Goal: Task Accomplishment & Management: Use online tool/utility

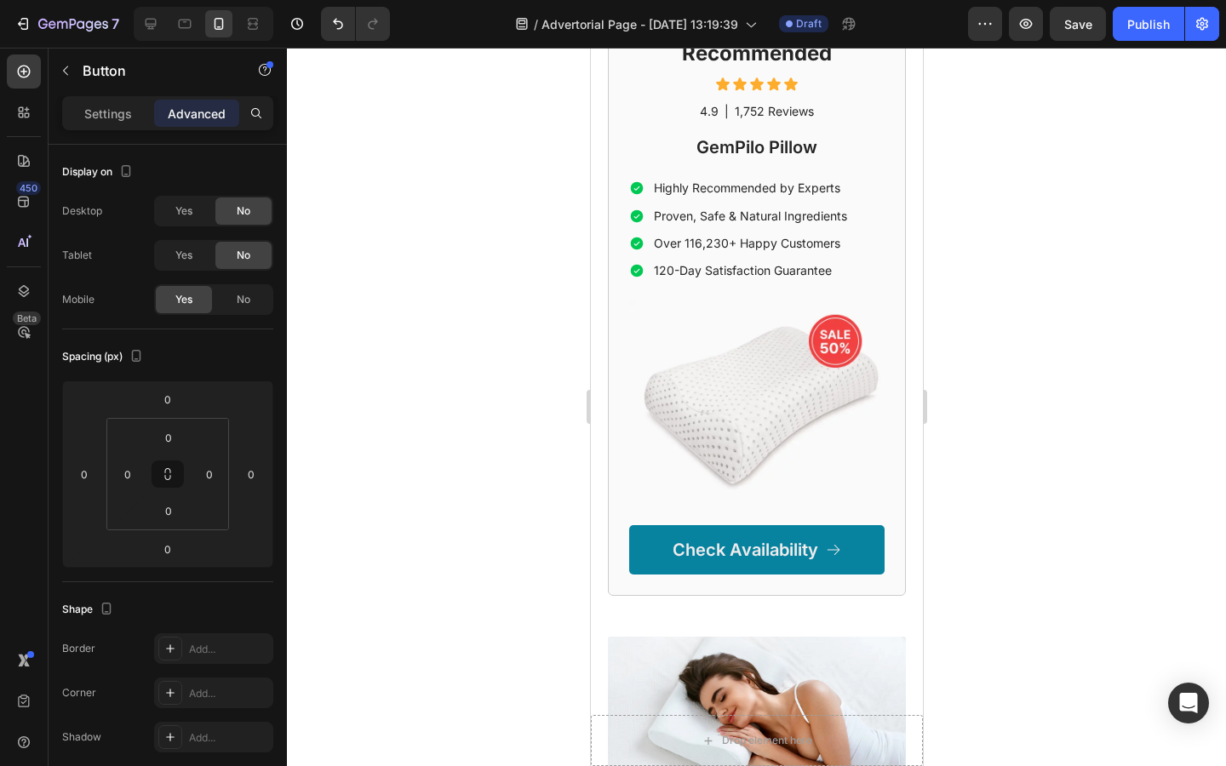
scroll to position [4558, 0]
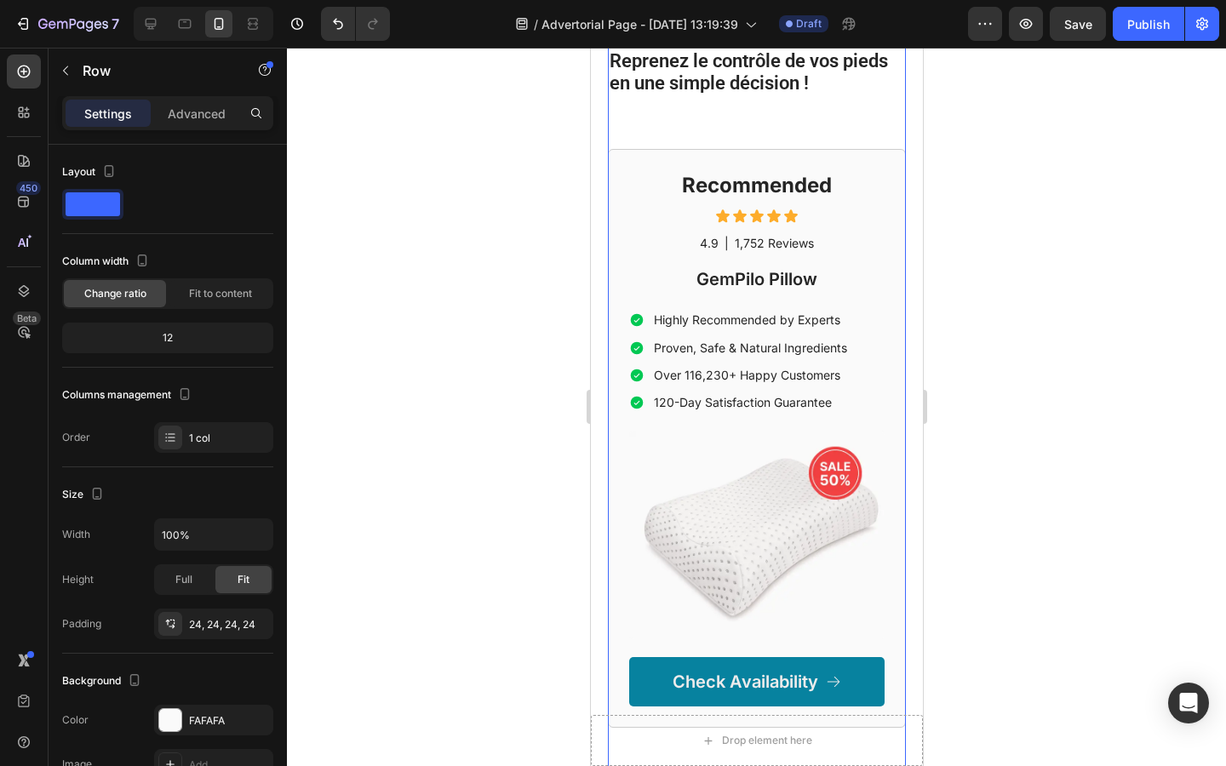
click at [623, 203] on div "Recommended Heading Icon Icon Icon Icon Icon Icon List 4.9 Text Block | Text Bl…" at bounding box center [756, 438] width 298 height 579
click at [746, 180] on h2 "Recommended" at bounding box center [755, 185] width 255 height 30
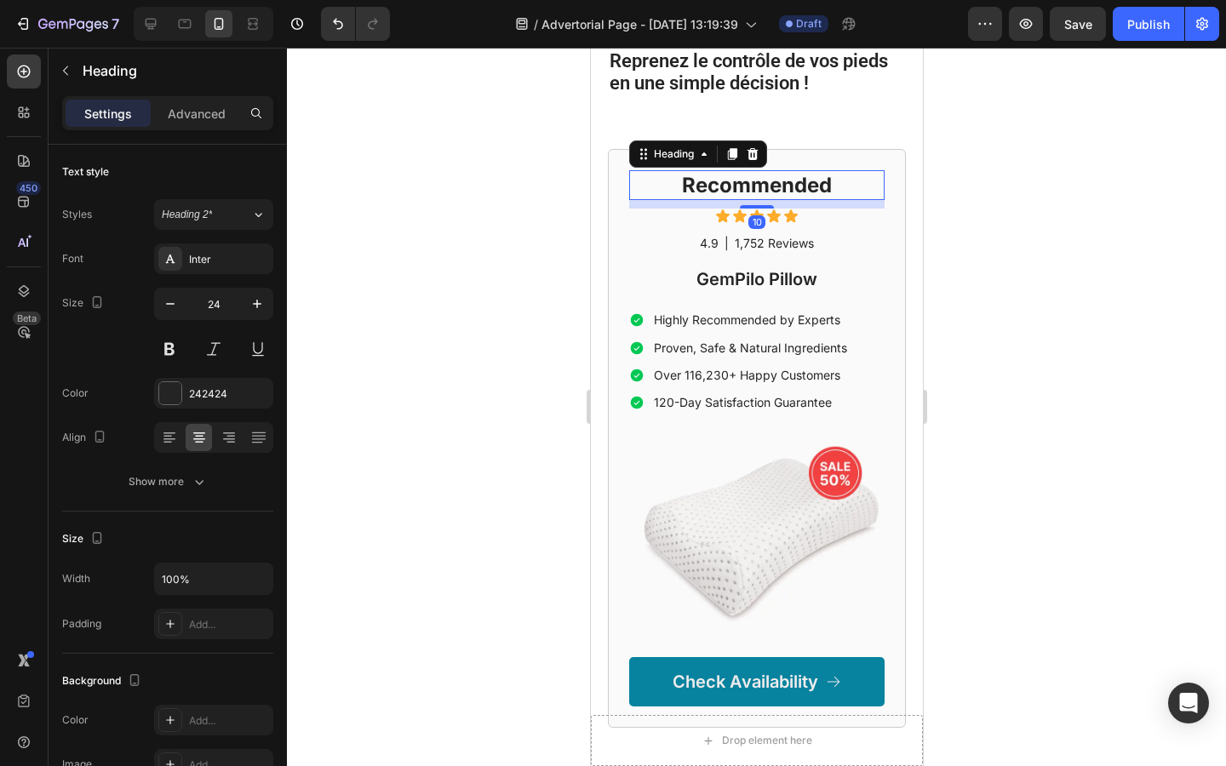
click at [750, 147] on icon at bounding box center [752, 154] width 14 height 14
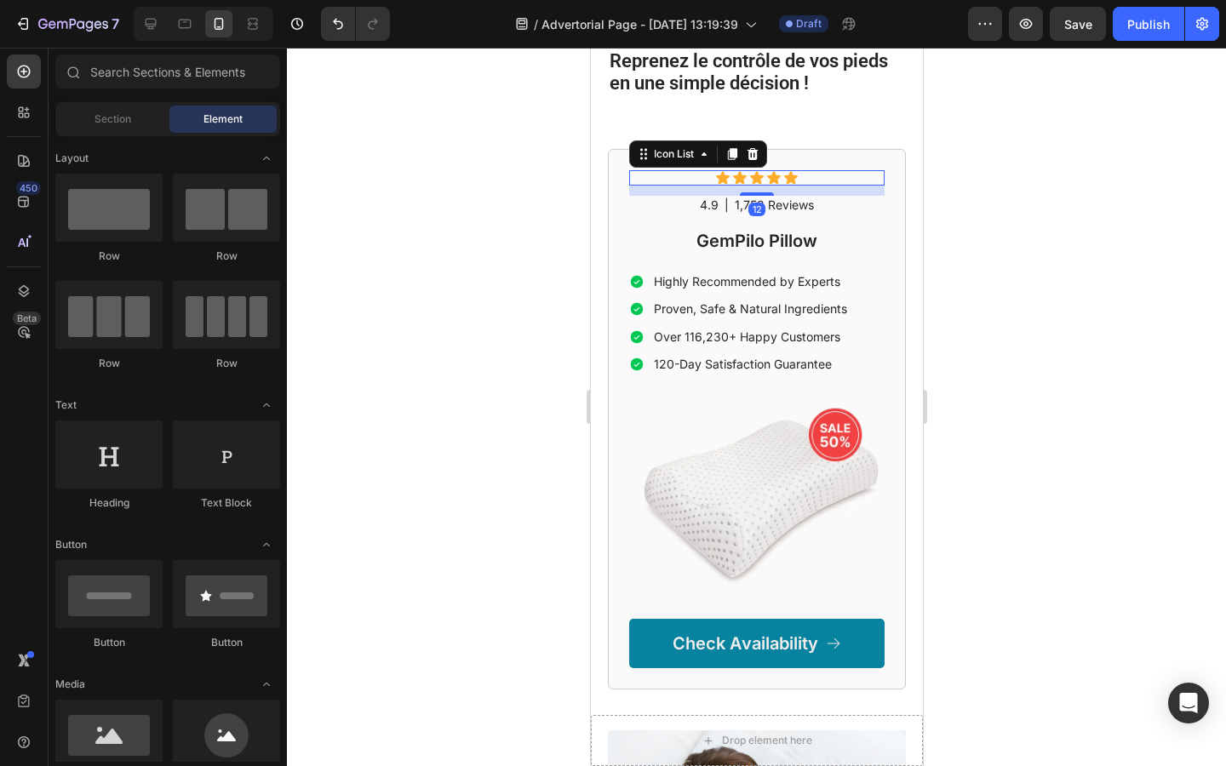
click at [824, 170] on div "Icon Icon Icon Icon Icon" at bounding box center [755, 177] width 255 height 15
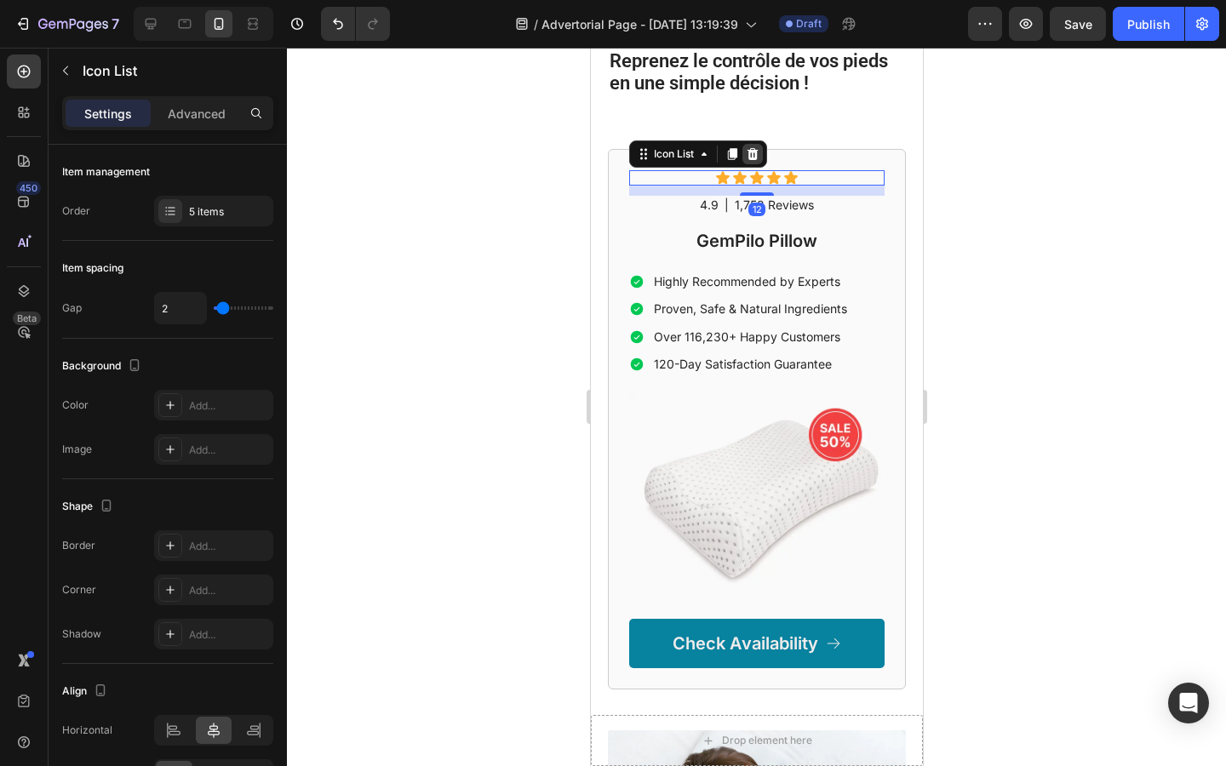
click at [758, 147] on icon at bounding box center [752, 154] width 14 height 14
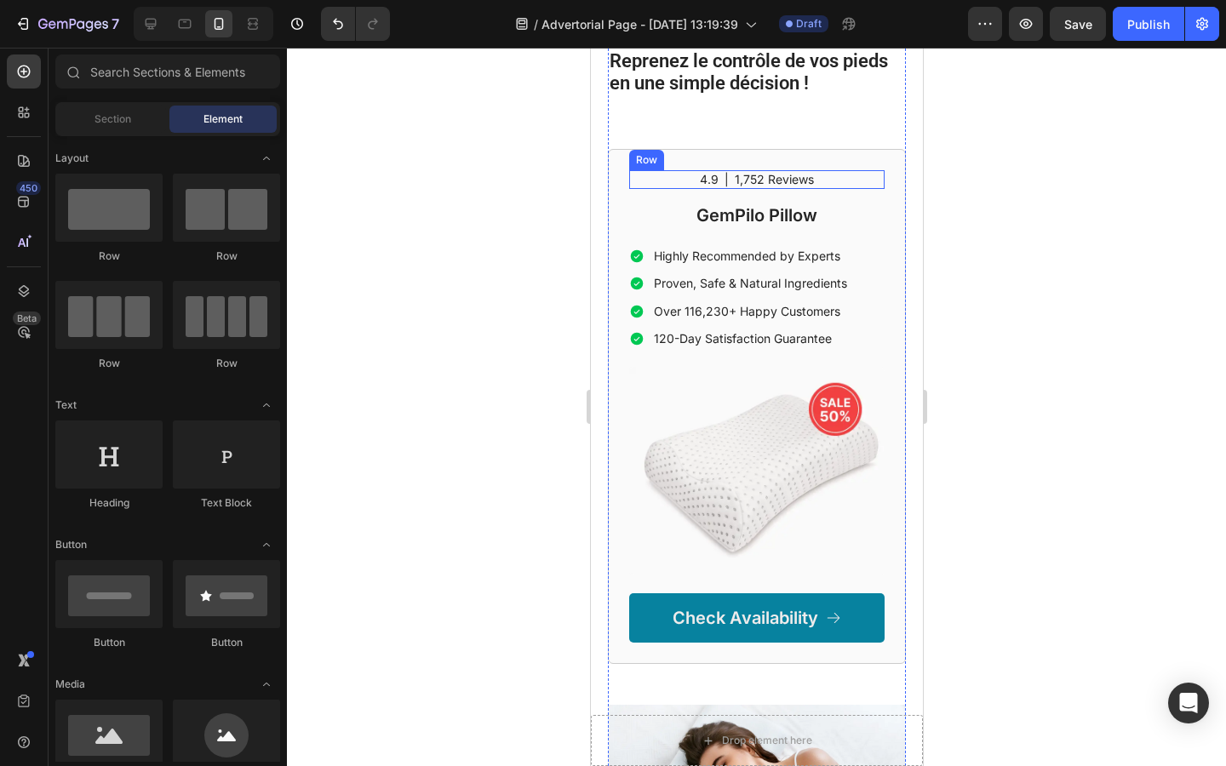
click at [838, 170] on div "4.9 Text Block | Text Block 1,752 Reviews Text Block Row" at bounding box center [755, 179] width 255 height 19
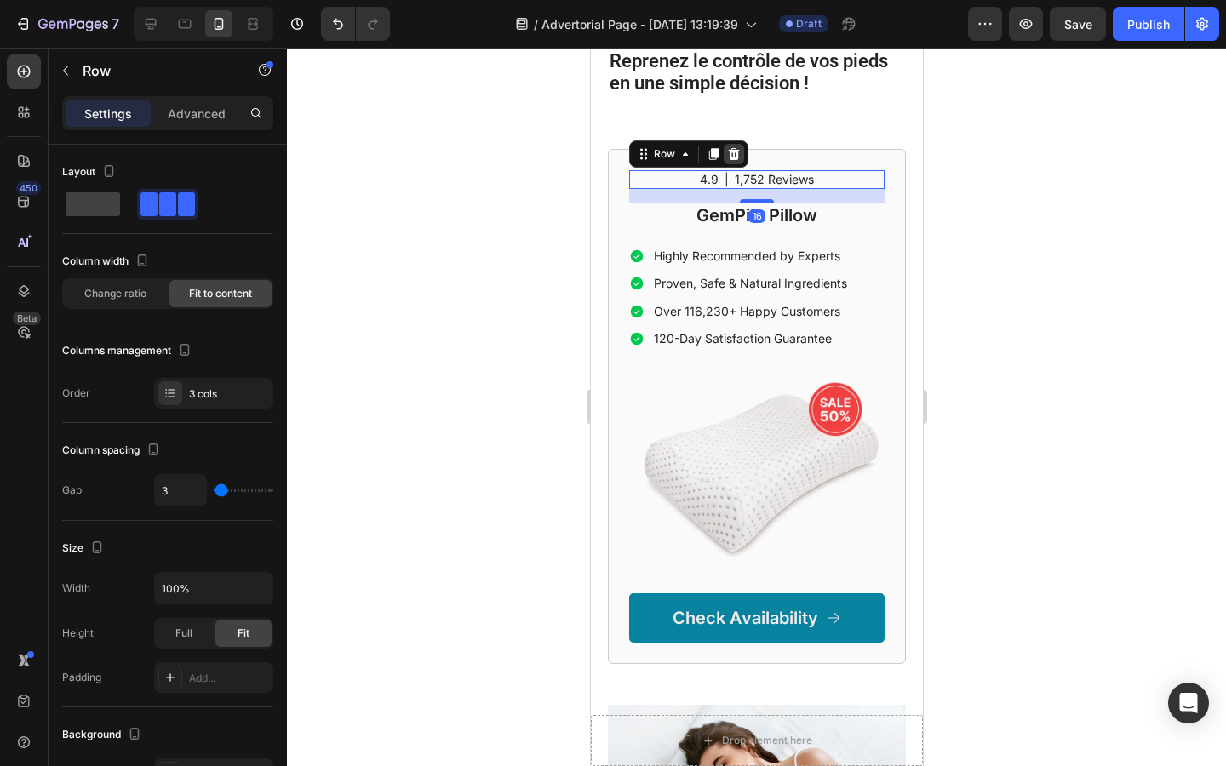
click at [738, 147] on icon at bounding box center [733, 154] width 14 height 14
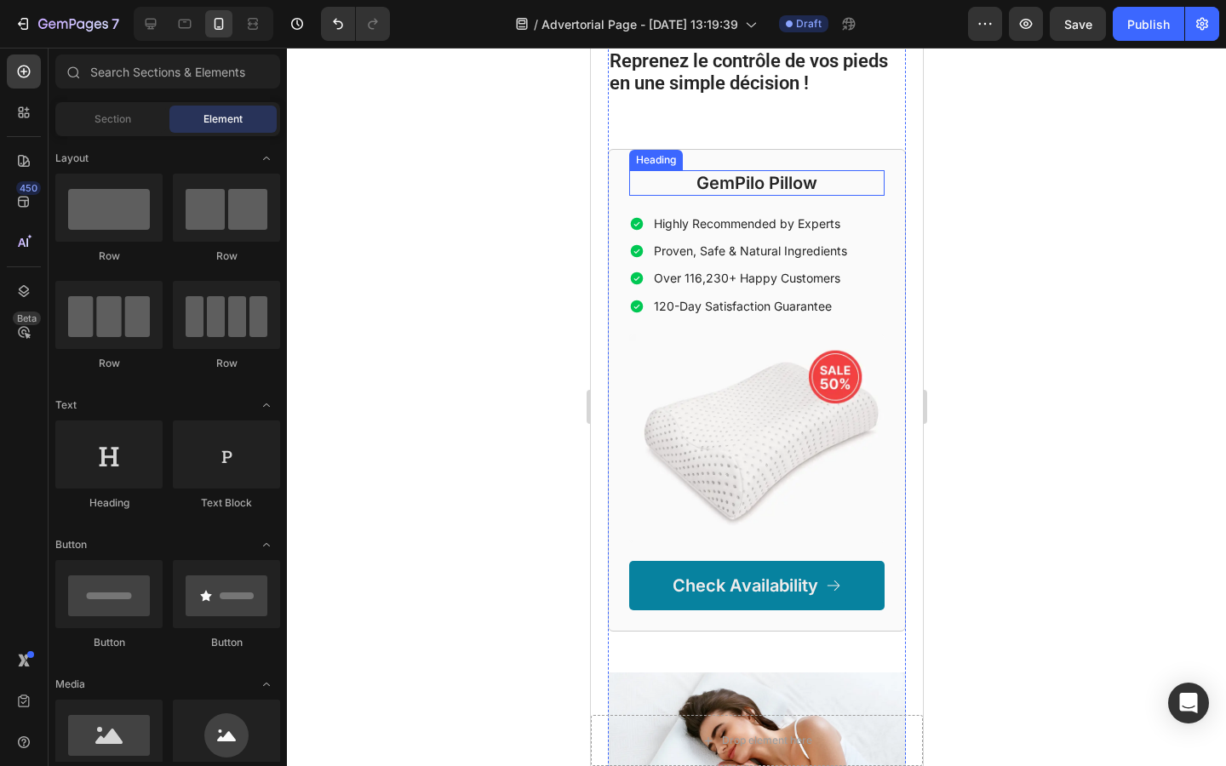
click at [838, 170] on h2 "GemPilo Pillow" at bounding box center [755, 183] width 255 height 26
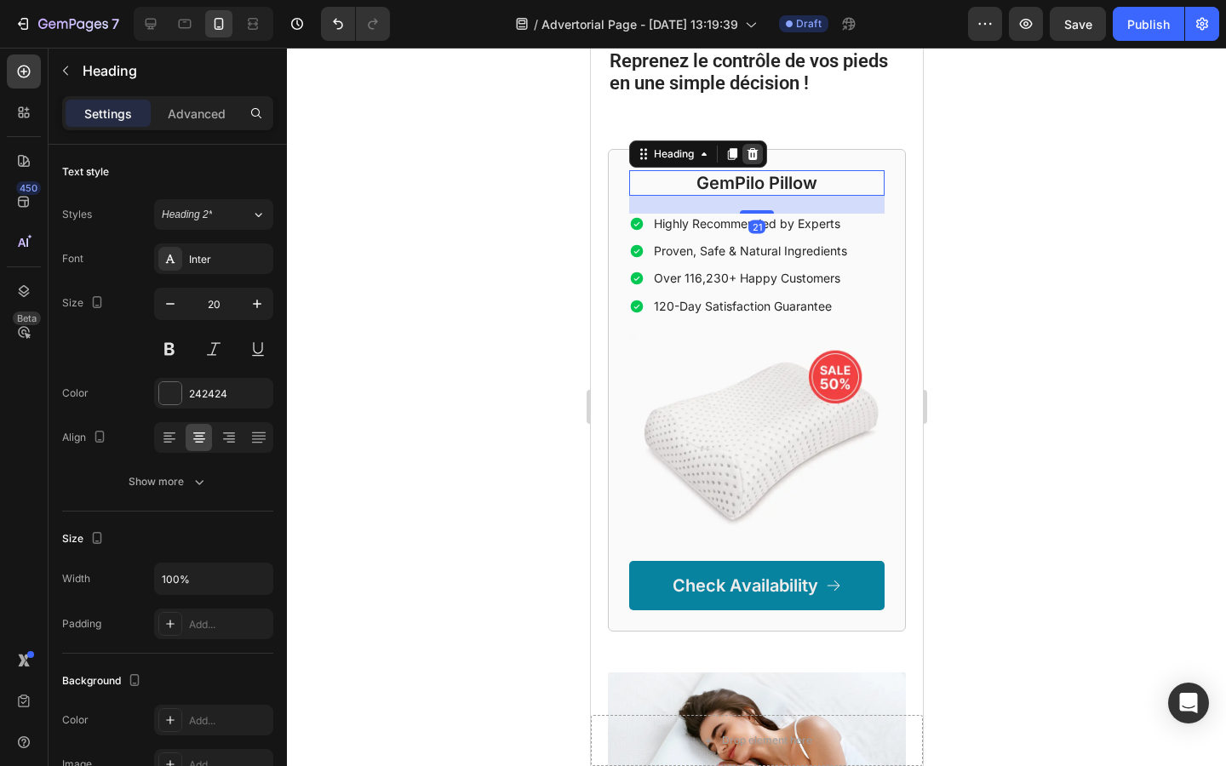
click at [757, 147] on icon at bounding box center [752, 154] width 14 height 14
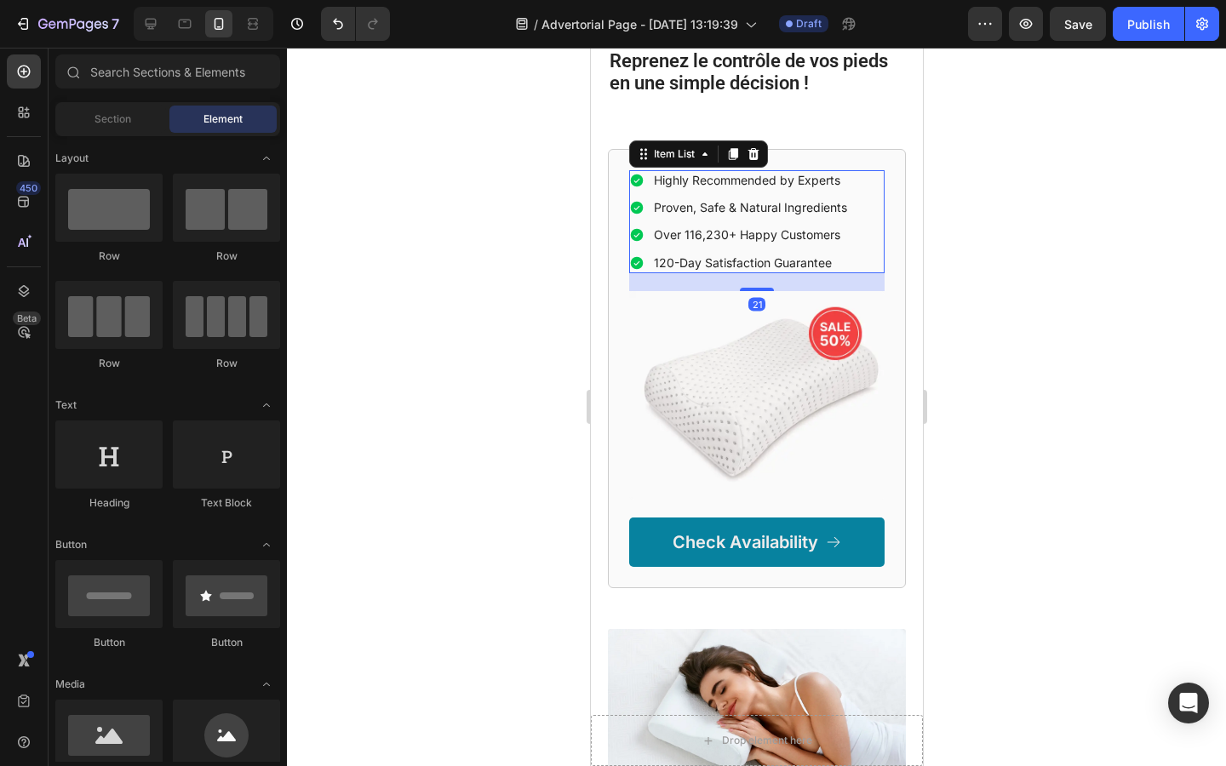
click at [862, 183] on div "Highly Recommended by Experts Proven, Safe & Natural Ingredients Over 116,230+ …" at bounding box center [755, 221] width 255 height 103
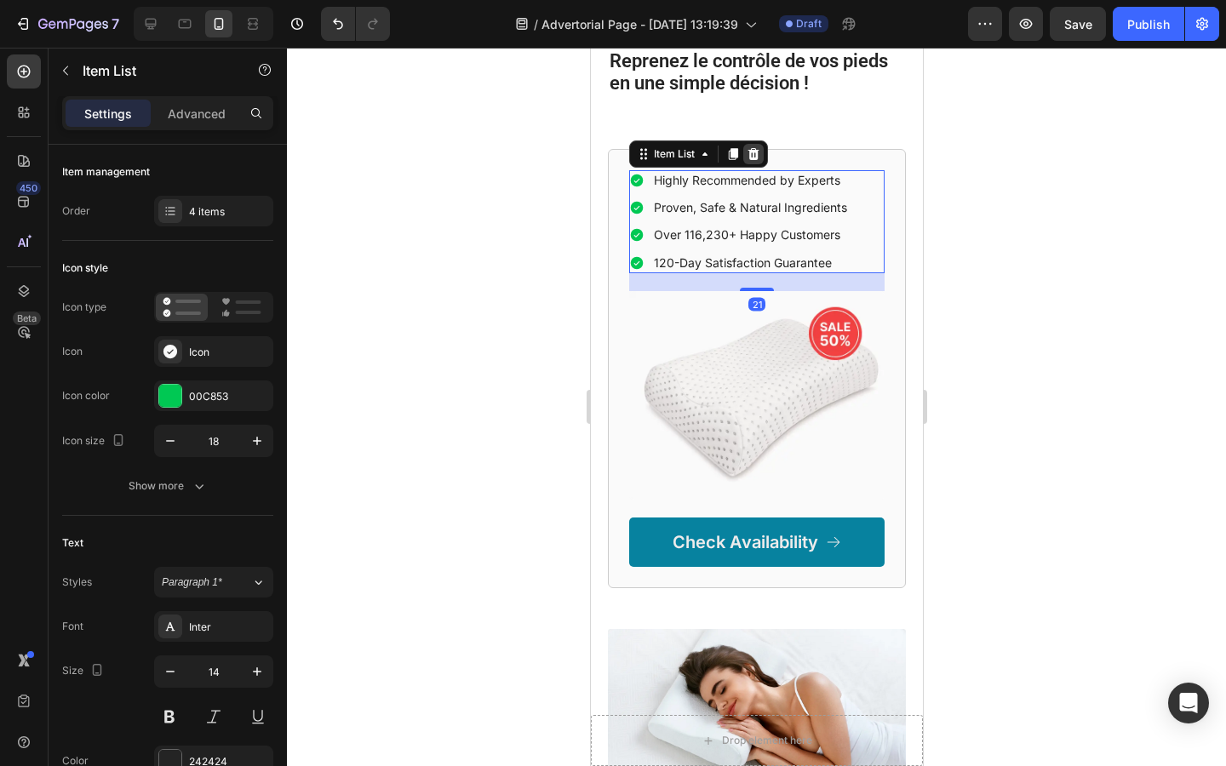
click at [754, 148] on icon at bounding box center [752, 154] width 11 height 12
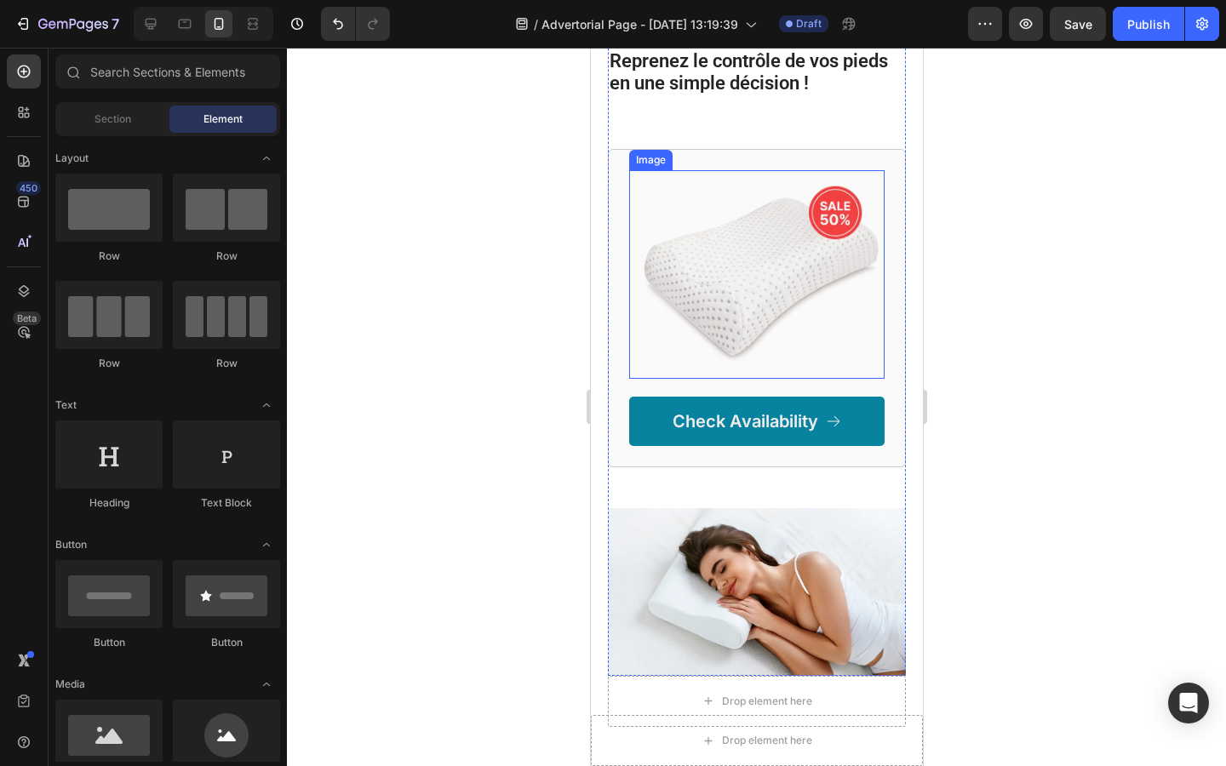
click at [780, 247] on img at bounding box center [755, 274] width 255 height 209
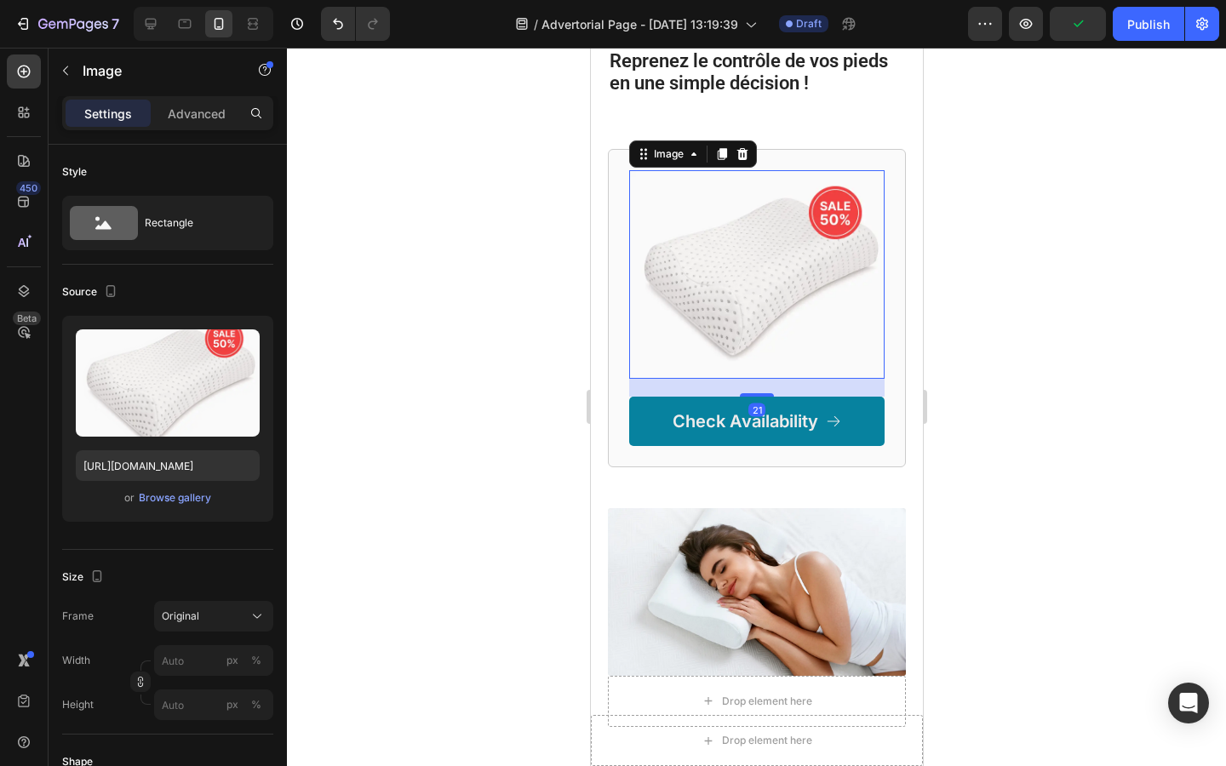
click at [745, 148] on icon at bounding box center [741, 154] width 11 height 12
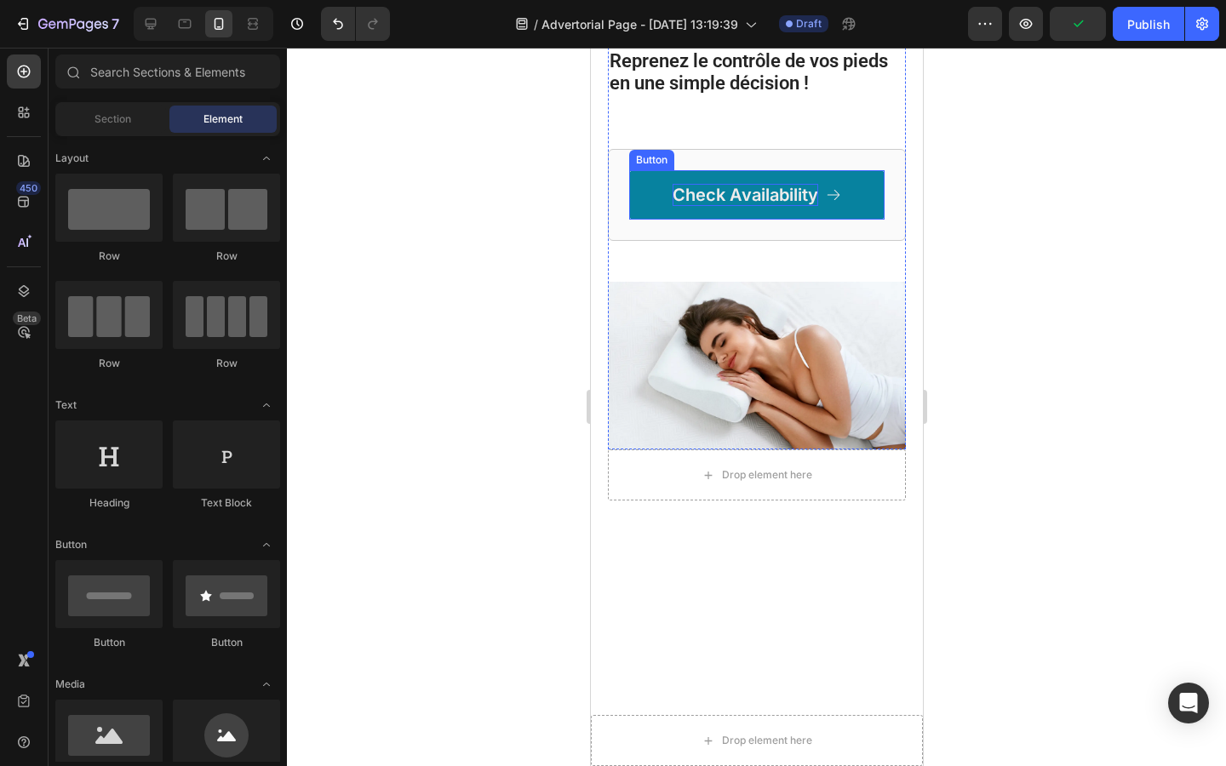
click at [803, 184] on p "Check Availability" at bounding box center [745, 195] width 146 height 22
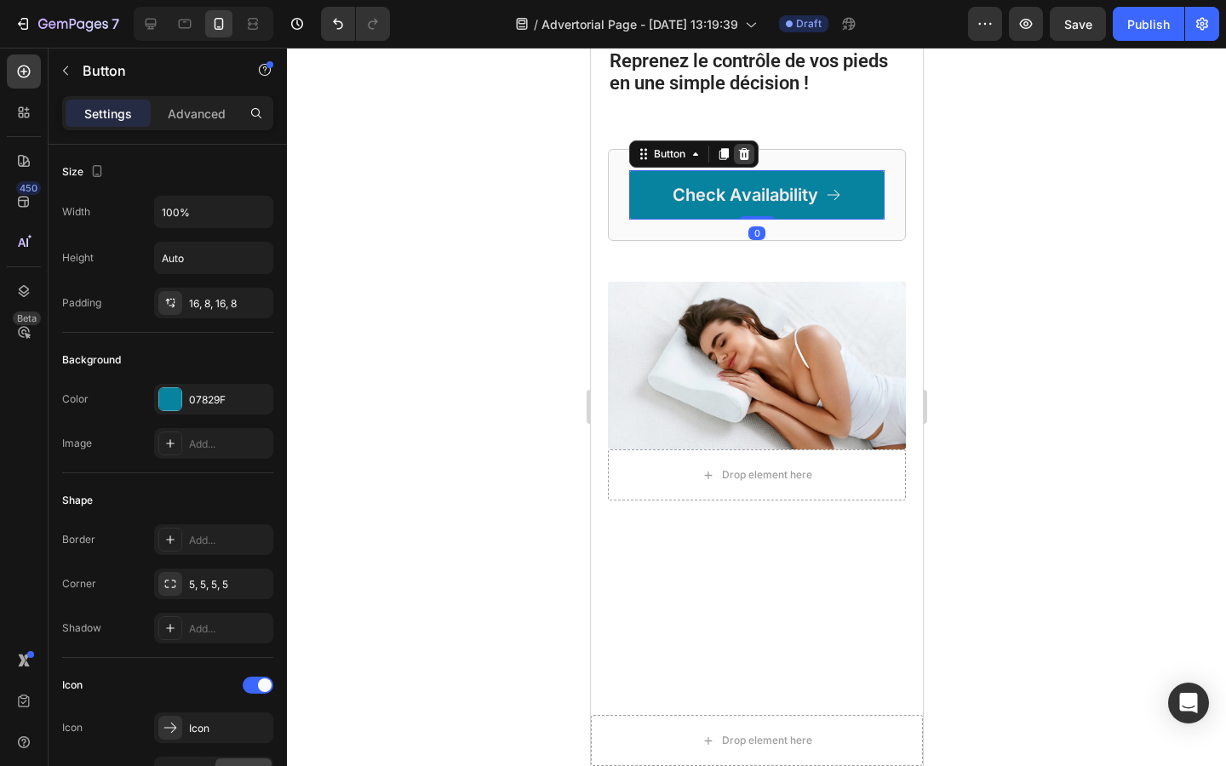
click at [743, 144] on div at bounding box center [743, 154] width 20 height 20
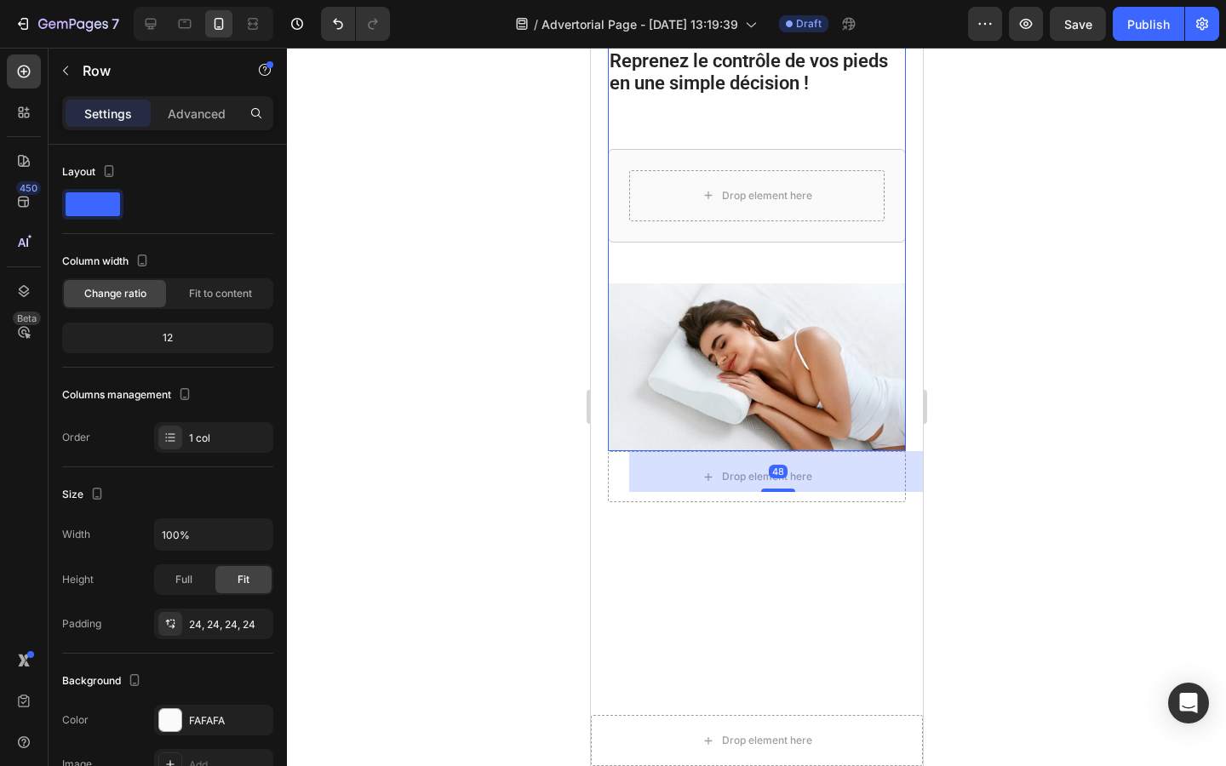
click at [694, 149] on div "Drop element here Row 48" at bounding box center [756, 196] width 298 height 94
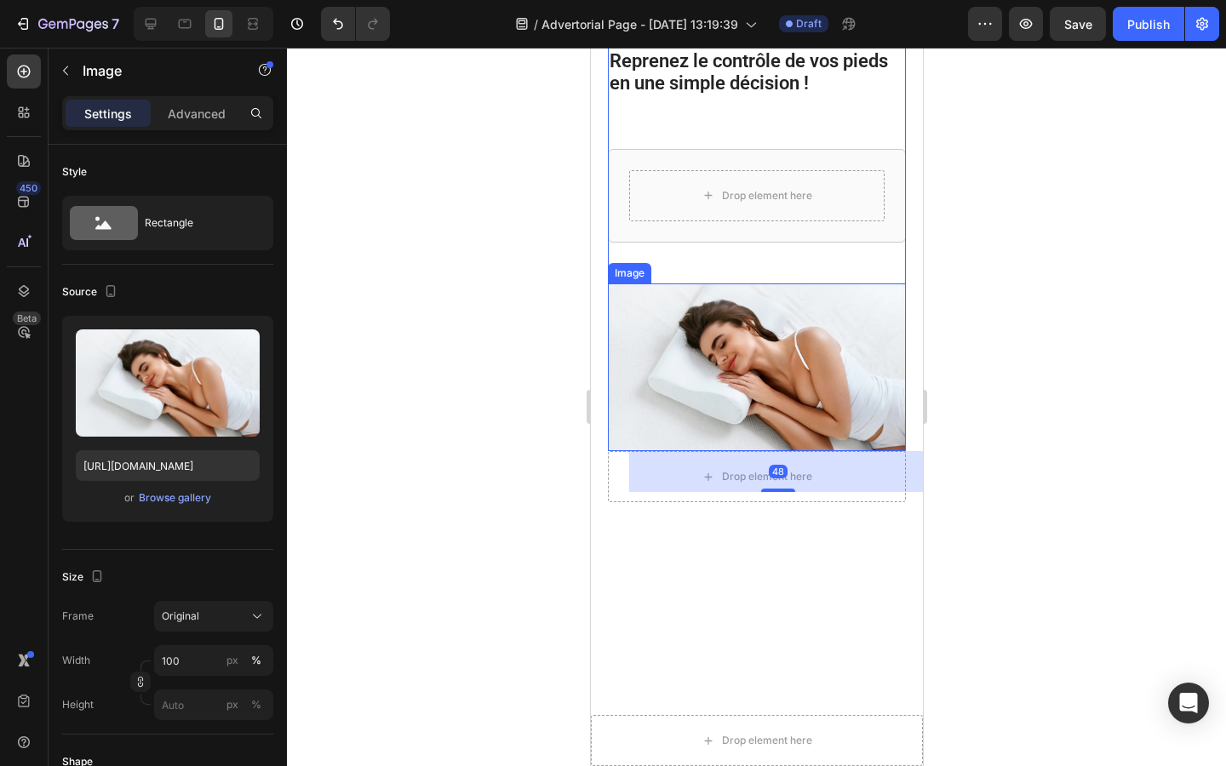
click at [700, 341] on img at bounding box center [756, 367] width 298 height 168
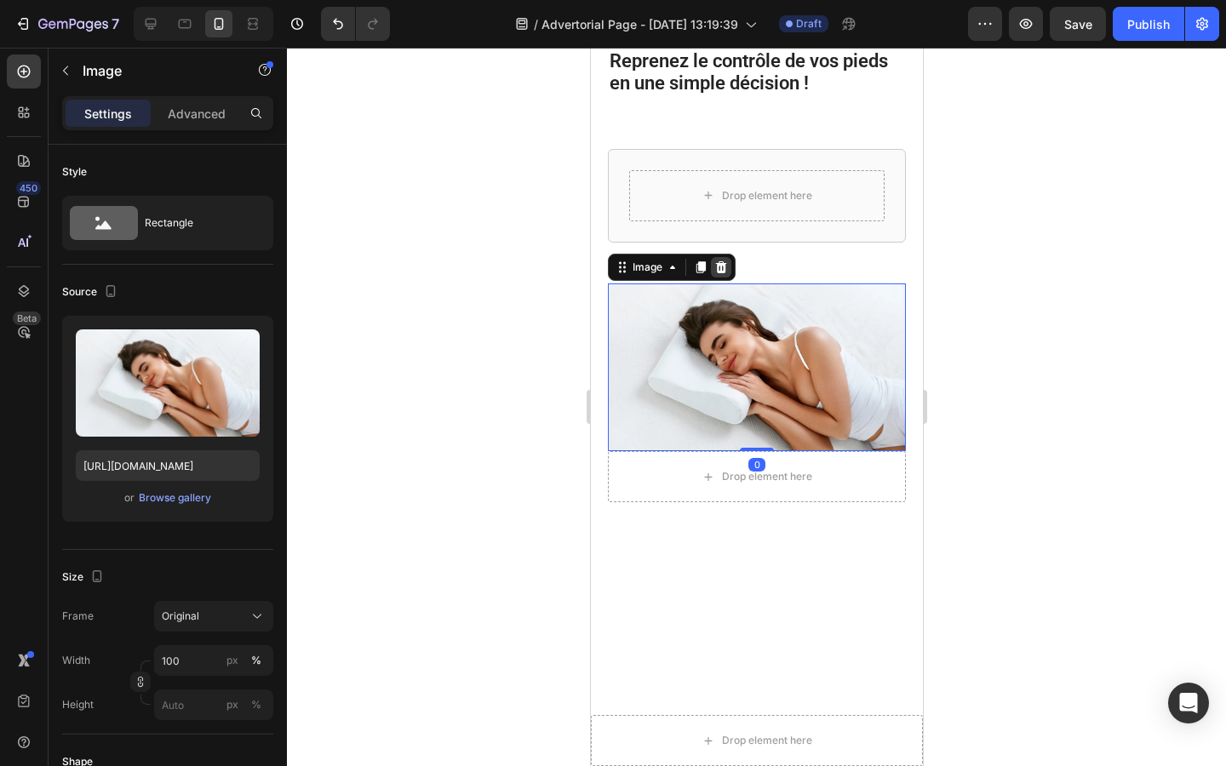
click at [723, 261] on icon at bounding box center [720, 267] width 11 height 12
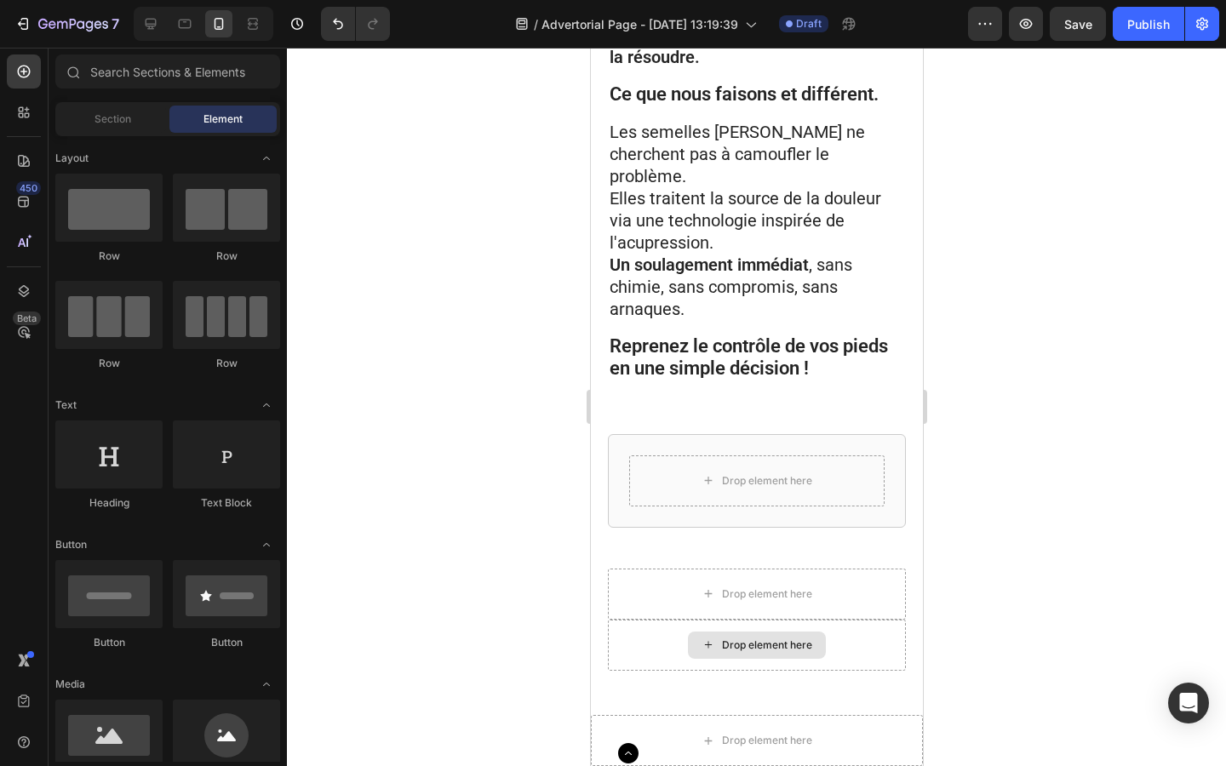
scroll to position [4251, 0]
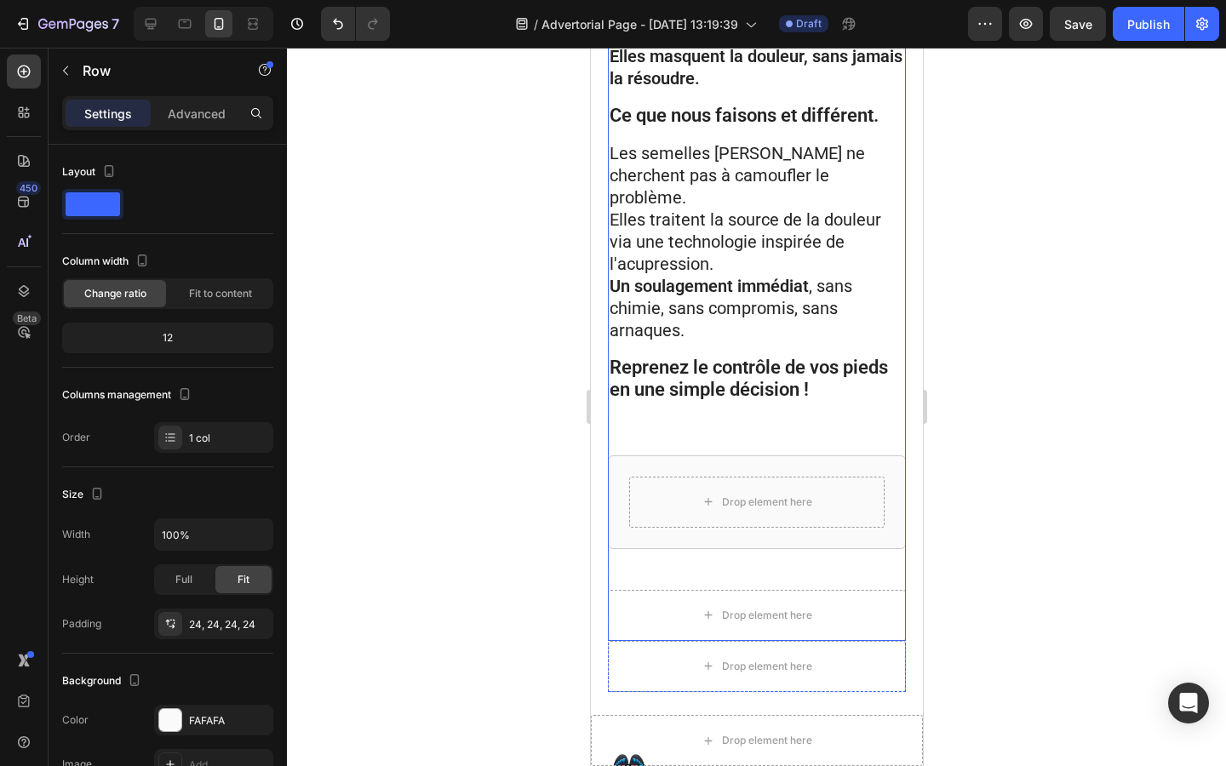
click at [641, 519] on div "Drop element here Row" at bounding box center [756, 502] width 298 height 94
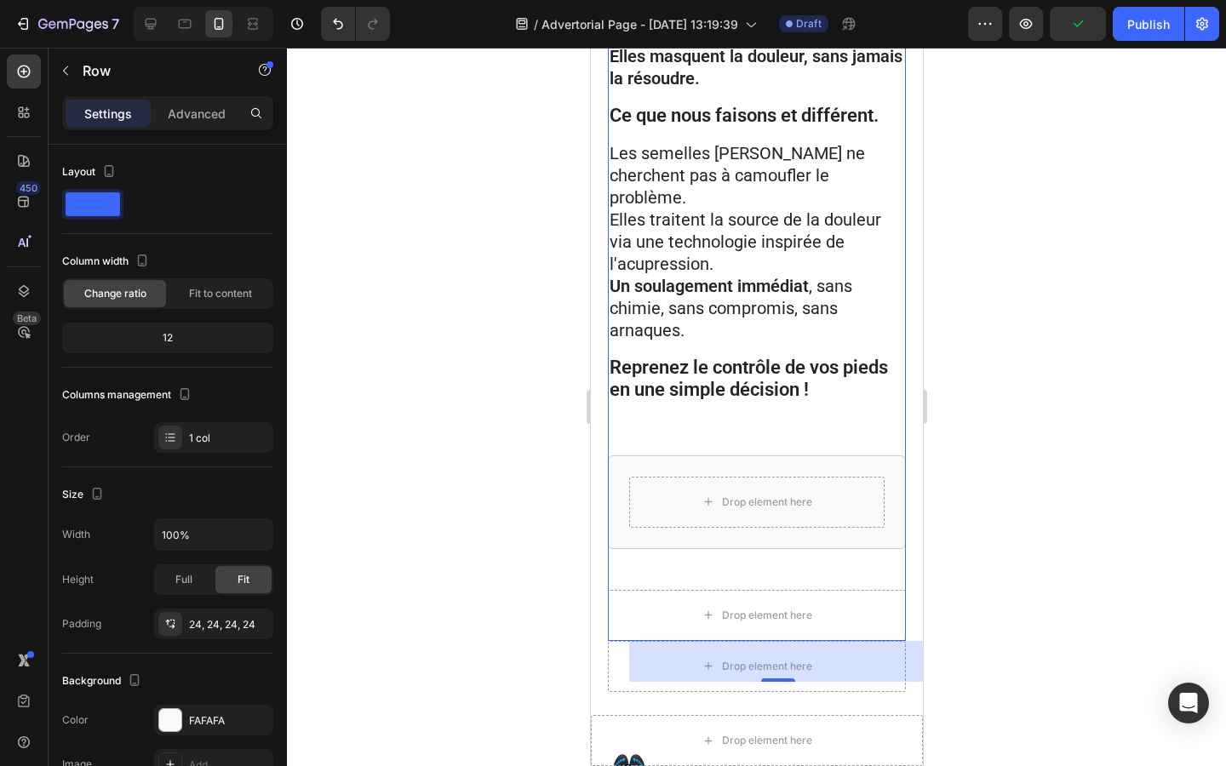
drag, startPoint x: 780, startPoint y: 661, endPoint x: 778, endPoint y: 645, distance: 16.3
click at [778, 645] on div "48" at bounding box center [777, 661] width 298 height 41
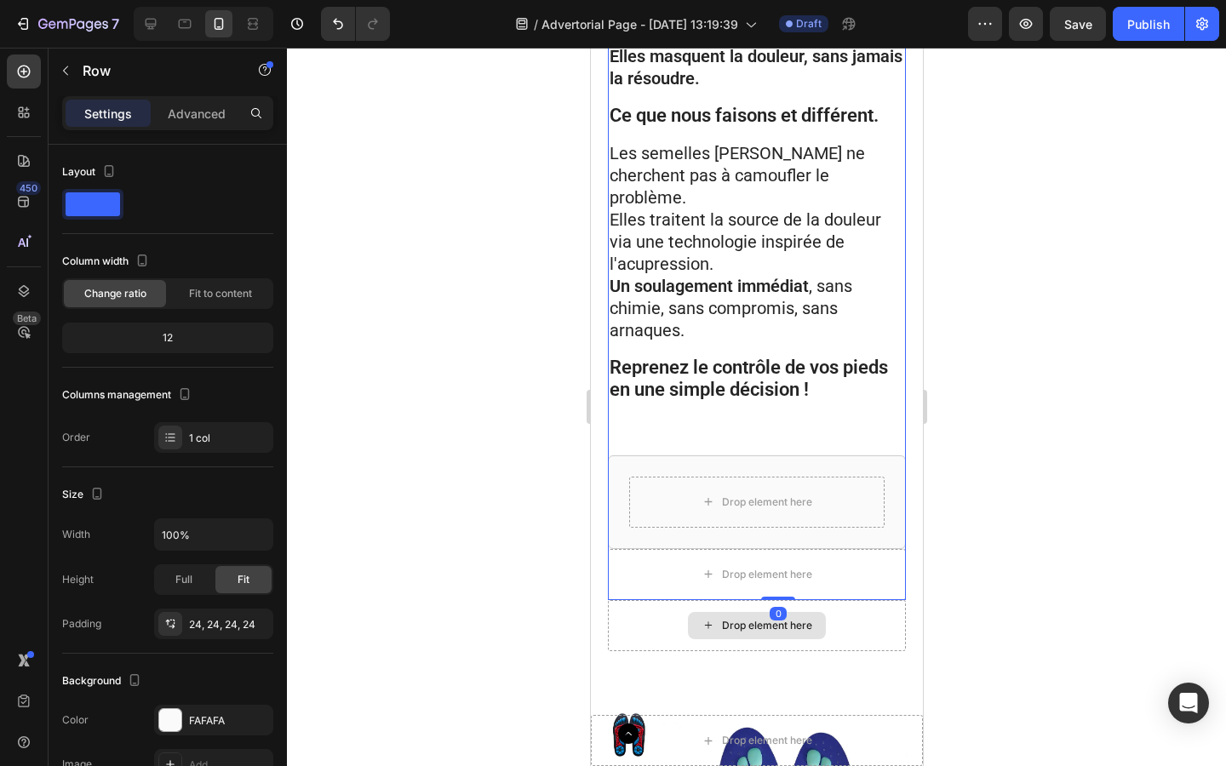
drag, startPoint x: 780, startPoint y: 664, endPoint x: 775, endPoint y: 586, distance: 78.5
click at [775, 586] on div "Au départ, on ne vendait rien. On distribuait des prototypes à nos proches. Et …" at bounding box center [756, 39] width 298 height 1224
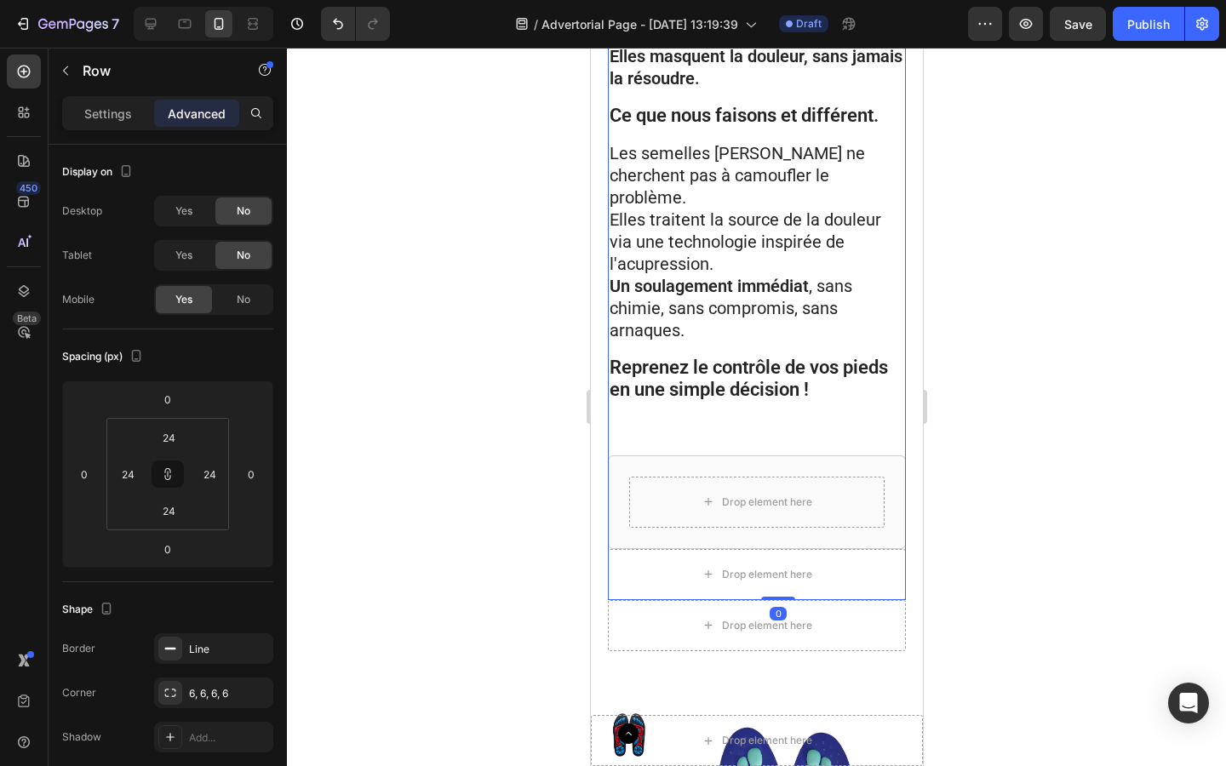
click at [681, 519] on div "Drop element here Row 0" at bounding box center [756, 502] width 298 height 94
click at [672, 519] on div "Drop element here Row 0" at bounding box center [756, 502] width 298 height 94
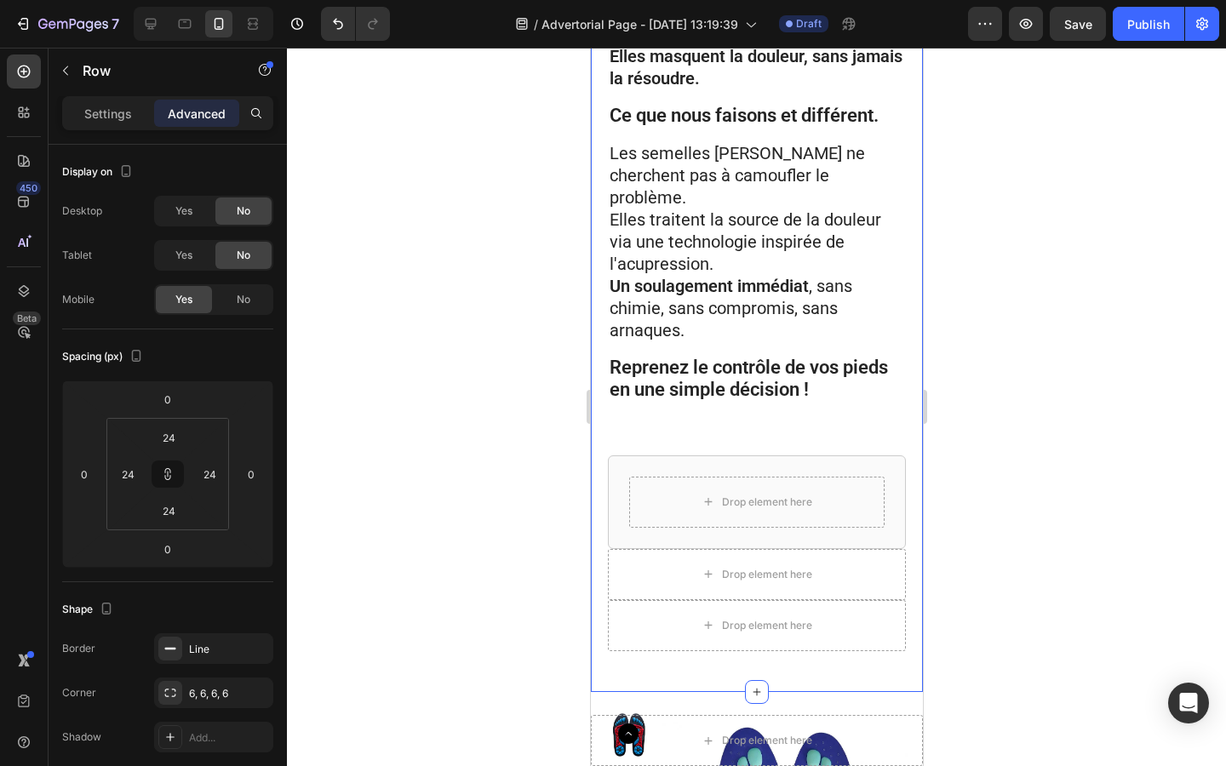
click at [597, 491] on div "Au départ, on ne vendait rien. On distribuait des prototypes à nos proches. Et …" at bounding box center [756, 59] width 332 height 1265
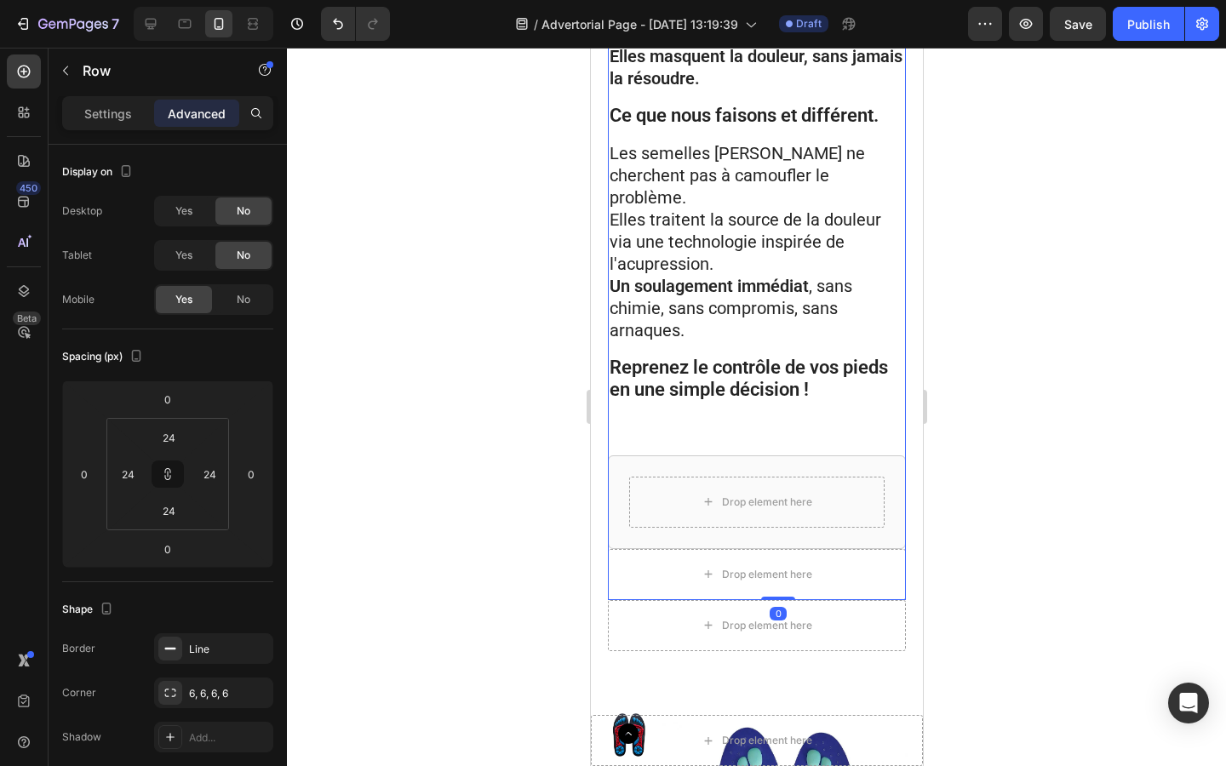
click at [621, 498] on div "Drop element here Row 0" at bounding box center [756, 502] width 298 height 94
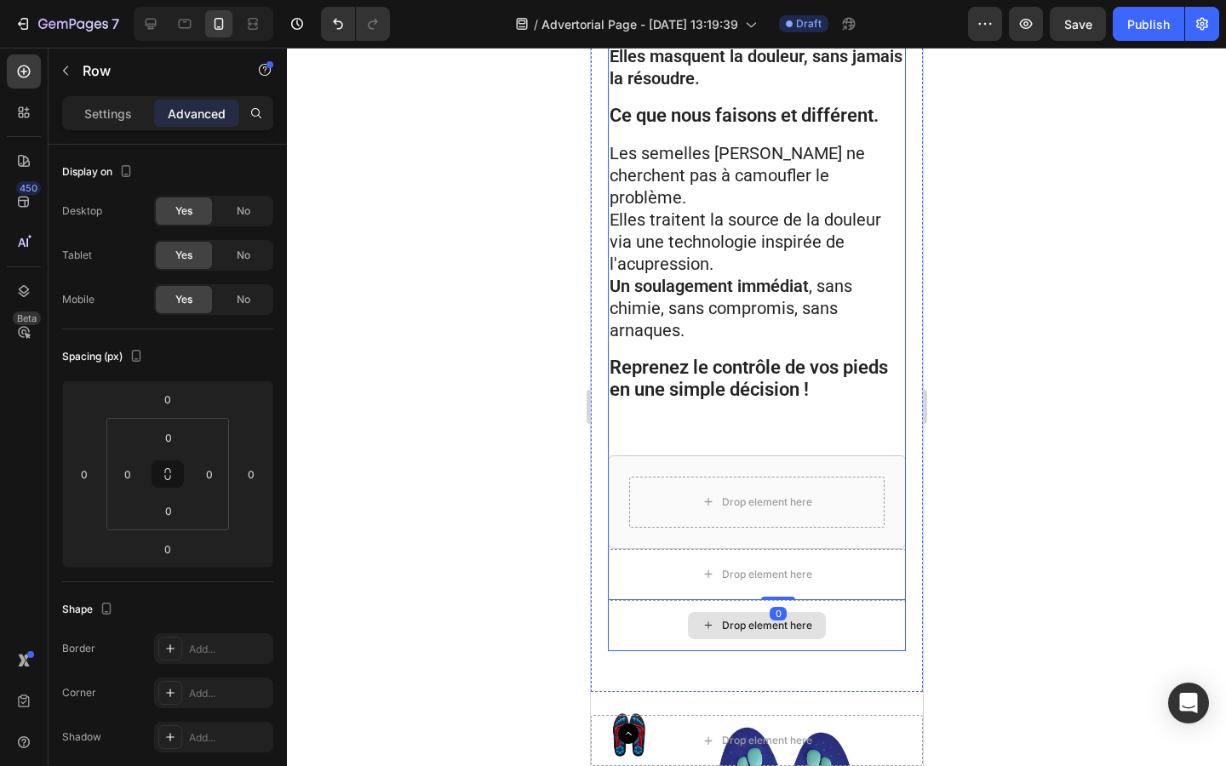
click at [675, 609] on div "Drop element here" at bounding box center [756, 625] width 298 height 51
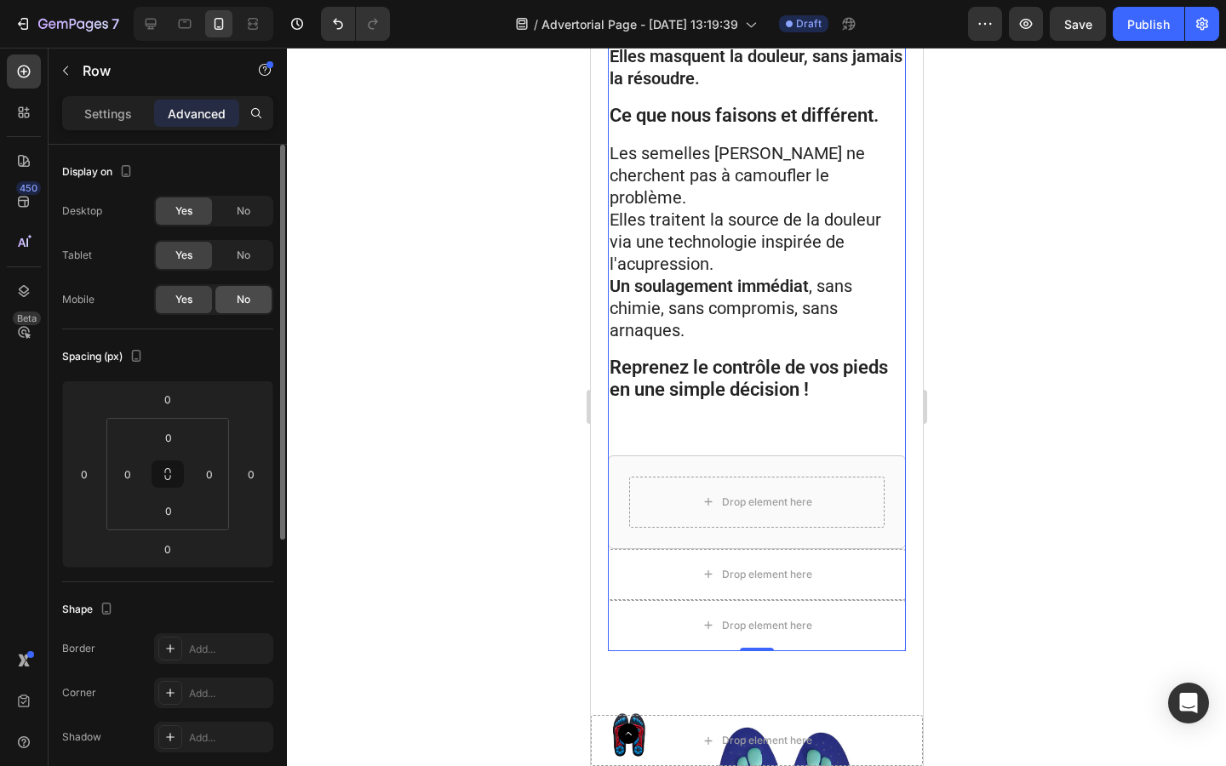
click at [234, 294] on div "No" at bounding box center [243, 299] width 56 height 27
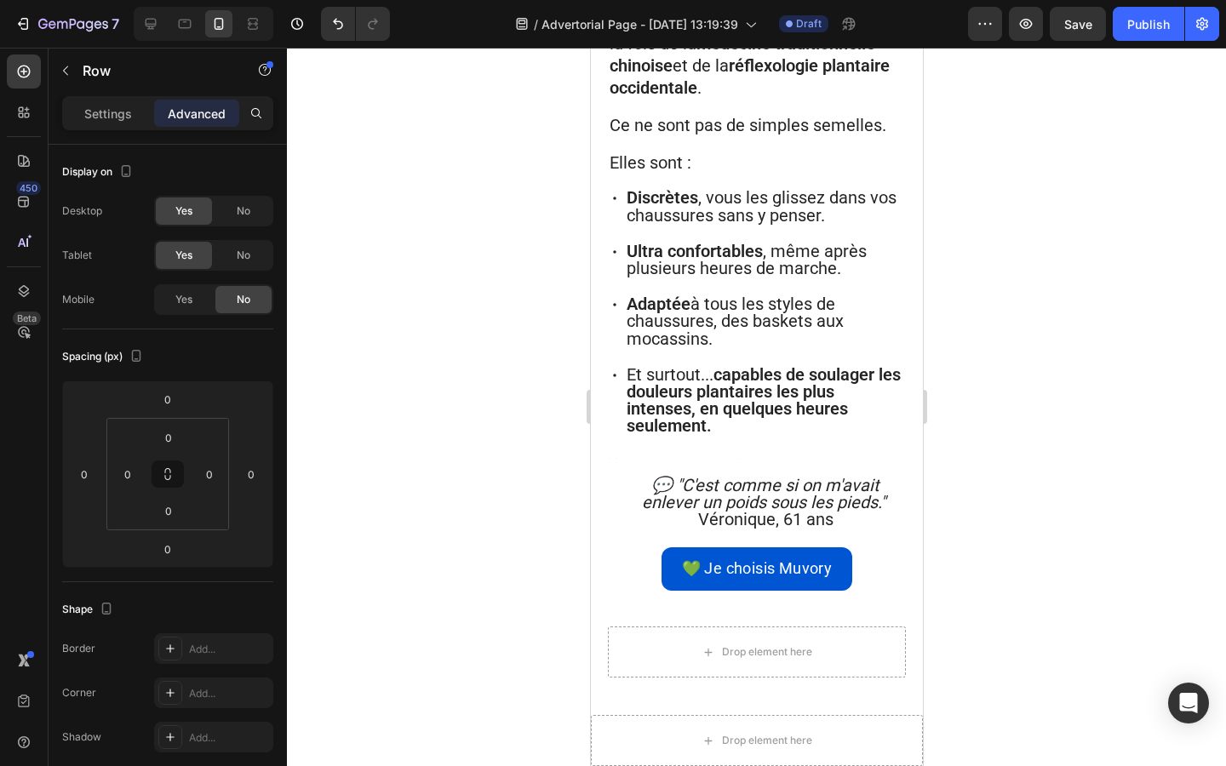
scroll to position [3122, 0]
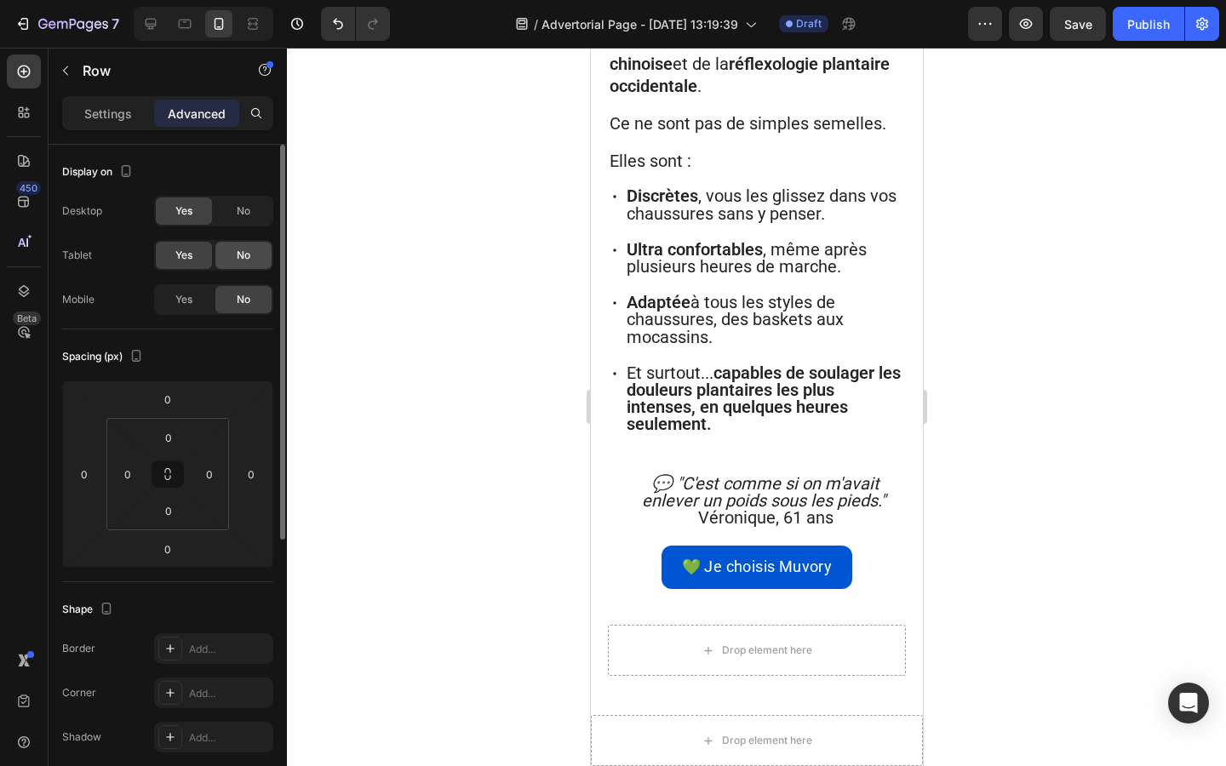
click at [234, 252] on div "No" at bounding box center [243, 255] width 56 height 27
click at [234, 209] on div "No" at bounding box center [243, 210] width 56 height 27
click at [238, 210] on span "No" at bounding box center [244, 210] width 14 height 15
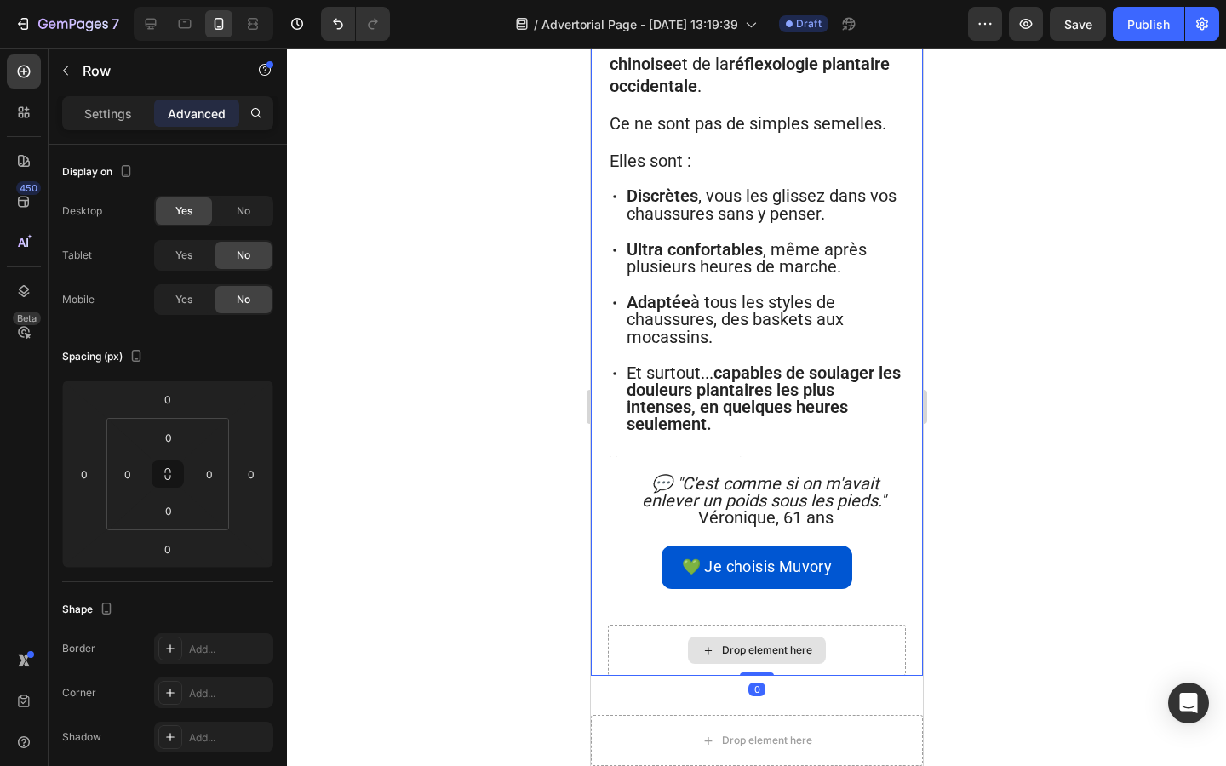
click at [644, 625] on div "Drop element here" at bounding box center [756, 650] width 298 height 51
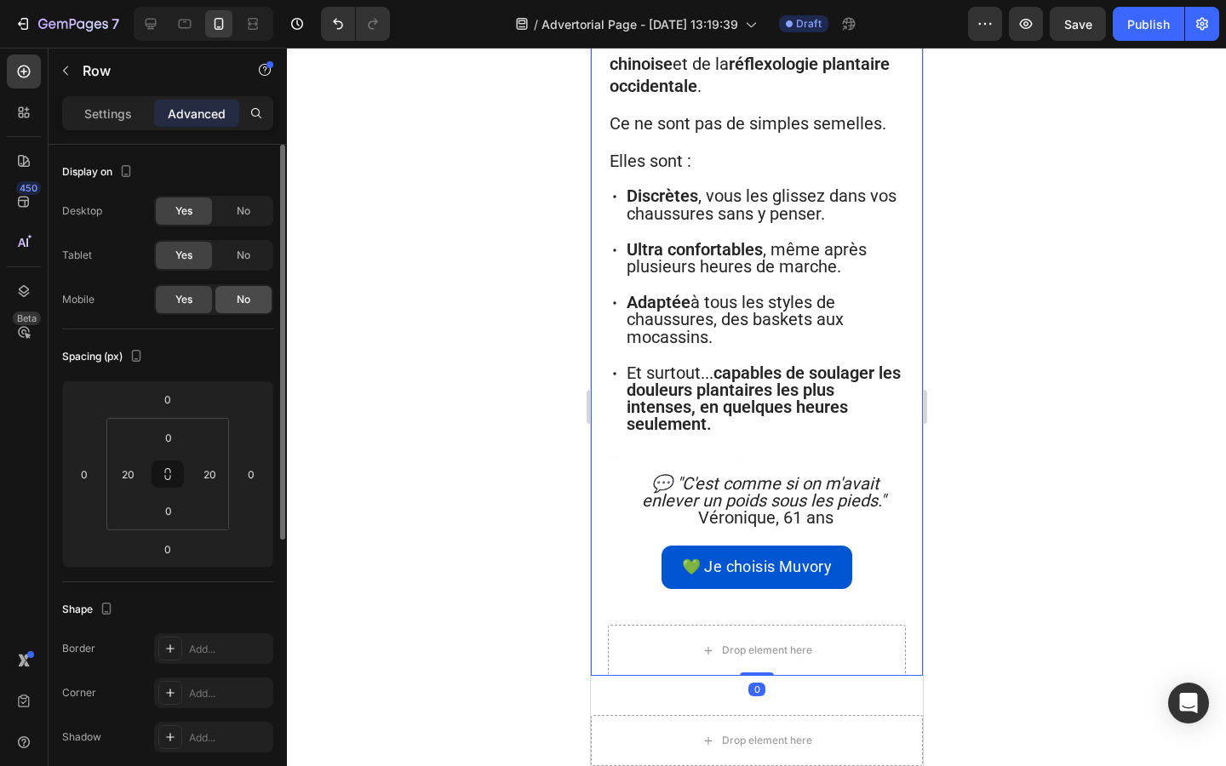
click at [241, 295] on span "No" at bounding box center [244, 299] width 14 height 15
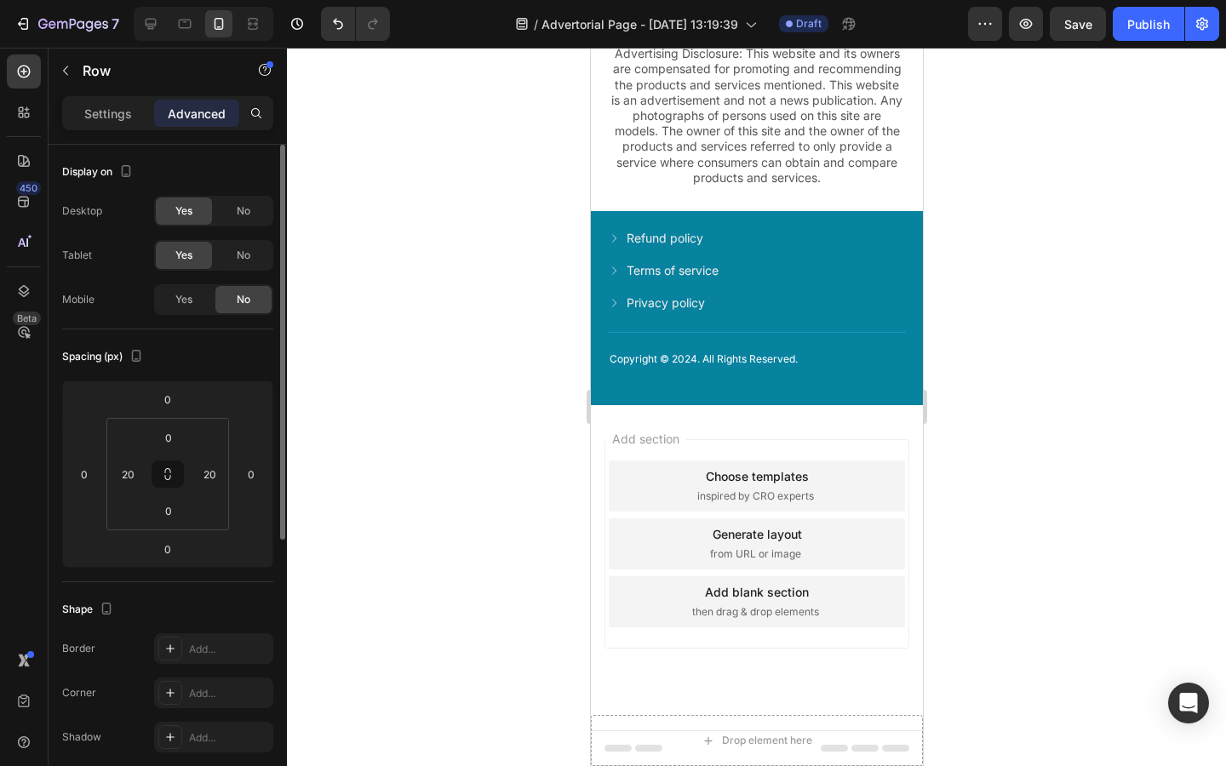
scroll to position [1309, 0]
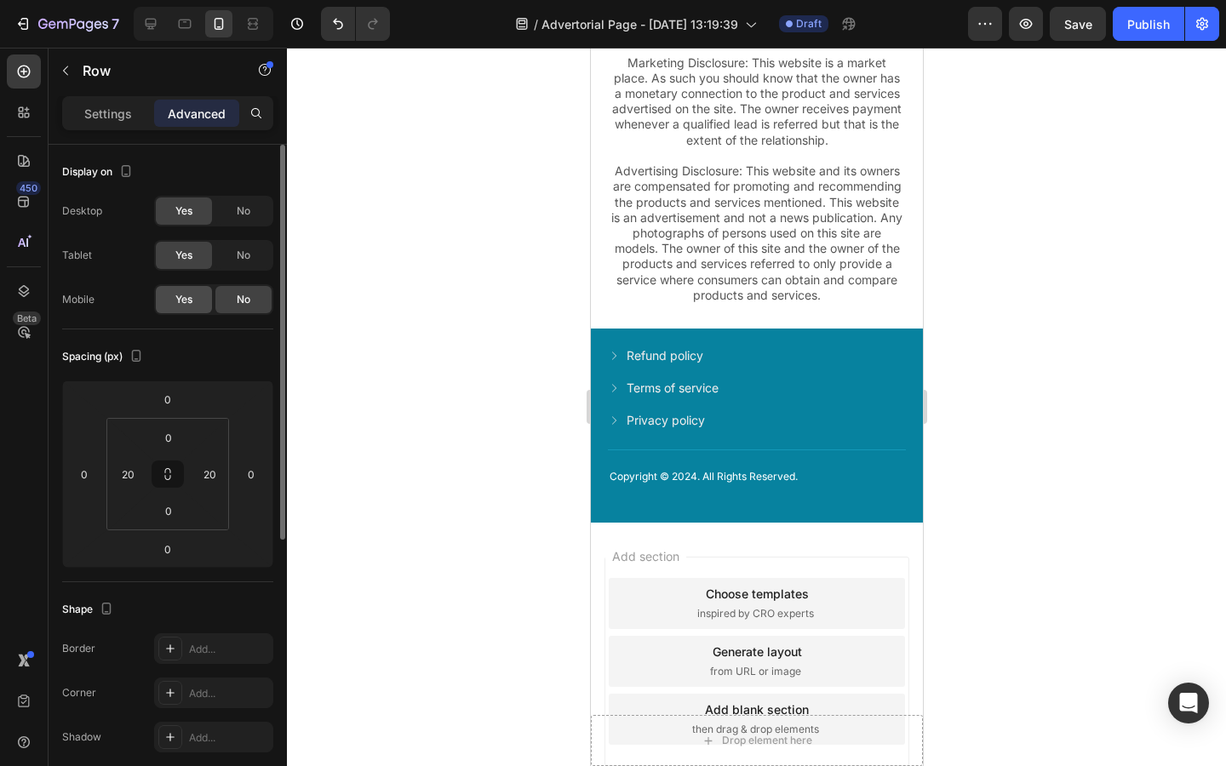
click at [194, 292] on div "Yes" at bounding box center [184, 299] width 56 height 27
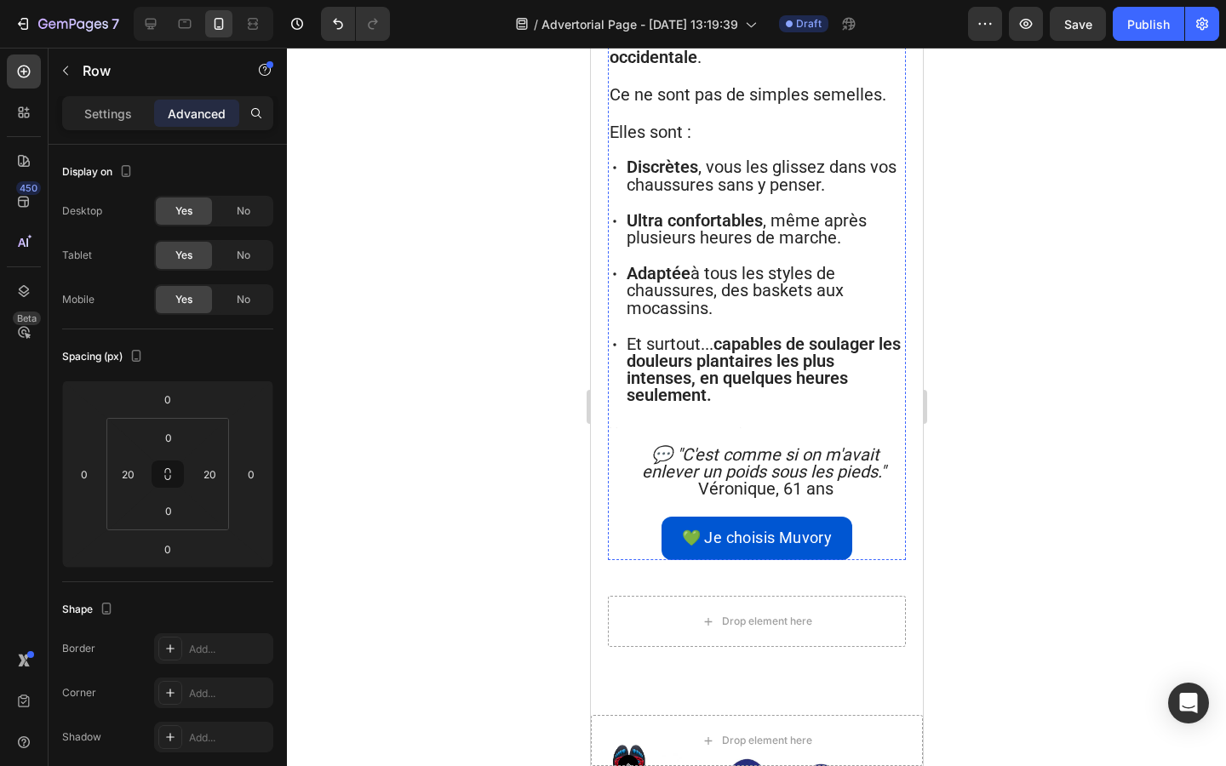
scroll to position [3138, 0]
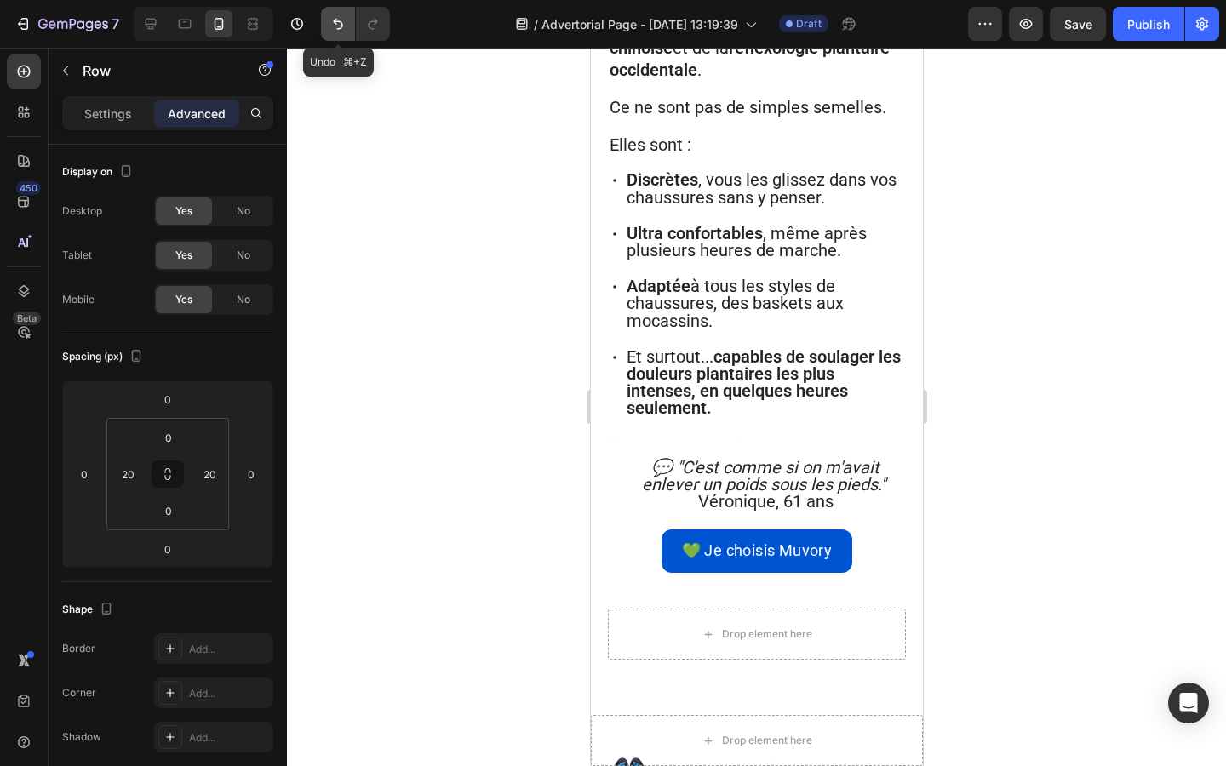
click at [327, 23] on button "Undo/Redo" at bounding box center [338, 24] width 34 height 34
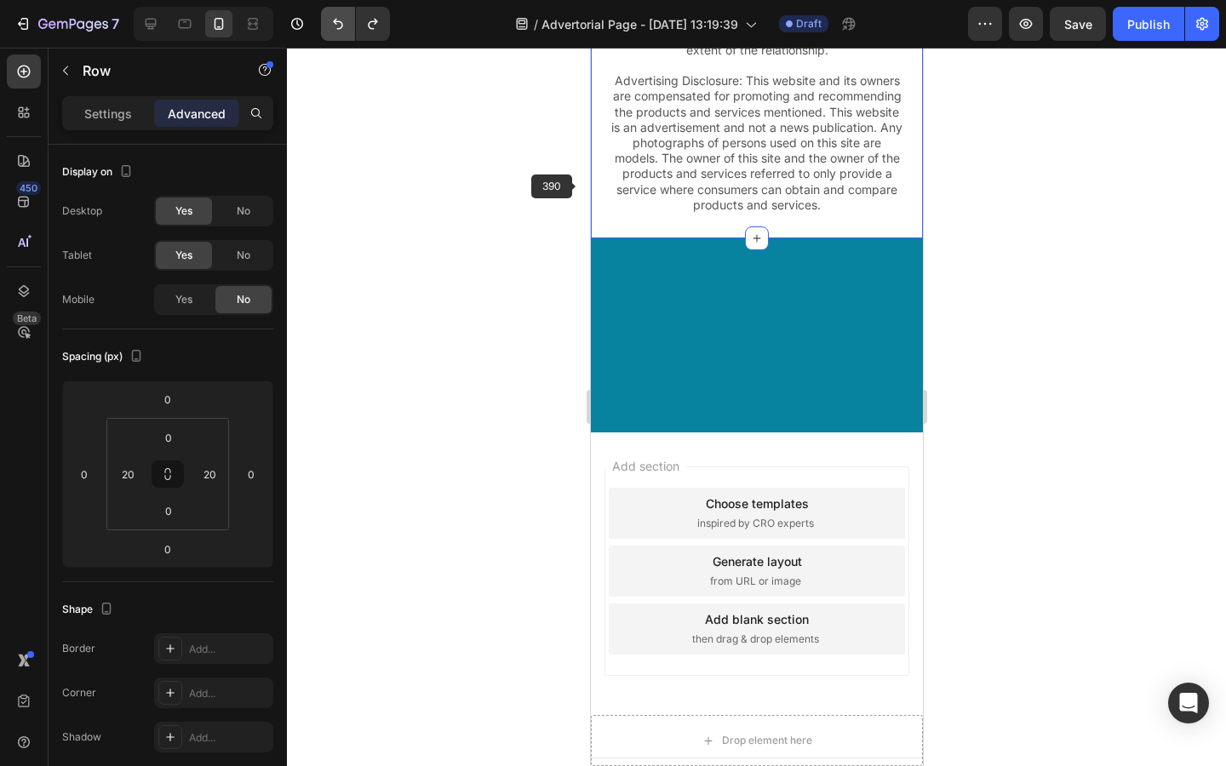
scroll to position [396, 0]
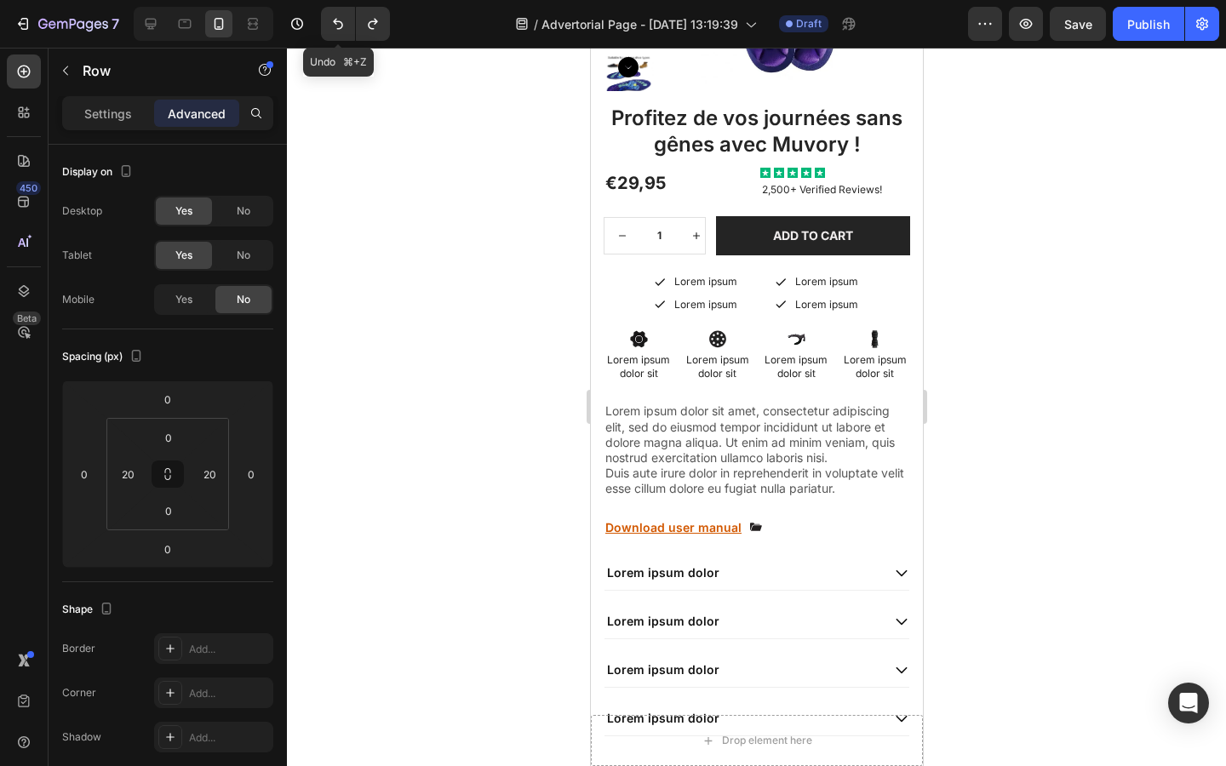
drag, startPoint x: 328, startPoint y: 18, endPoint x: 328, endPoint y: 672, distance: 653.7
click at [328, 18] on button "Undo/Redo" at bounding box center [338, 24] width 34 height 34
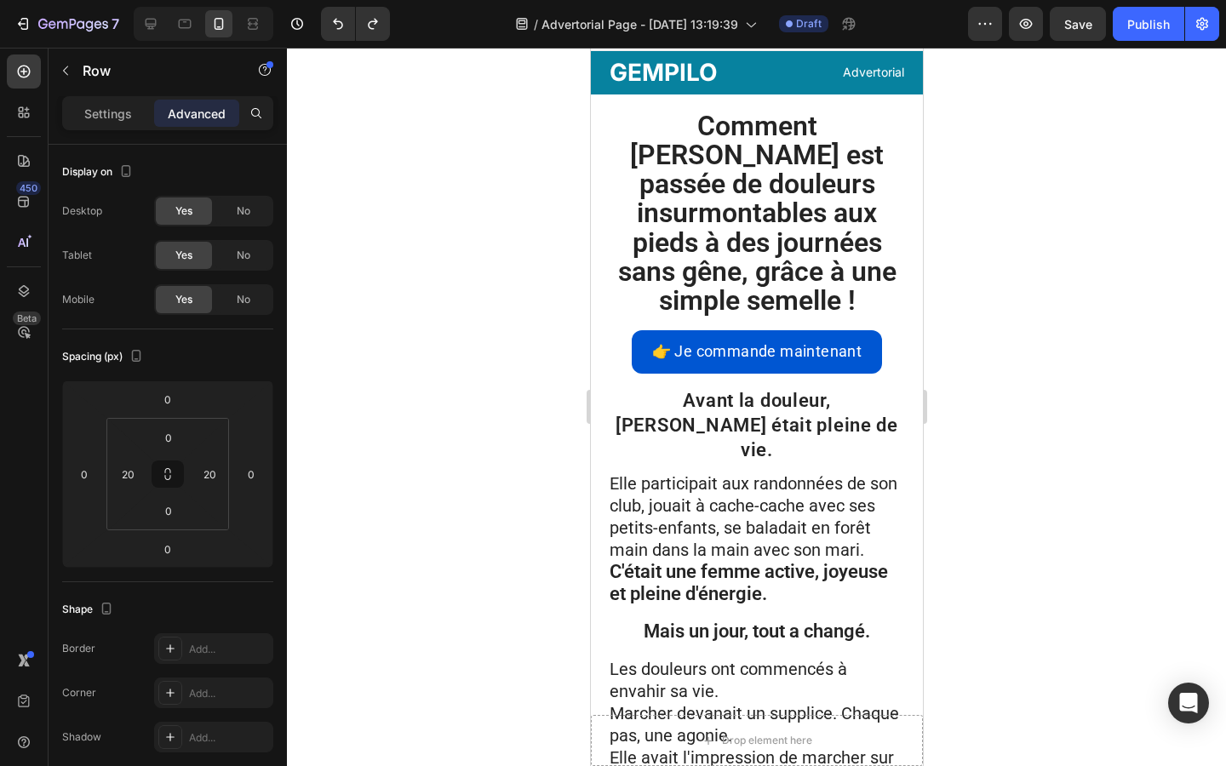
scroll to position [0, 0]
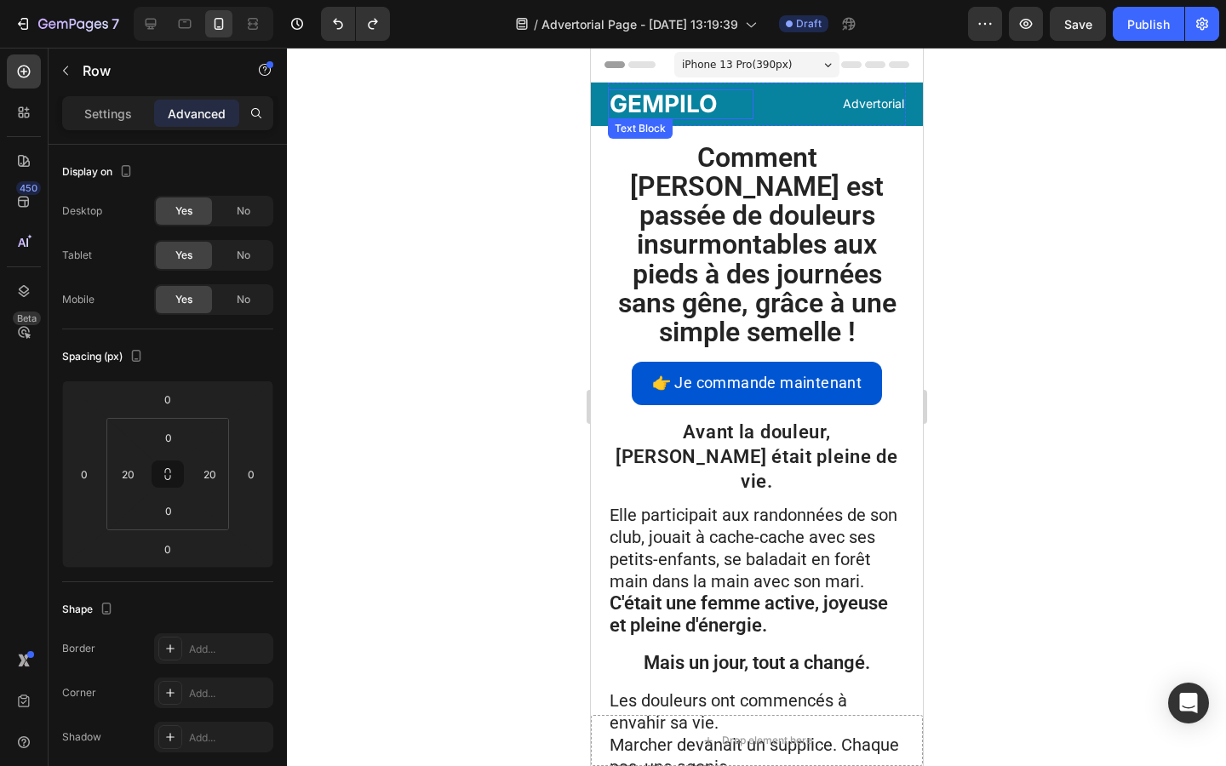
click at [732, 106] on p "GEMPILO" at bounding box center [680, 104] width 142 height 26
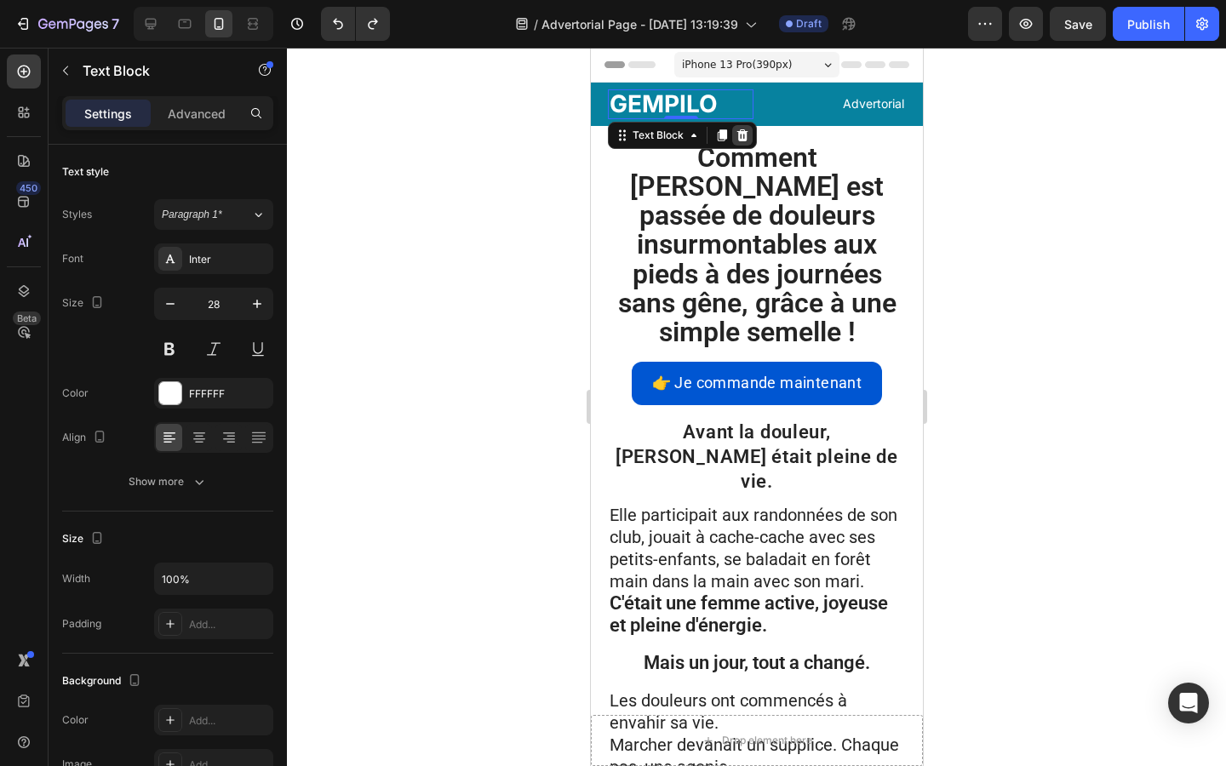
click at [740, 133] on icon at bounding box center [741, 135] width 11 height 12
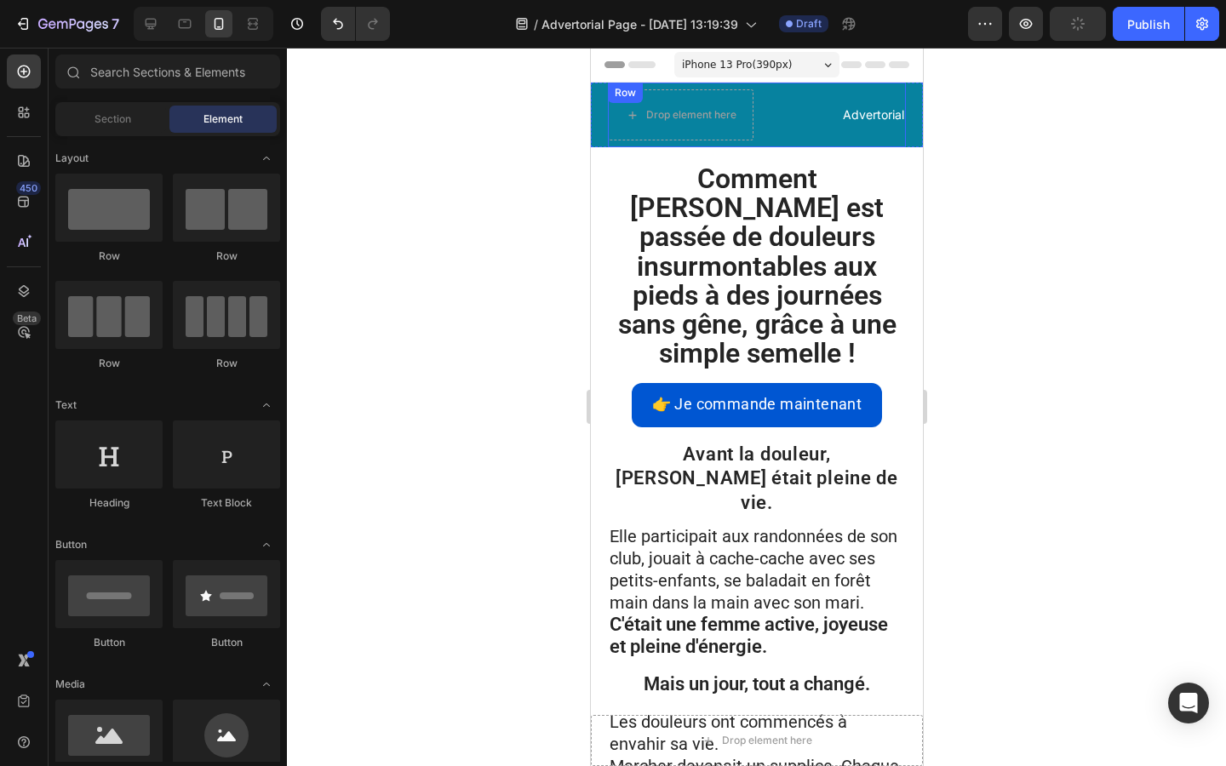
click at [791, 127] on div "Advertorial Text Block" at bounding box center [832, 114] width 146 height 51
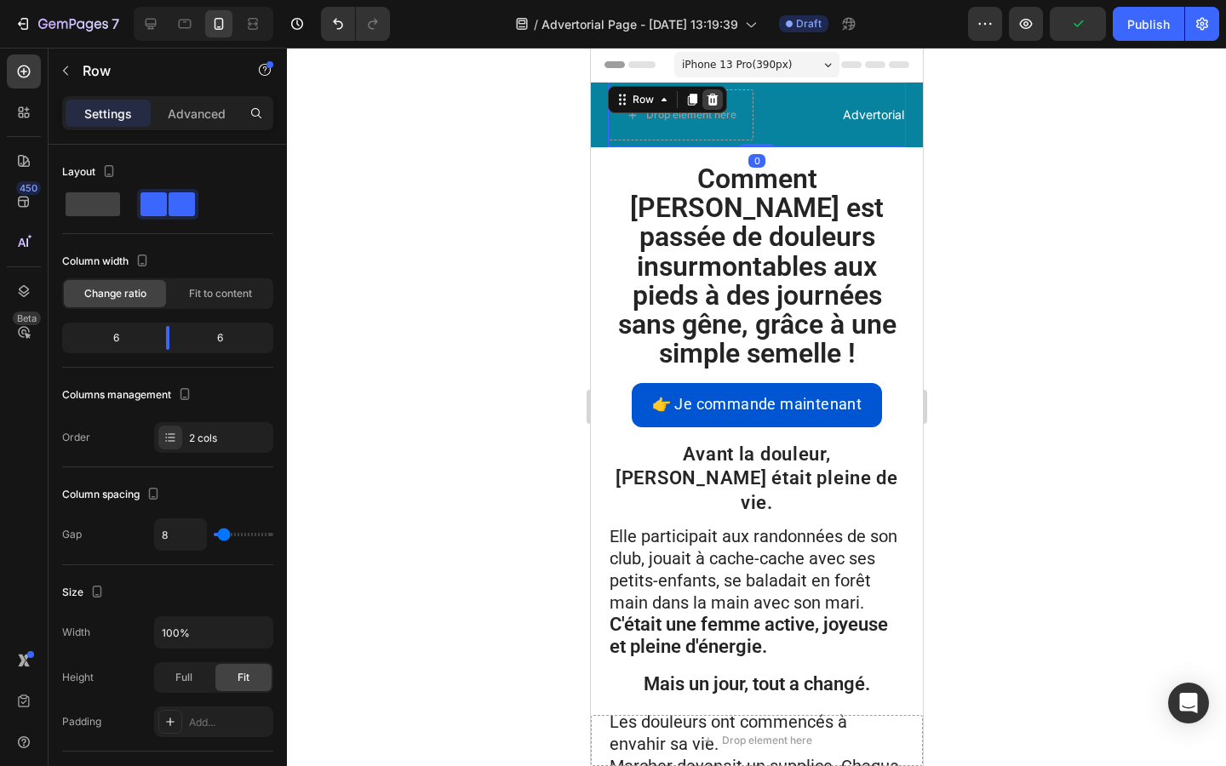
click at [712, 93] on icon at bounding box center [712, 100] width 14 height 14
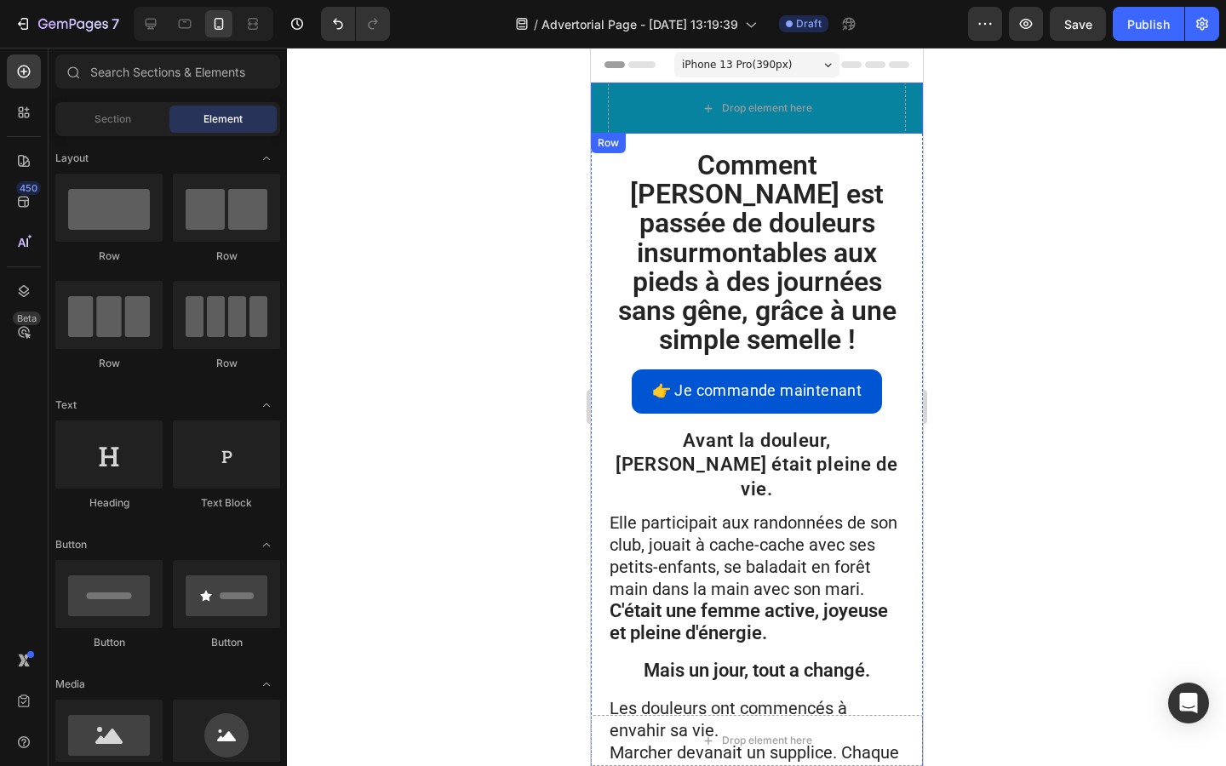
click at [594, 99] on div "Drop element here Row" at bounding box center [756, 108] width 332 height 51
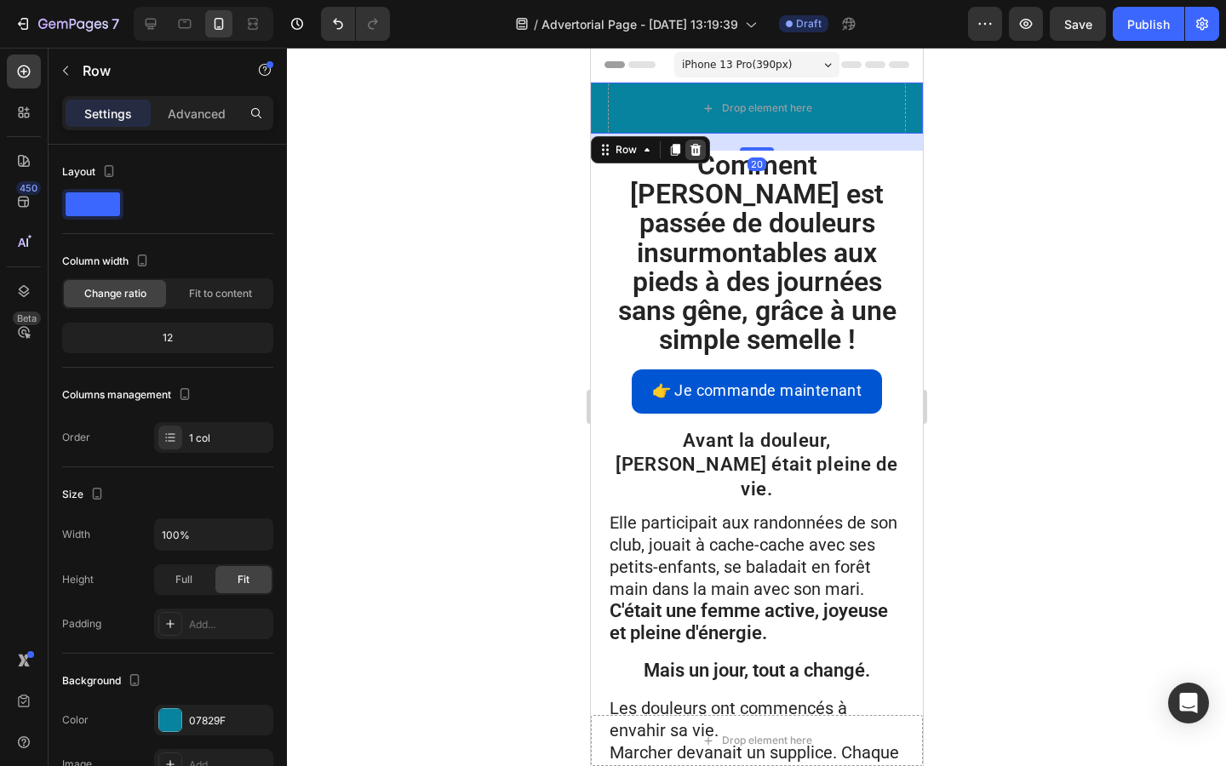
click at [696, 148] on icon at bounding box center [694, 150] width 11 height 12
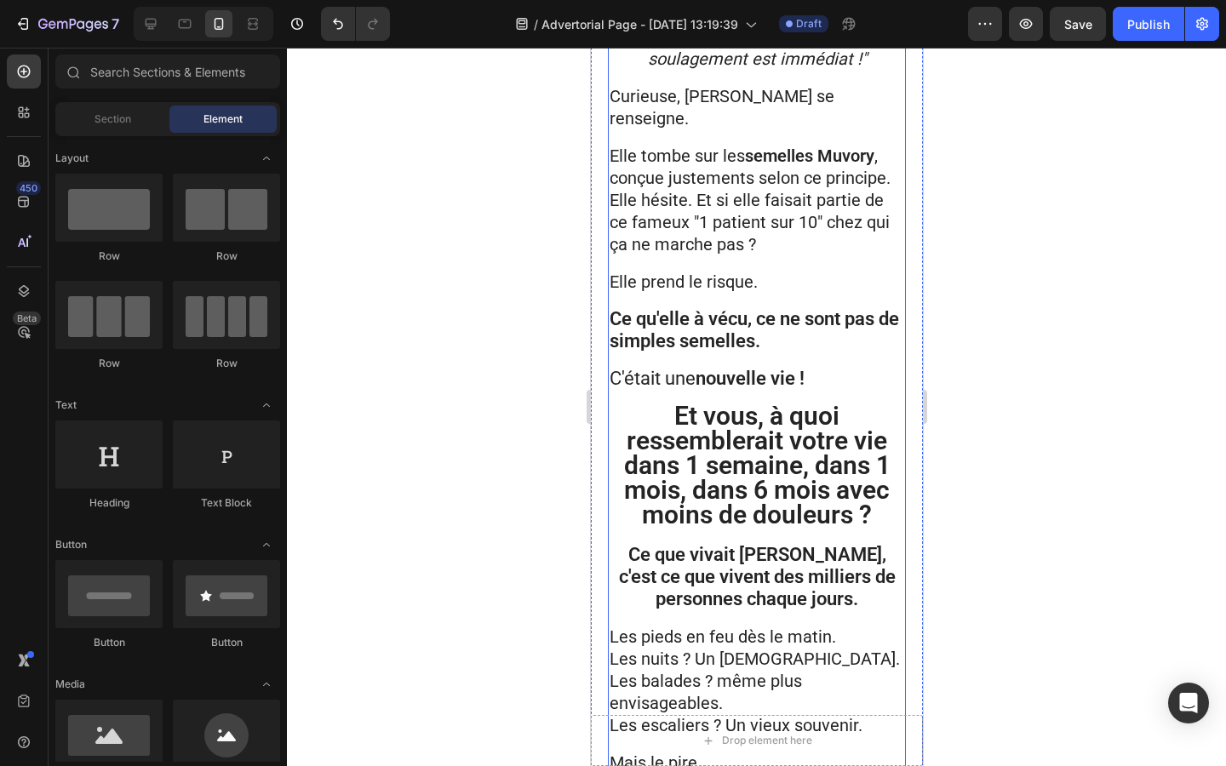
scroll to position [1420, 0]
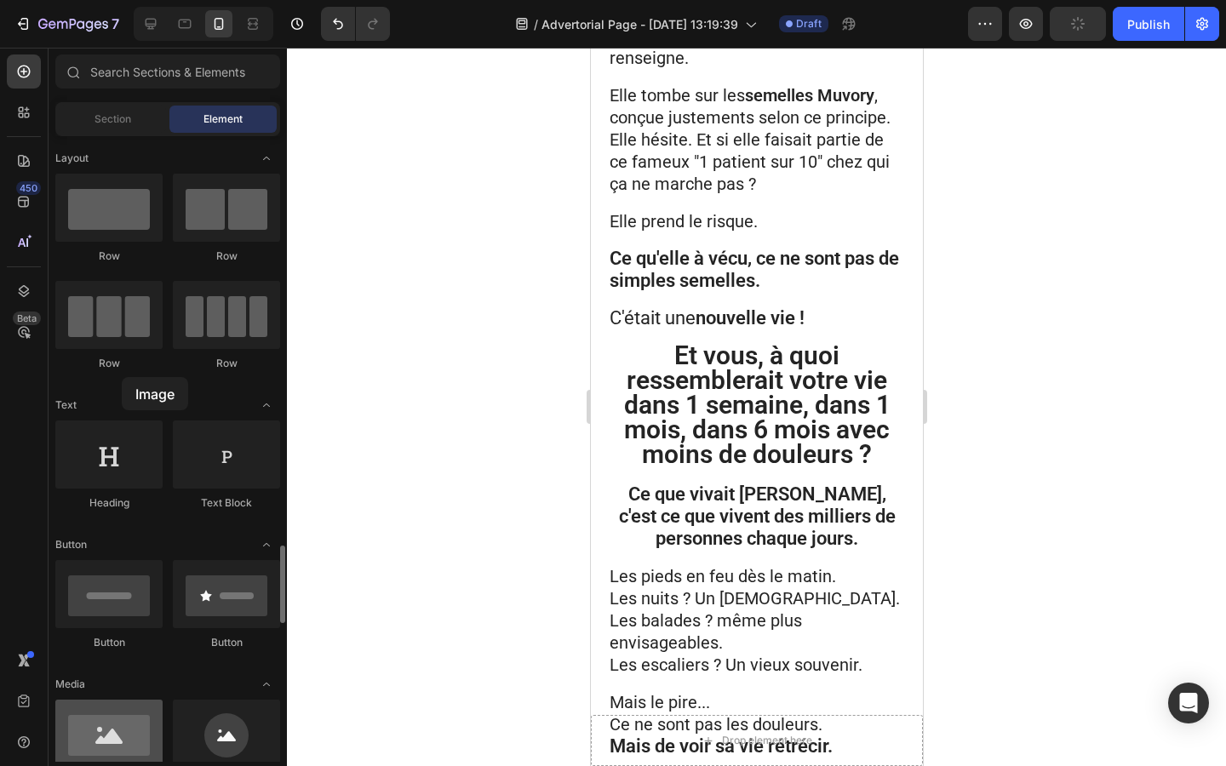
click at [122, 700] on div at bounding box center [108, 734] width 107 height 68
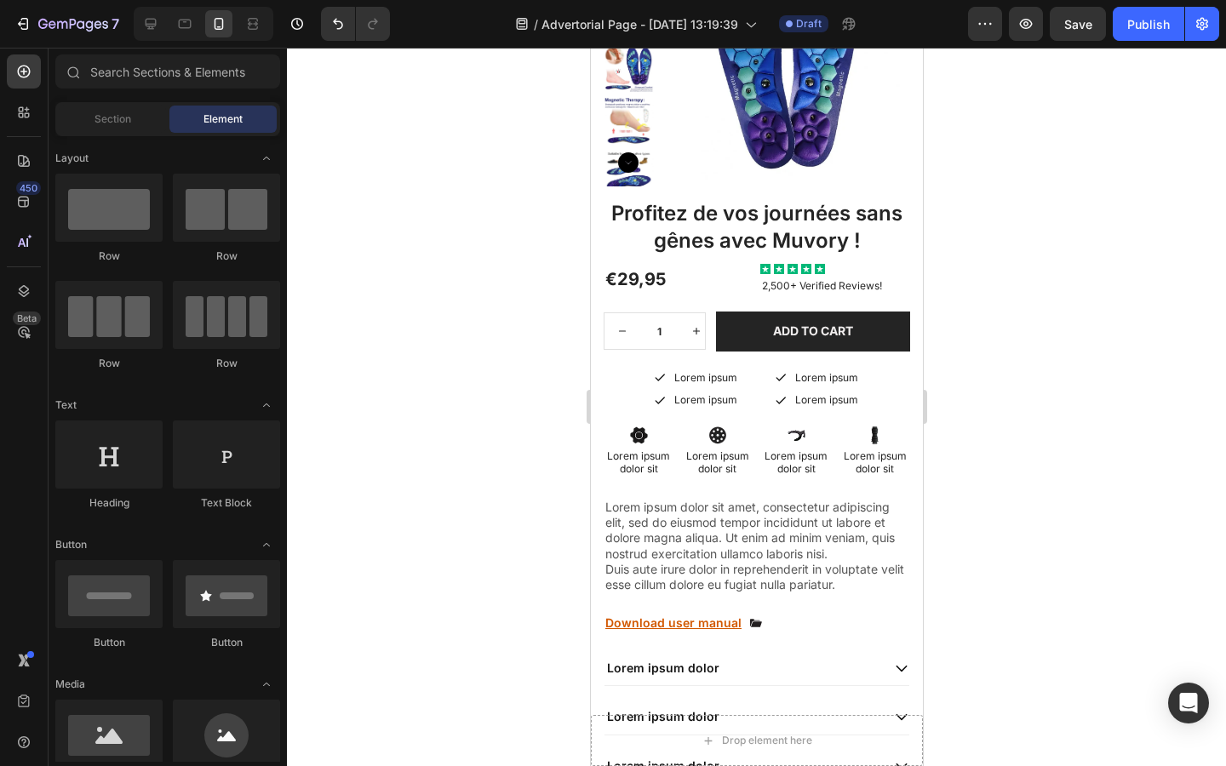
scroll to position [3578, 0]
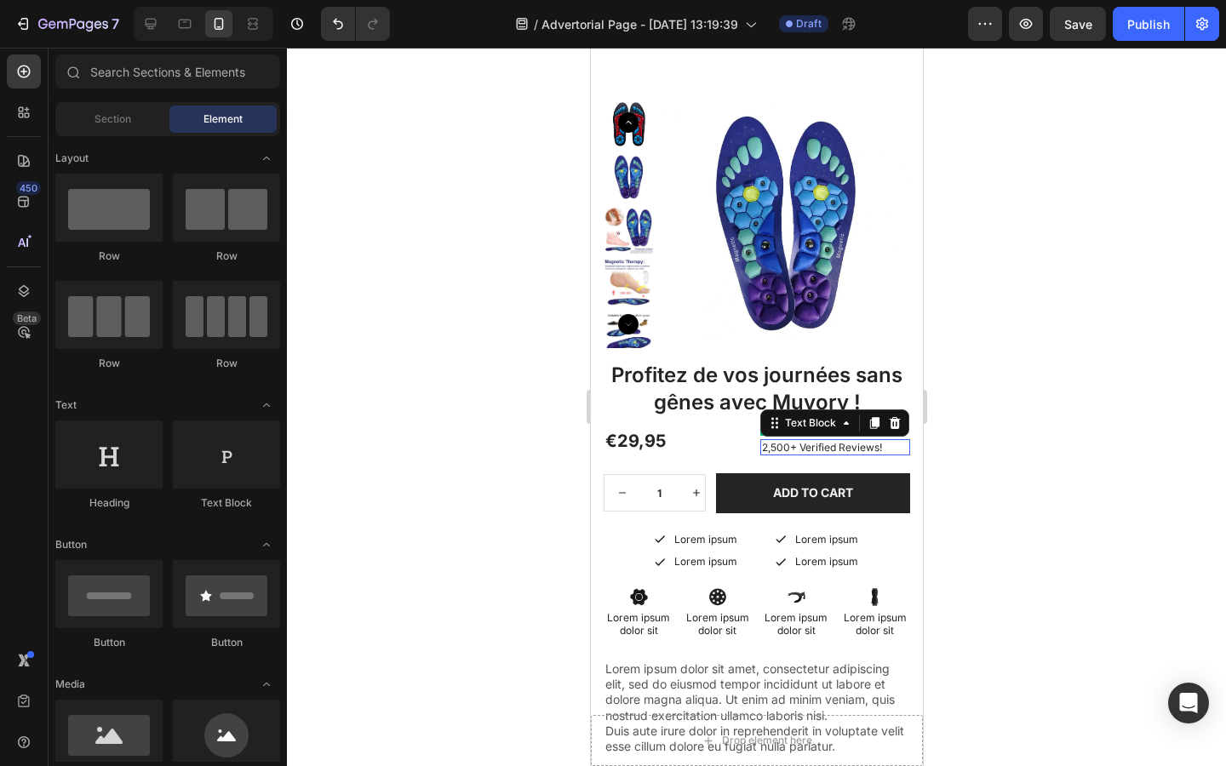
click at [779, 447] on p "2,500+ Verified Reviews!" at bounding box center [834, 448] width 146 height 14
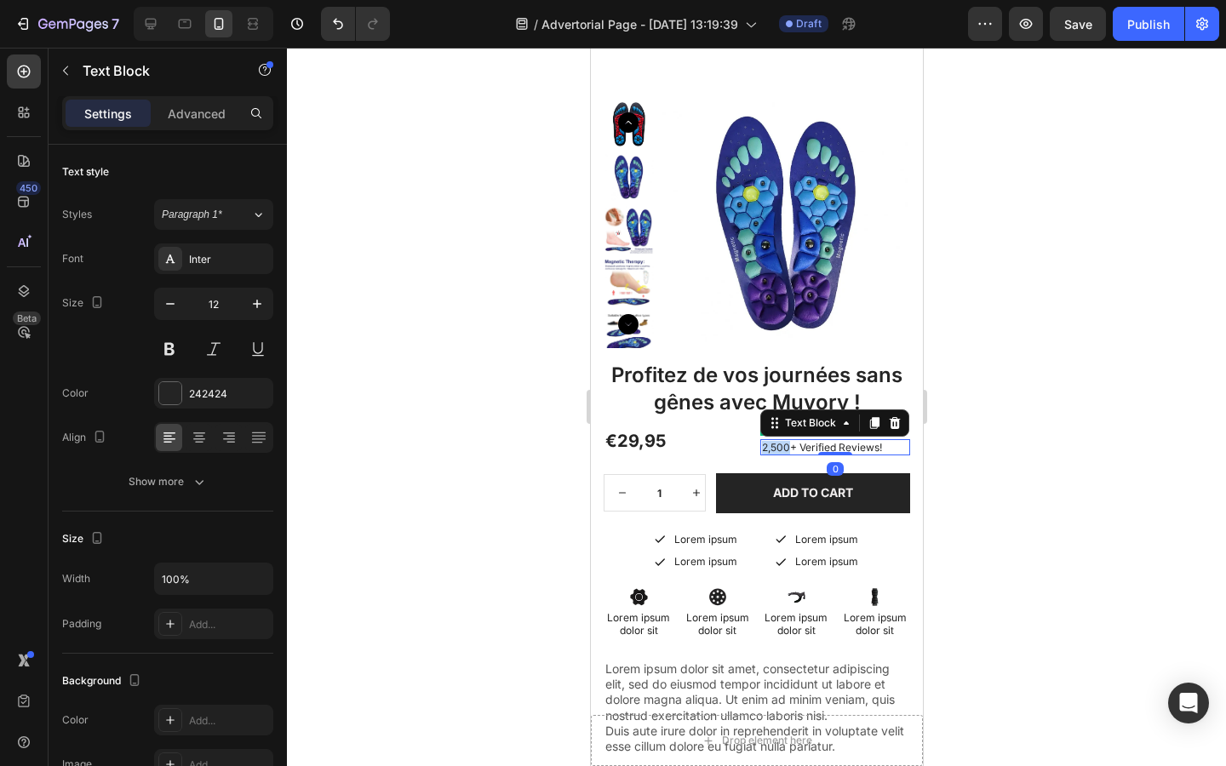
click at [779, 447] on p "2,500+ Verified Reviews!" at bounding box center [834, 448] width 146 height 14
click at [881, 420] on div "Profitez de vos journées sans gênes avec Muvory ! Product Title €29,95 Product …" at bounding box center [756, 683] width 306 height 646
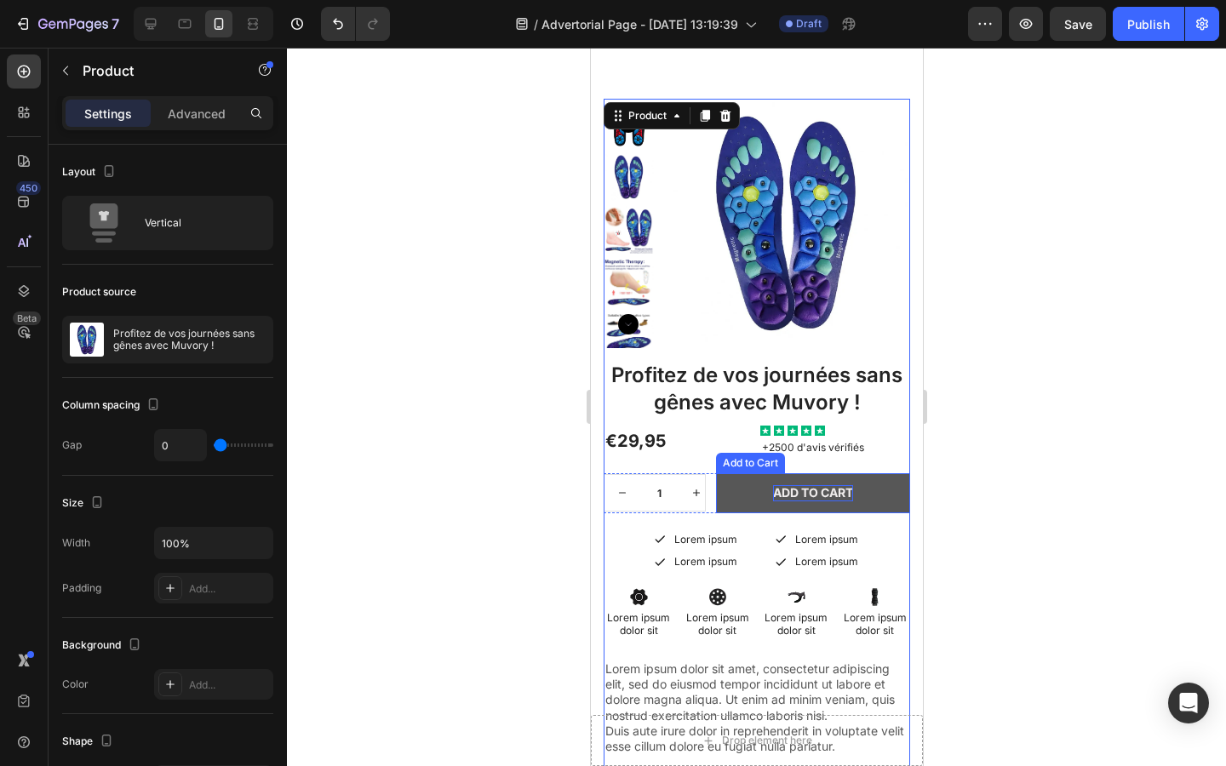
click at [786, 491] on div "Add to cart" at bounding box center [812, 492] width 80 height 15
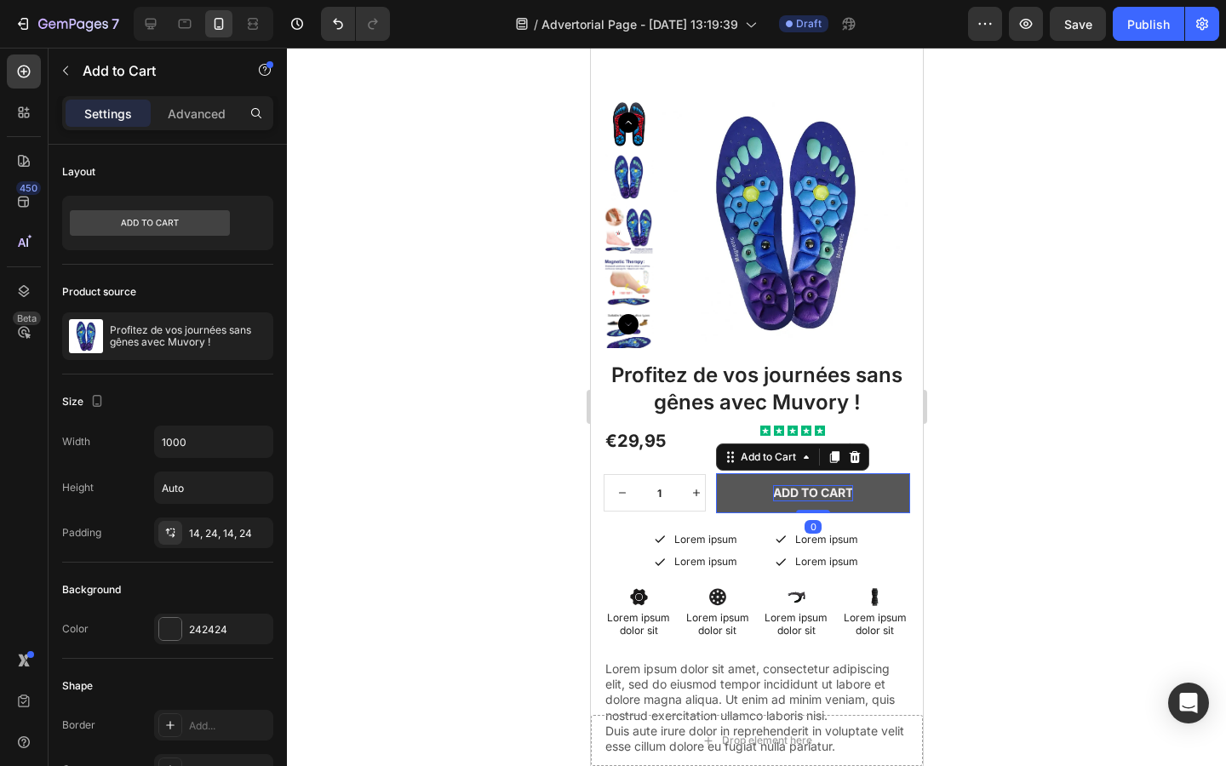
click at [786, 491] on div "Add to cart" at bounding box center [812, 492] width 80 height 15
click at [786, 491] on p "Add to cart" at bounding box center [812, 492] width 80 height 15
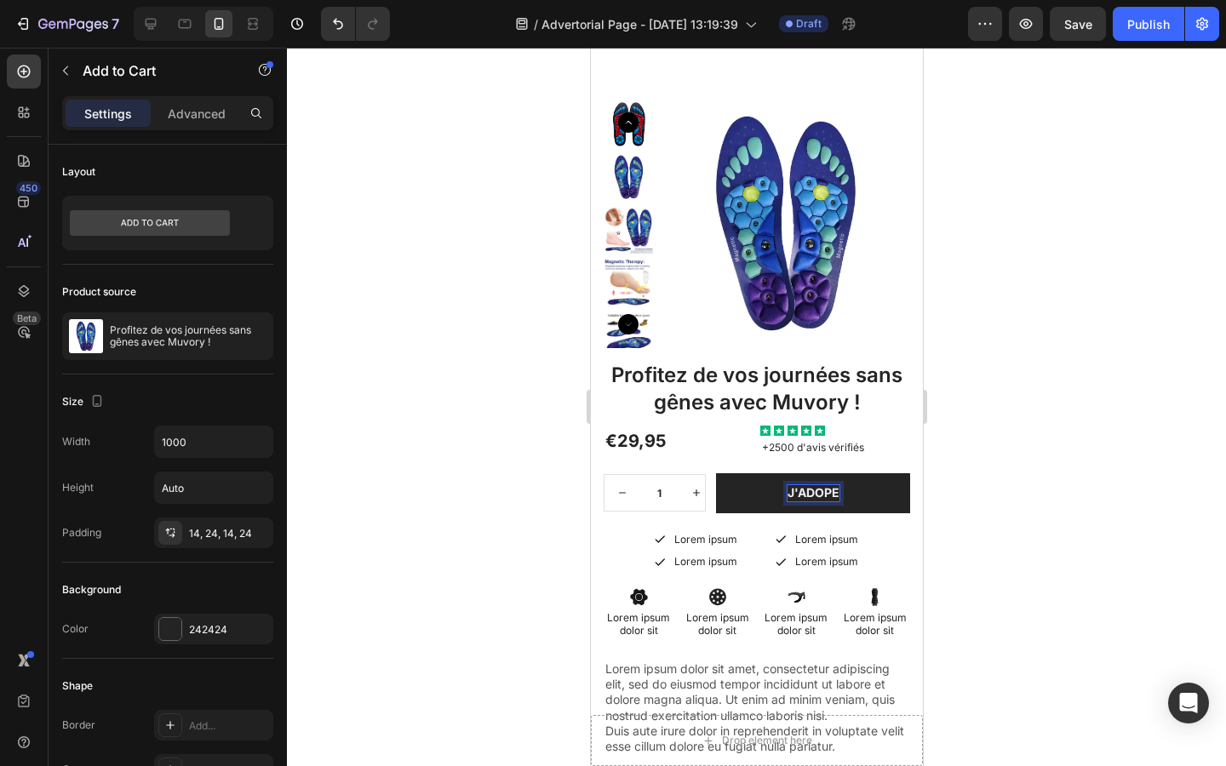
click at [715, 473] on button "J'adope" at bounding box center [812, 492] width 194 height 39
click at [715, 473] on button "J'adopte" at bounding box center [812, 492] width 194 height 39
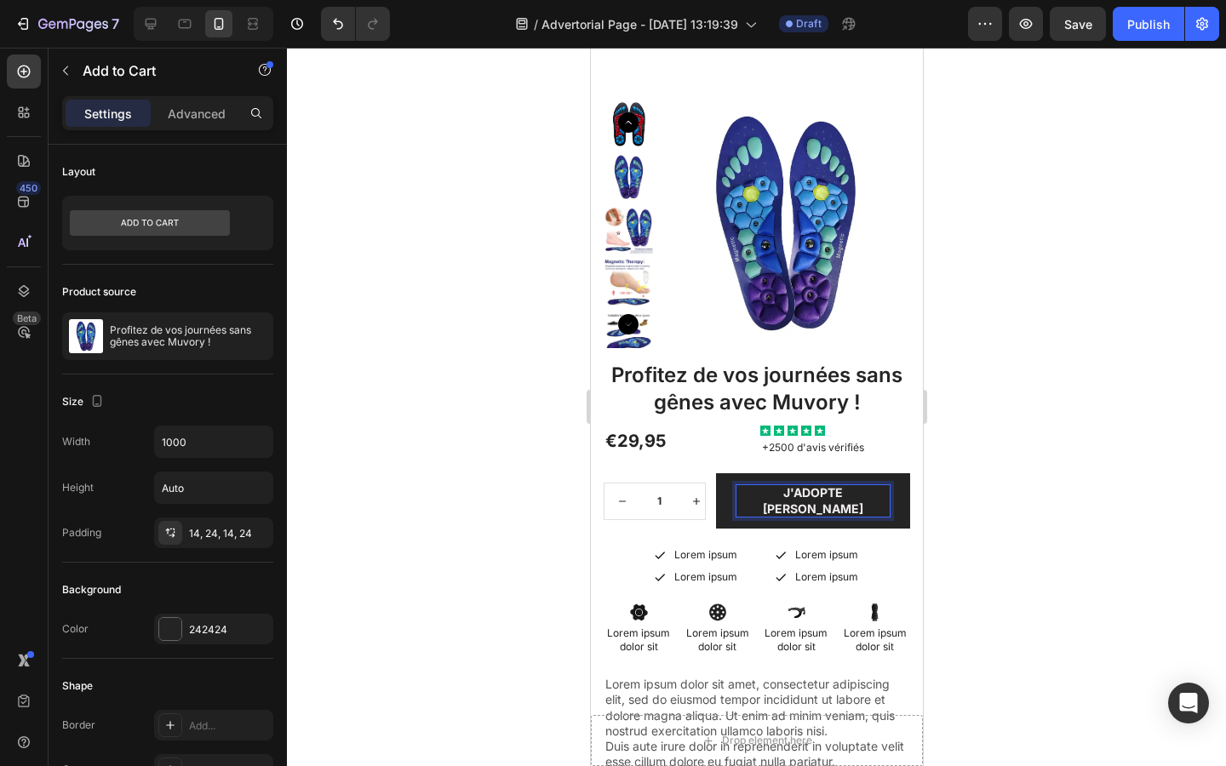
click at [497, 550] on div at bounding box center [756, 407] width 939 height 718
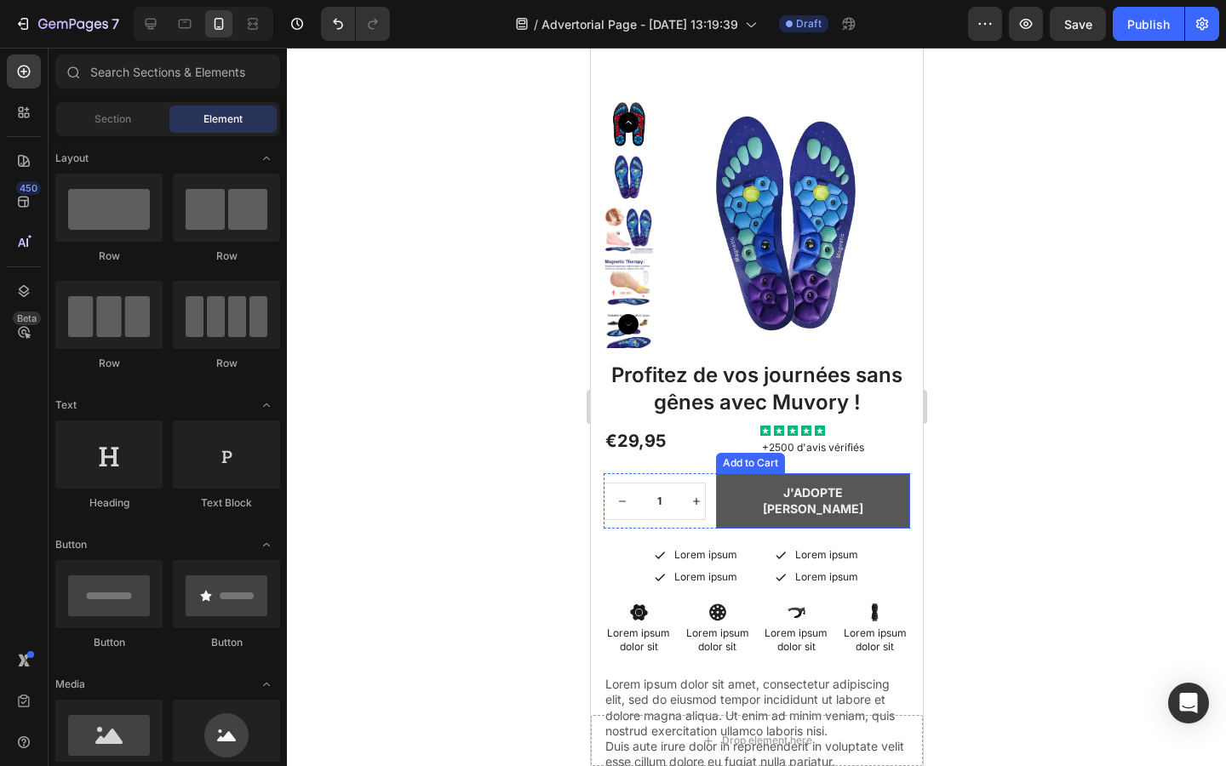
click at [725, 487] on button "J'adopte [PERSON_NAME]" at bounding box center [812, 500] width 194 height 54
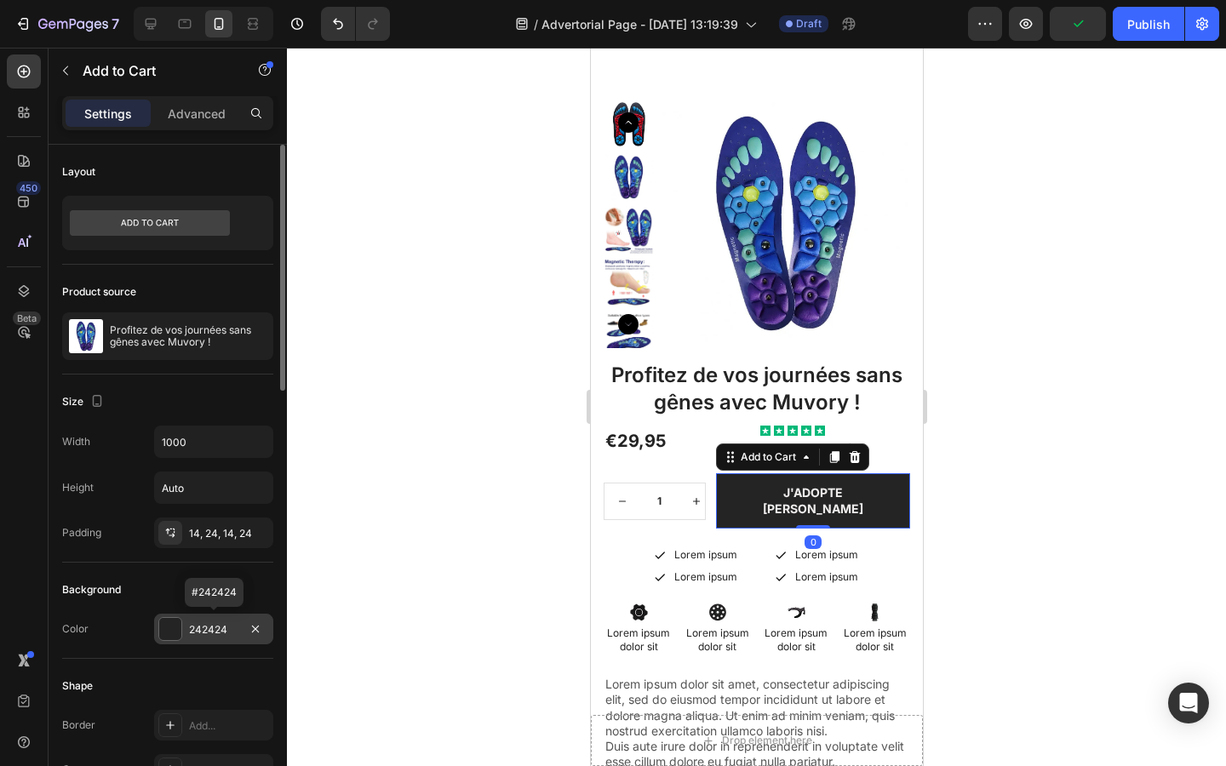
click at [209, 630] on div "242424" at bounding box center [213, 629] width 49 height 15
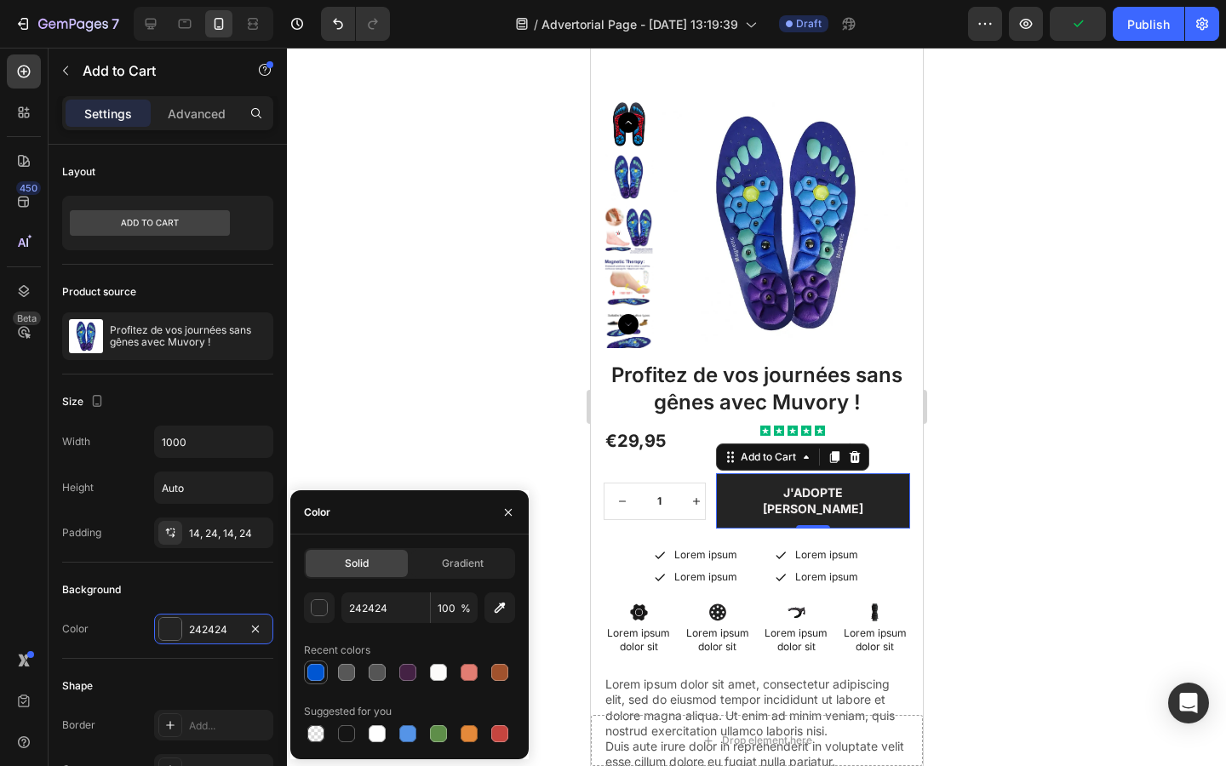
click at [320, 668] on div at bounding box center [315, 672] width 17 height 17
type input "0056D2"
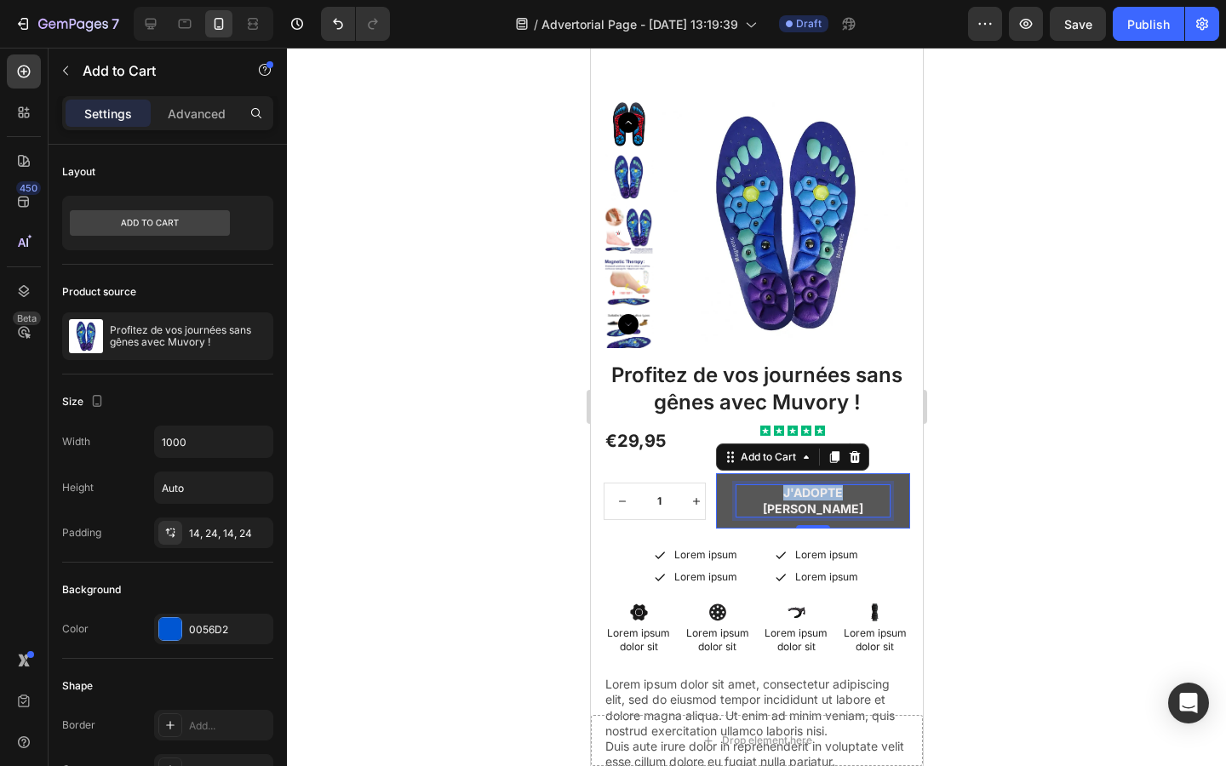
click at [775, 490] on p "J'adopte [PERSON_NAME]" at bounding box center [811, 500] width 153 height 31
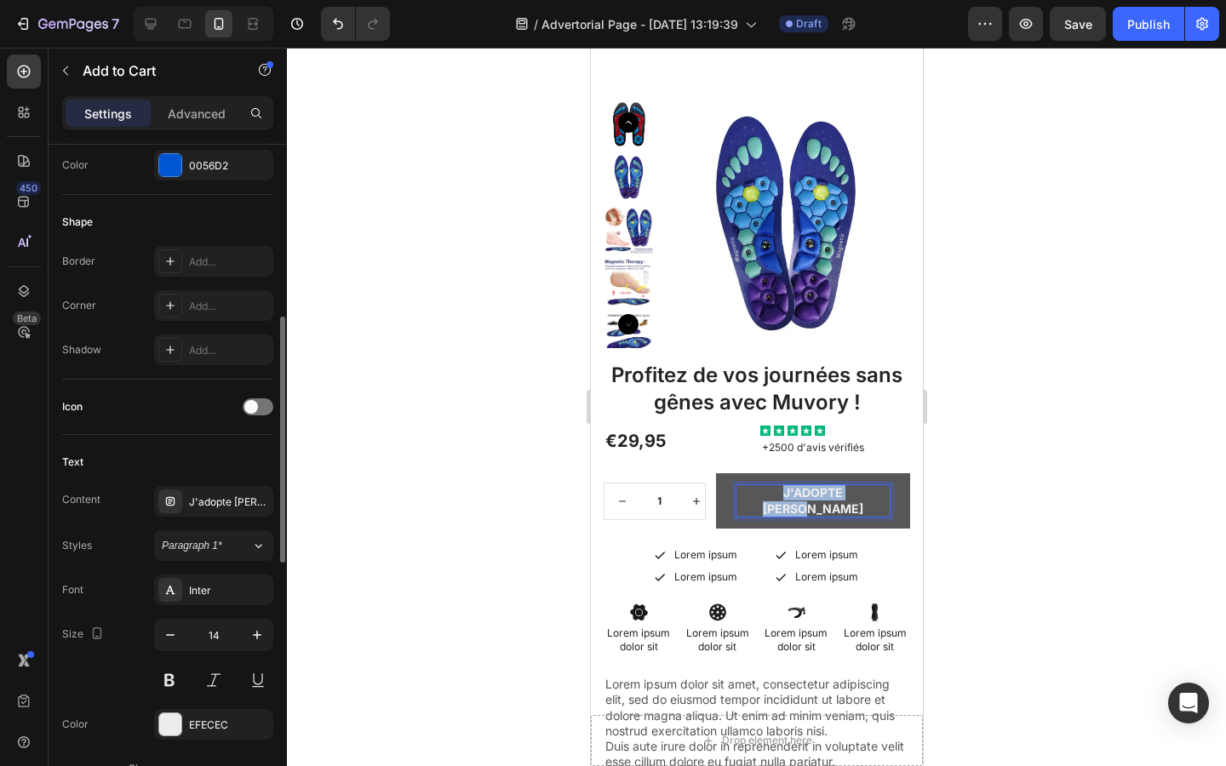
scroll to position [469, 0]
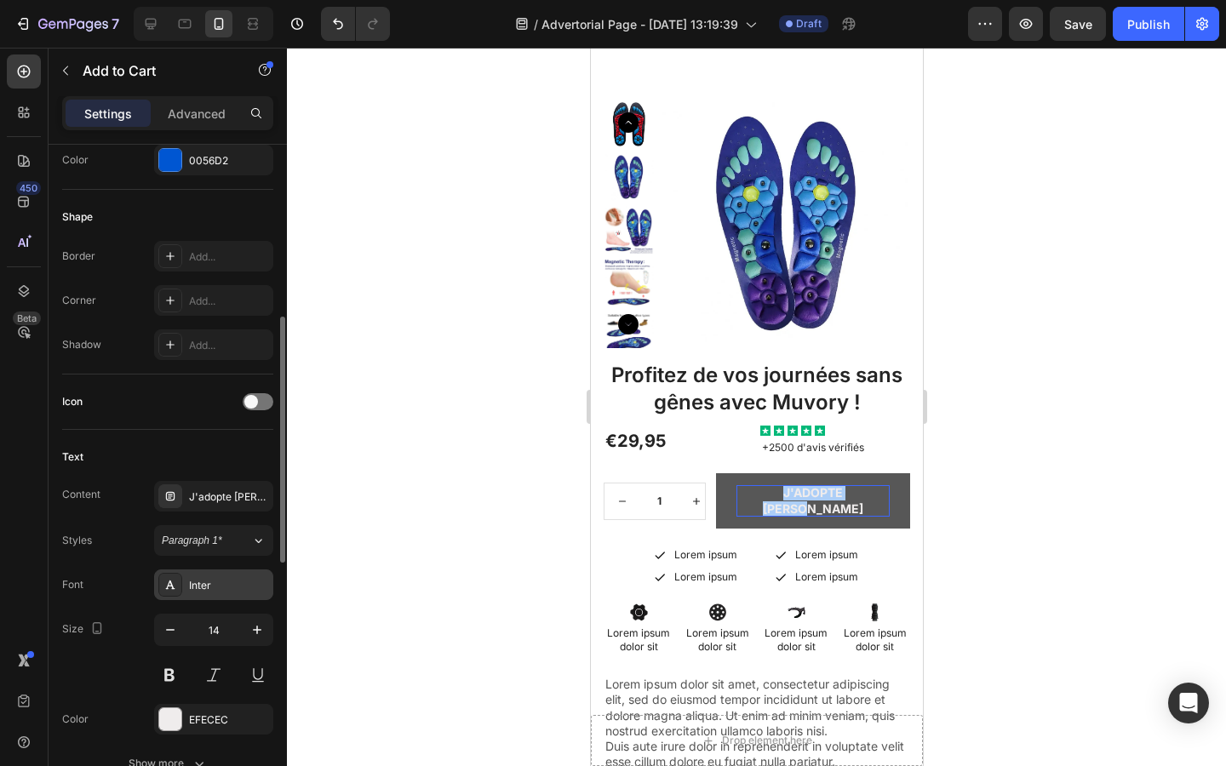
click at [203, 578] on div "Inter" at bounding box center [229, 585] width 80 height 15
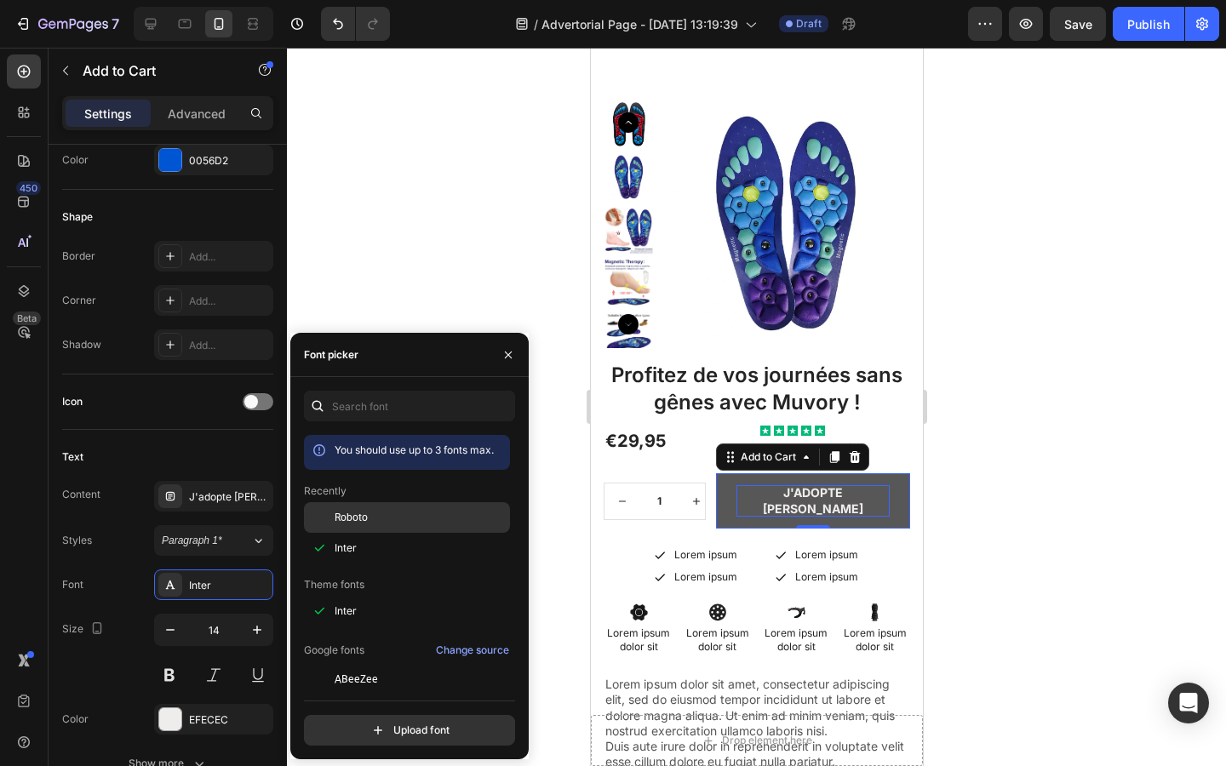
click at [329, 519] on div at bounding box center [319, 517] width 31 height 31
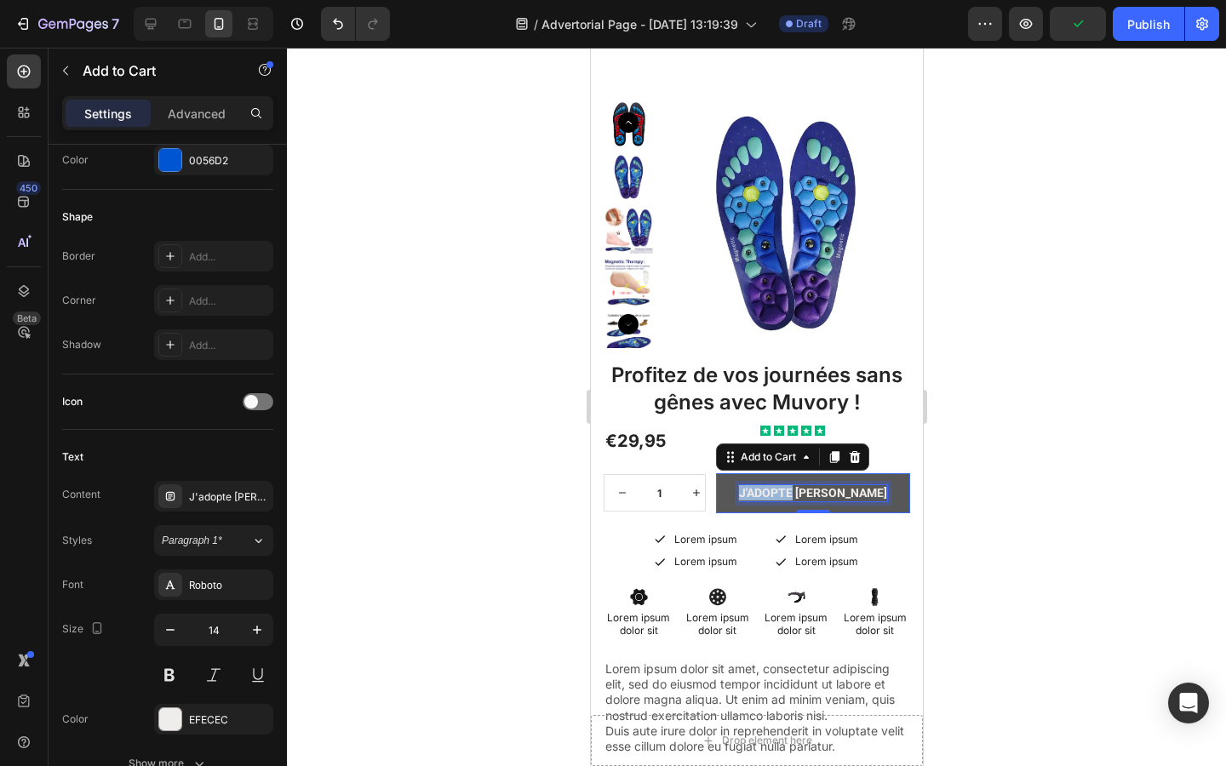
click at [788, 489] on p "J'adopte [PERSON_NAME]" at bounding box center [812, 492] width 148 height 15
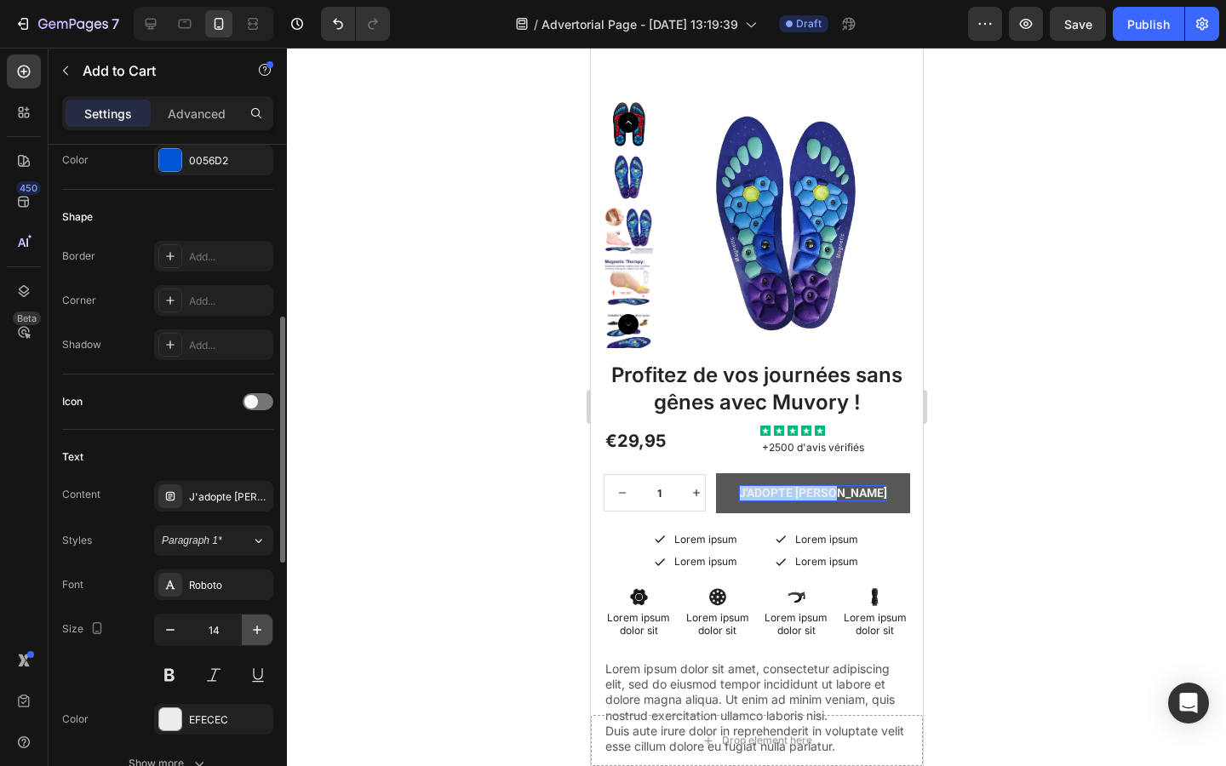
click at [255, 628] on icon "button" at bounding box center [257, 629] width 17 height 17
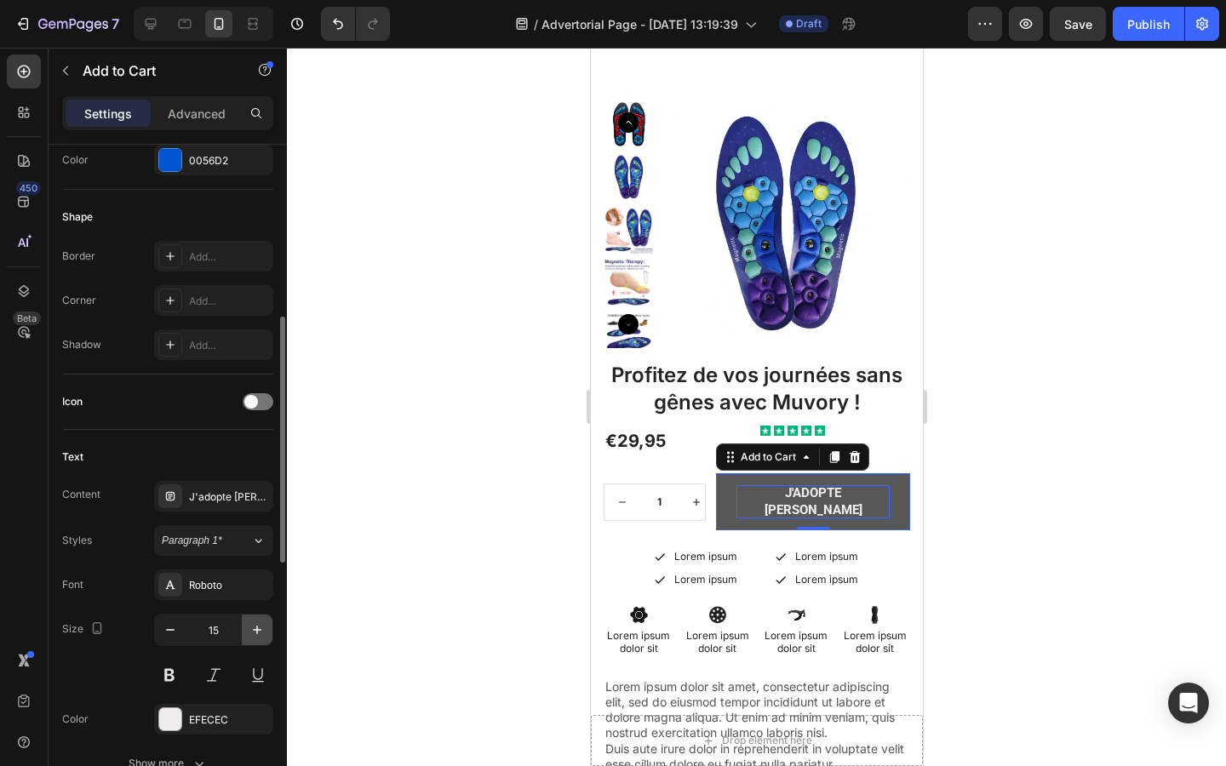
click at [255, 628] on icon "button" at bounding box center [257, 629] width 17 height 17
click at [171, 625] on icon "button" at bounding box center [170, 629] width 17 height 17
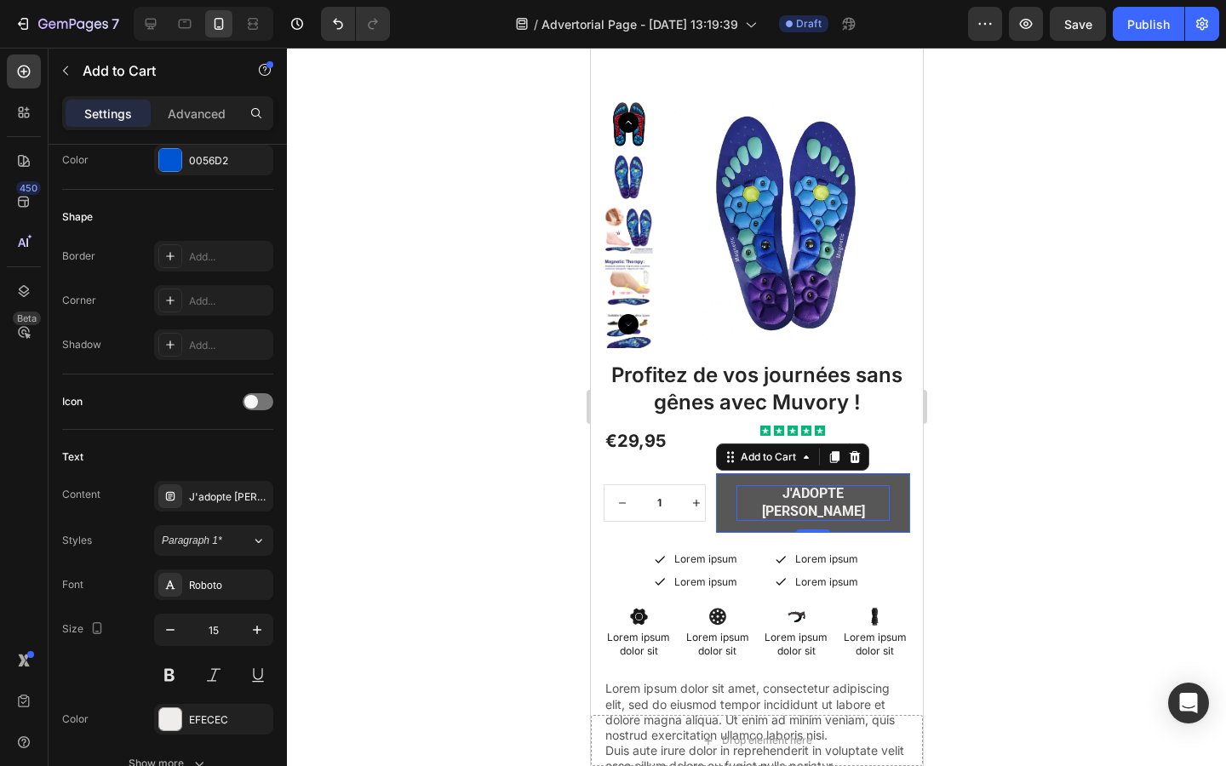
type input "14"
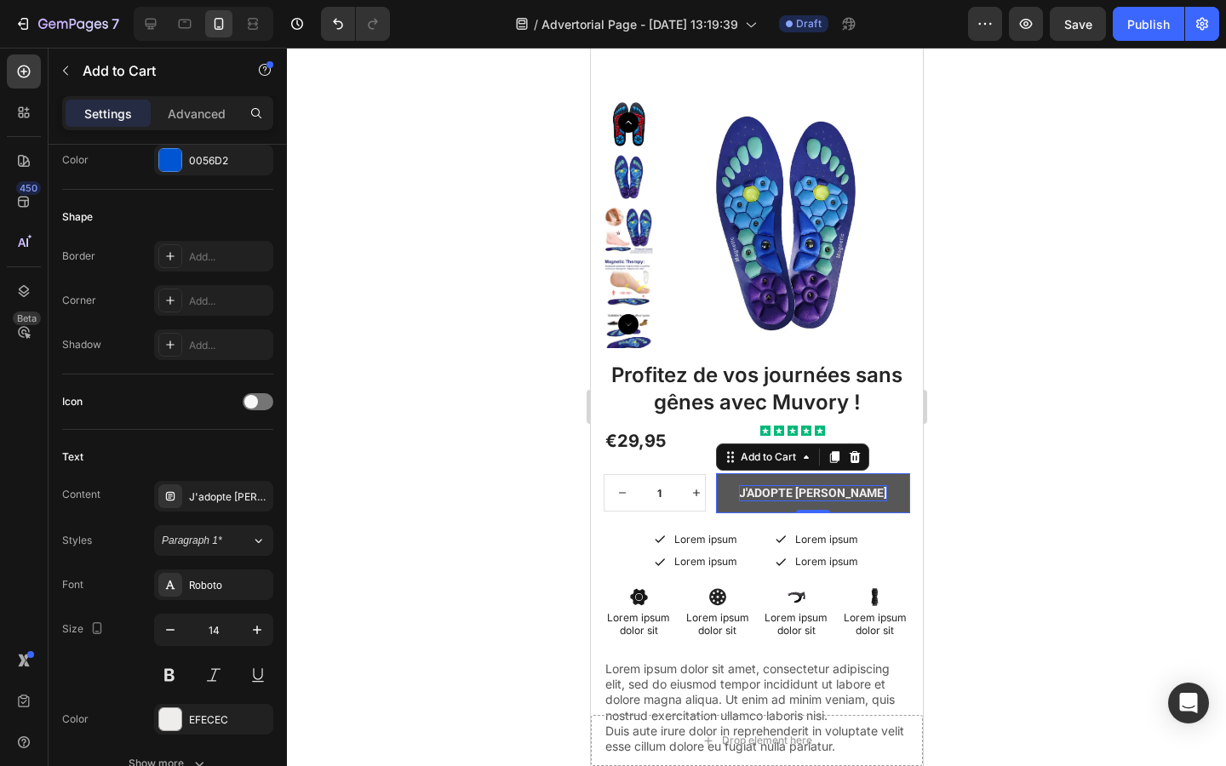
click at [801, 488] on p "J'adopte [PERSON_NAME]" at bounding box center [812, 492] width 148 height 15
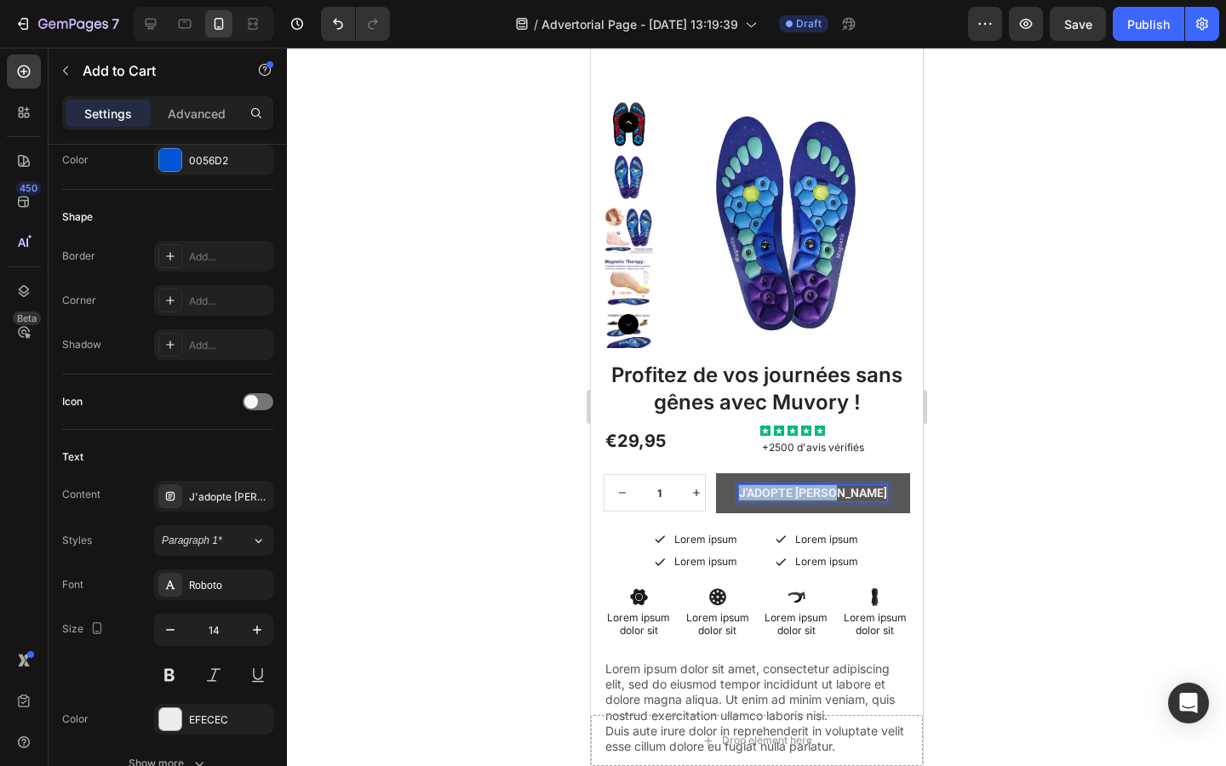
click at [801, 488] on p "J'adopte [PERSON_NAME]" at bounding box center [812, 492] width 148 height 15
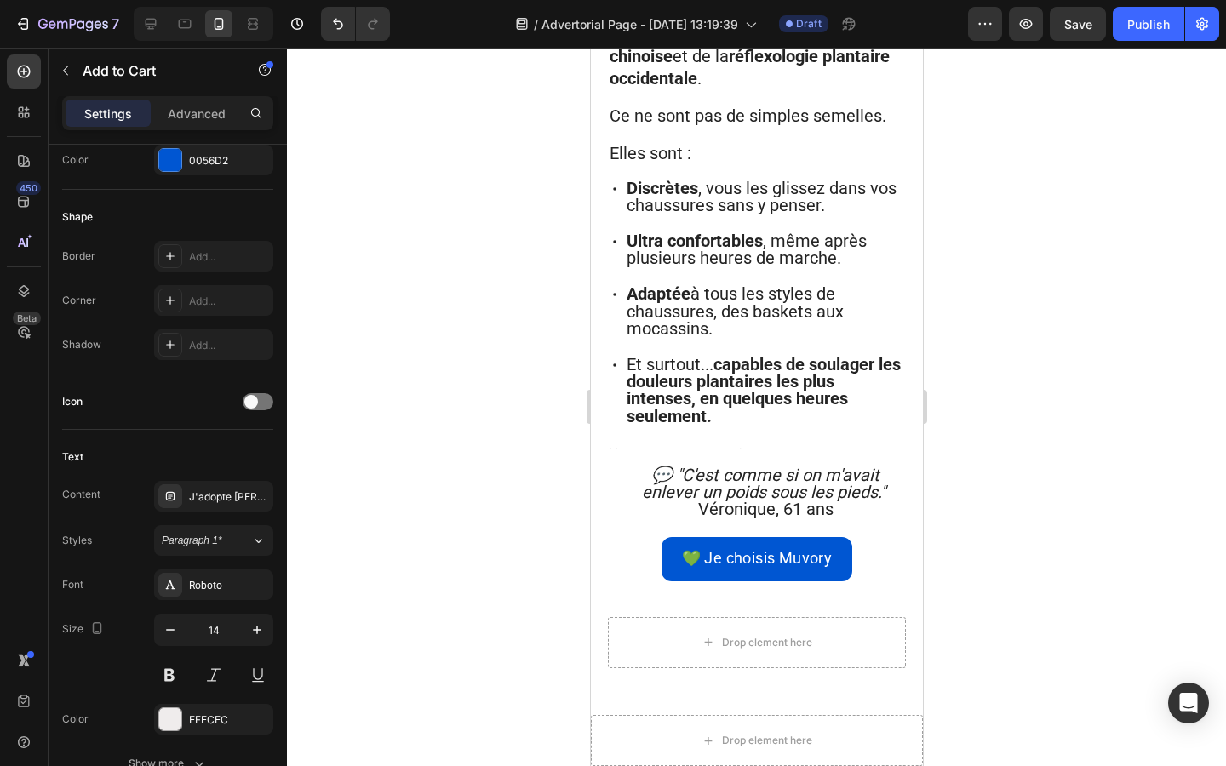
scroll to position [3144, 0]
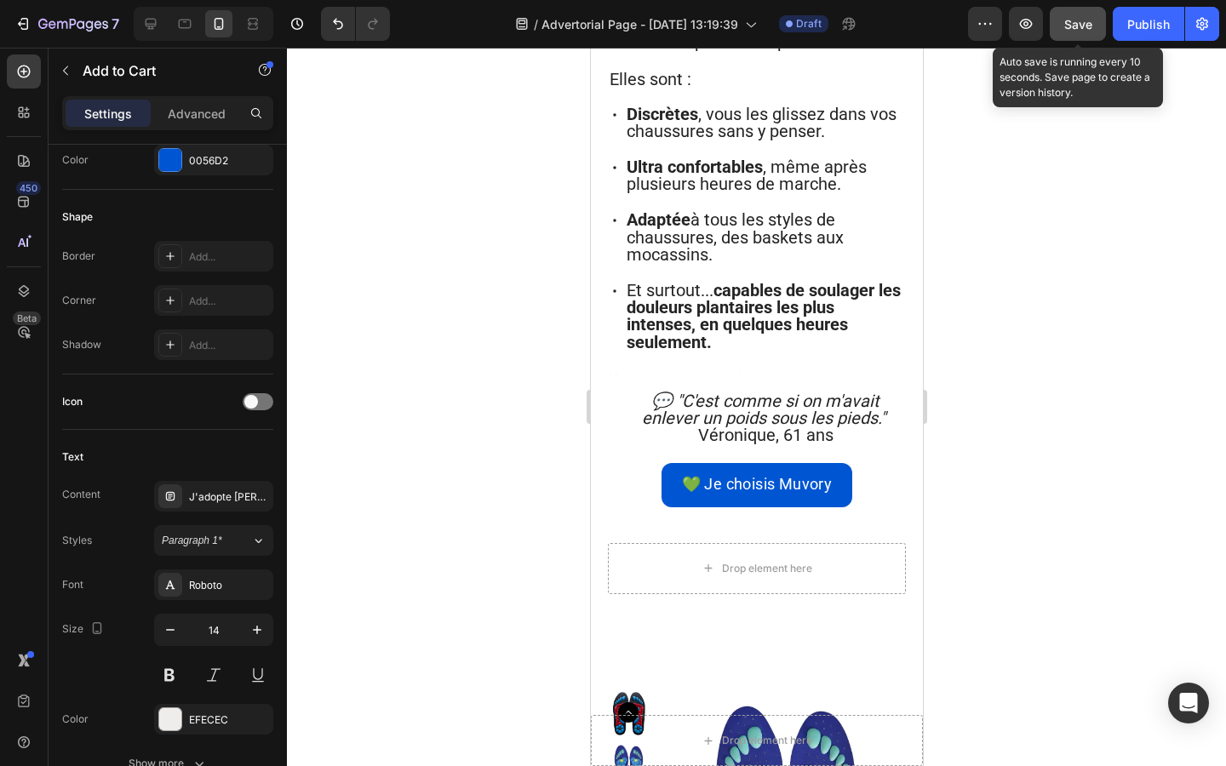
click at [1089, 28] on span "Save" at bounding box center [1078, 24] width 28 height 14
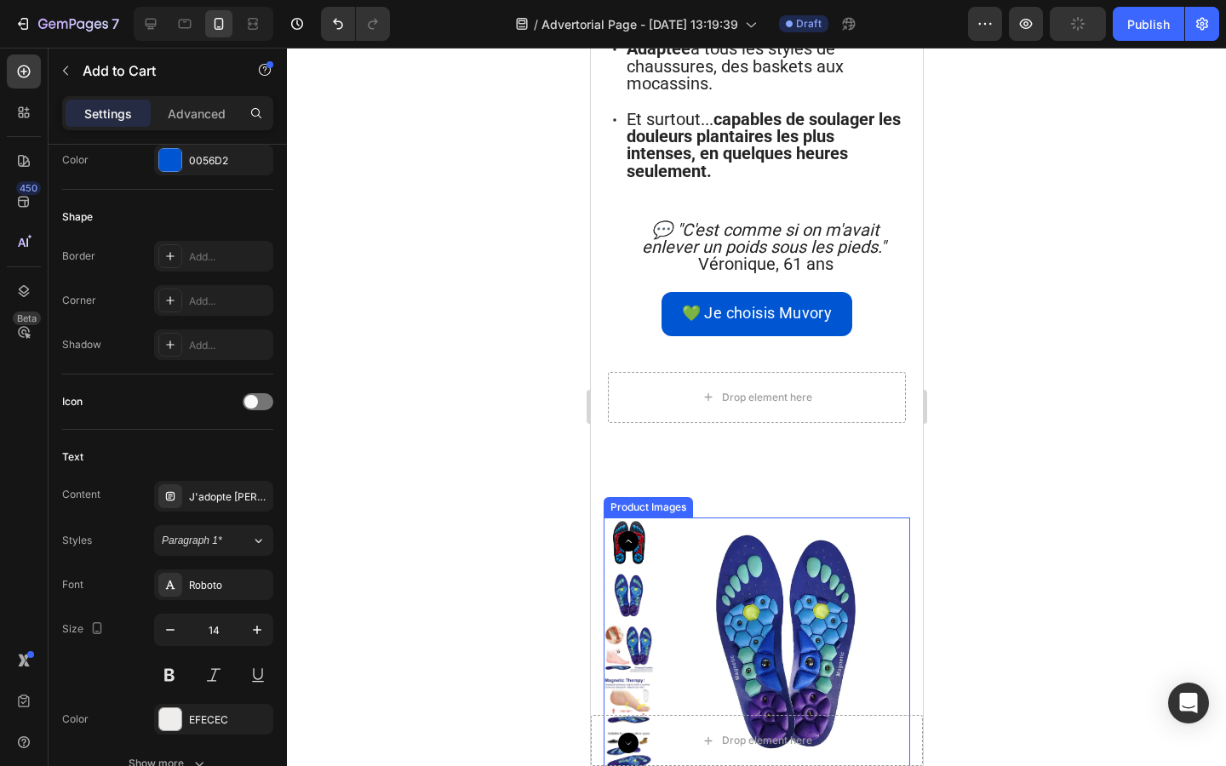
scroll to position [3362, 0]
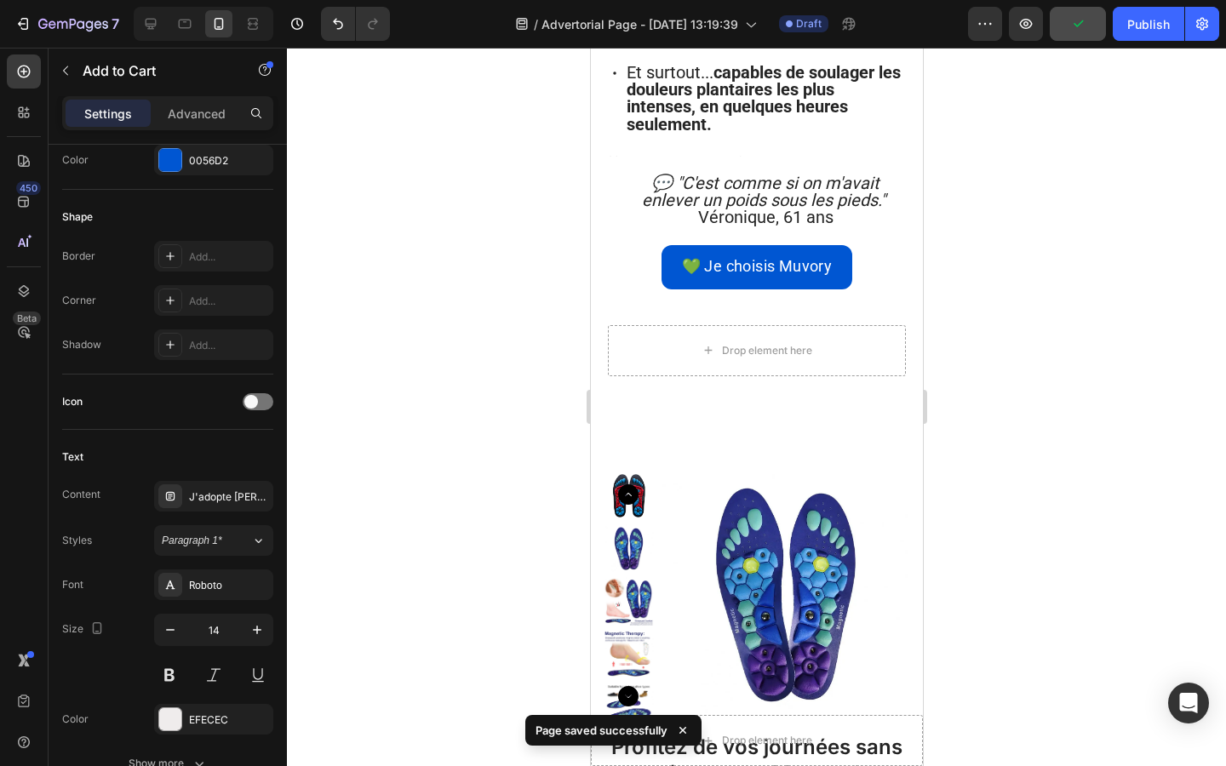
click at [203, 717] on div "EFECEC" at bounding box center [213, 719] width 49 height 15
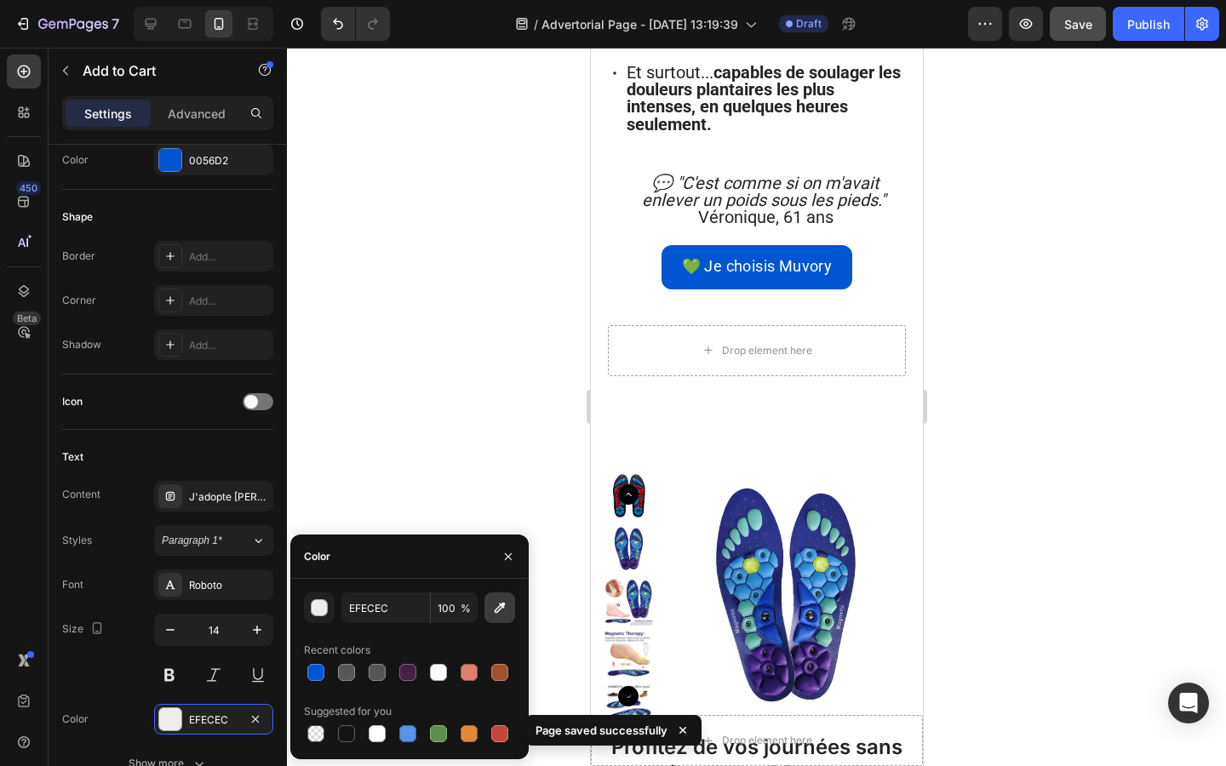
click at [502, 607] on icon "button" at bounding box center [500, 608] width 11 height 11
type input "FFFFFF"
click at [512, 556] on icon "button" at bounding box center [508, 557] width 14 height 14
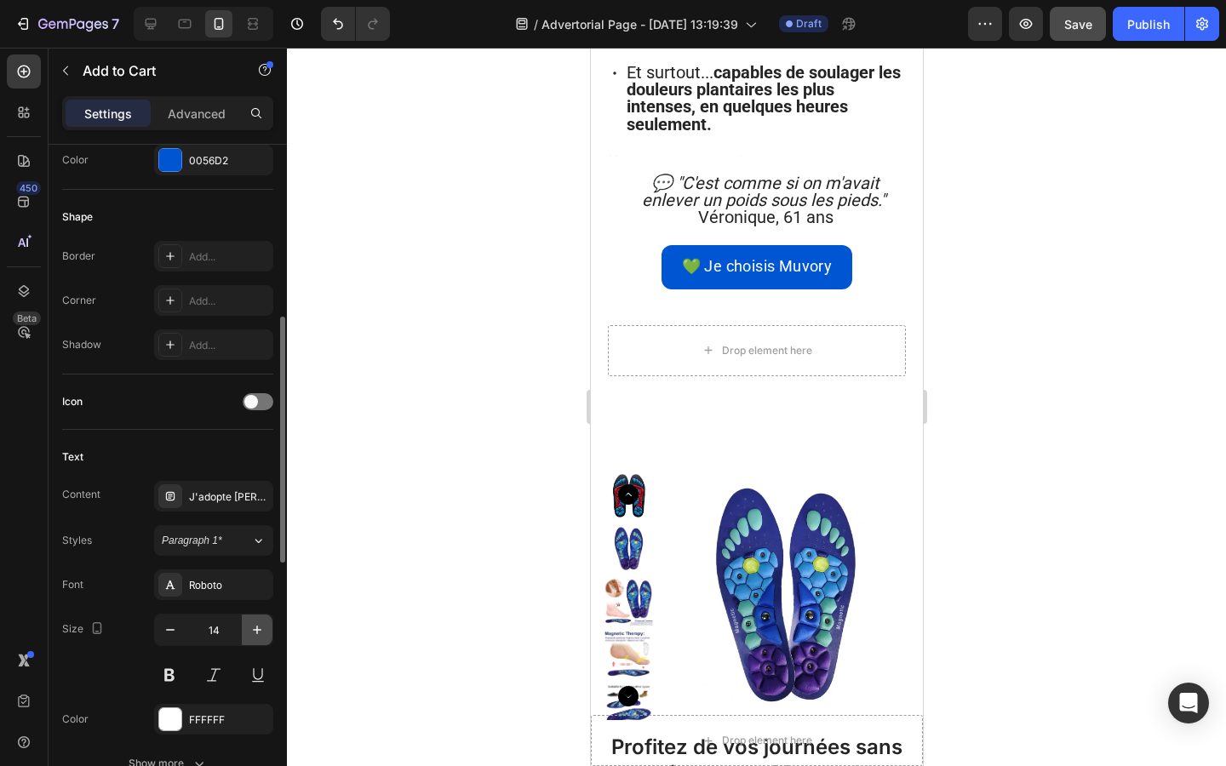
click at [254, 623] on icon "button" at bounding box center [257, 629] width 17 height 17
type input "16"
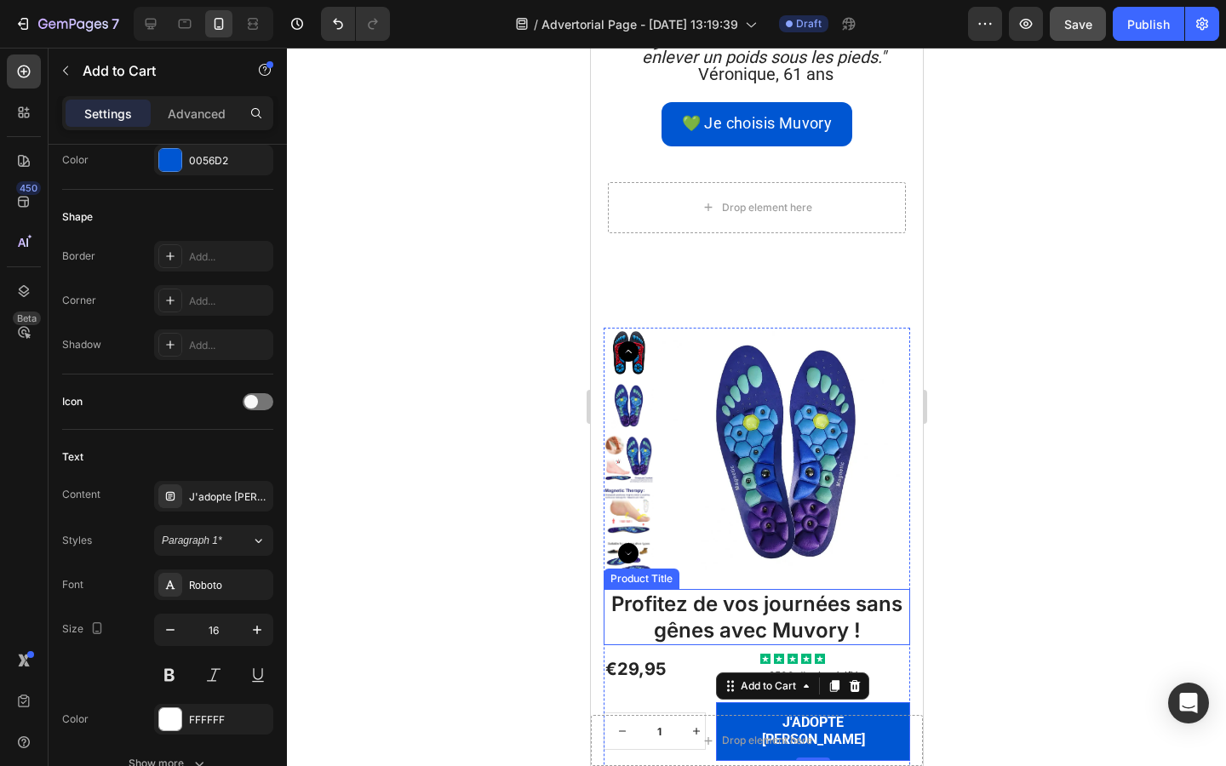
scroll to position [3526, 0]
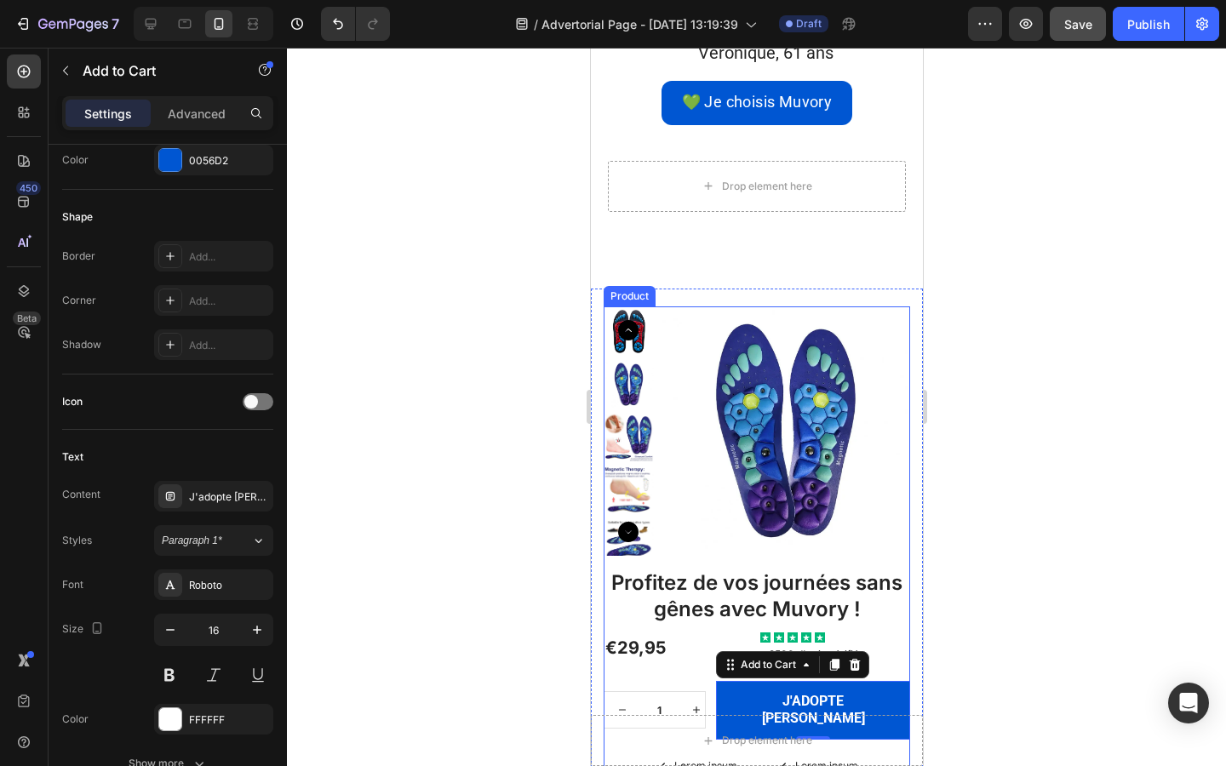
click at [532, 546] on div at bounding box center [756, 407] width 939 height 718
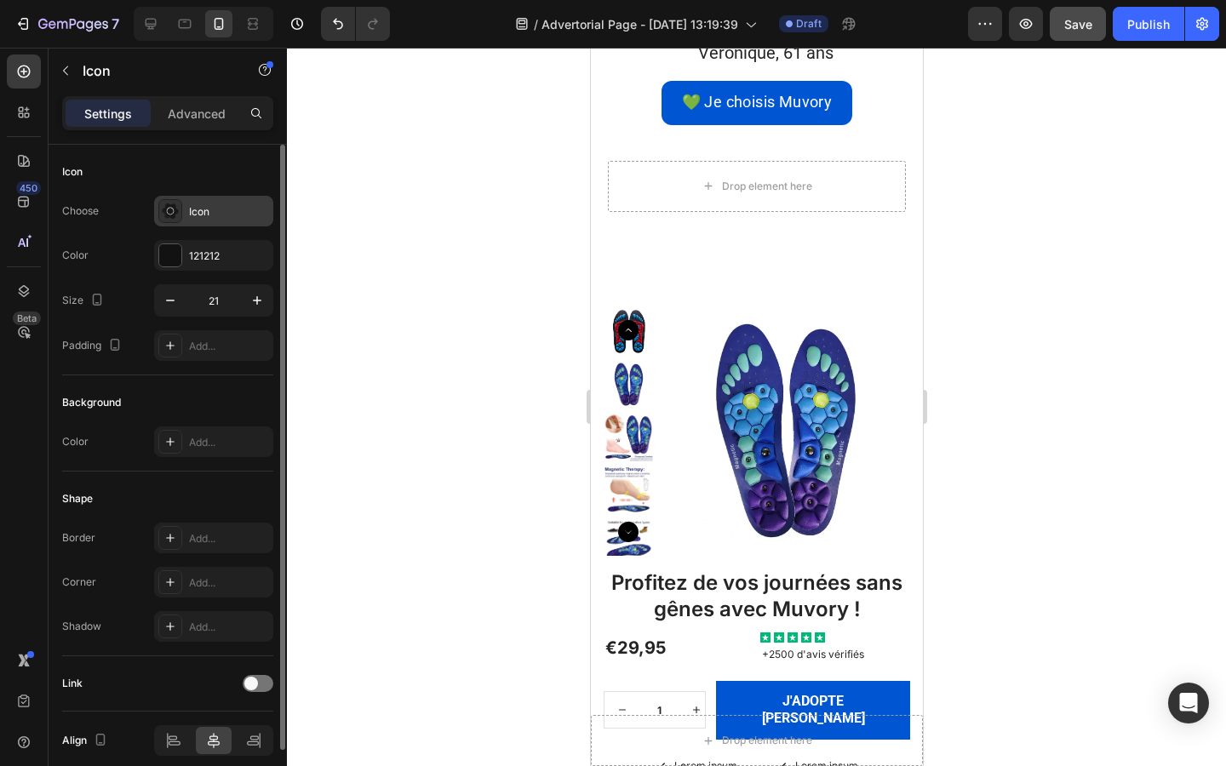
click at [182, 218] on div "Icon" at bounding box center [213, 211] width 119 height 31
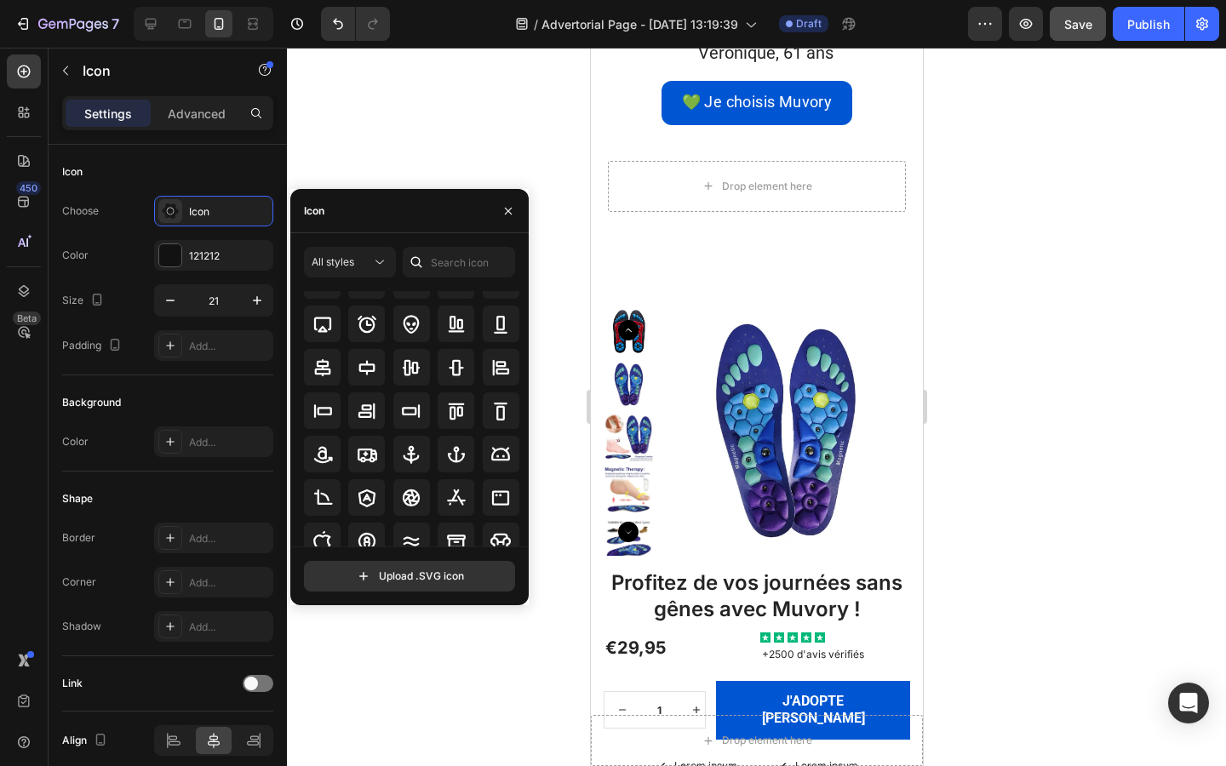
scroll to position [187, 0]
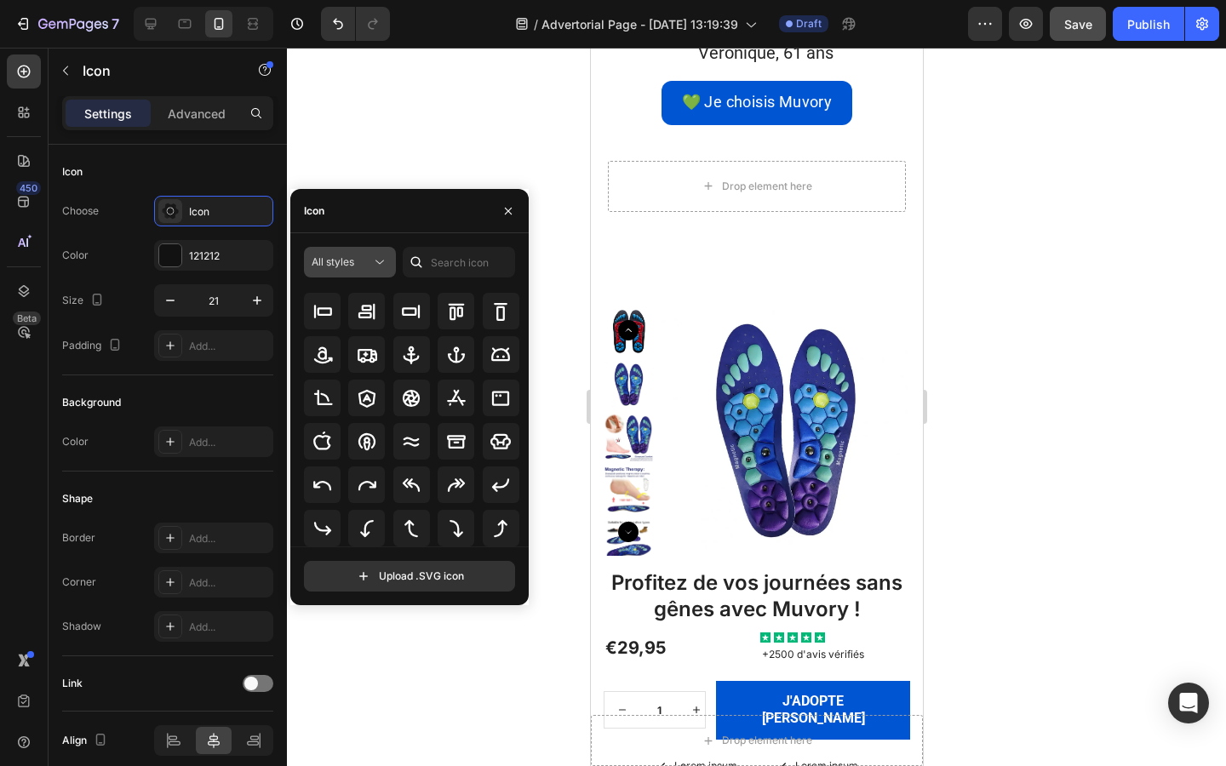
click at [372, 275] on button "All styles" at bounding box center [350, 262] width 92 height 31
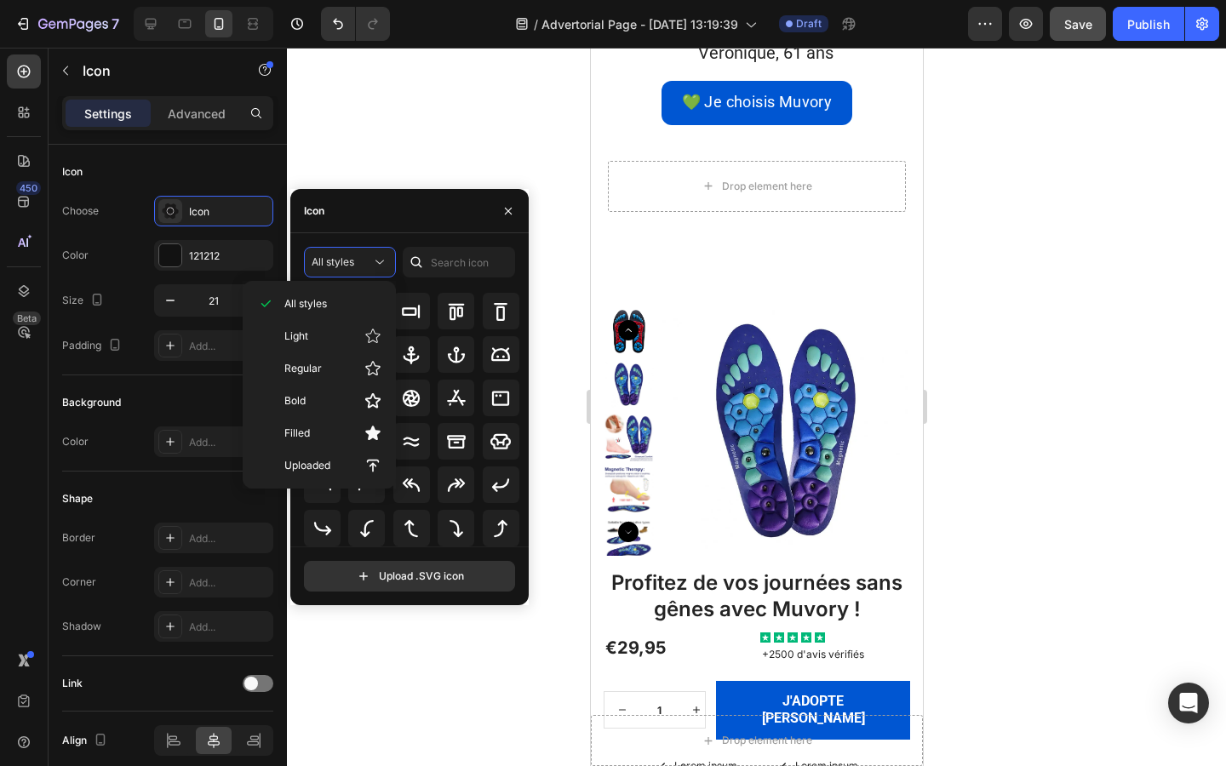
click at [357, 146] on div at bounding box center [756, 407] width 939 height 718
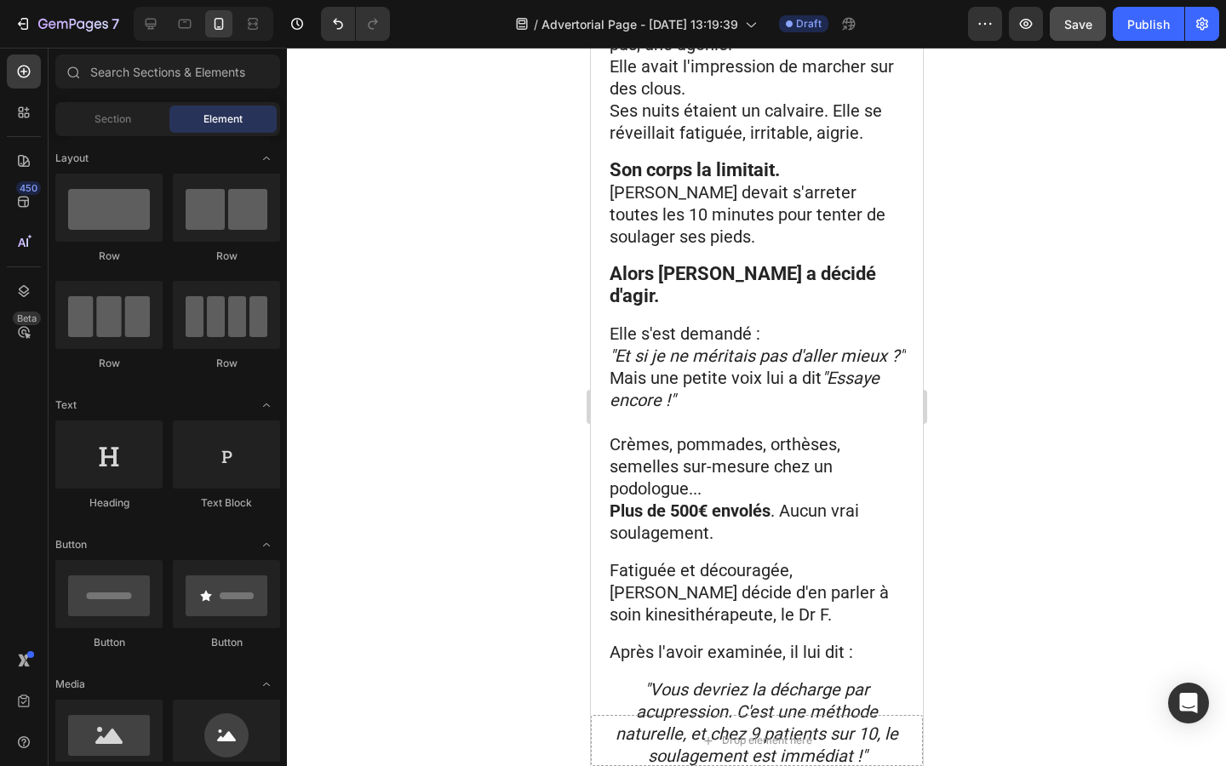
scroll to position [0, 0]
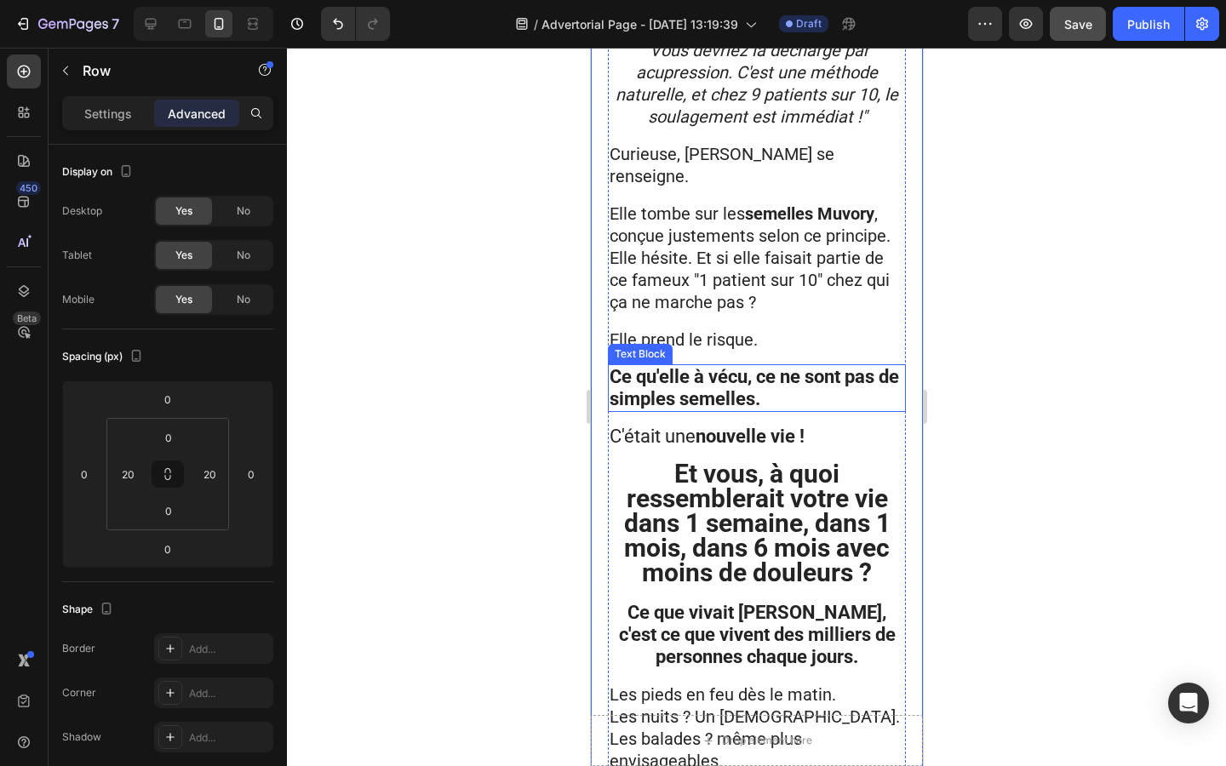
scroll to position [1297, 0]
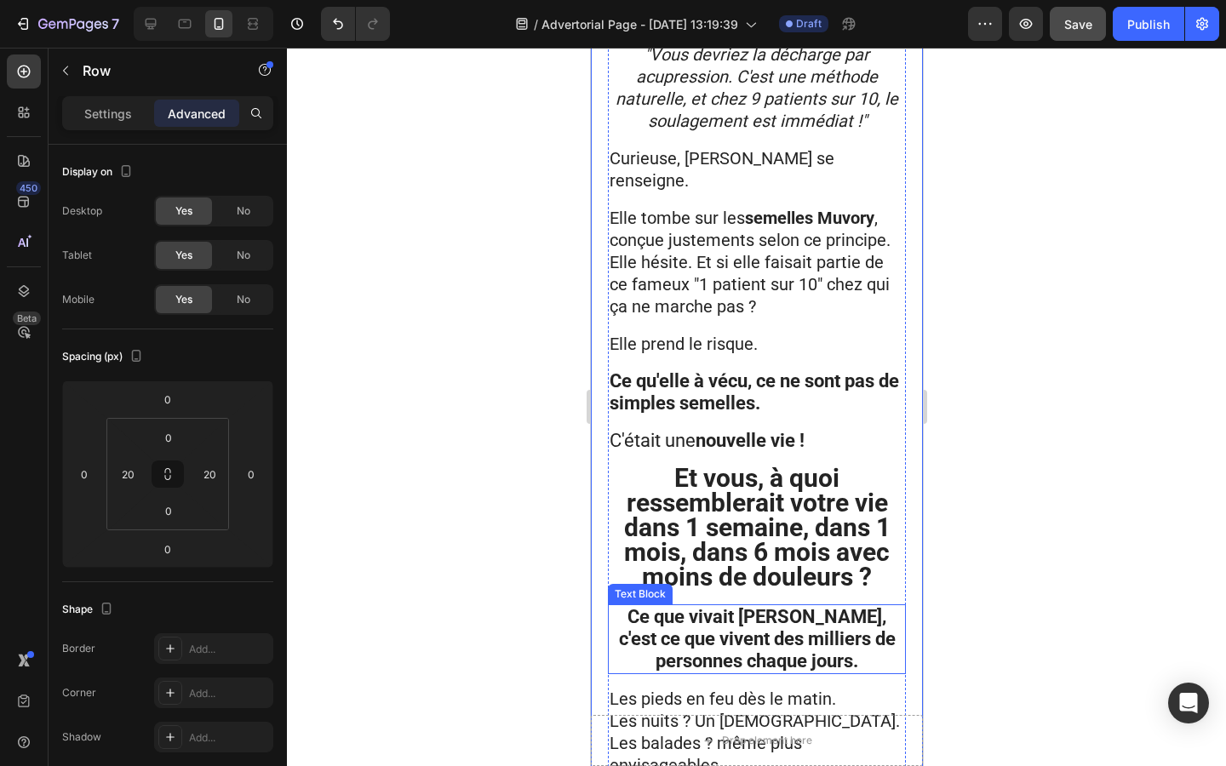
click at [726, 606] on strong "Ce que vivait [PERSON_NAME], c'est ce que vivent des milliers de personnes chaq…" at bounding box center [756, 639] width 277 height 66
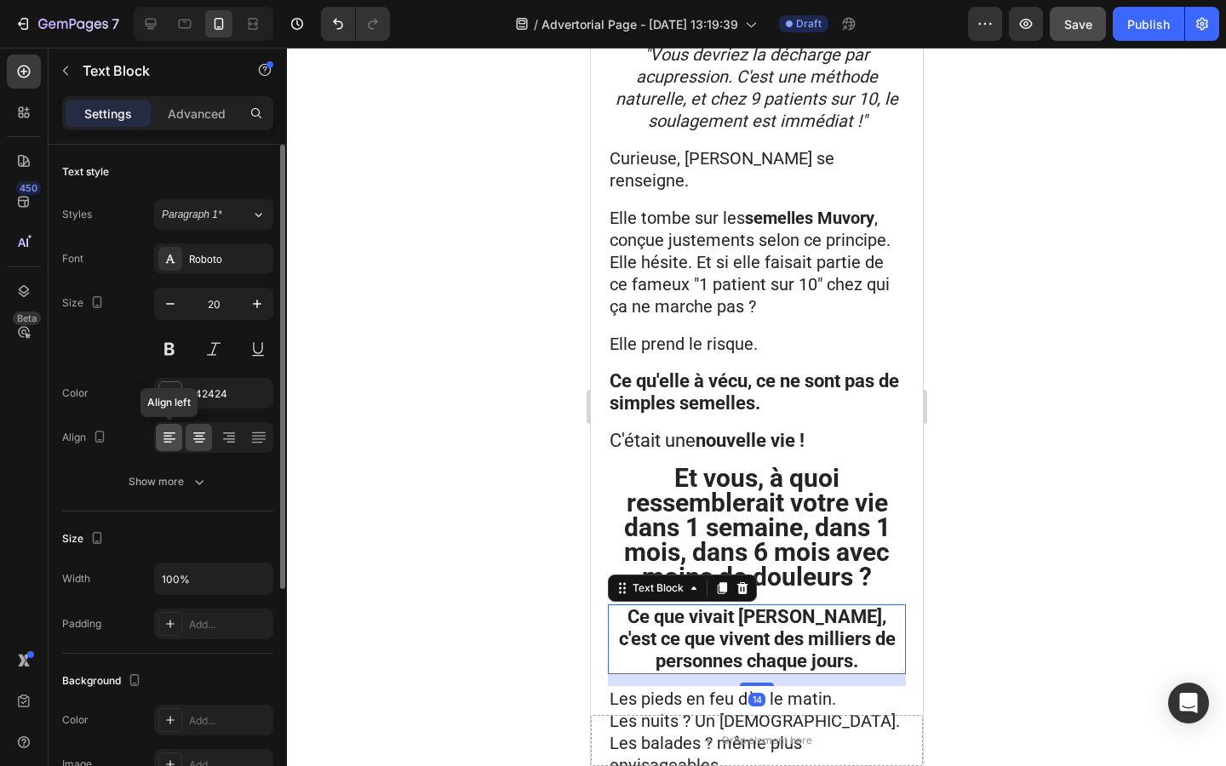
click at [168, 432] on icon at bounding box center [169, 433] width 12 height 2
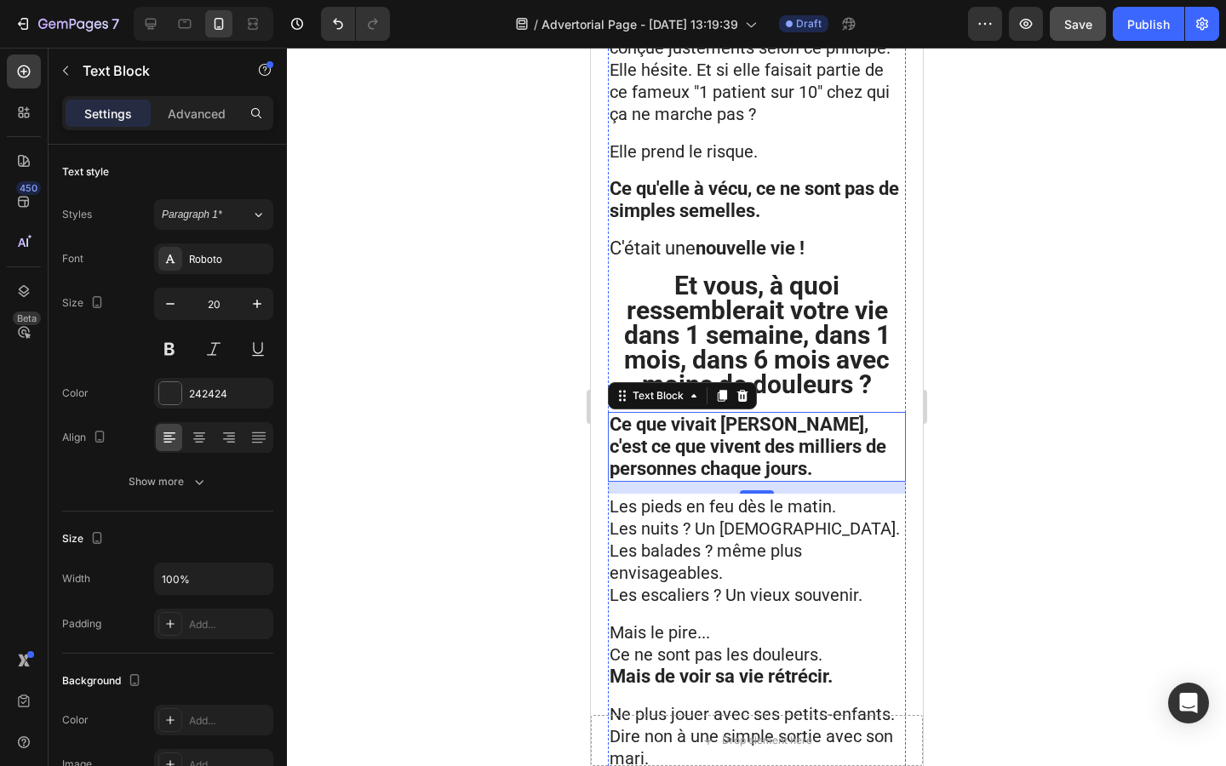
scroll to position [1508, 0]
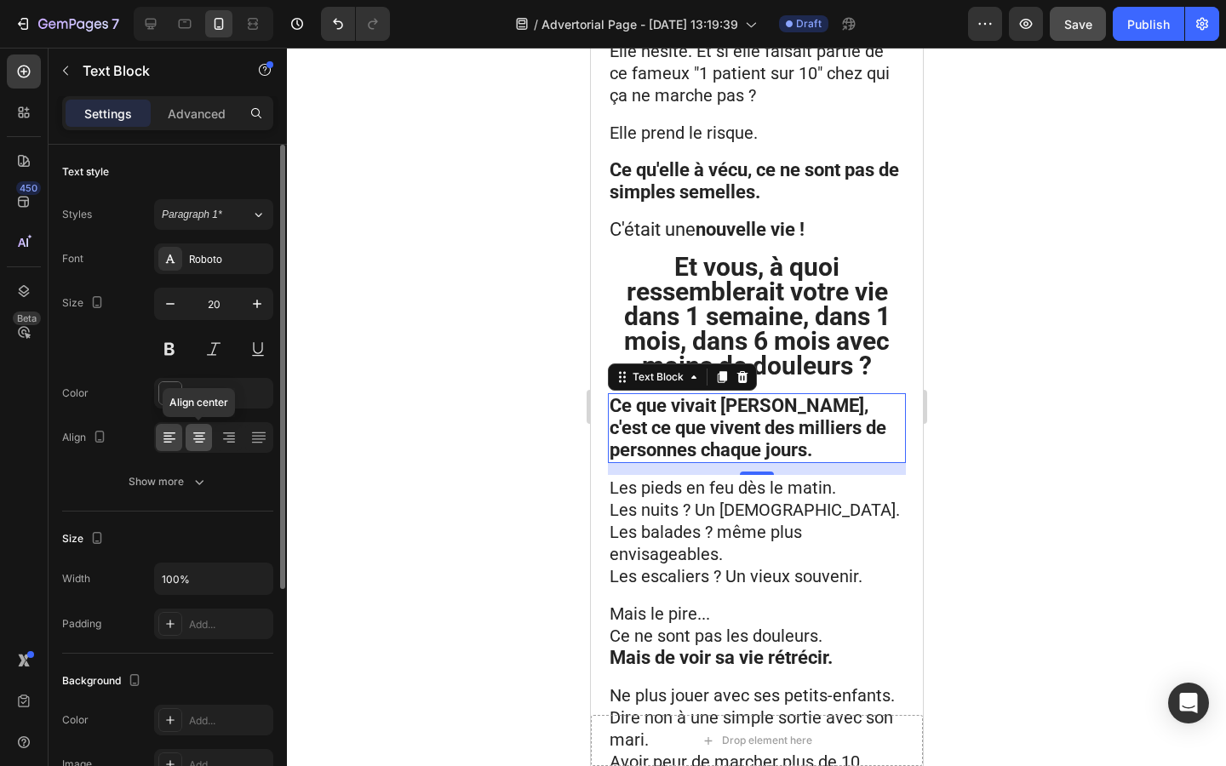
click at [193, 431] on icon at bounding box center [199, 437] width 17 height 17
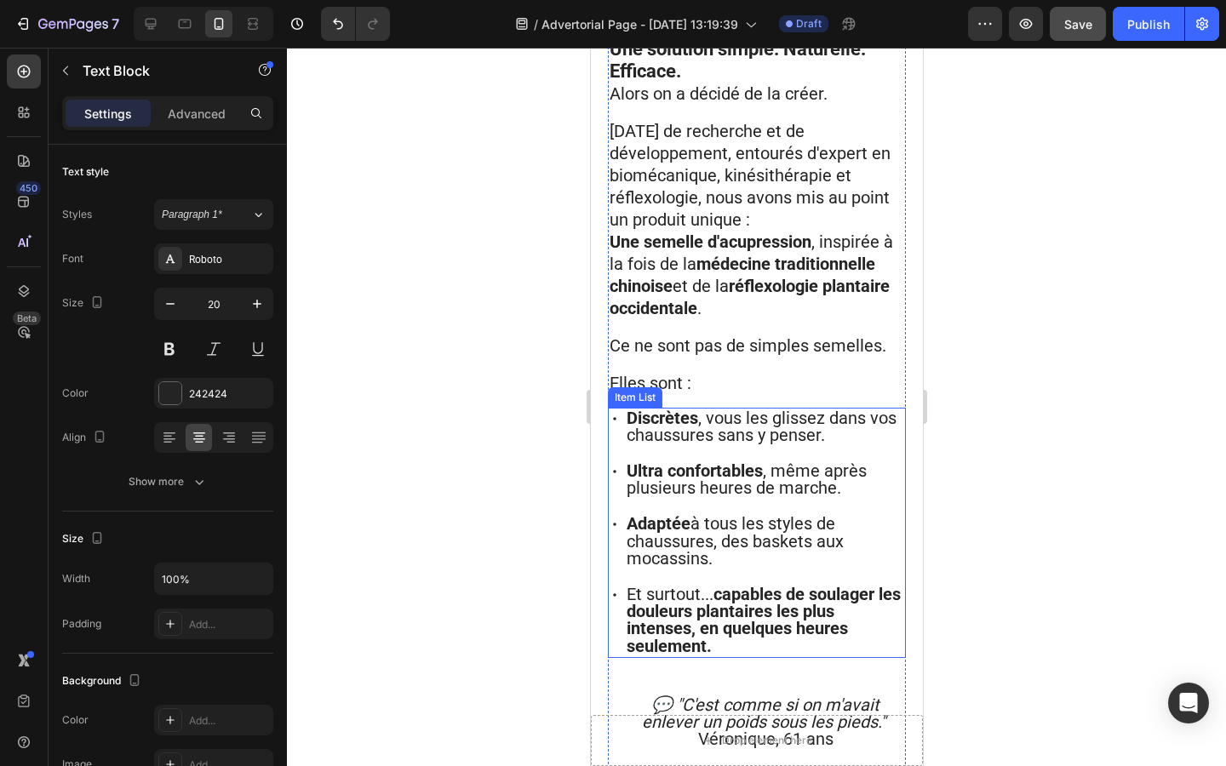
scroll to position [3074, 0]
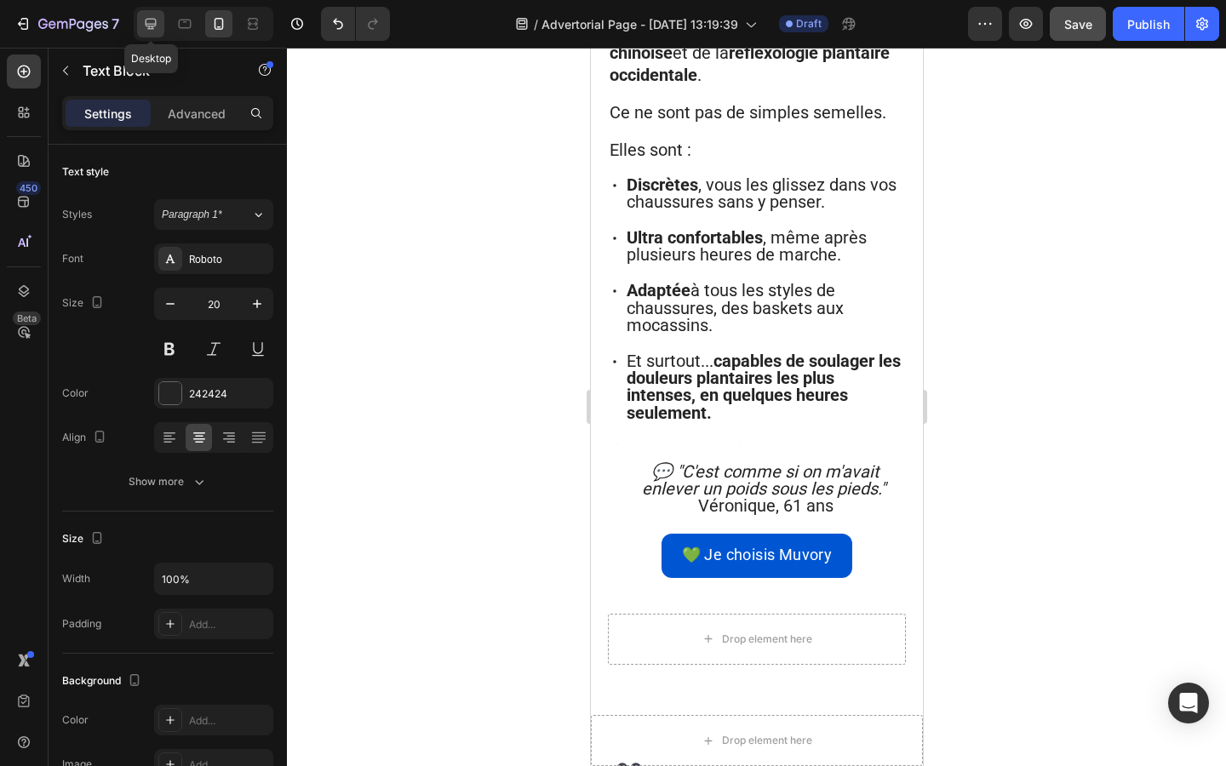
click at [147, 28] on icon at bounding box center [151, 24] width 11 height 11
type input "23"
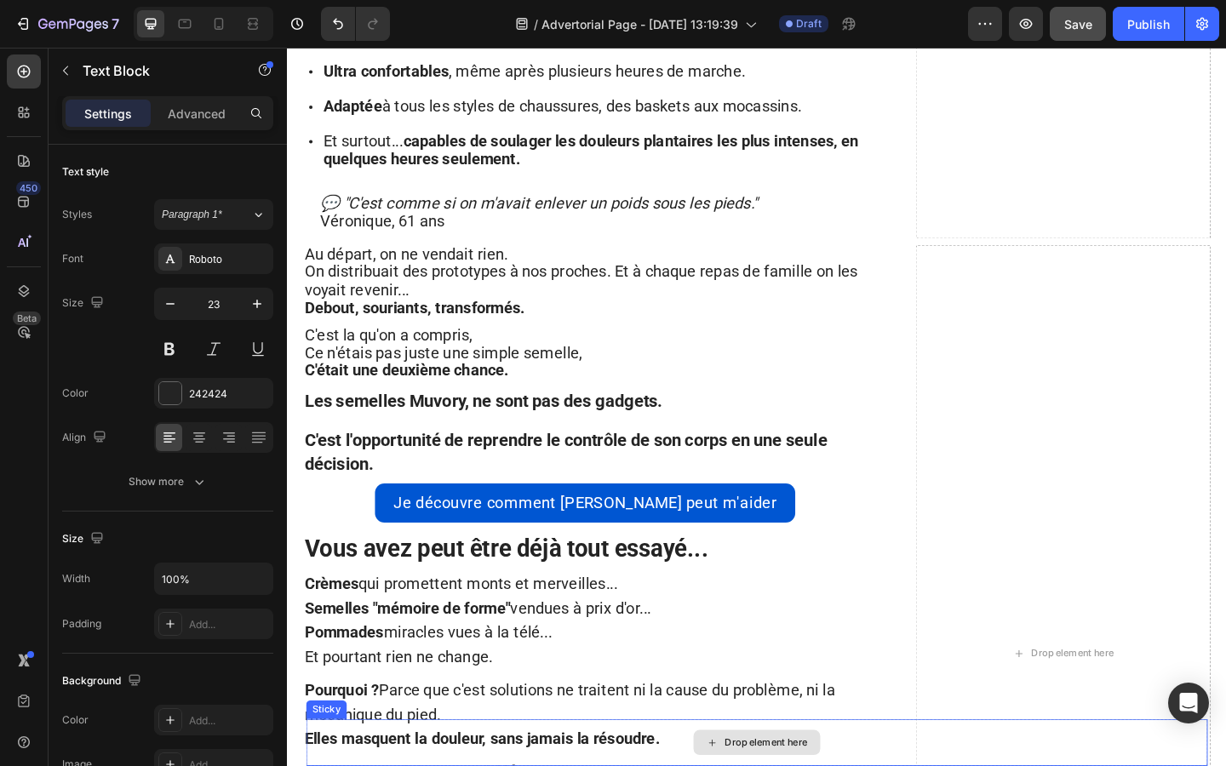
scroll to position [2391, 0]
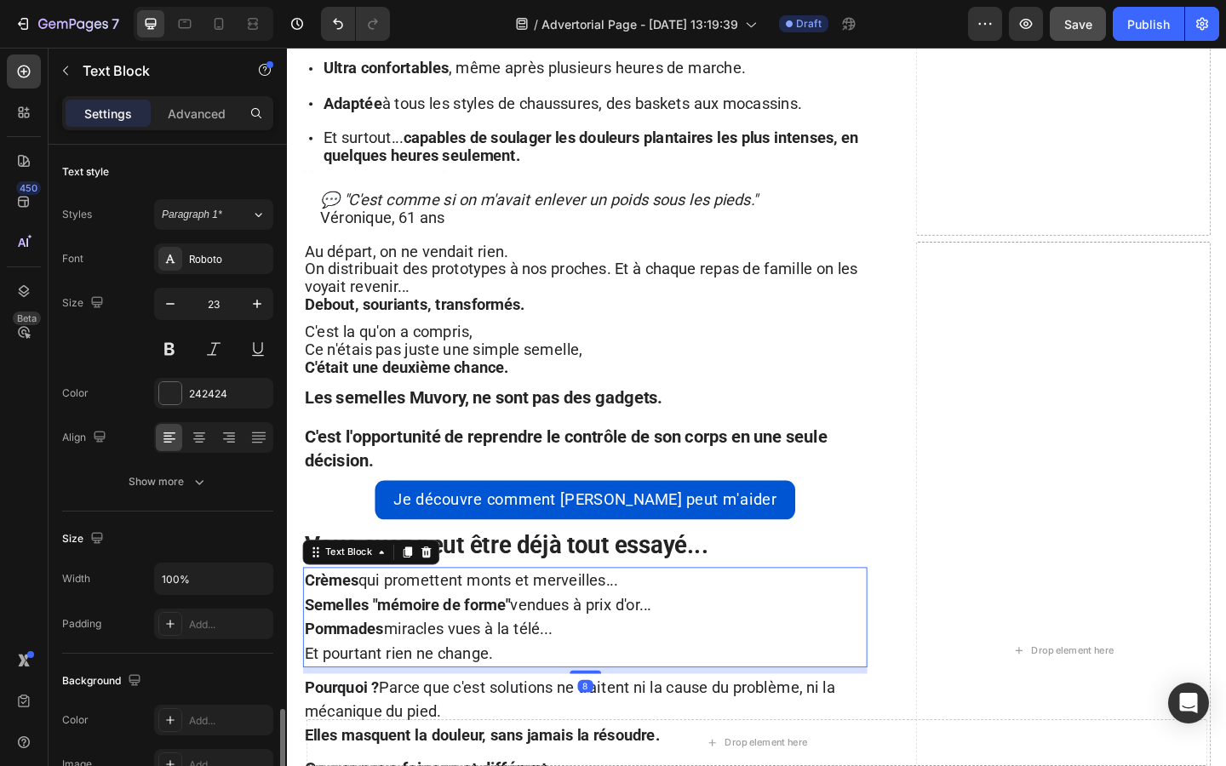
click at [500, 667] on p "Pommades miracles vues à la télé..." at bounding box center [611, 680] width 610 height 26
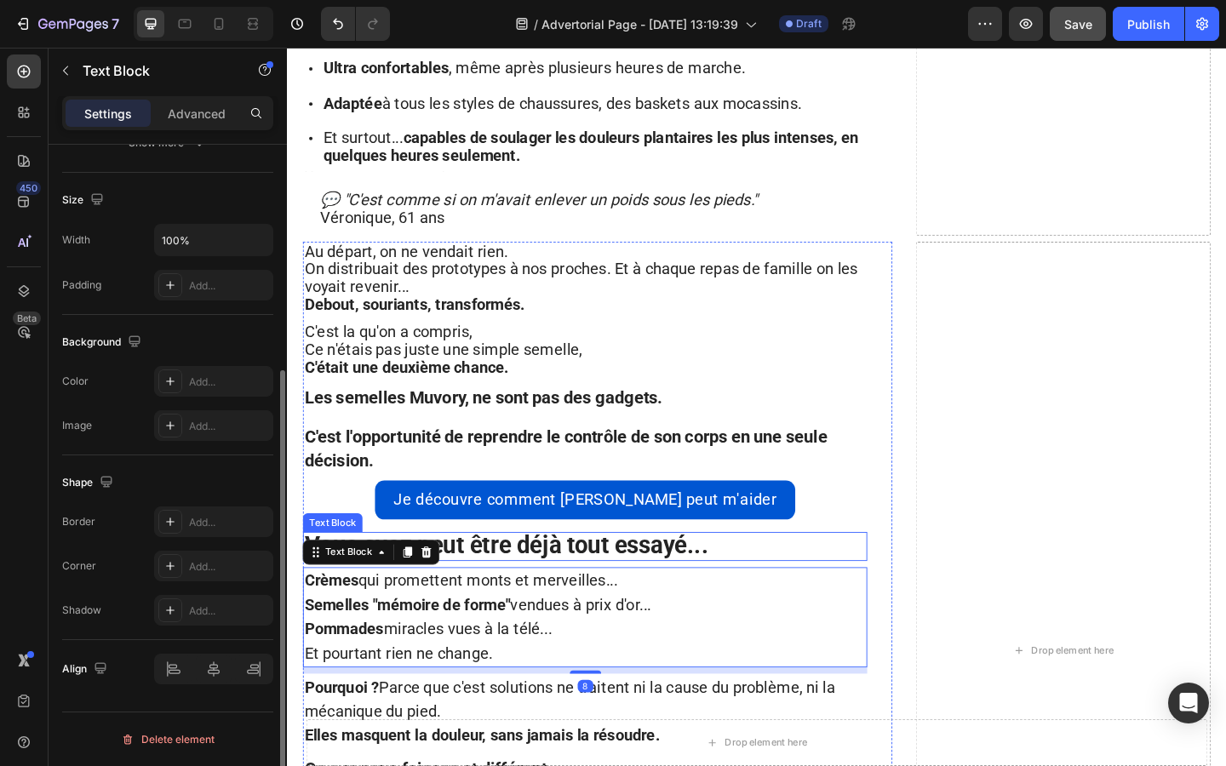
click at [495, 574] on strong "Vous avez peut être déjà tout essayé..." at bounding box center [525, 589] width 439 height 30
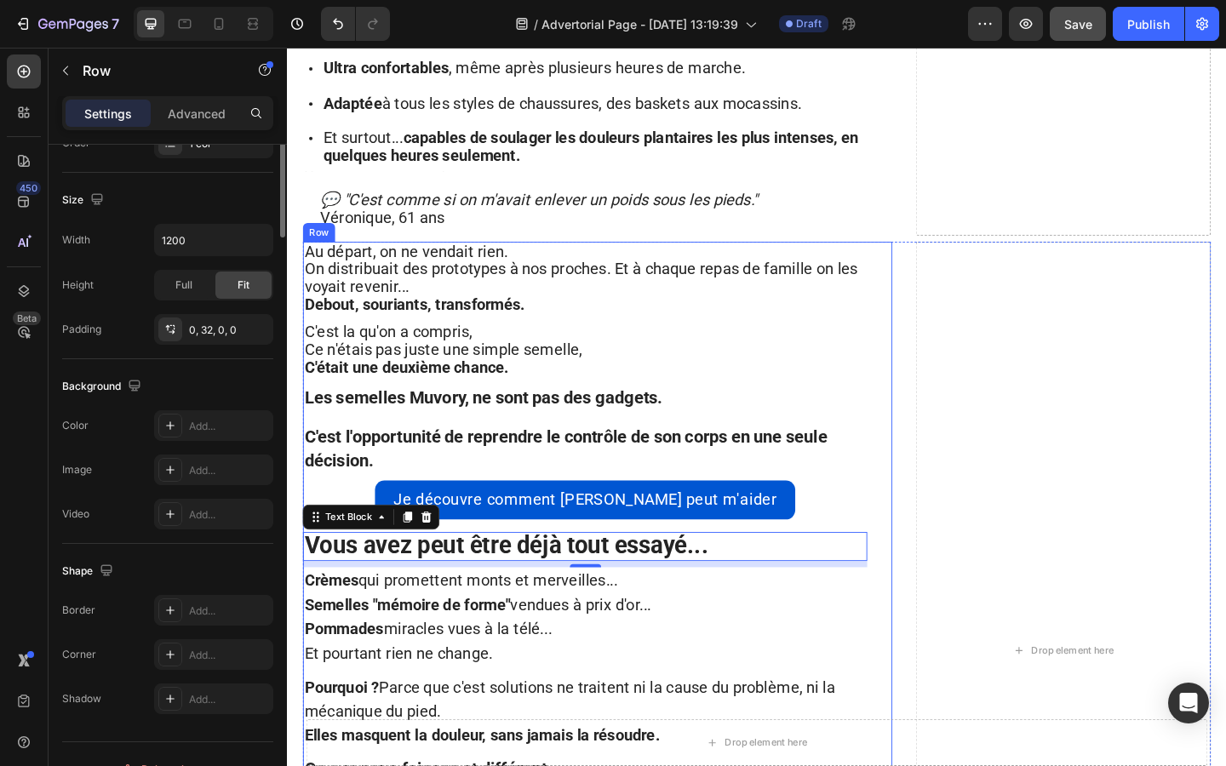
click at [933, 259] on div "Au départ, on ne vendait rien. On distribuait des prototypes à nos proches. Et …" at bounding box center [624, 658] width 641 height 798
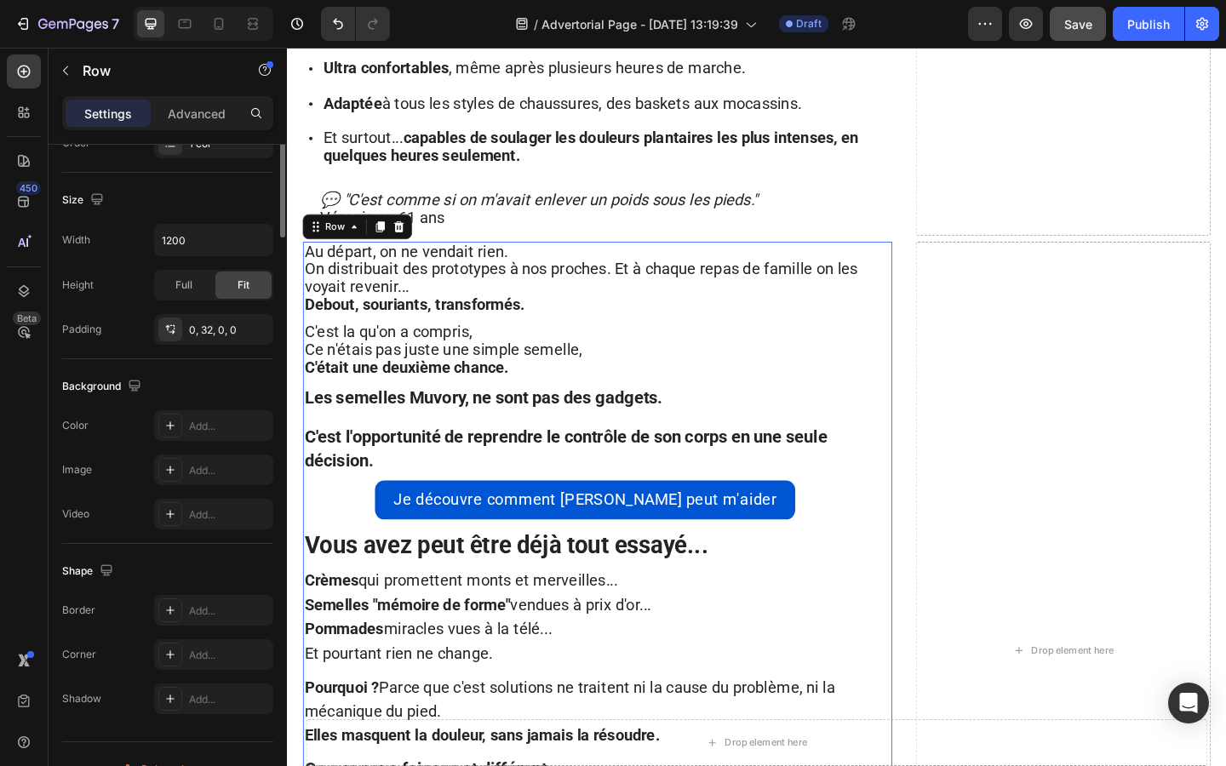
scroll to position [0, 0]
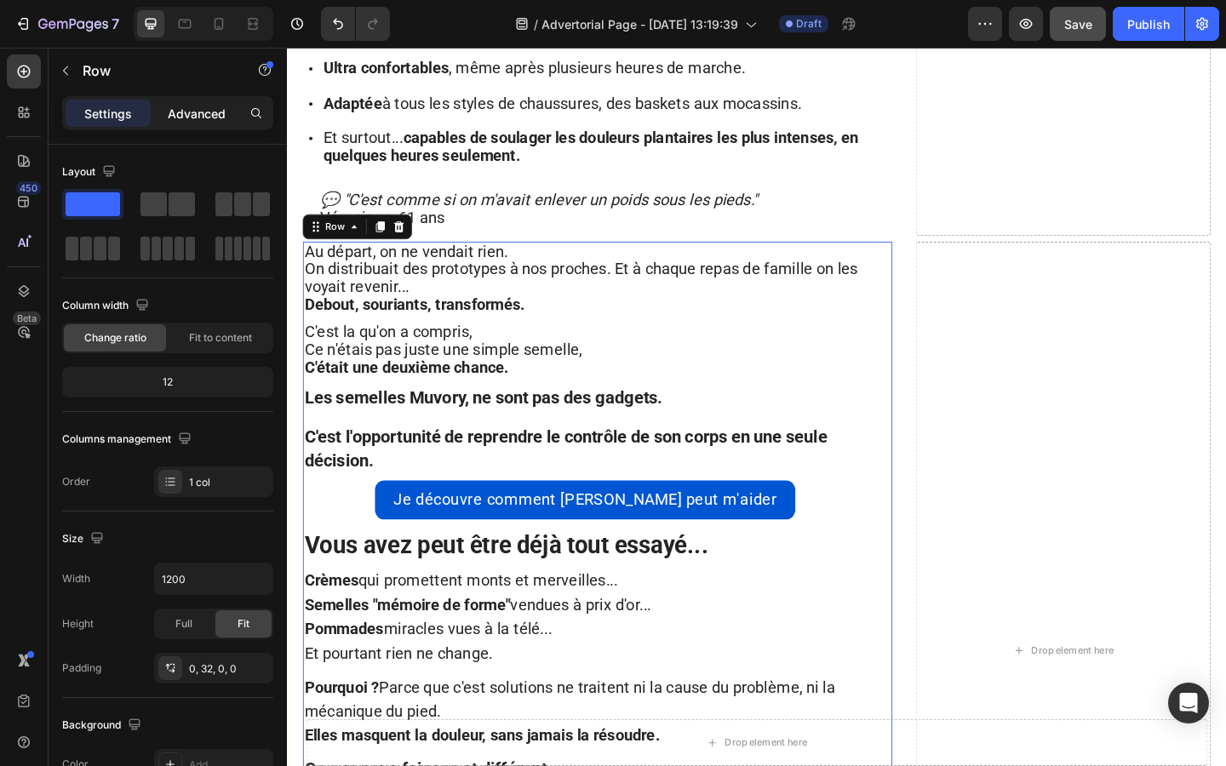
click at [182, 124] on div "Advanced" at bounding box center [196, 113] width 85 height 27
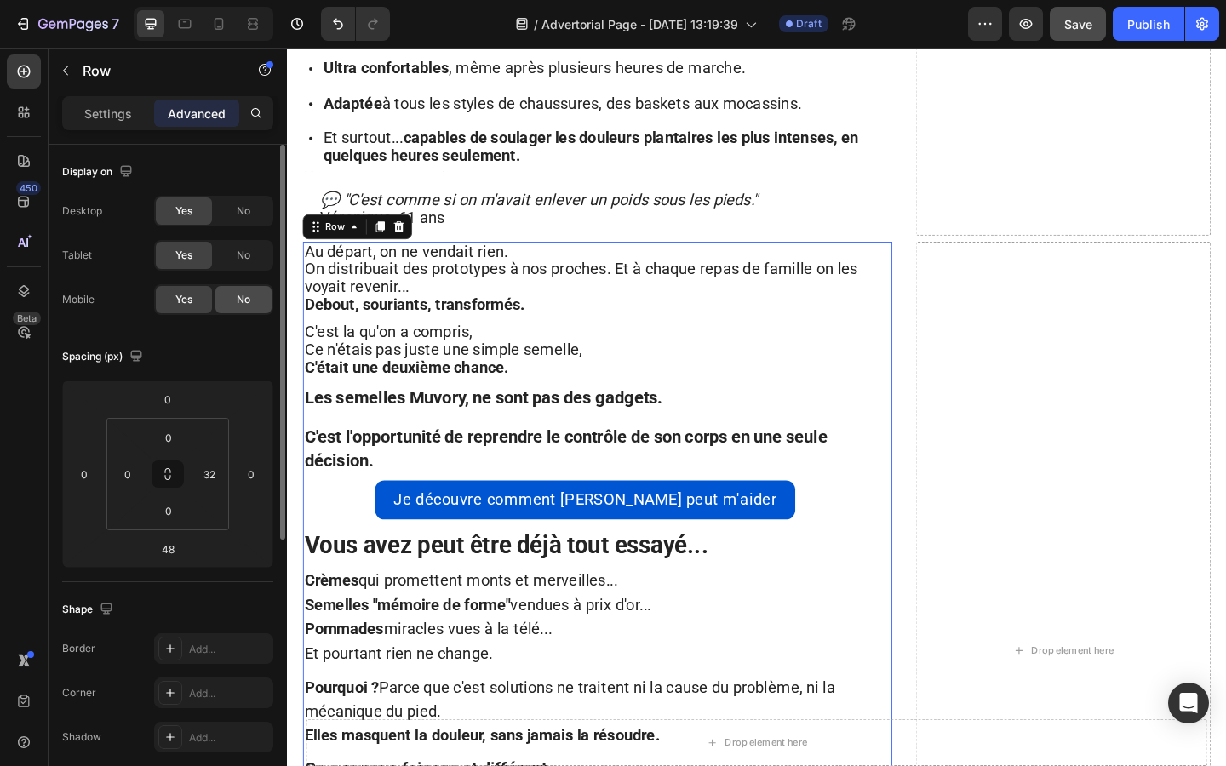
click at [224, 293] on div "No" at bounding box center [243, 299] width 56 height 27
click at [177, 294] on span "Yes" at bounding box center [183, 299] width 17 height 15
click at [932, 259] on div "Au départ, on ne vendait rien. On distribuait des prototypes à nos proches. Et …" at bounding box center [624, 658] width 641 height 798
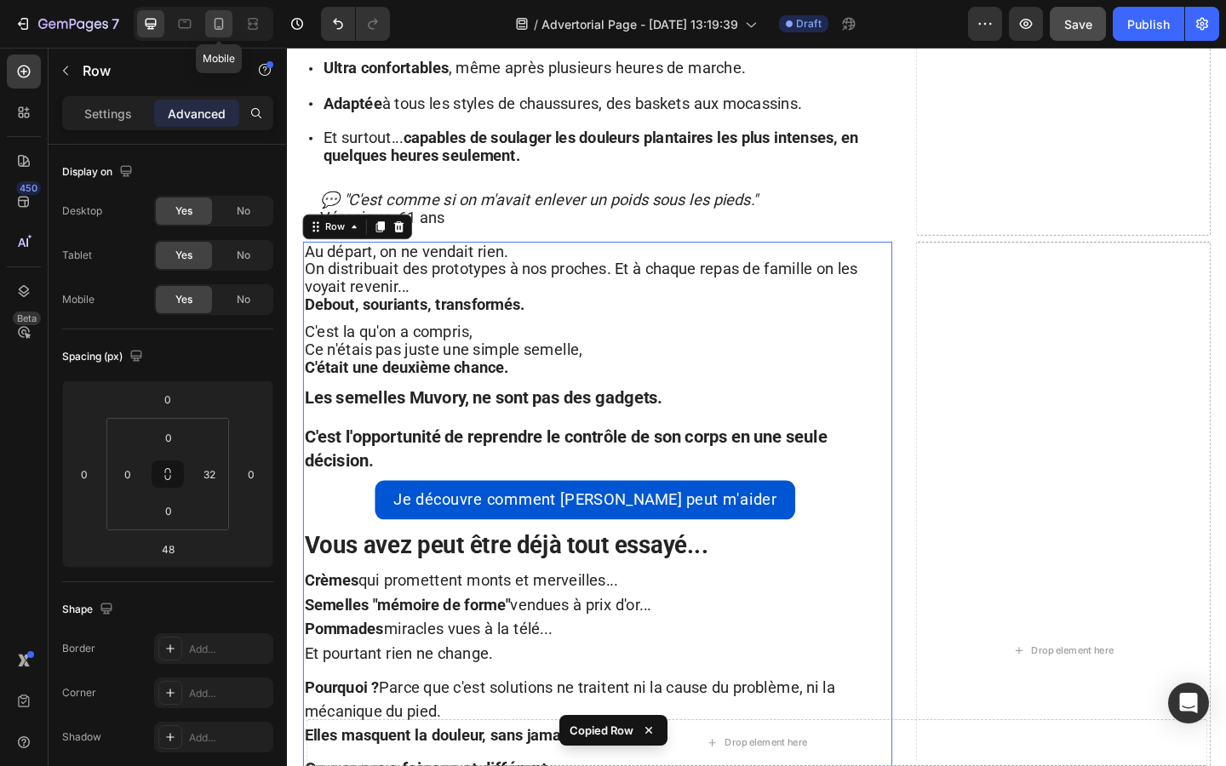
click at [215, 26] on icon at bounding box center [218, 24] width 9 height 12
type input "0"
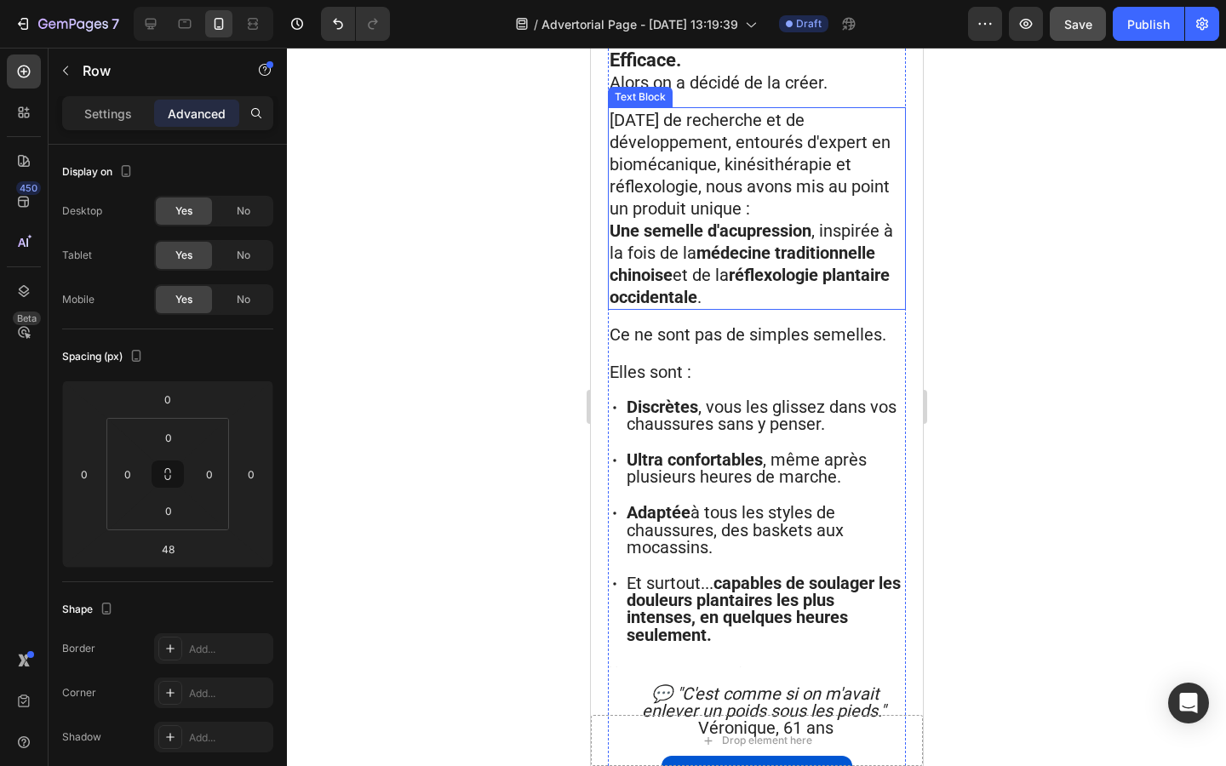
scroll to position [2990, 0]
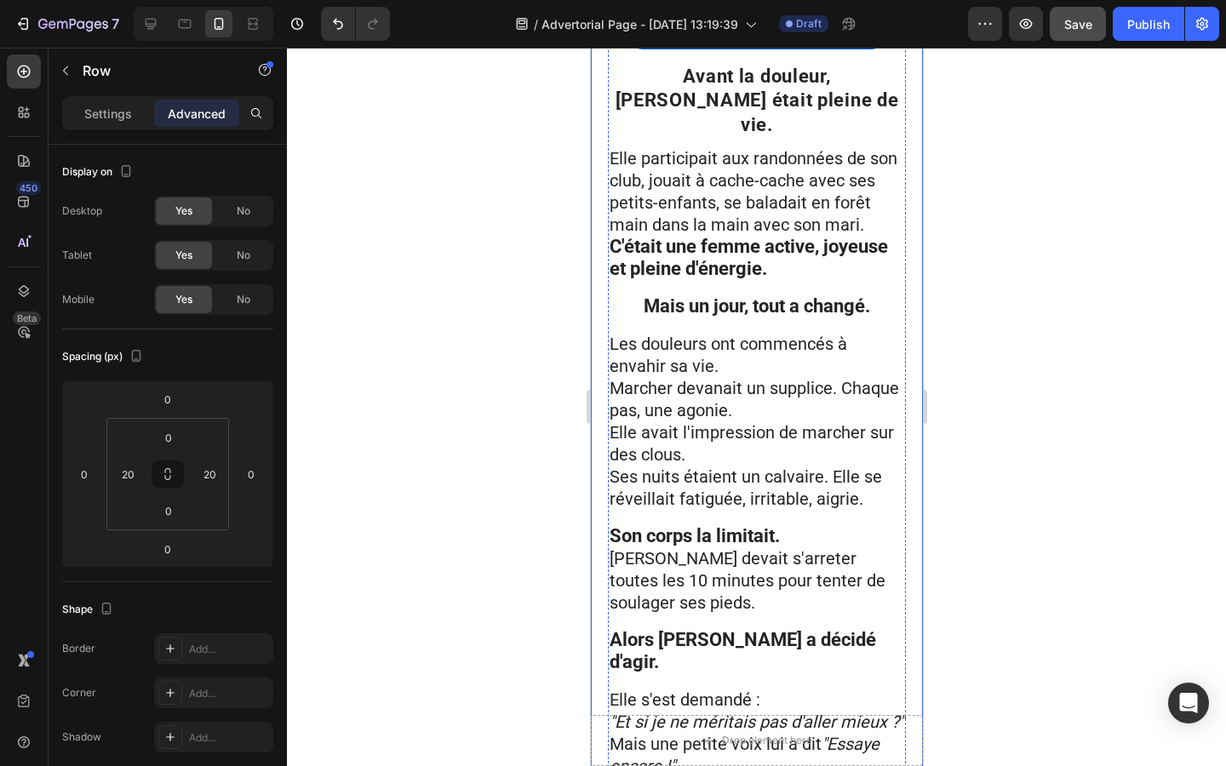
scroll to position [0, 0]
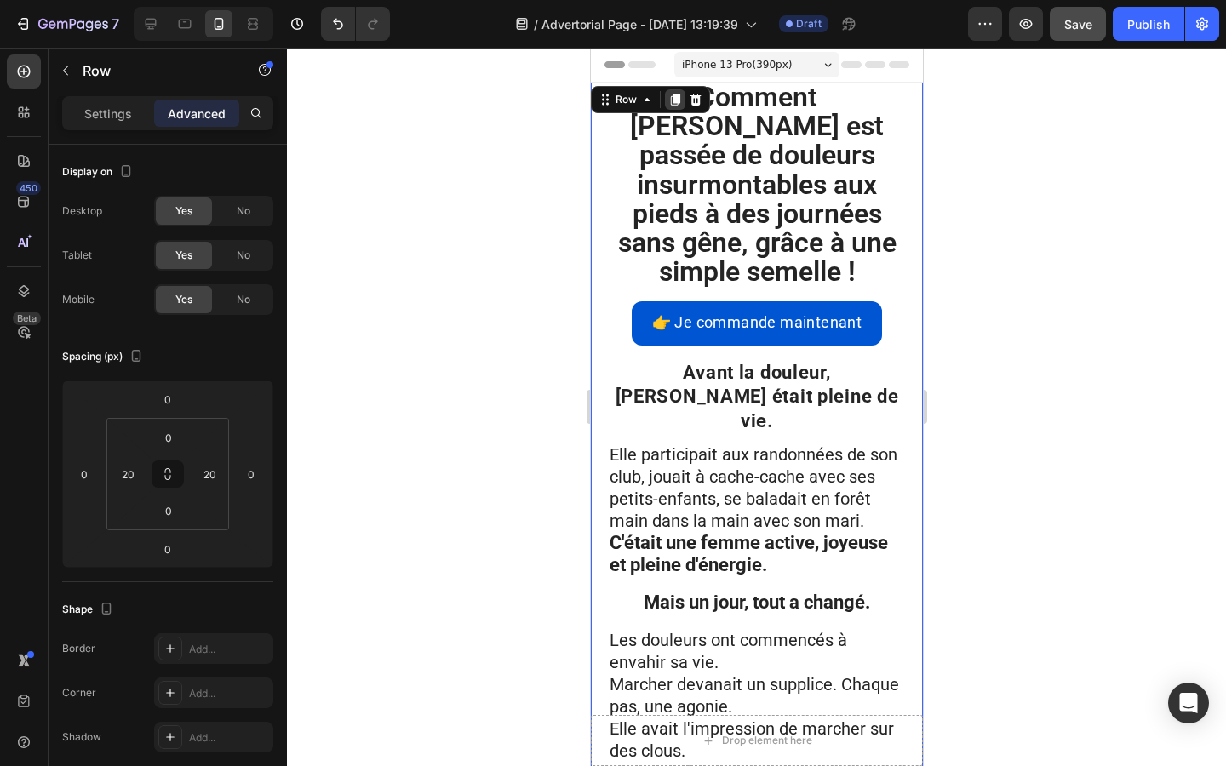
click at [676, 99] on icon at bounding box center [674, 100] width 9 height 12
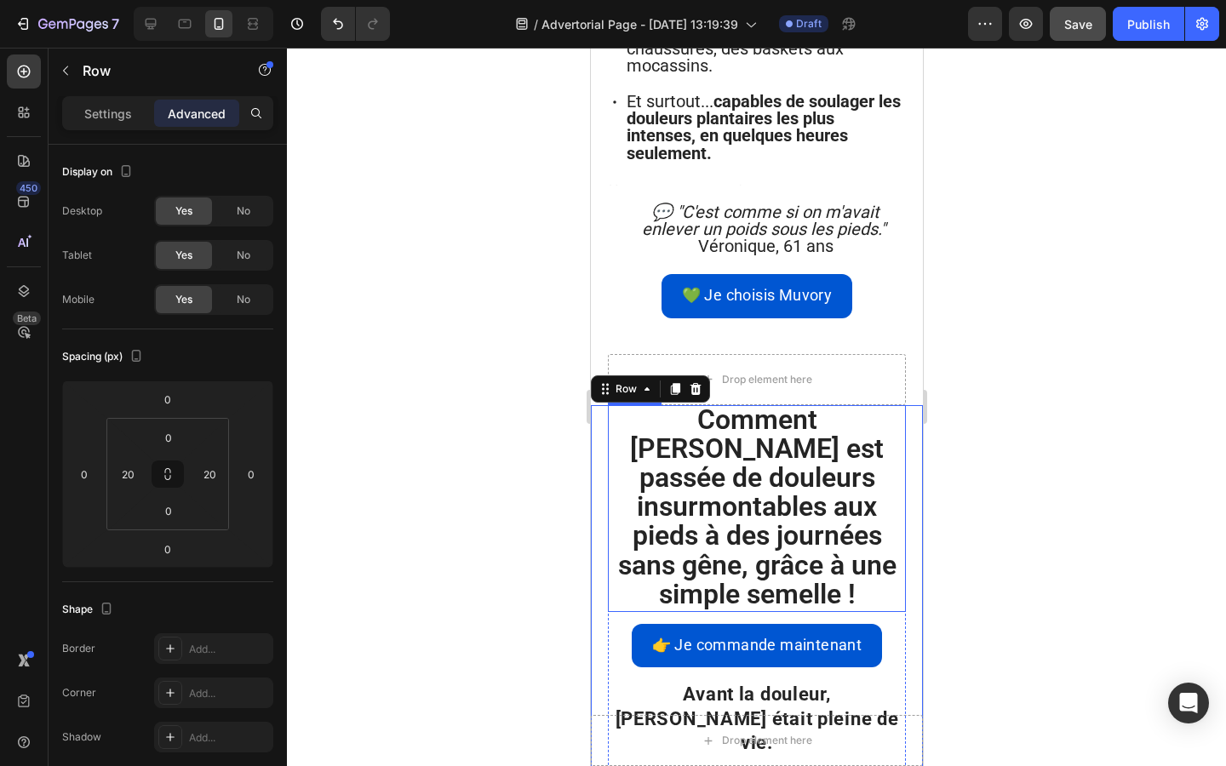
scroll to position [3475, 0]
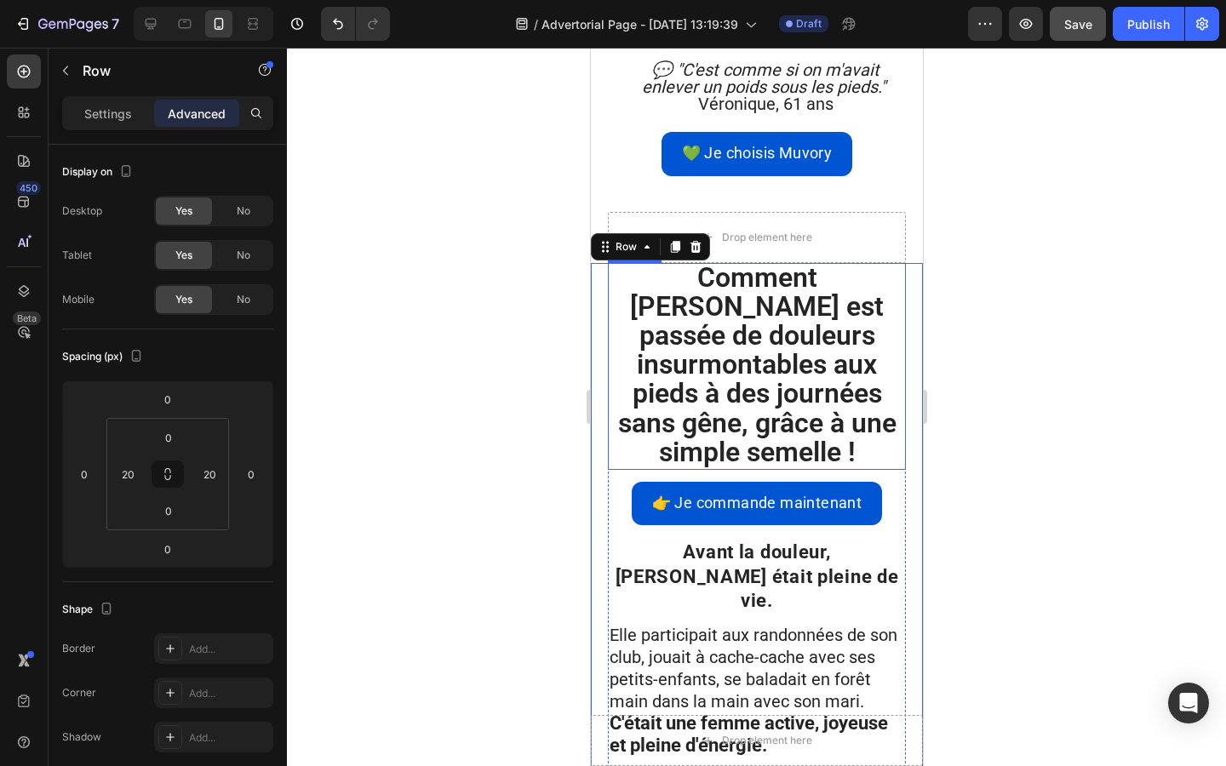
click at [634, 263] on h1 "Comment [PERSON_NAME] est passée de douleurs insurmontables aux pieds à des jou…" at bounding box center [756, 366] width 298 height 207
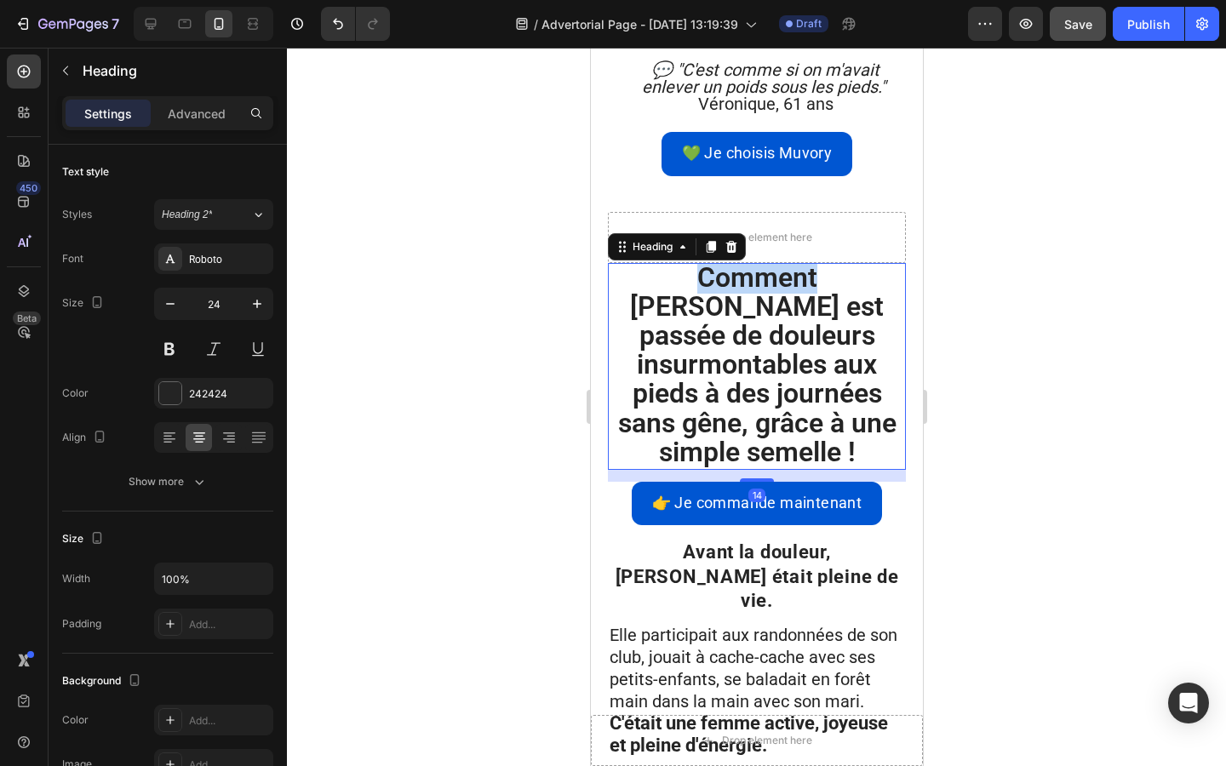
click at [634, 263] on h1 "Comment [PERSON_NAME] est passée de douleurs insurmontables aux pieds à des jou…" at bounding box center [756, 366] width 298 height 207
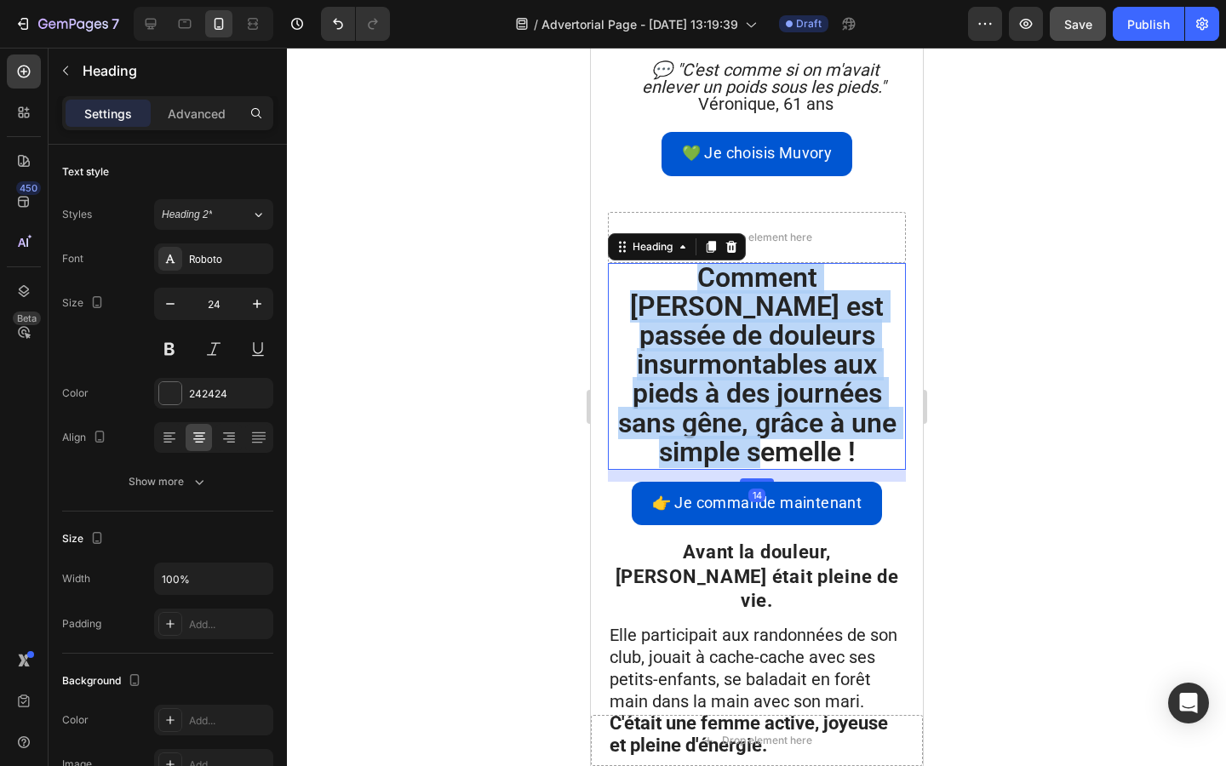
click at [634, 265] on p "Comment [PERSON_NAME] est passée de douleurs insurmontables aux pieds à des jou…" at bounding box center [756, 366] width 294 height 203
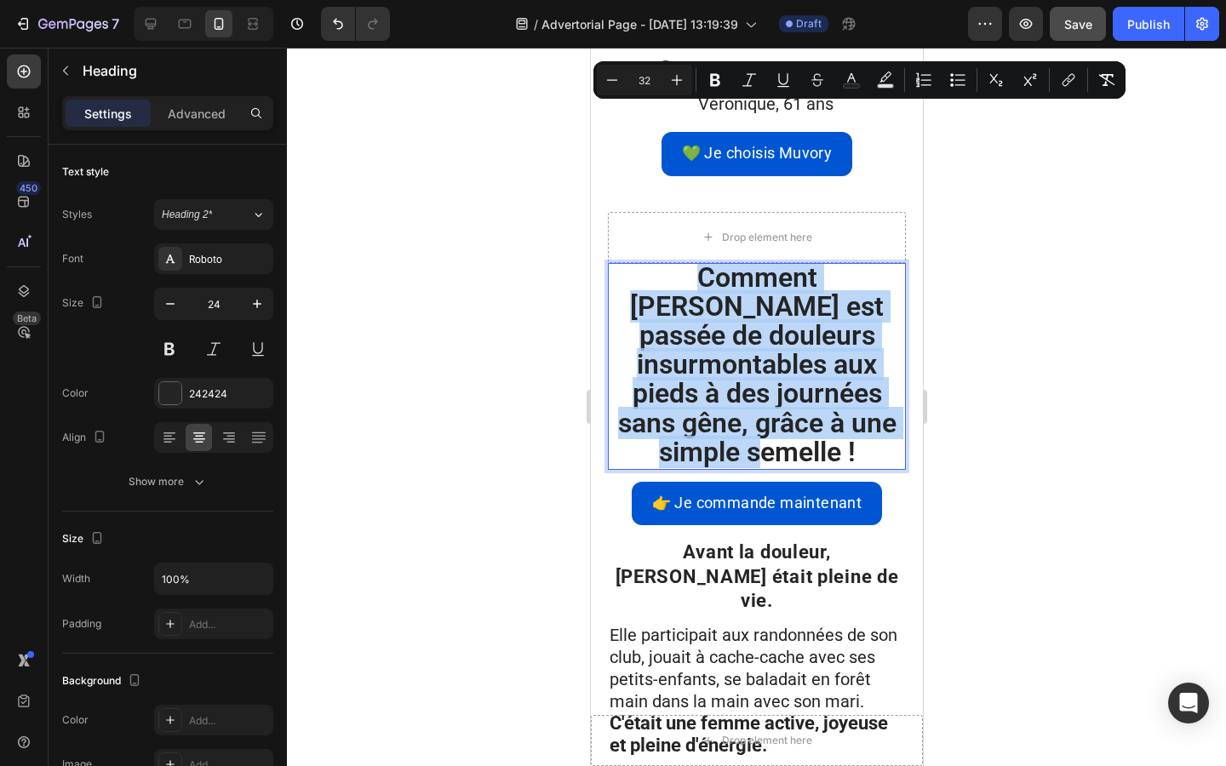
click at [621, 267] on p "Comment [PERSON_NAME] est passée de douleurs insurmontables aux pieds à des jou…" at bounding box center [756, 366] width 294 height 203
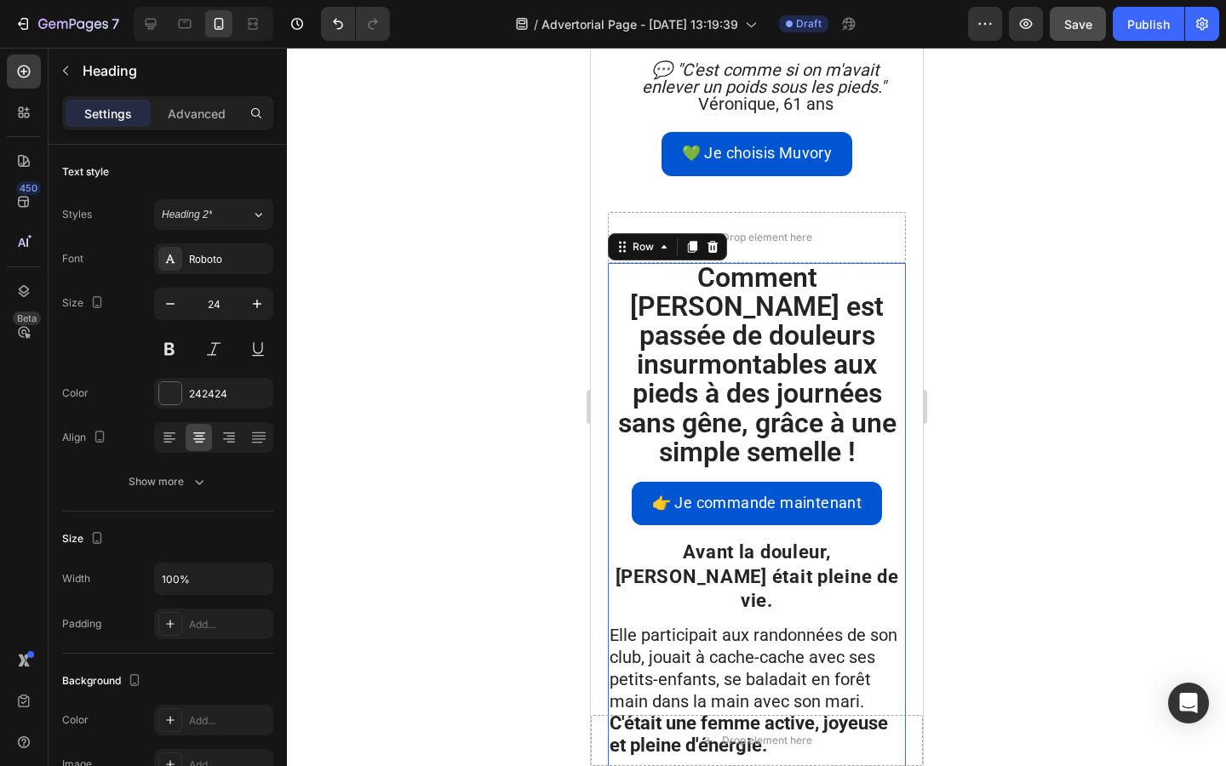
click at [638, 482] on div "👉 Je commande maintenant Button" at bounding box center [756, 510] width 298 height 57
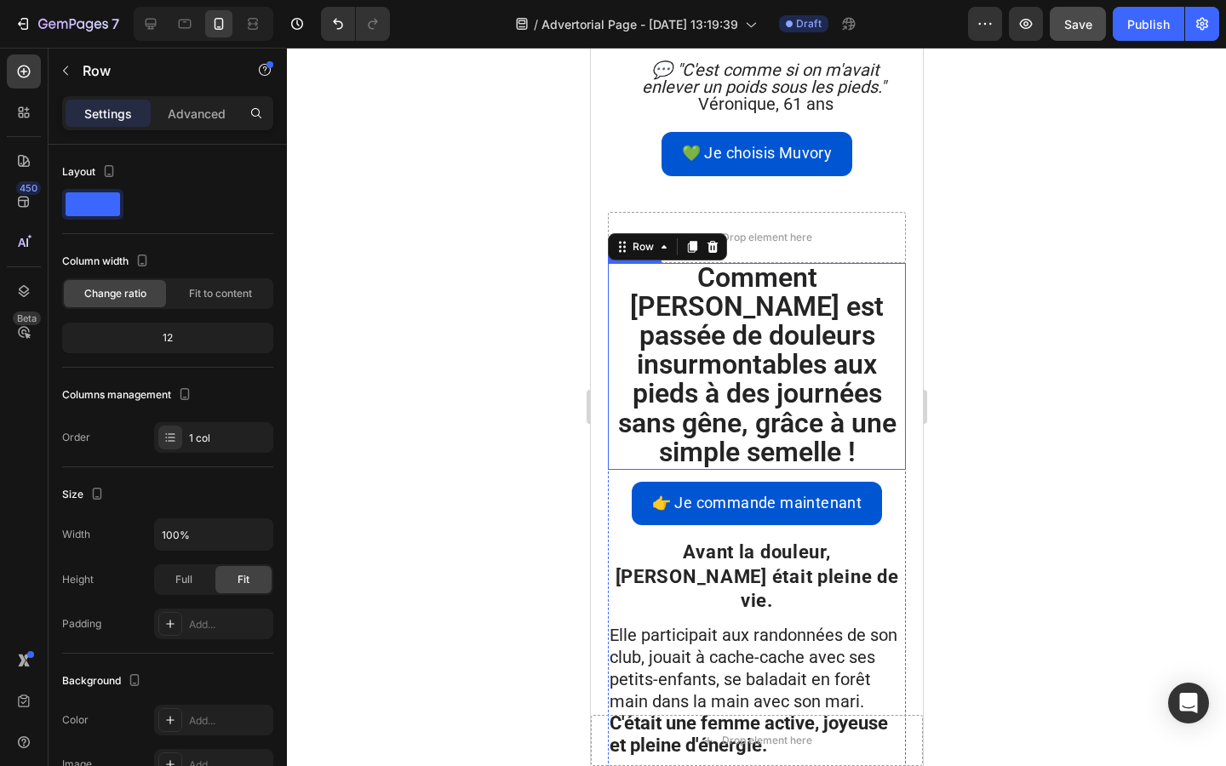
click at [622, 272] on p "⁠⁠⁠⁠⁠⁠⁠ Comment [PERSON_NAME] est passée de douleurs insurmontables aux pieds à…" at bounding box center [756, 366] width 294 height 203
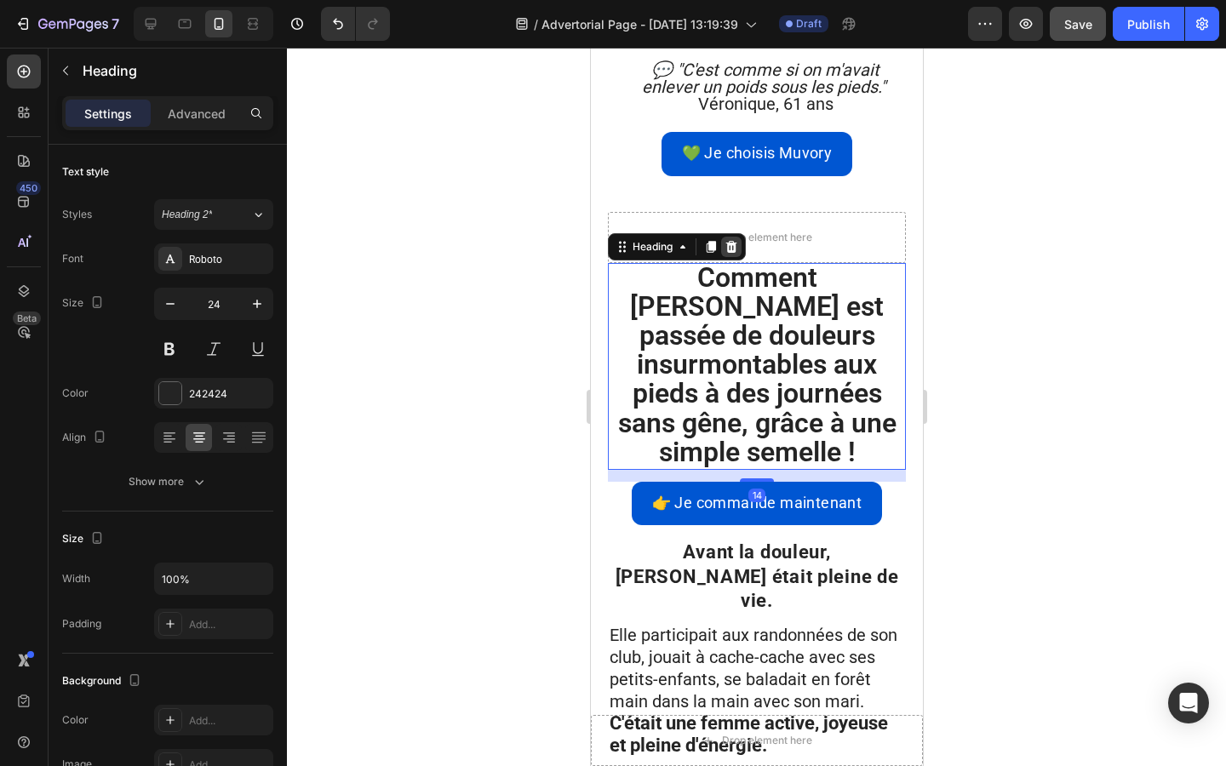
click at [728, 240] on icon at bounding box center [730, 247] width 14 height 14
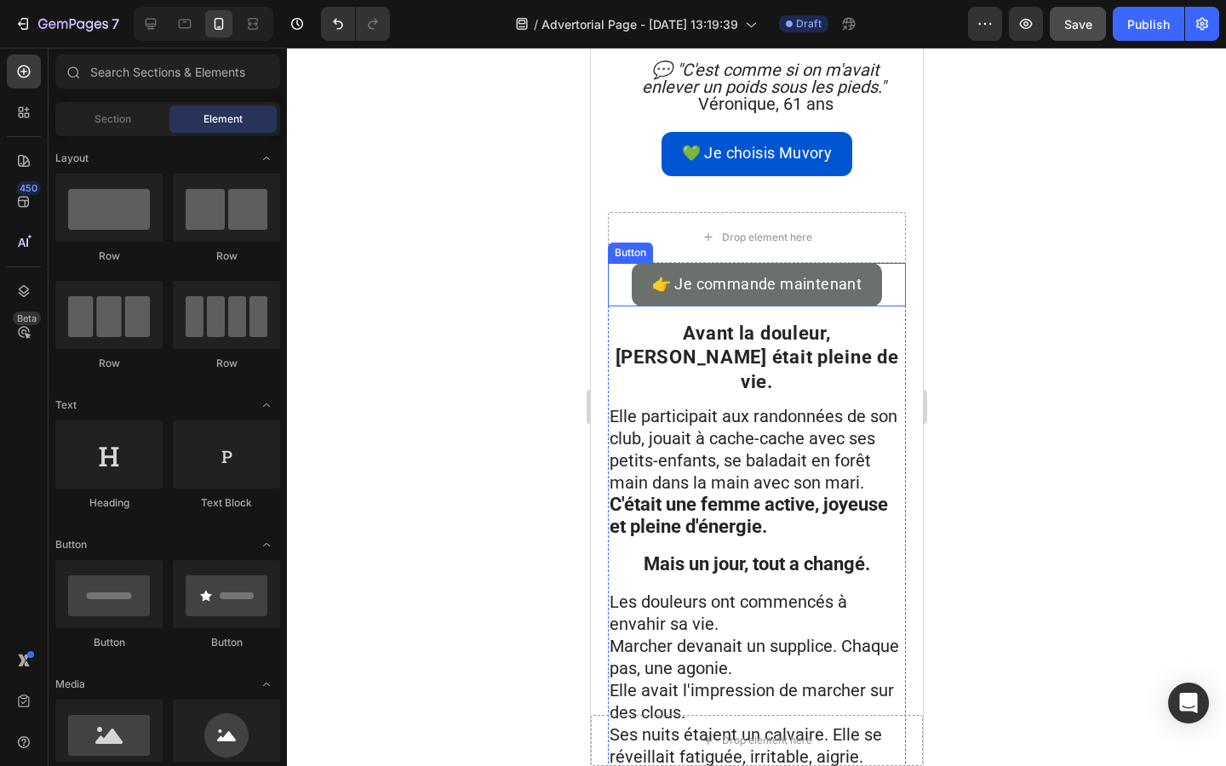
click at [704, 263] on button "👉 Je commande maintenant" at bounding box center [756, 284] width 251 height 43
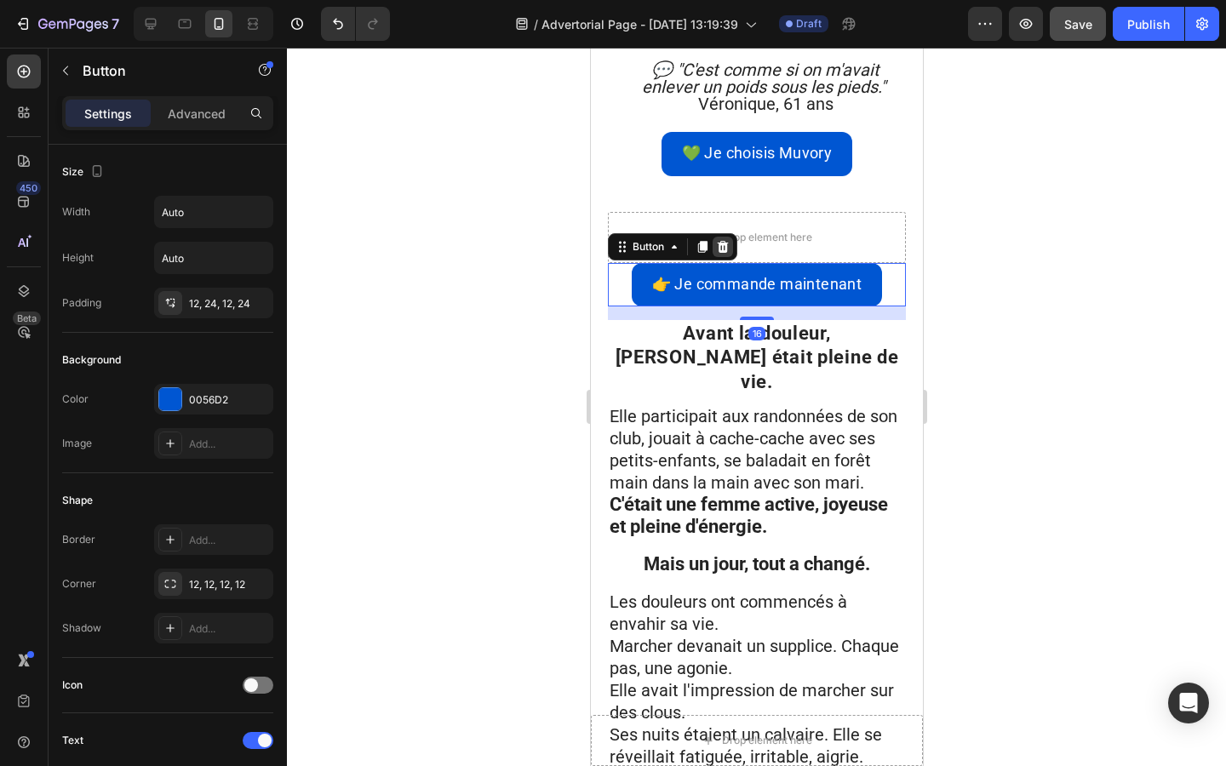
click at [723, 241] on icon at bounding box center [722, 247] width 11 height 12
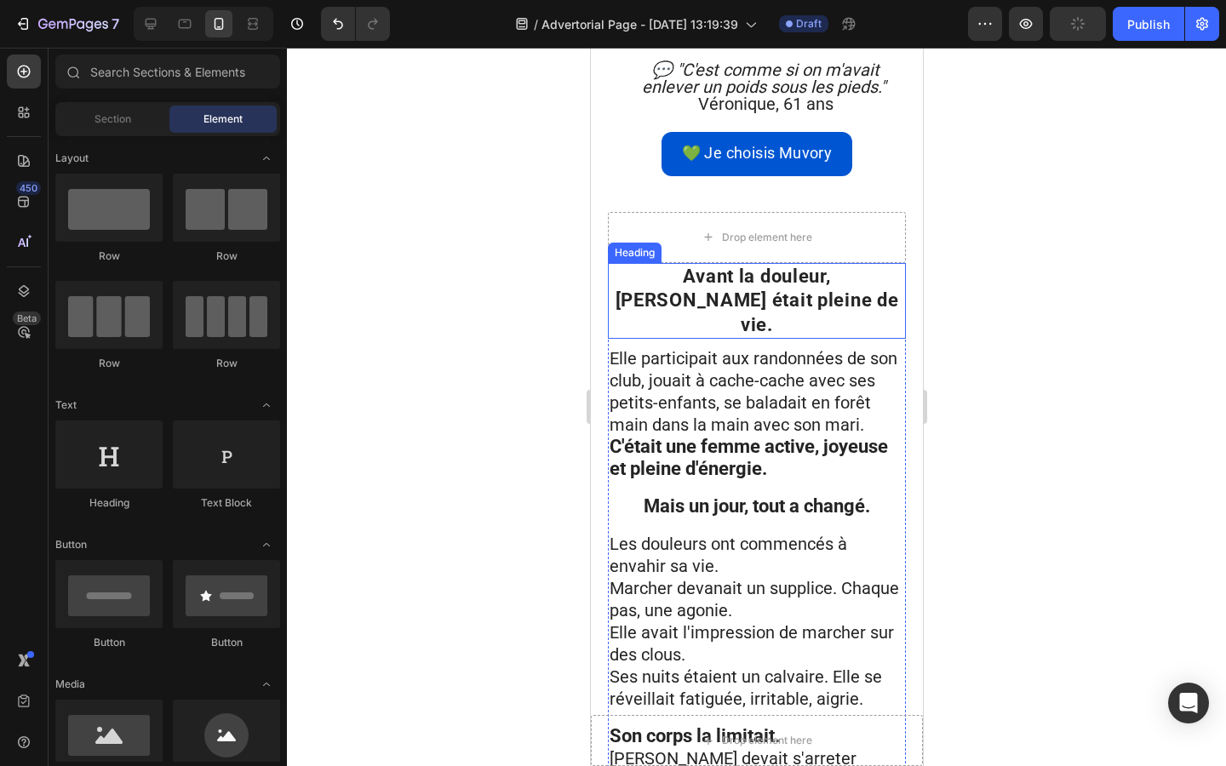
click at [723, 266] on strong "Avant la douleur, [PERSON_NAME] était pleine de vie." at bounding box center [756, 301] width 283 height 70
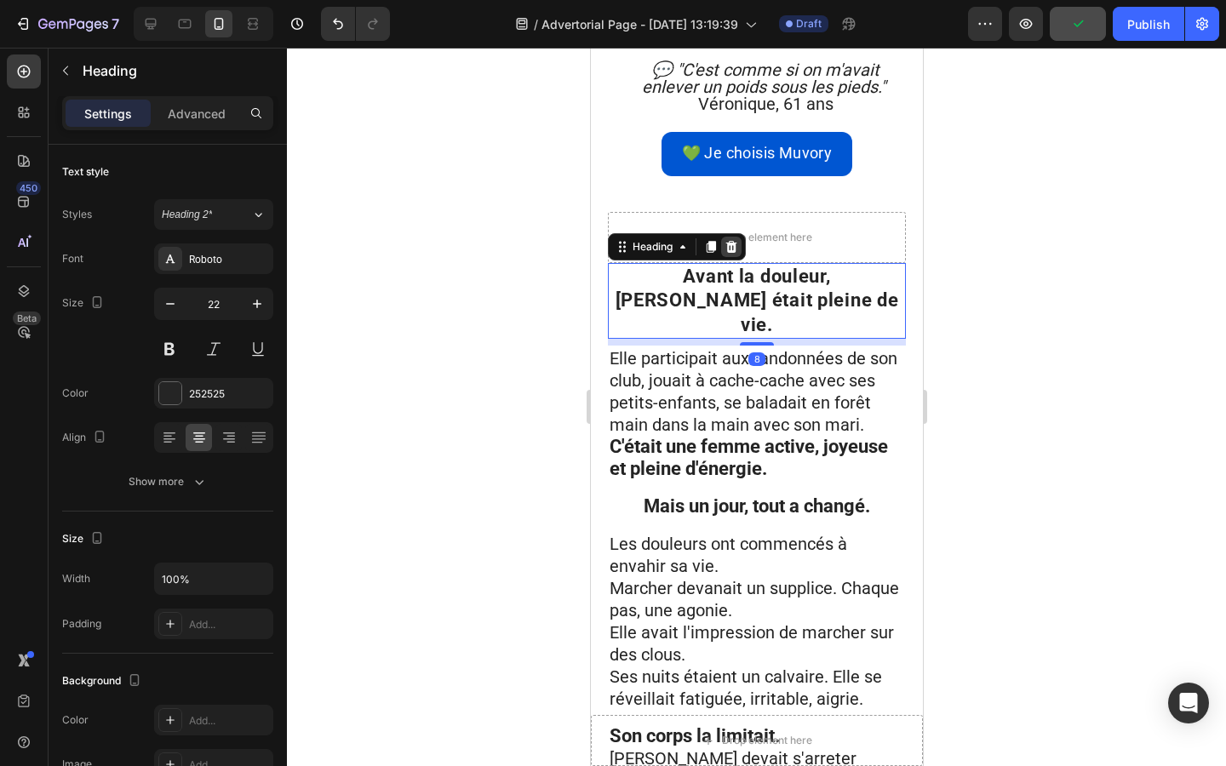
click at [731, 241] on icon at bounding box center [730, 247] width 11 height 12
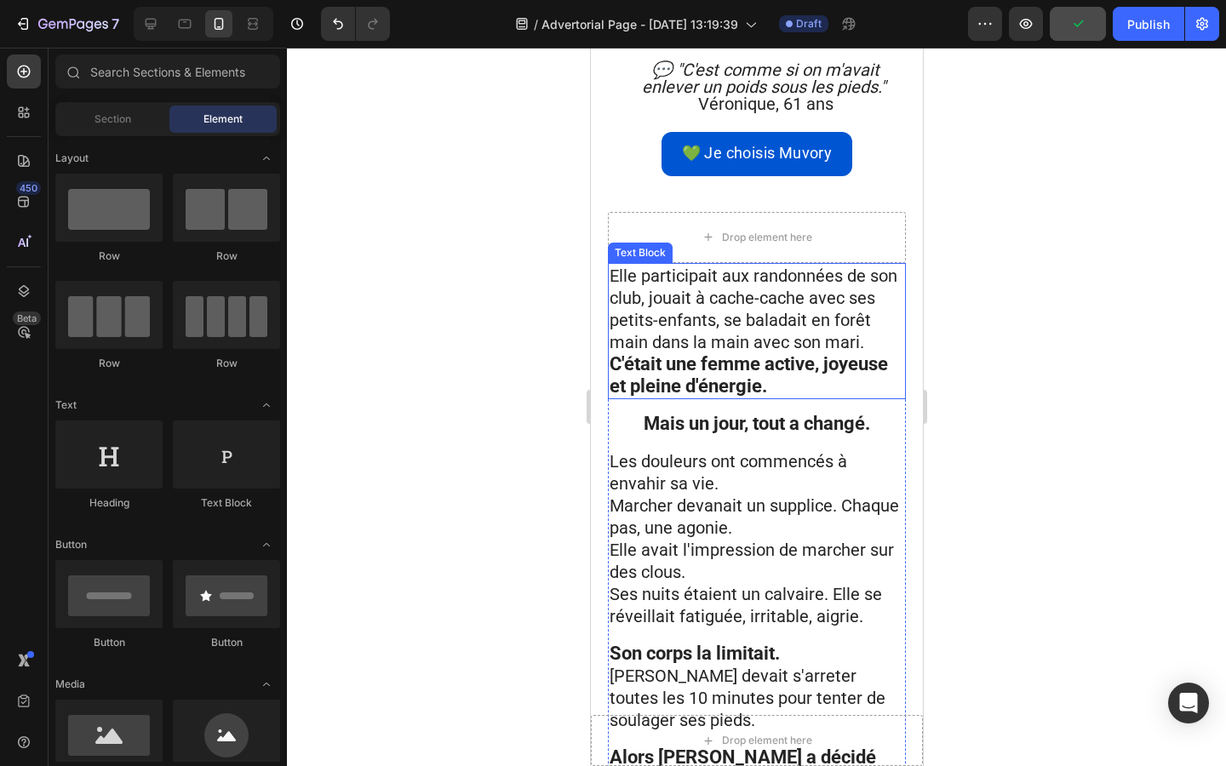
click at [731, 266] on span "Elle participait aux randonnées de son club, jouait à cache-cache avec ses" at bounding box center [753, 287] width 288 height 43
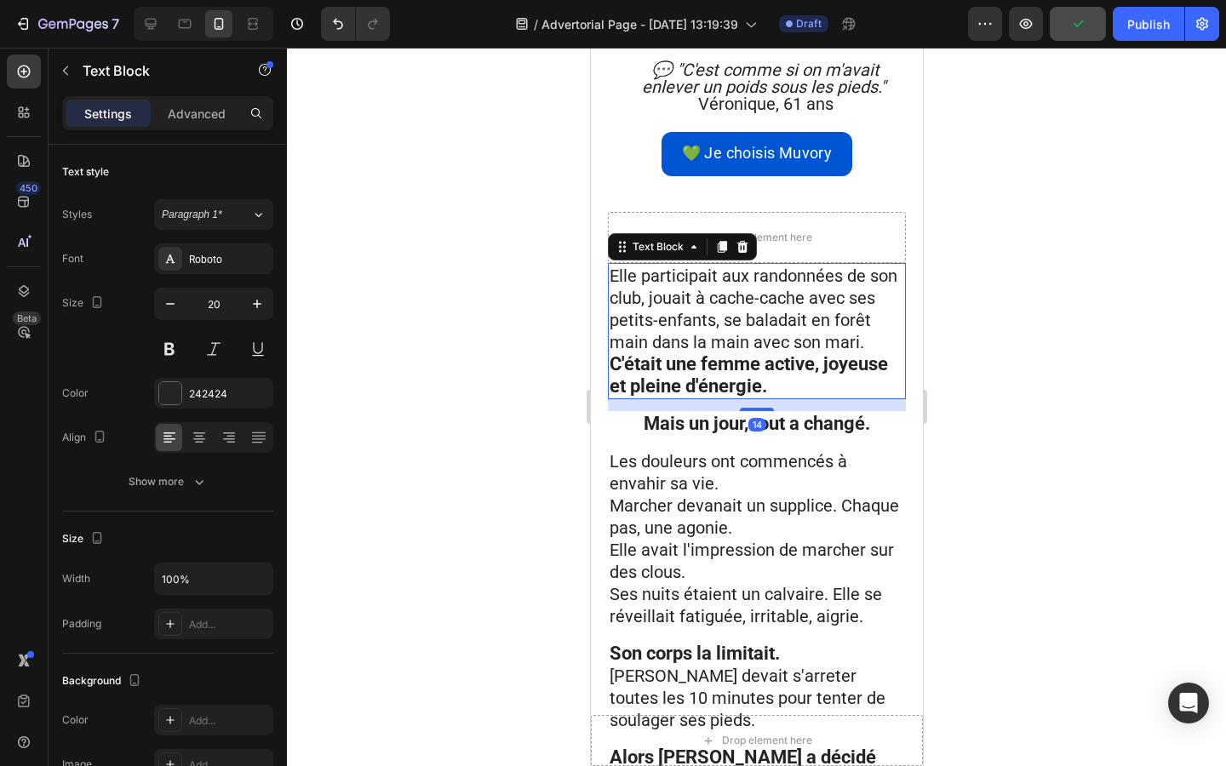
click at [736, 240] on icon at bounding box center [742, 247] width 14 height 14
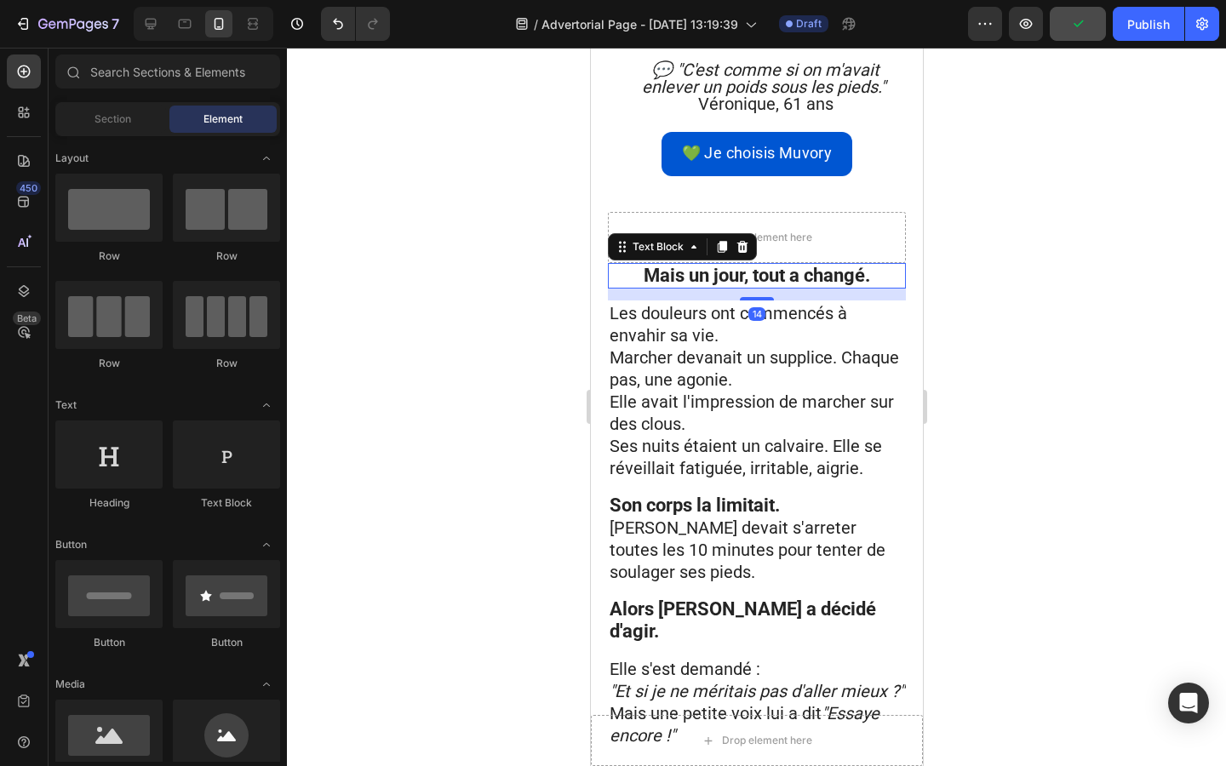
click at [731, 265] on strong "Mais un jour, tout a changé." at bounding box center [756, 275] width 226 height 21
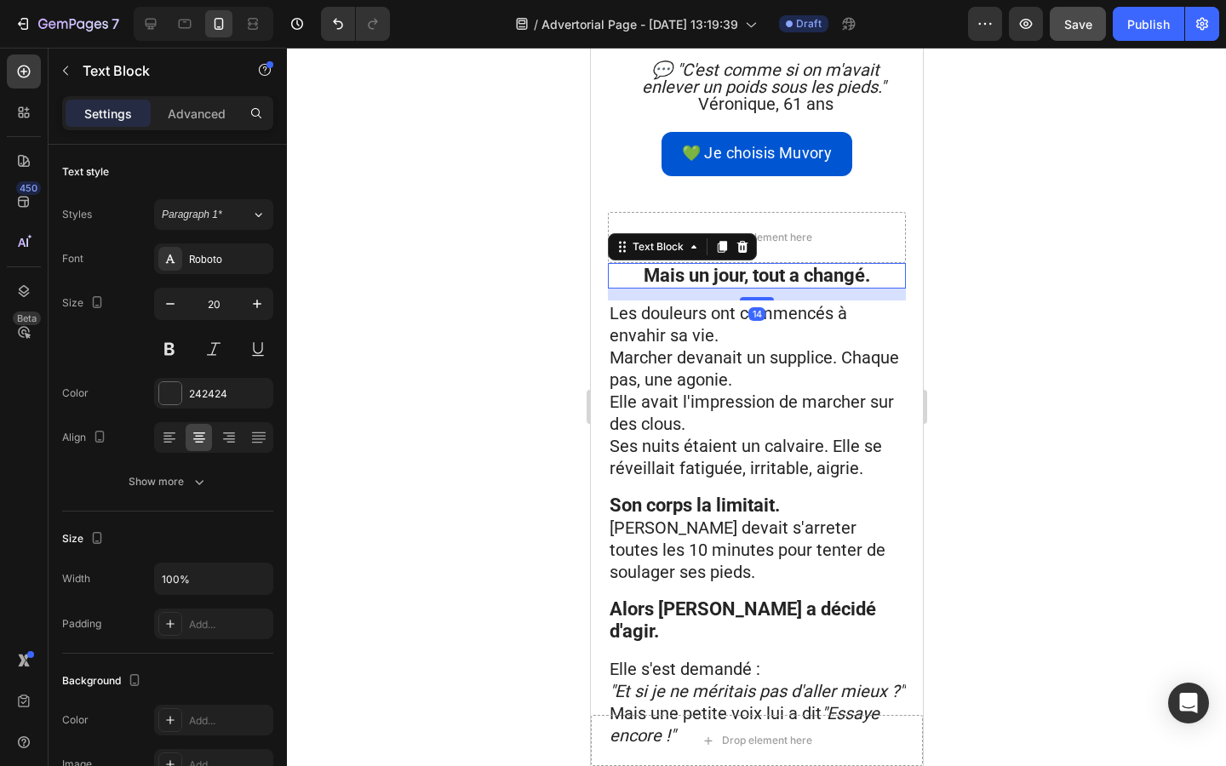
click at [741, 241] on icon at bounding box center [741, 247] width 11 height 12
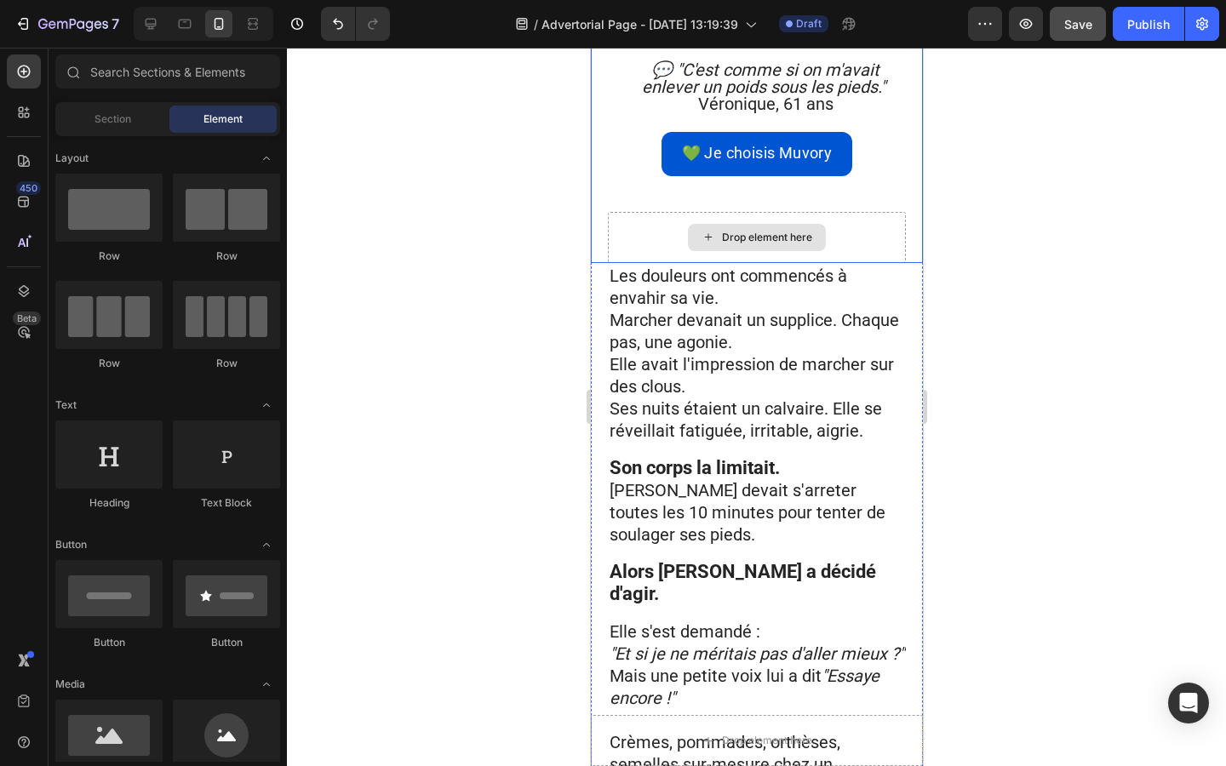
click at [741, 265] on p "Les douleurs ont commencés à envahir sa vie." at bounding box center [756, 287] width 294 height 44
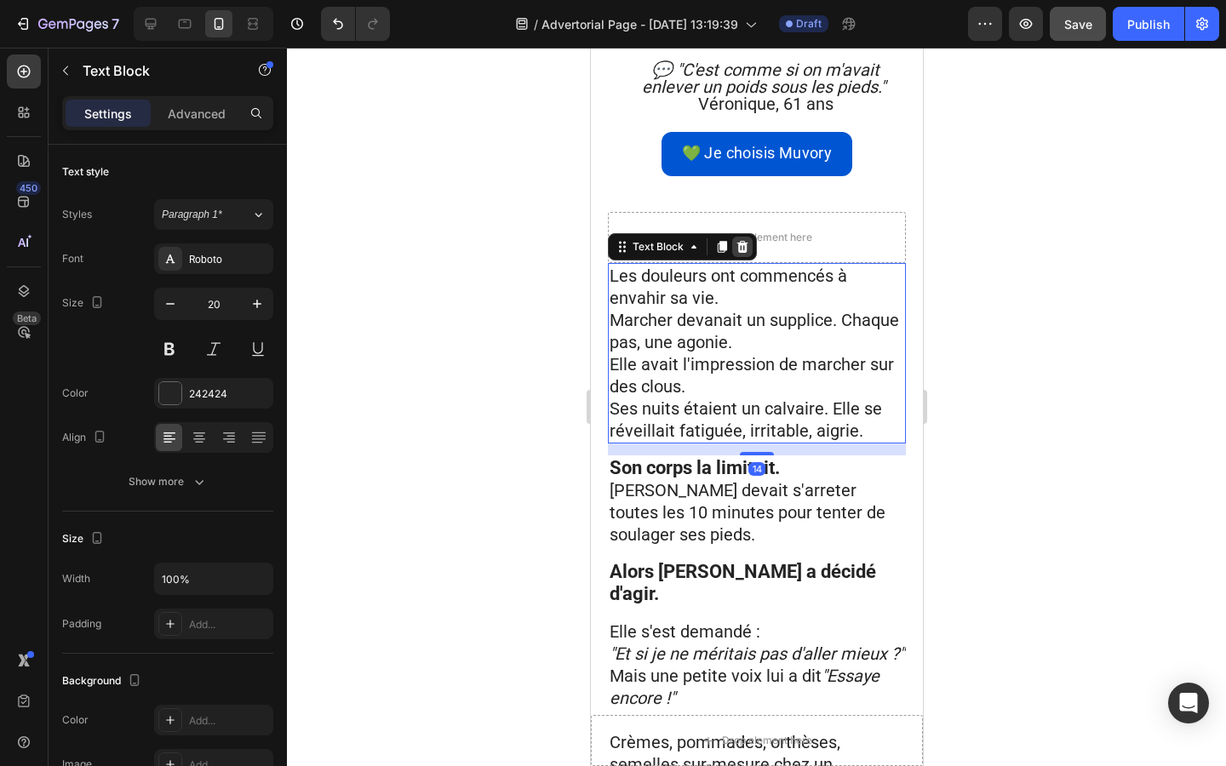
click at [741, 240] on icon at bounding box center [742, 247] width 14 height 14
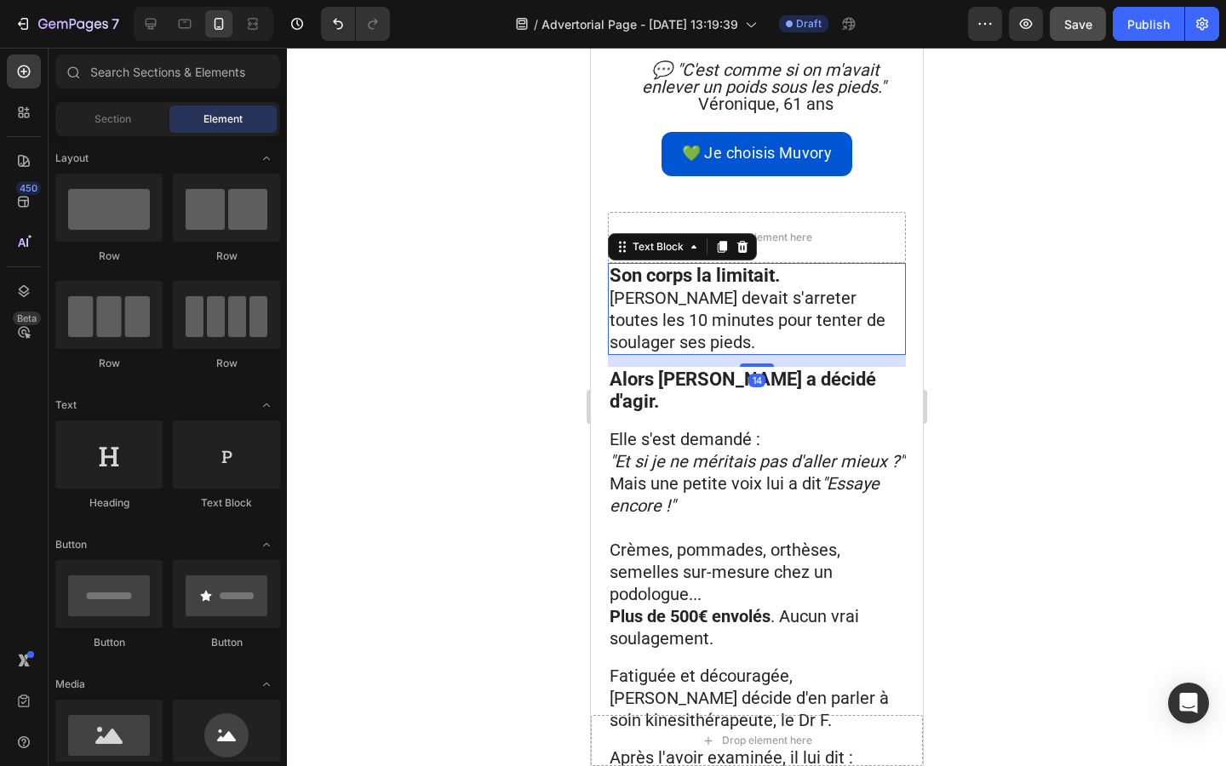
click at [741, 287] on p "[PERSON_NAME] devait s'arreter toutes les 10 minutes pour tenter de soulager se…" at bounding box center [756, 320] width 294 height 66
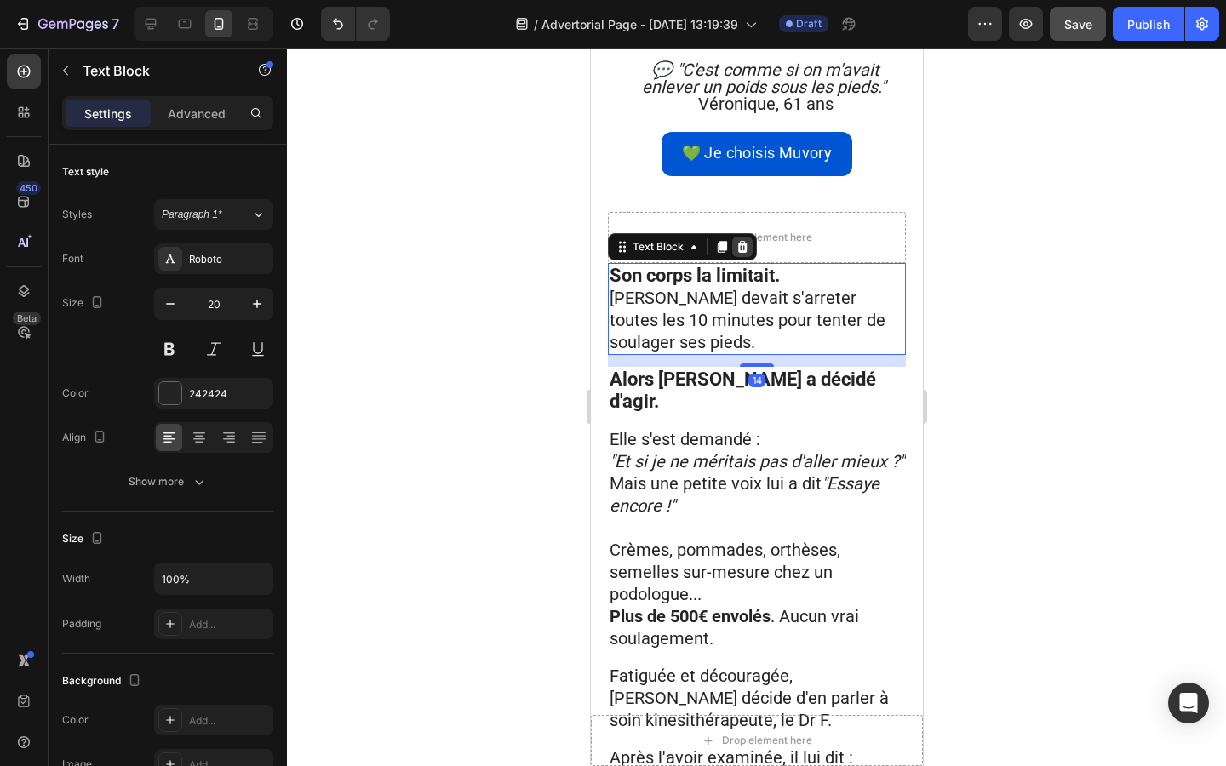
click at [741, 240] on icon at bounding box center [742, 247] width 14 height 14
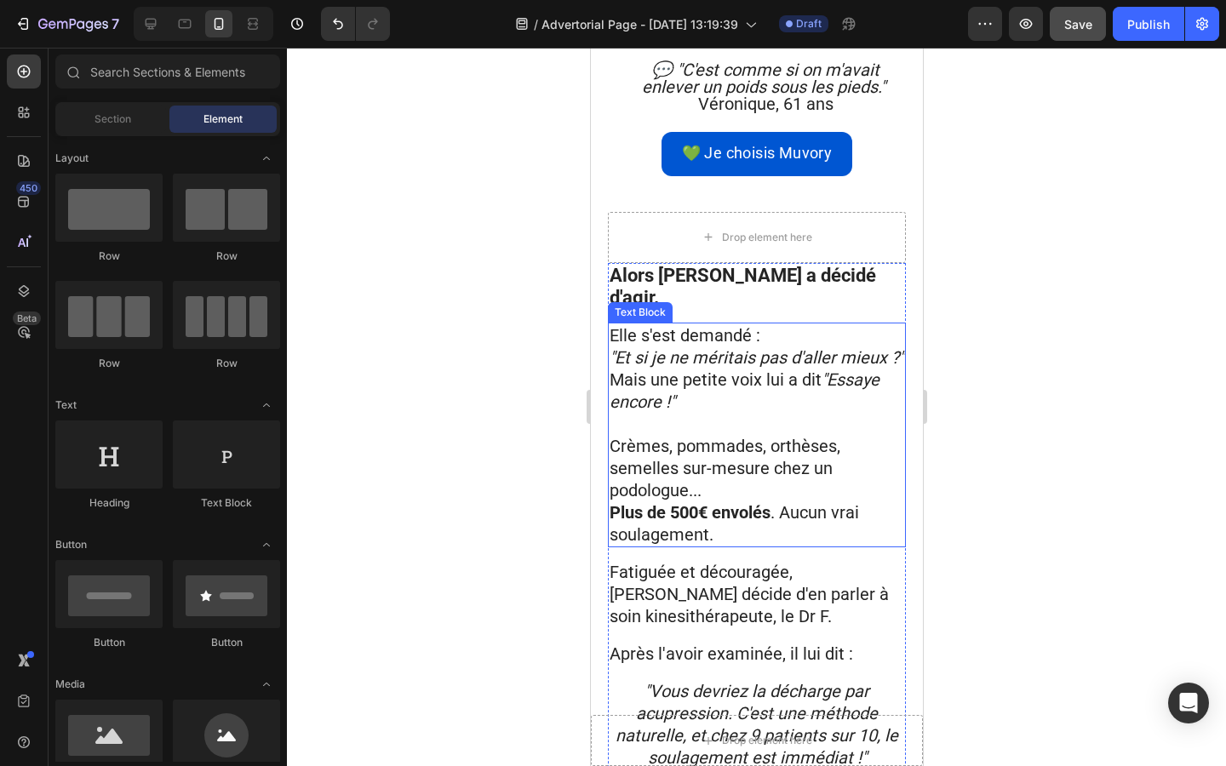
click at [741, 325] on span "Elle s'est demandé :" at bounding box center [684, 335] width 151 height 20
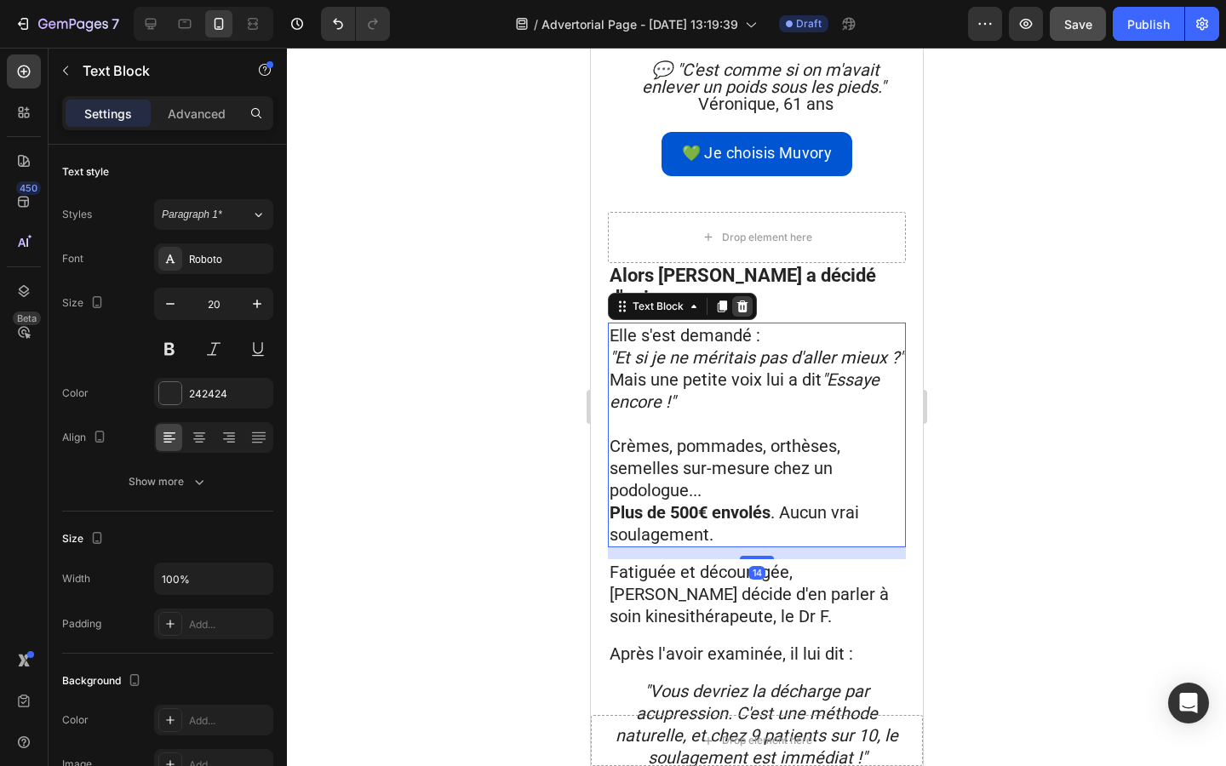
click at [742, 300] on icon at bounding box center [741, 306] width 11 height 12
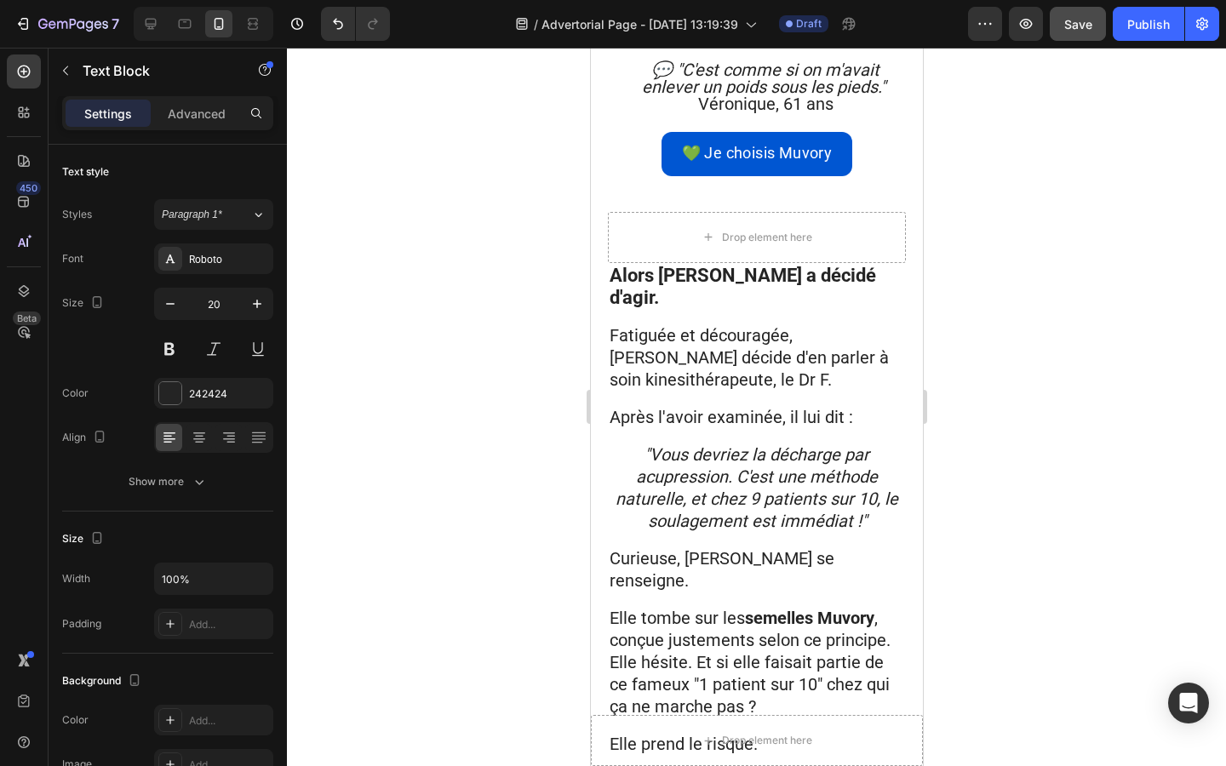
click at [742, 265] on strong "Alors [PERSON_NAME] a décidé d'agir." at bounding box center [742, 286] width 266 height 43
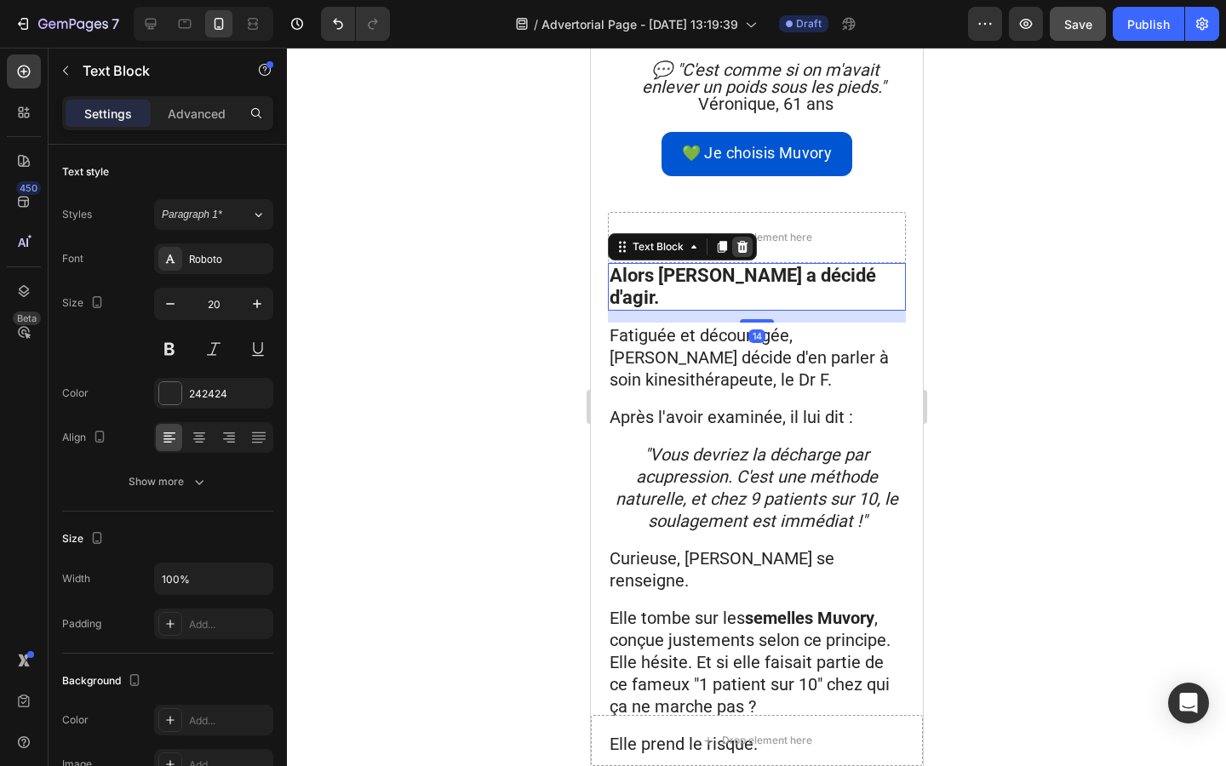
click at [743, 240] on icon at bounding box center [742, 247] width 14 height 14
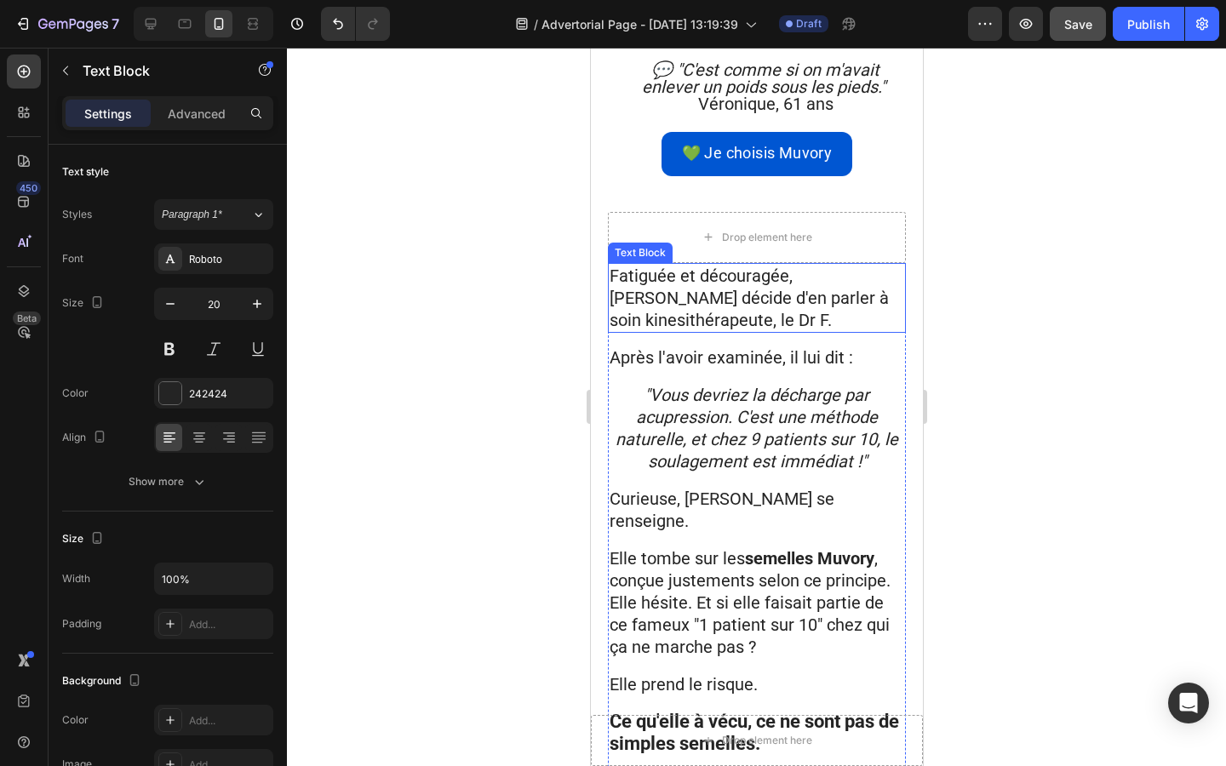
click at [745, 266] on span "Fatiguée et découragée, [PERSON_NAME] décide d'en parler à soin kinesithérapeut…" at bounding box center [748, 298] width 279 height 65
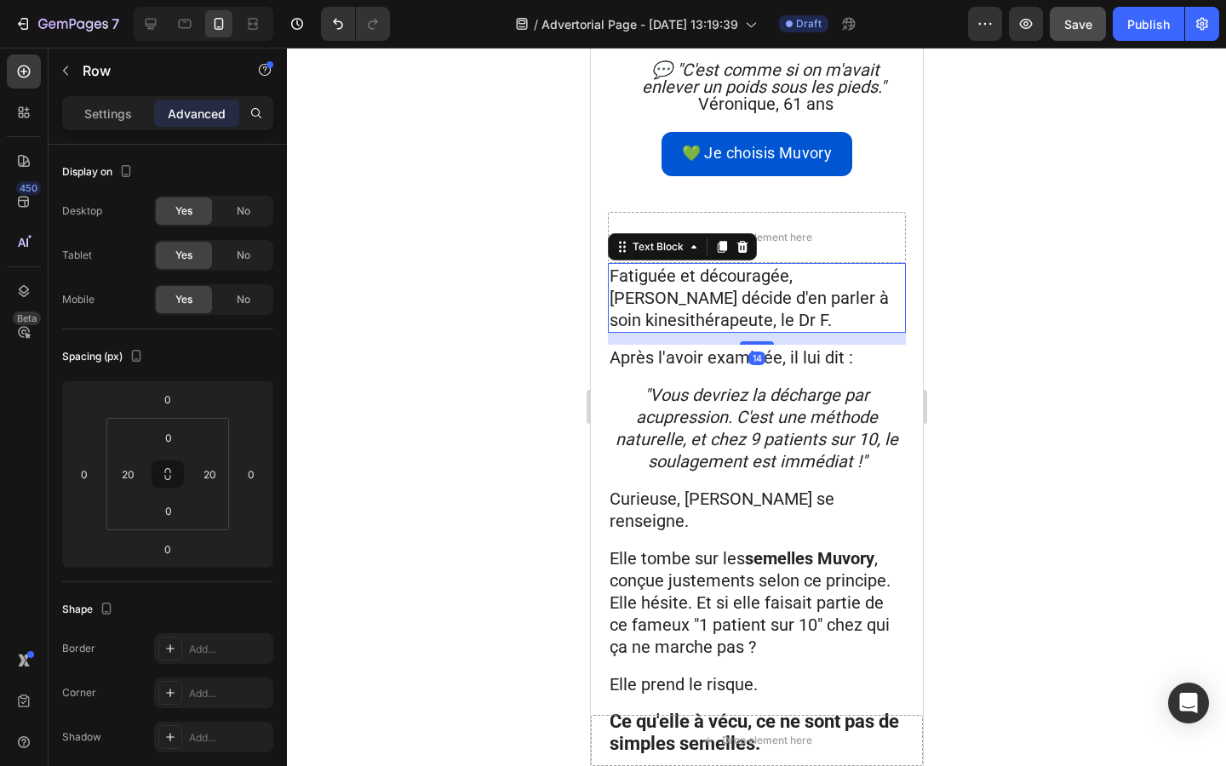
click at [745, 212] on div "Drop element here" at bounding box center [756, 237] width 298 height 51
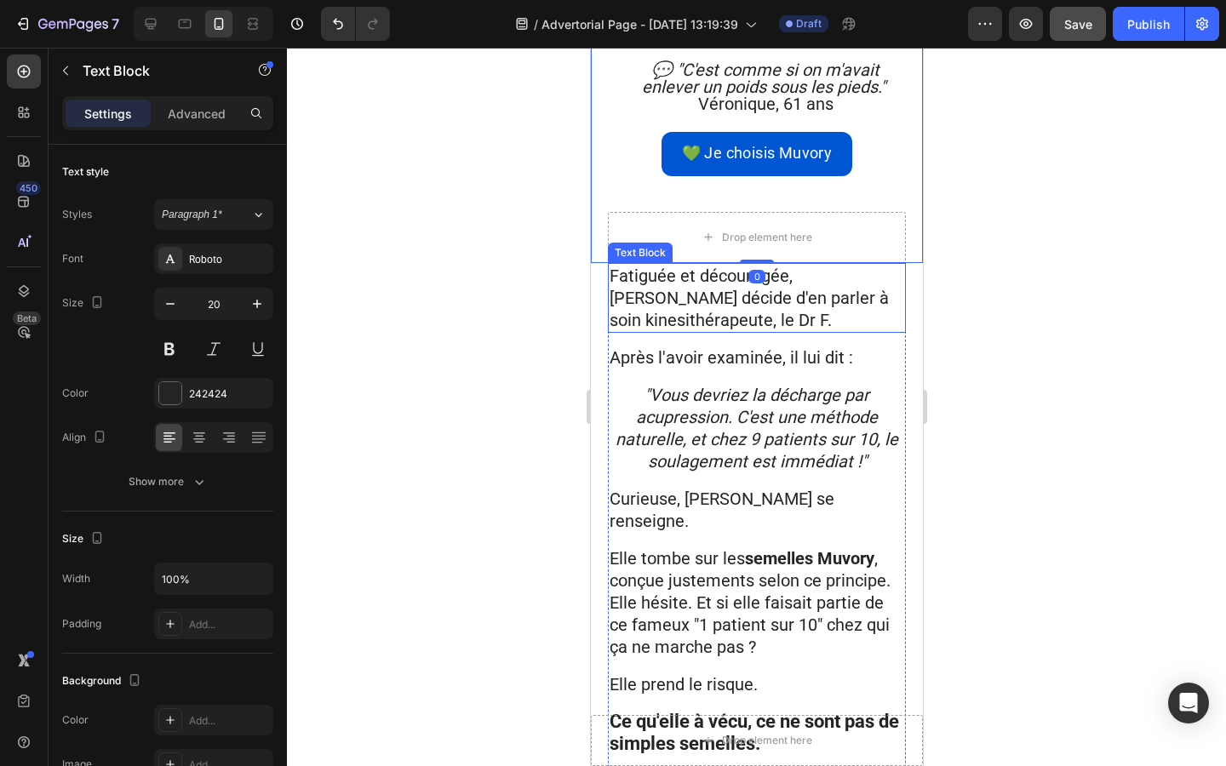
click at [743, 266] on span "Fatiguée et découragée, [PERSON_NAME] décide d'en parler à soin kinesithérapeut…" at bounding box center [748, 298] width 279 height 65
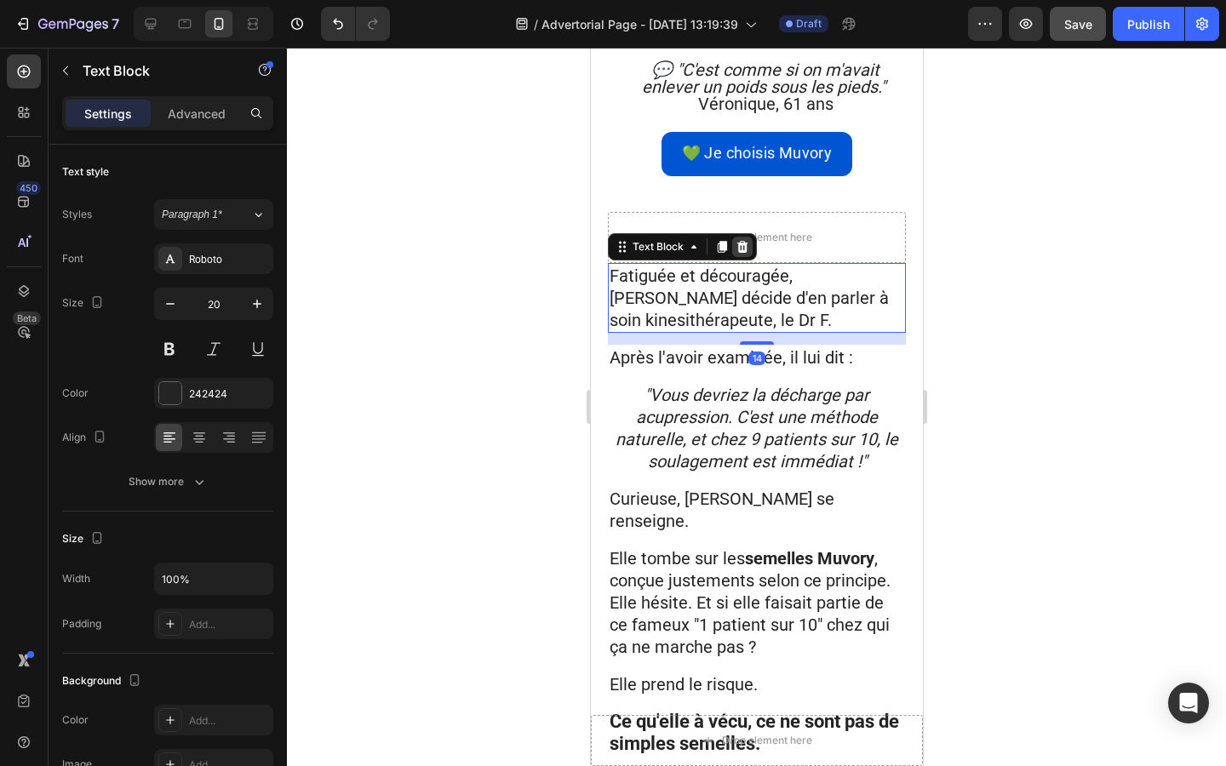
click at [741, 241] on icon at bounding box center [741, 247] width 11 height 12
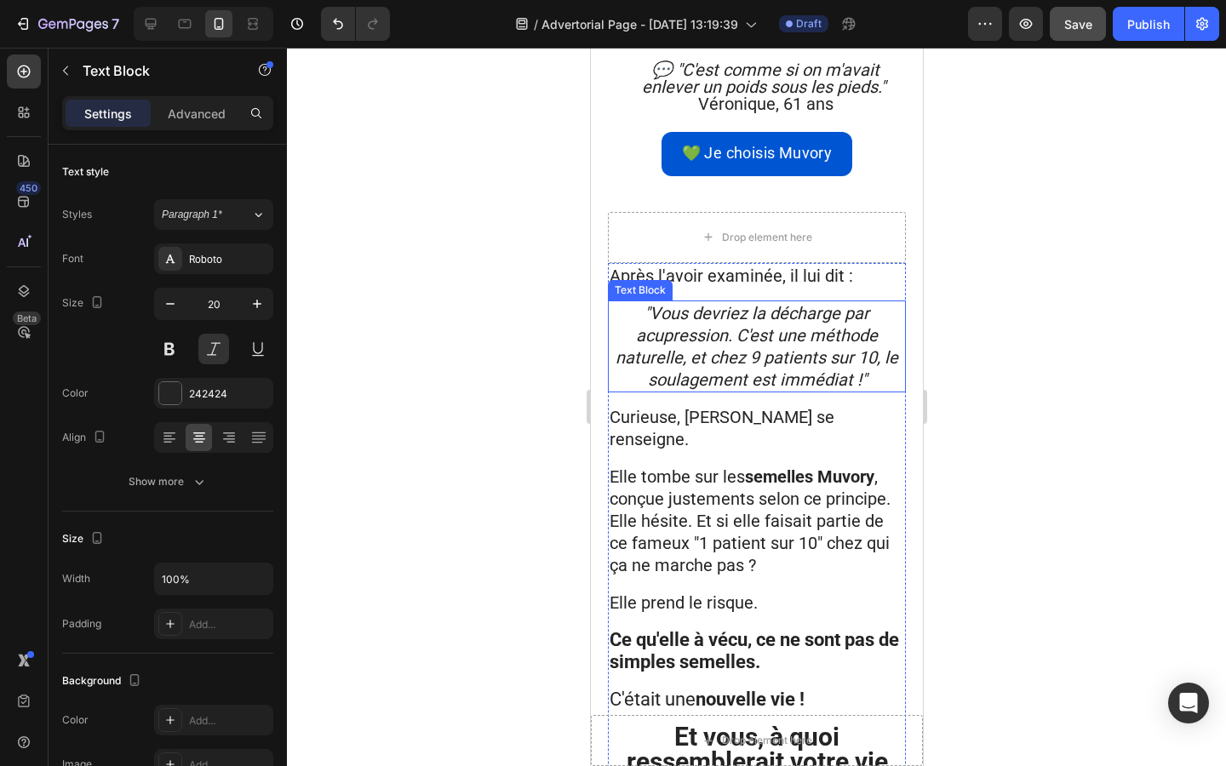
click at [741, 303] on span ""Vous devriez la décharge par acupression. C'est une méthode naturelle, et chez…" at bounding box center [756, 346] width 283 height 87
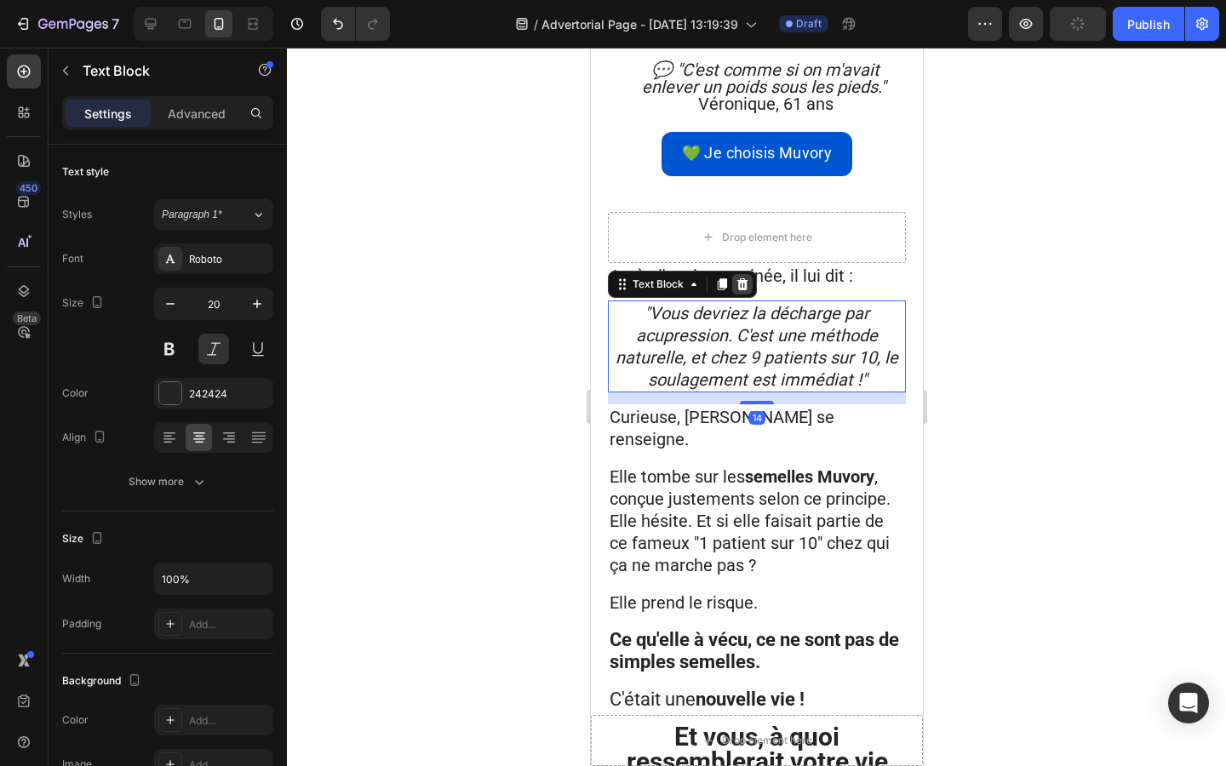
click at [741, 278] on icon at bounding box center [741, 284] width 11 height 12
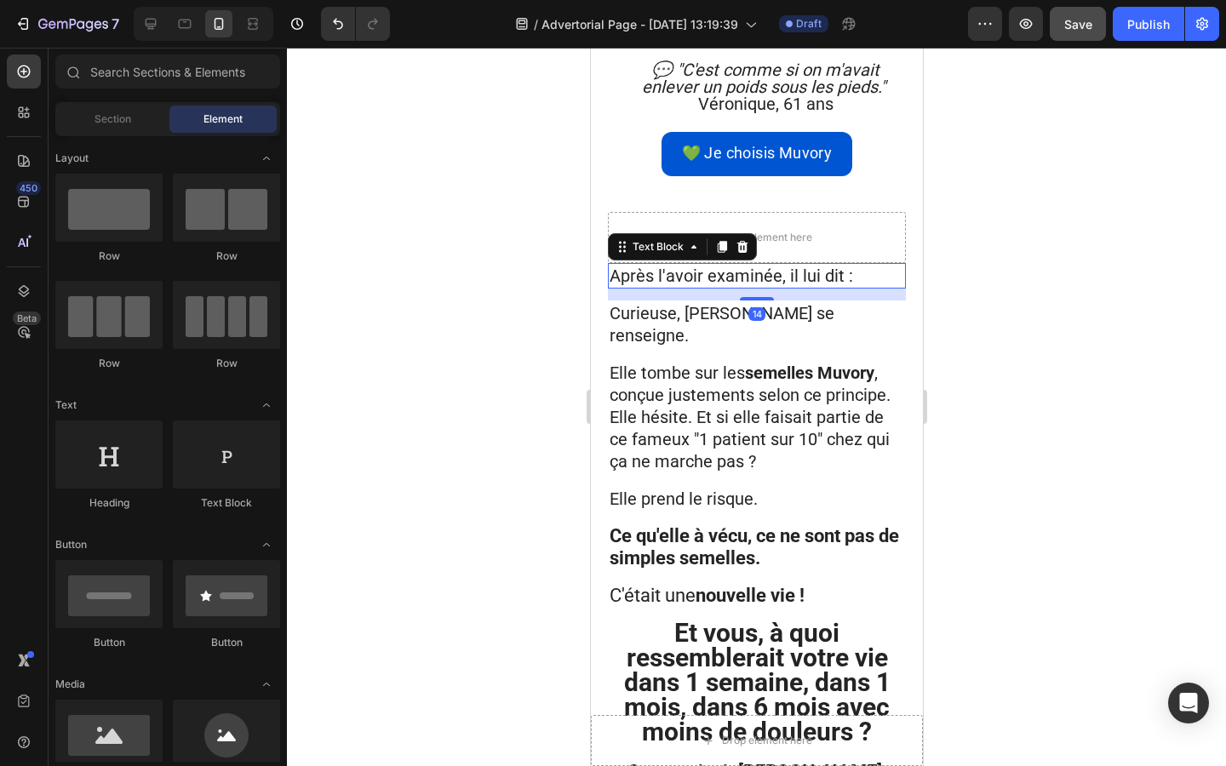
click at [741, 266] on span "Après l'avoir examinée, il lui dit :" at bounding box center [730, 276] width 243 height 20
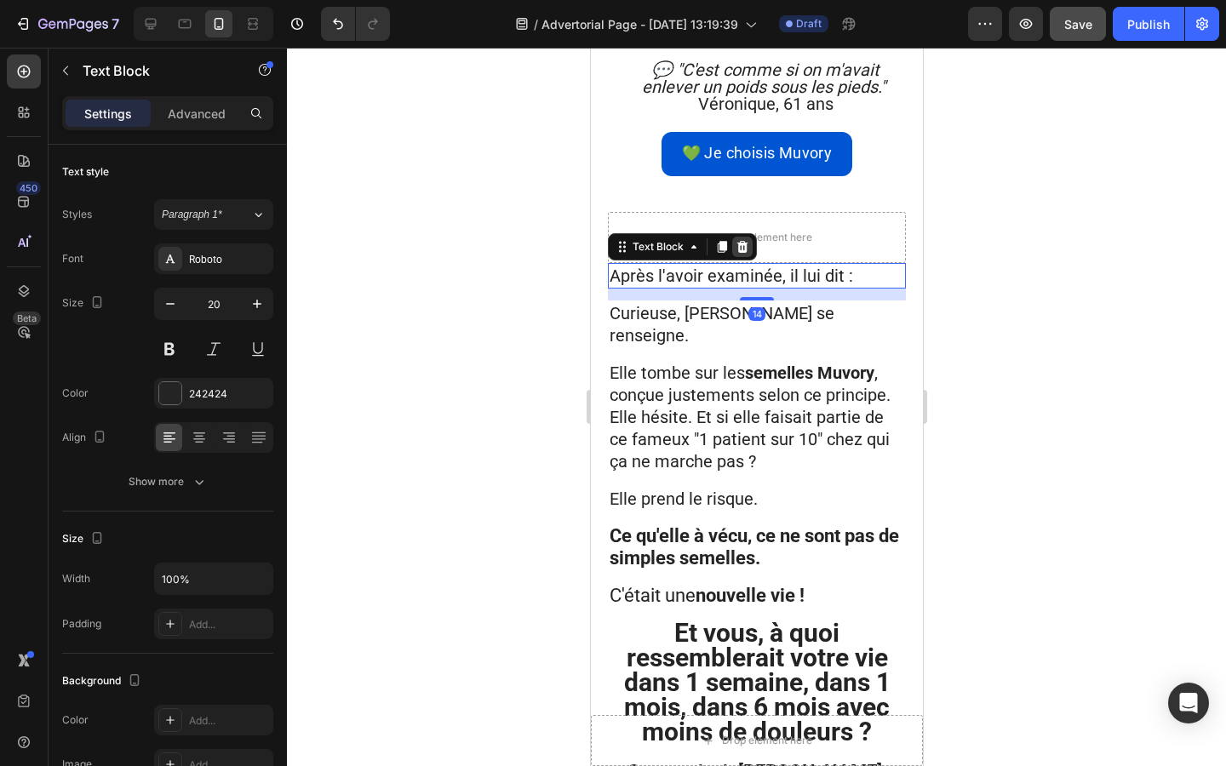
click at [739, 241] on icon at bounding box center [741, 247] width 11 height 12
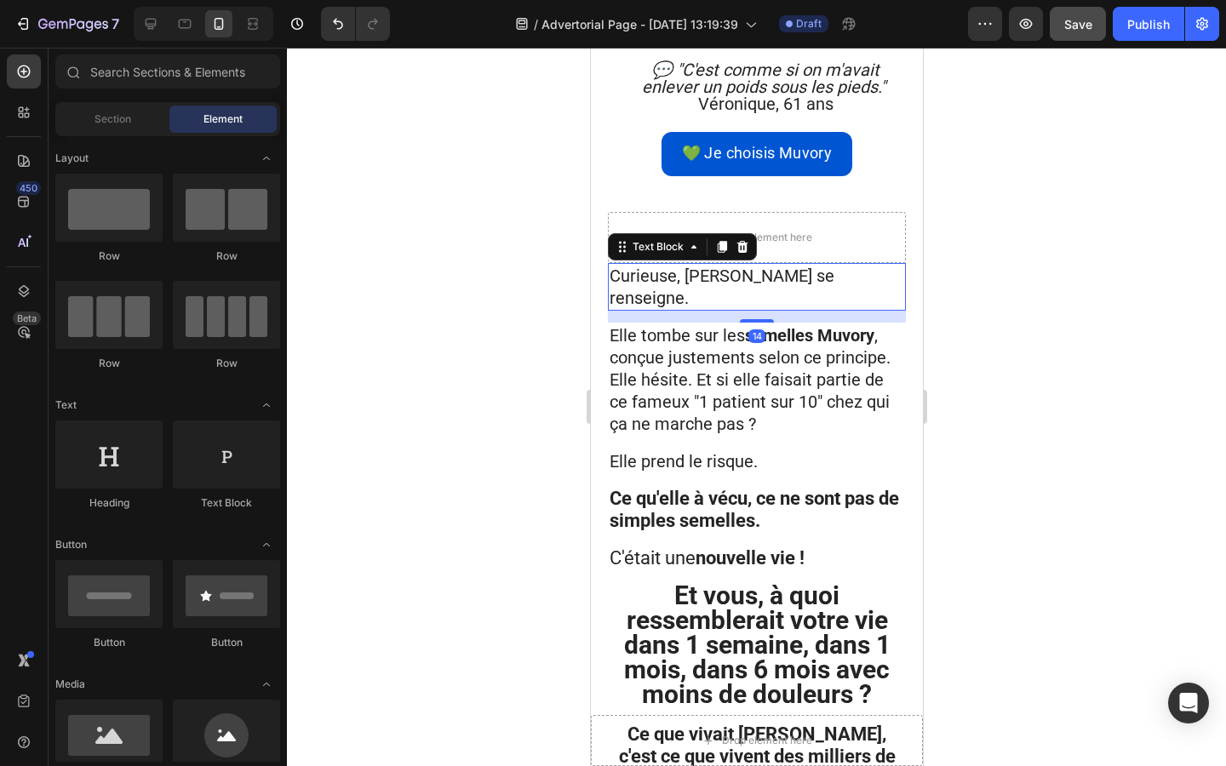
click at [730, 266] on span "Curieuse, [PERSON_NAME] se renseigne." at bounding box center [721, 287] width 225 height 43
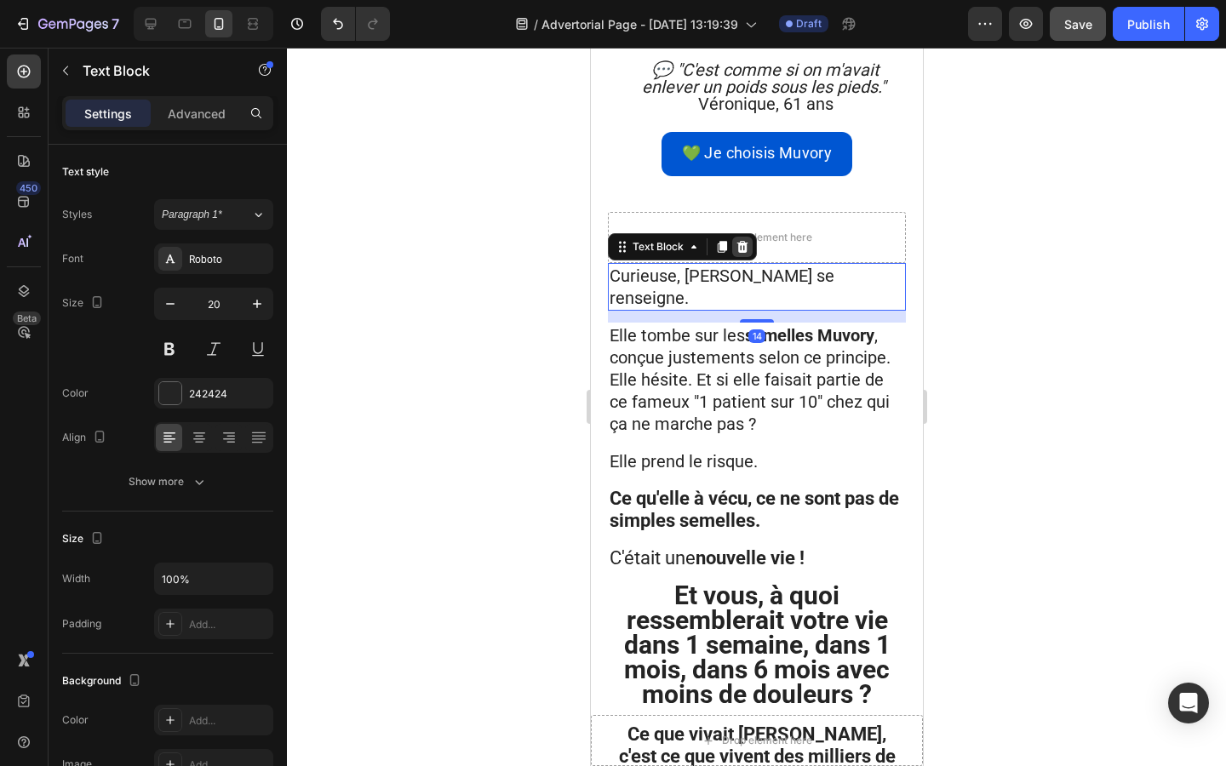
click at [742, 237] on div at bounding box center [741, 247] width 20 height 20
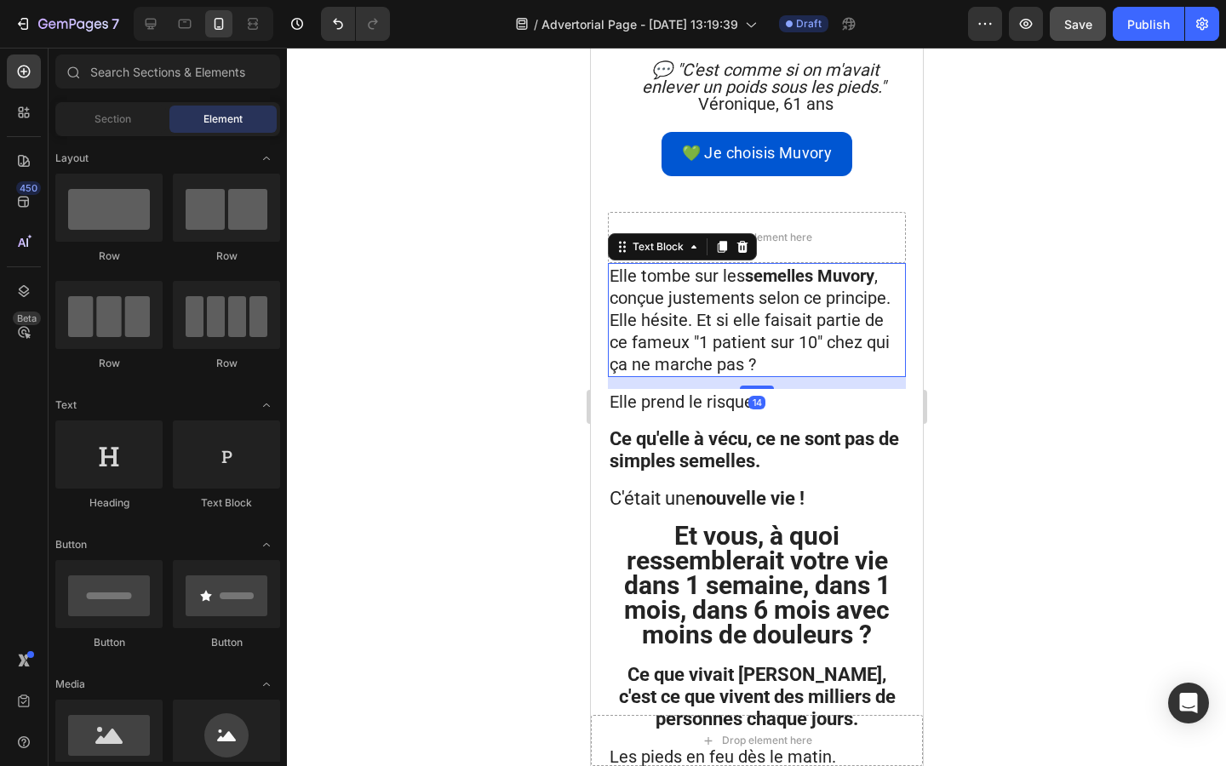
click at [741, 266] on span "Elle tombe sur les semelles Muvory , conçue justements selon ce principe." at bounding box center [749, 287] width 281 height 43
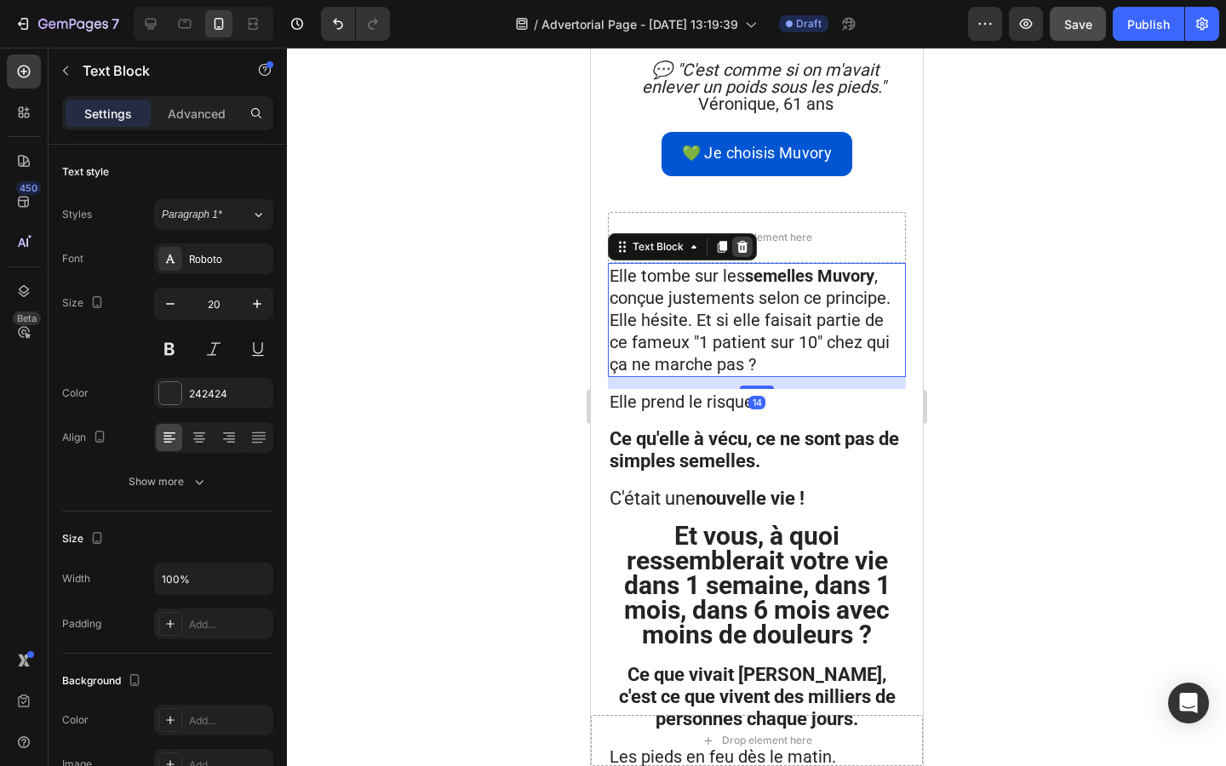
click at [741, 241] on icon at bounding box center [741, 247] width 11 height 12
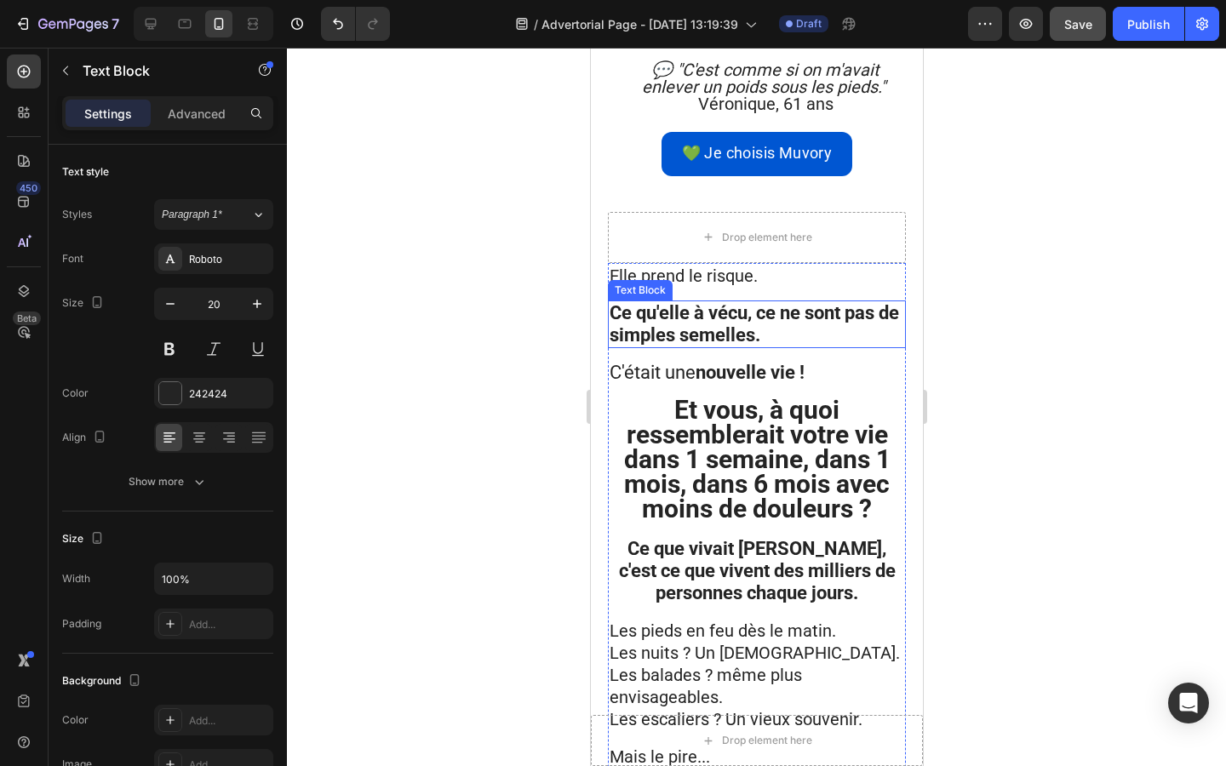
click at [739, 302] on strong "Ce qu'elle à vécu, ce ne sont pas de simples semelles." at bounding box center [753, 323] width 289 height 43
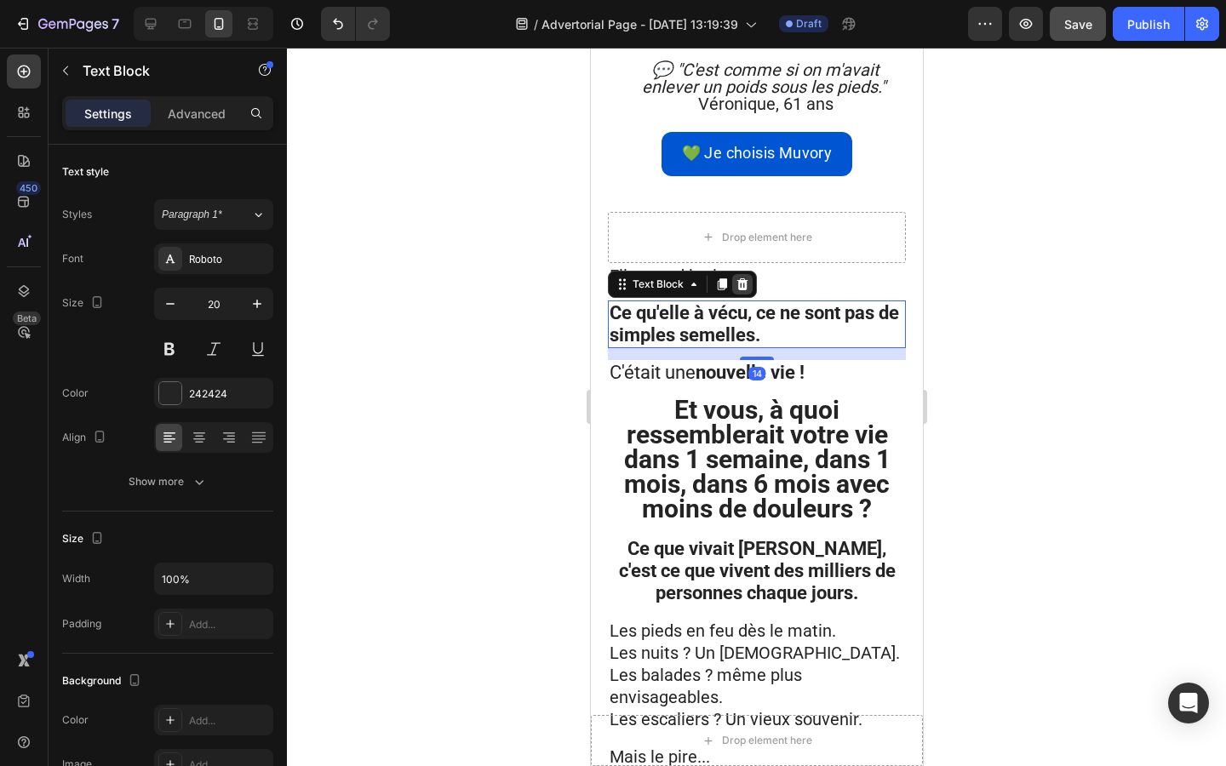
click at [742, 274] on div at bounding box center [741, 284] width 20 height 20
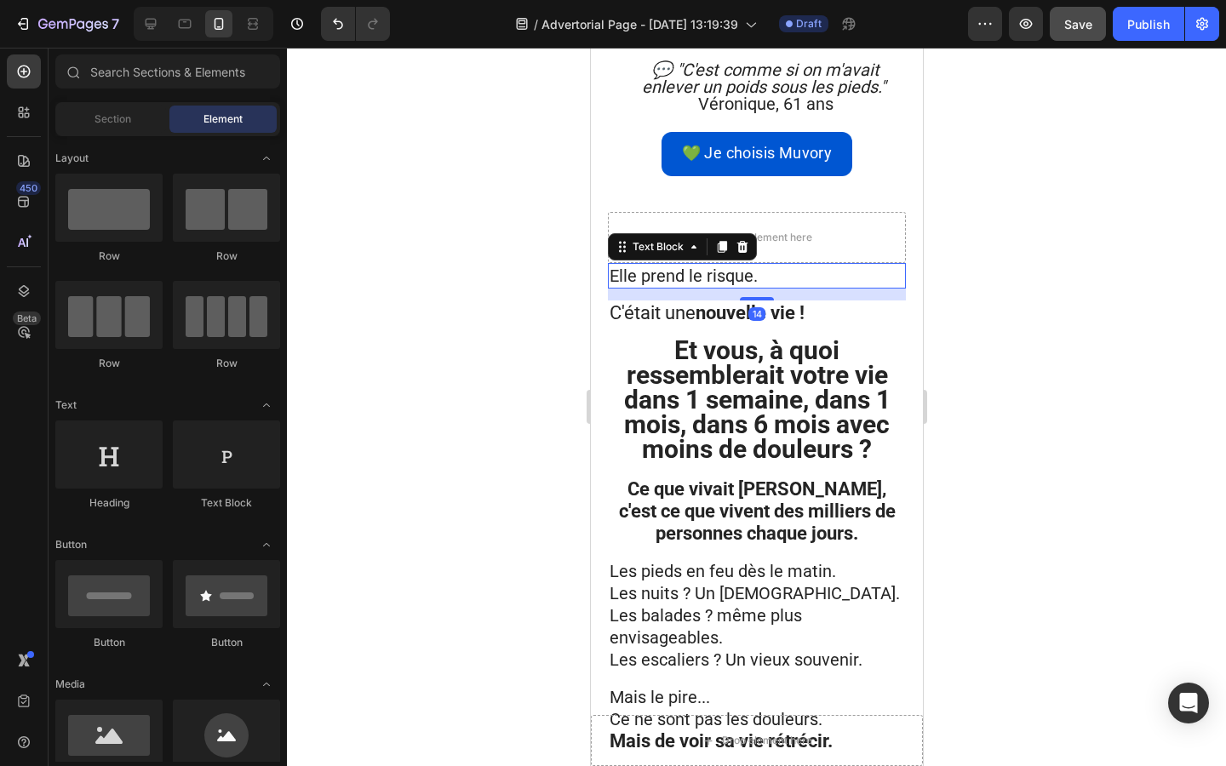
click at [741, 266] on span "Elle prend le risque." at bounding box center [683, 276] width 148 height 20
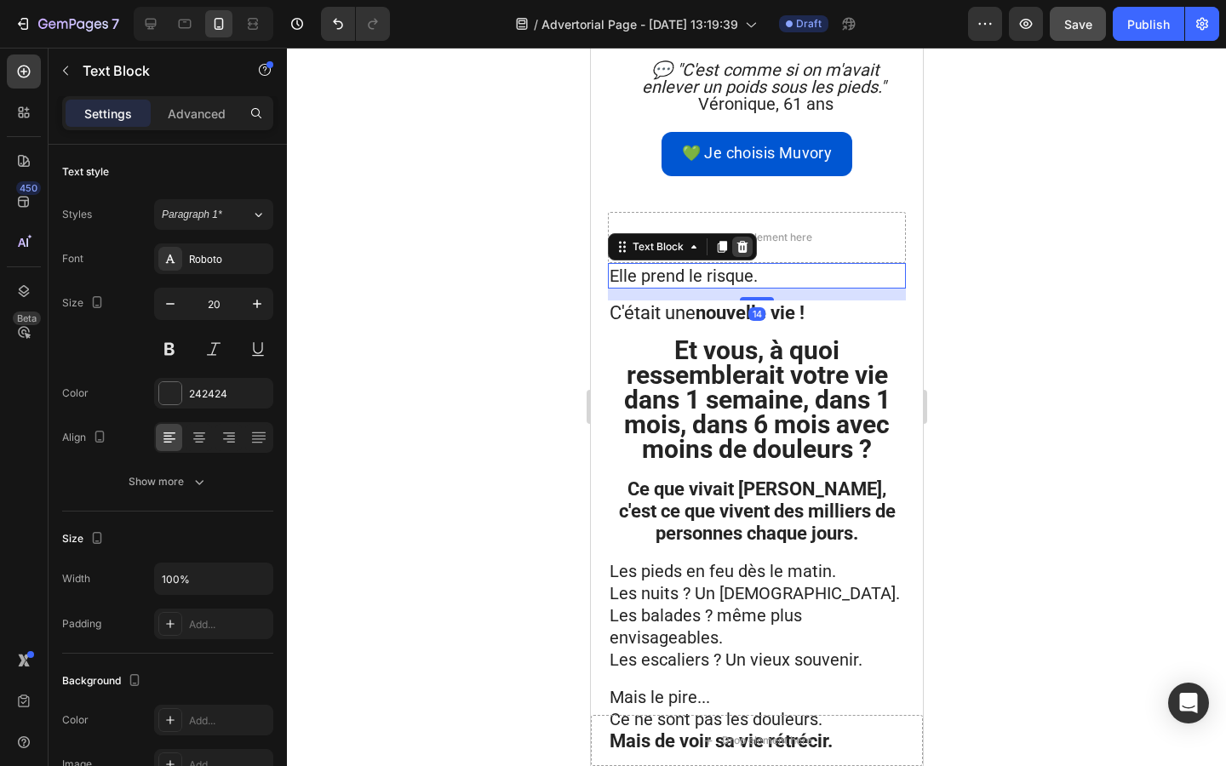
click at [744, 241] on icon at bounding box center [741, 247] width 11 height 12
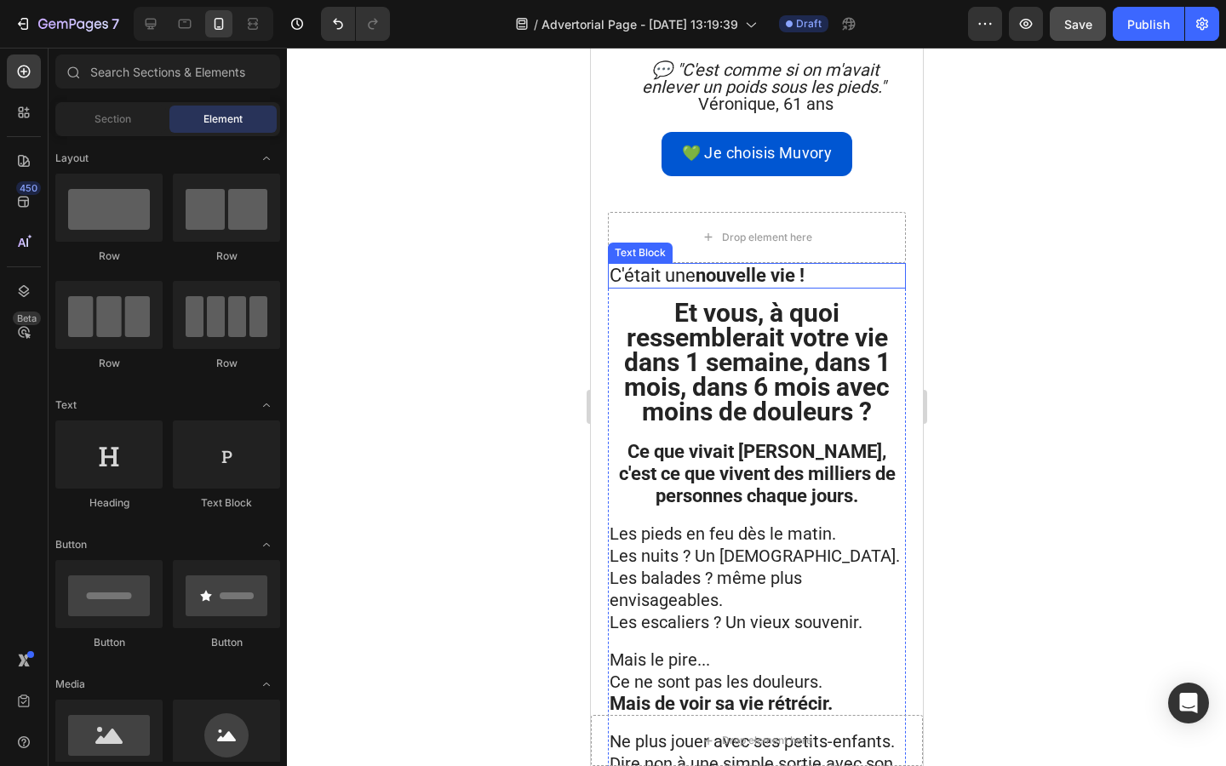
click at [746, 265] on strong "nouvelle vie !" at bounding box center [749, 275] width 109 height 21
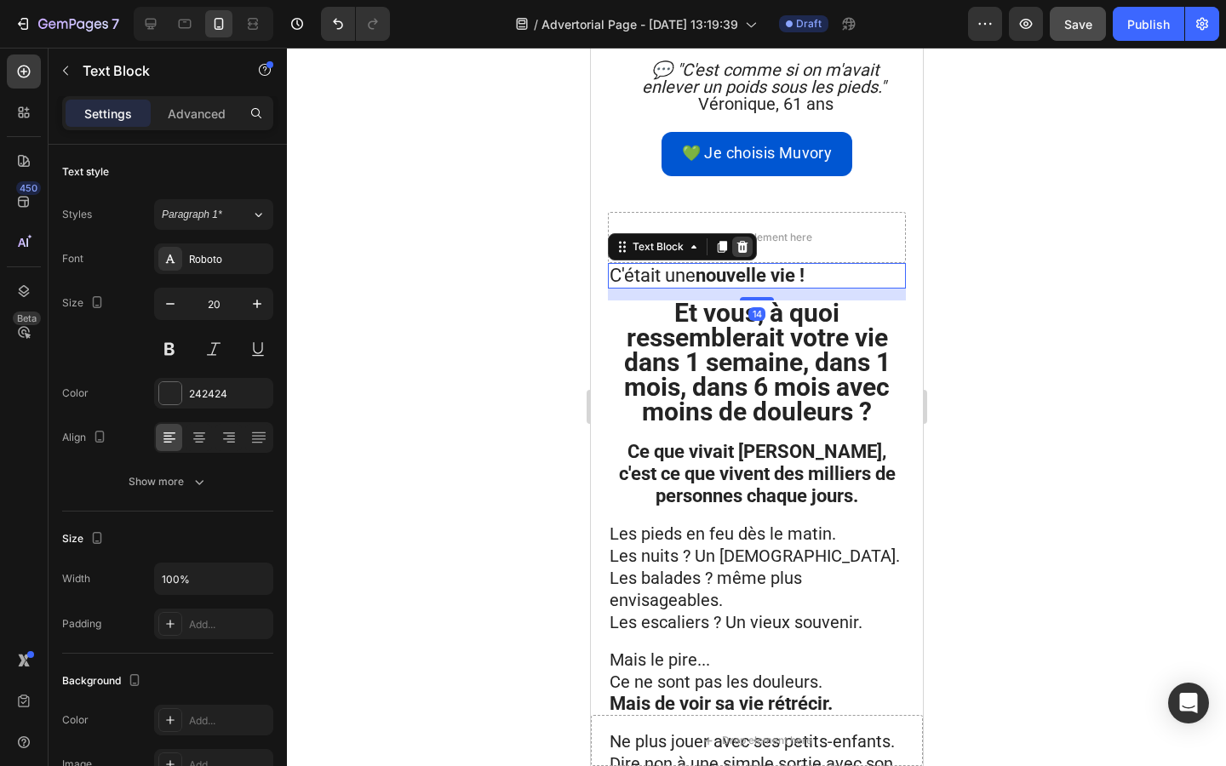
click at [746, 237] on div at bounding box center [741, 247] width 20 height 20
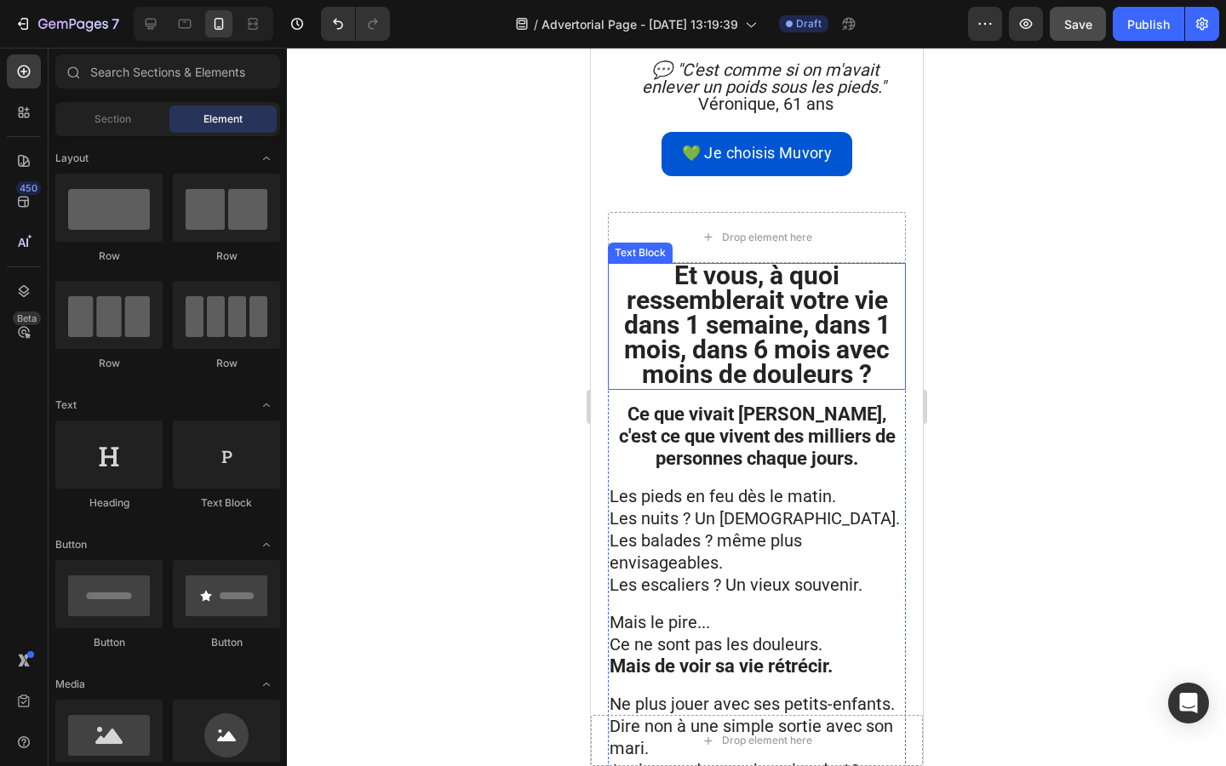
click at [748, 260] on strong "Et vous, à quoi ressemblerait votre vie dans 1 semaine, dans 1 mois, dans 6 moi…" at bounding box center [756, 324] width 266 height 129
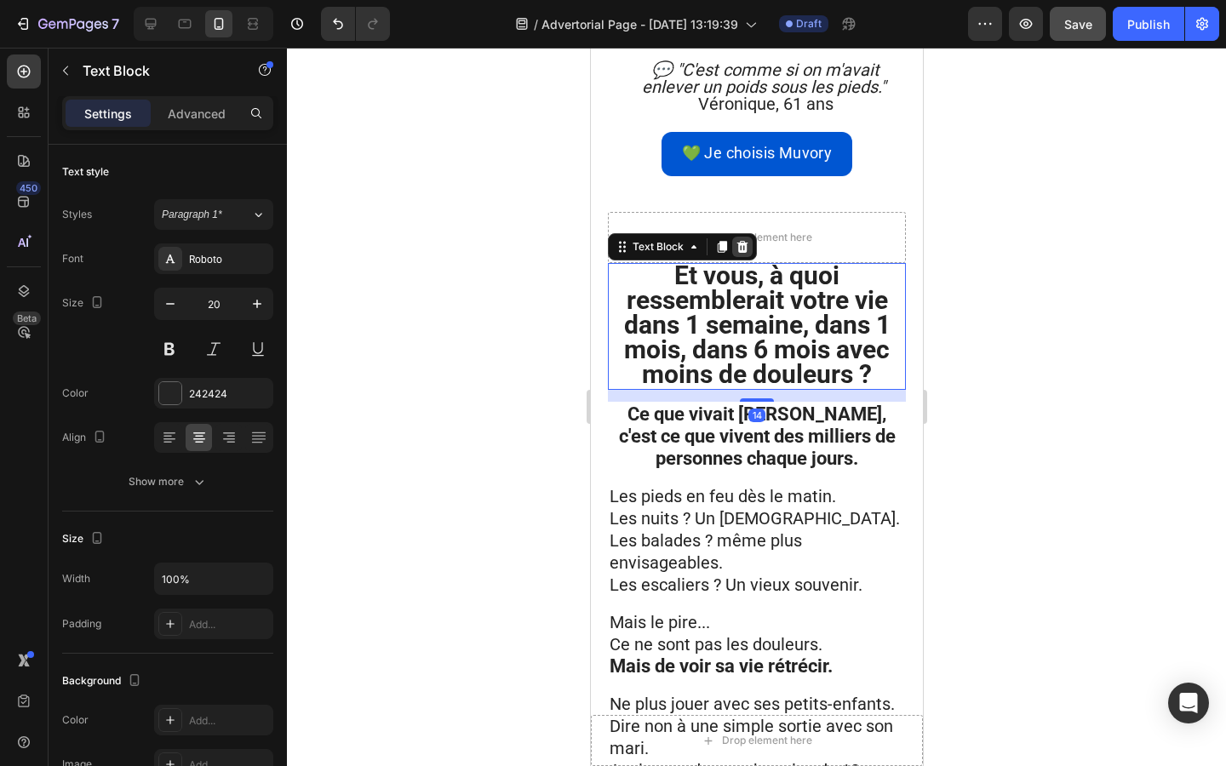
click at [735, 240] on icon at bounding box center [742, 247] width 14 height 14
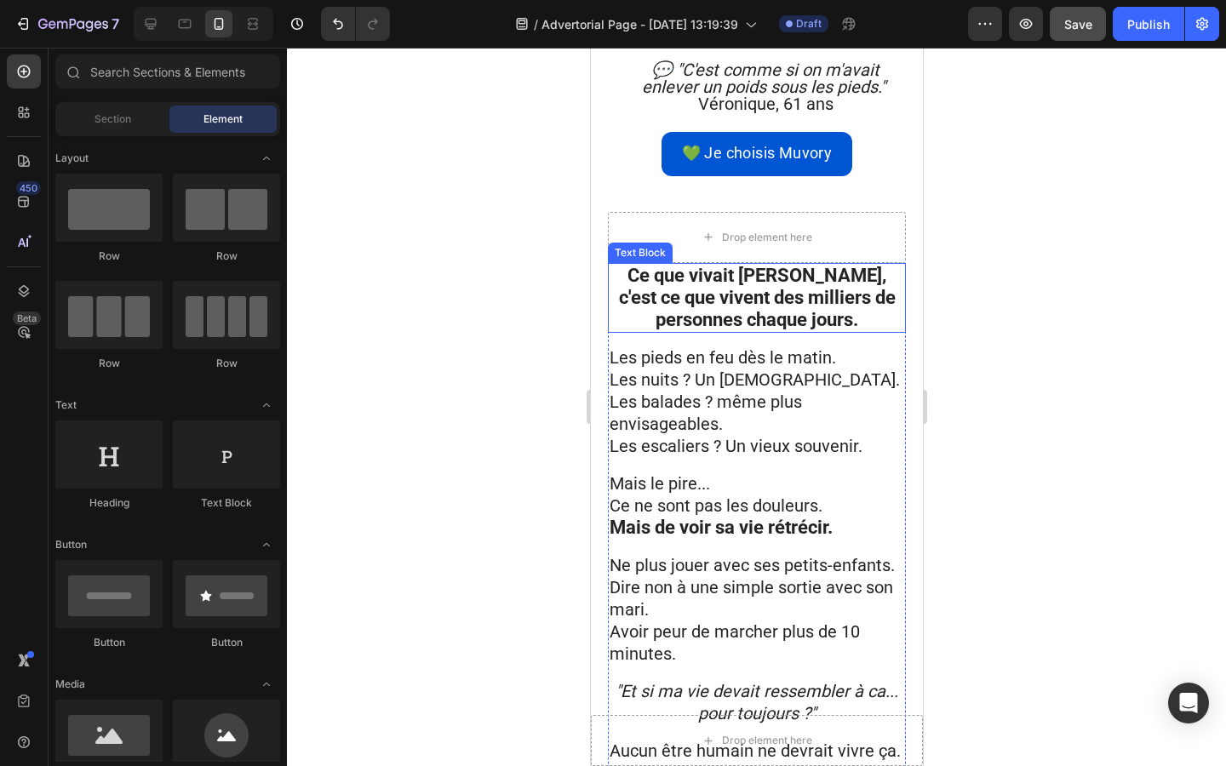
click at [731, 265] on strong "Ce que vivait [PERSON_NAME], c'est ce que vivent des milliers de personnes chaq…" at bounding box center [756, 298] width 277 height 66
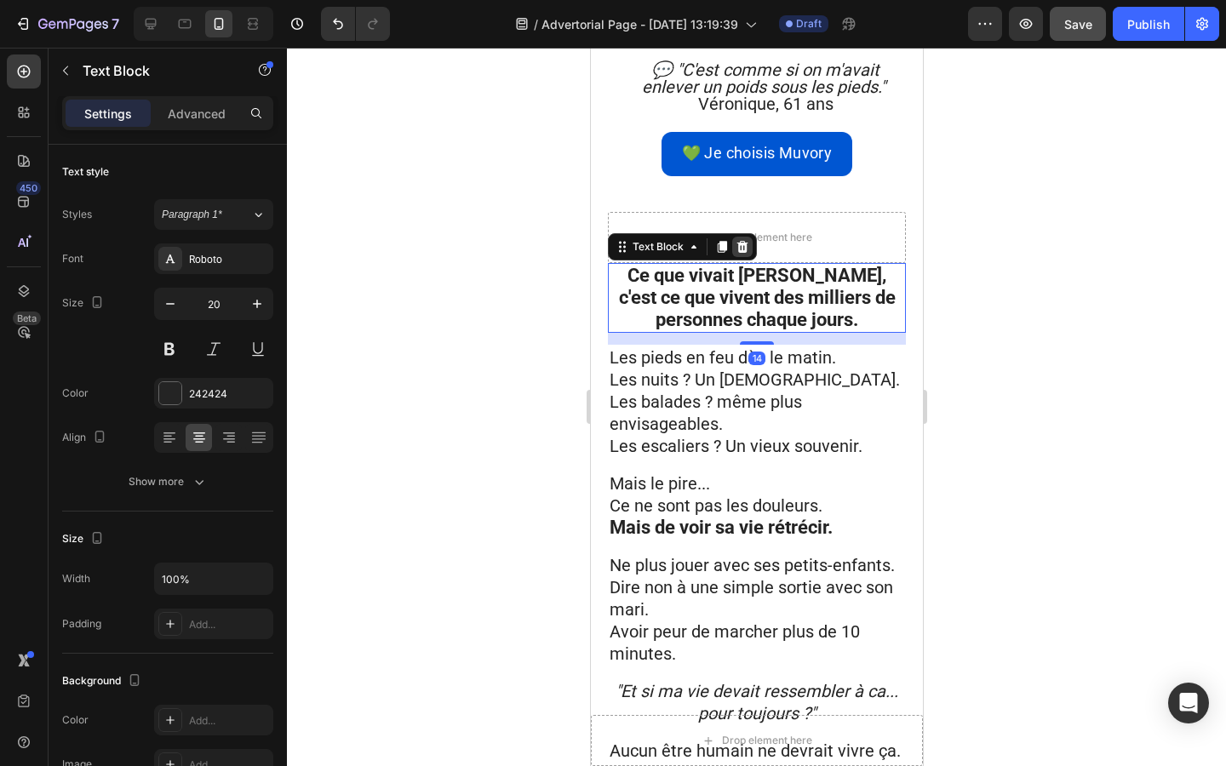
click at [737, 241] on icon at bounding box center [741, 247] width 11 height 12
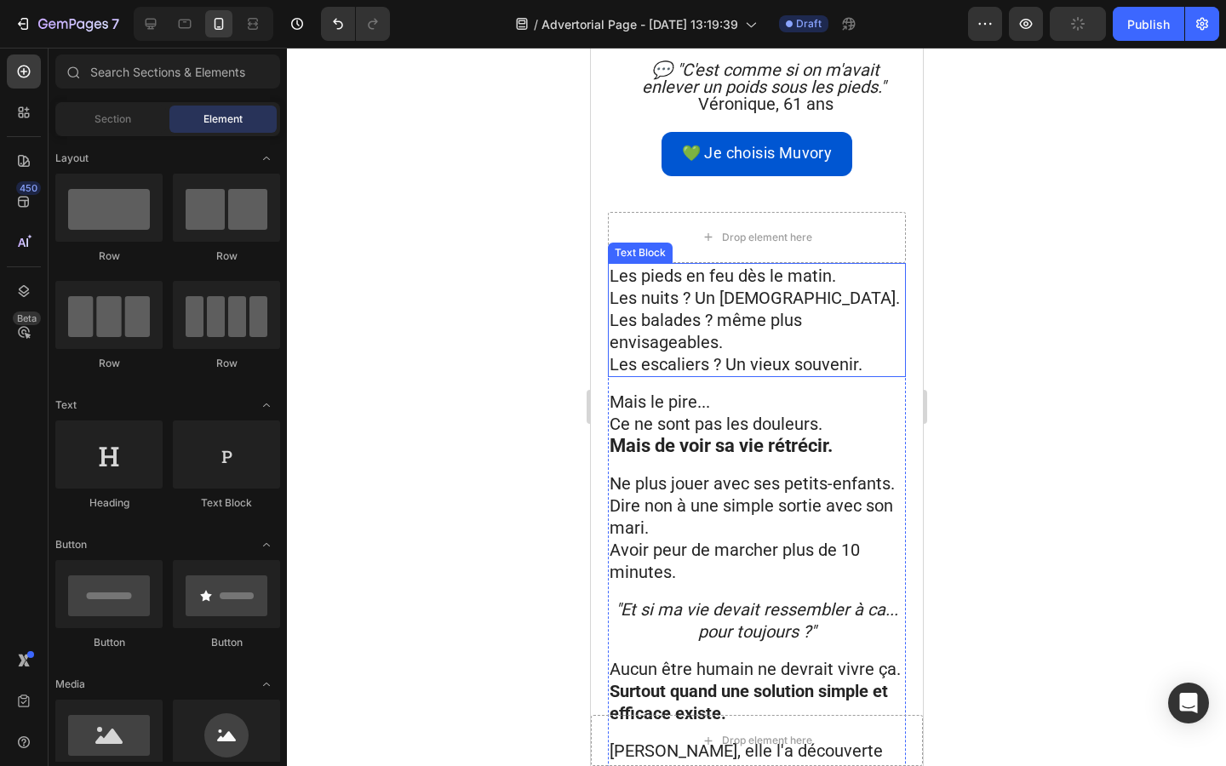
click at [737, 287] on p "Les nuits ? Un [DEMOGRAPHIC_DATA]." at bounding box center [756, 298] width 294 height 22
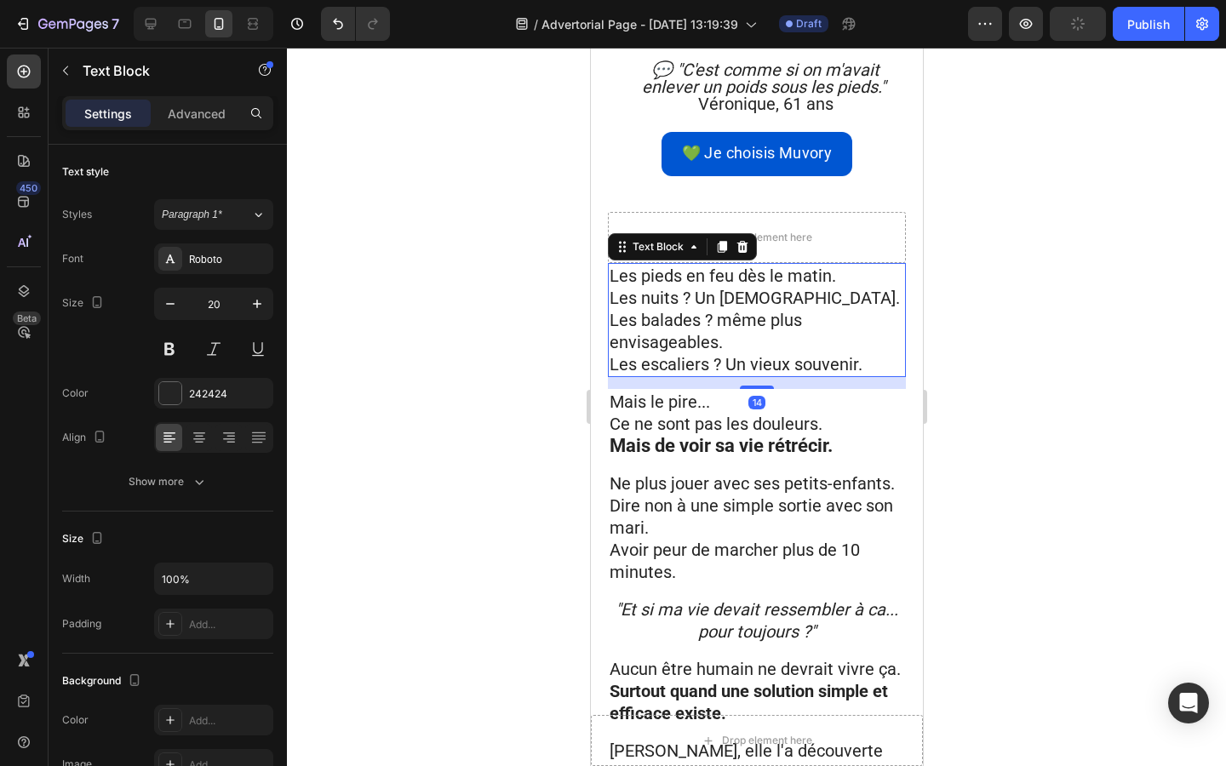
drag, startPoint x: 738, startPoint y: 94, endPoint x: 738, endPoint y: 117, distance: 22.1
click at [738, 241] on icon at bounding box center [741, 247] width 11 height 12
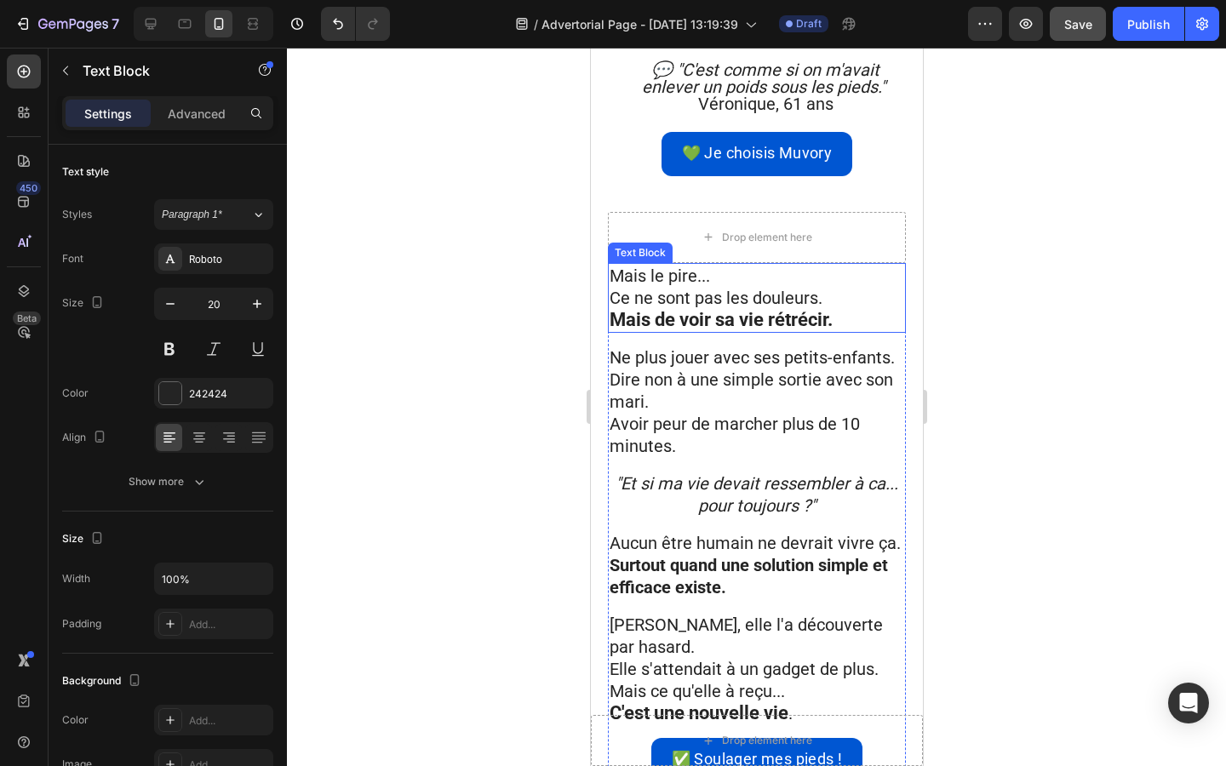
click at [738, 265] on p "Mais le pire..." at bounding box center [756, 276] width 294 height 22
click at [739, 241] on icon at bounding box center [741, 247] width 11 height 12
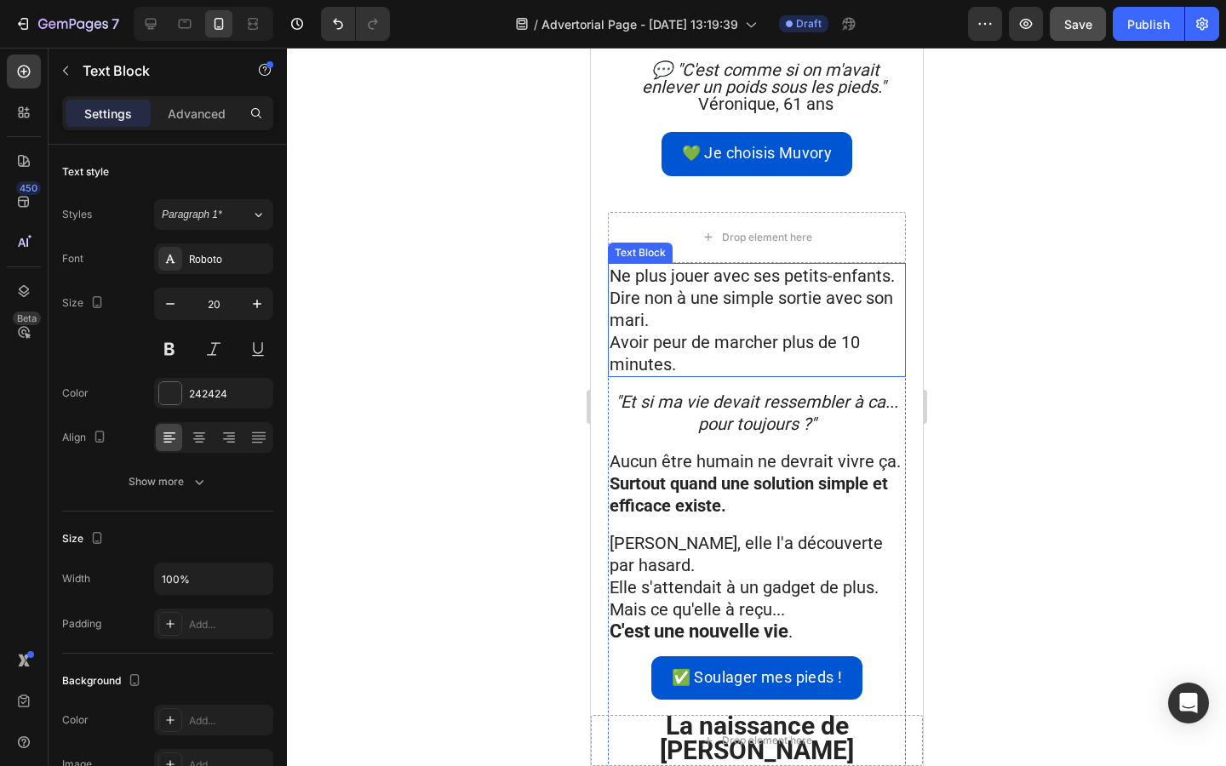
click at [732, 266] on span "Ne plus jouer avec ses petits-enfants." at bounding box center [751, 276] width 285 height 20
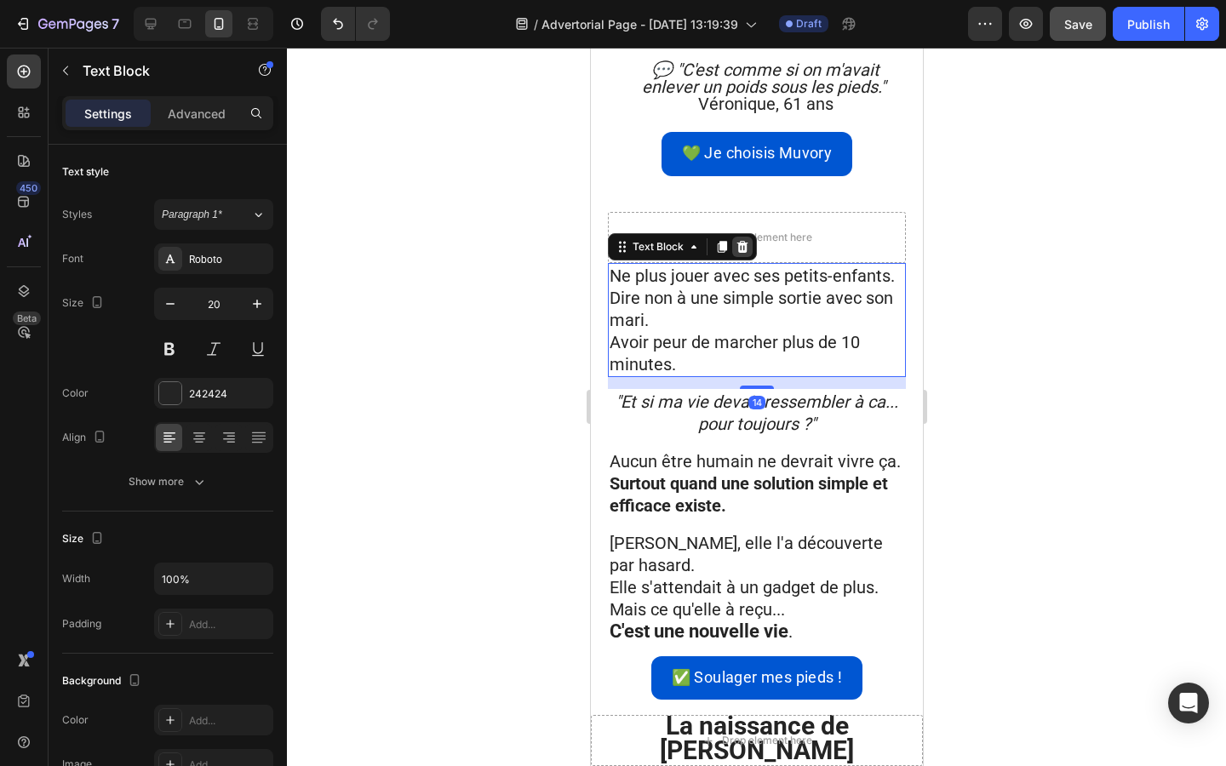
click at [735, 237] on div at bounding box center [741, 247] width 20 height 20
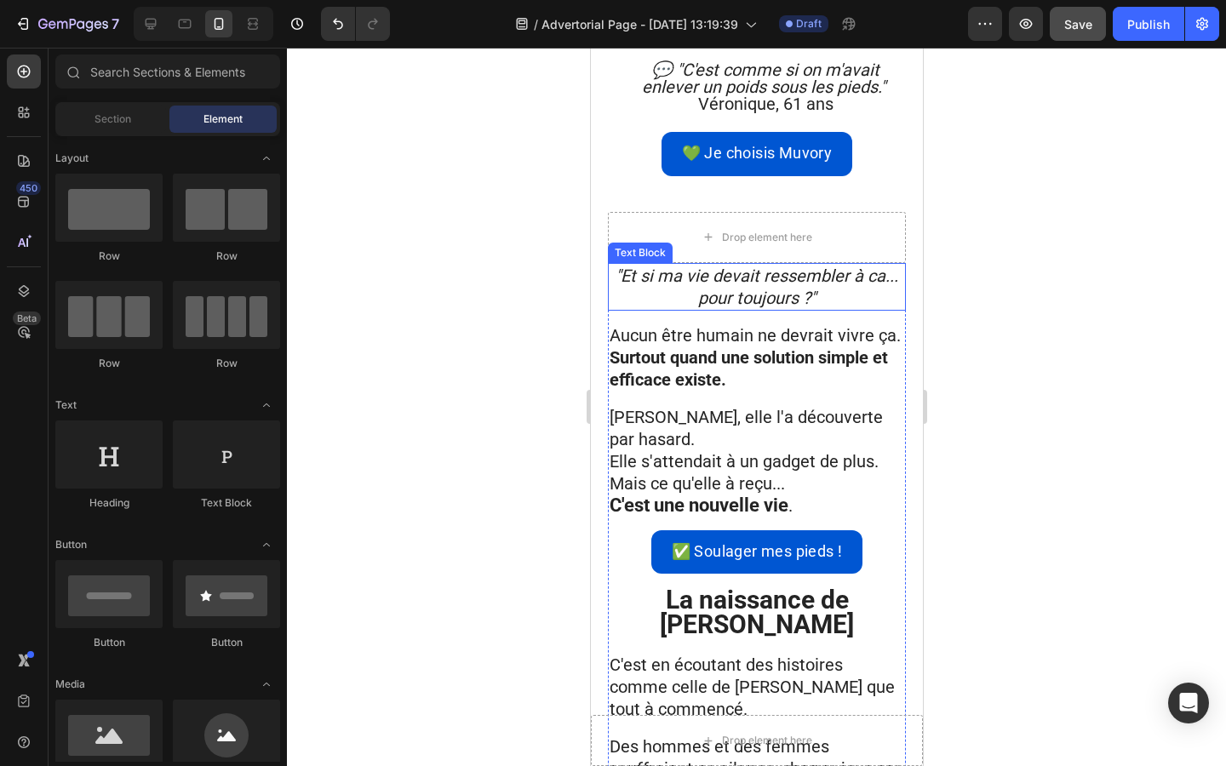
click at [732, 266] on icon ""Et si ma vie devait ressembler à ca... pour toujours ?"" at bounding box center [756, 287] width 283 height 43
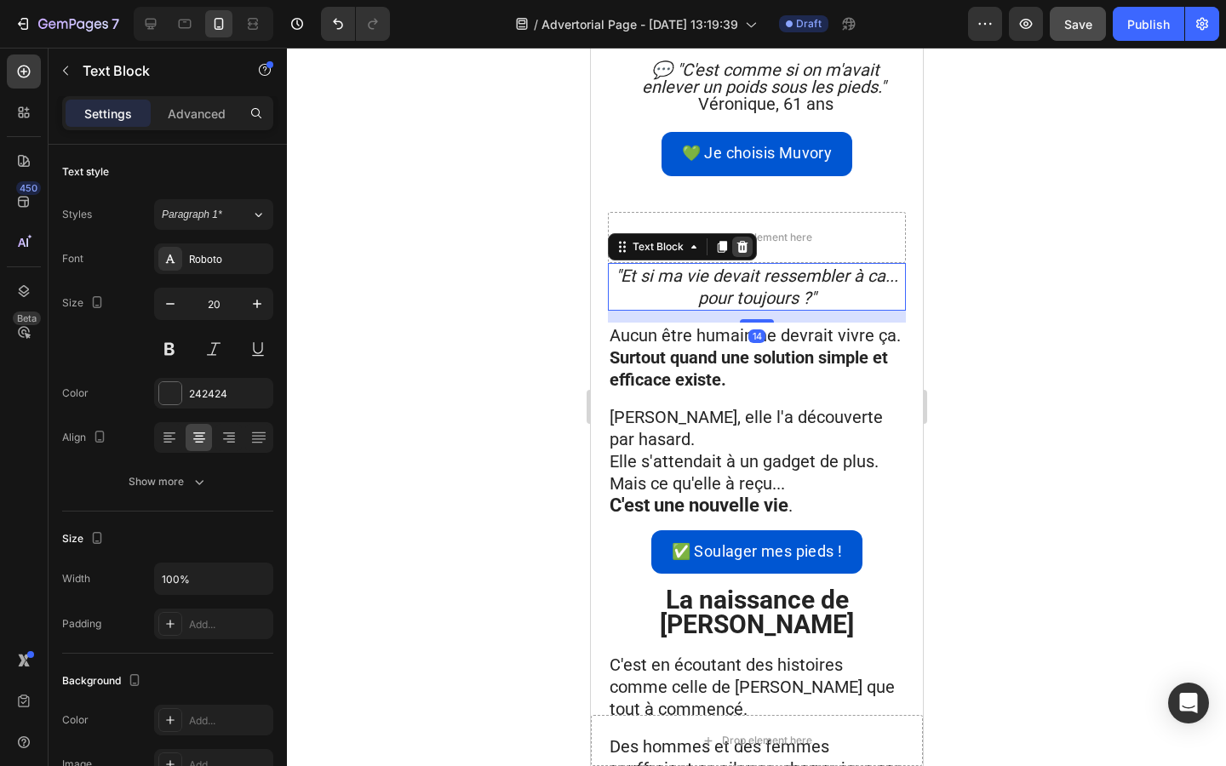
click at [738, 237] on div at bounding box center [741, 247] width 20 height 20
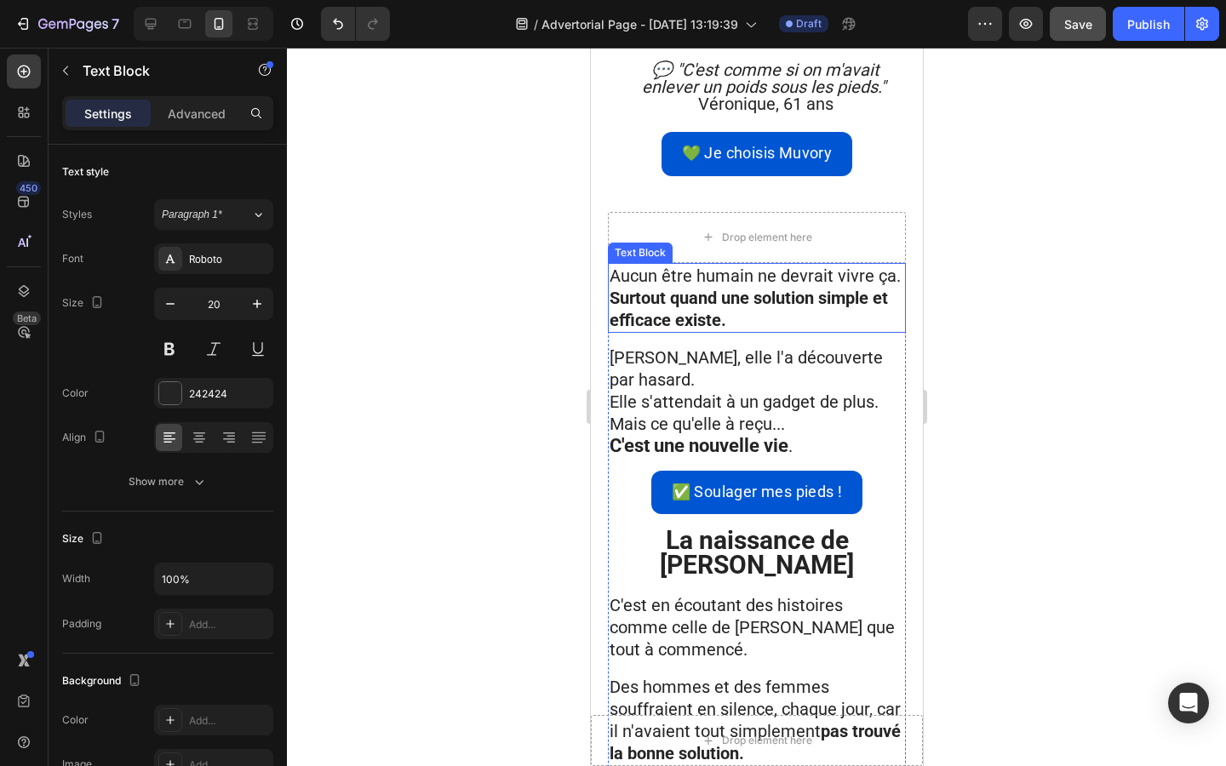
click at [734, 266] on span "Aucun être humain ne devrait vivre ça." at bounding box center [754, 276] width 291 height 20
click at [744, 241] on icon at bounding box center [741, 247] width 11 height 12
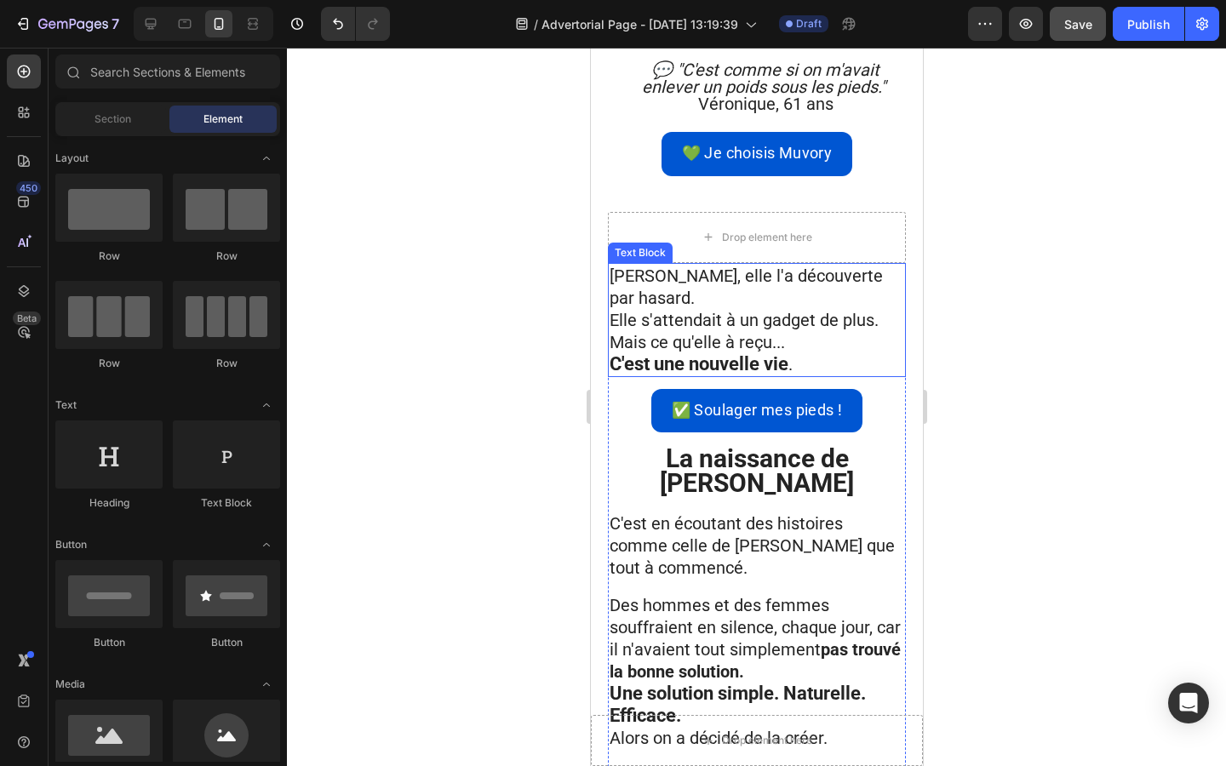
click at [745, 266] on span "[PERSON_NAME], elle l'a découverte par hasard." at bounding box center [745, 287] width 273 height 43
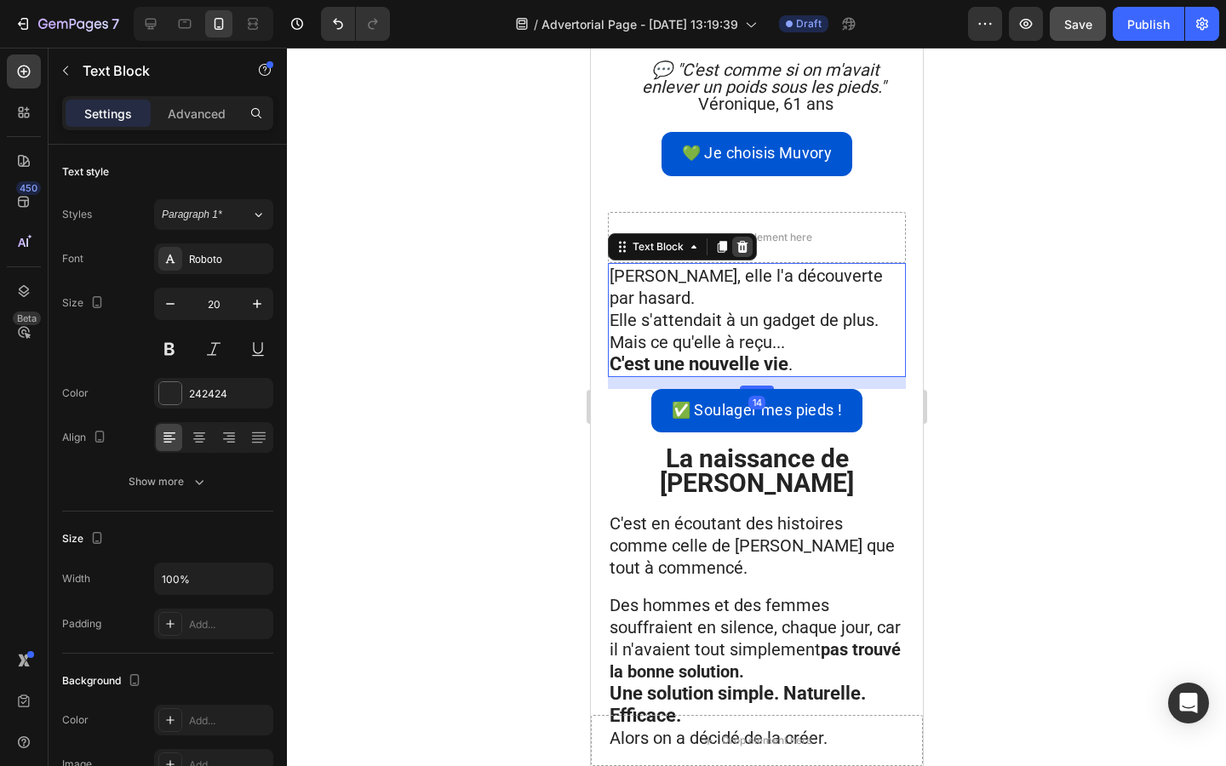
click at [744, 241] on icon at bounding box center [741, 247] width 11 height 12
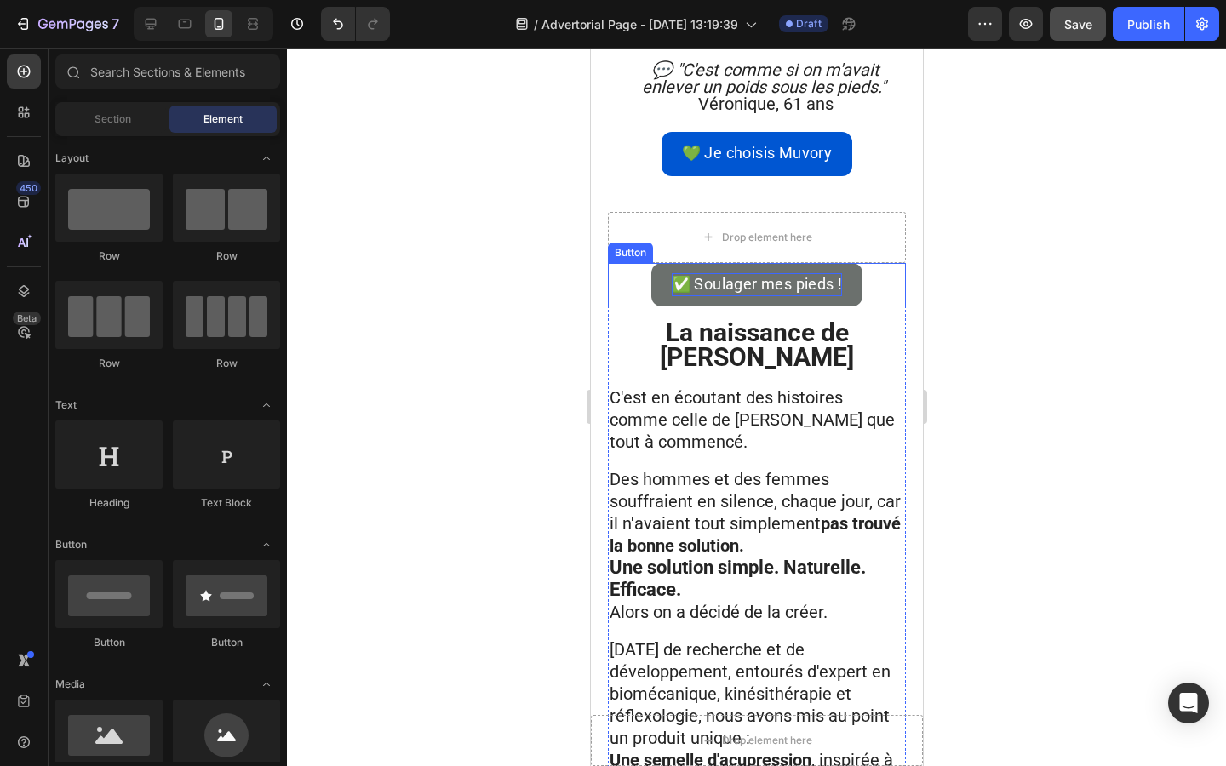
click at [744, 275] on span "✅ Soulager mes pieds !" at bounding box center [756, 284] width 171 height 18
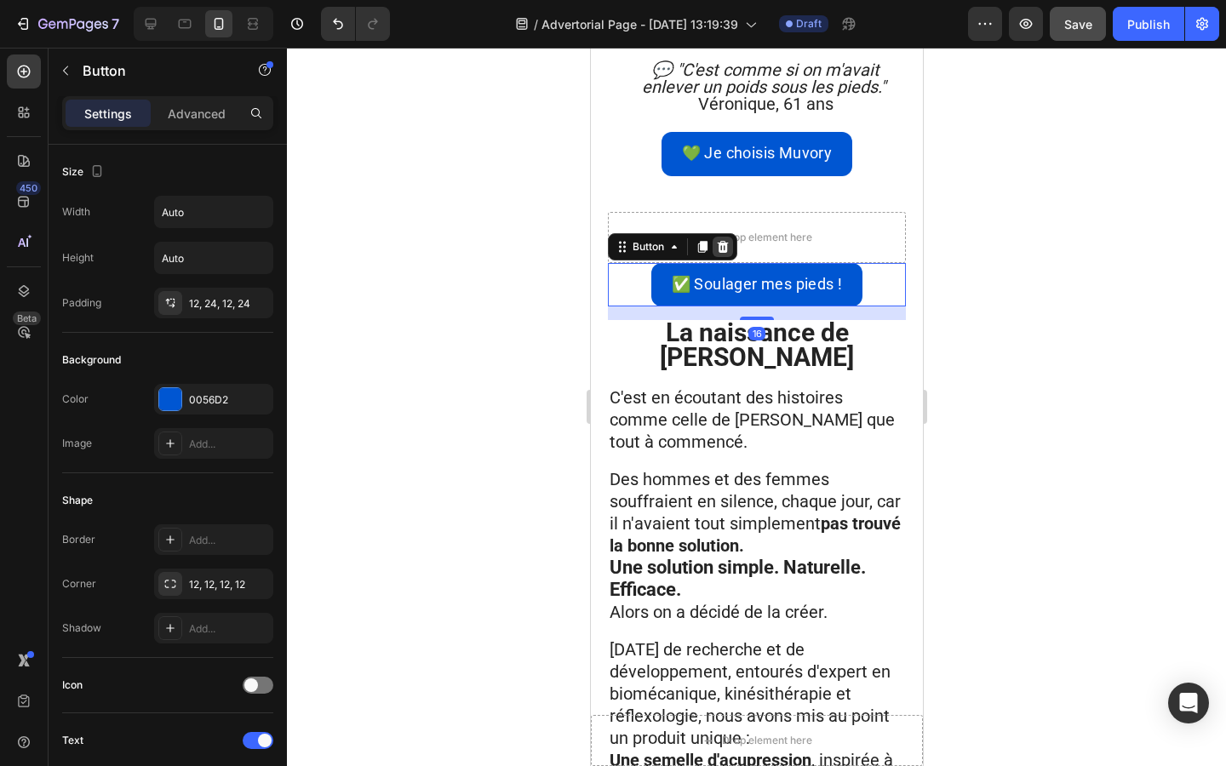
click at [723, 237] on div at bounding box center [722, 247] width 20 height 20
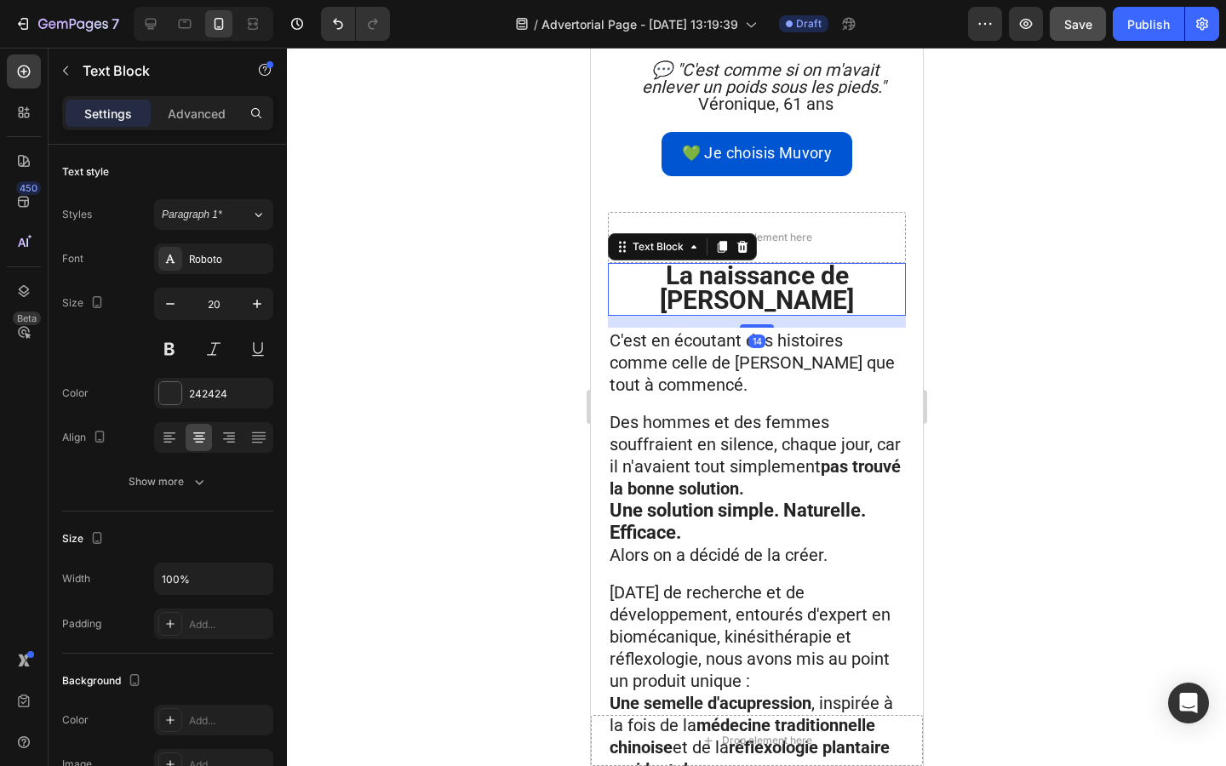
click at [719, 260] on strong "La naissance de [PERSON_NAME]" at bounding box center [756, 287] width 194 height 54
click at [733, 237] on div at bounding box center [741, 247] width 20 height 20
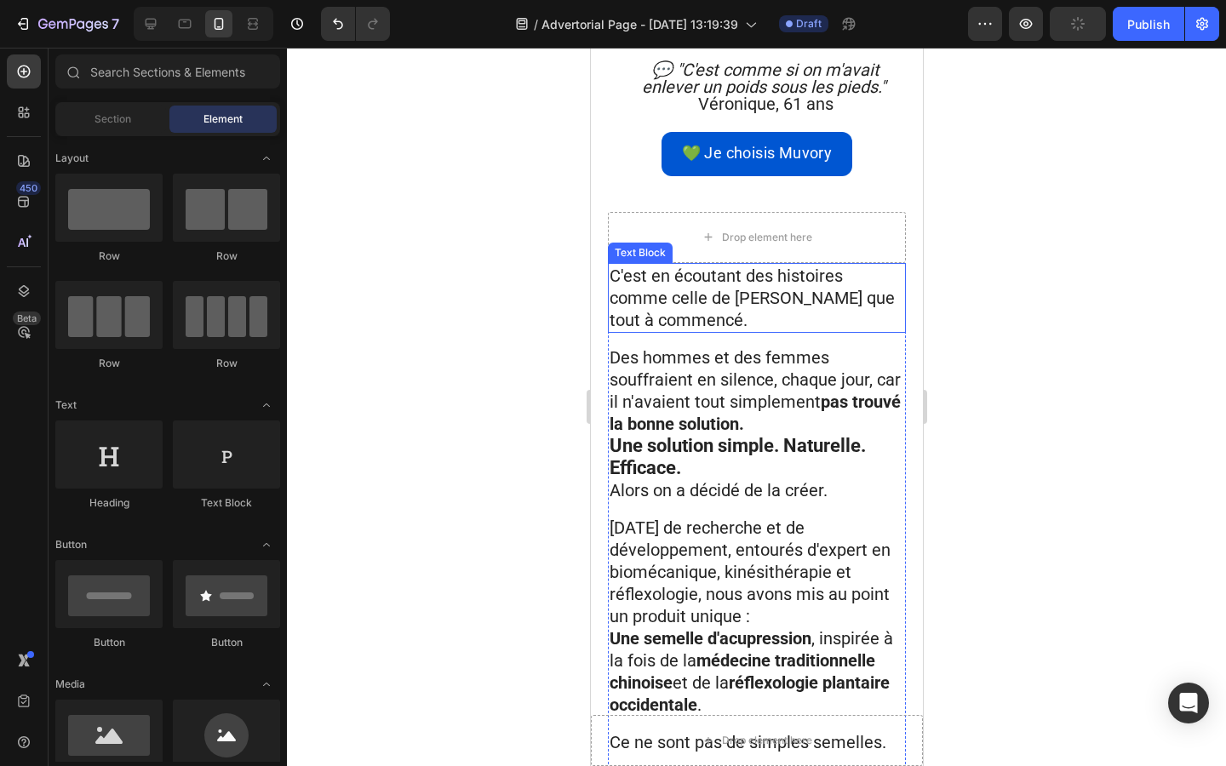
click at [710, 266] on span "C'est en écoutant des histoires comme celle de [PERSON_NAME] que tout à commenc…" at bounding box center [751, 298] width 285 height 65
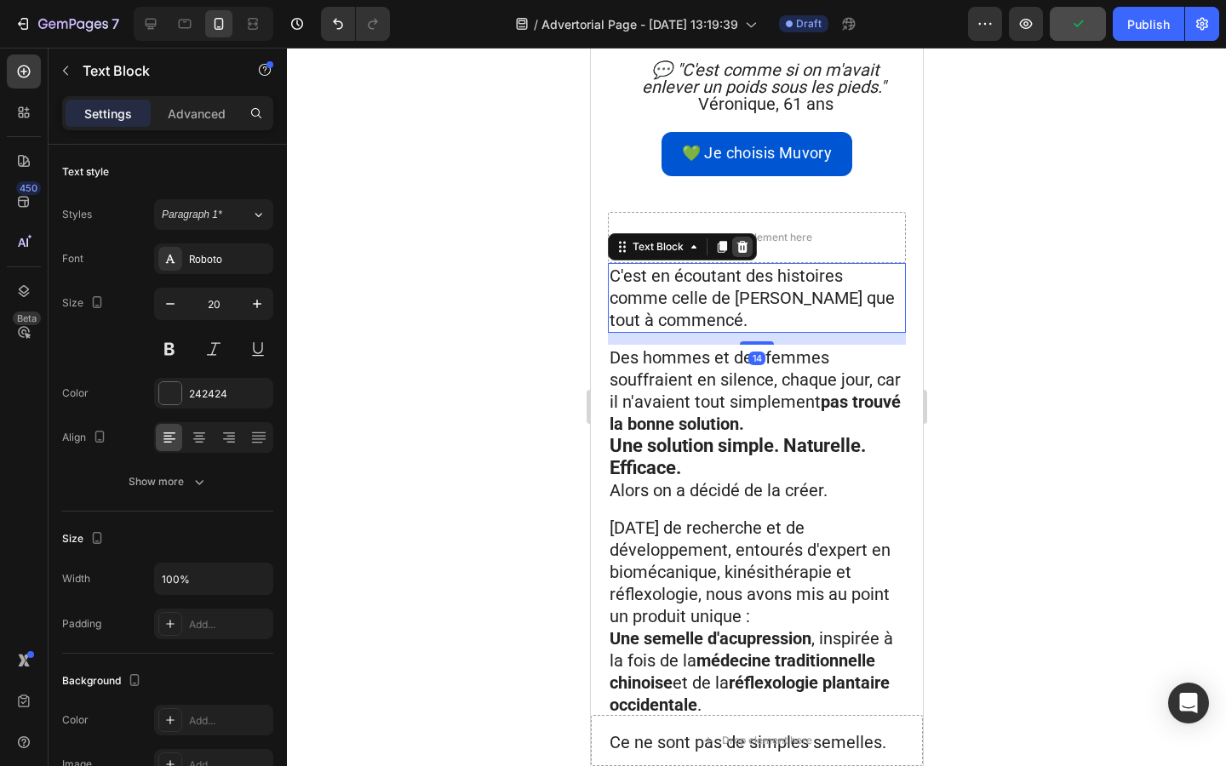
click at [737, 241] on icon at bounding box center [741, 247] width 11 height 12
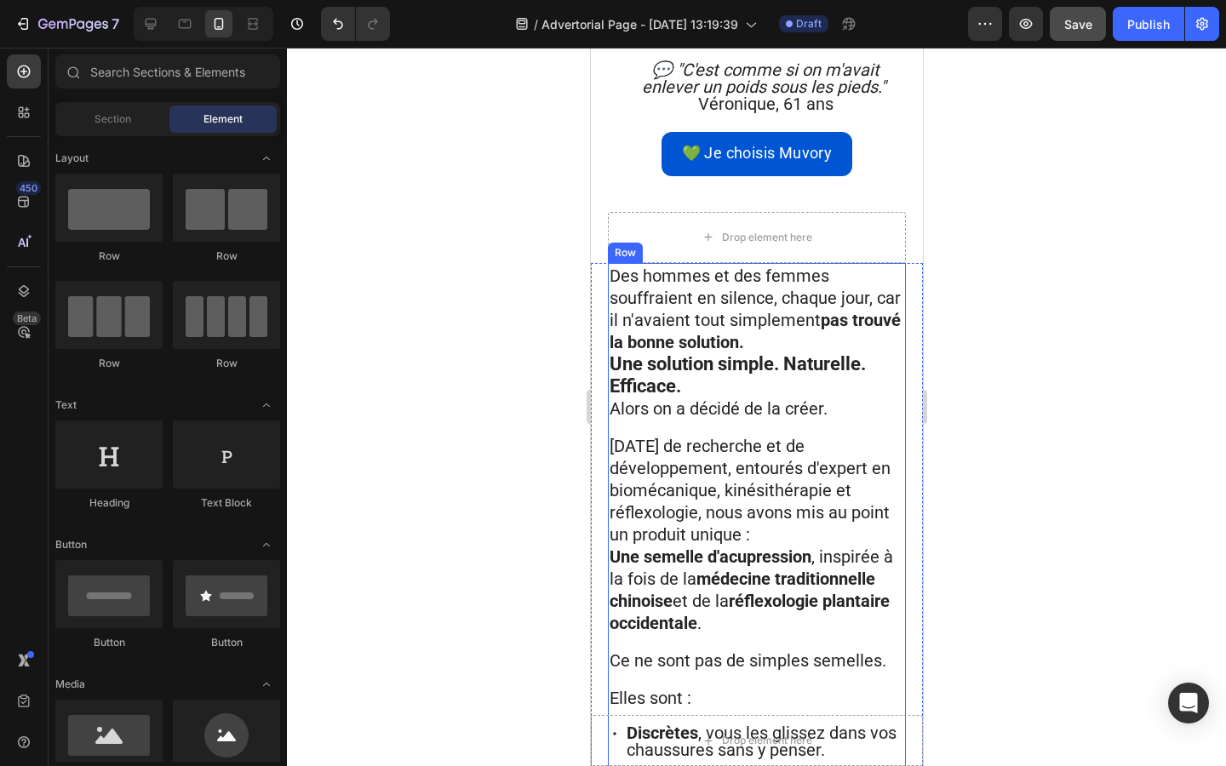
click at [861, 277] on div "Je découvre la semelle qui va tout changer Button Comme [PERSON_NAME], je souha…" at bounding box center [756, 694] width 298 height 863
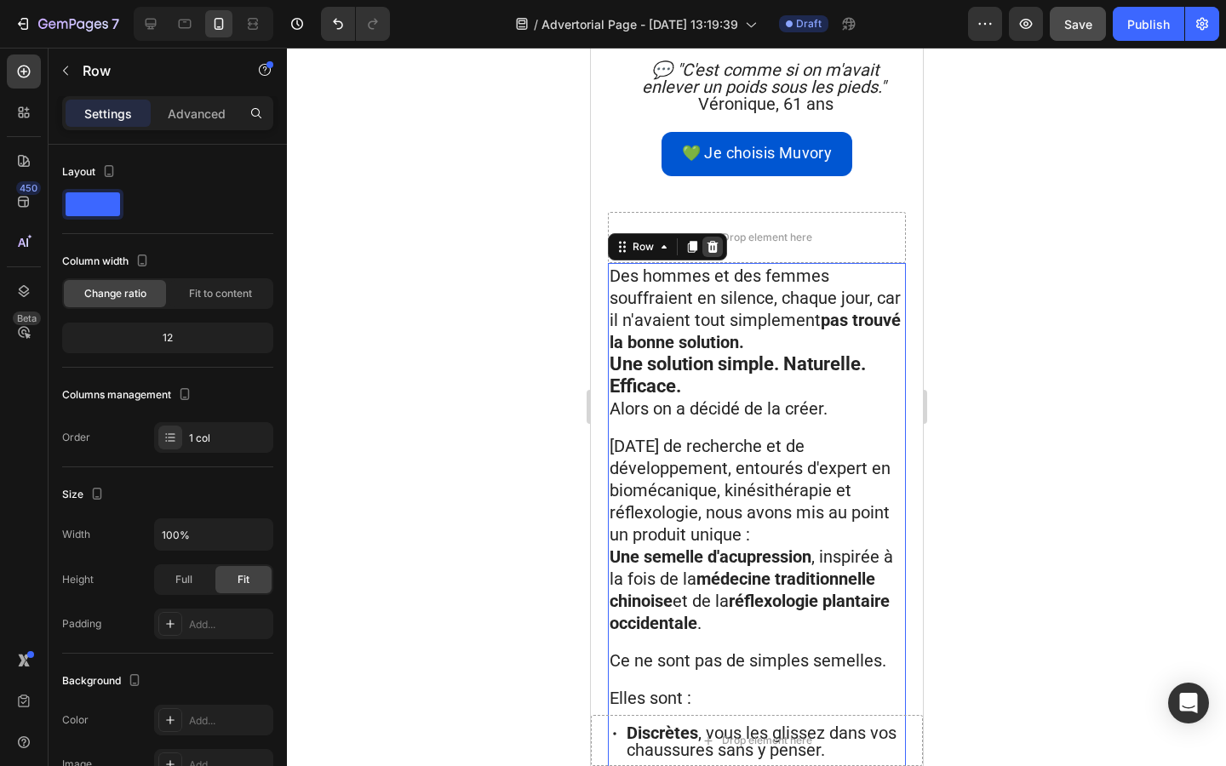
click at [713, 241] on icon at bounding box center [711, 247] width 11 height 12
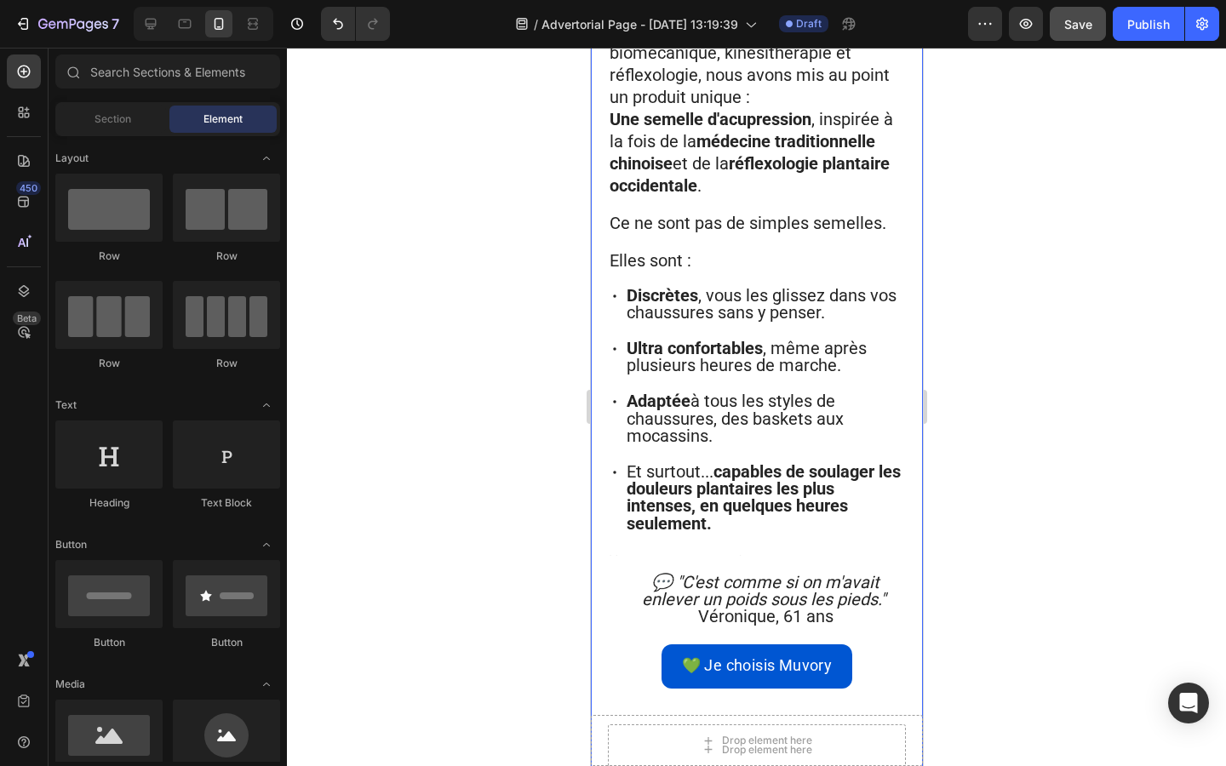
scroll to position [3053, 0]
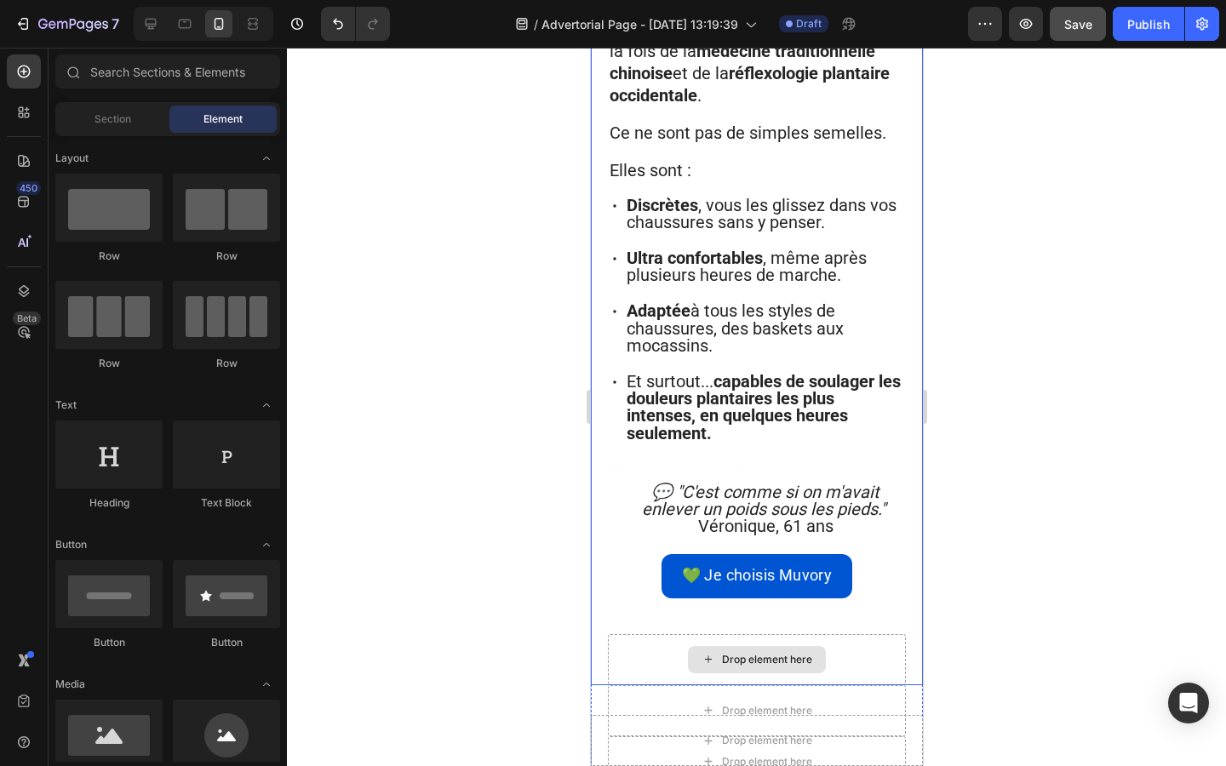
click at [731, 653] on div "Drop element here" at bounding box center [766, 660] width 90 height 14
click at [718, 646] on div "Drop element here" at bounding box center [756, 659] width 138 height 27
click at [598, 685] on div "Drop element here Drop element here Row" at bounding box center [756, 736] width 332 height 102
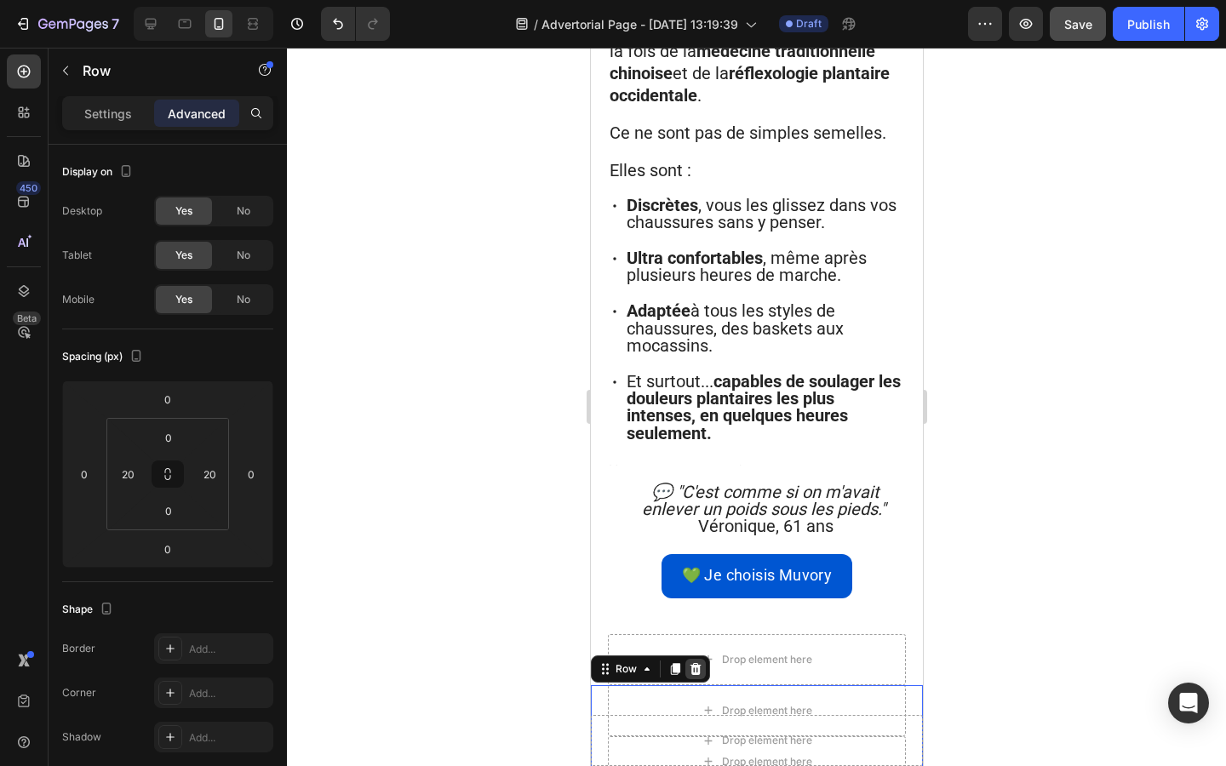
click at [689, 662] on icon at bounding box center [695, 669] width 14 height 14
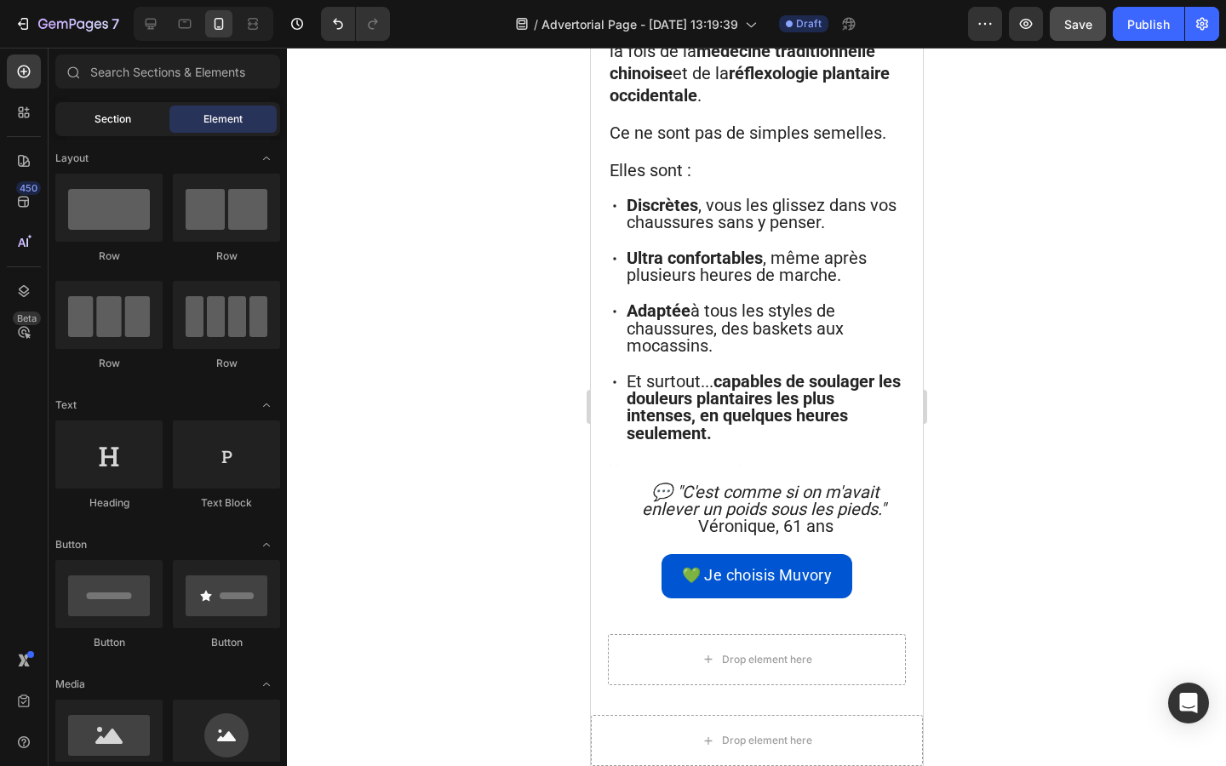
click at [113, 117] on span "Section" at bounding box center [112, 119] width 37 height 15
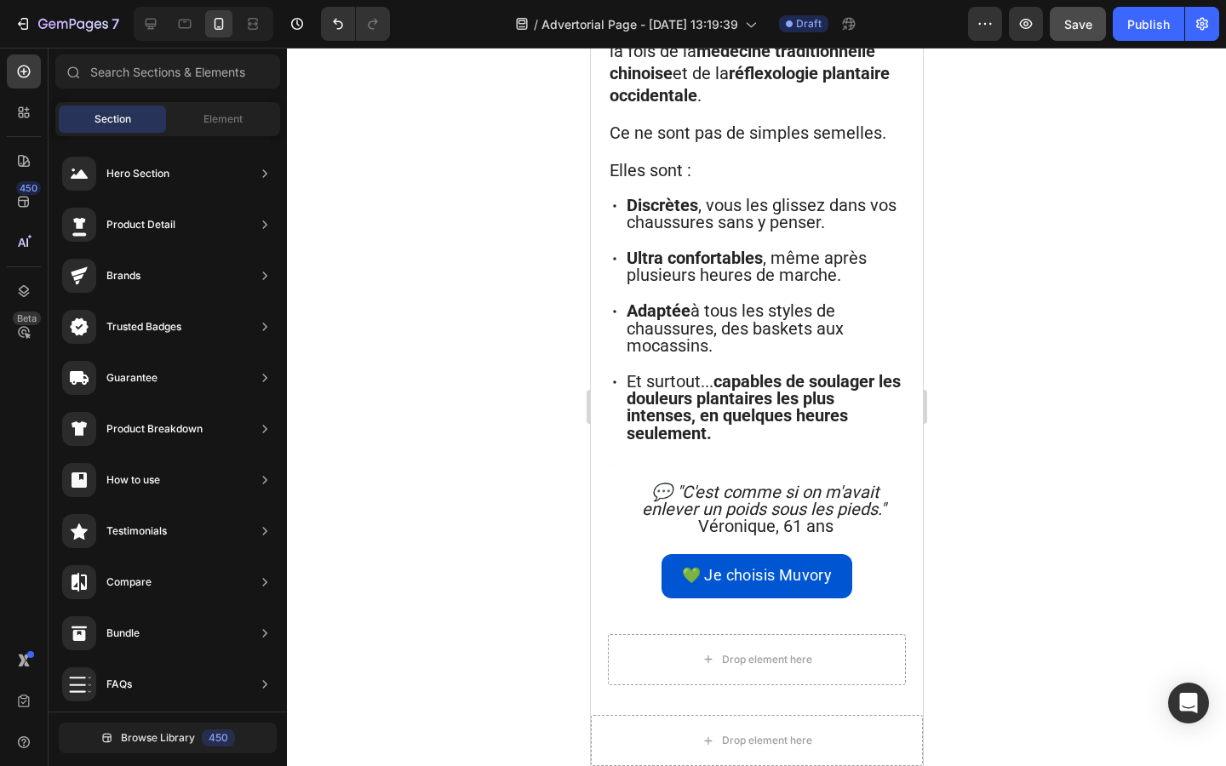
click at [29, 52] on div "450 Beta" at bounding box center [24, 407] width 49 height 718
click at [186, 114] on div "Element" at bounding box center [222, 119] width 107 height 27
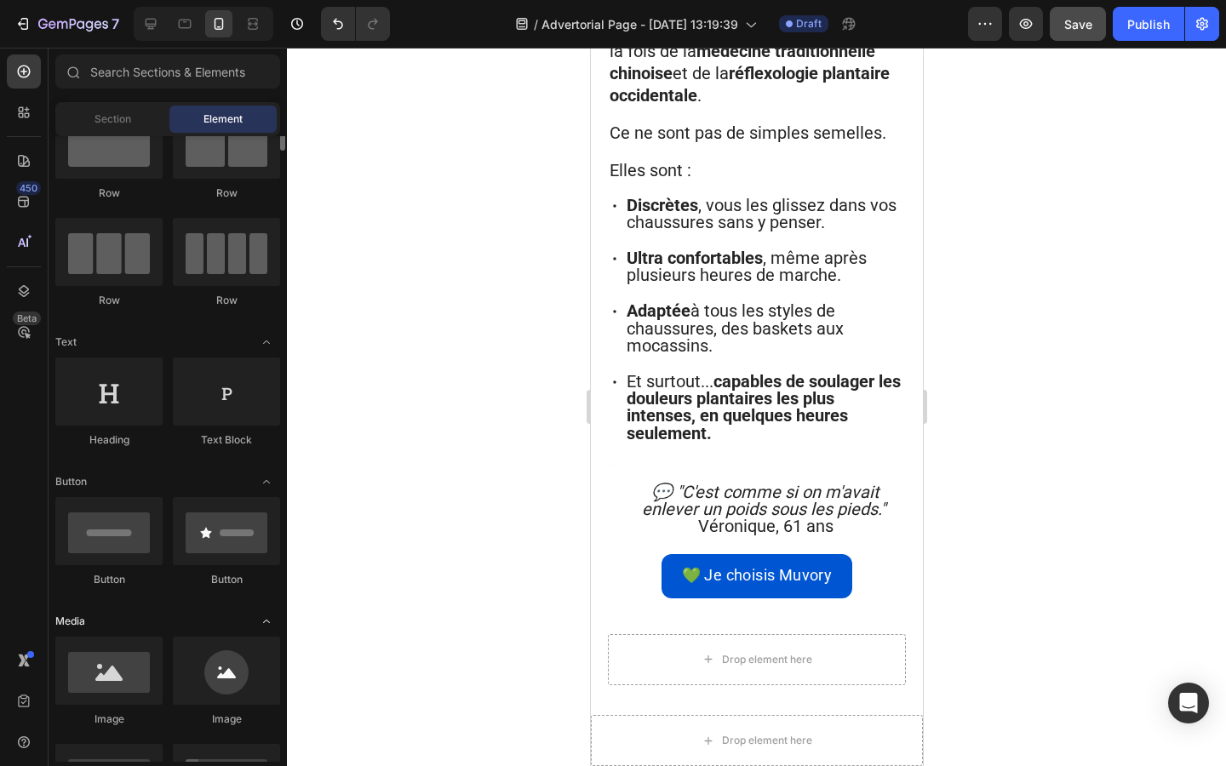
scroll to position [0, 0]
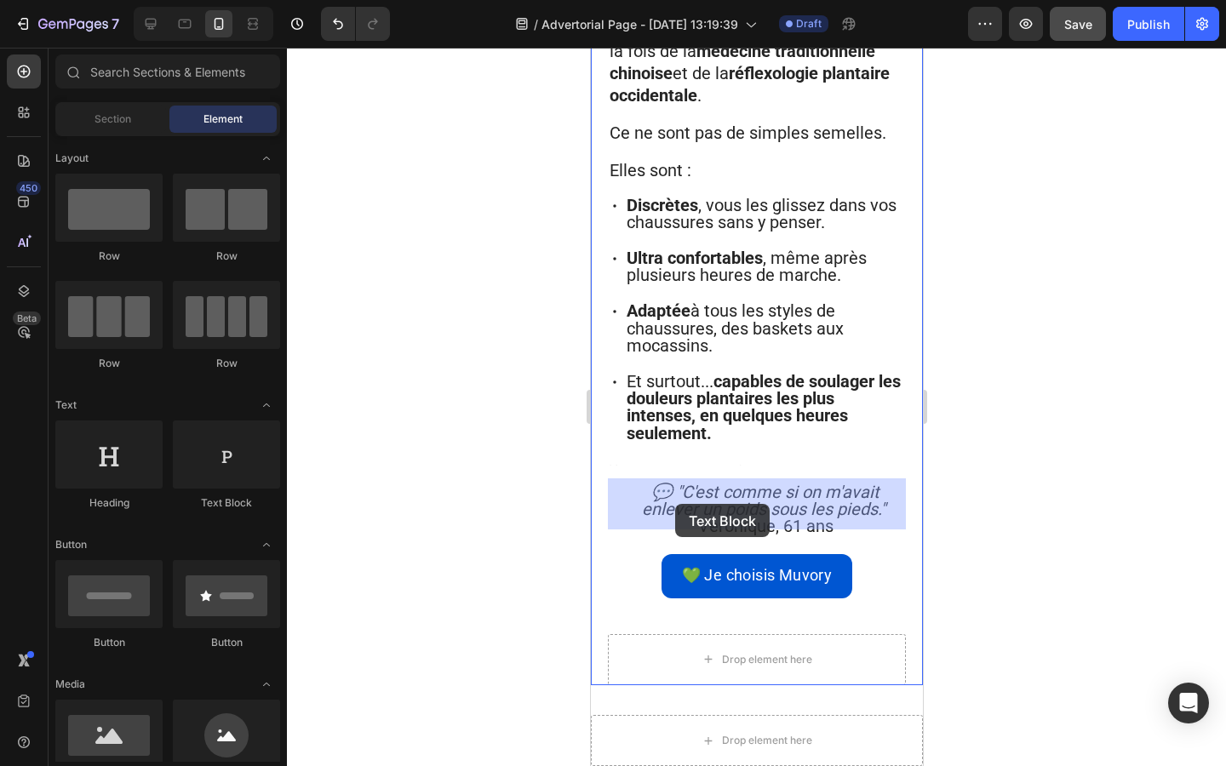
drag, startPoint x: 798, startPoint y: 517, endPoint x: 674, endPoint y: 504, distance: 124.9
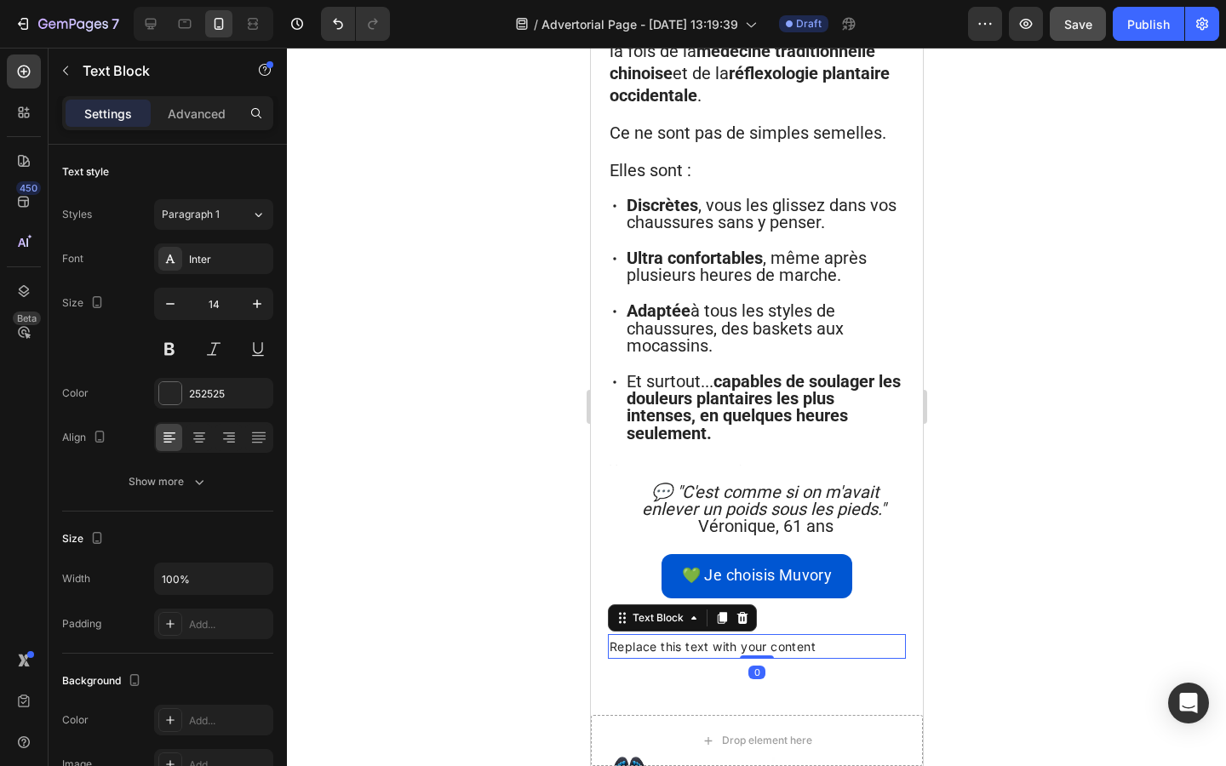
click at [645, 634] on div "Replace this text with your content" at bounding box center [756, 646] width 298 height 25
click at [645, 636] on p "Replace this text with your content" at bounding box center [756, 646] width 294 height 21
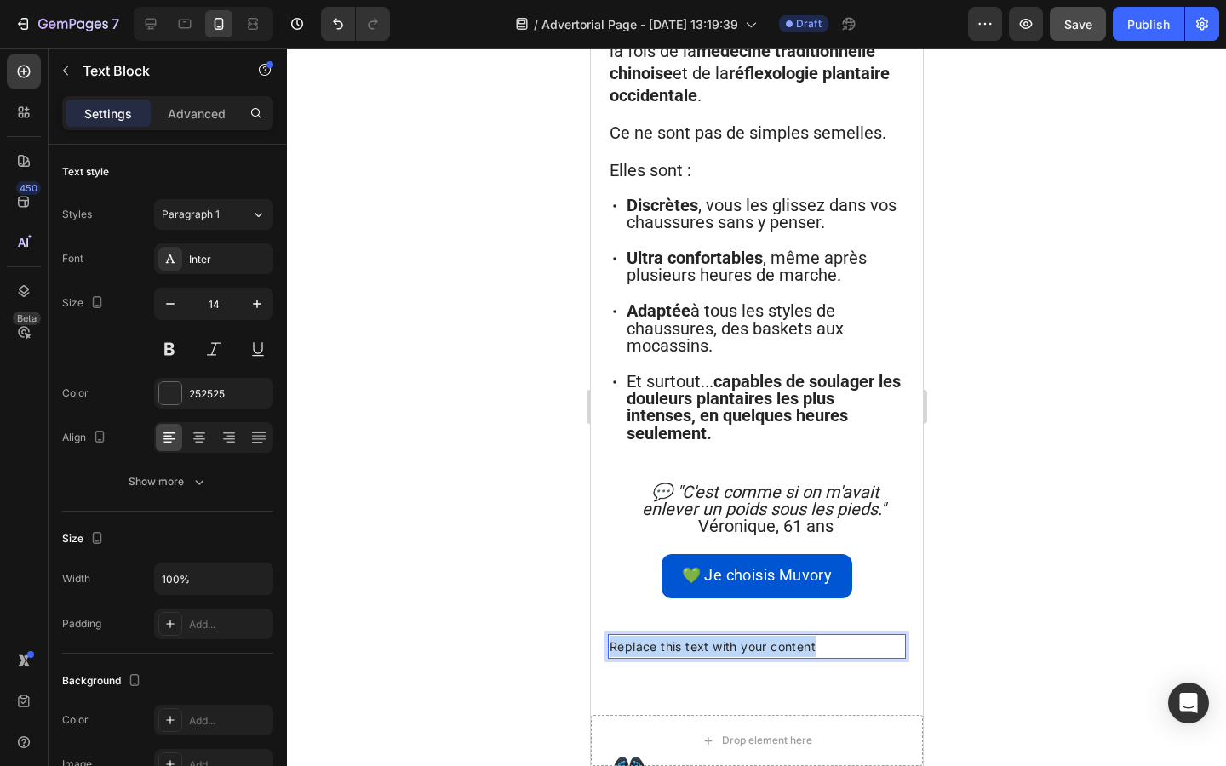
click at [645, 636] on p "Replace this text with your content" at bounding box center [756, 646] width 294 height 21
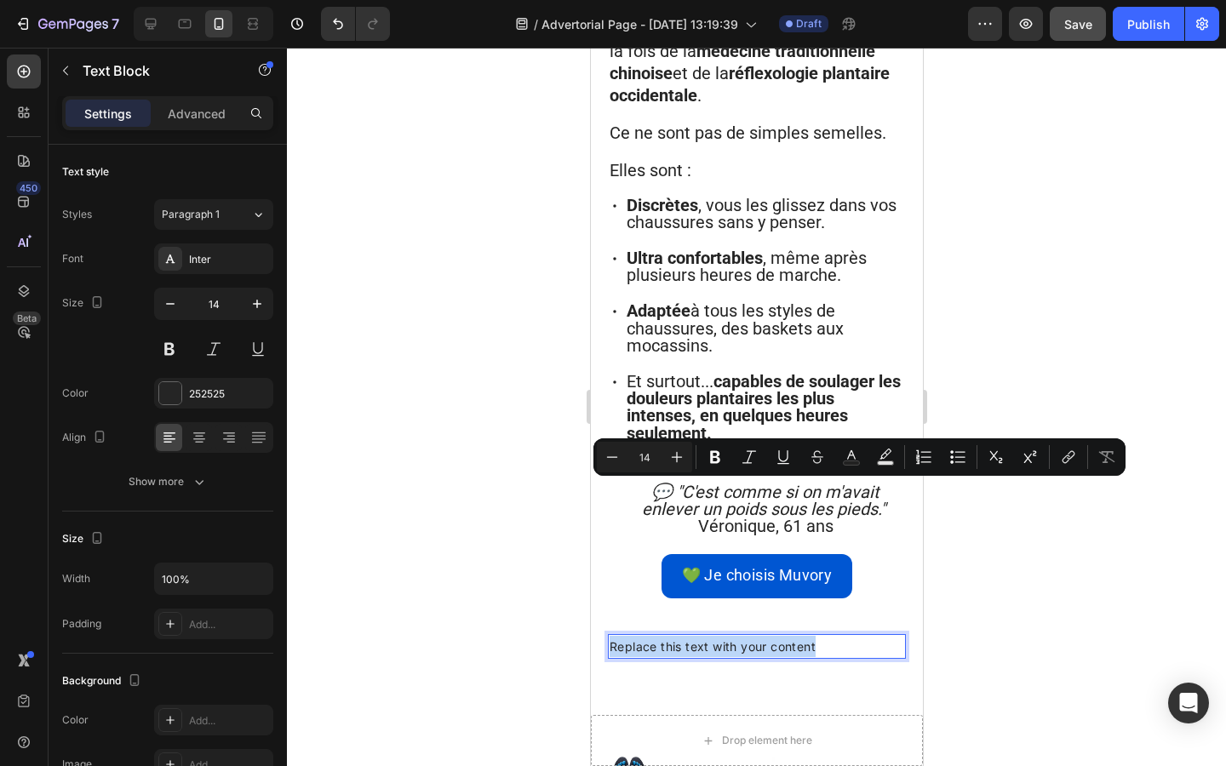
click at [821, 636] on p "Replace this text with your content" at bounding box center [756, 646] width 294 height 21
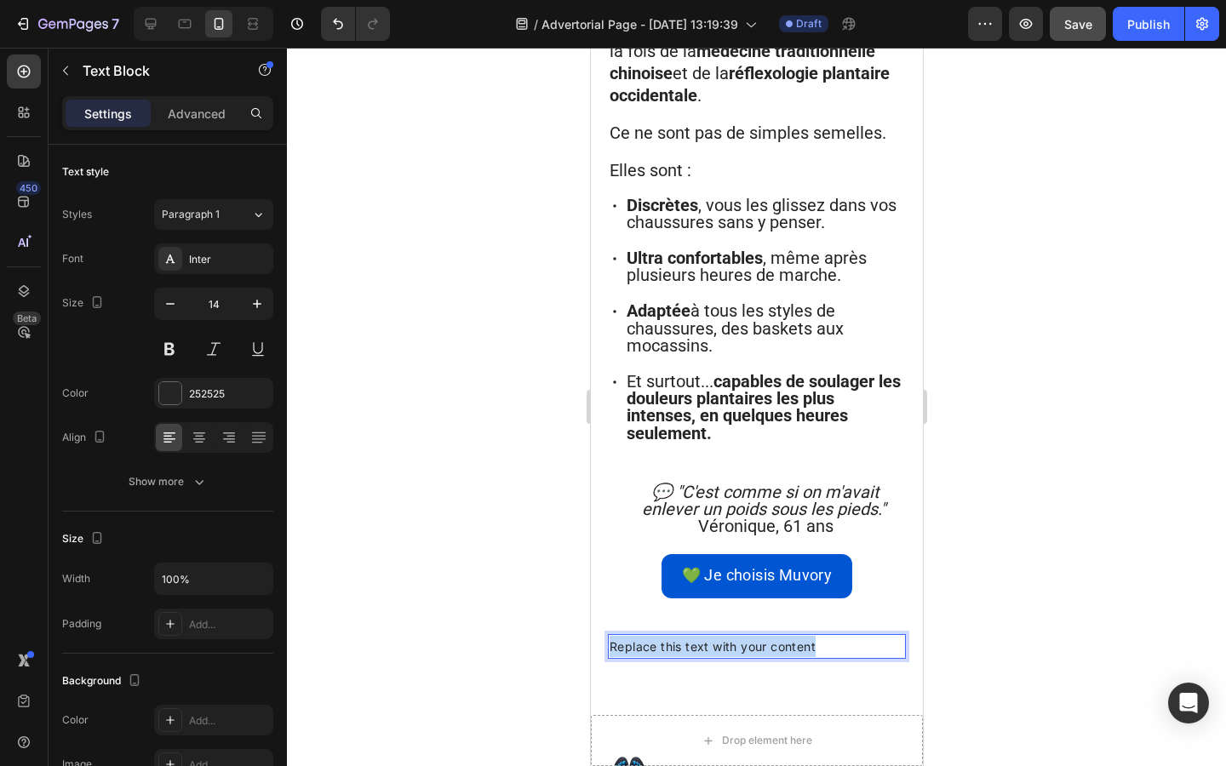
drag, startPoint x: 821, startPoint y: 489, endPoint x: 559, endPoint y: 483, distance: 261.4
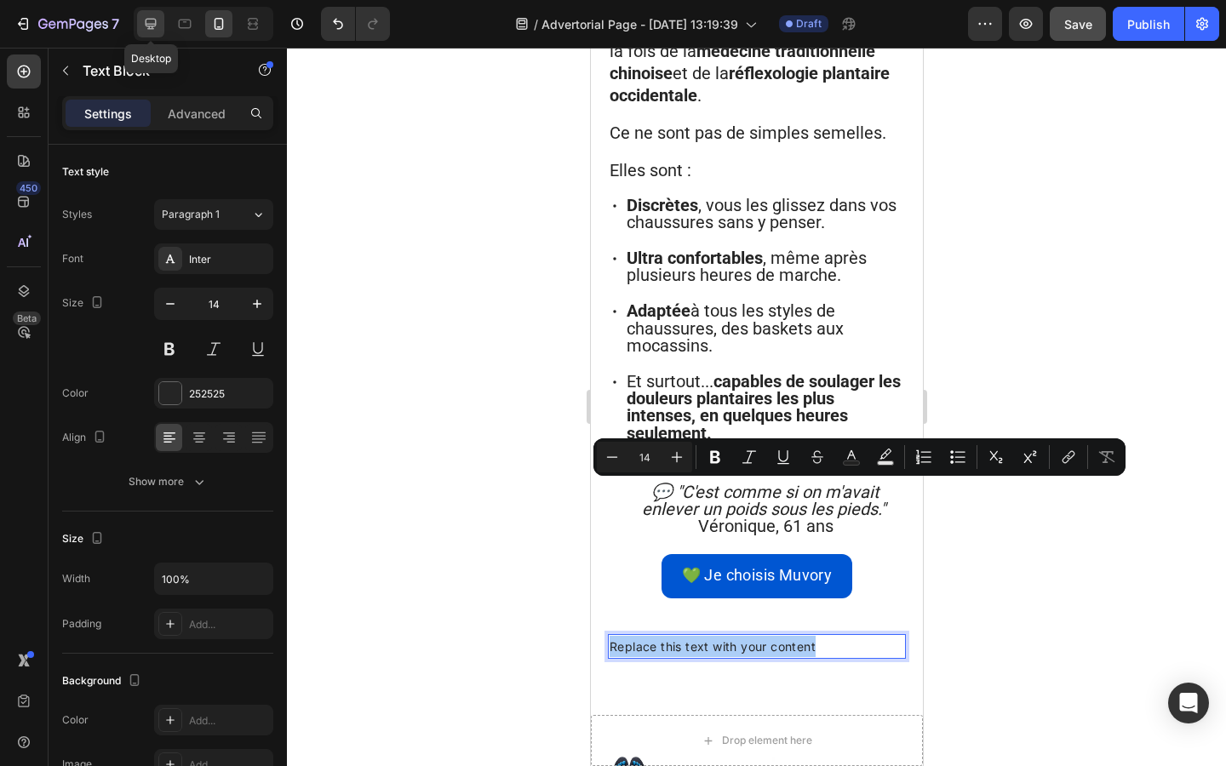
click at [147, 14] on div at bounding box center [150, 23] width 27 height 27
type input "16"
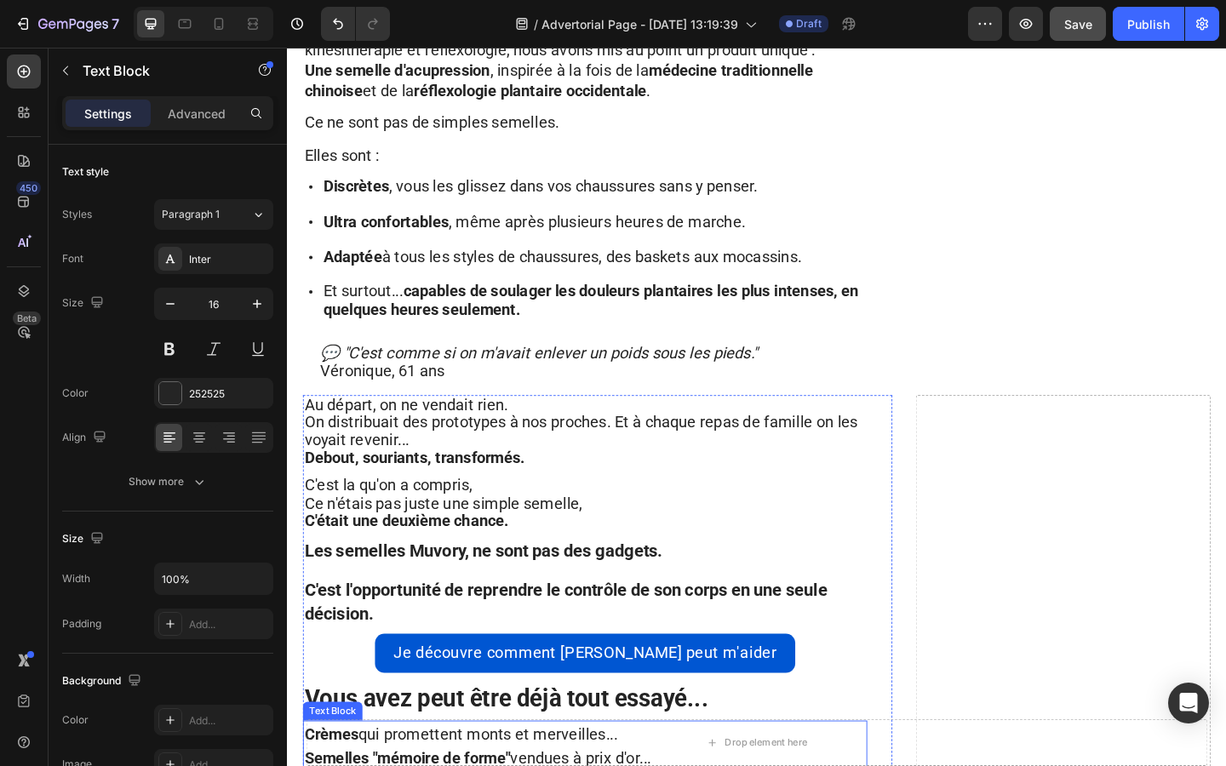
scroll to position [2227, 0]
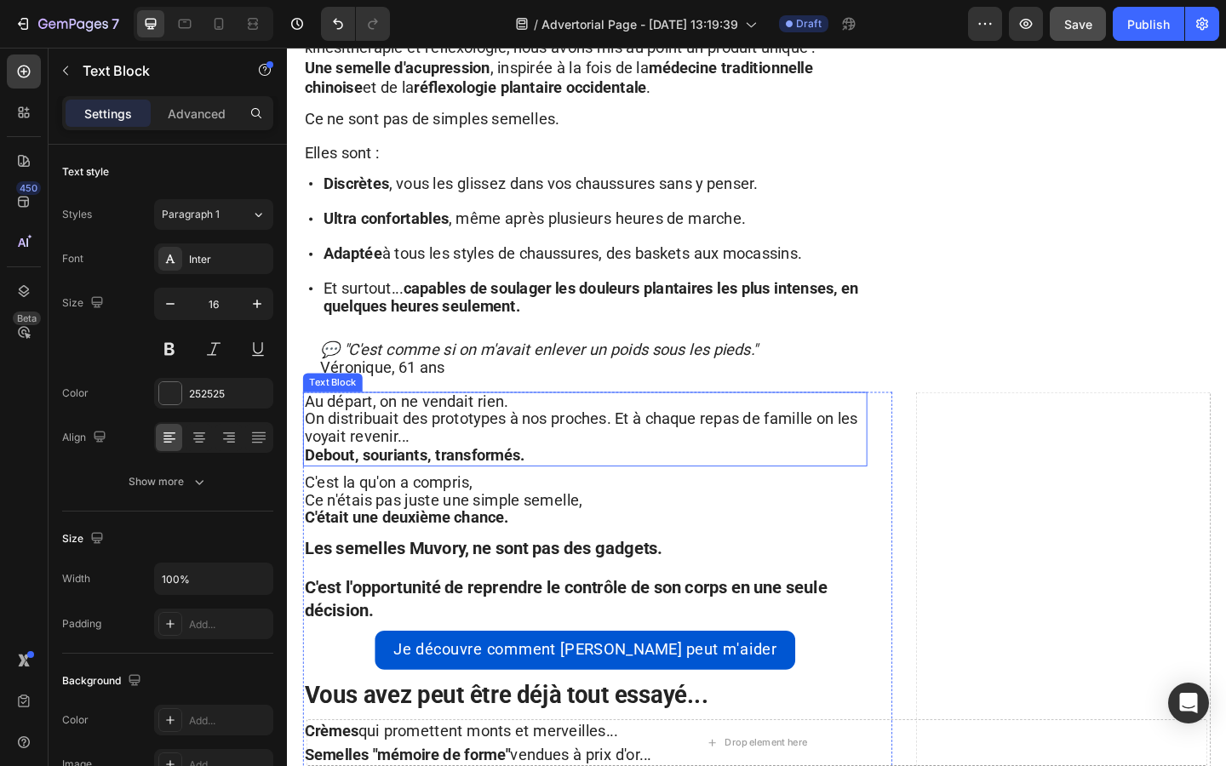
click at [437, 441] on span "On distribuait des prototypes à nos proches. Et à chaque repas de famille on le…" at bounding box center [607, 461] width 602 height 40
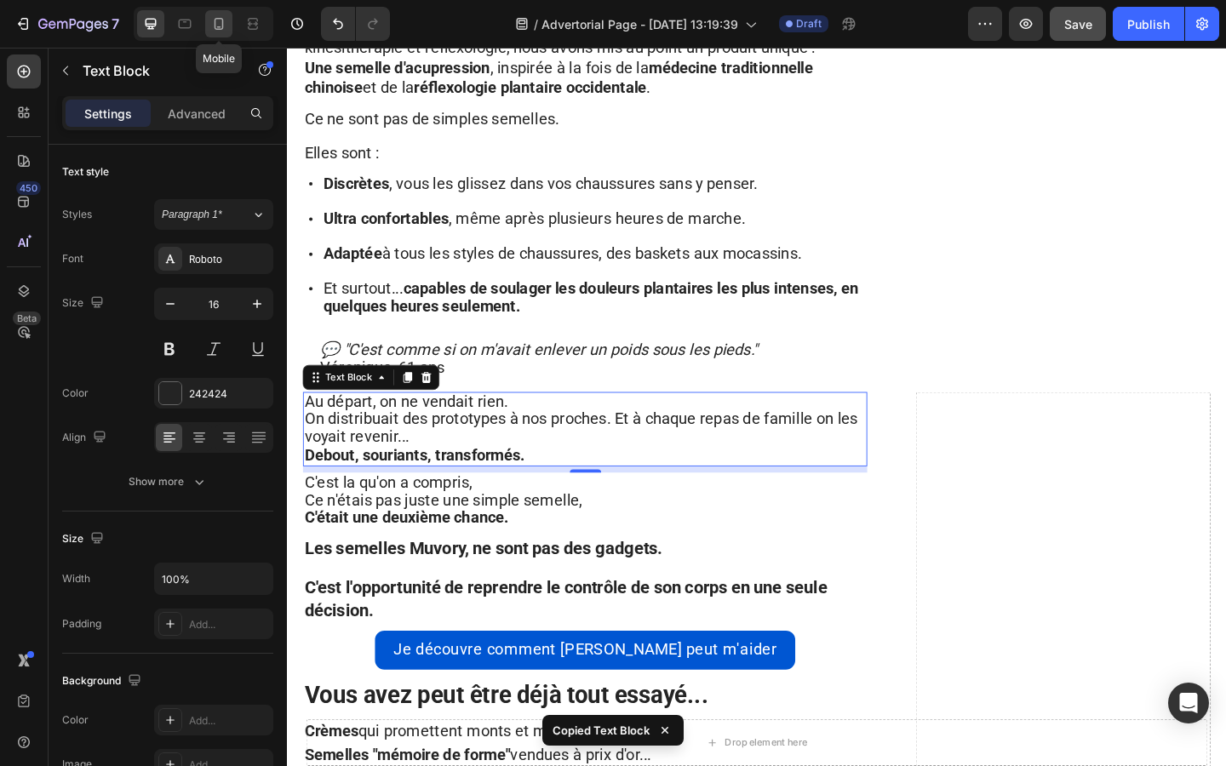
click at [215, 36] on div at bounding box center [218, 23] width 27 height 27
type input "14"
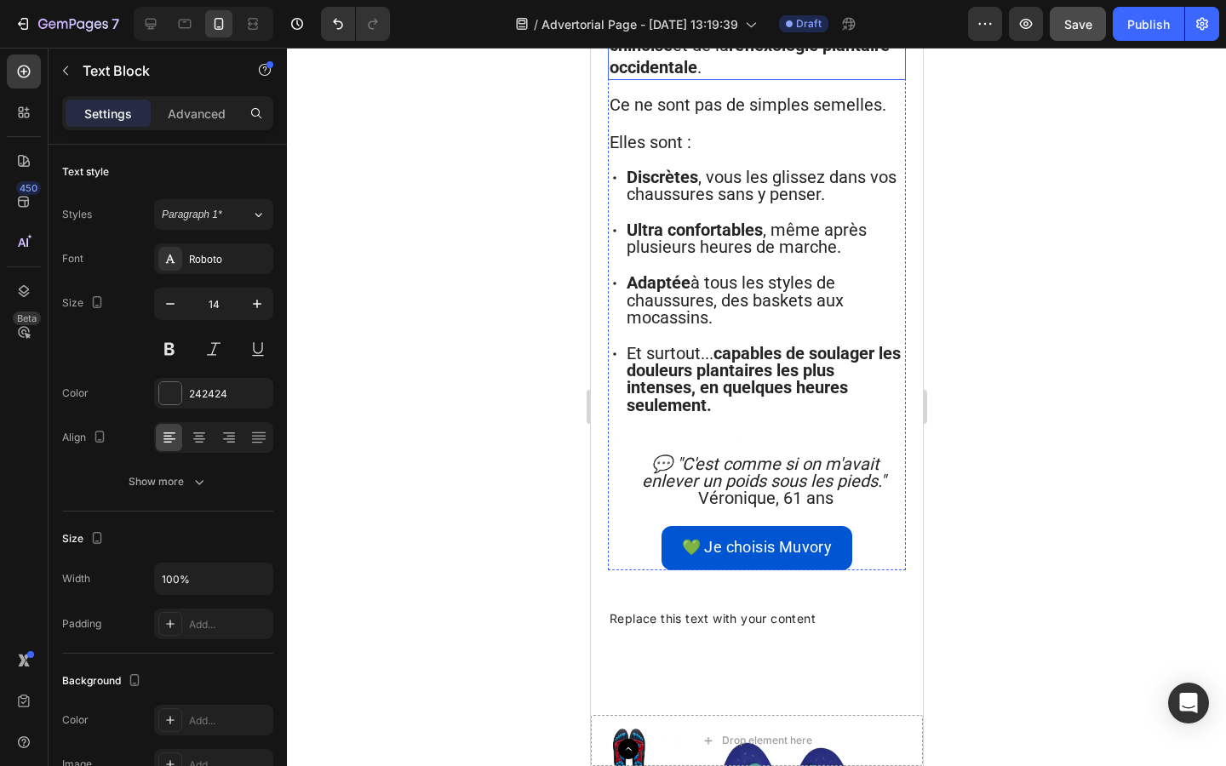
scroll to position [3069, 0]
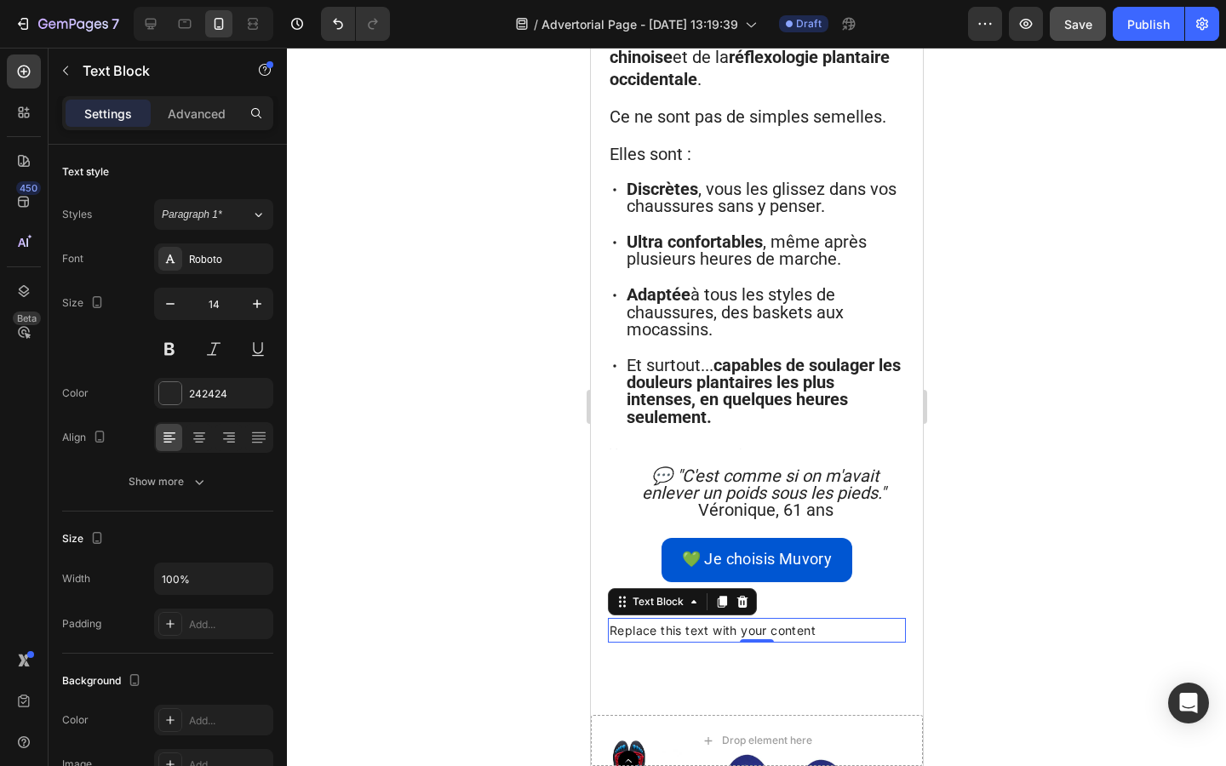
click at [689, 618] on div "Replace this text with your content" at bounding box center [756, 630] width 298 height 25
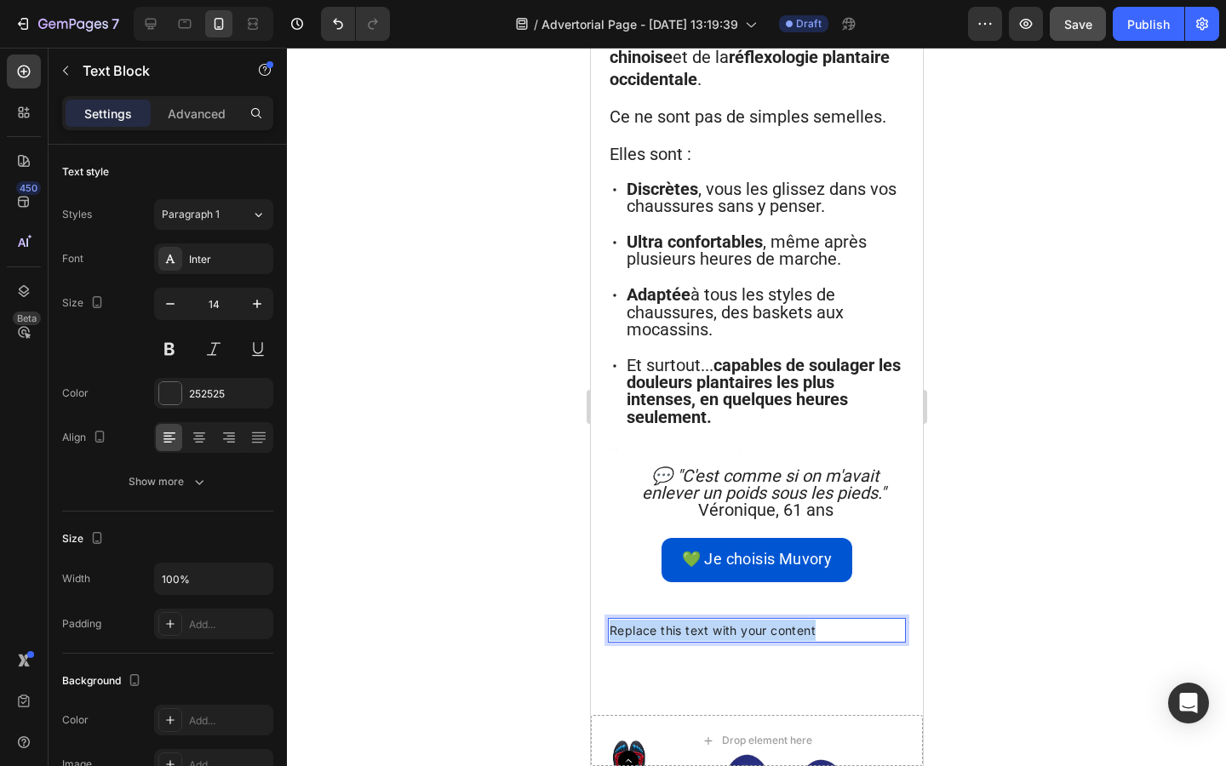
click at [689, 620] on p "Replace this text with your content" at bounding box center [756, 630] width 294 height 21
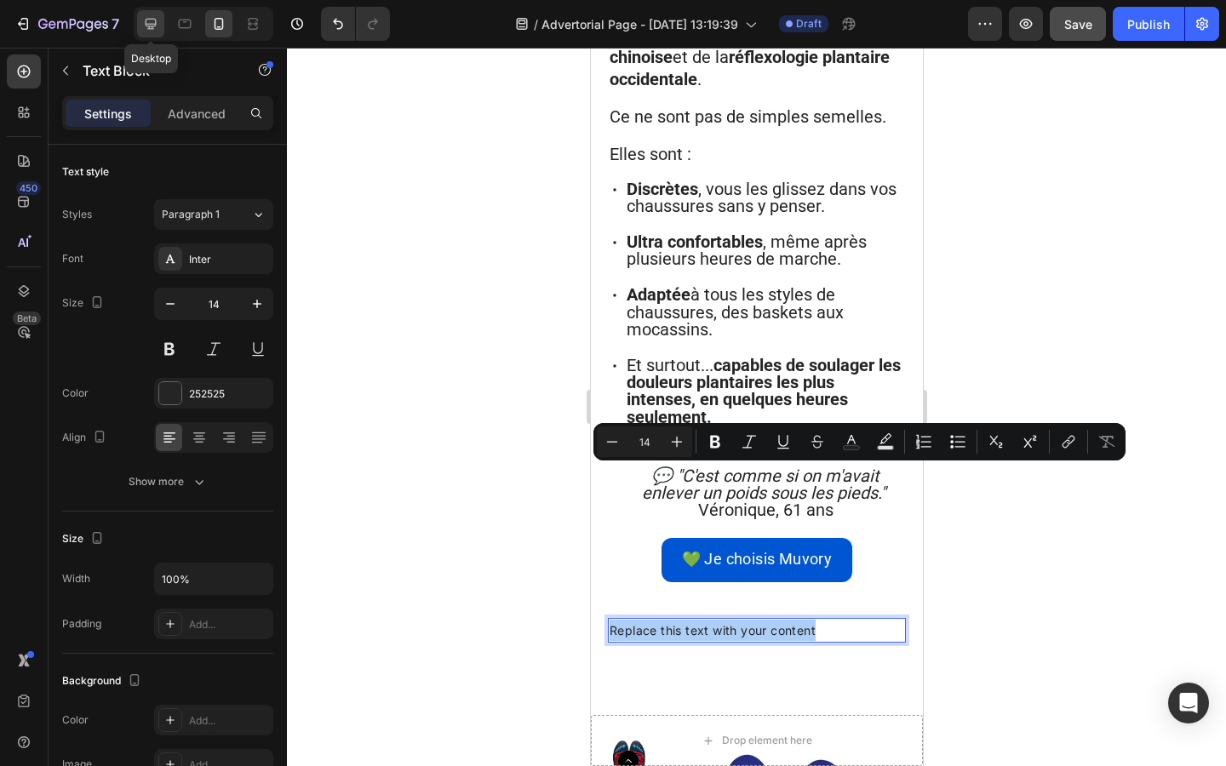
click at [147, 21] on icon at bounding box center [150, 23] width 17 height 17
type input "16"
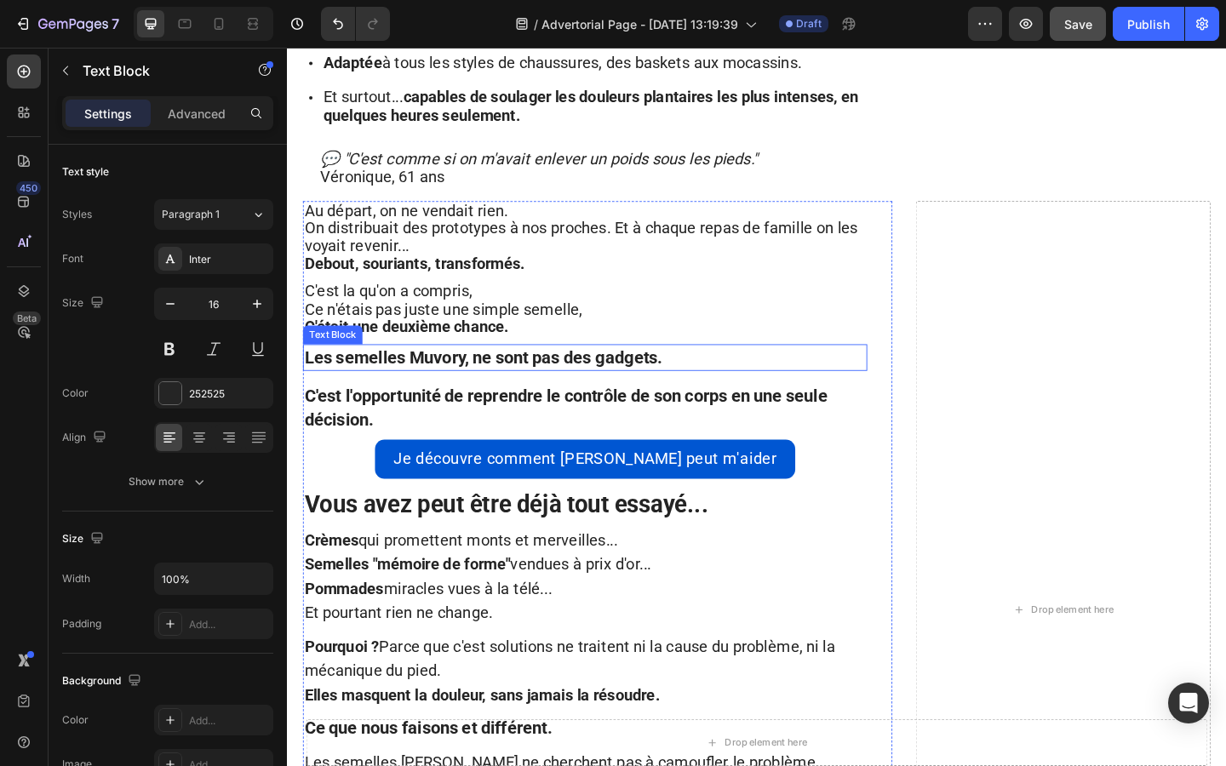
scroll to position [2409, 0]
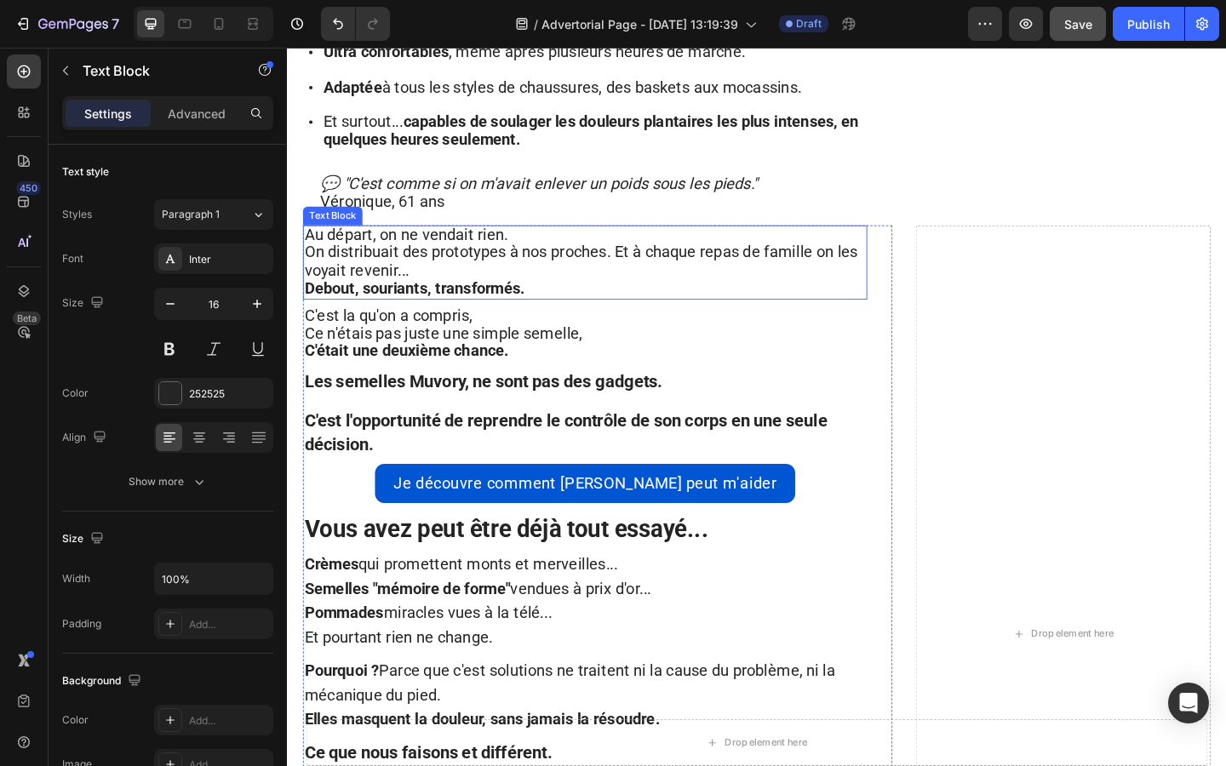
click at [311, 241] on span "Au départ, on ne vendait rien." at bounding box center [416, 251] width 221 height 20
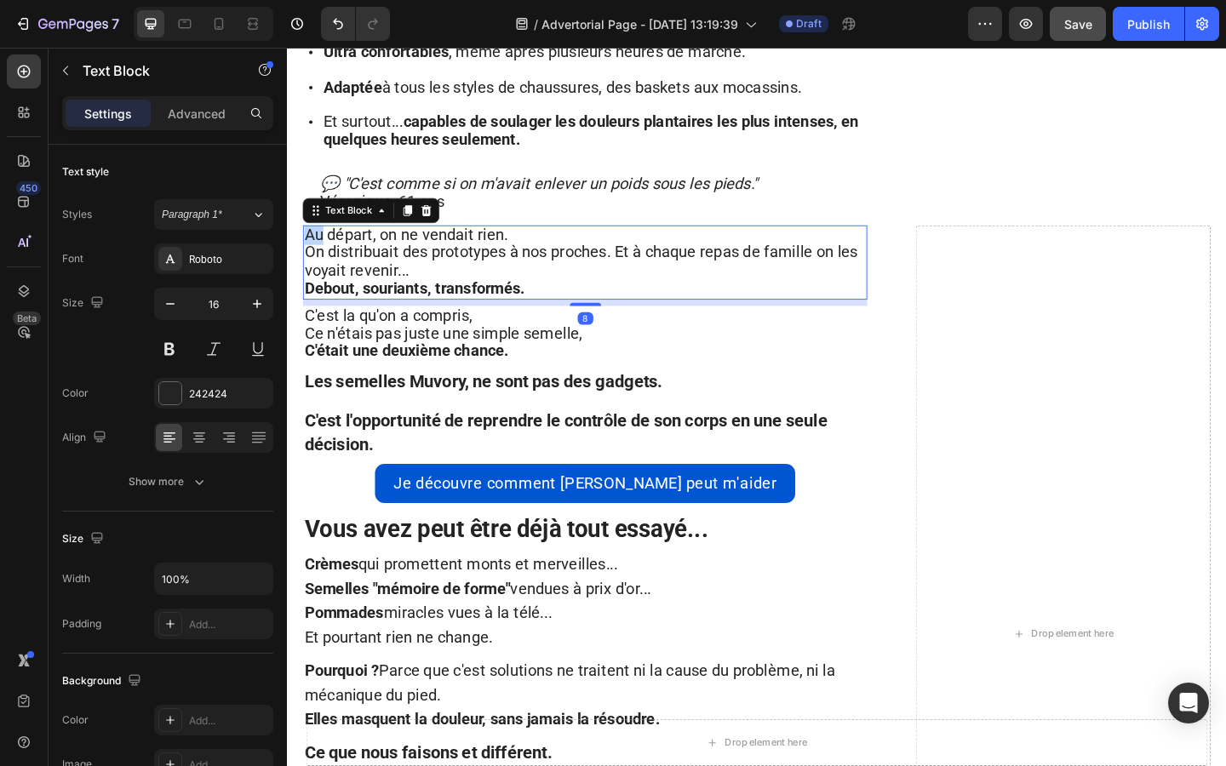
click at [311, 241] on span "Au départ, on ne vendait rien." at bounding box center [416, 251] width 221 height 20
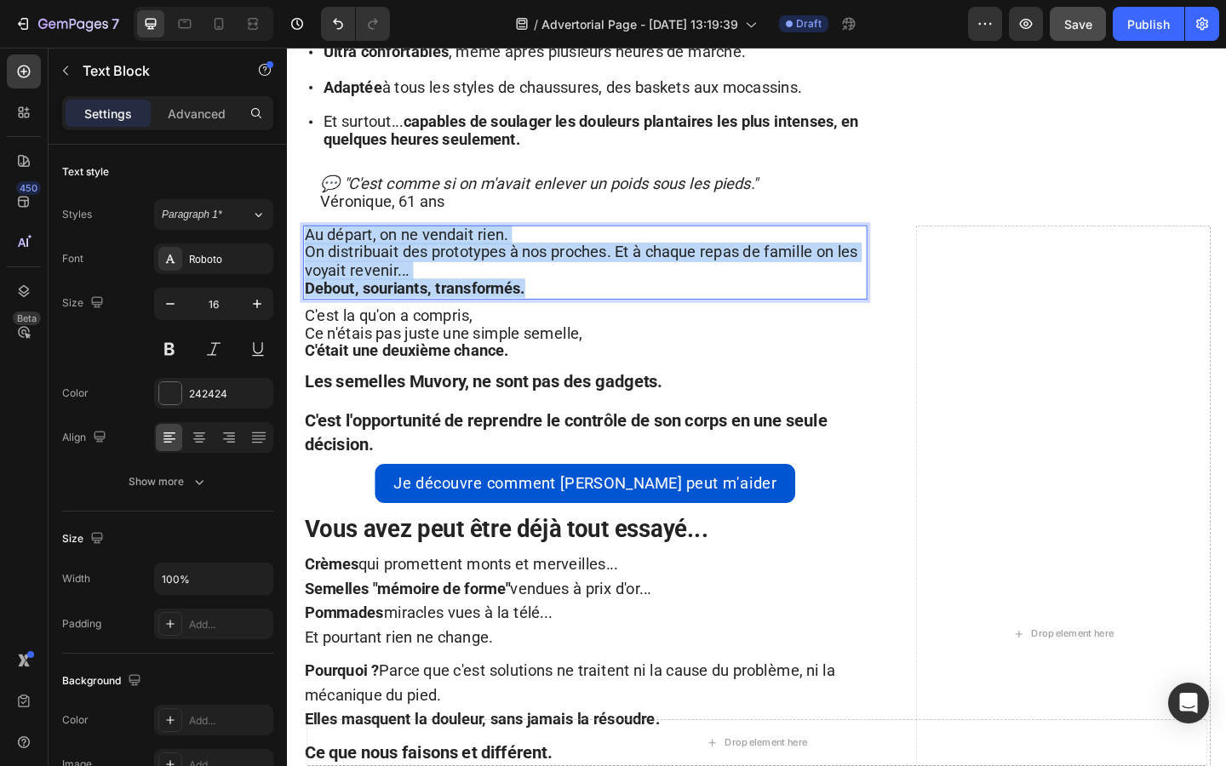
drag, startPoint x: 558, startPoint y: 261, endPoint x: 273, endPoint y: 192, distance: 292.7
click at [287, 192] on html "Header Drop element here Sticky Comment [PERSON_NAME] est passée de douleurs in…" at bounding box center [797, 325] width 1021 height 5373
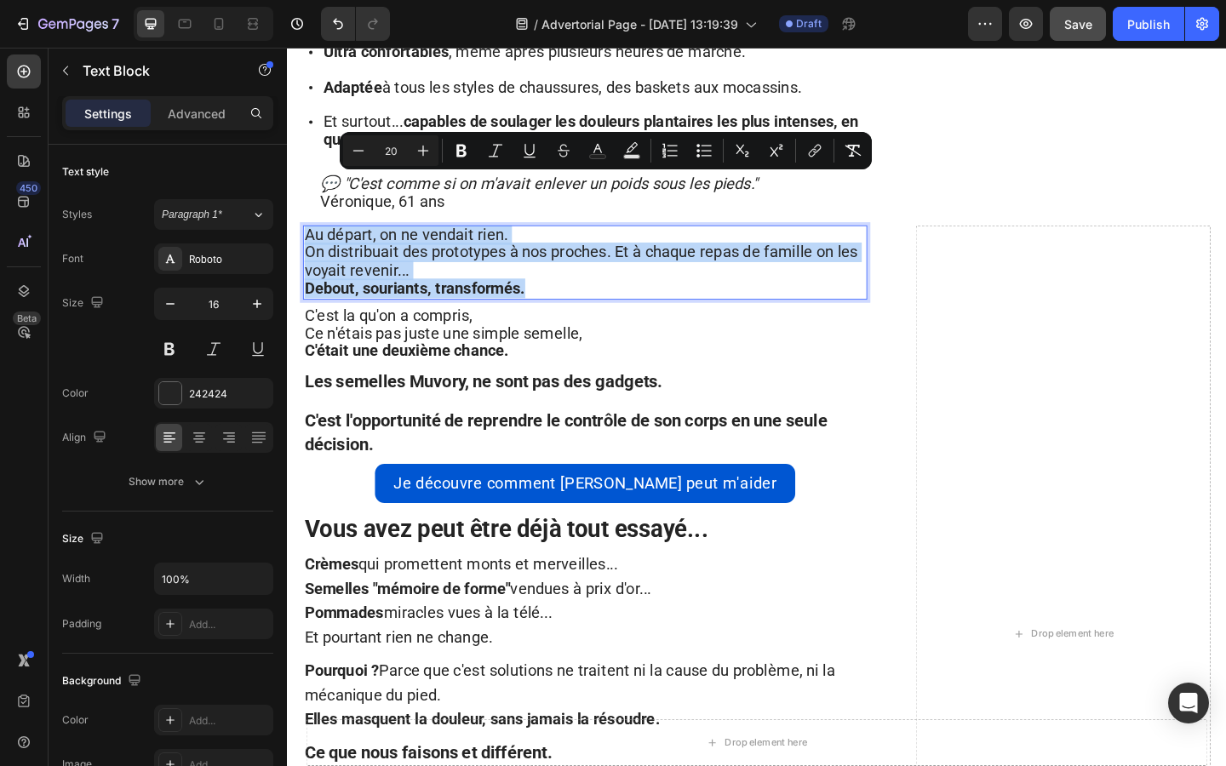
copy div "Au départ, on ne vendait rien. On distribuait des prototypes à nos proches. Et …"
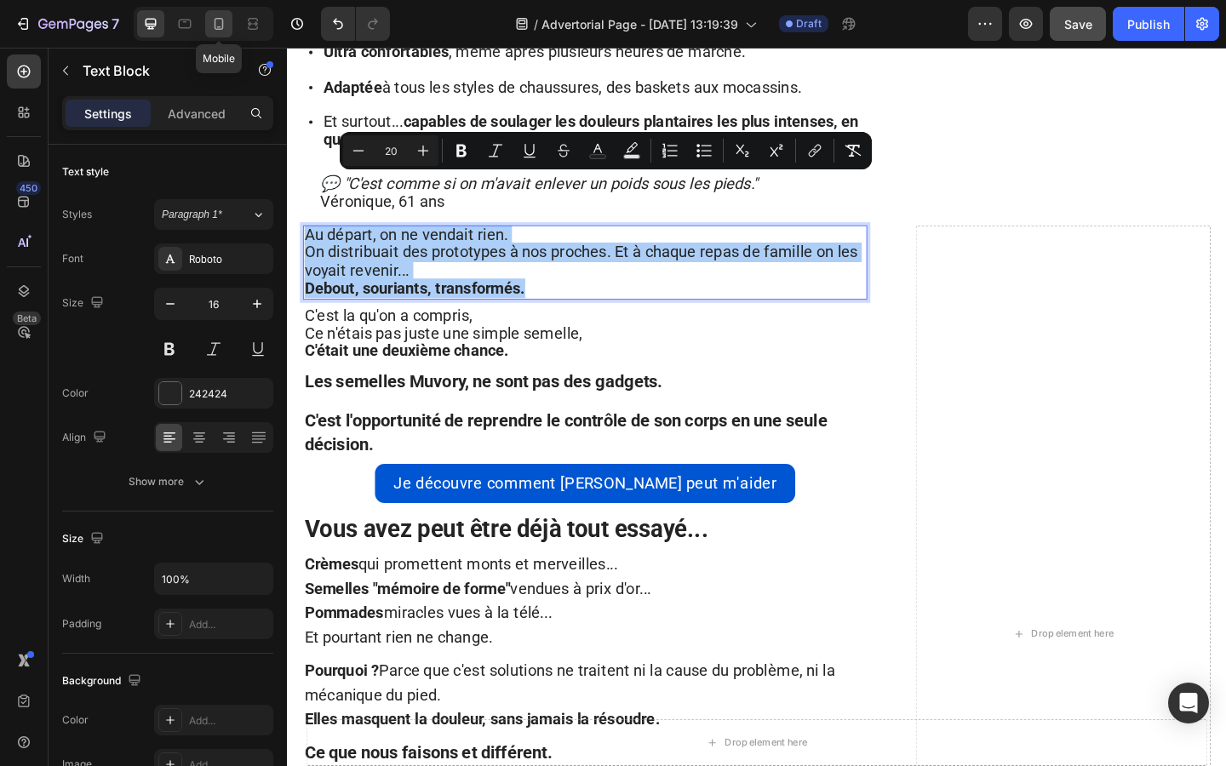
click at [223, 26] on icon at bounding box center [218, 23] width 17 height 17
type input "14"
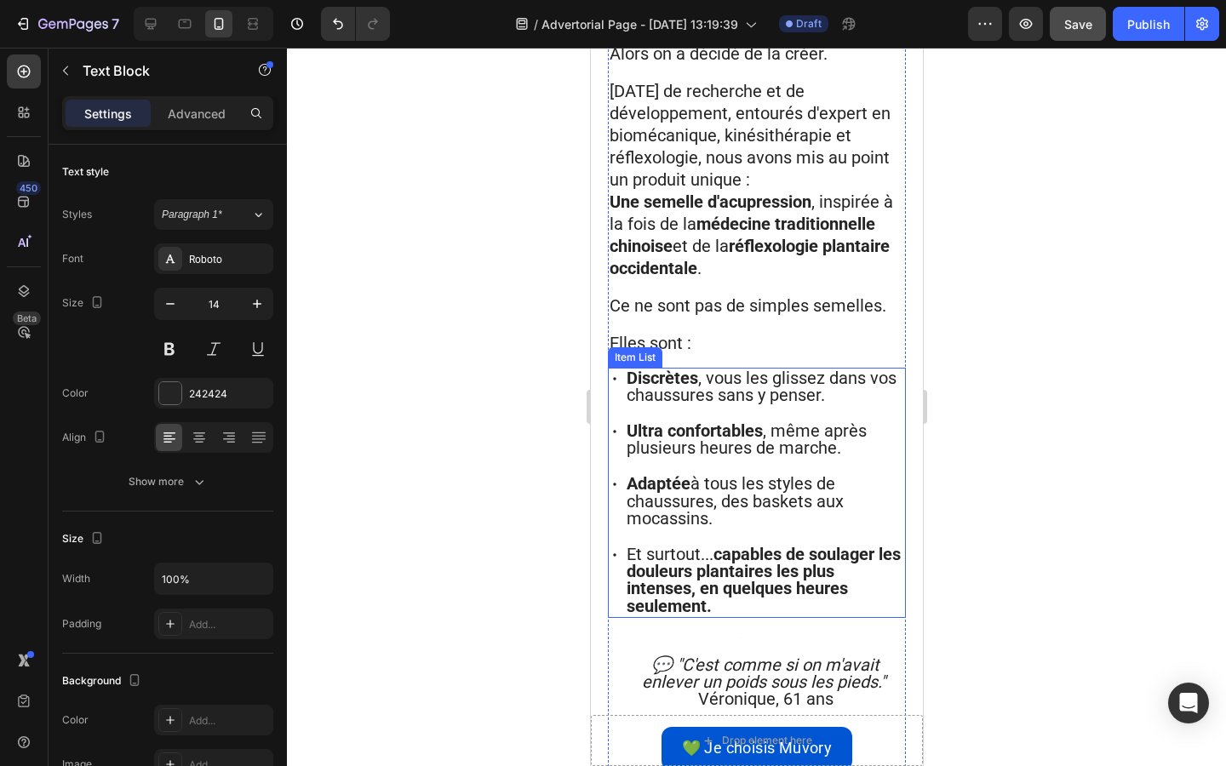
scroll to position [2960, 0]
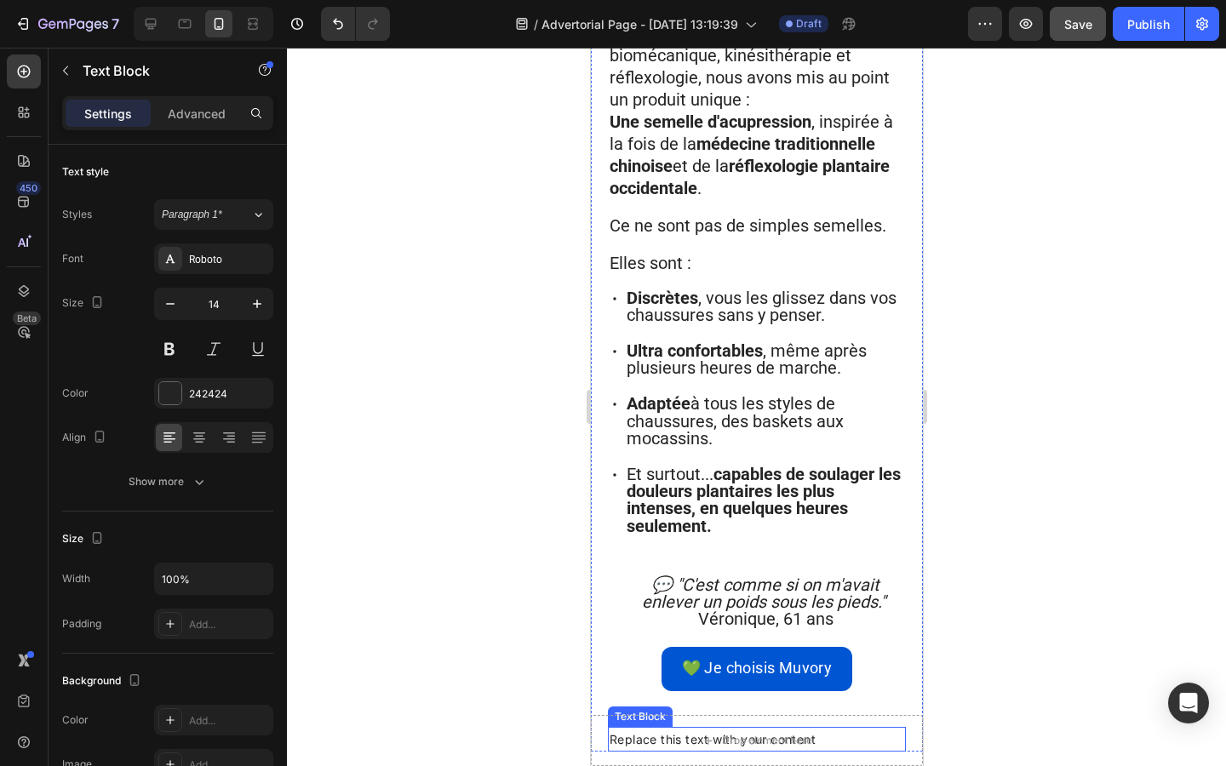
click at [679, 727] on div "Replace this text with your content" at bounding box center [756, 739] width 298 height 25
click at [679, 729] on p "Replace this text with your content" at bounding box center [756, 739] width 294 height 21
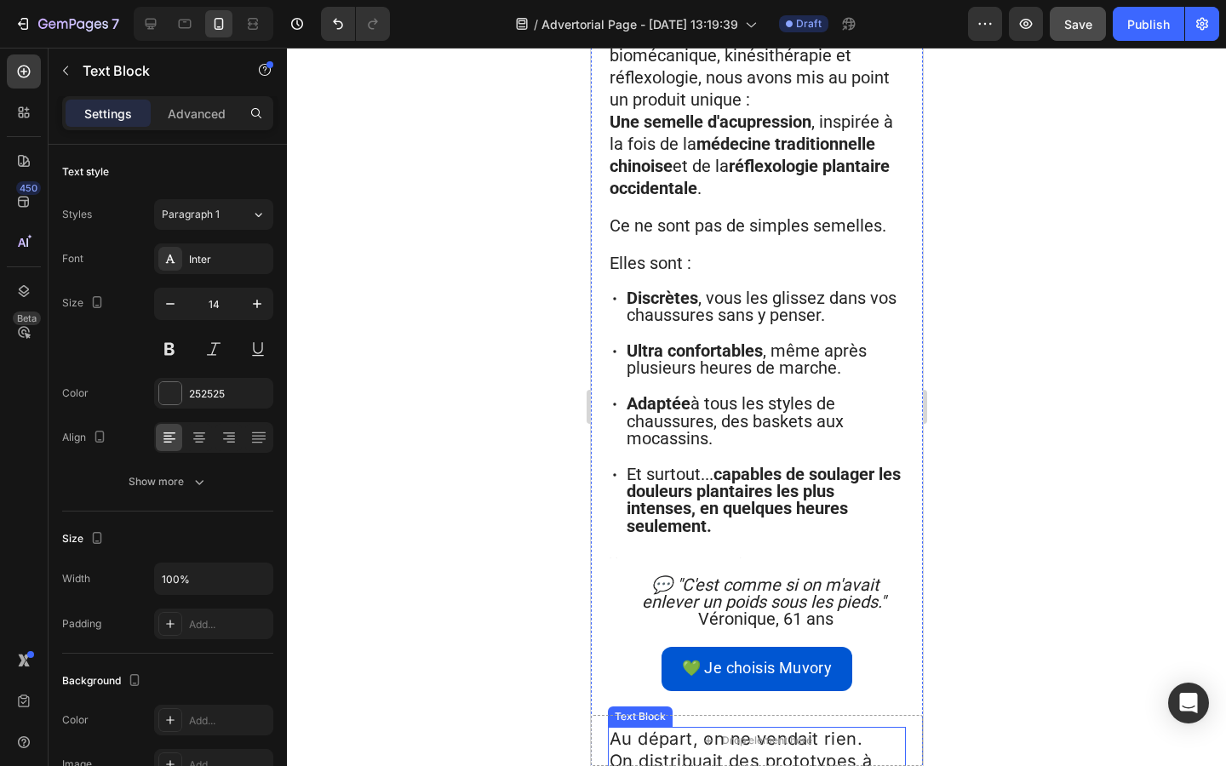
click at [741, 704] on icon at bounding box center [742, 711] width 14 height 14
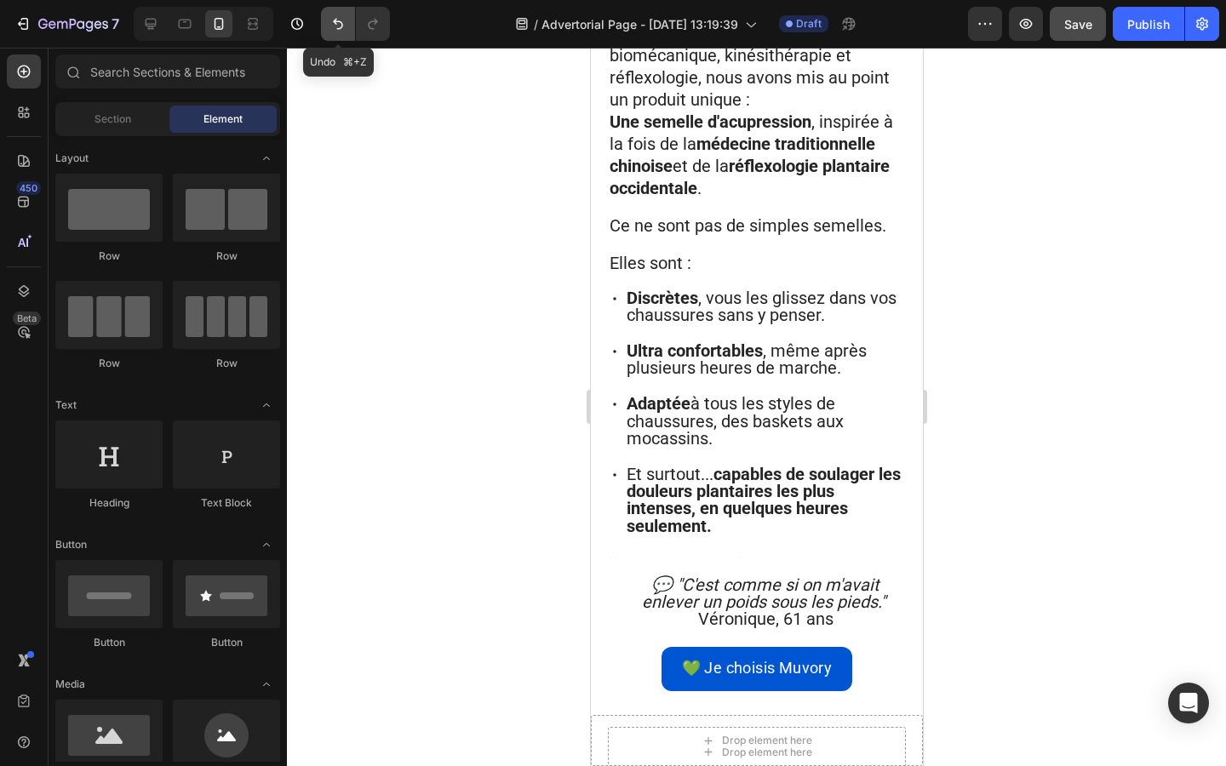
click at [337, 27] on icon "Undo/Redo" at bounding box center [337, 23] width 17 height 17
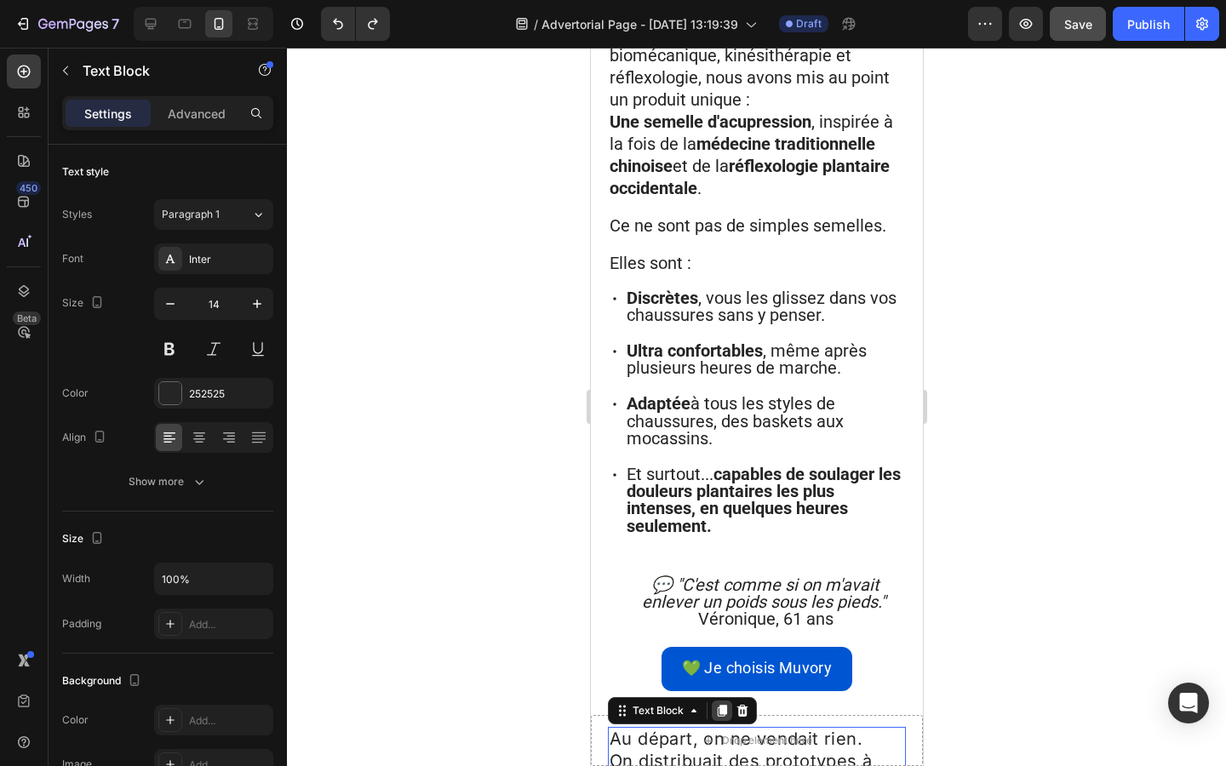
click at [718, 705] on icon at bounding box center [721, 711] width 9 height 12
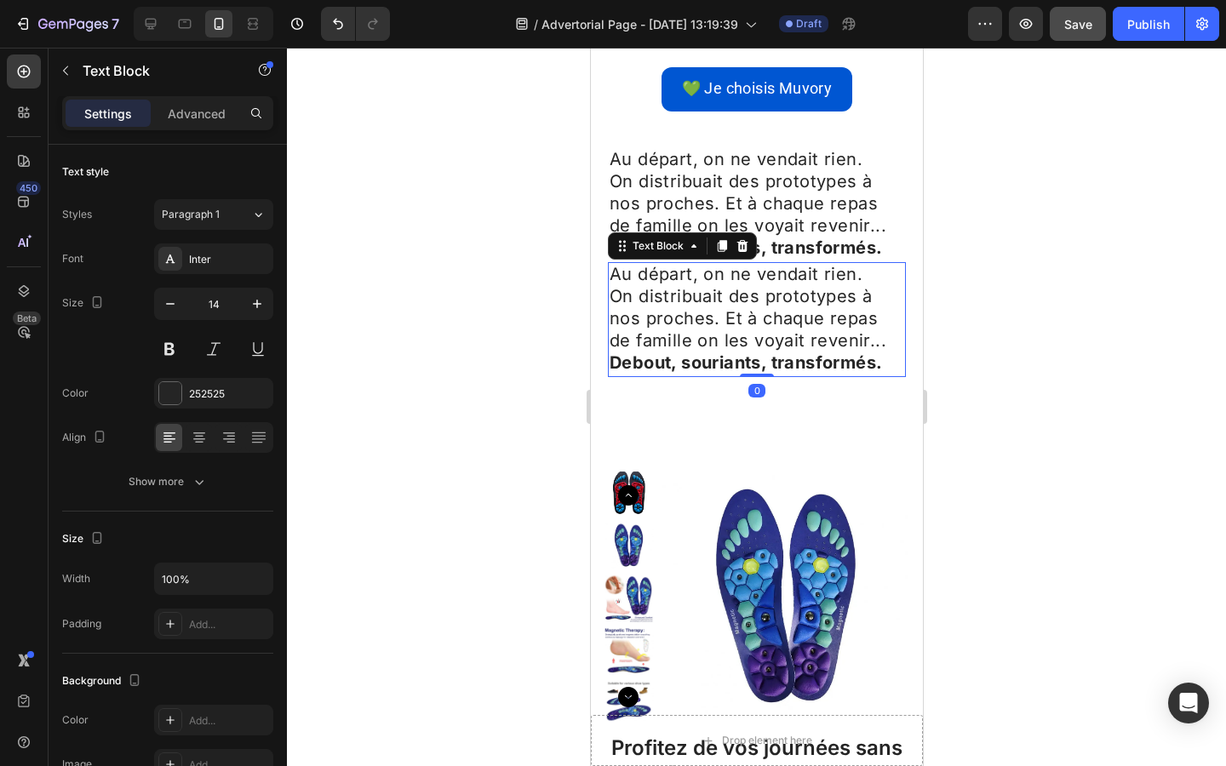
scroll to position [3543, 0]
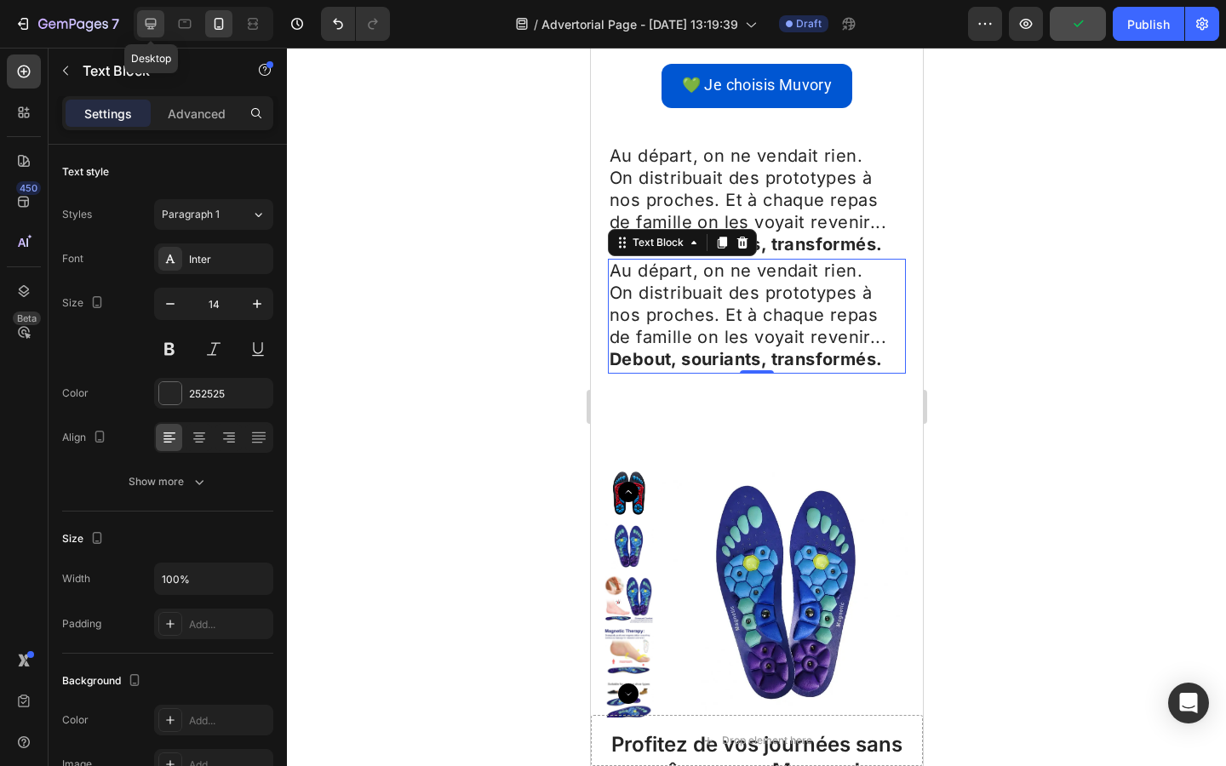
click at [154, 18] on icon at bounding box center [150, 23] width 17 height 17
type input "16"
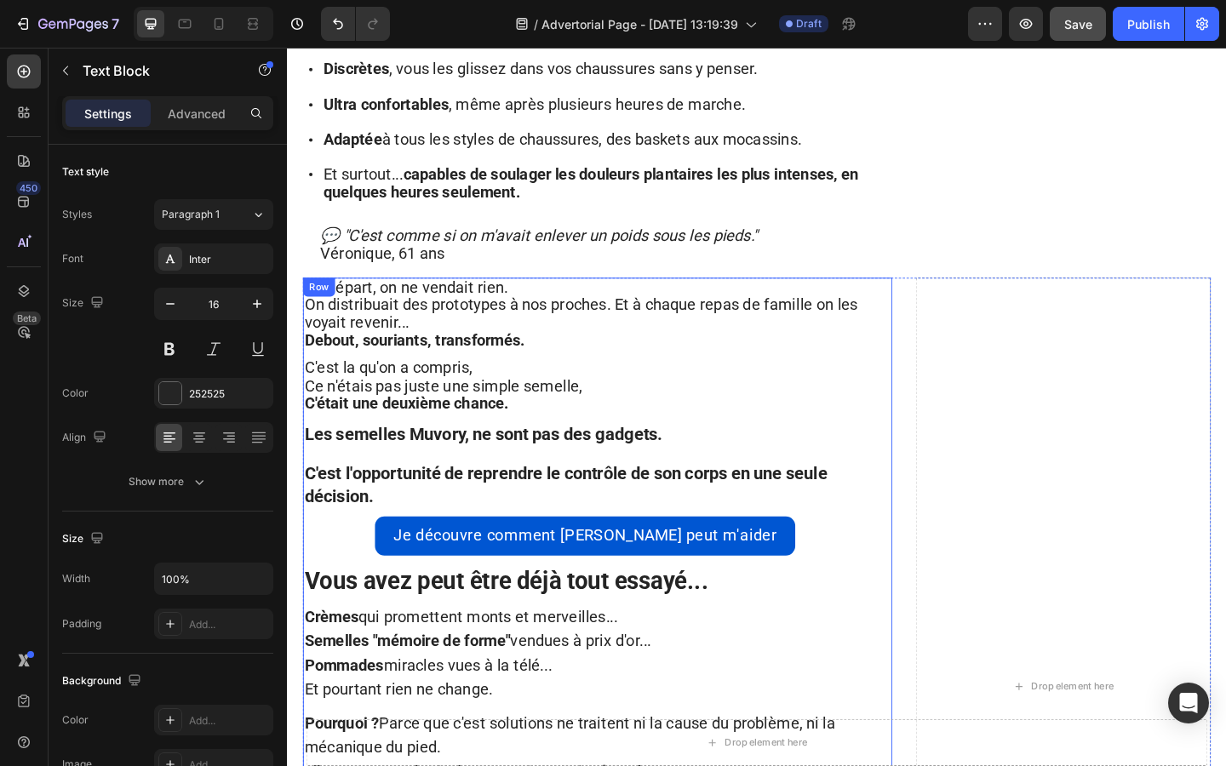
scroll to position [2348, 0]
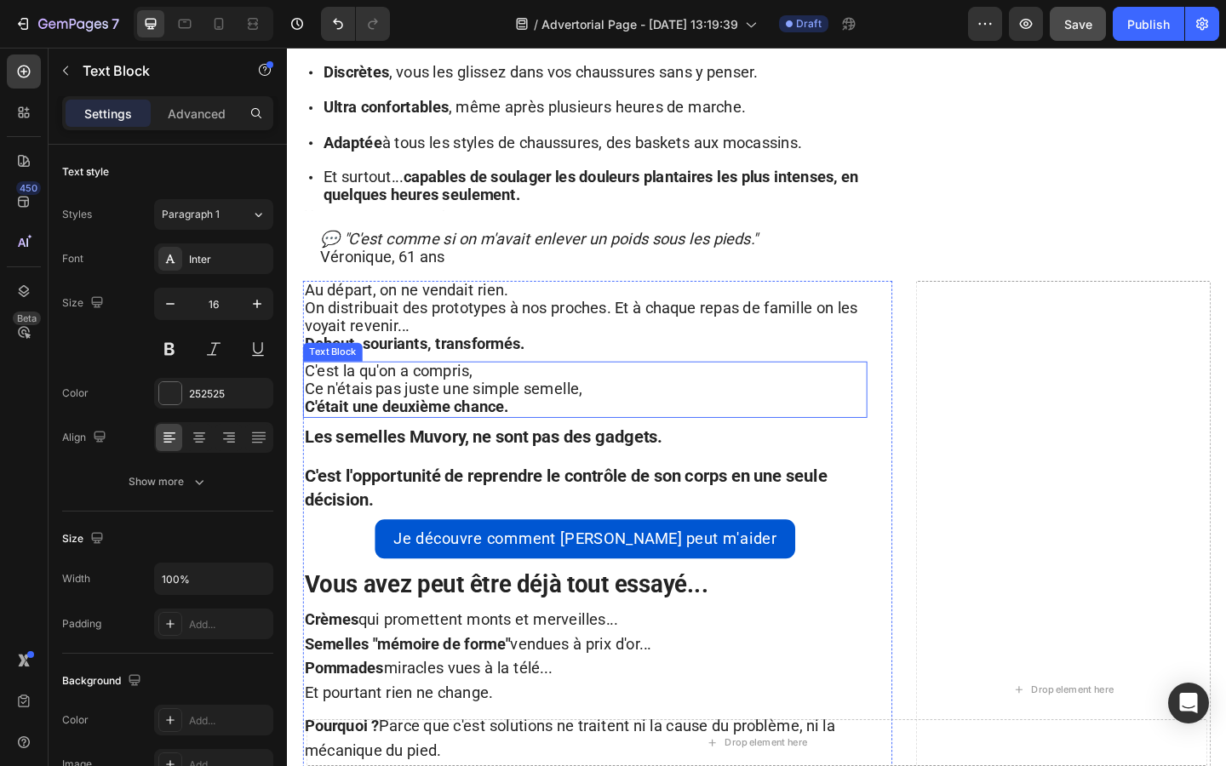
click at [532, 429] on p "C'était une deuxième chance." at bounding box center [611, 439] width 610 height 20
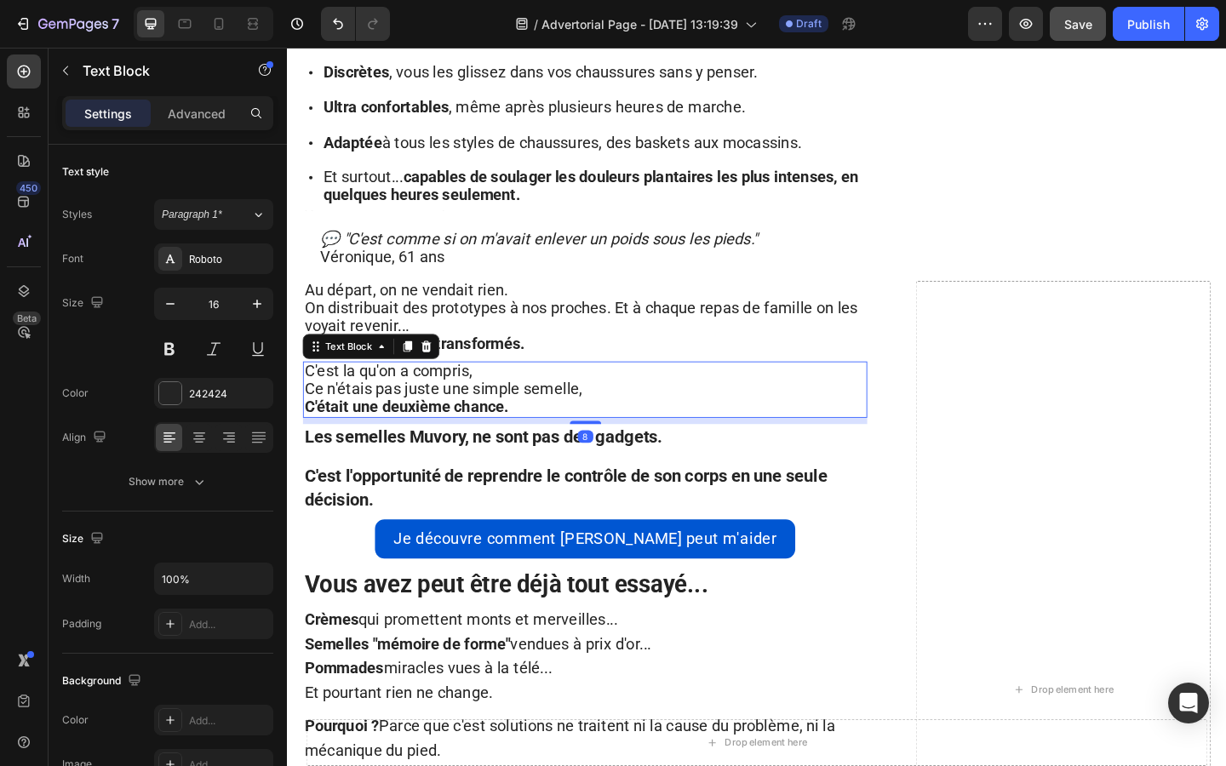
click at [532, 429] on p "C'était une deuxième chance." at bounding box center [611, 439] width 610 height 20
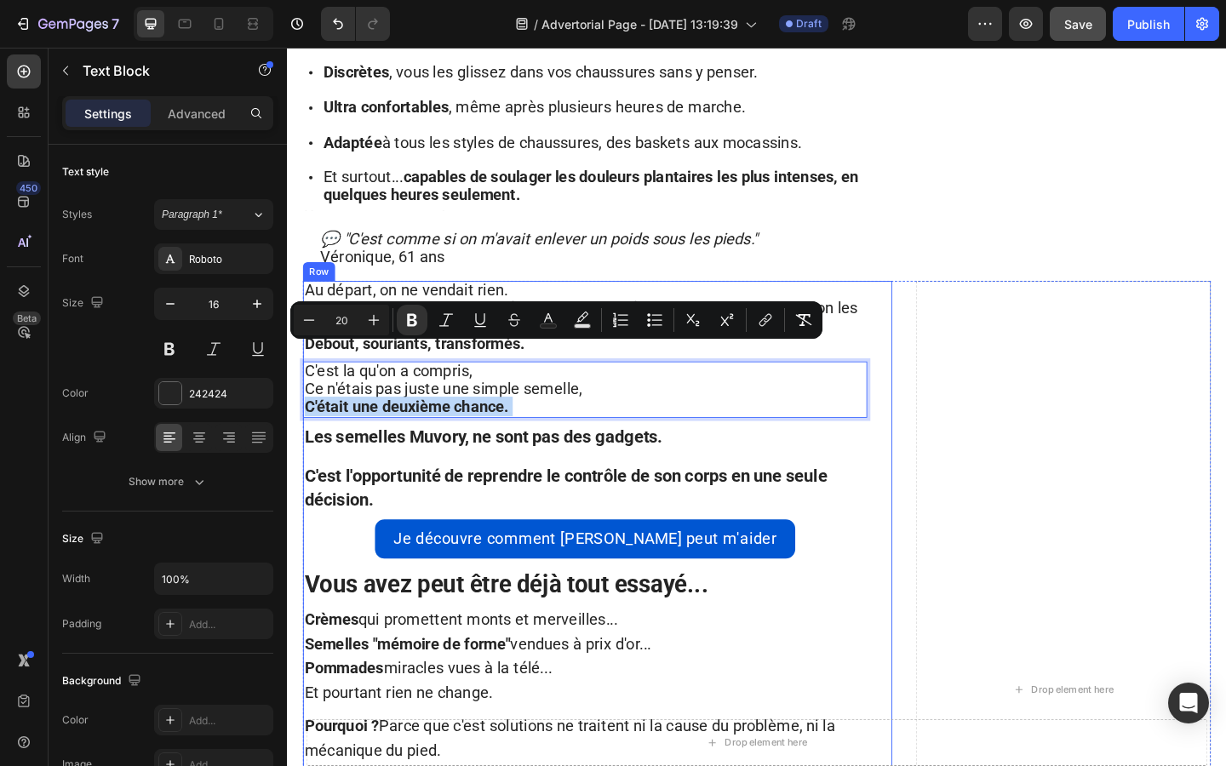
drag, startPoint x: 532, startPoint y: 378, endPoint x: 322, endPoint y: 326, distance: 216.6
click at [322, 326] on div "Au départ, on ne vendait rien. On distribuait des prototypes à nos proches. Et …" at bounding box center [611, 700] width 614 height 798
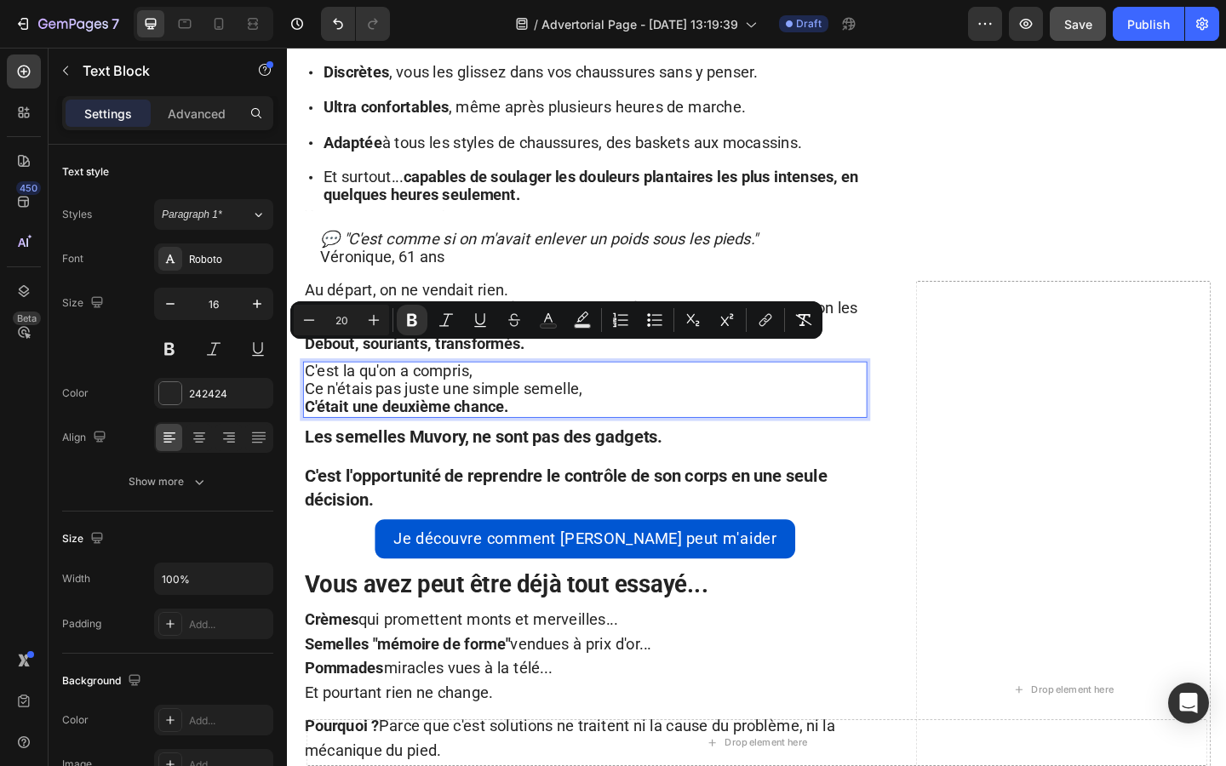
click at [567, 429] on p "C'était une deuxième chance." at bounding box center [611, 439] width 610 height 20
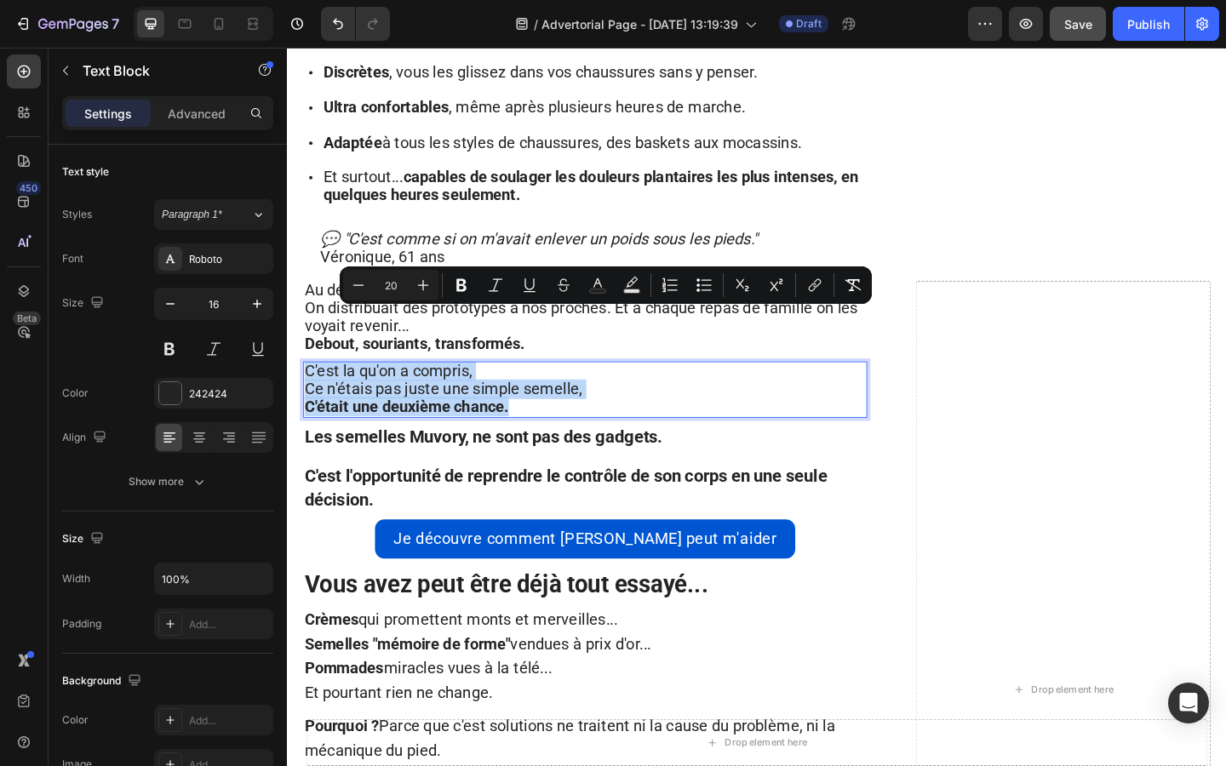
drag, startPoint x: 562, startPoint y: 389, endPoint x: 302, endPoint y: 335, distance: 265.3
click at [302, 335] on div "Au départ, on ne vendait rien. On distribuait des prototypes à nos proches. Et …" at bounding box center [797, 766] width 1021 height 930
copy div "C'est la qu'on a compris, Ce n'étais pas juste une simple semelle, C'était une …"
click at [217, 17] on icon at bounding box center [218, 23] width 17 height 17
type input "14"
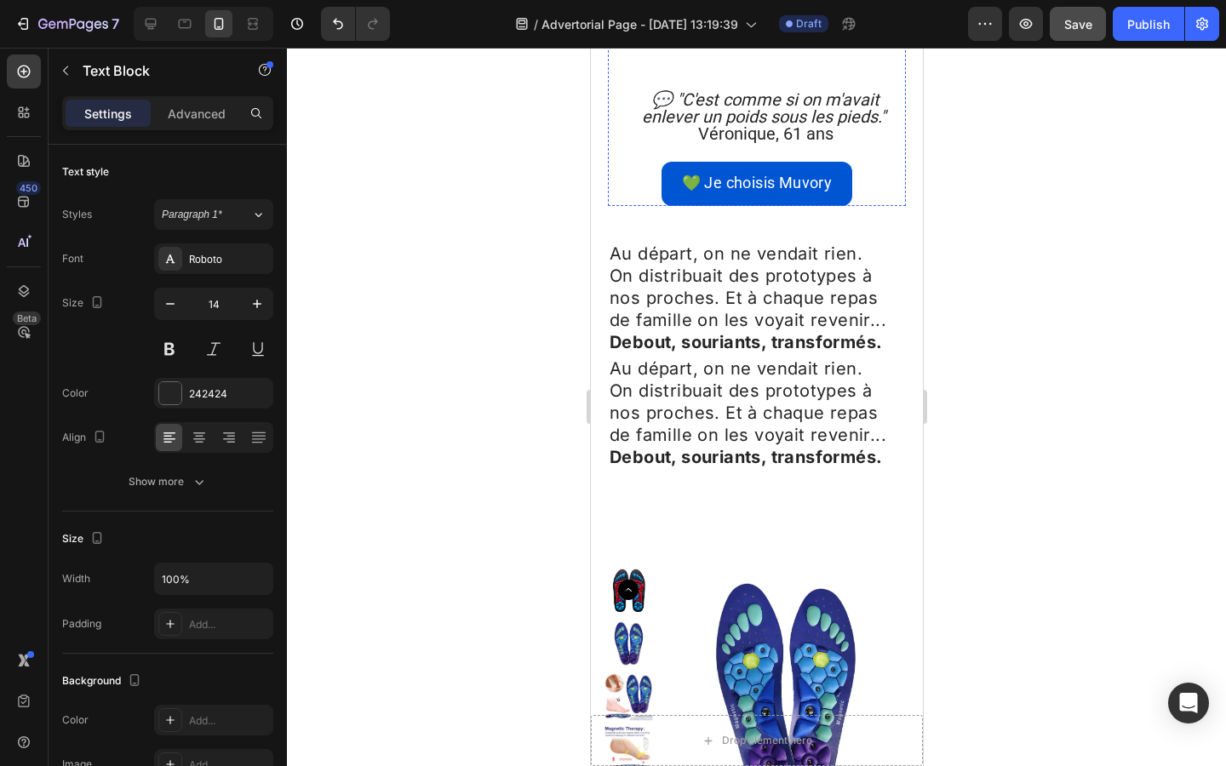
scroll to position [3427, 0]
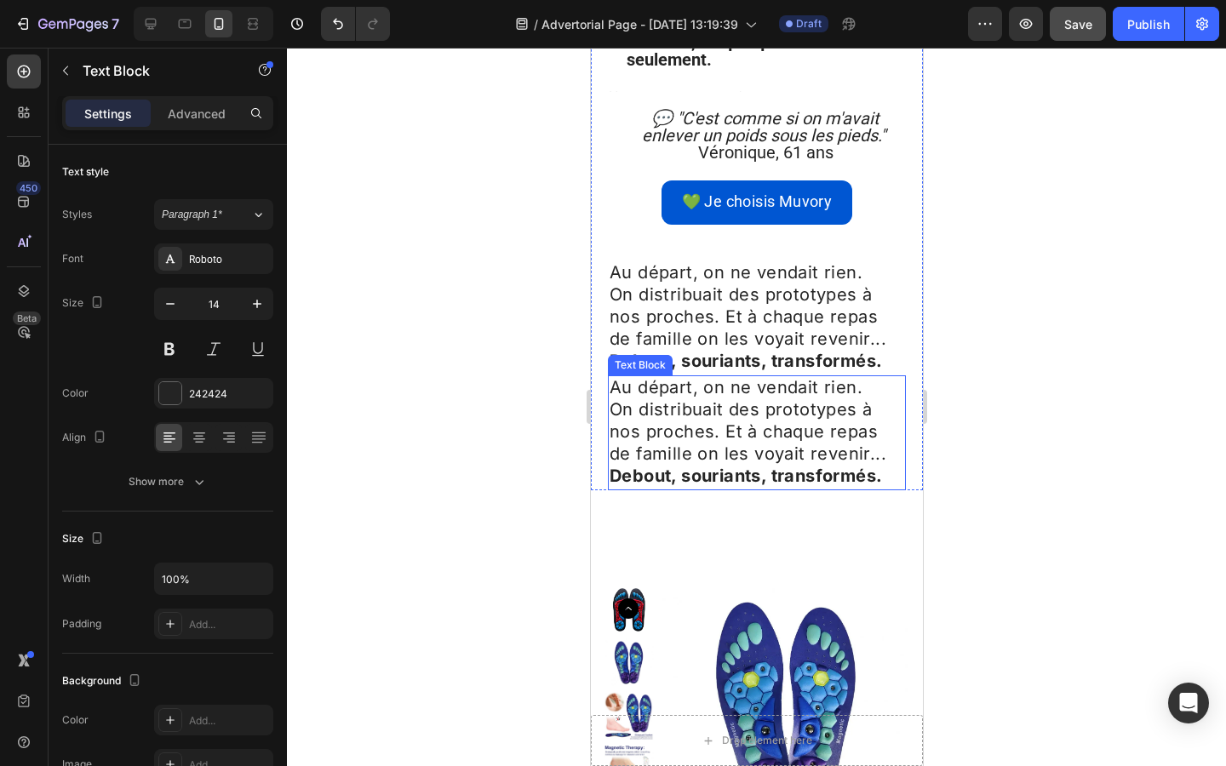
click at [667, 399] on span "On distribuait des prototypes à nos proches. Et à chaque repas de famille on le…" at bounding box center [747, 431] width 277 height 65
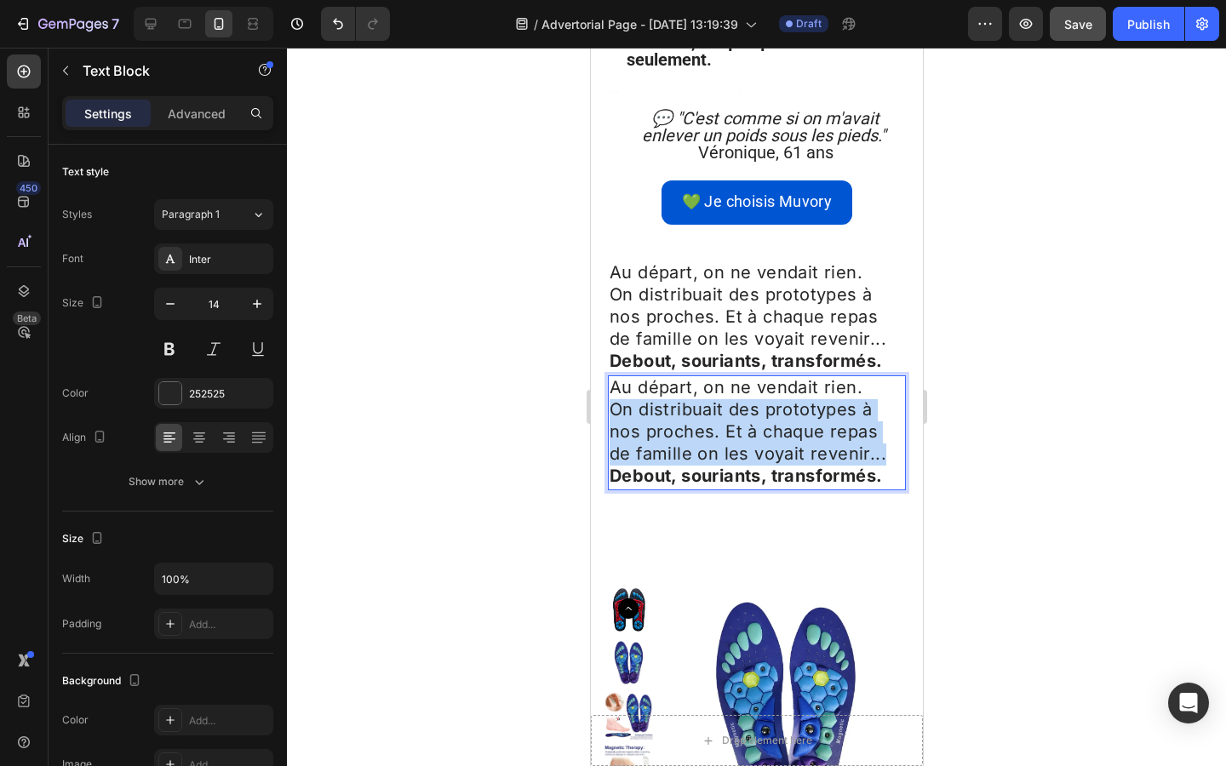
click at [667, 399] on span "On distribuait des prototypes à nos proches. Et à chaque repas de famille on le…" at bounding box center [747, 431] width 277 height 65
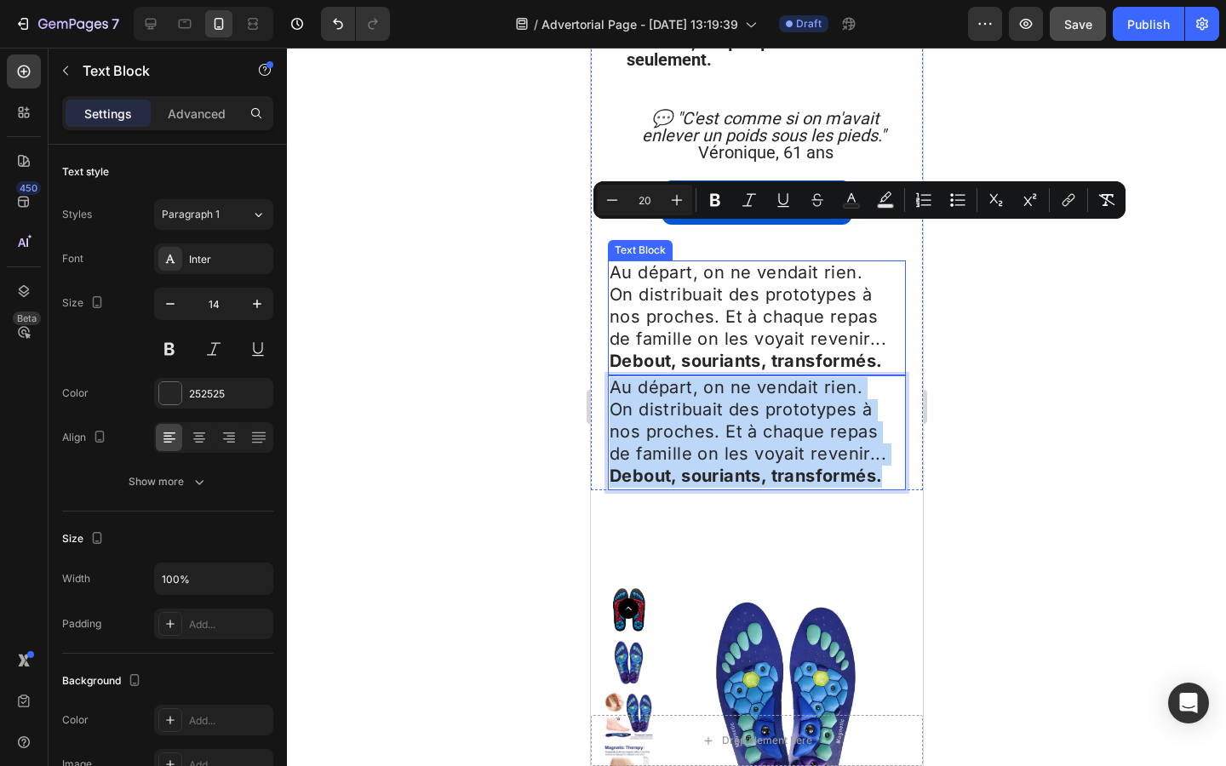
drag, startPoint x: 885, startPoint y: 323, endPoint x: 614, endPoint y: 212, distance: 293.5
click at [614, 260] on div "Au départ, on ne vendait rien. On distribuait des prototypes à nos proches. Et …" at bounding box center [756, 375] width 298 height 230
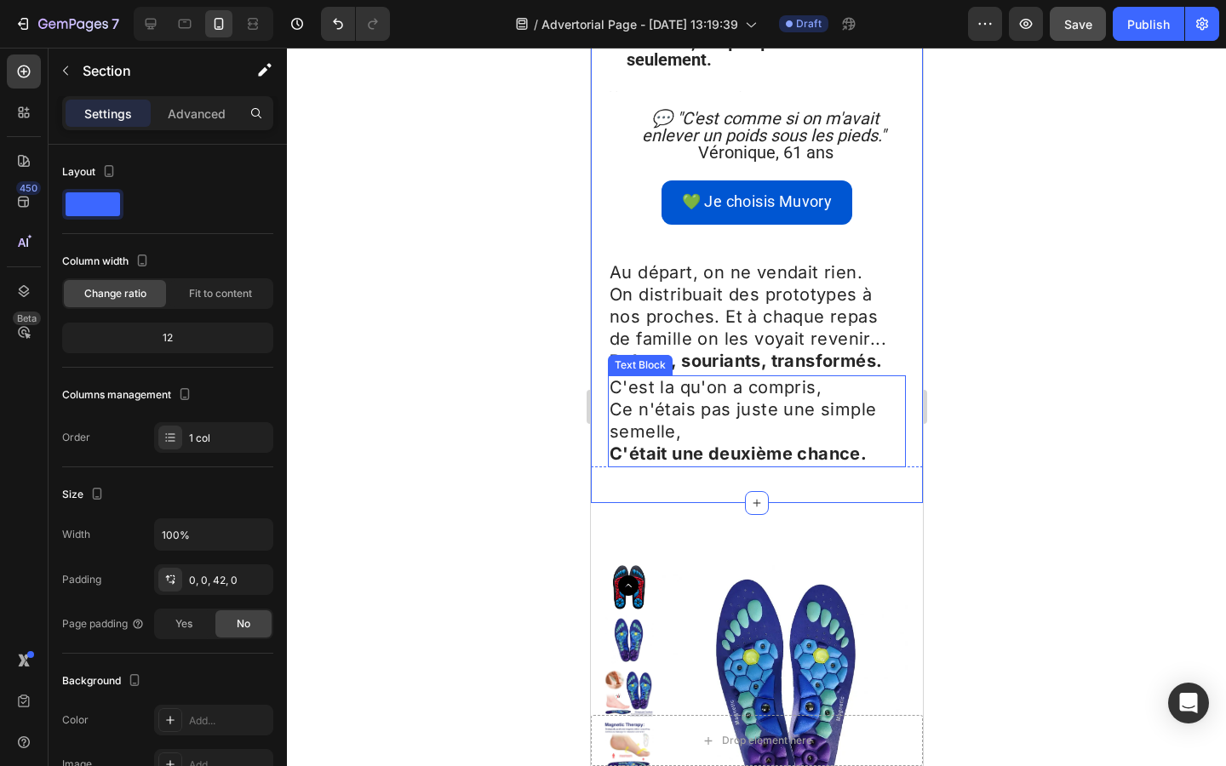
click at [637, 399] on span "Ce n'étais pas juste une simple semelle," at bounding box center [742, 420] width 266 height 43
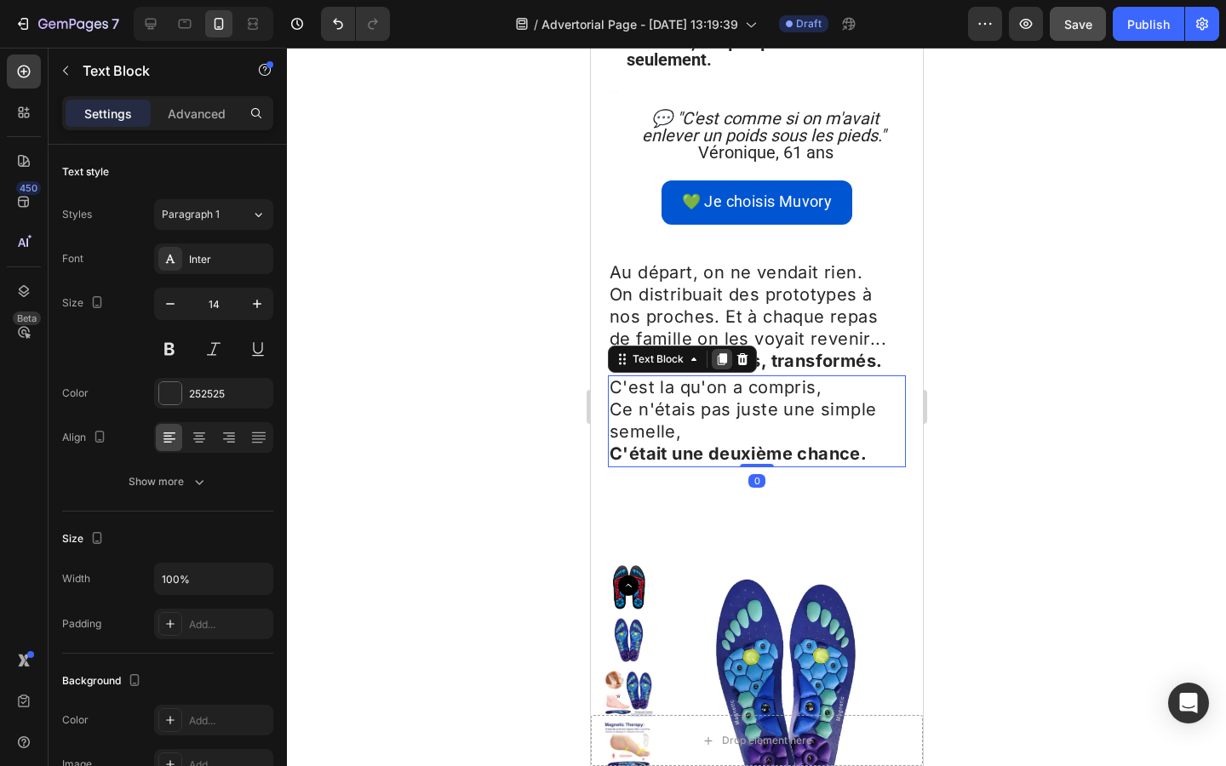
click at [720, 353] on icon at bounding box center [721, 359] width 9 height 12
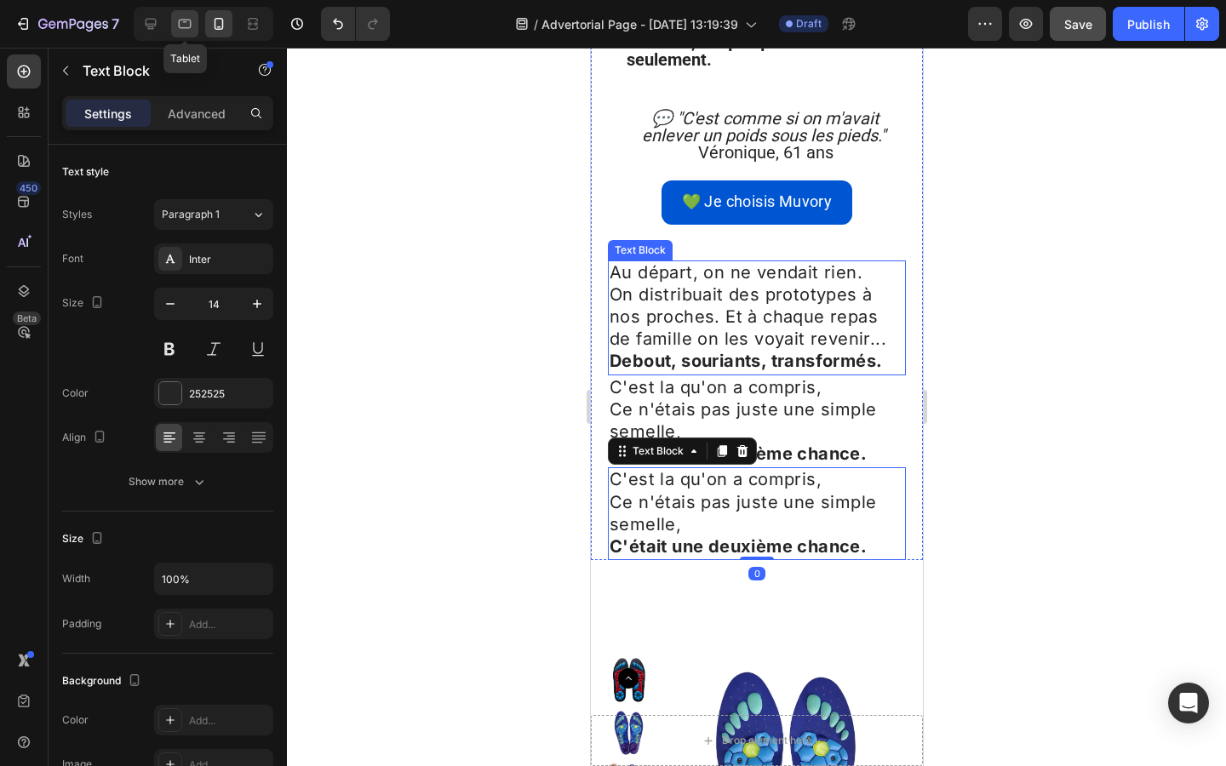
click at [178, 28] on icon at bounding box center [184, 23] width 17 height 17
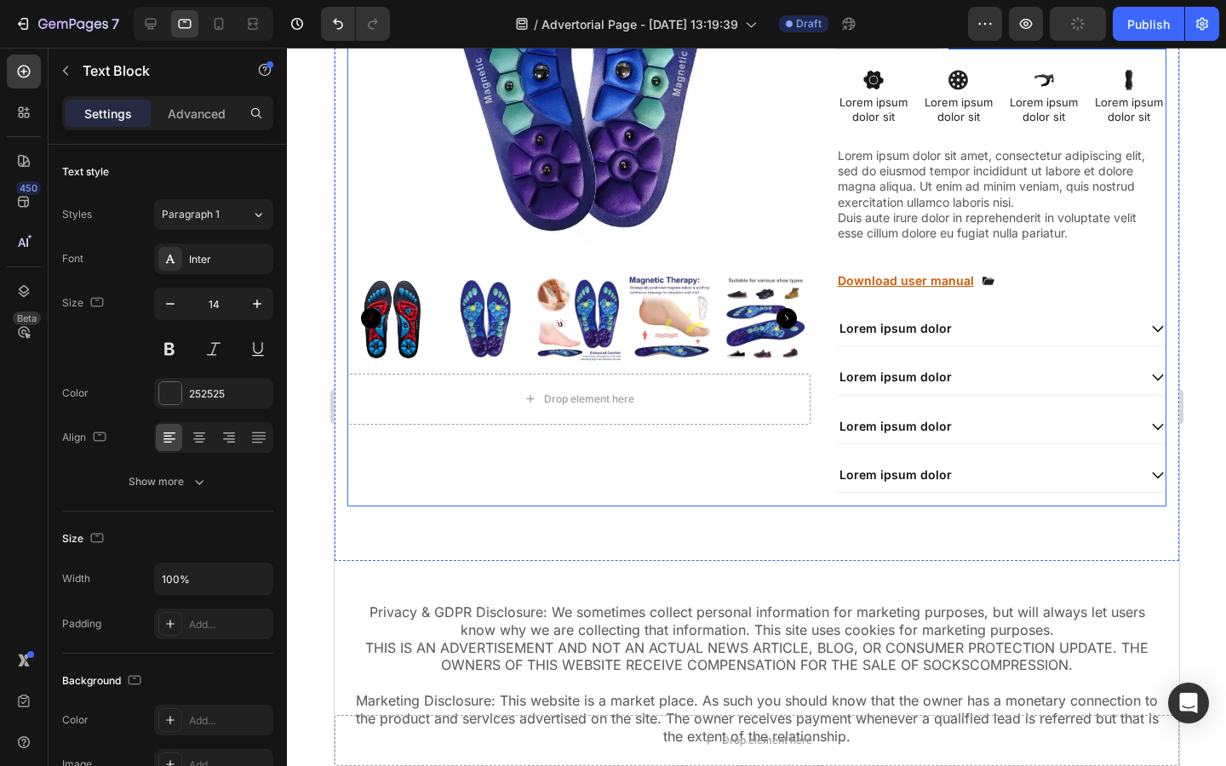
scroll to position [2664, 0]
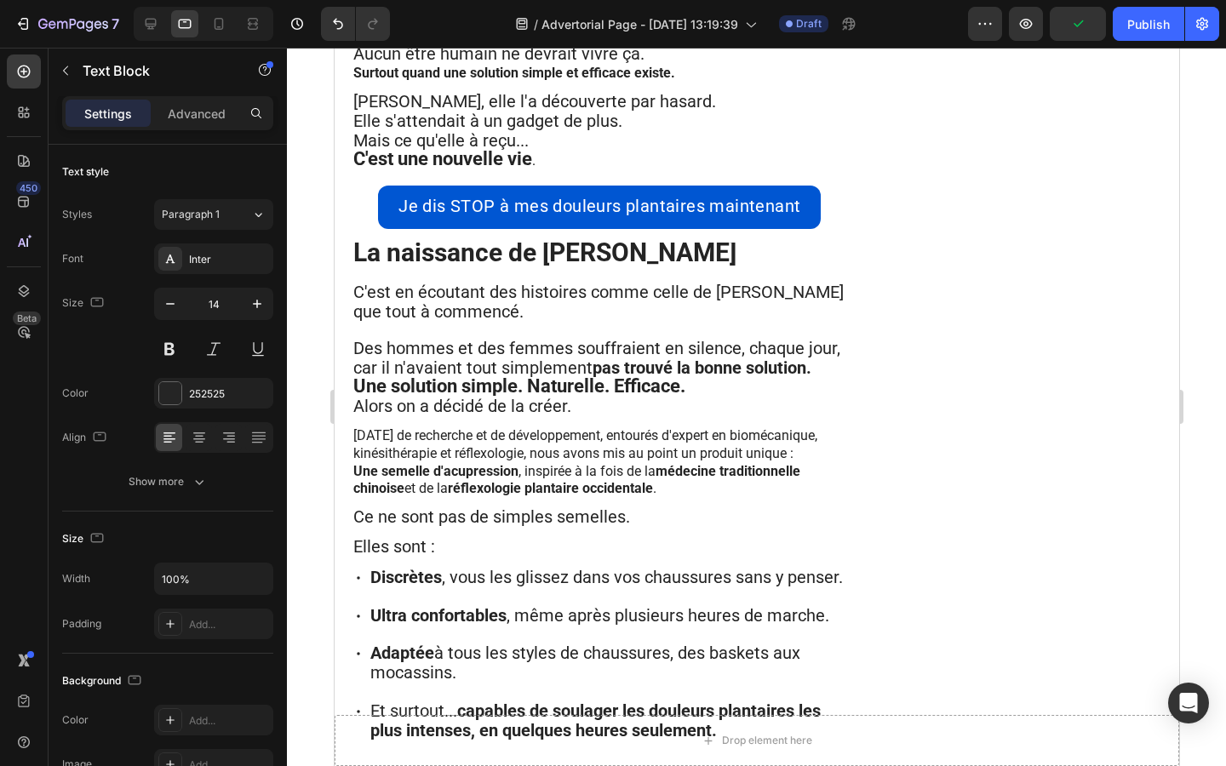
scroll to position [1608, 0]
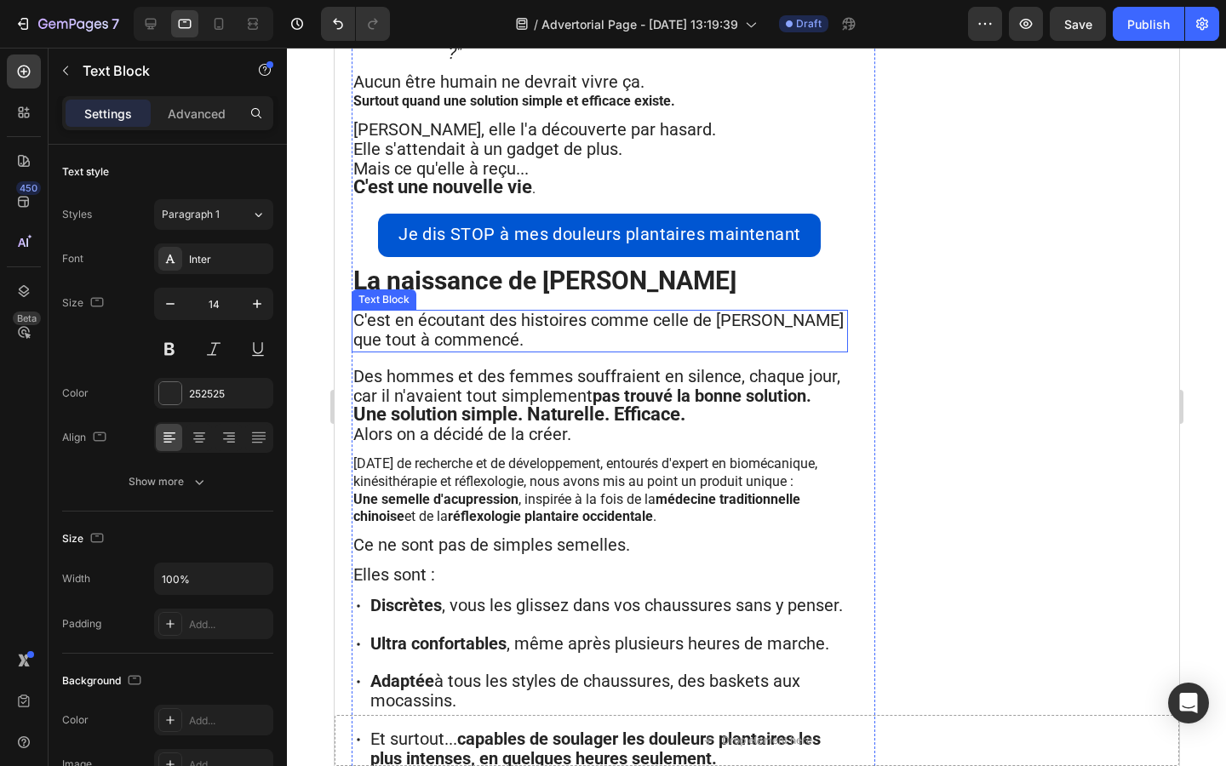
click at [431, 310] on span "C'est en écoutant des histoires comme celle de [PERSON_NAME] que tout à commenc…" at bounding box center [597, 330] width 490 height 40
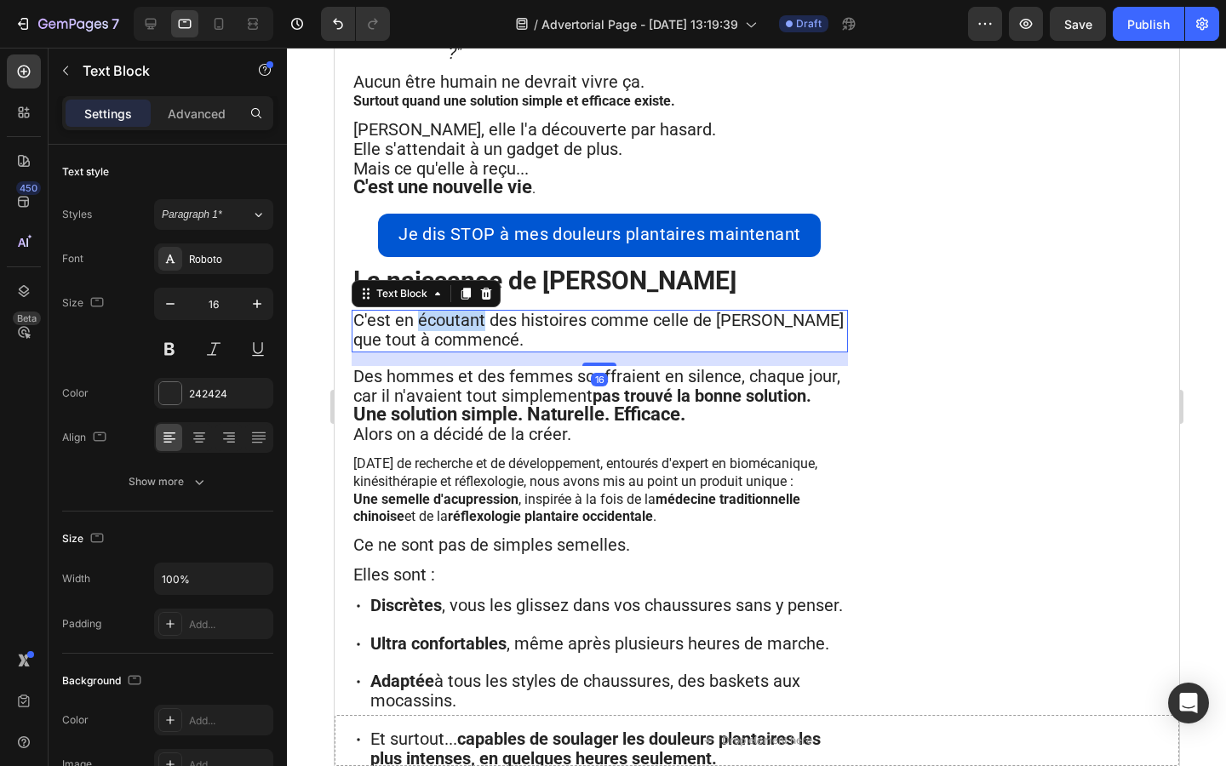
click at [431, 310] on span "C'est en écoutant des histoires comme celle de [PERSON_NAME] que tout à commenc…" at bounding box center [597, 330] width 490 height 40
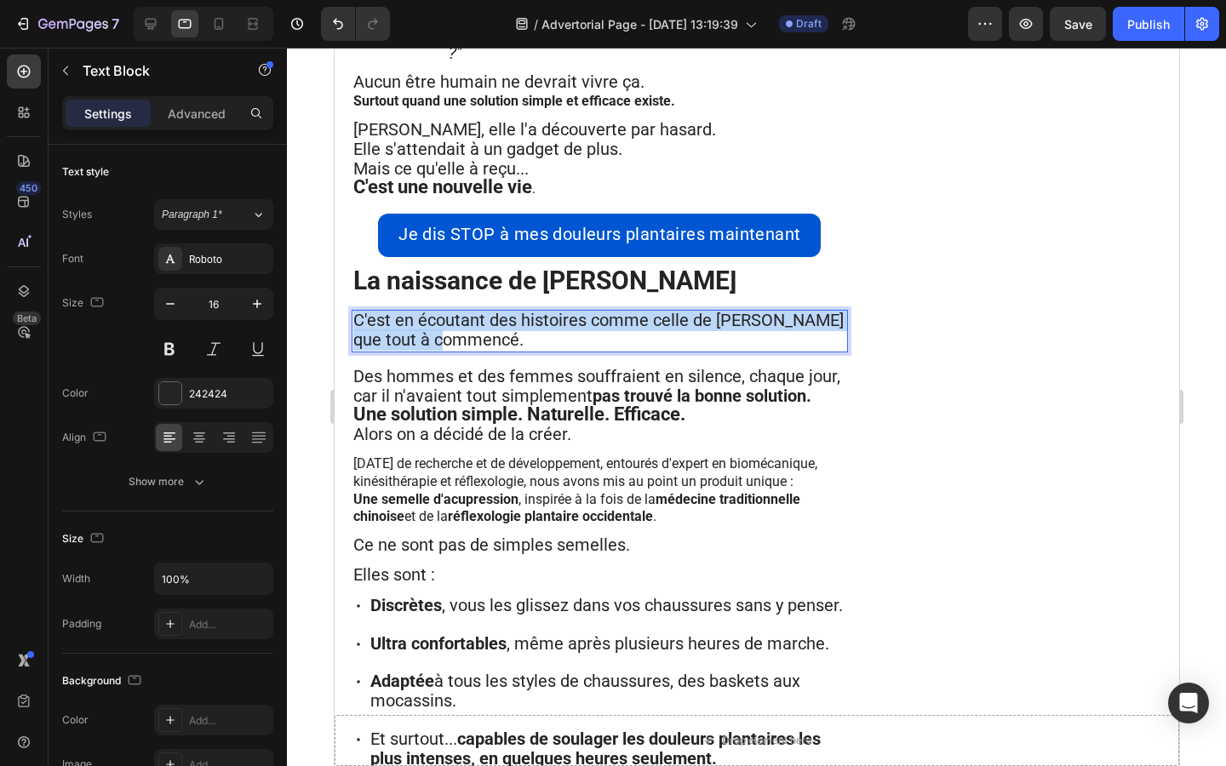
click at [431, 310] on span "C'est en écoutant des histoires comme celle de [PERSON_NAME] que tout à commenc…" at bounding box center [597, 330] width 490 height 40
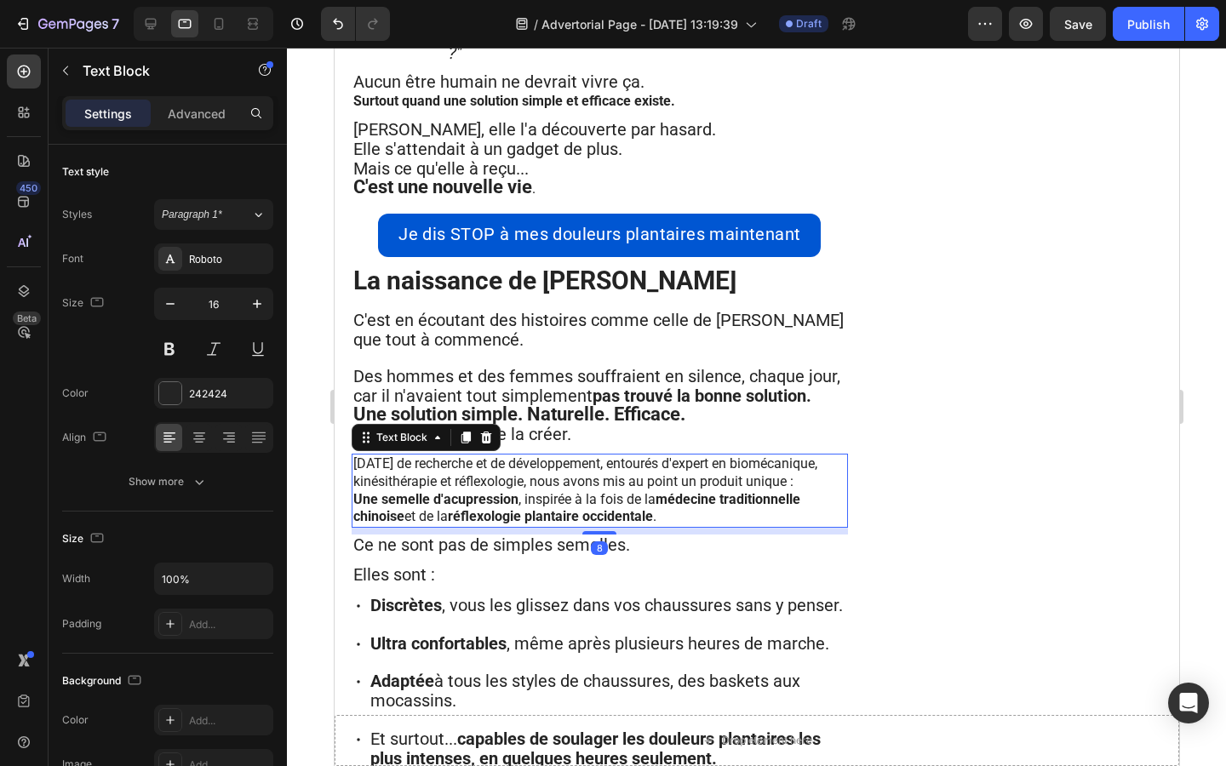
click at [455, 466] on p "[DATE] de recherche et de développement, entourés d'expert en biomécanique, kin…" at bounding box center [598, 473] width 493 height 36
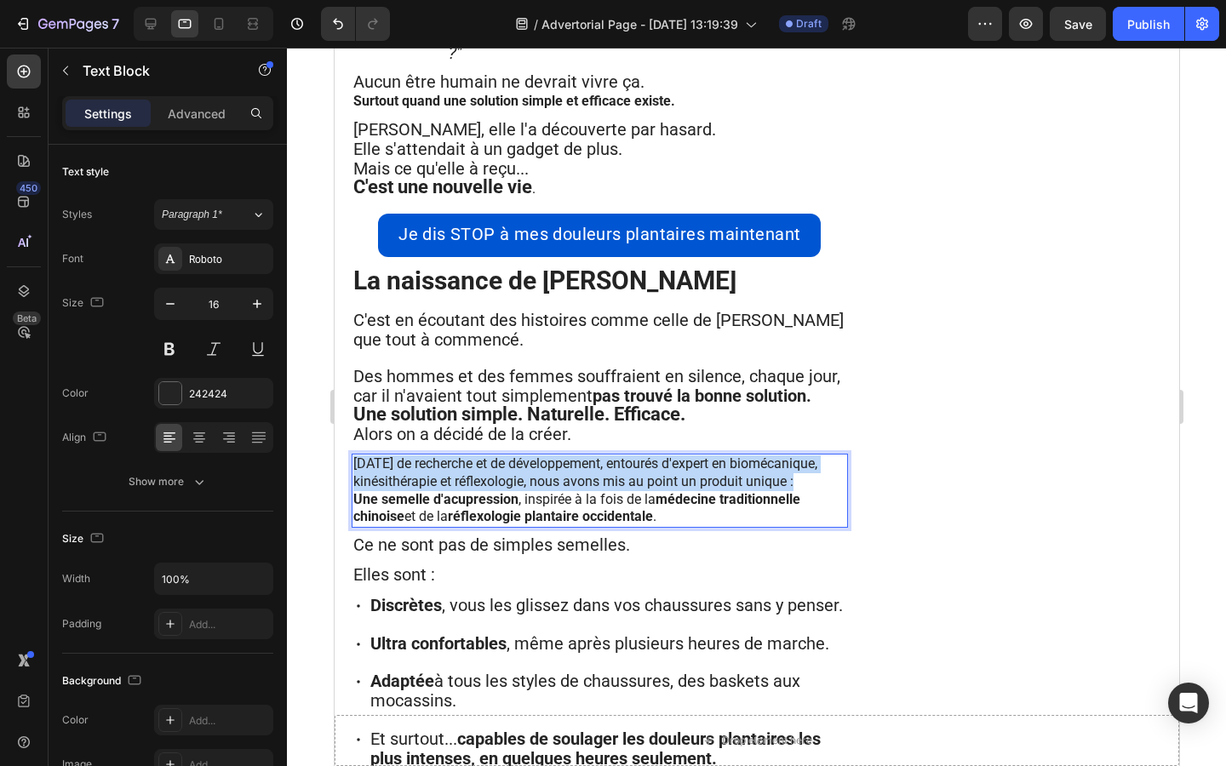
click at [455, 466] on p "[DATE] de recherche et de développement, entourés d'expert en biomécanique, kin…" at bounding box center [598, 473] width 493 height 36
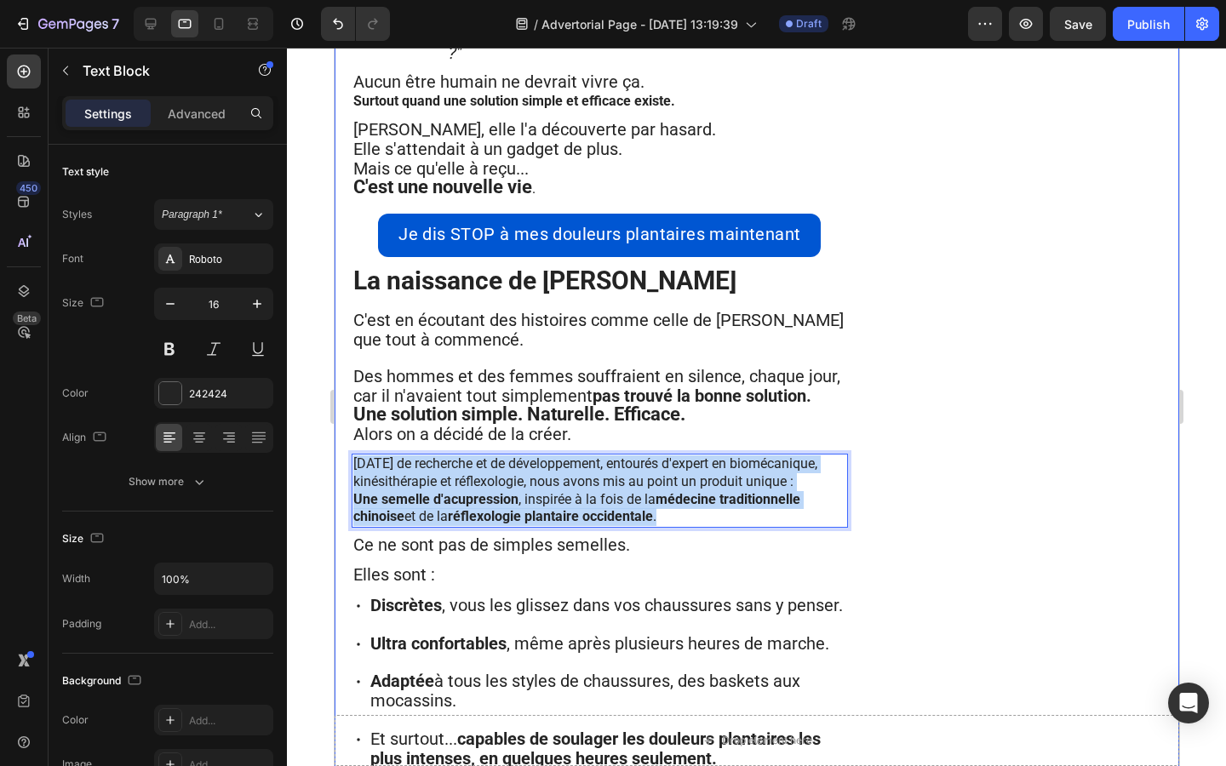
drag, startPoint x: 670, startPoint y: 515, endPoint x: 329, endPoint y: 433, distance: 350.1
click at [334, 433] on html "Tablet ( 992 px) iPhone 13 Mini iPhone 13 Pro iPhone 11 Pro Max iPhone 15 Pro M…" at bounding box center [756, 474] width 844 height 4068
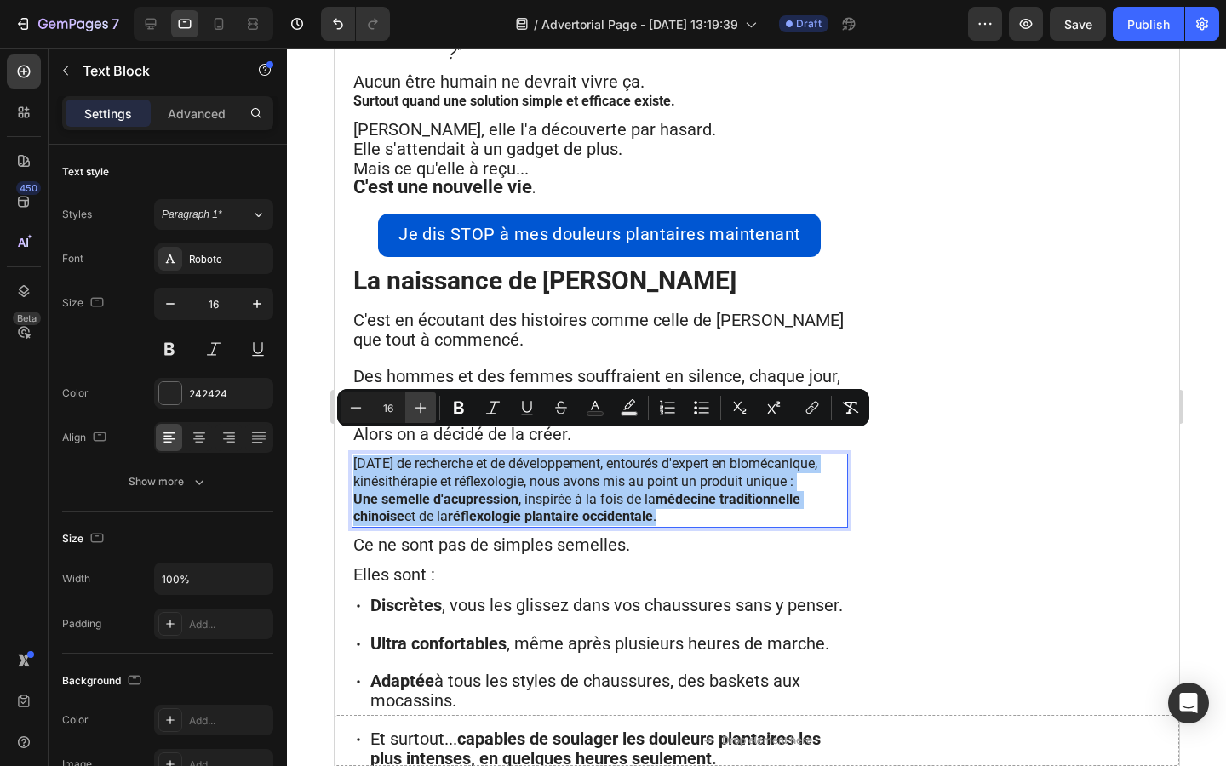
click at [415, 408] on icon "Editor contextual toolbar" at bounding box center [420, 408] width 11 height 11
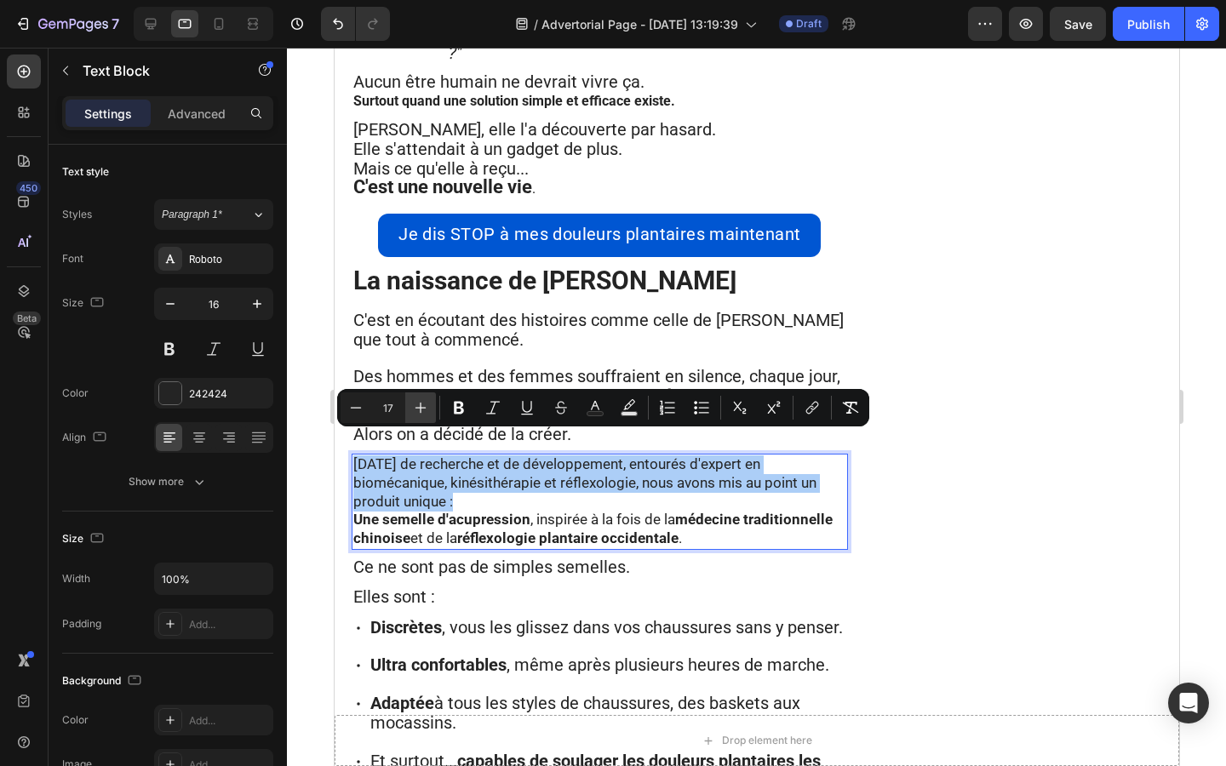
click at [415, 408] on icon "Editor contextual toolbar" at bounding box center [420, 408] width 11 height 11
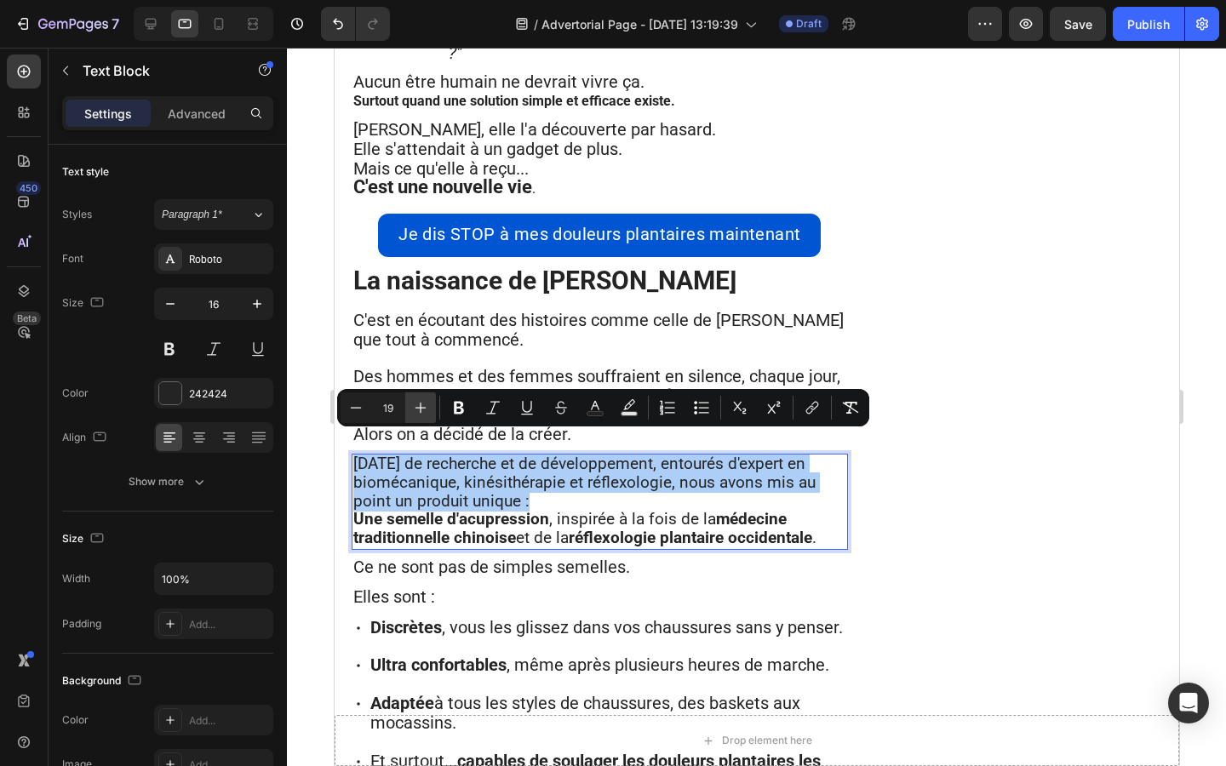
click at [415, 408] on icon "Editor contextual toolbar" at bounding box center [420, 408] width 11 height 11
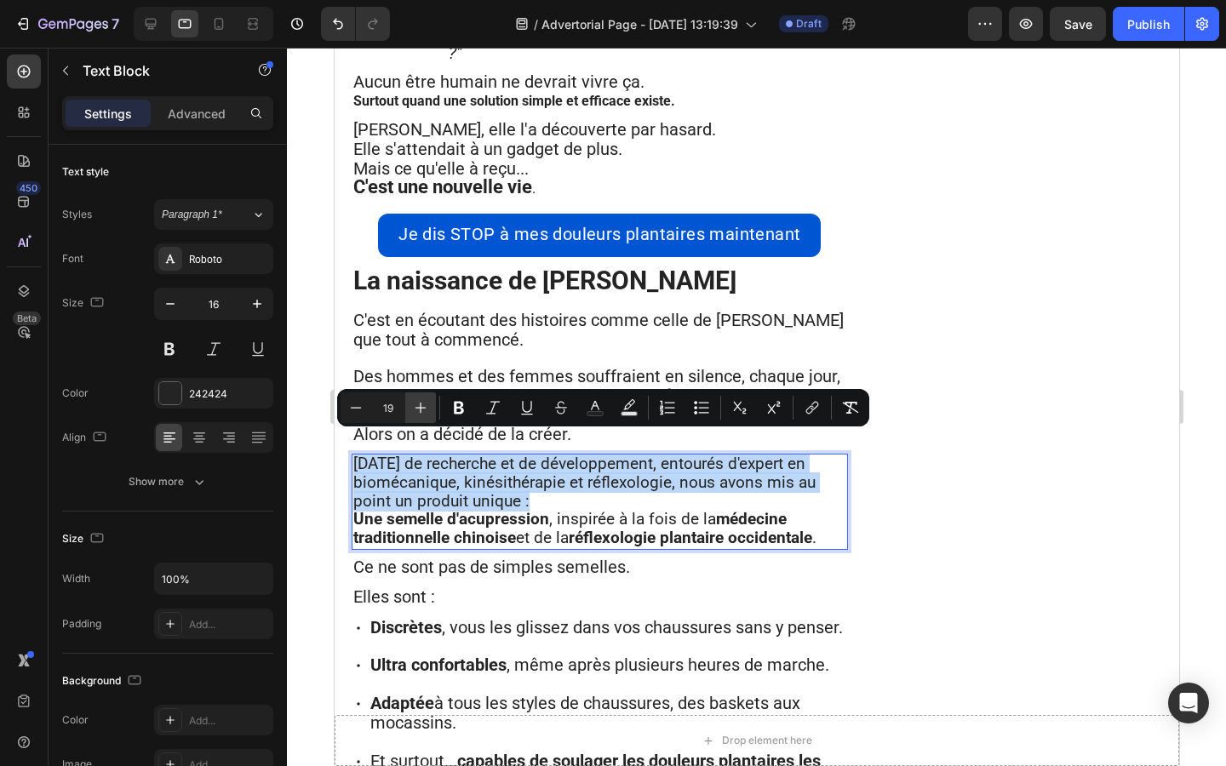
type input "20"
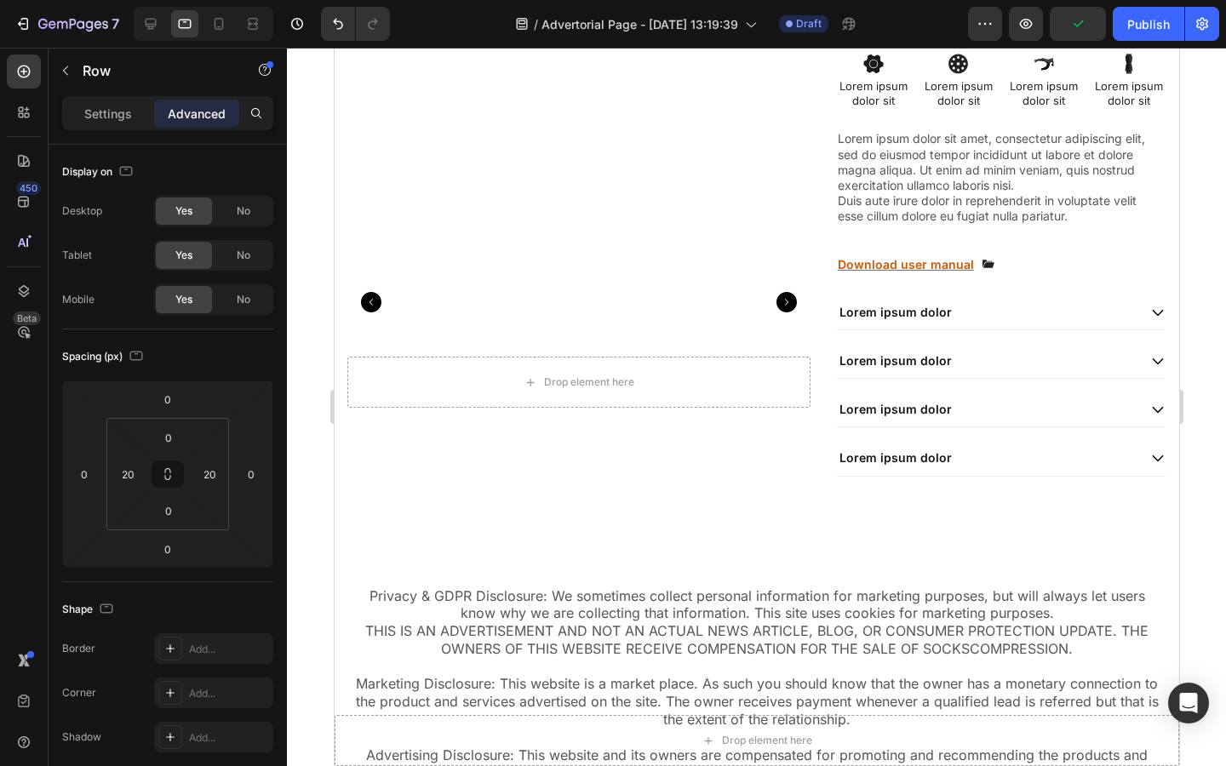
scroll to position [2733, 0]
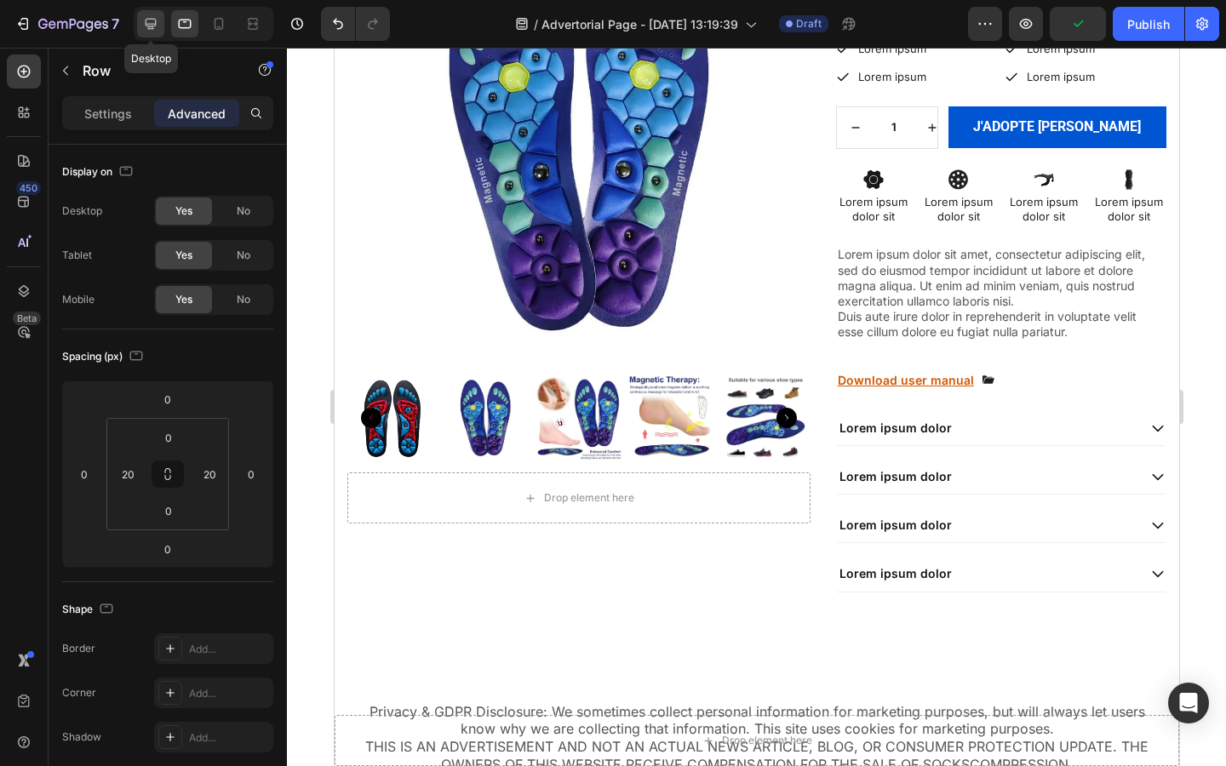
click at [151, 17] on icon at bounding box center [150, 23] width 17 height 17
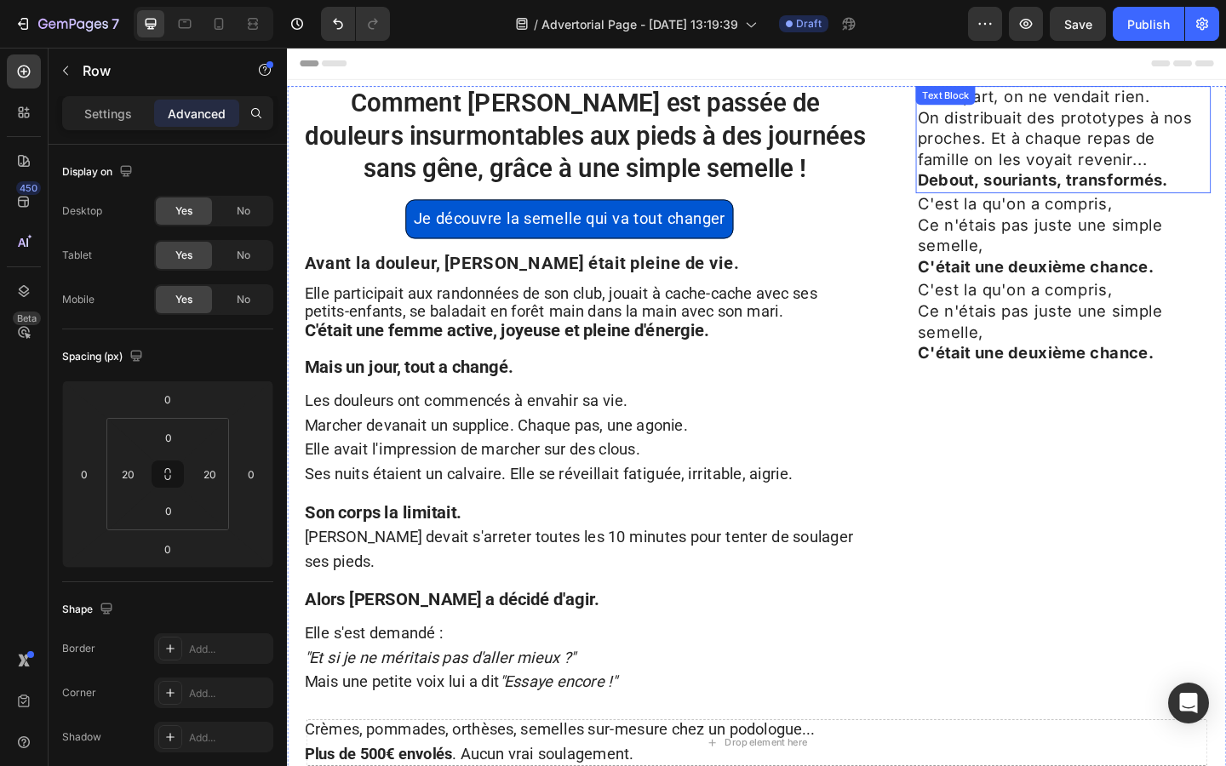
click at [1038, 185] on strong "Debout, souriants, transformés." at bounding box center [1108, 191] width 272 height 20
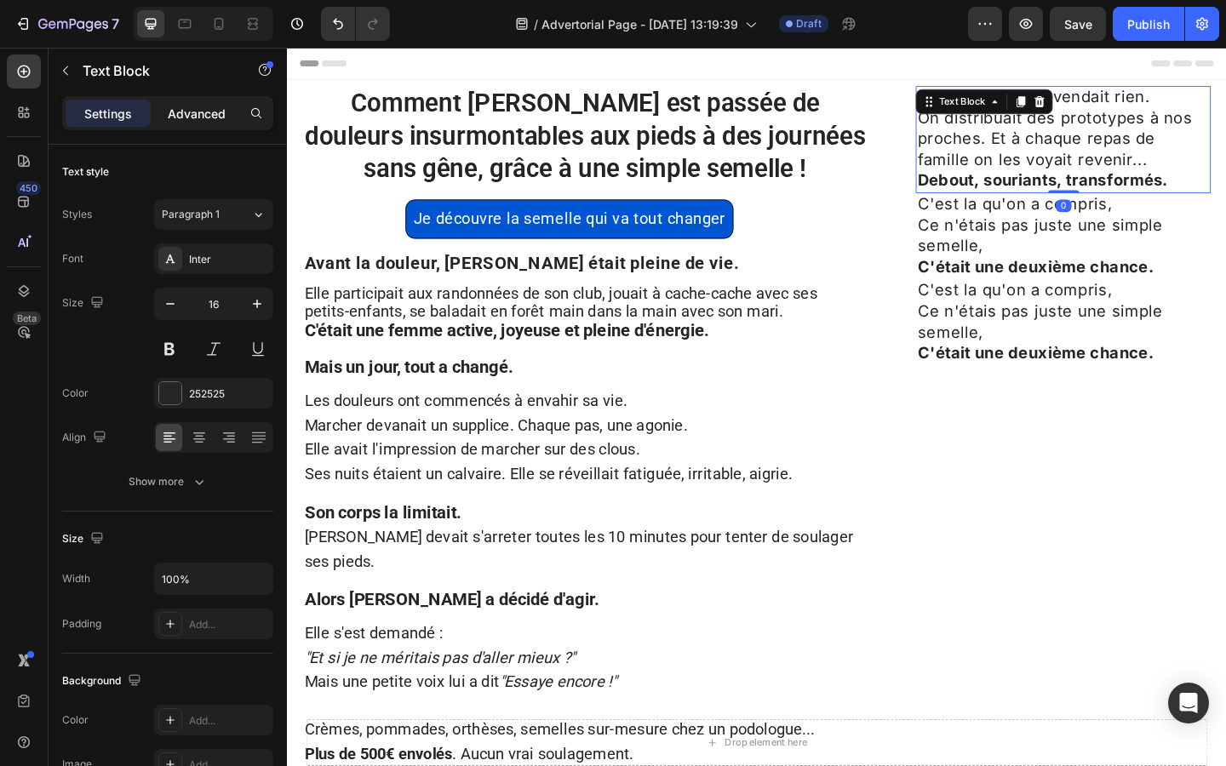
click at [216, 114] on p "Advanced" at bounding box center [197, 114] width 58 height 18
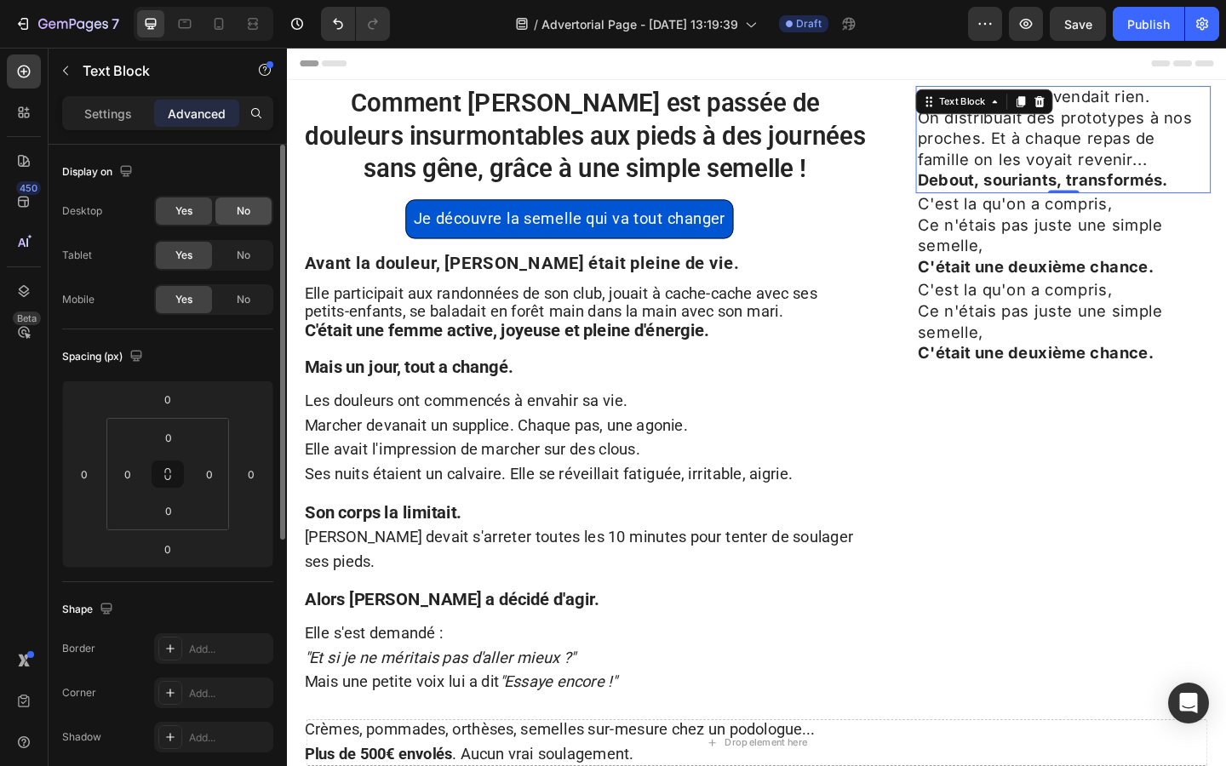
click at [237, 220] on div "No" at bounding box center [243, 210] width 56 height 27
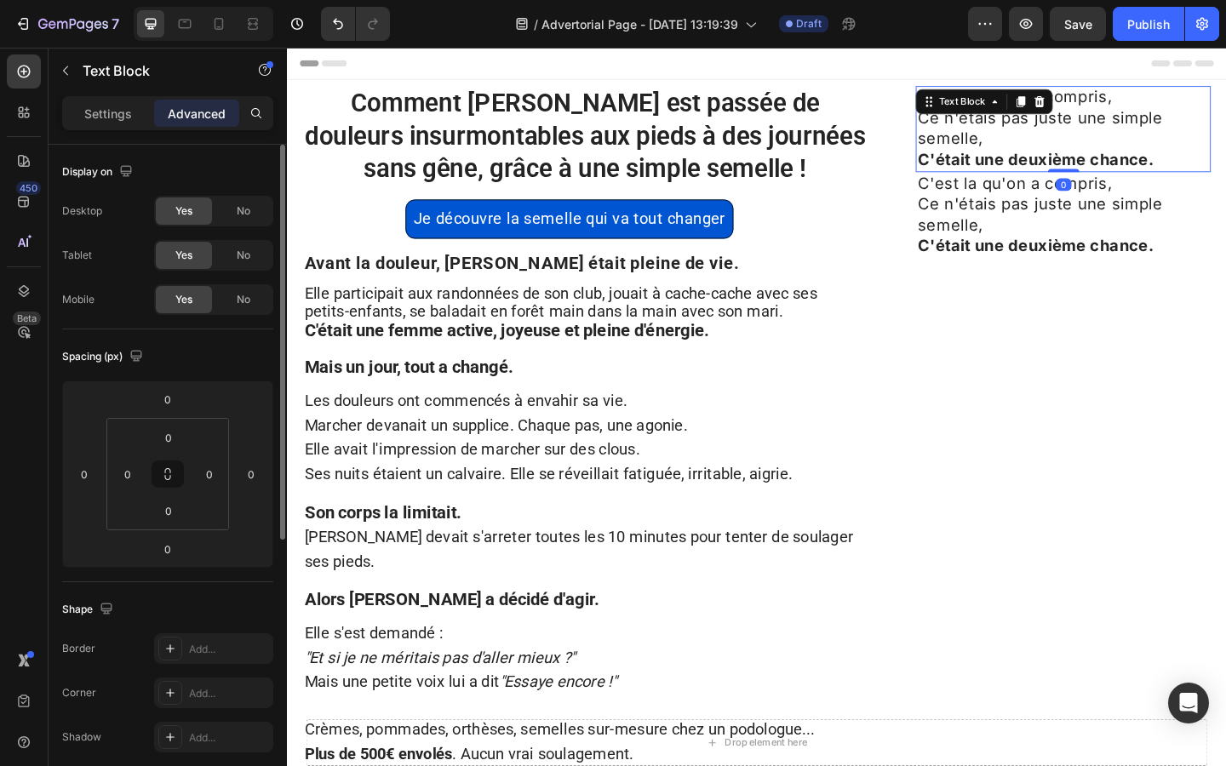
click at [986, 147] on span "Ce n'étais pas juste une simple semelle," at bounding box center [1105, 135] width 266 height 43
click at [250, 217] on div "No" at bounding box center [243, 210] width 56 height 27
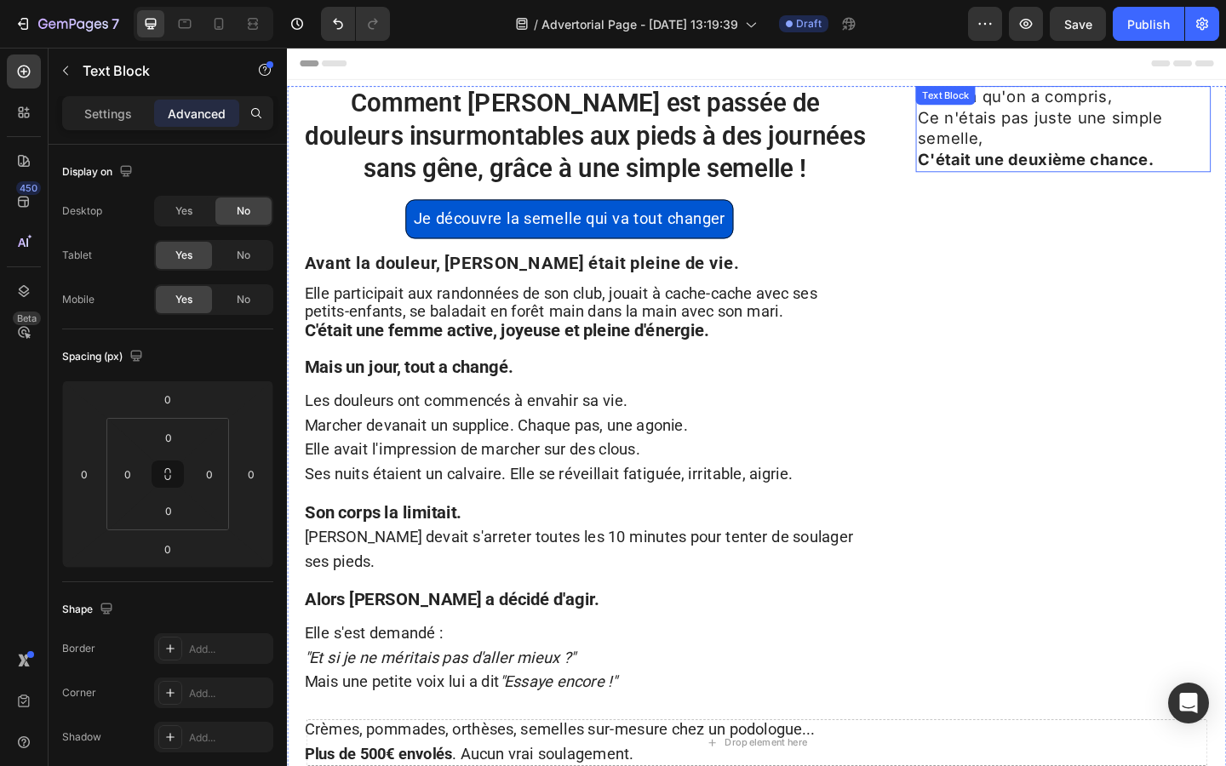
click at [1016, 171] on strong "C'était une deuxième chance." at bounding box center [1100, 169] width 257 height 20
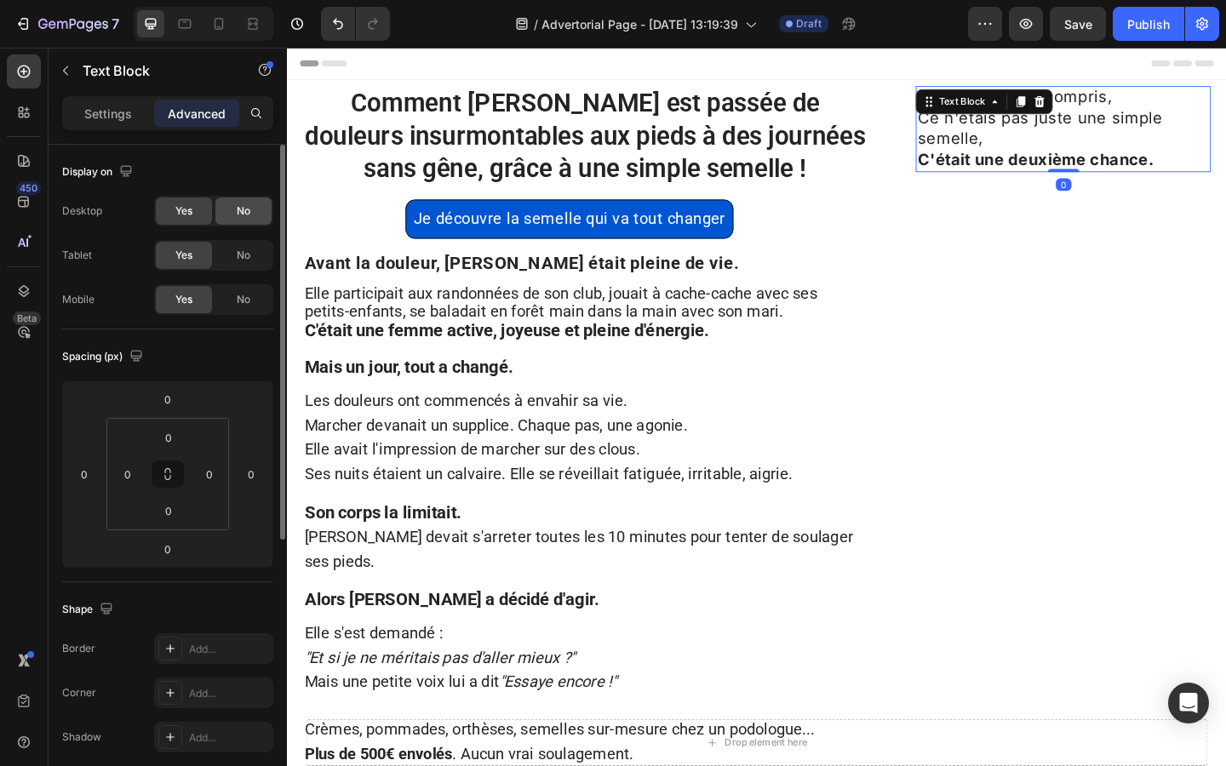
click at [251, 205] on div "No" at bounding box center [243, 210] width 56 height 27
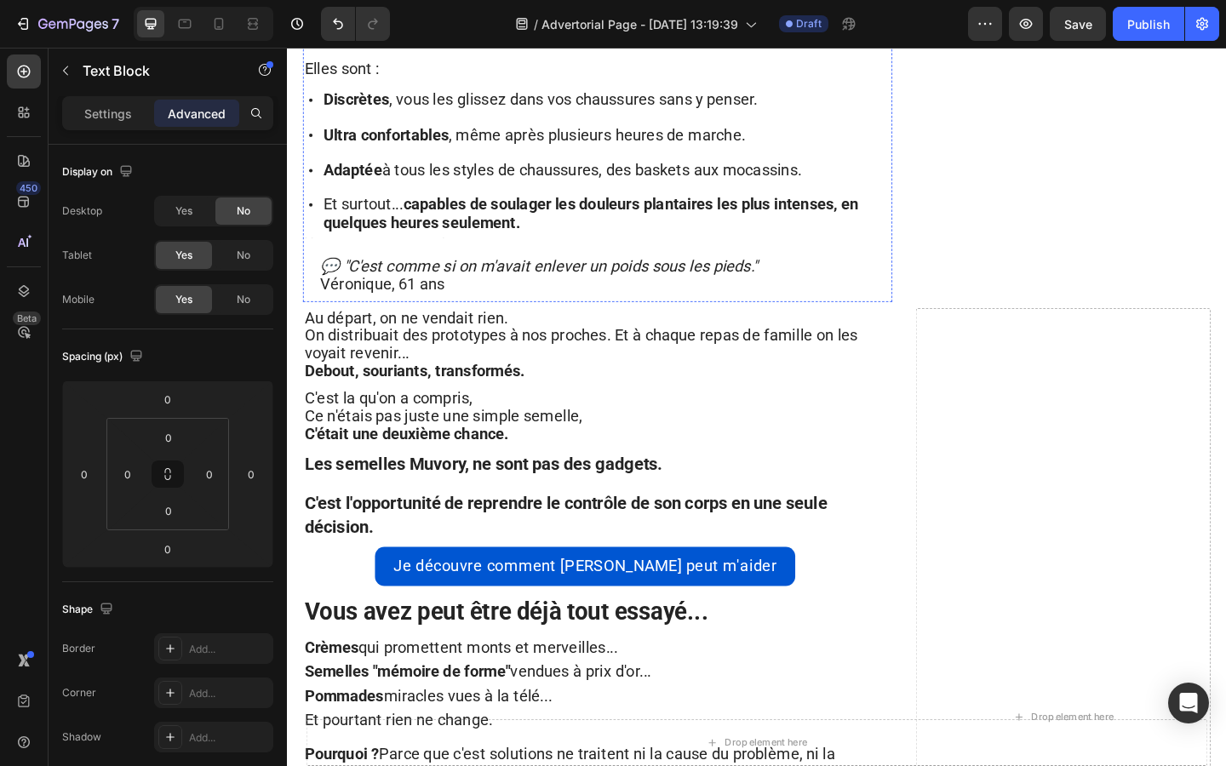
scroll to position [2320, 0]
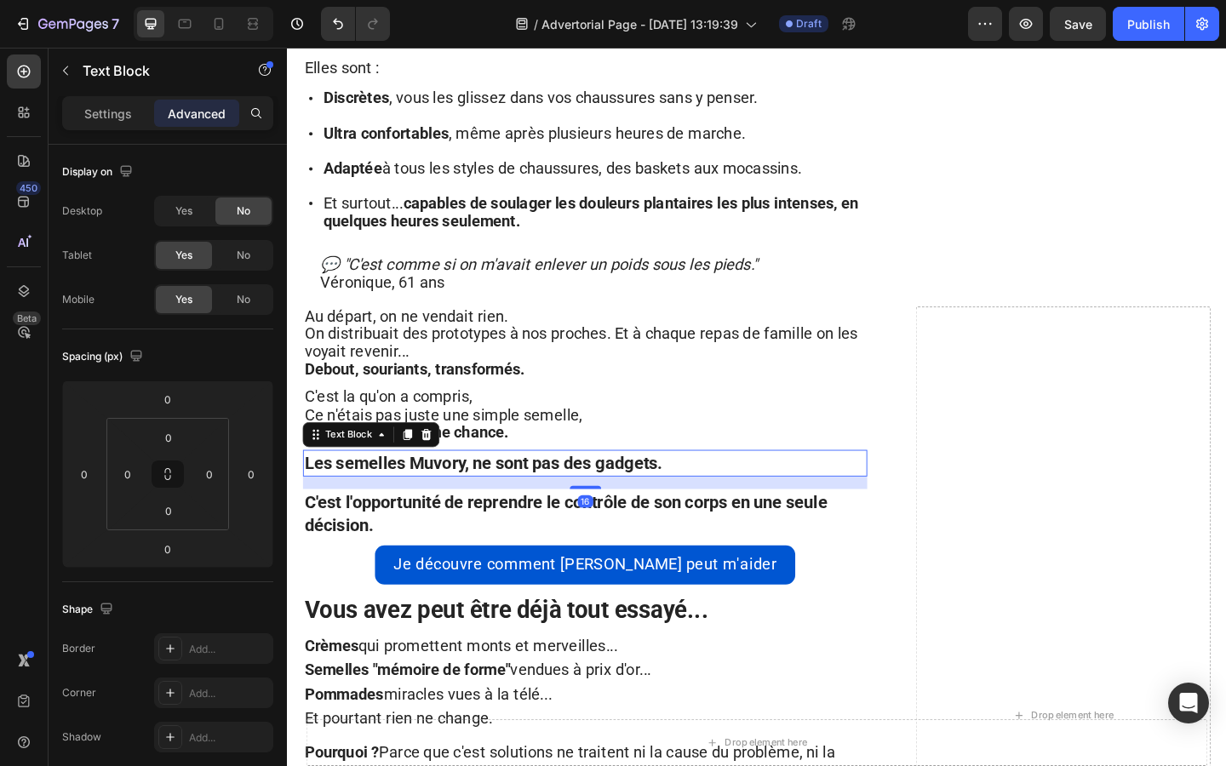
click at [424, 489] on strong "Les semelles Muvory, ne sont pas des gadgets." at bounding box center [500, 499] width 389 height 21
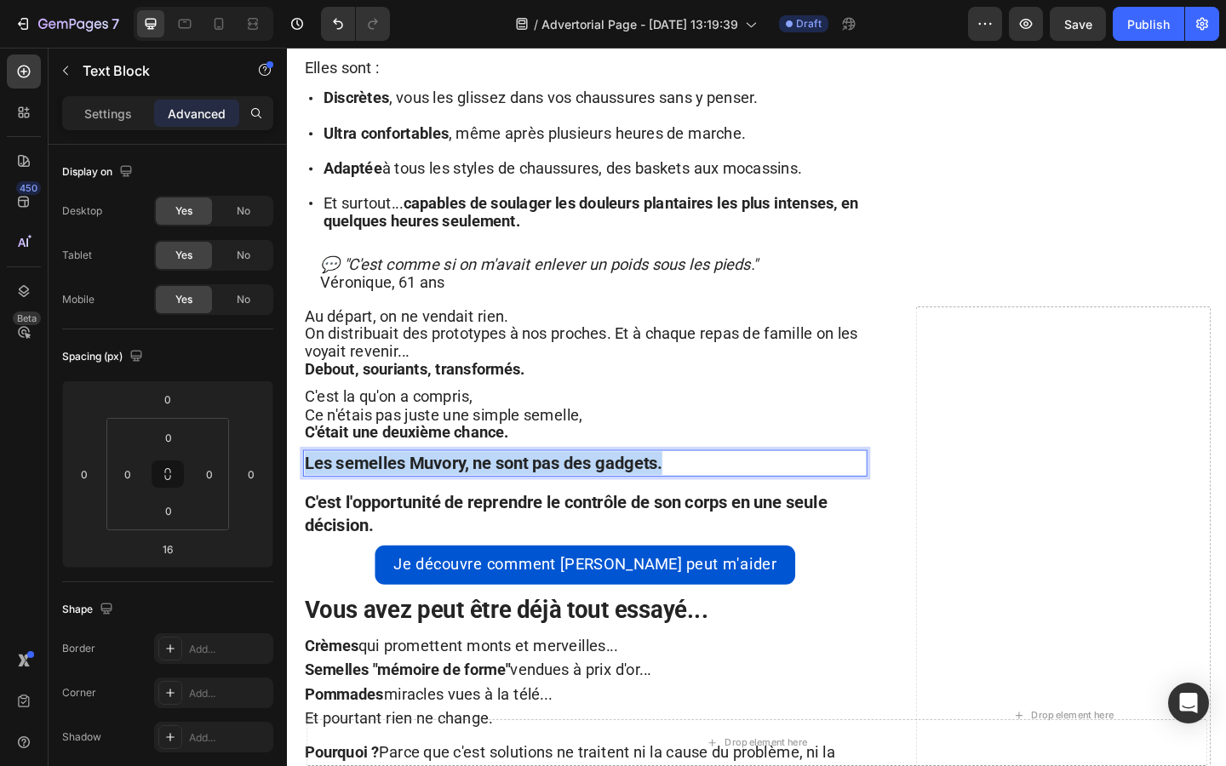
click at [424, 489] on strong "Les semelles Muvory, ne sont pas des gadgets." at bounding box center [500, 499] width 389 height 21
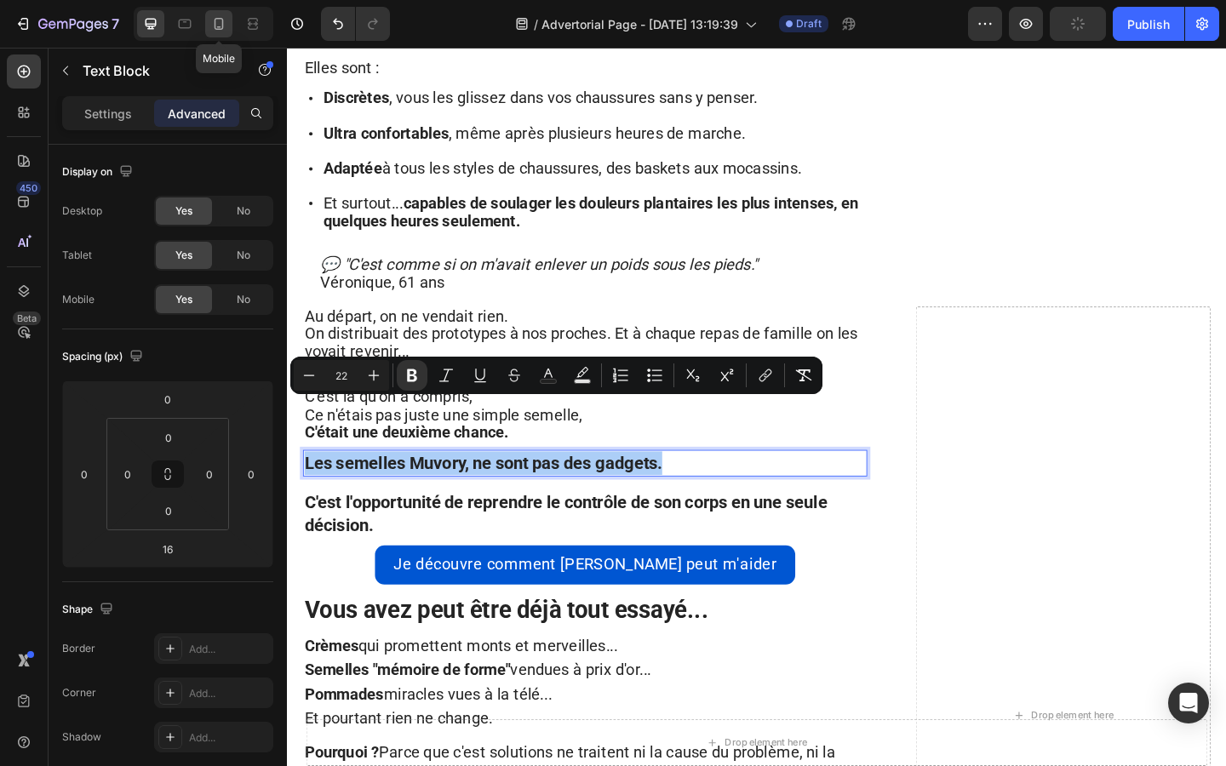
click at [214, 16] on icon at bounding box center [218, 23] width 17 height 17
type input "14"
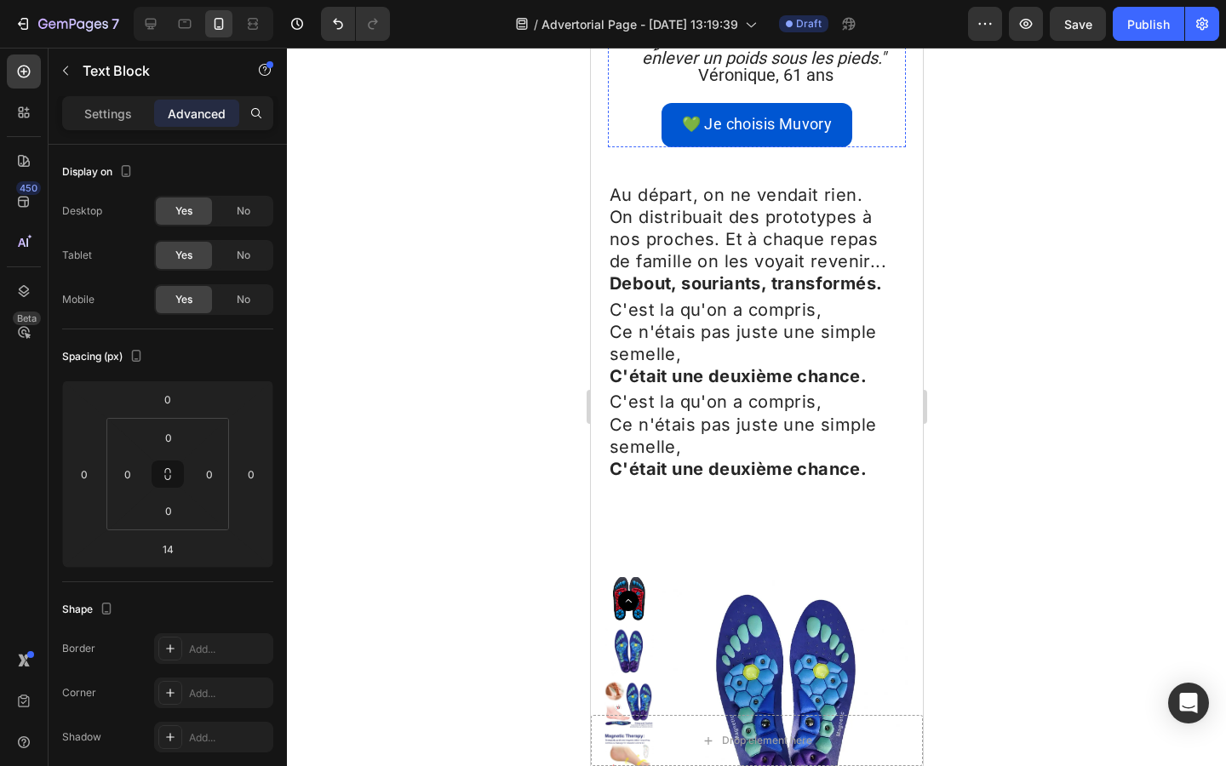
scroll to position [3511, 0]
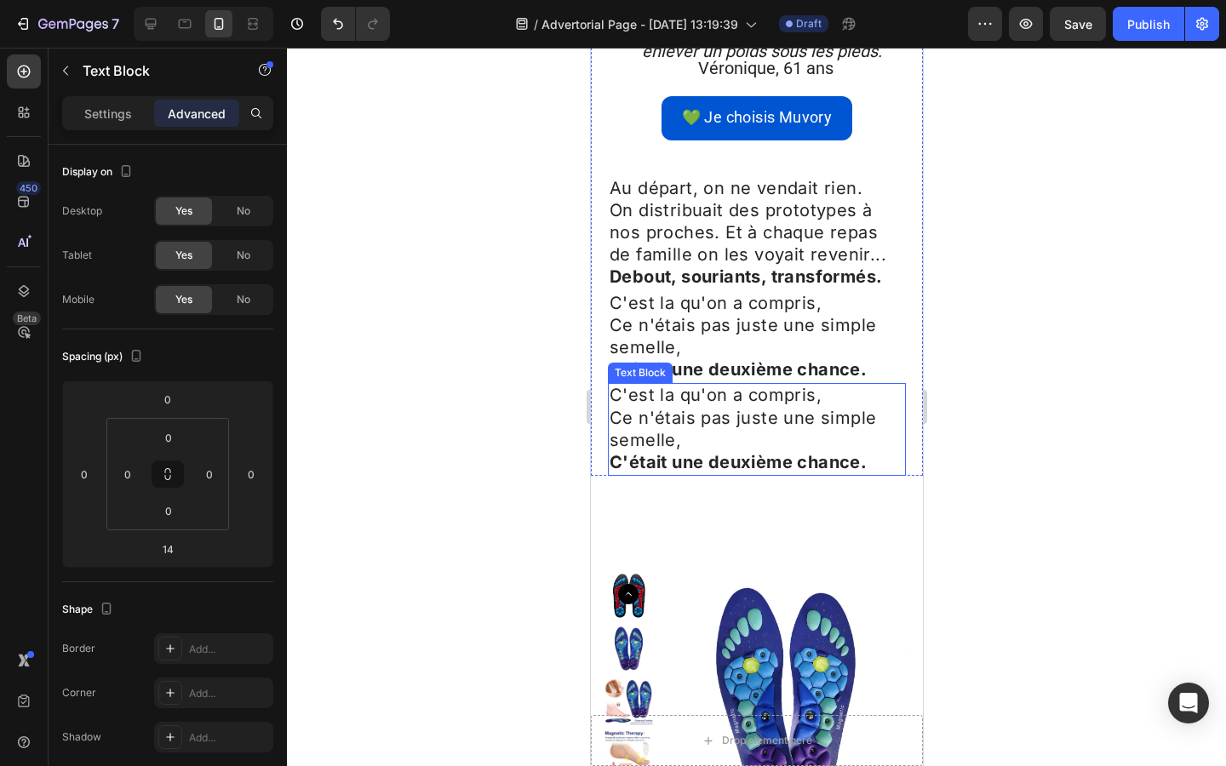
click at [702, 408] on p "Ce n'étais pas juste une simple semelle," at bounding box center [756, 430] width 294 height 44
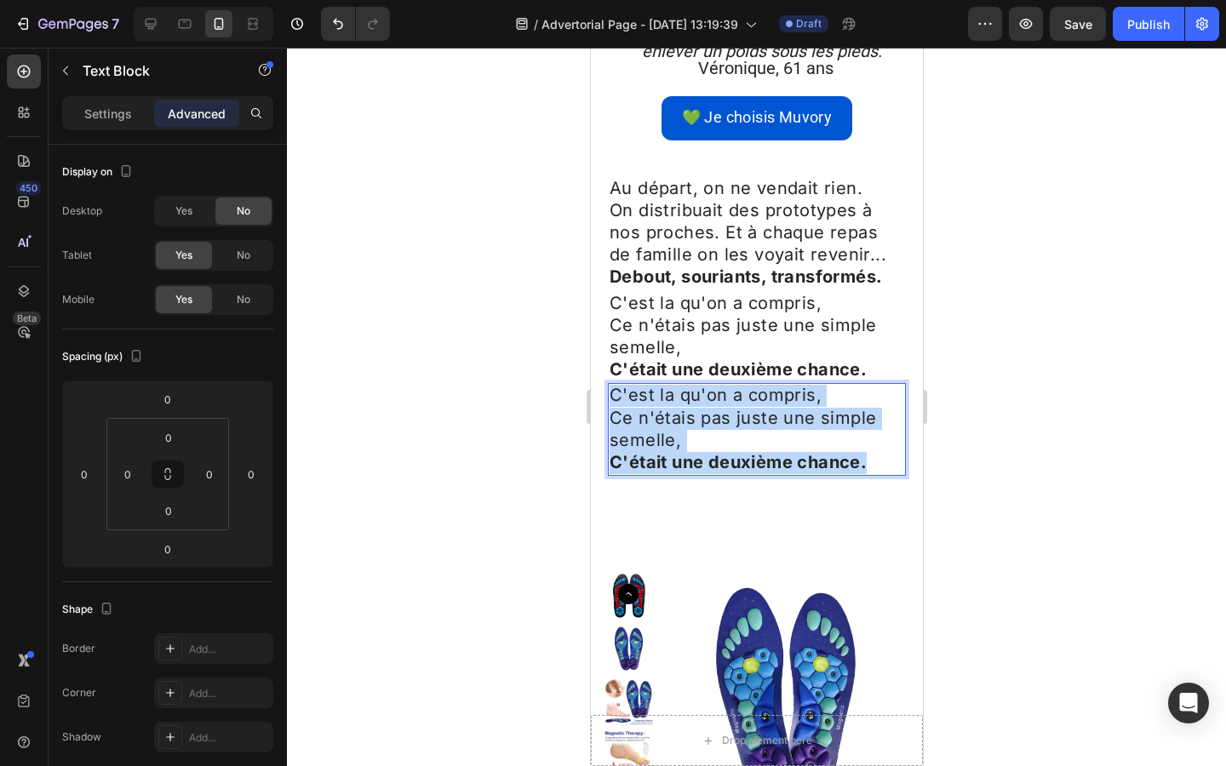
drag, startPoint x: 867, startPoint y: 318, endPoint x: 533, endPoint y: 231, distance: 345.8
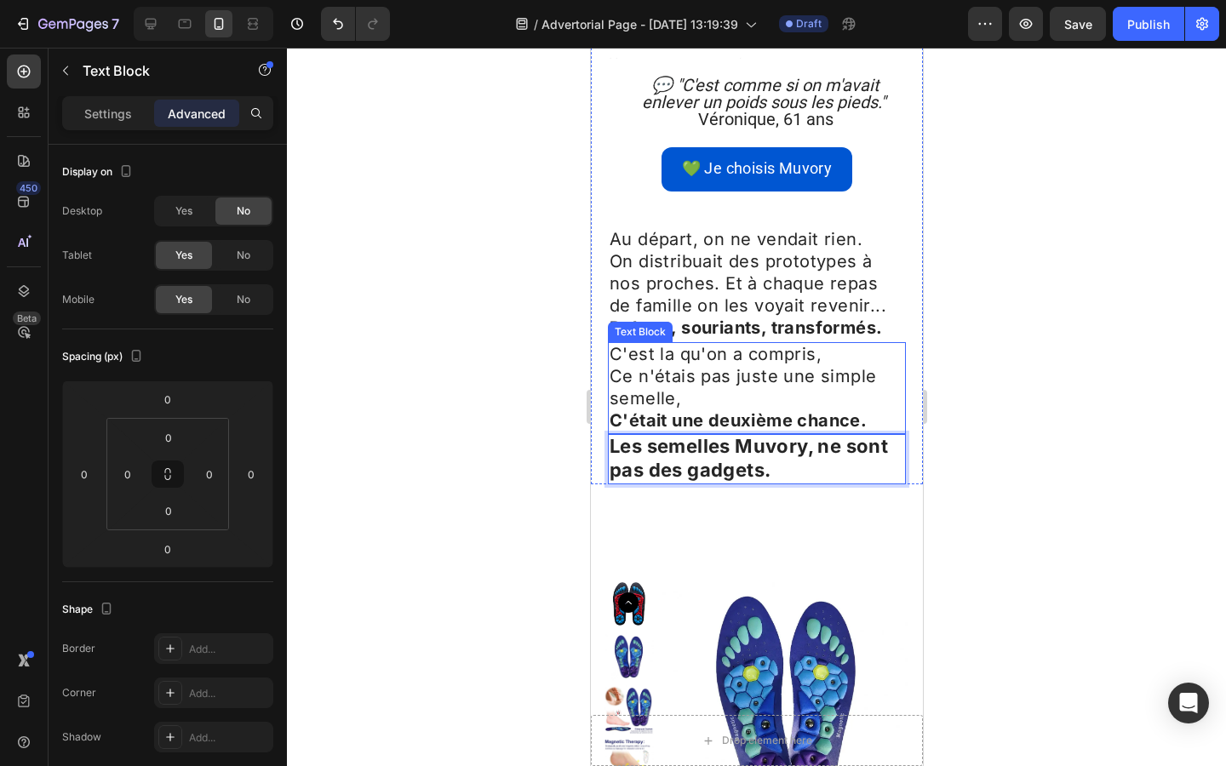
scroll to position [3457, 0]
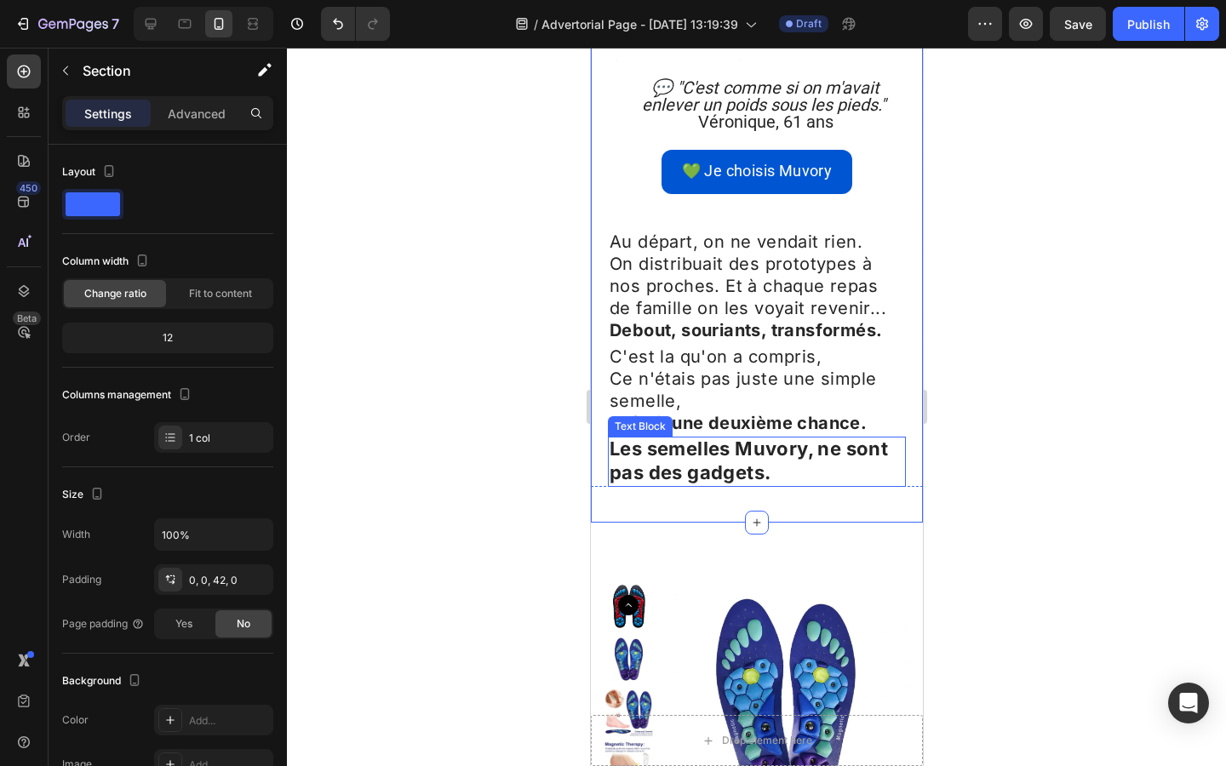
click at [761, 437] on strong "Les semelles Muvory, ne sont pas des gadgets." at bounding box center [748, 459] width 278 height 45
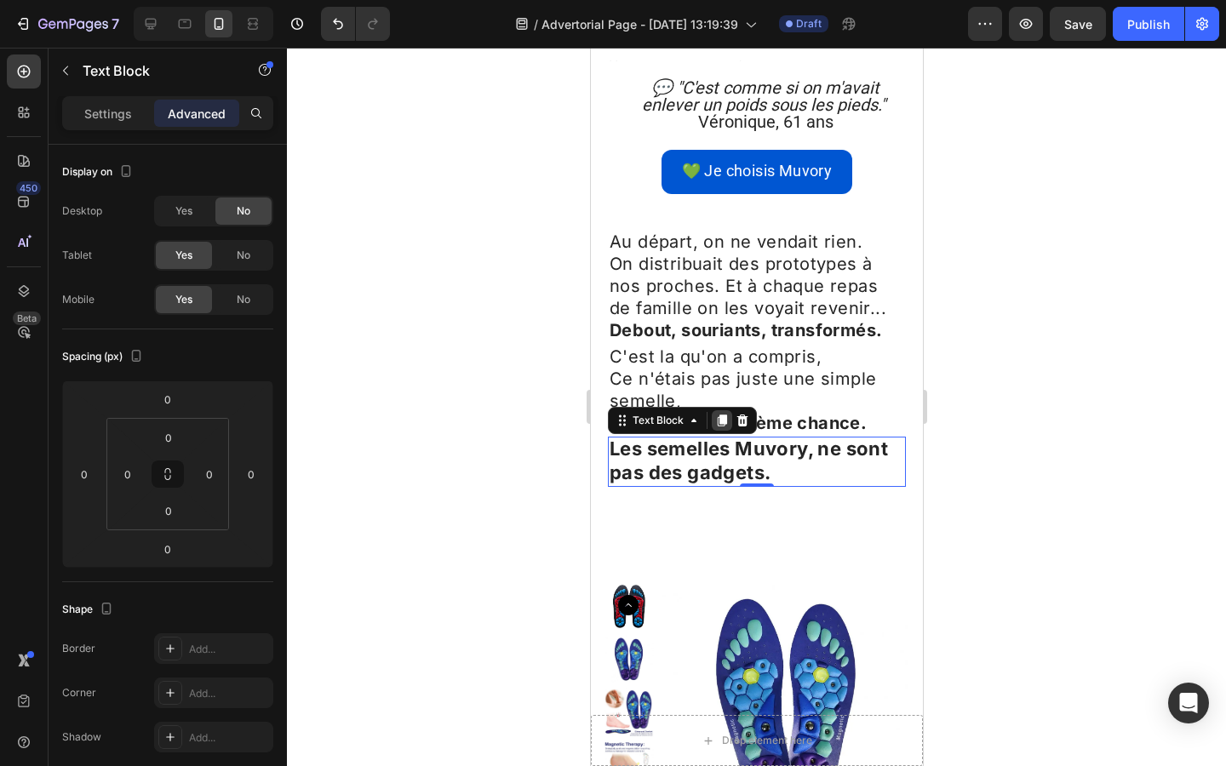
click at [718, 414] on icon at bounding box center [721, 421] width 14 height 14
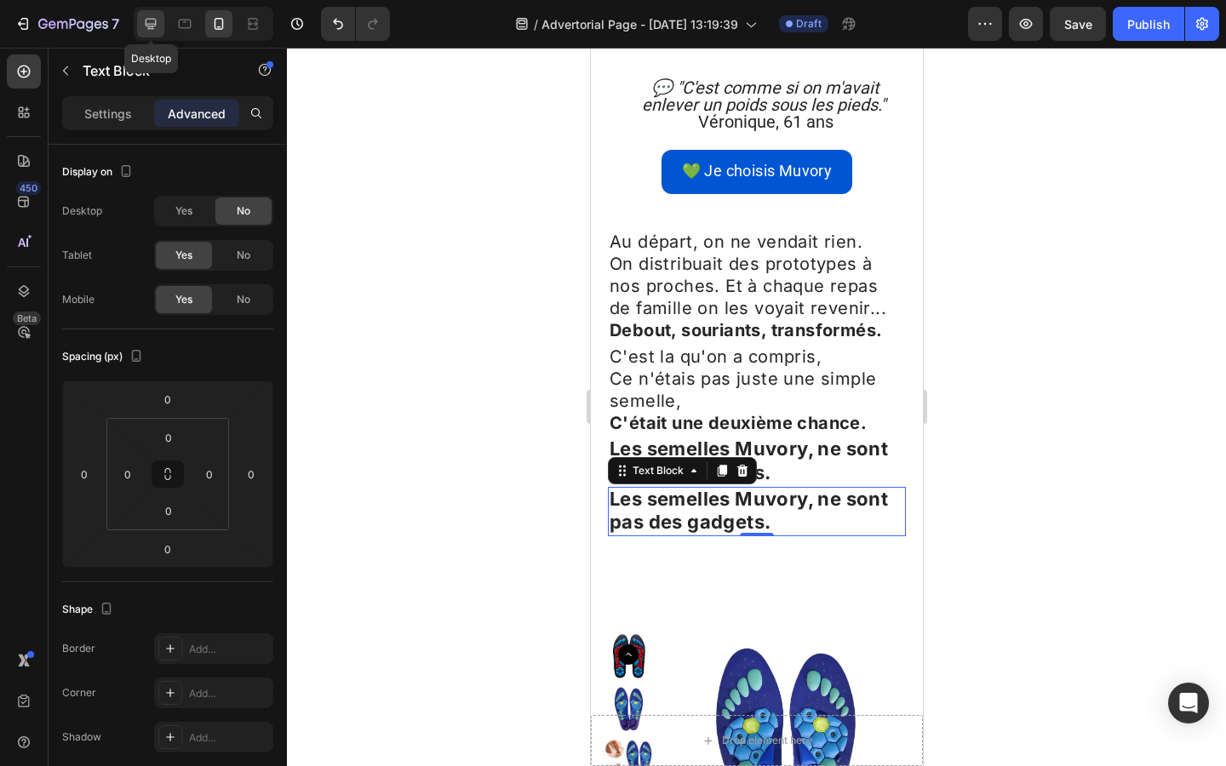
click at [152, 24] on icon at bounding box center [151, 24] width 11 height 11
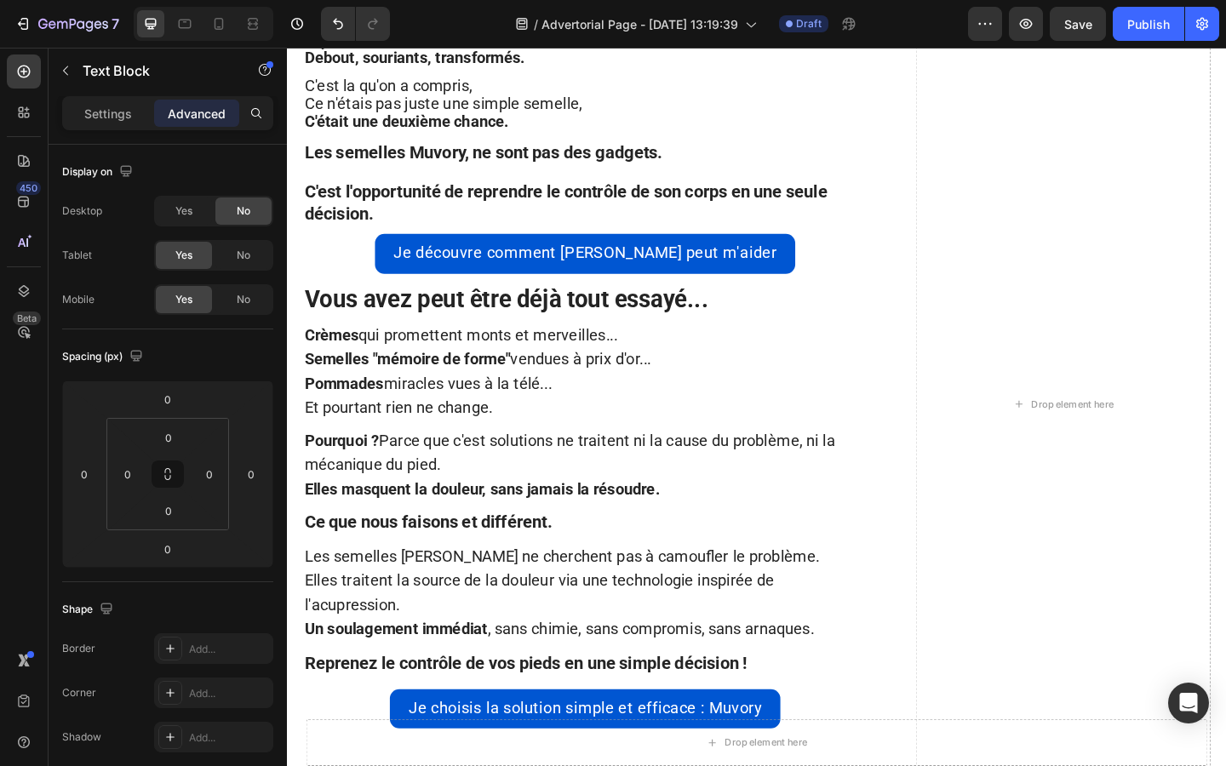
scroll to position [2507, 0]
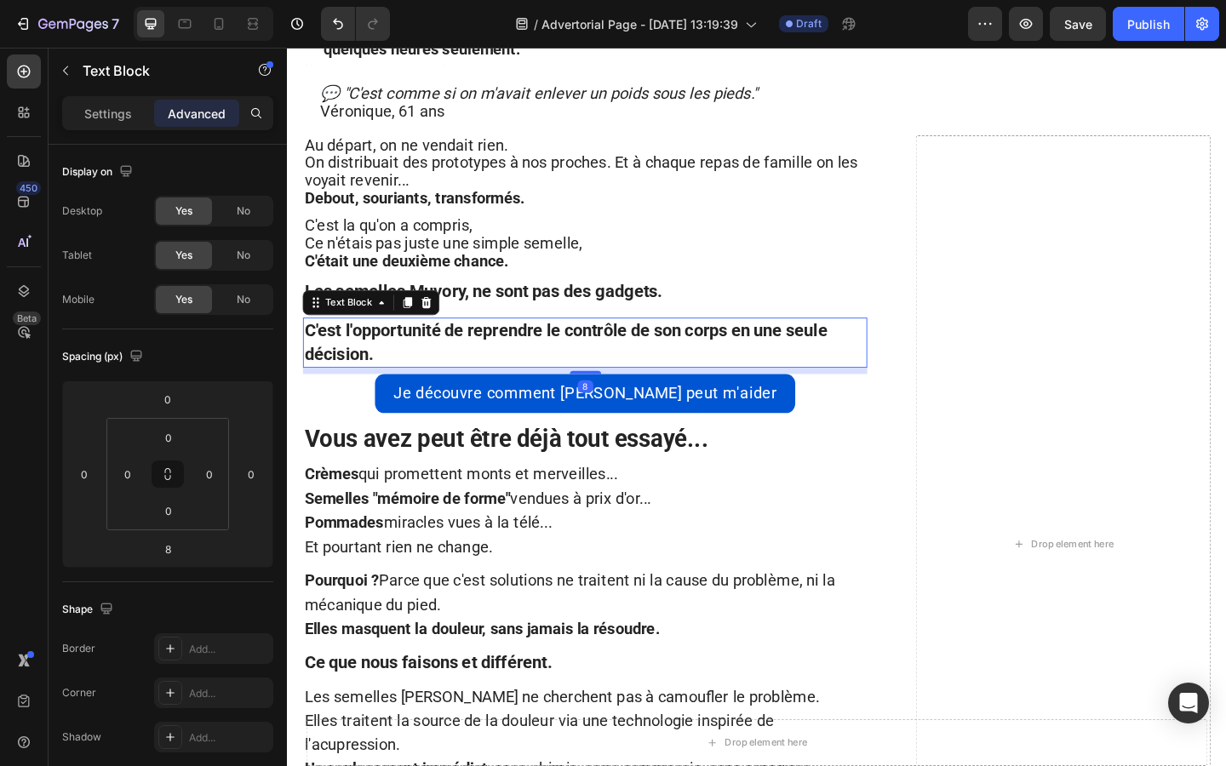
click at [346, 345] on strong "C'est l'opportunité de reprendre le contrôle de son corps en une seule décision." at bounding box center [590, 368] width 569 height 47
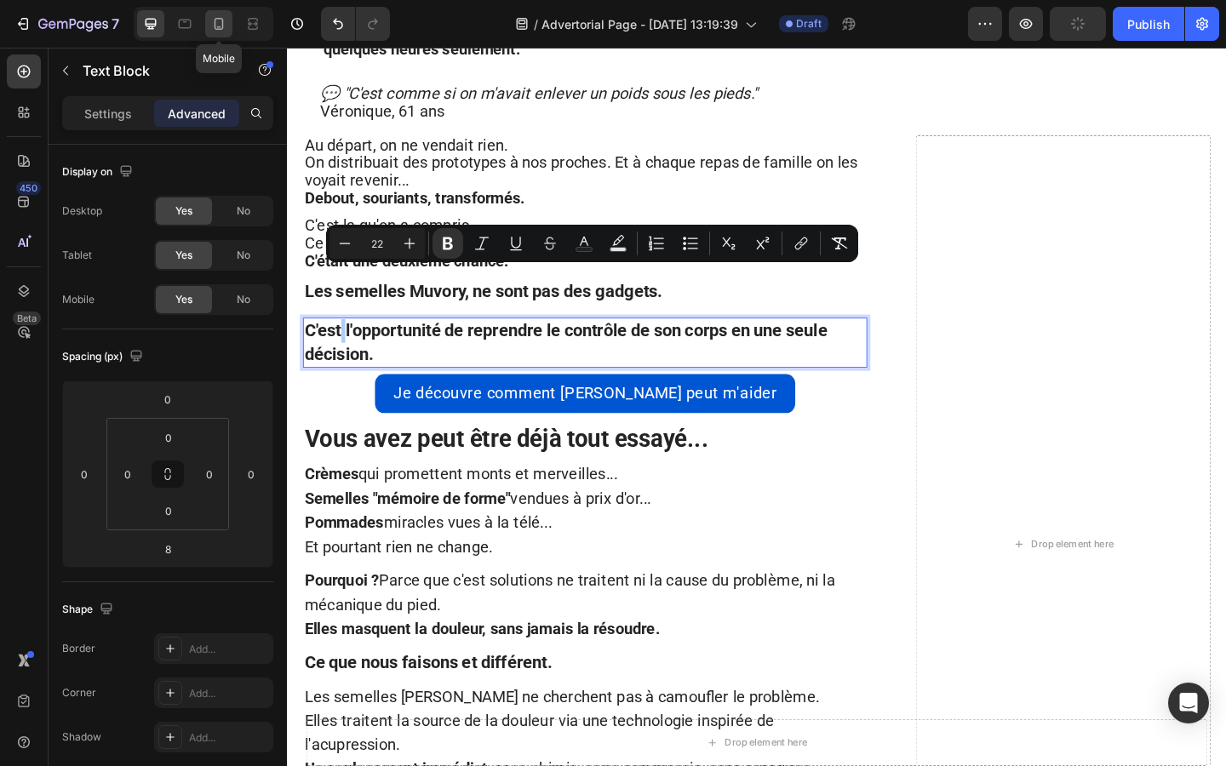
click at [220, 15] on icon at bounding box center [218, 23] width 17 height 17
type input "14"
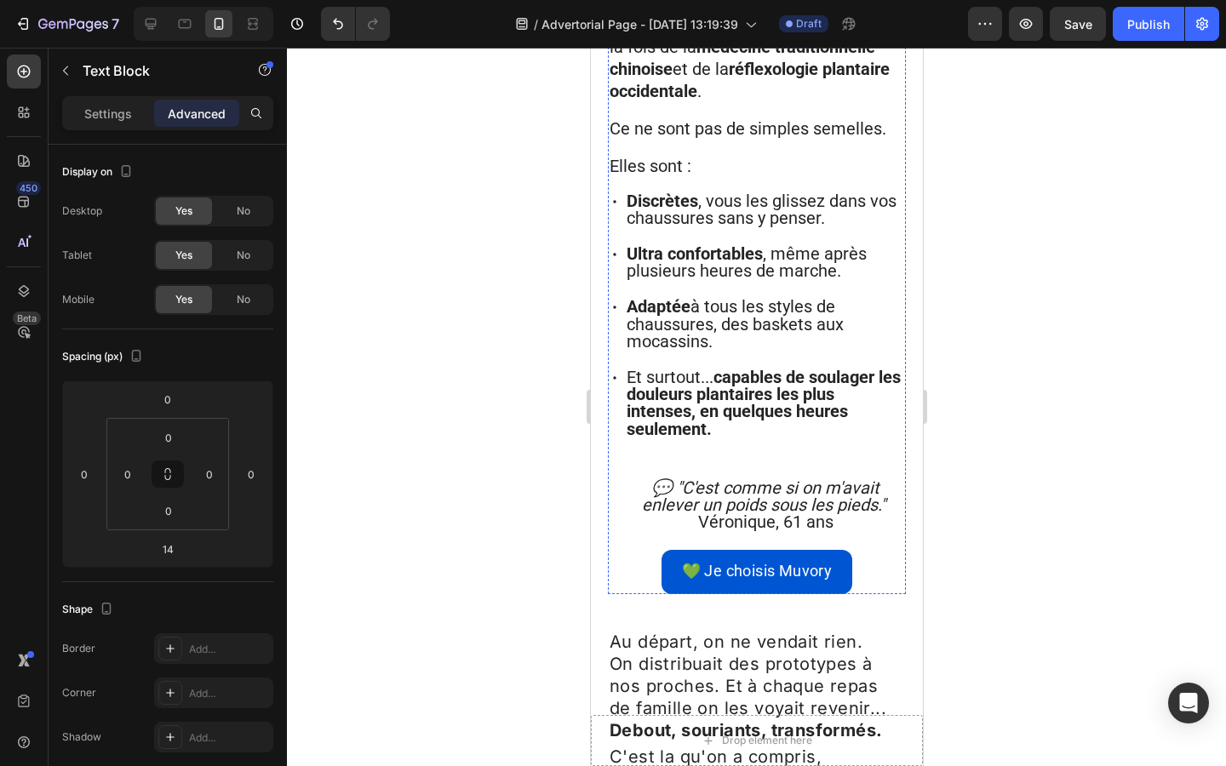
scroll to position [3439, 0]
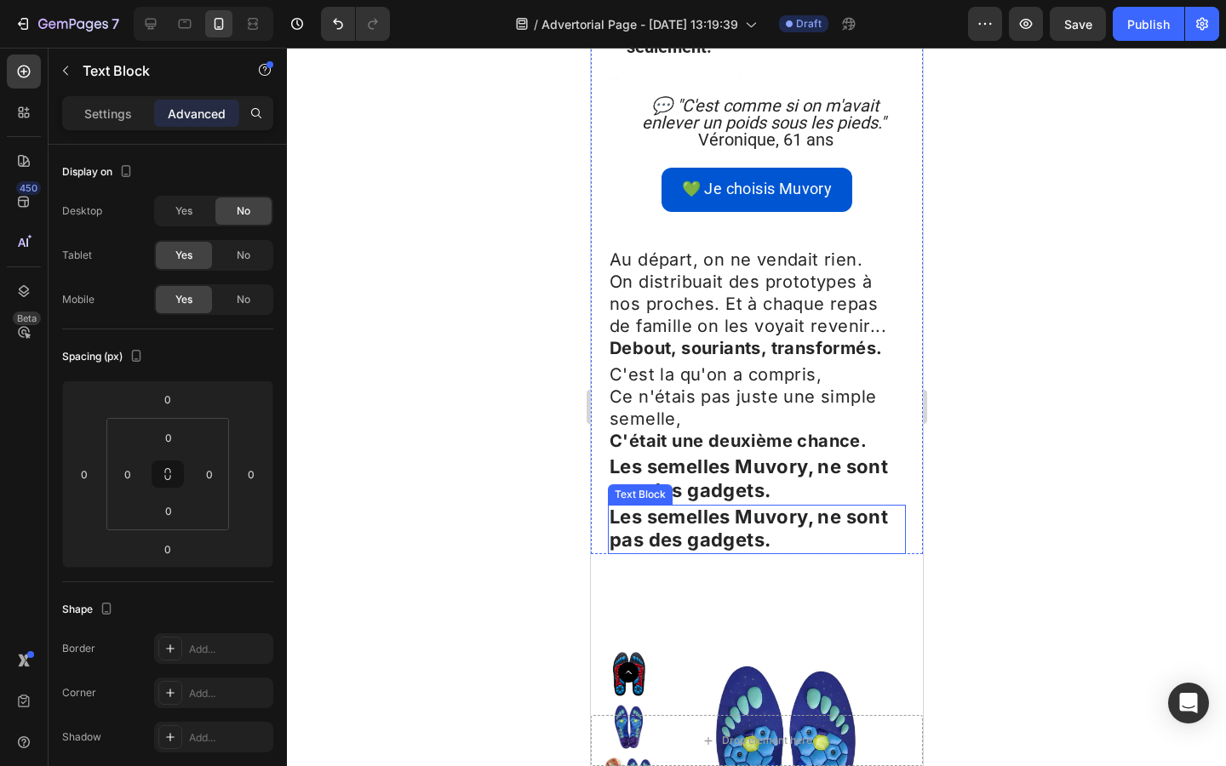
click at [642, 506] on strong "Les semelles Muvory, ne sont pas des gadgets." at bounding box center [748, 528] width 278 height 45
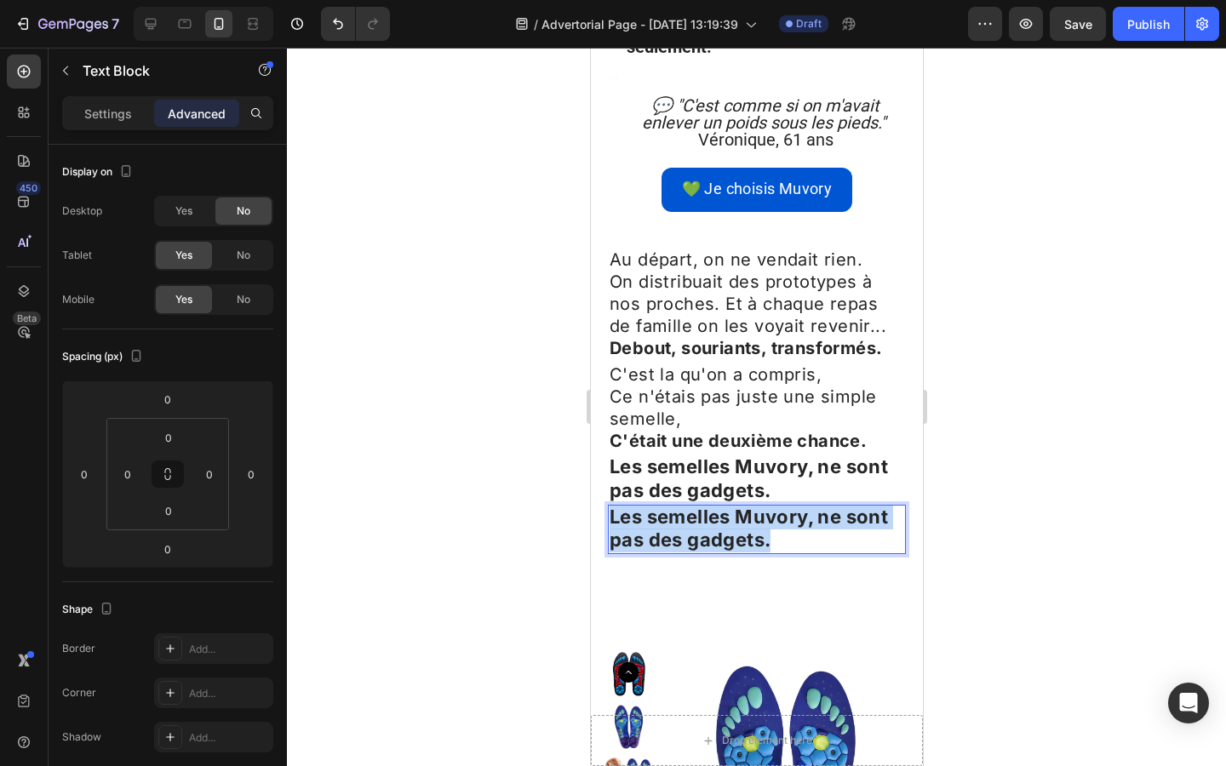
click at [642, 506] on strong "Les semelles Muvory, ne sont pas des gadgets." at bounding box center [748, 528] width 278 height 45
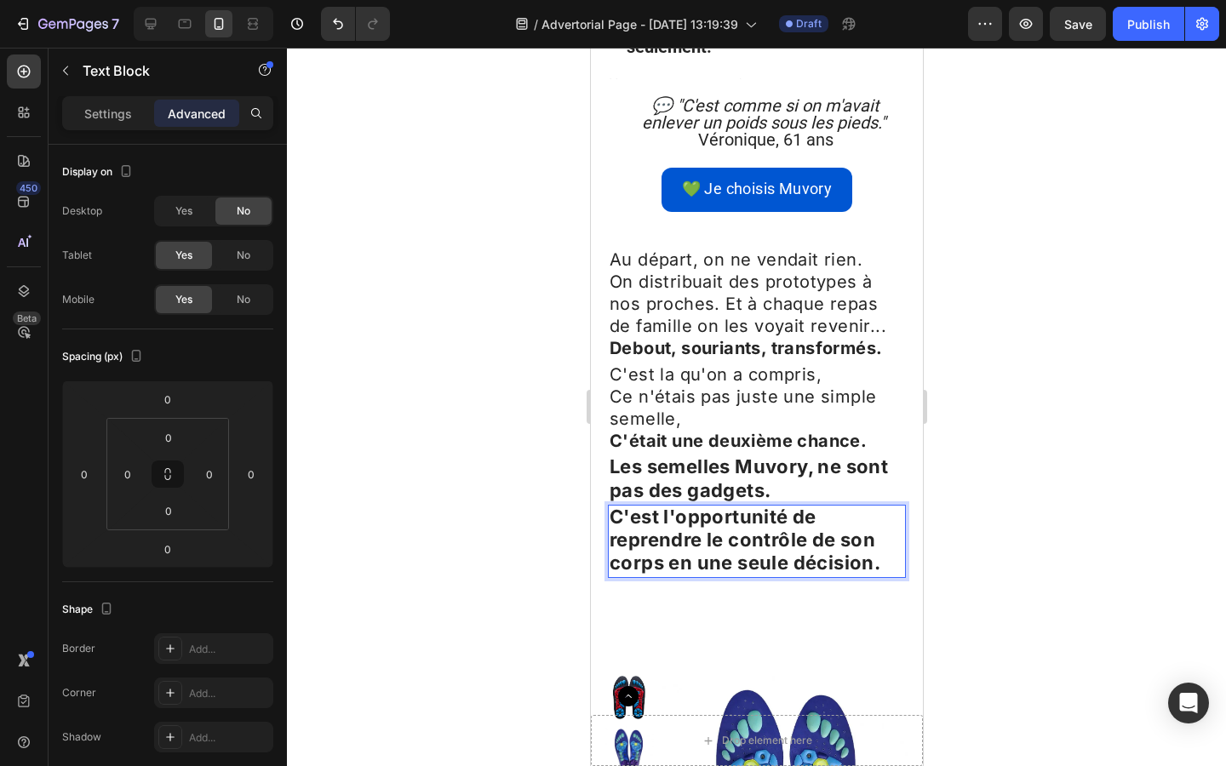
click at [527, 373] on div at bounding box center [756, 407] width 939 height 718
click at [671, 506] on strong "C'est l'opportunité de reprendre le contrôle de son corps en une seule décision." at bounding box center [744, 540] width 271 height 68
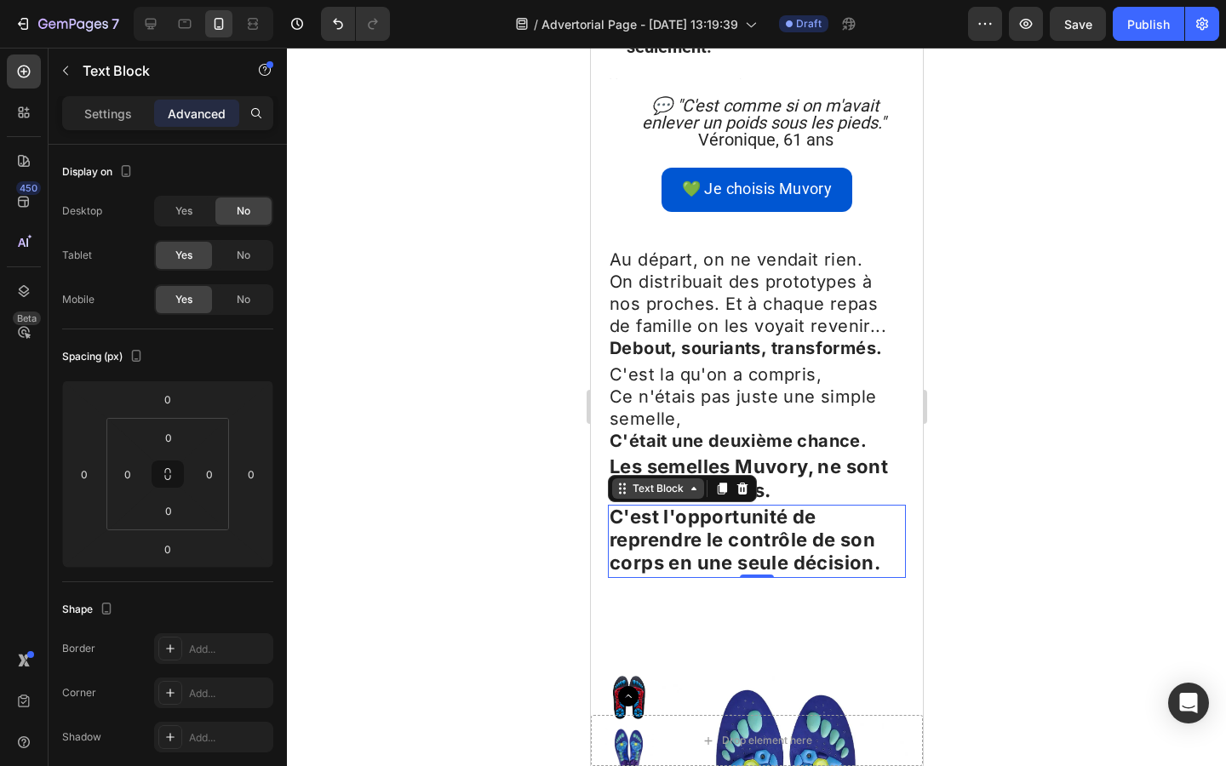
drag, startPoint x: 720, startPoint y: 349, endPoint x: 643, endPoint y: 348, distance: 76.6
click at [720, 482] on icon at bounding box center [721, 489] width 14 height 14
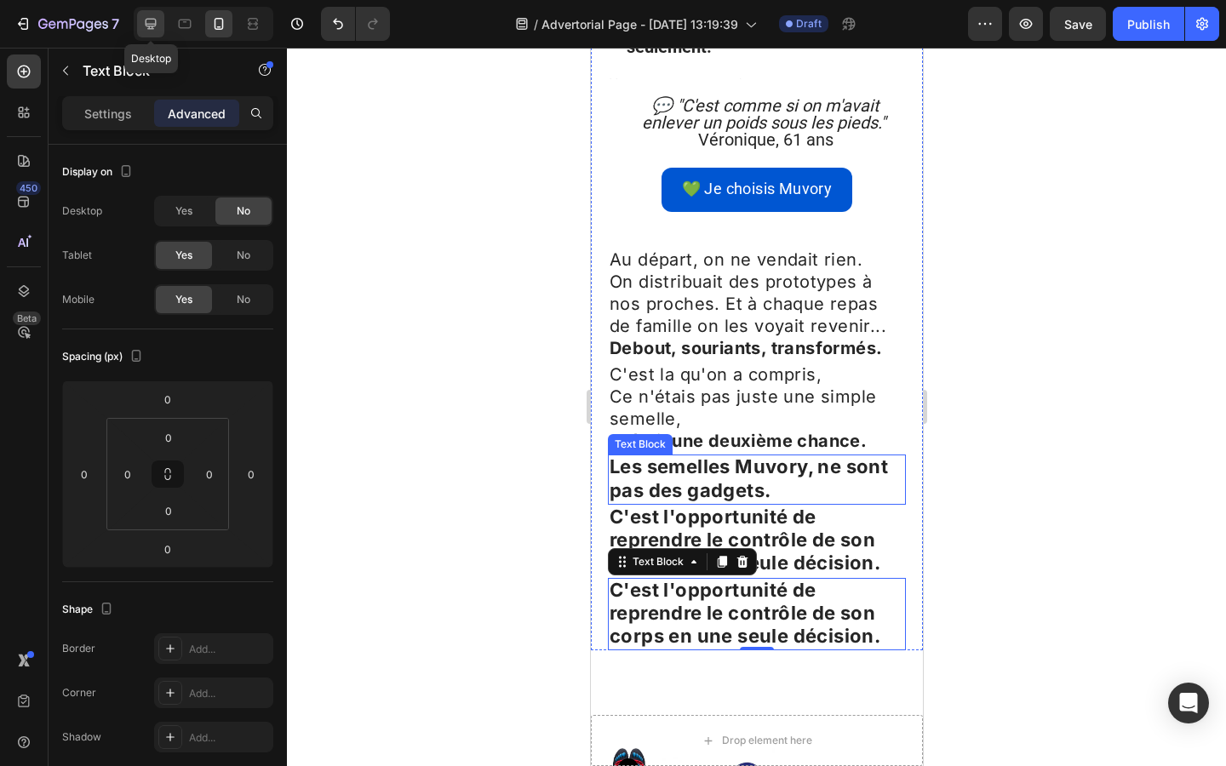
click at [146, 16] on icon at bounding box center [150, 23] width 17 height 17
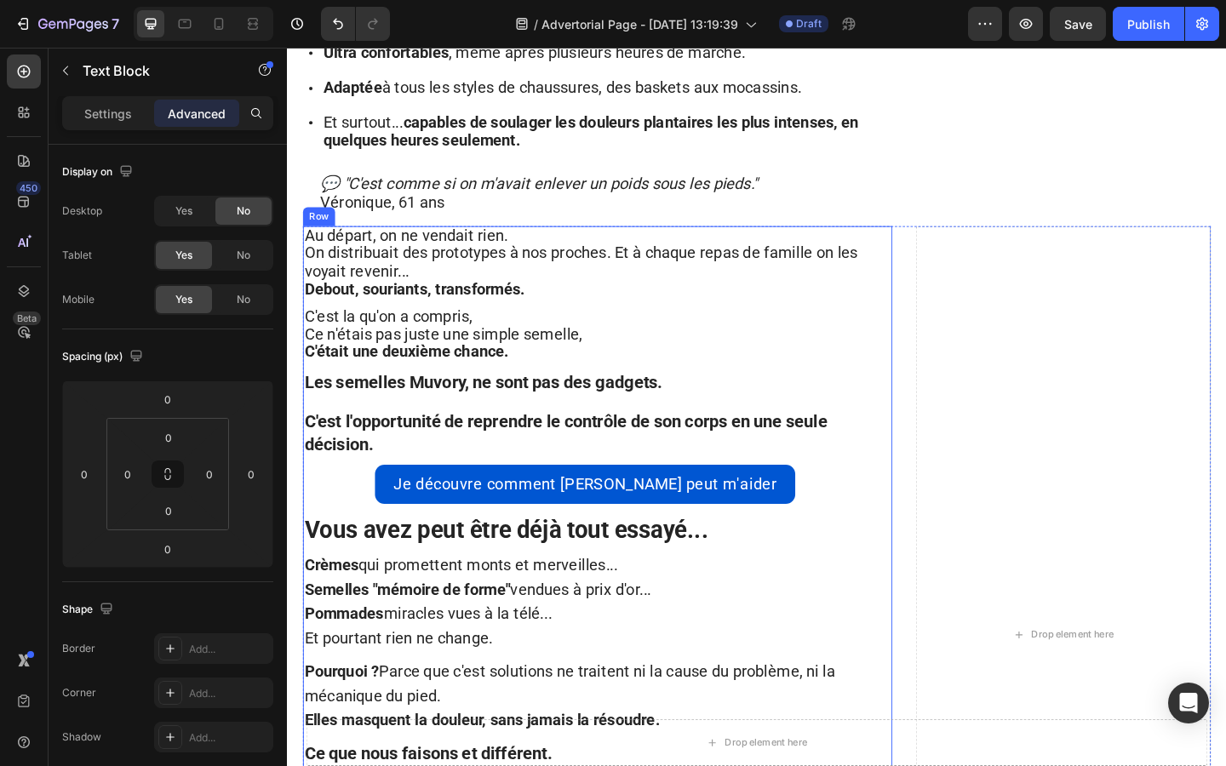
scroll to position [2387, 0]
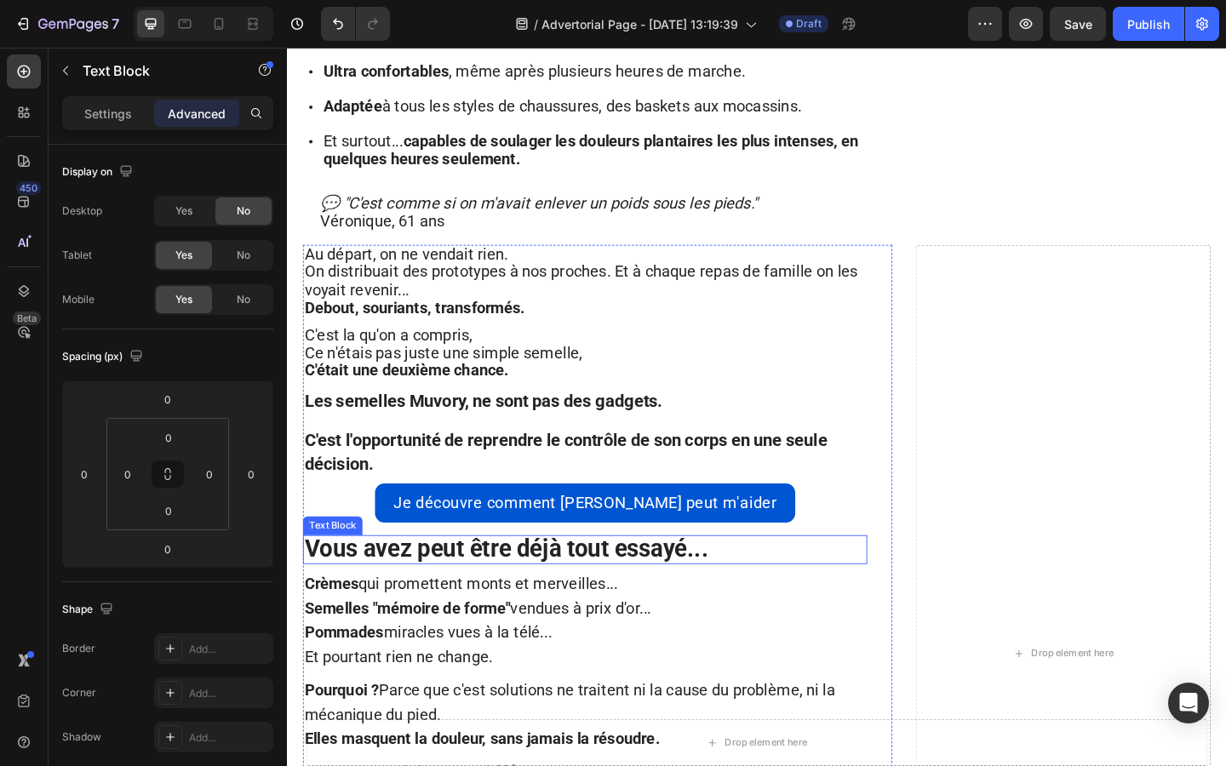
click at [432, 577] on strong "Vous avez peut être déjà tout essayé..." at bounding box center [525, 592] width 439 height 30
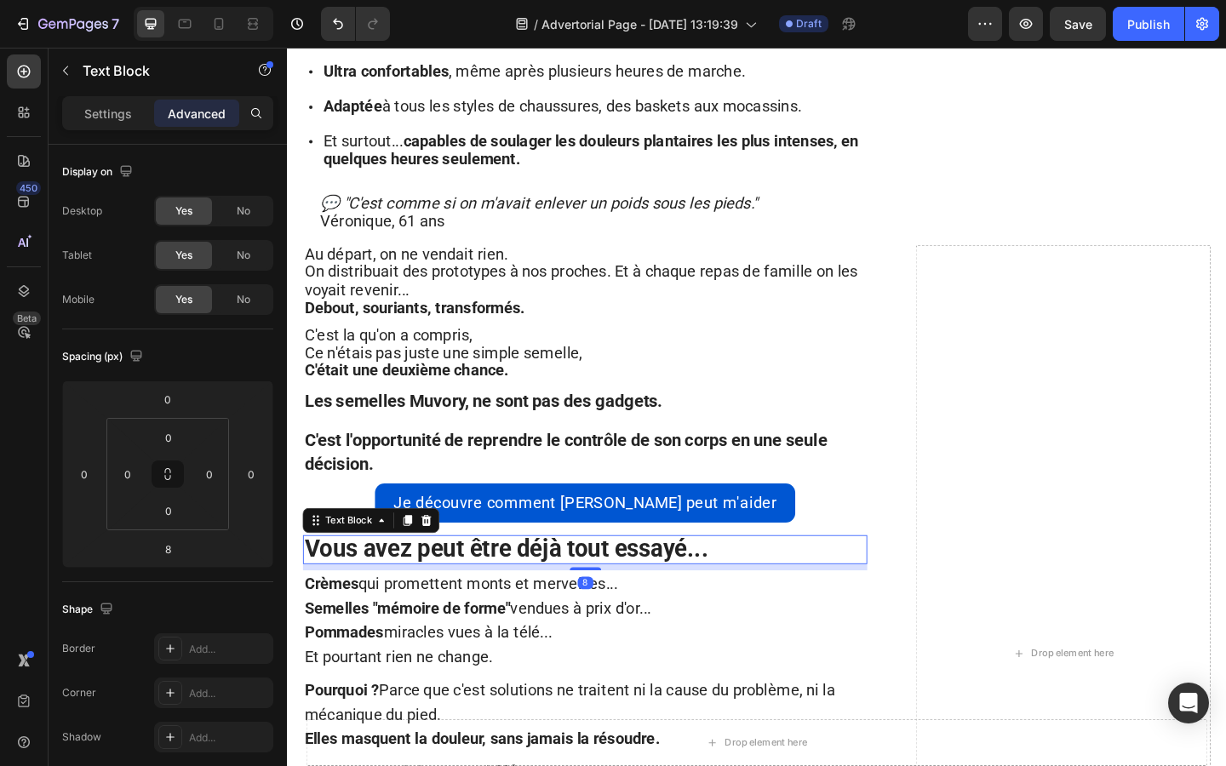
click at [432, 577] on strong "Vous avez peut être déjà tout essayé..." at bounding box center [525, 592] width 439 height 30
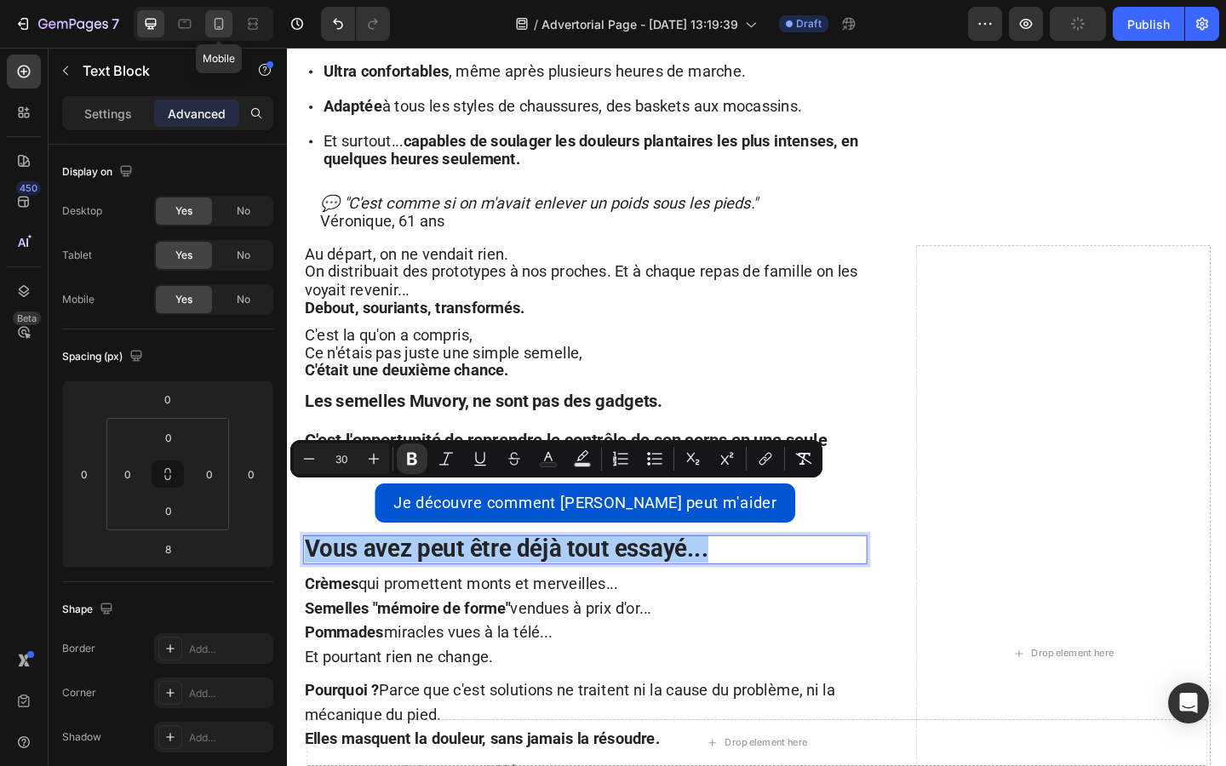
click at [214, 21] on icon at bounding box center [218, 23] width 17 height 17
type input "14"
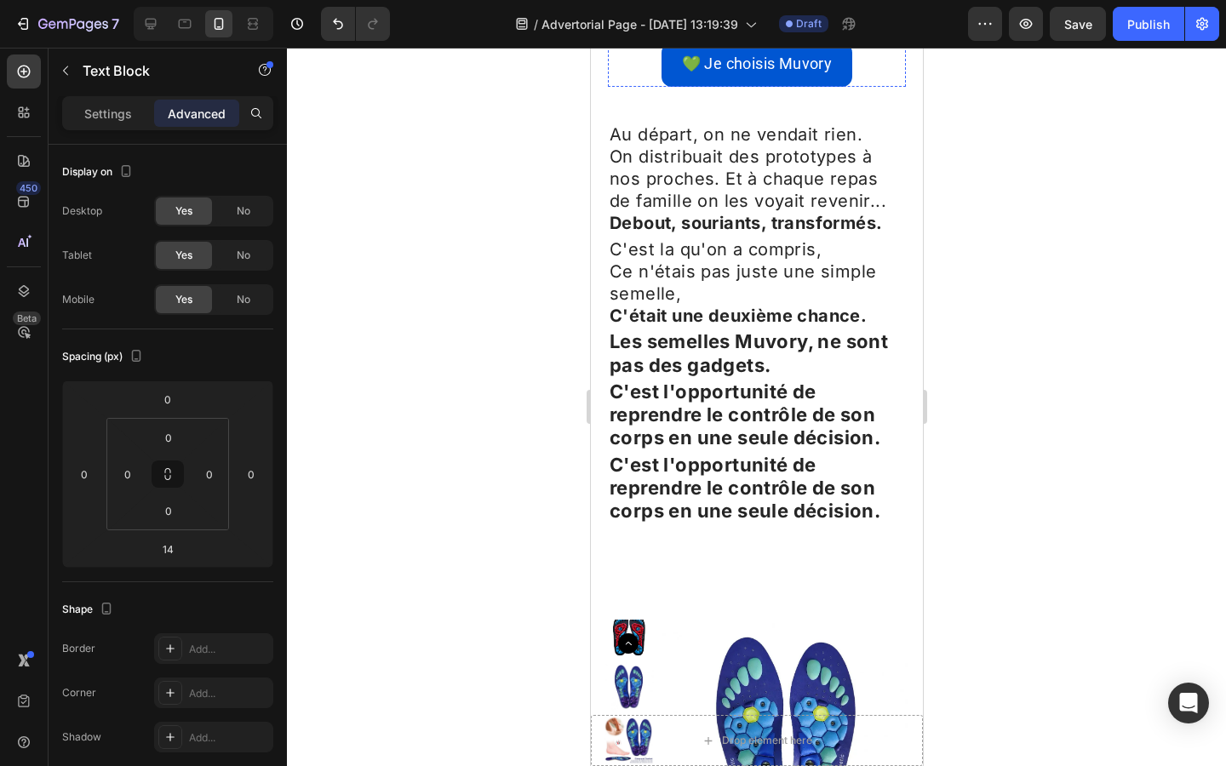
scroll to position [3568, 0]
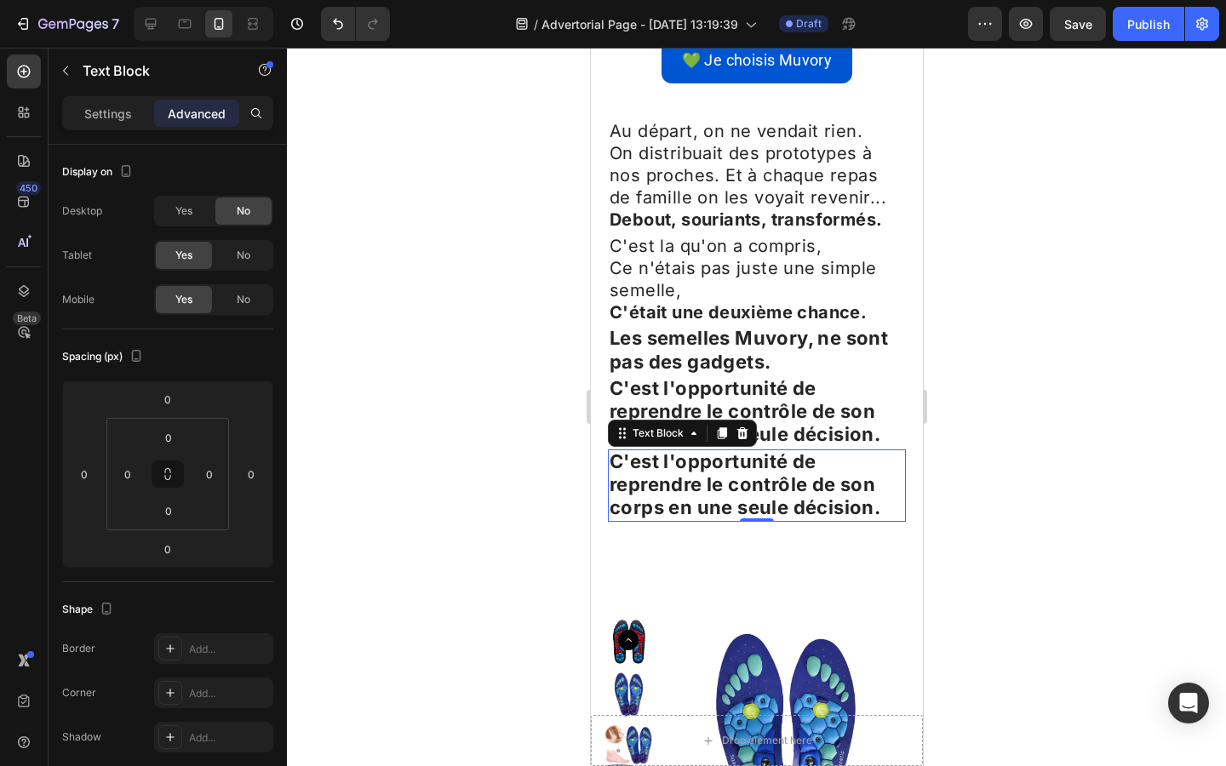
click at [677, 450] on strong "C'est l'opportunité de reprendre le contrôle de son corps en une seule décision." at bounding box center [744, 484] width 271 height 68
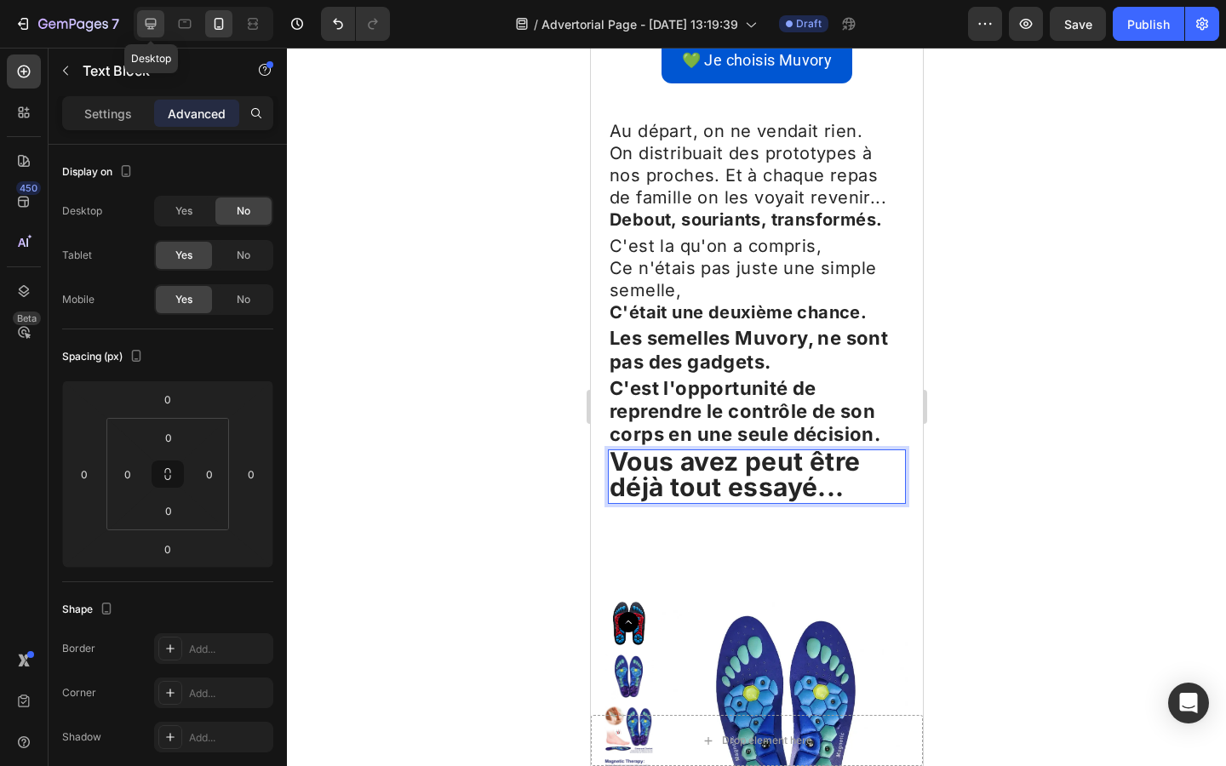
click at [146, 19] on icon at bounding box center [151, 24] width 11 height 11
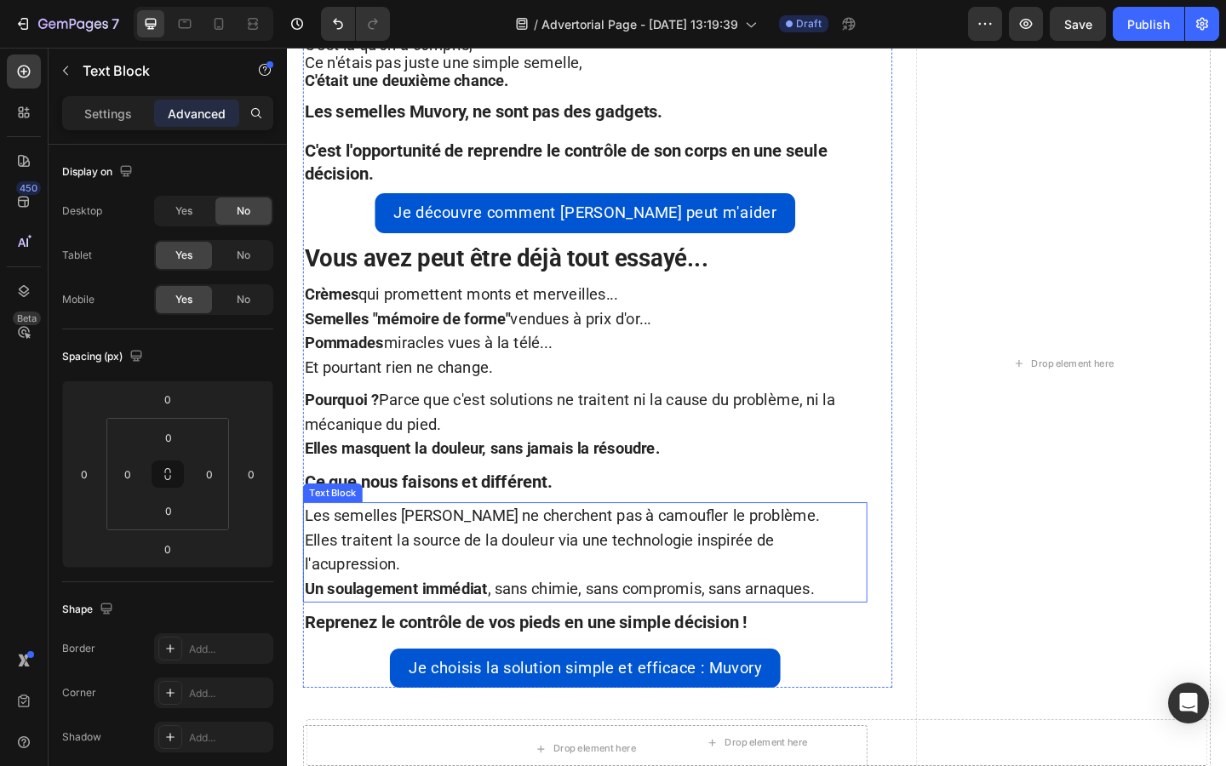
scroll to position [2627, 0]
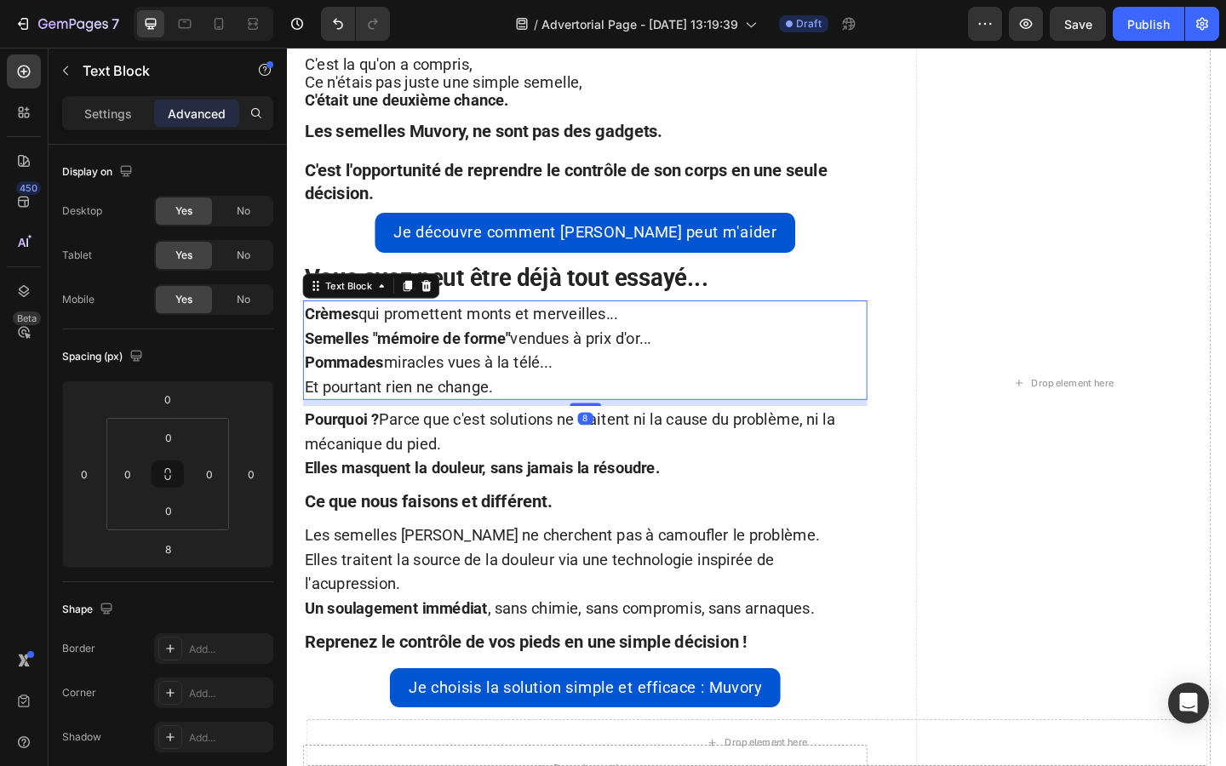
click at [483, 346] on p "Crèmes qui promettent monts et merveilles..." at bounding box center [611, 337] width 610 height 26
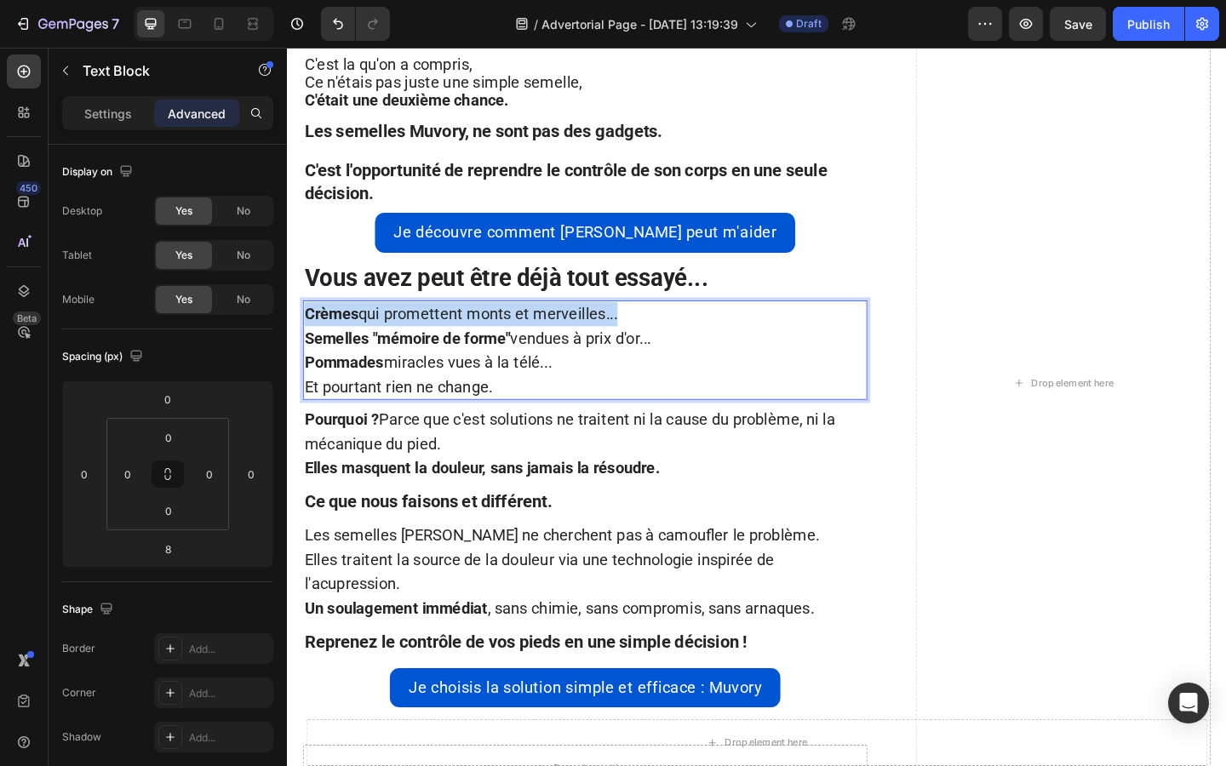
click at [483, 346] on p "Crèmes qui promettent monts et merveilles..." at bounding box center [611, 337] width 610 height 26
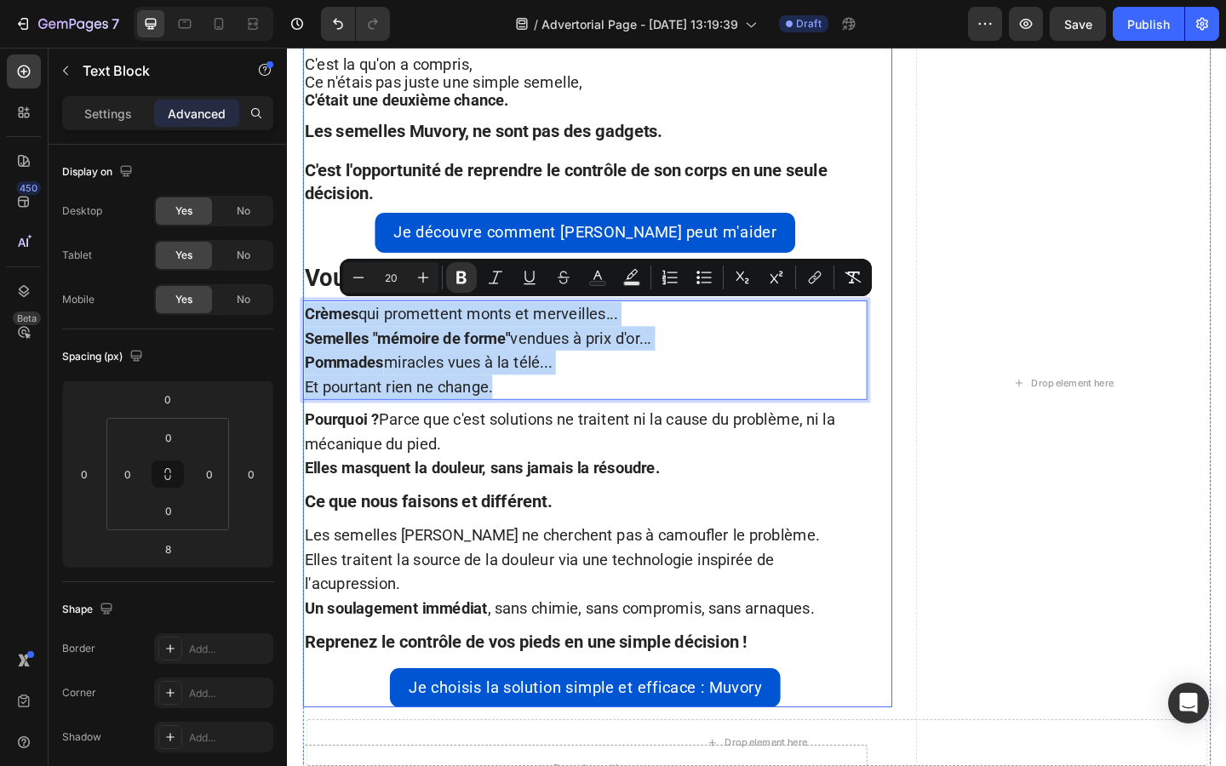
drag, startPoint x: 517, startPoint y: 407, endPoint x: 304, endPoint y: 285, distance: 245.9
click at [304, 285] on div "Au départ, on ne vendait rien. On distribuait des prototypes à nos proches. Et …" at bounding box center [611, 367] width 614 height 798
copy div "Crèmes qui promettent monts et merveilles... Semelles "mémoire de forme" vendue…"
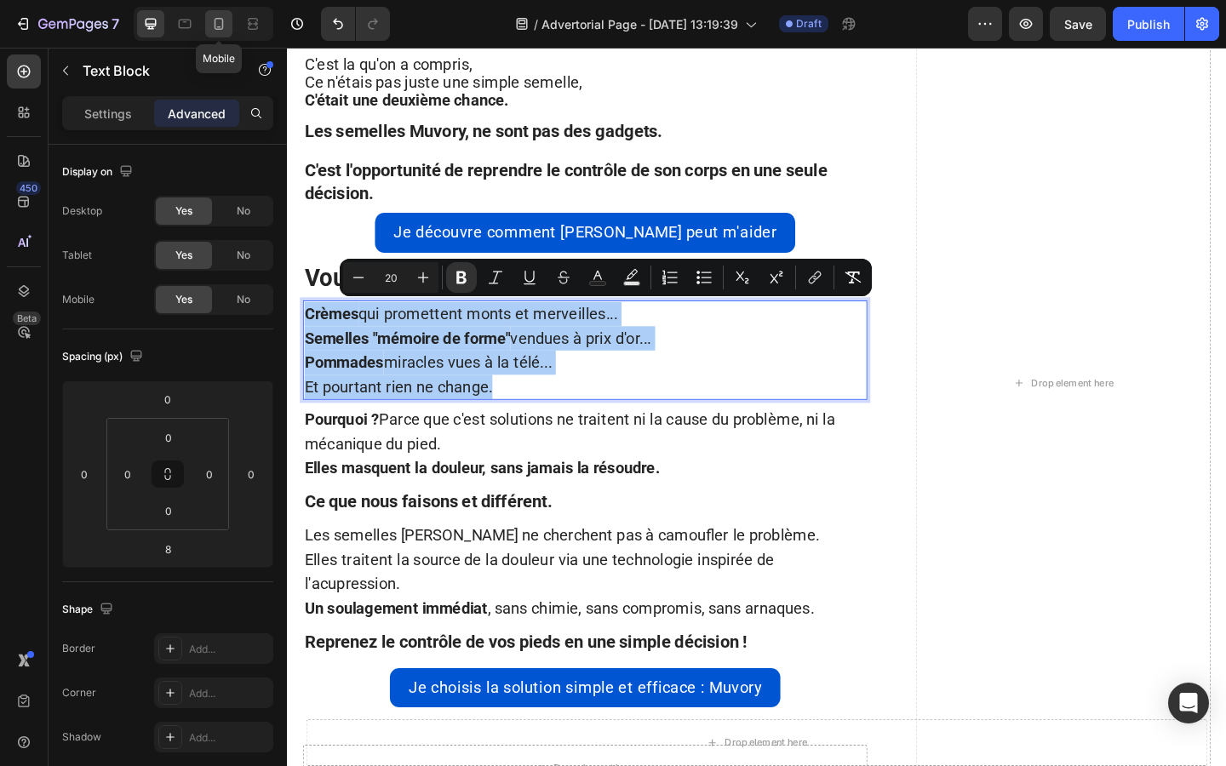
click at [212, 30] on icon at bounding box center [218, 23] width 17 height 17
type input "14"
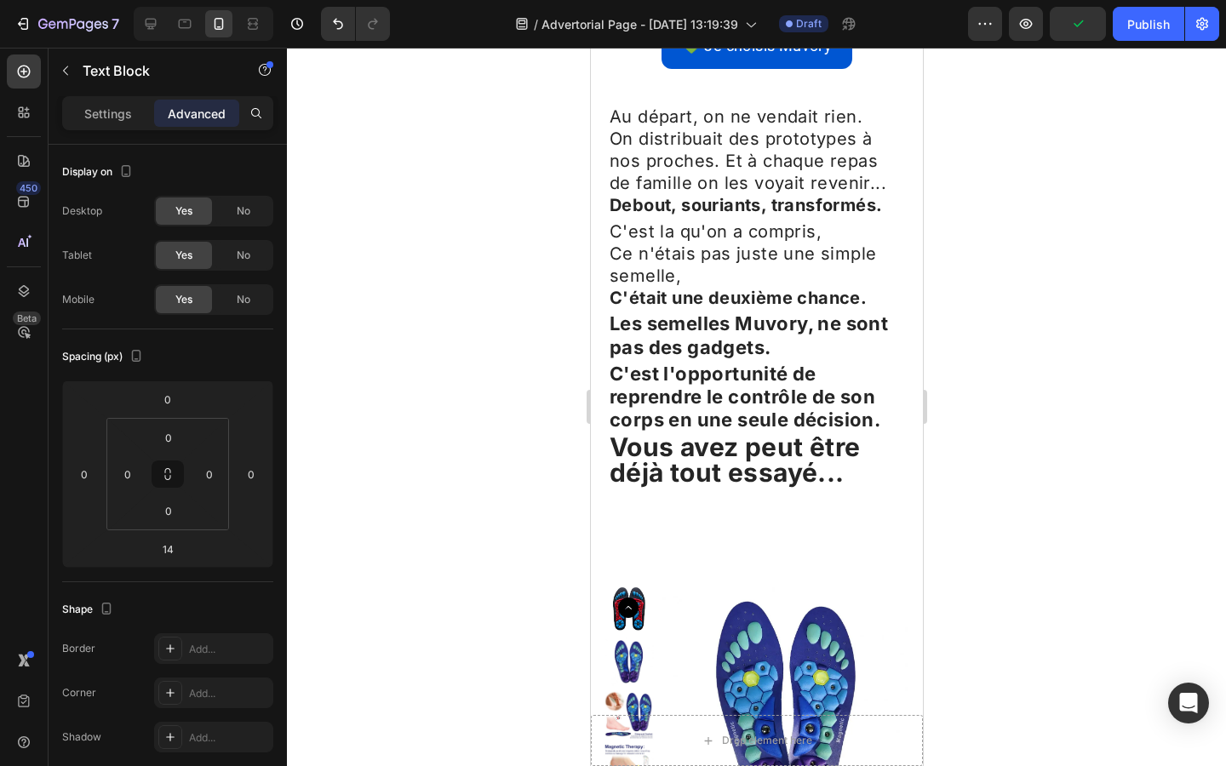
scroll to position [3586, 0]
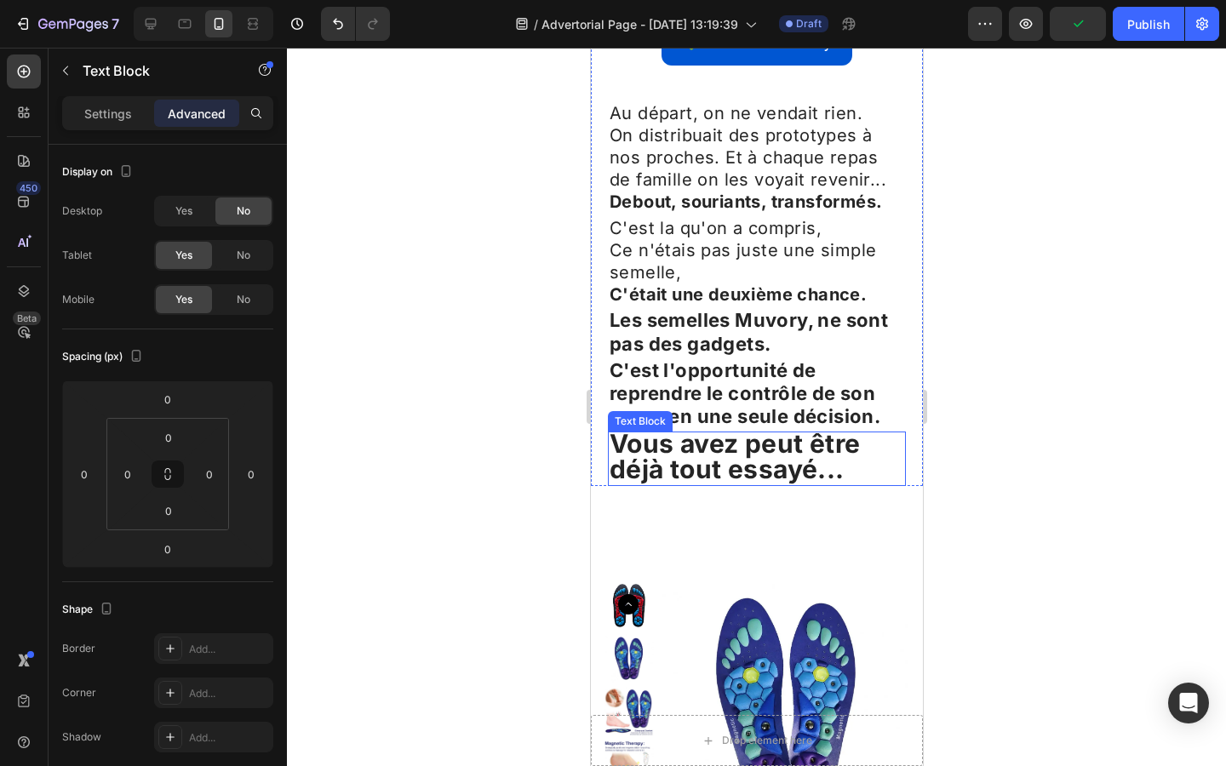
click at [693, 428] on strong "Vous avez peut être déjà tout essayé..." at bounding box center [734, 456] width 251 height 56
click at [718, 409] on icon at bounding box center [721, 416] width 14 height 14
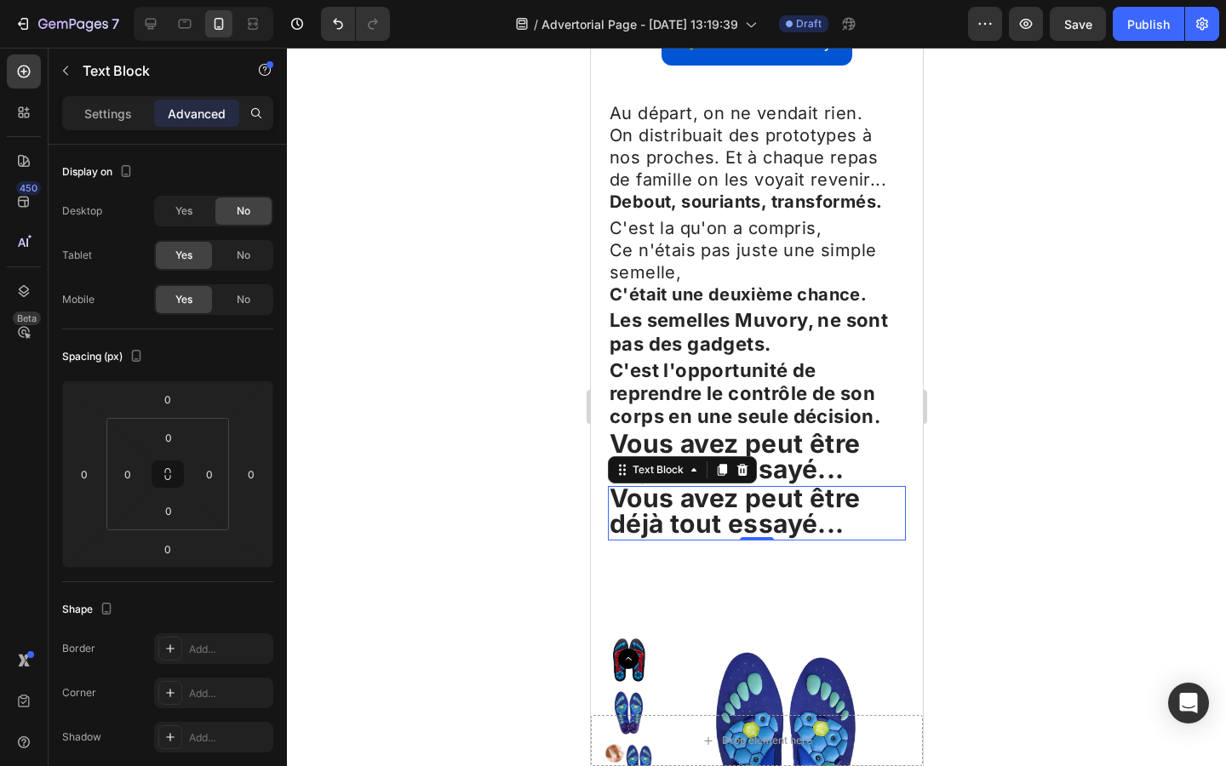
click at [697, 483] on strong "Vous avez peut être déjà tout essayé..." at bounding box center [734, 511] width 251 height 56
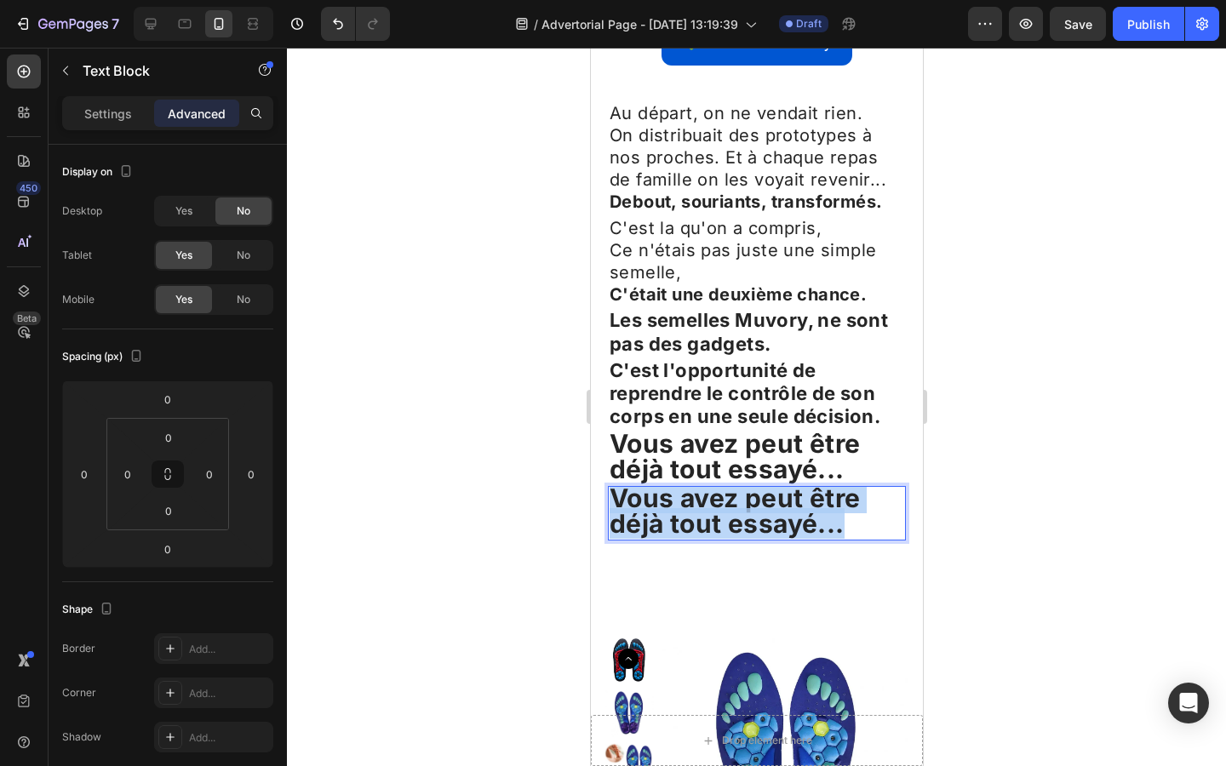
click at [697, 483] on strong "Vous avez peut être déjà tout essayé..." at bounding box center [734, 511] width 251 height 56
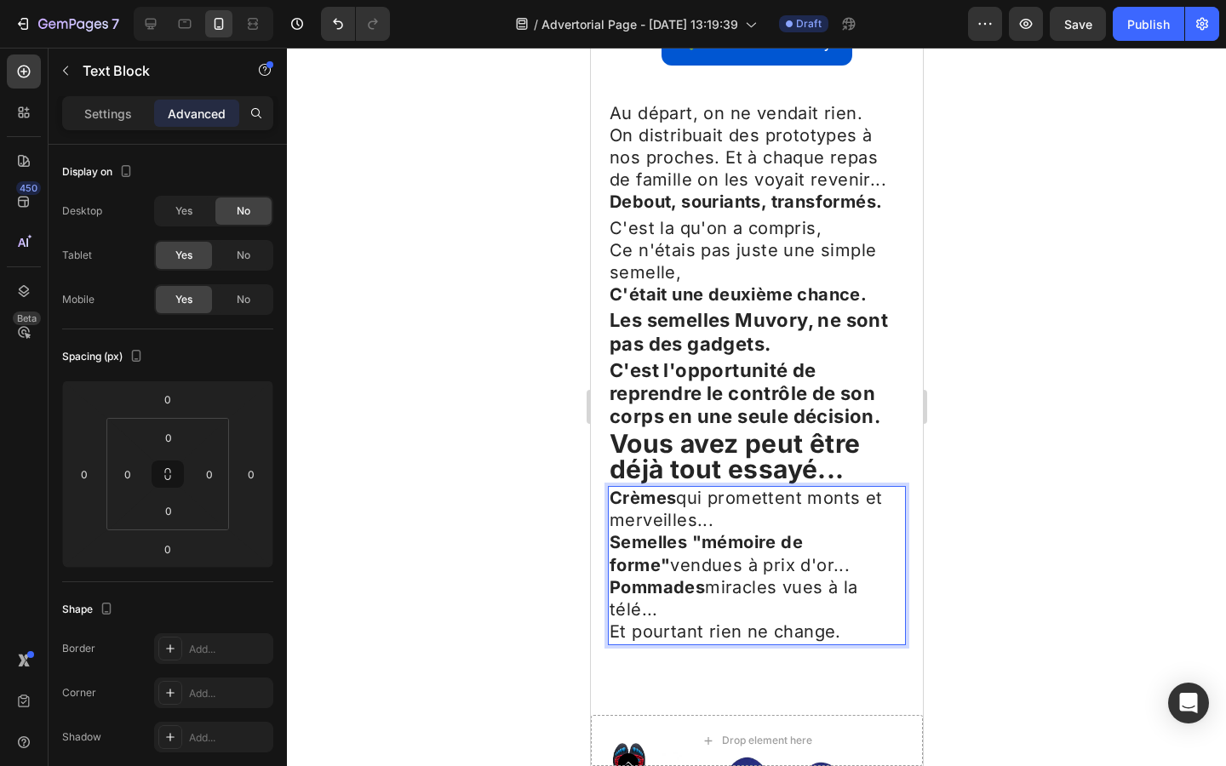
click at [540, 397] on div at bounding box center [756, 407] width 939 height 718
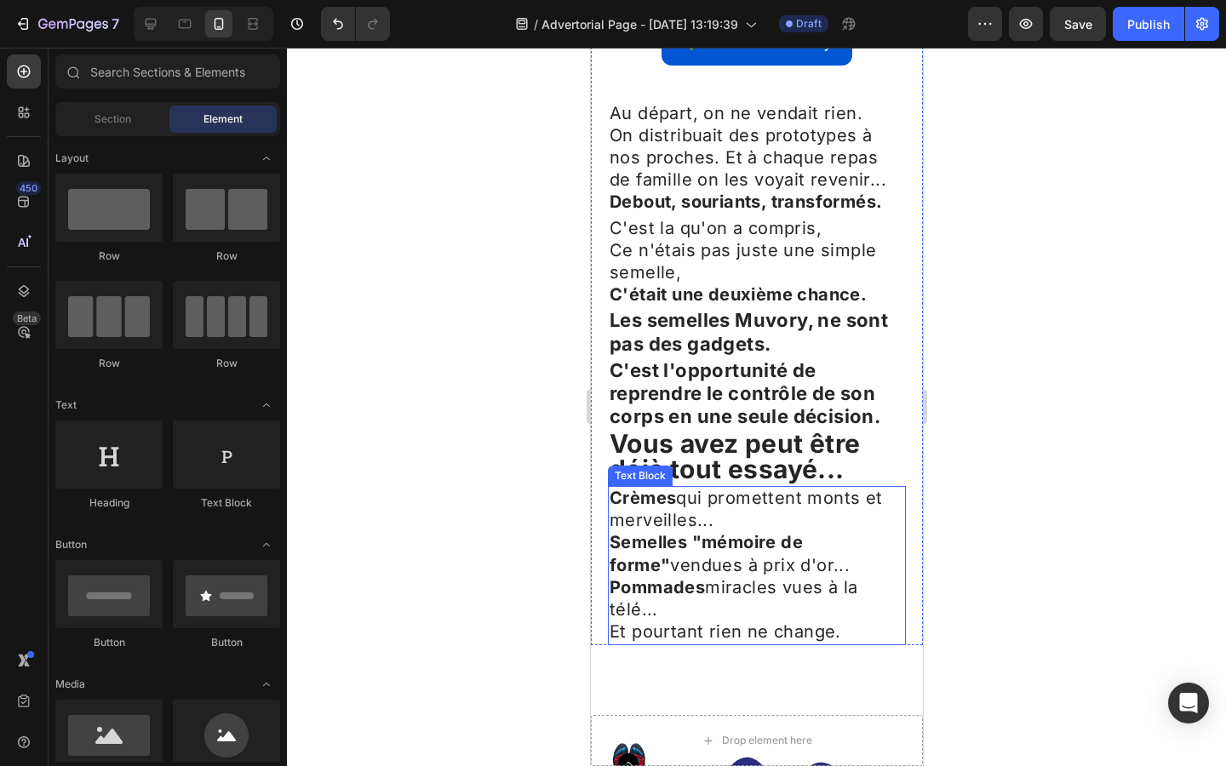
click at [666, 532] on p "Semelles "mémoire de forme" vendues à prix d'or..." at bounding box center [756, 554] width 294 height 44
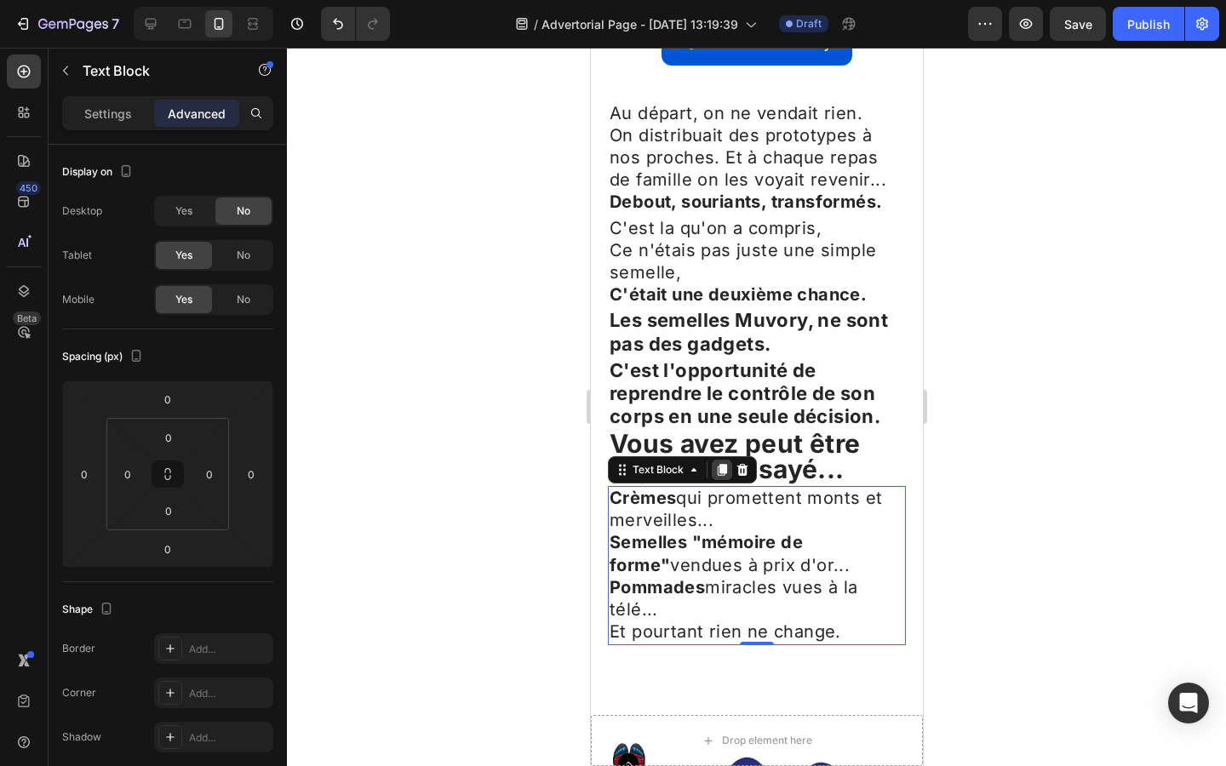
click at [719, 464] on icon at bounding box center [721, 470] width 9 height 12
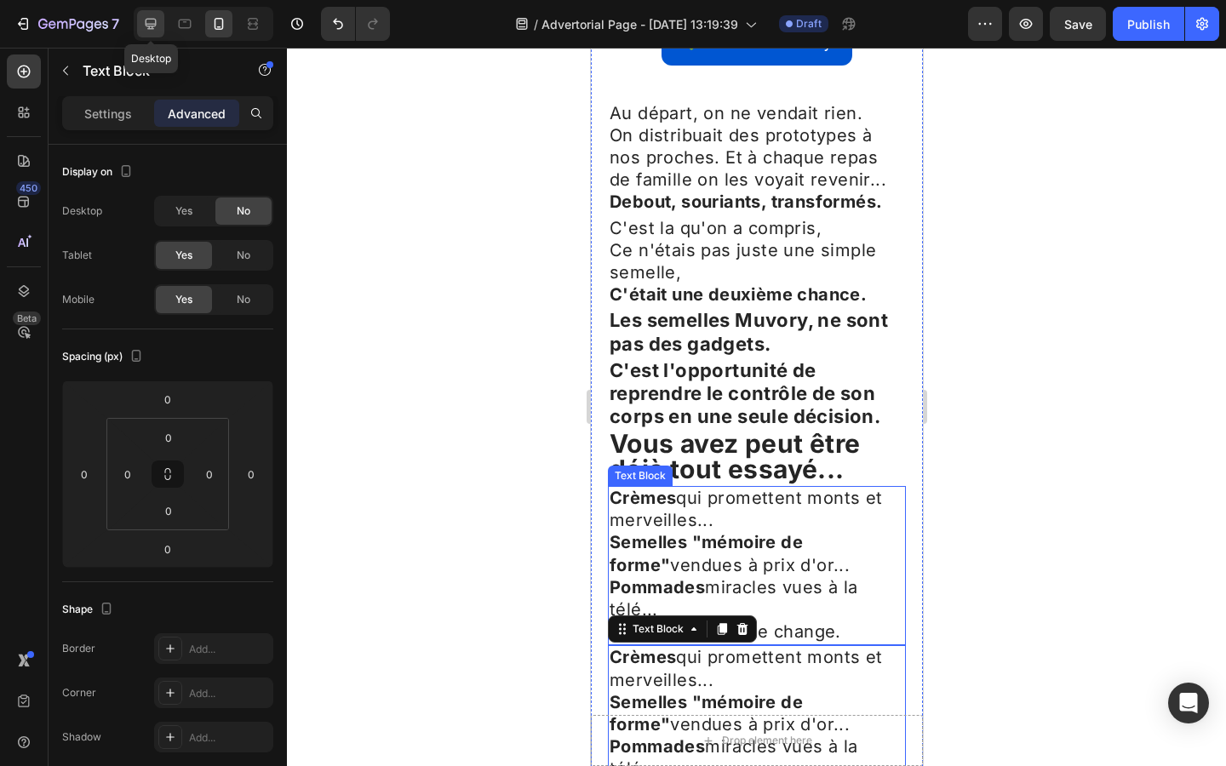
click at [154, 15] on icon at bounding box center [150, 23] width 17 height 17
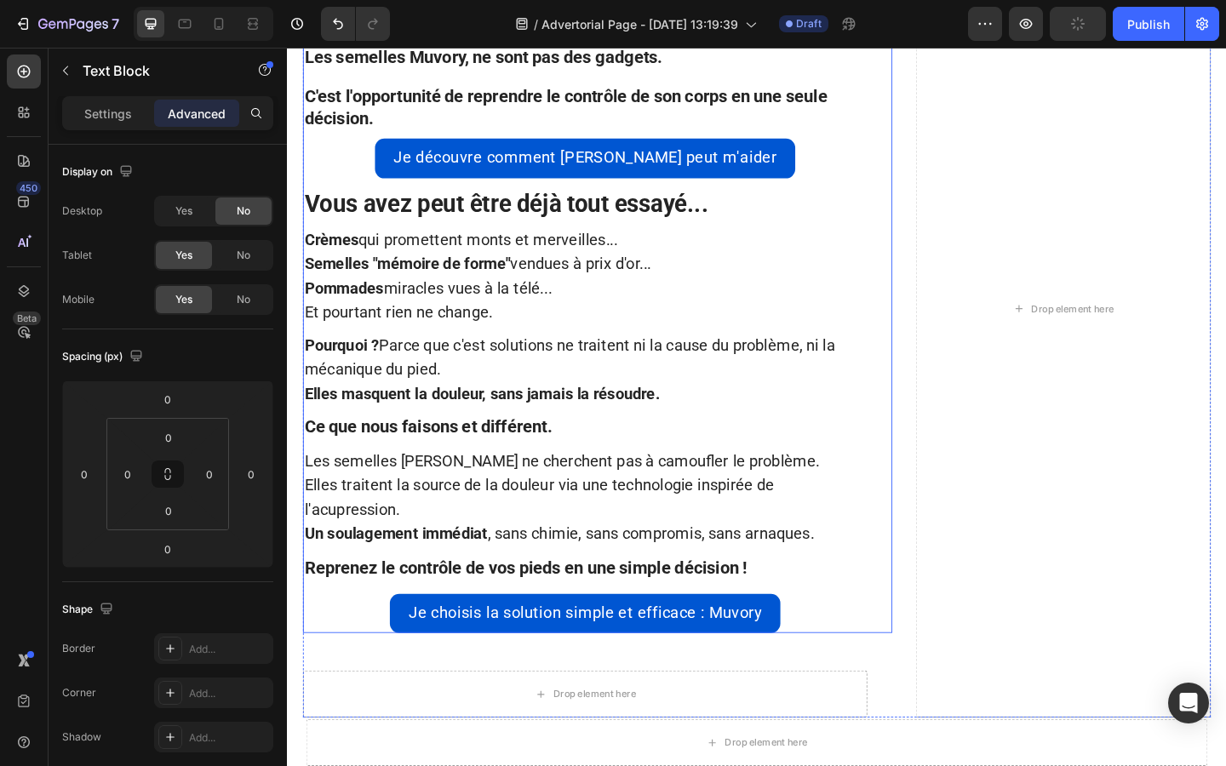
scroll to position [2689, 0]
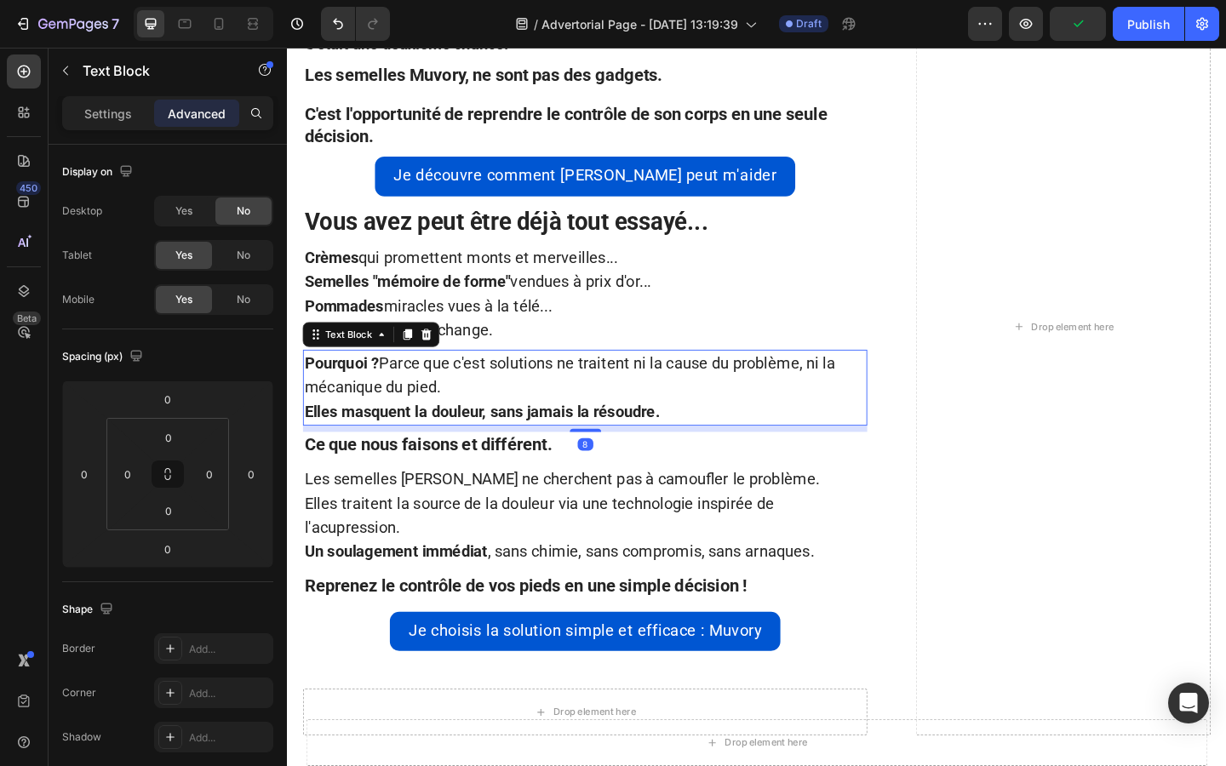
click at [379, 397] on strong "?" at bounding box center [382, 390] width 9 height 20
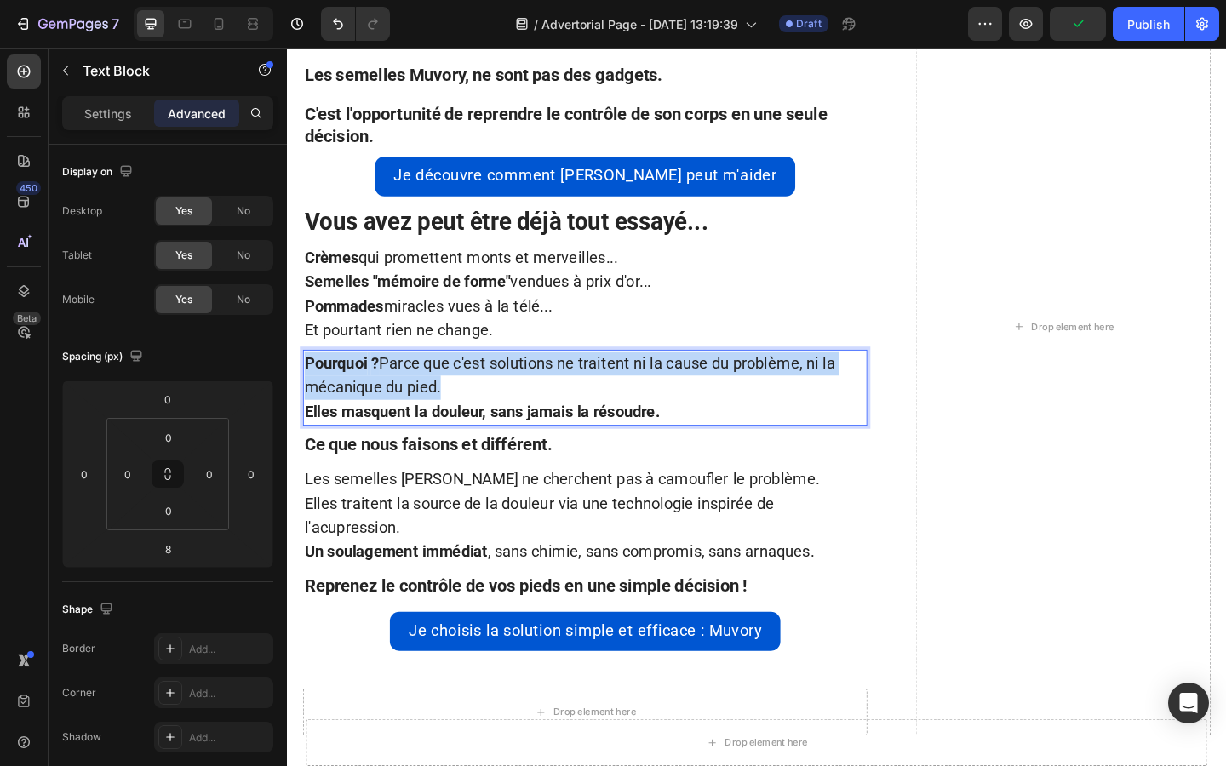
click at [379, 397] on strong "?" at bounding box center [382, 390] width 9 height 20
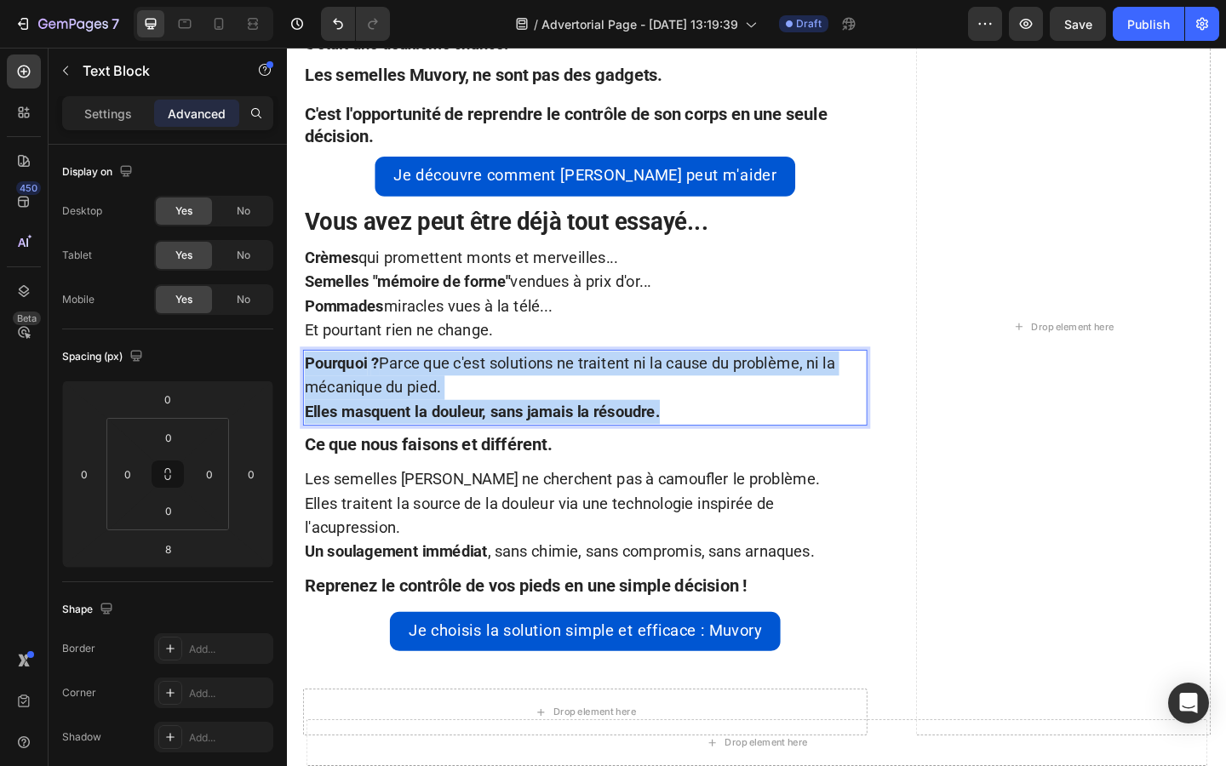
drag, startPoint x: 707, startPoint y: 446, endPoint x: 246, endPoint y: 399, distance: 463.7
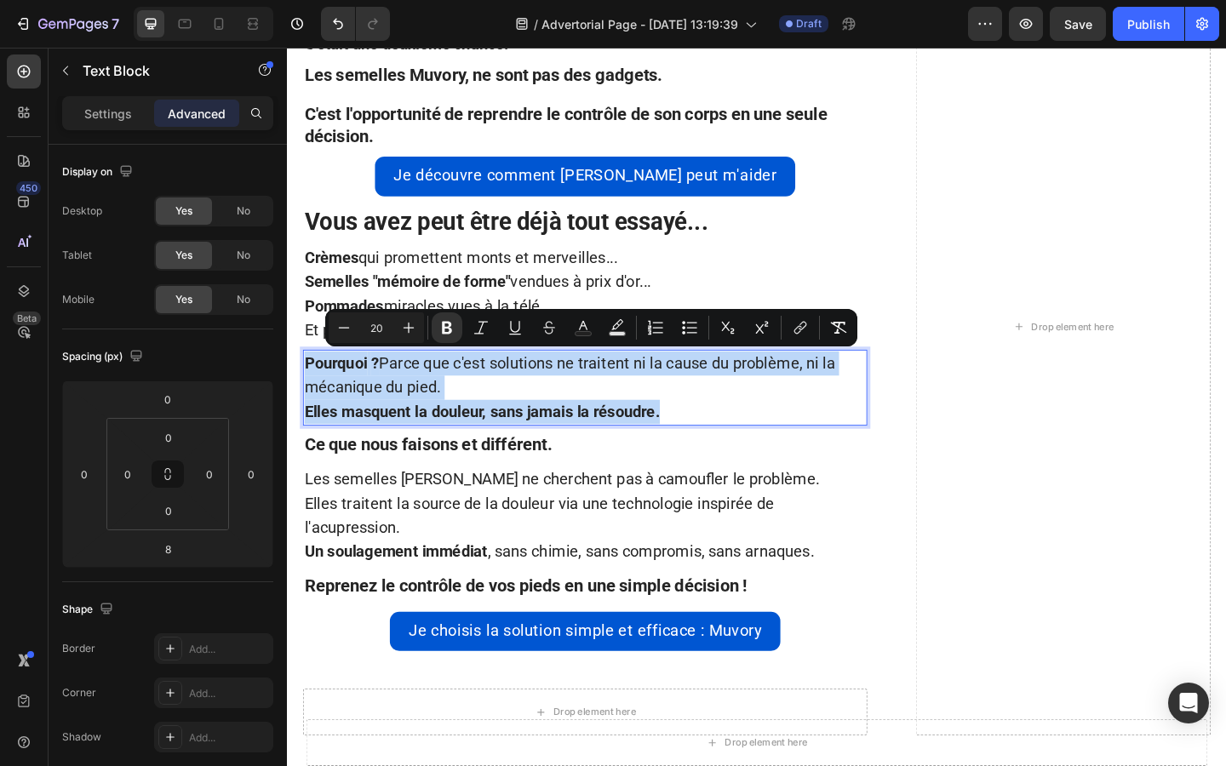
copy div "Pourquoi ? Parce que c'est solutions ne traitent ni la cause du problème, ni la…"
click at [306, 351] on span "Et pourtant rien ne change." at bounding box center [408, 355] width 204 height 20
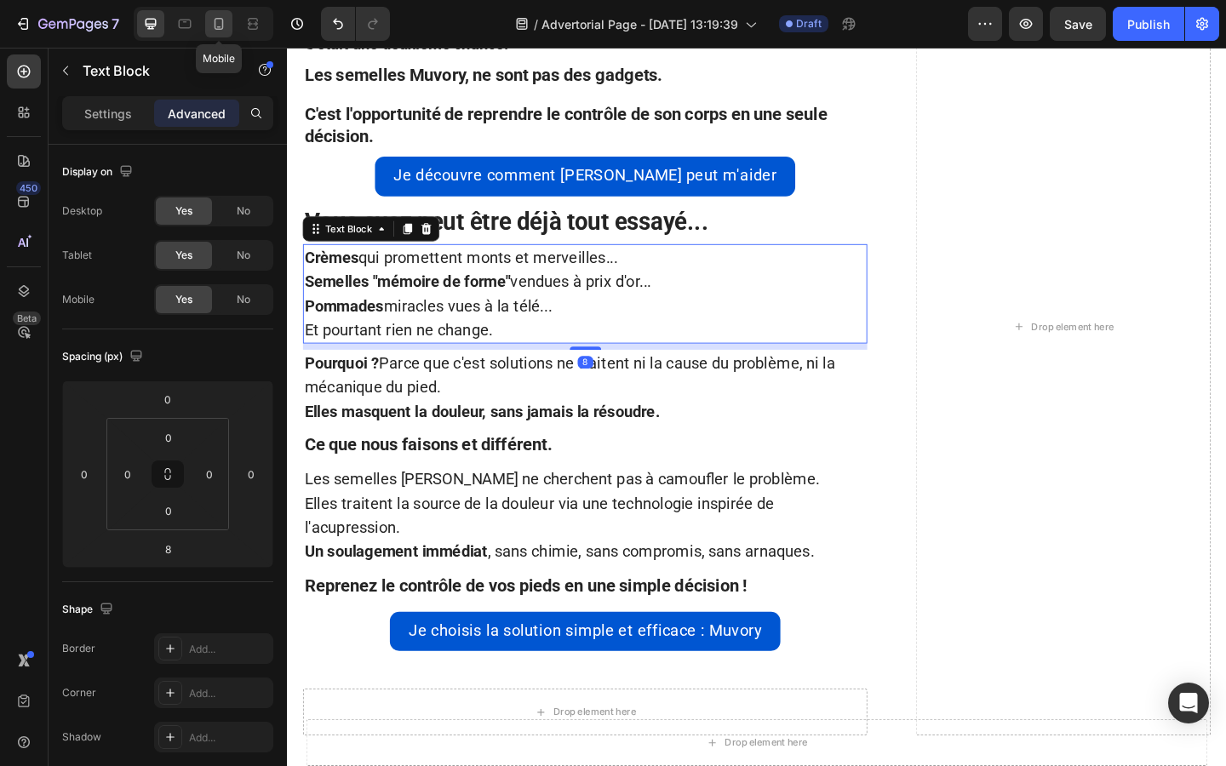
click at [221, 26] on icon at bounding box center [218, 23] width 17 height 17
type input "14"
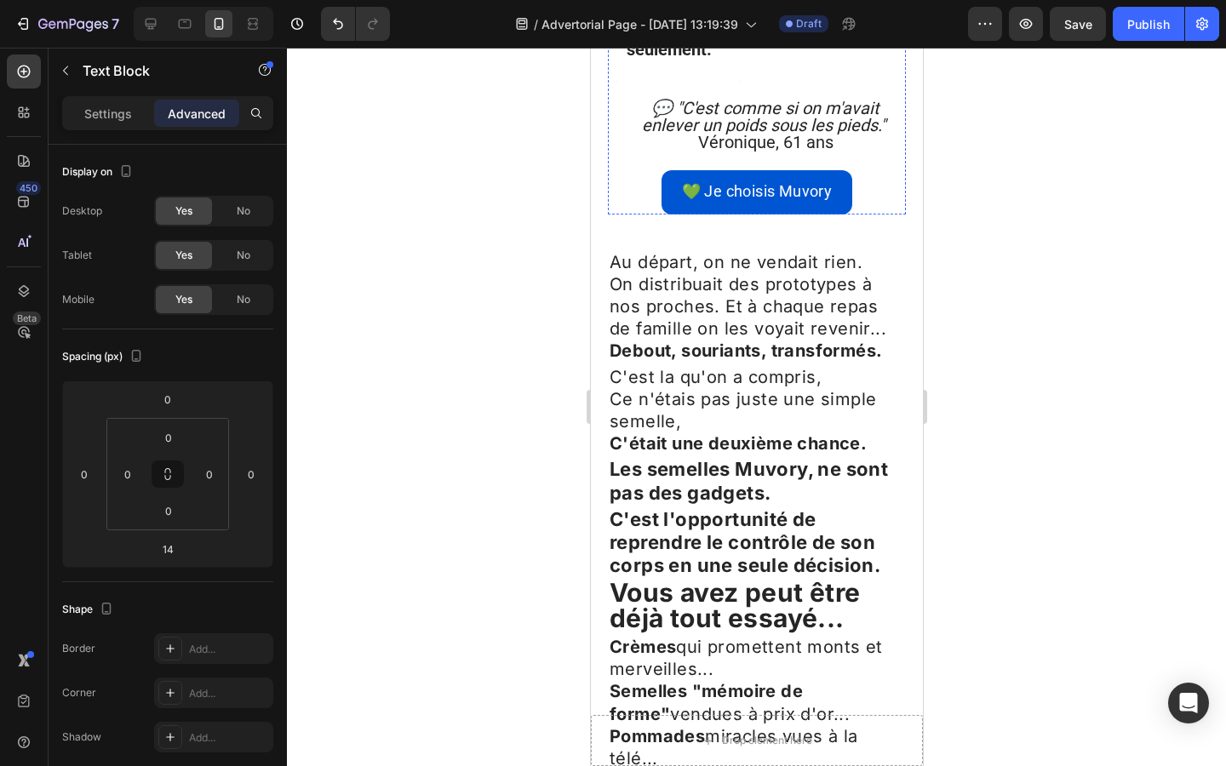
scroll to position [3900, 0]
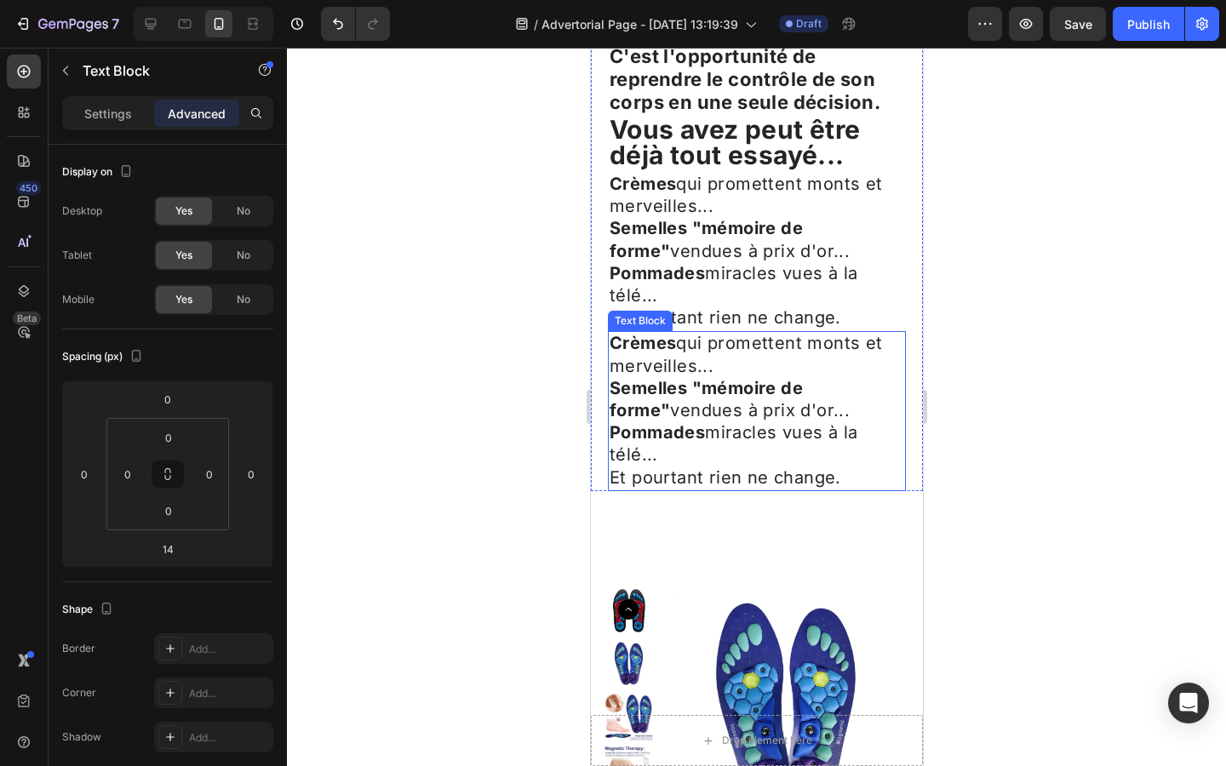
click at [641, 422] on strong "Pommades" at bounding box center [656, 432] width 95 height 20
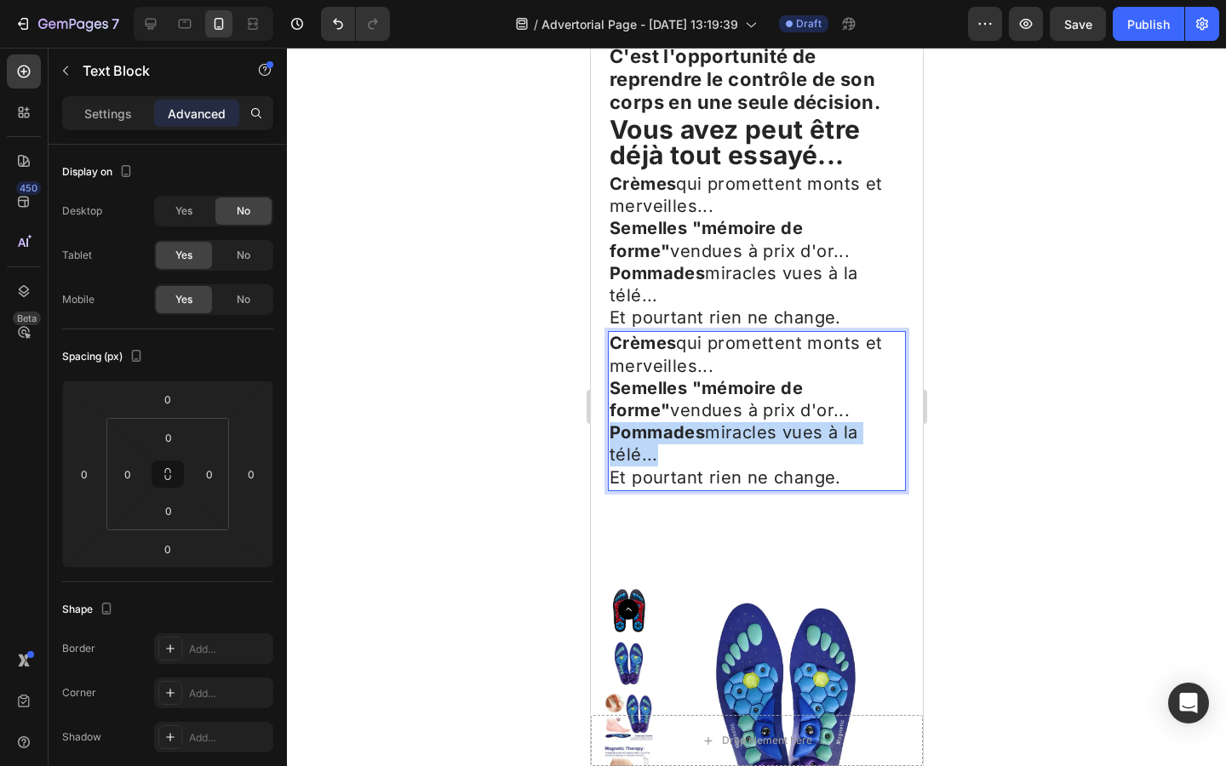
click at [641, 422] on strong "Pommades" at bounding box center [656, 432] width 95 height 20
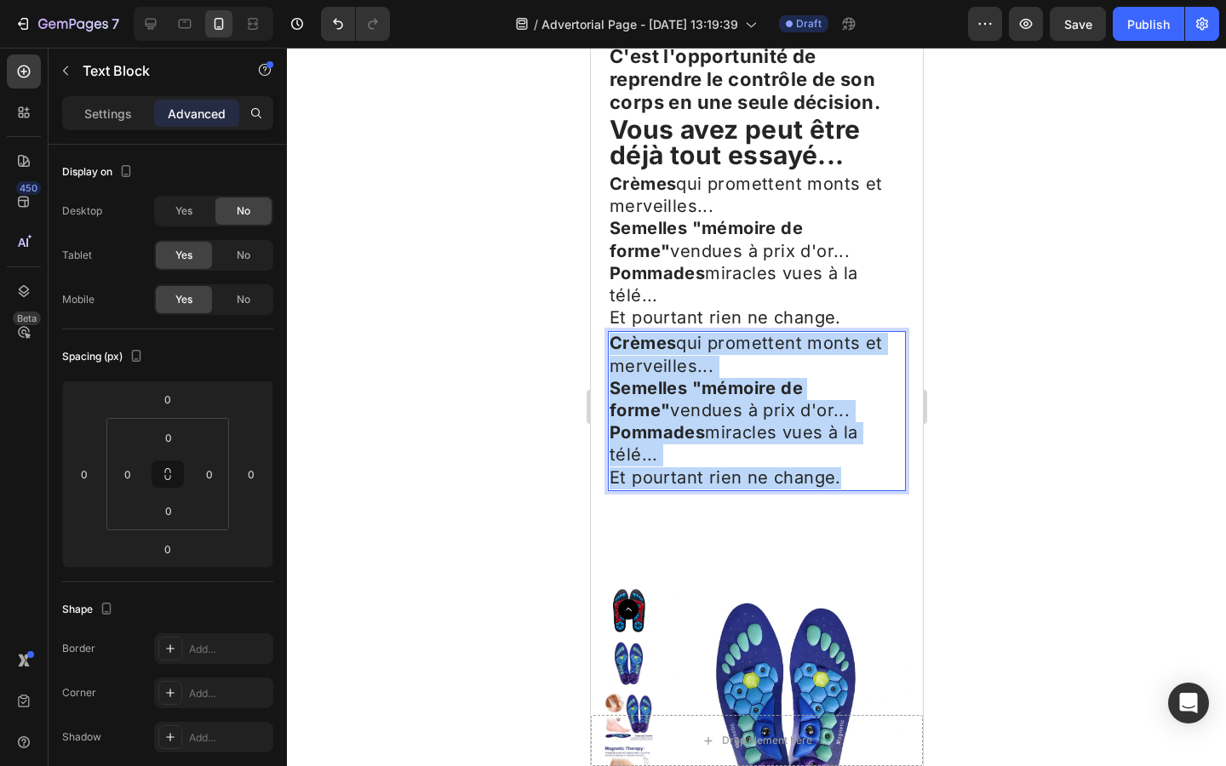
drag, startPoint x: 842, startPoint y: 349, endPoint x: 565, endPoint y: 170, distance: 329.3
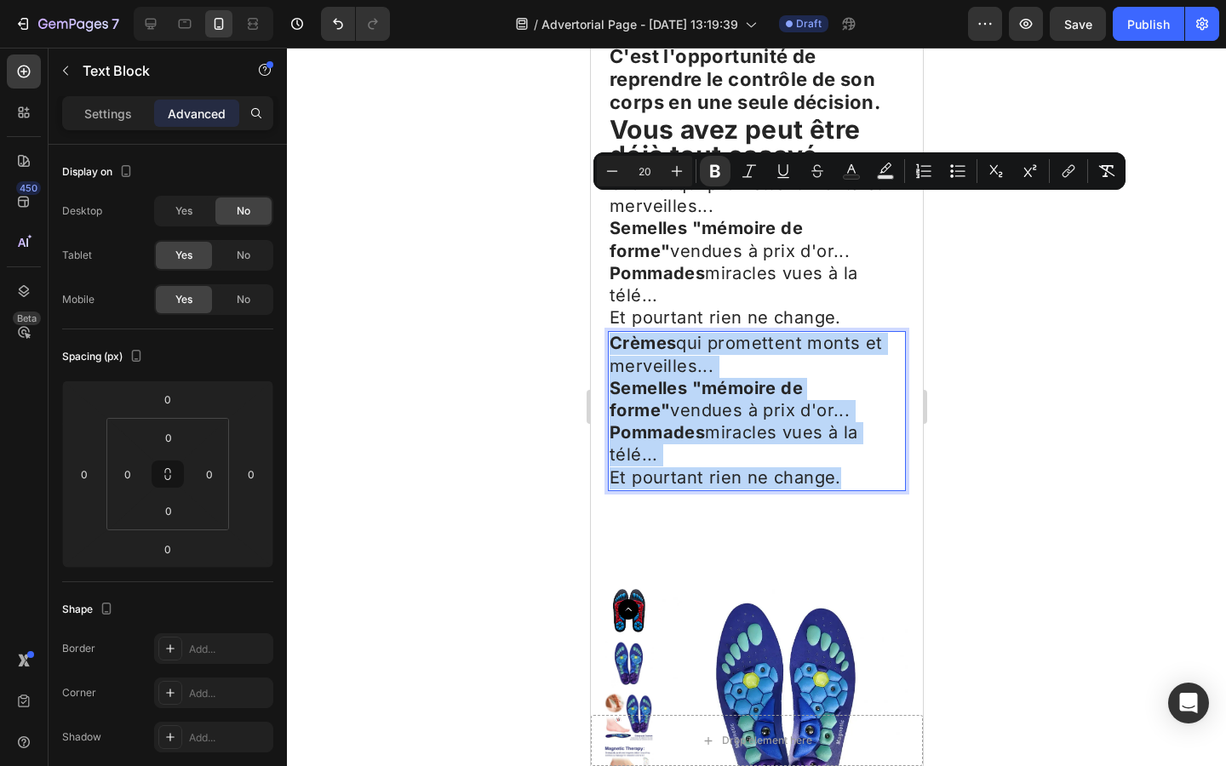
copy div "Crèmes qui promettent monts et merveilles... Semelles "mémoire de forme" vendue…"
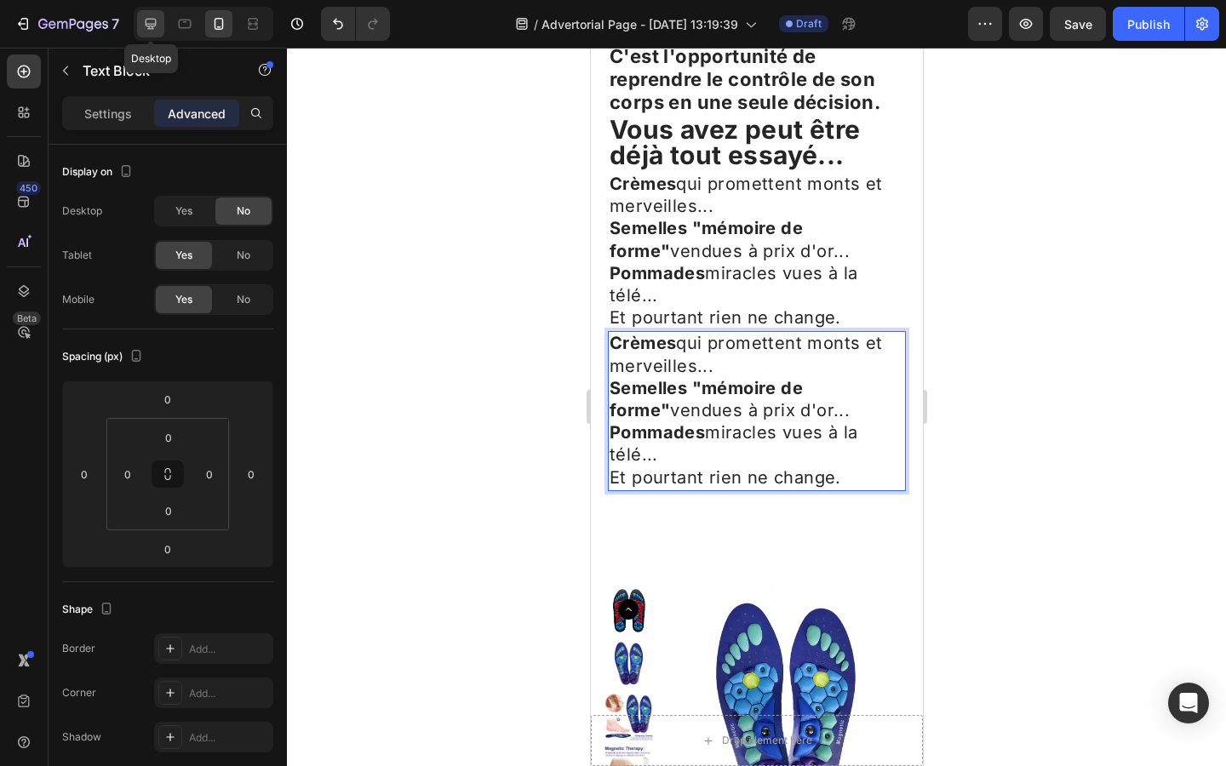
click at [150, 17] on icon at bounding box center [150, 23] width 17 height 17
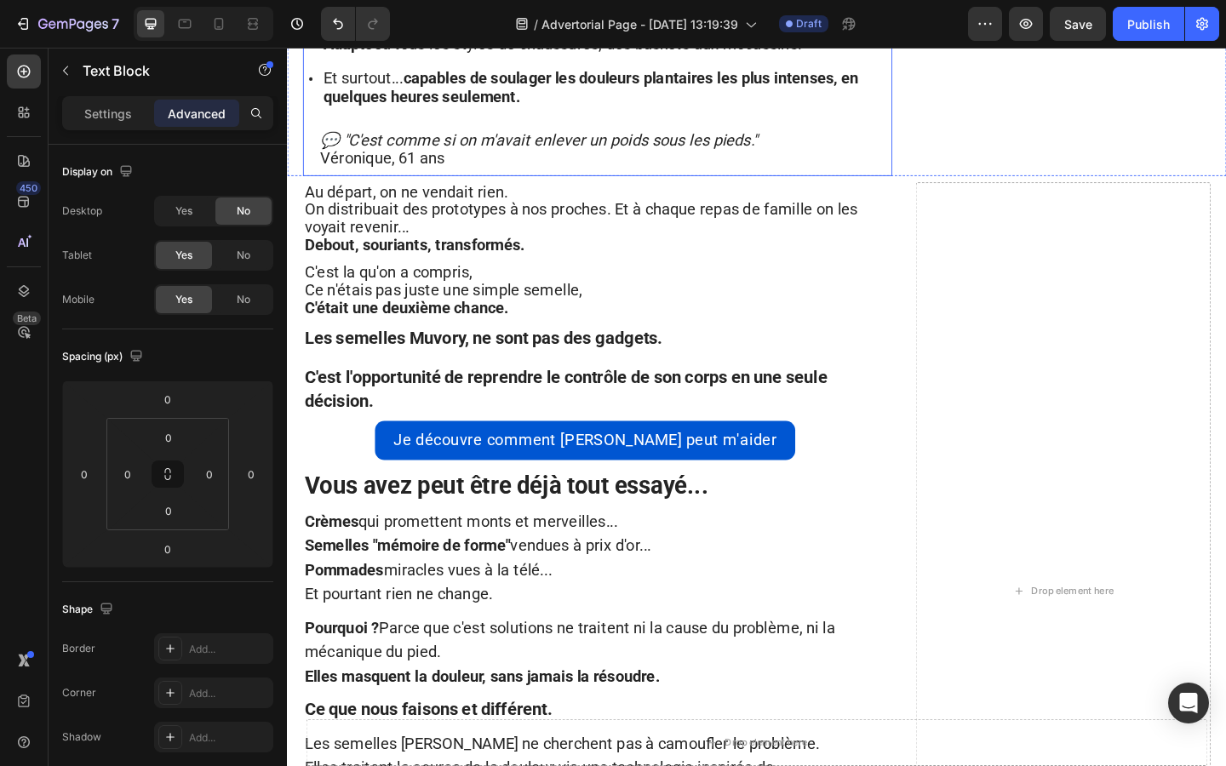
scroll to position [2614, 0]
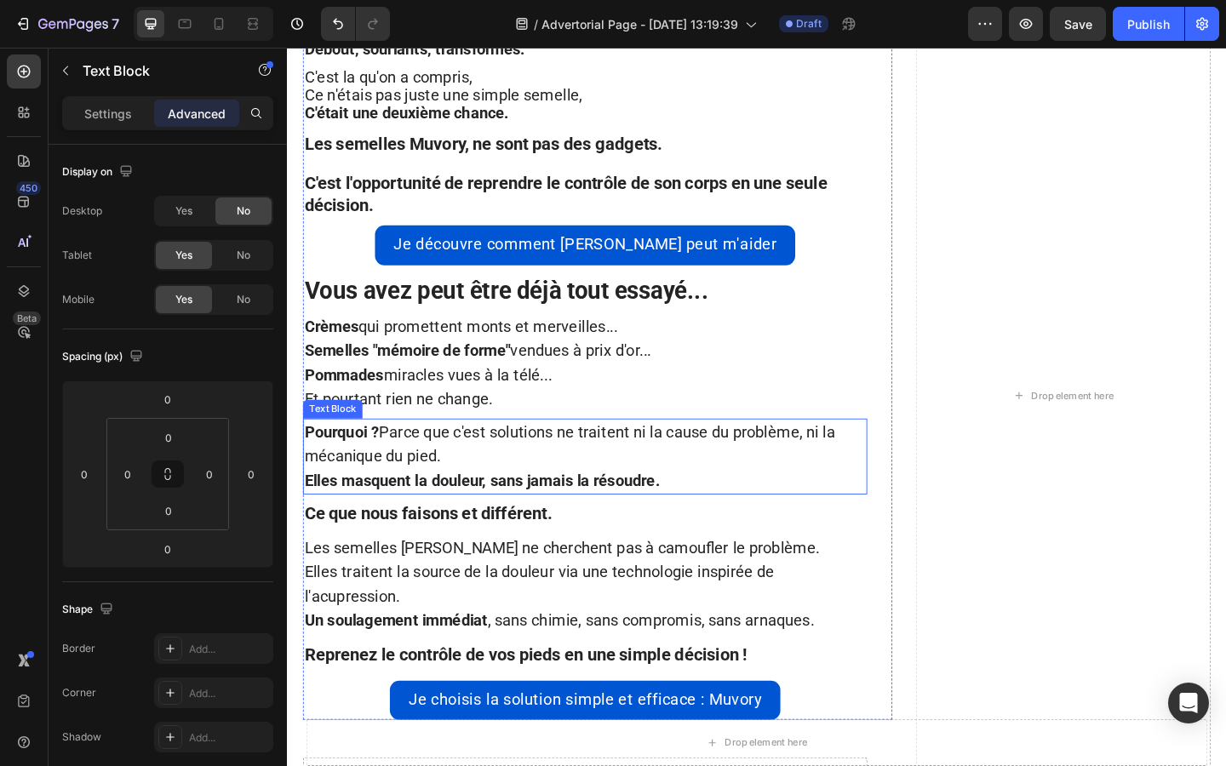
click at [586, 508] on strong "Elles masquent la douleur, sans jamais la résoudre." at bounding box center [499, 518] width 386 height 20
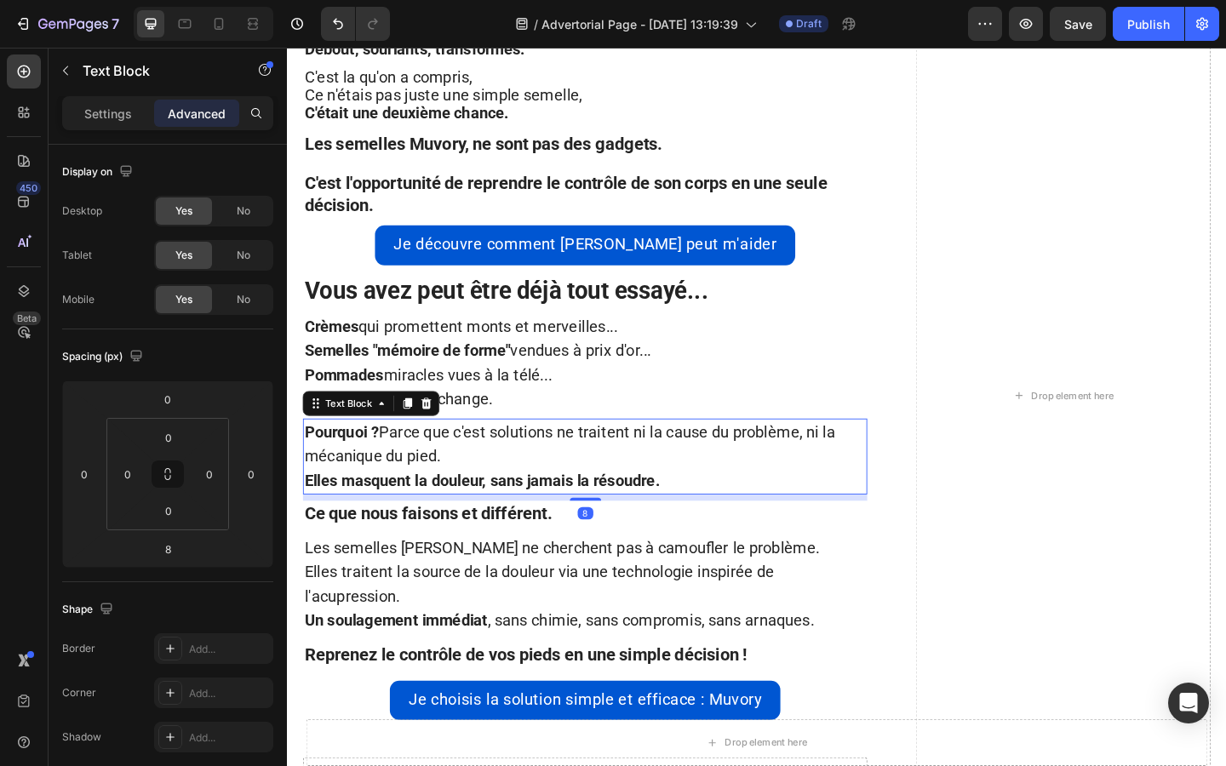
click at [586, 508] on strong "Elles masquent la douleur, sans jamais la résoudre." at bounding box center [499, 518] width 386 height 20
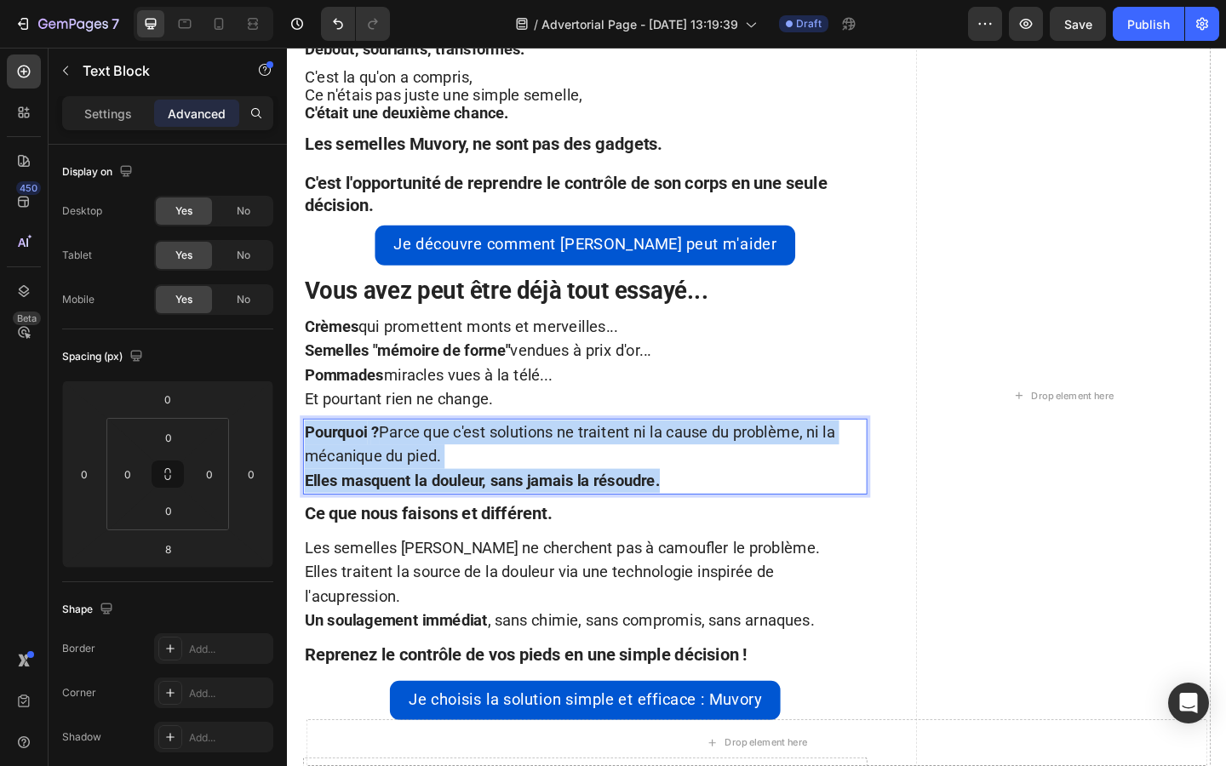
drag, startPoint x: 741, startPoint y: 522, endPoint x: 244, endPoint y: 431, distance: 504.5
click at [287, 431] on html "Header Drop element here Sticky Au départ, on ne vendait rien. On distribuait d…" at bounding box center [797, 35] width 1021 height 5203
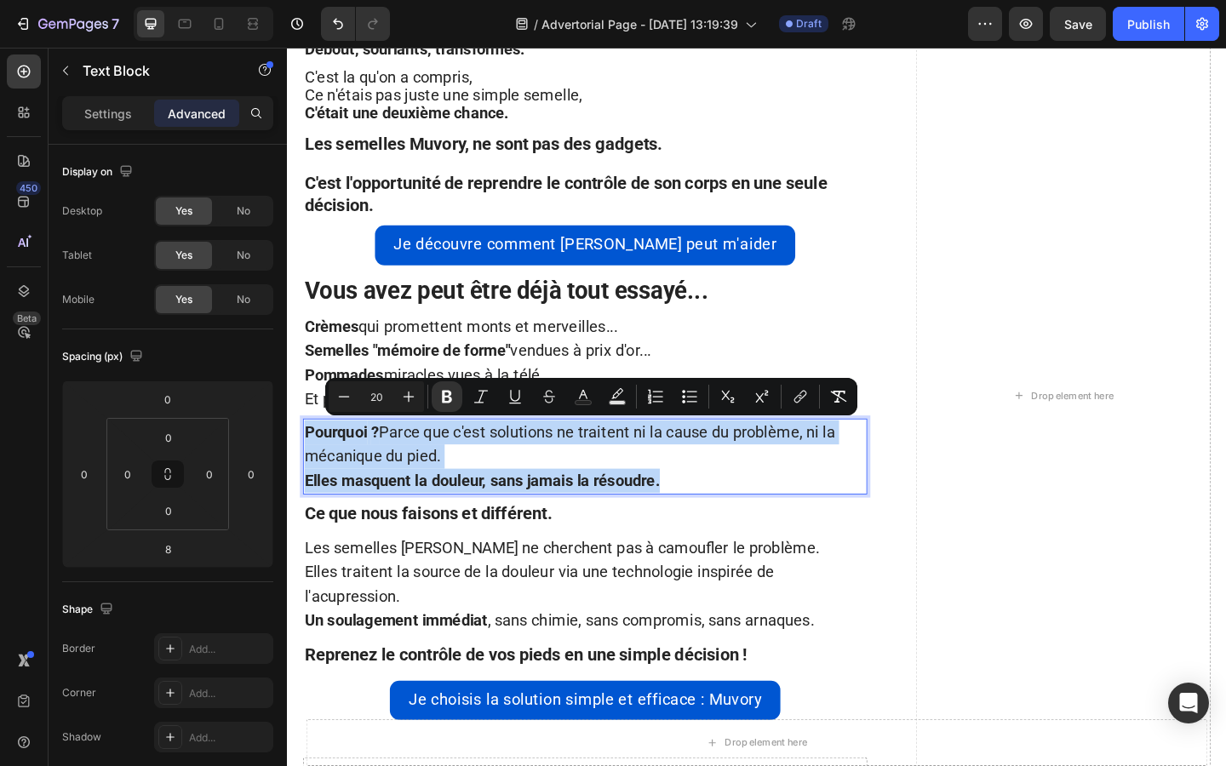
copy div "Pourquoi ? Parce que c'est solutions ne traitent ni la cause du problème, ni la…"
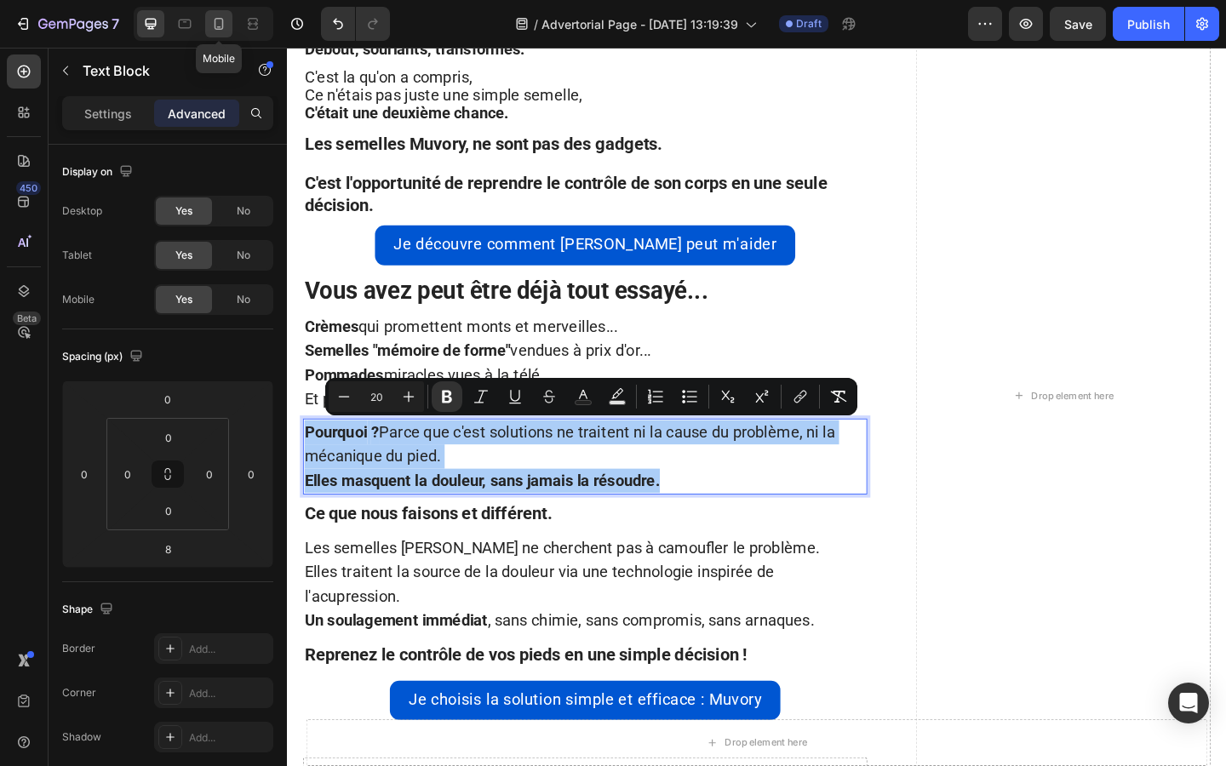
click at [216, 22] on icon at bounding box center [218, 23] width 17 height 17
type input "14"
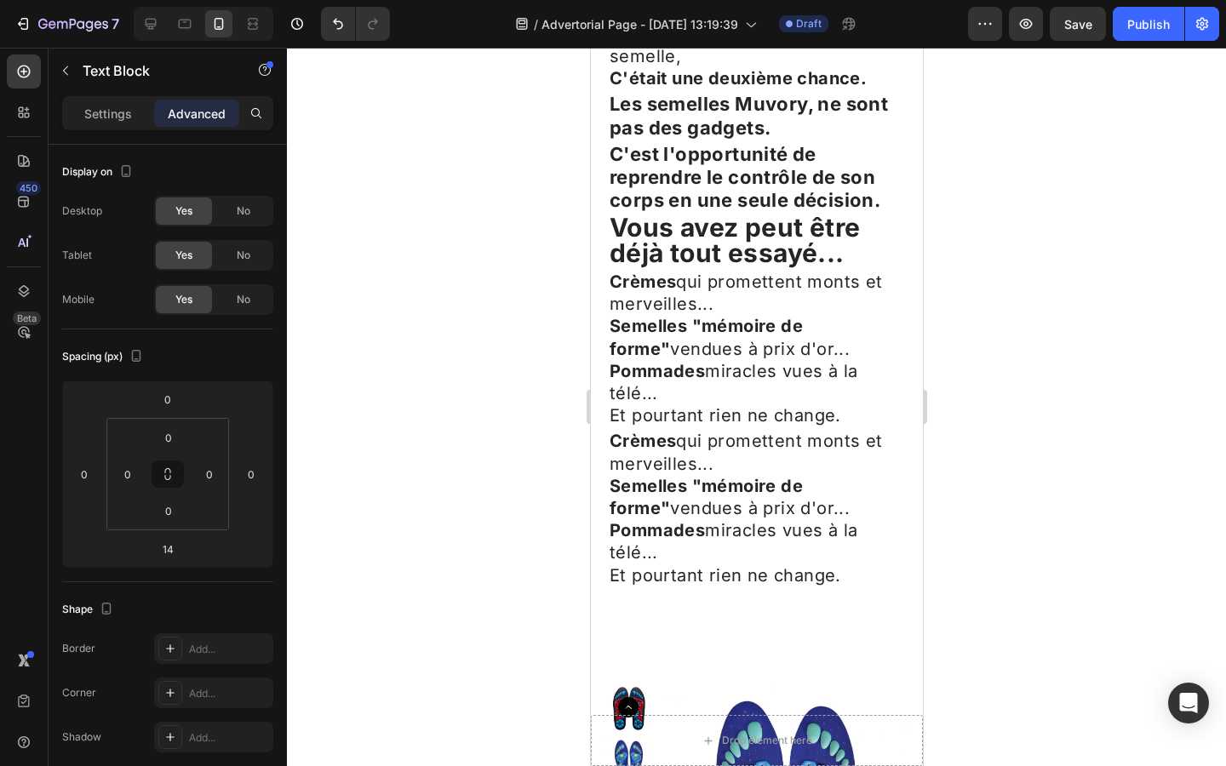
scroll to position [3801, 0]
click at [699, 477] on strong "Semelles "mémoire de forme"" at bounding box center [705, 498] width 193 height 43
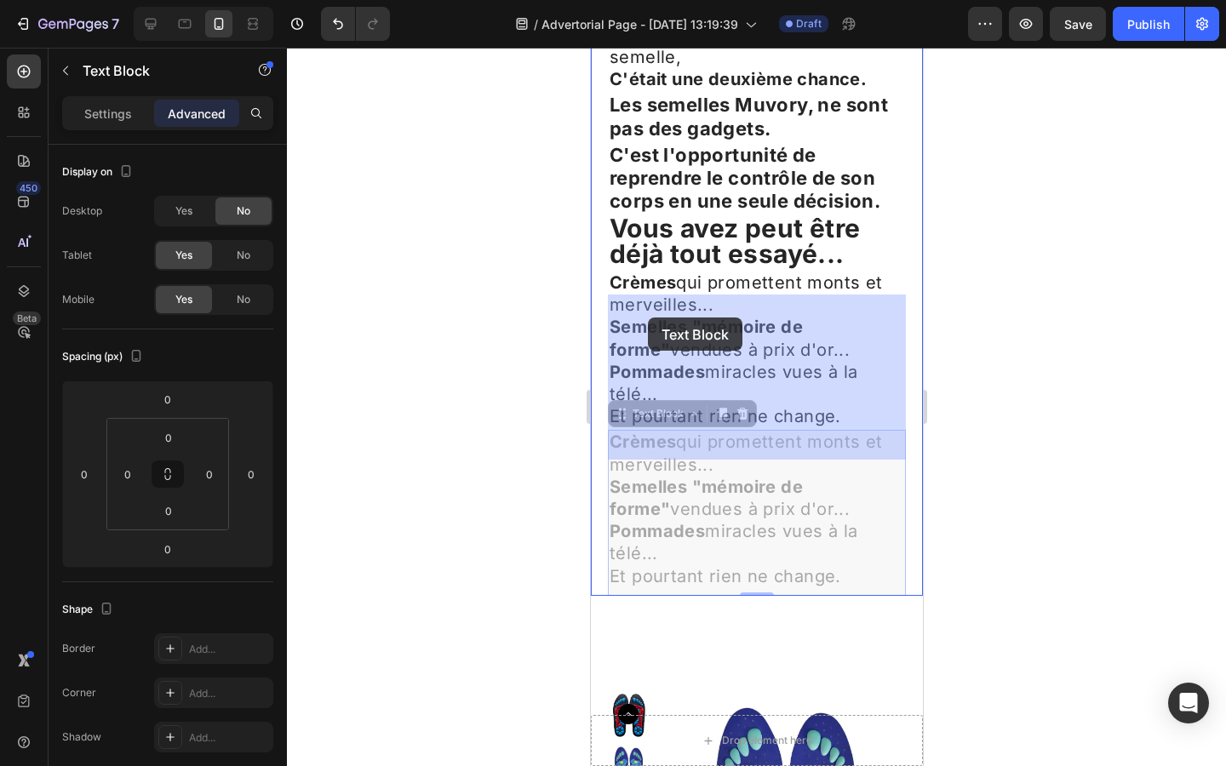
drag, startPoint x: 606, startPoint y: 301, endPoint x: 647, endPoint y: 317, distance: 43.9
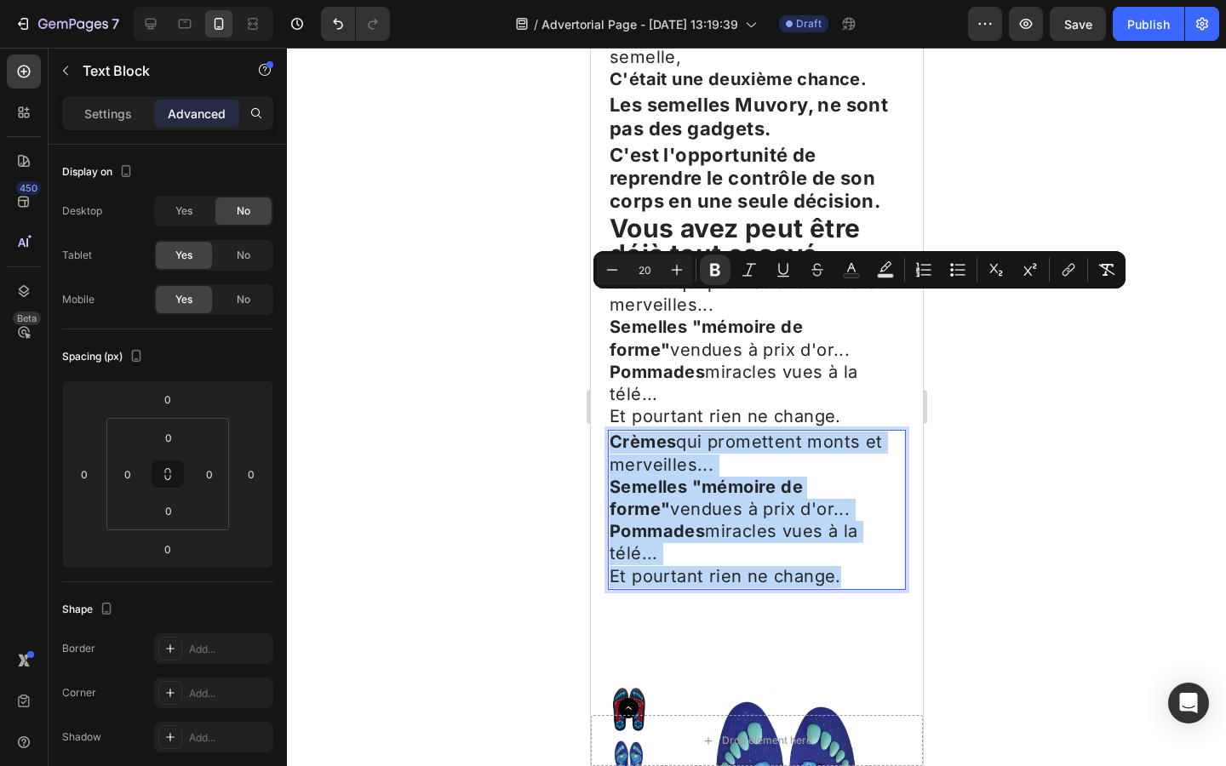
drag, startPoint x: 839, startPoint y: 446, endPoint x: 583, endPoint y: 297, distance: 296.3
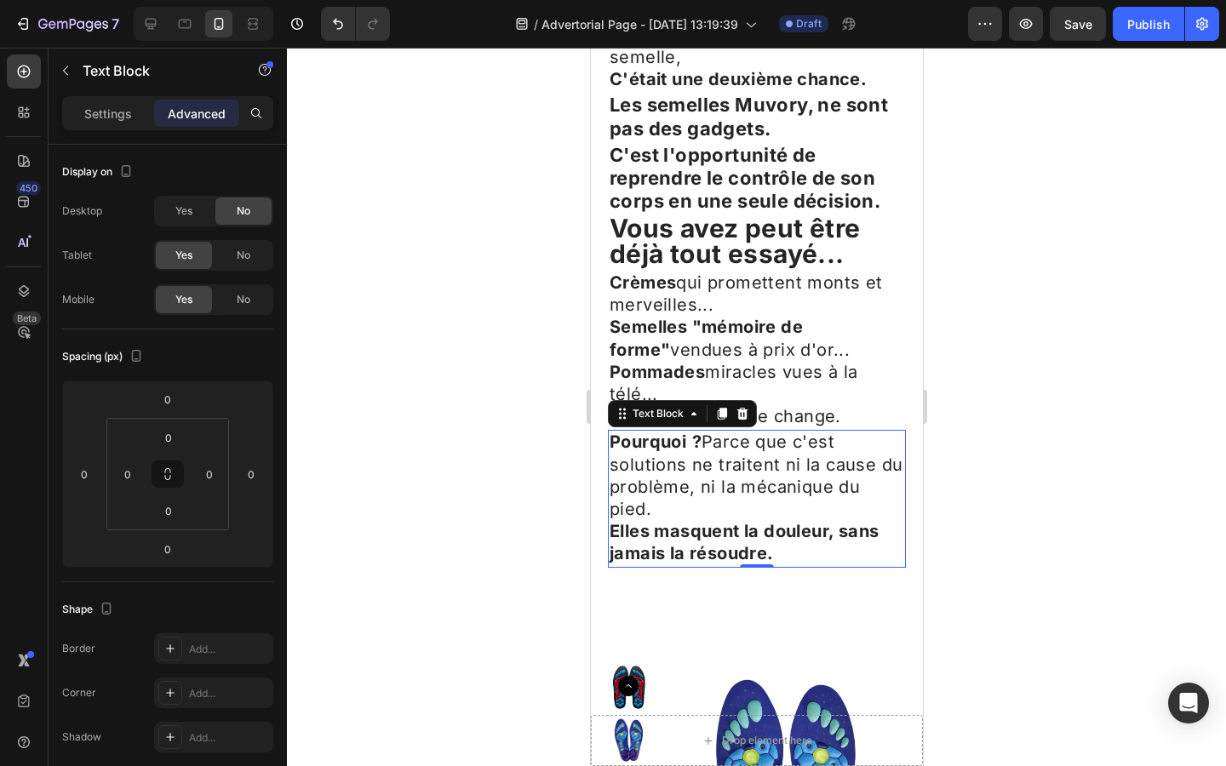
click at [514, 359] on div at bounding box center [756, 407] width 939 height 718
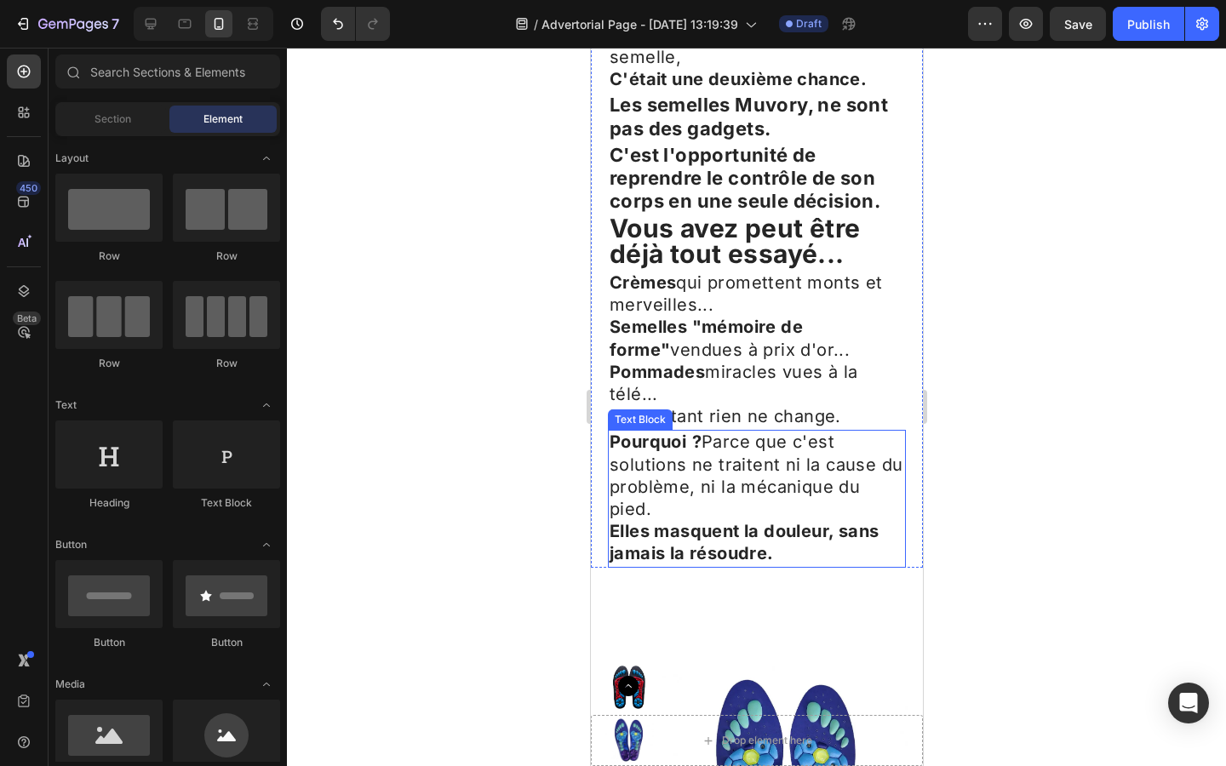
click at [668, 432] on span "Pourquoi ? Parce que c'est solutions ne traitent ni la cause du problème, ni la…" at bounding box center [755, 476] width 293 height 88
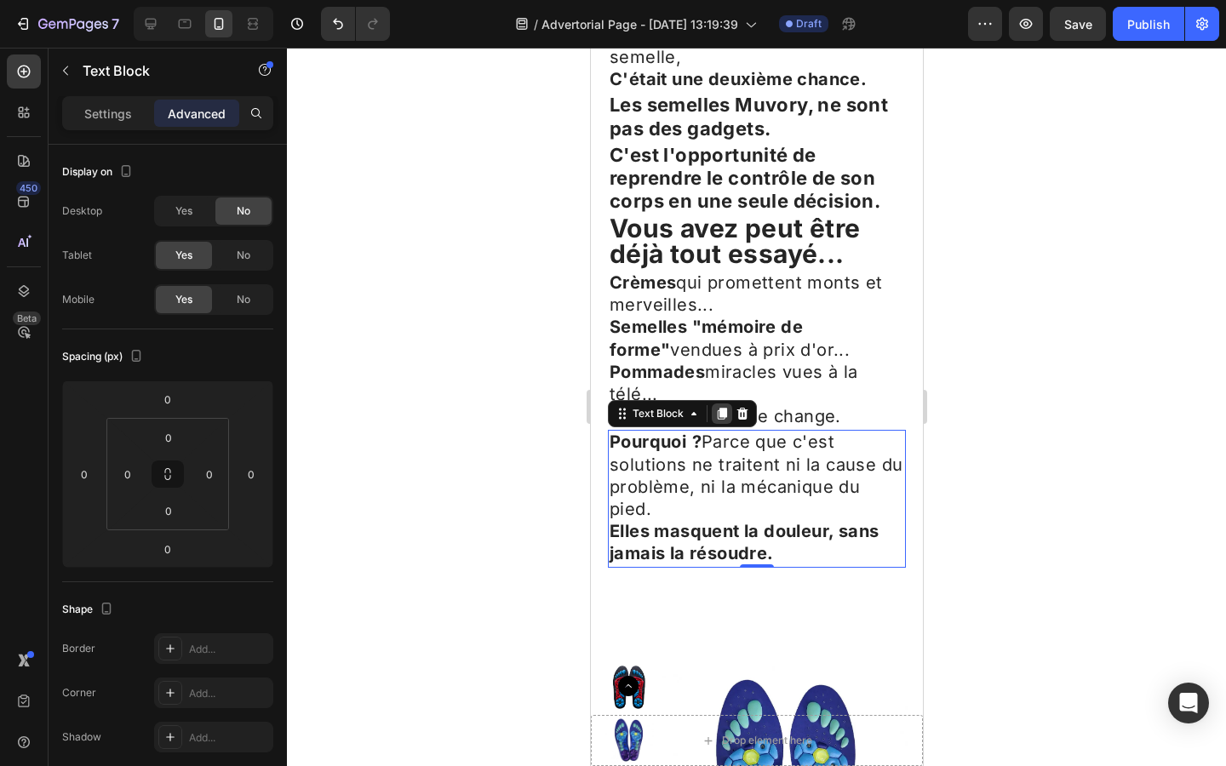
click at [716, 407] on icon at bounding box center [721, 414] width 14 height 14
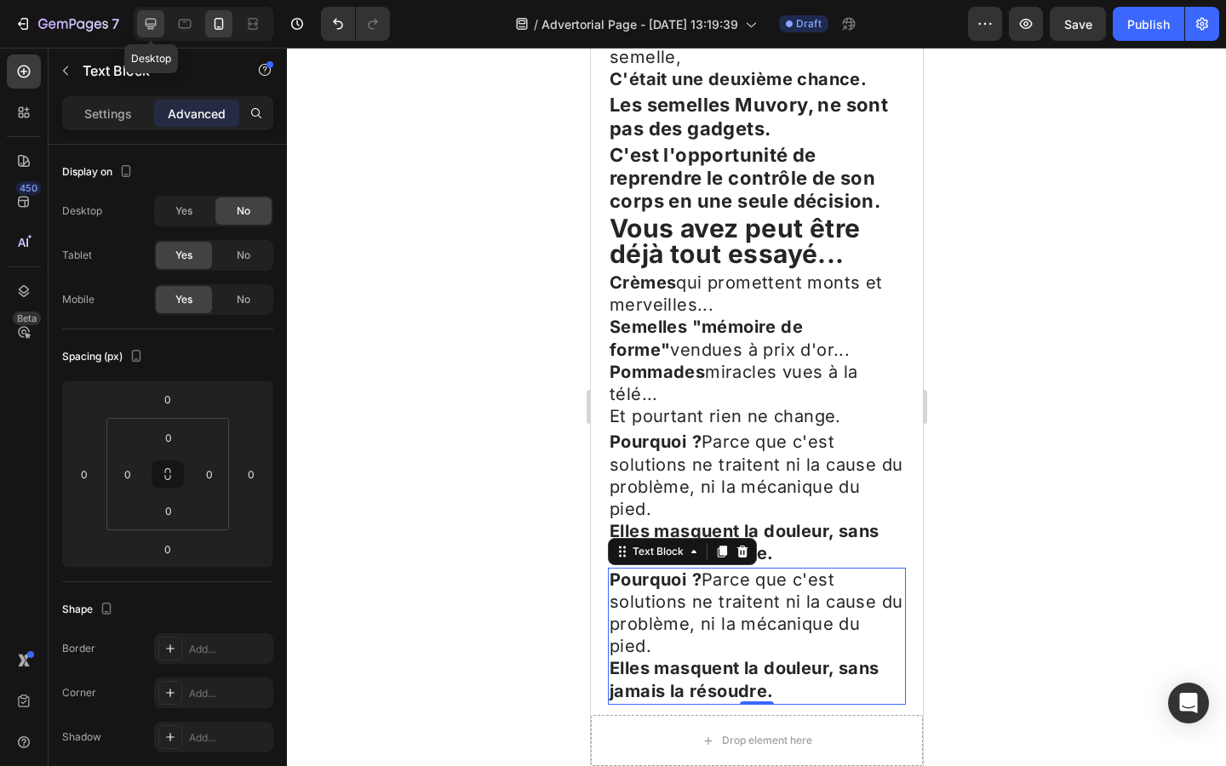
click at [158, 15] on icon at bounding box center [150, 23] width 17 height 17
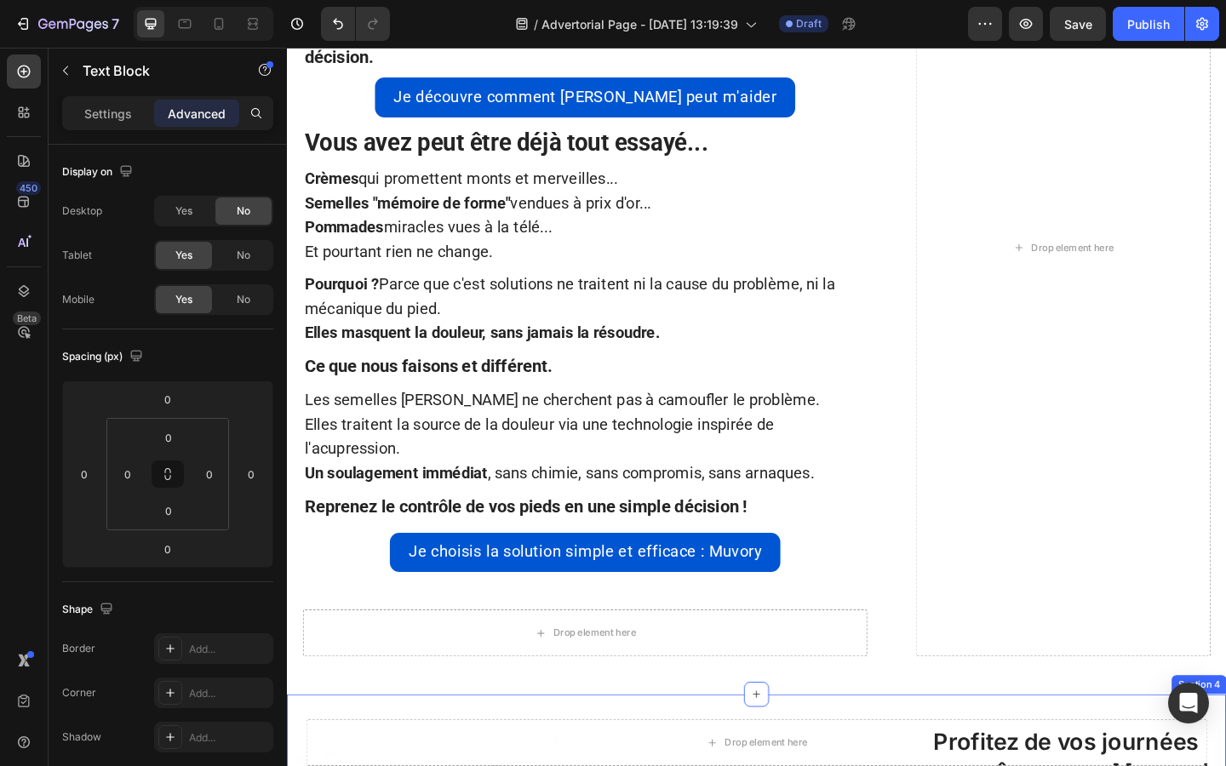
scroll to position [2767, 0]
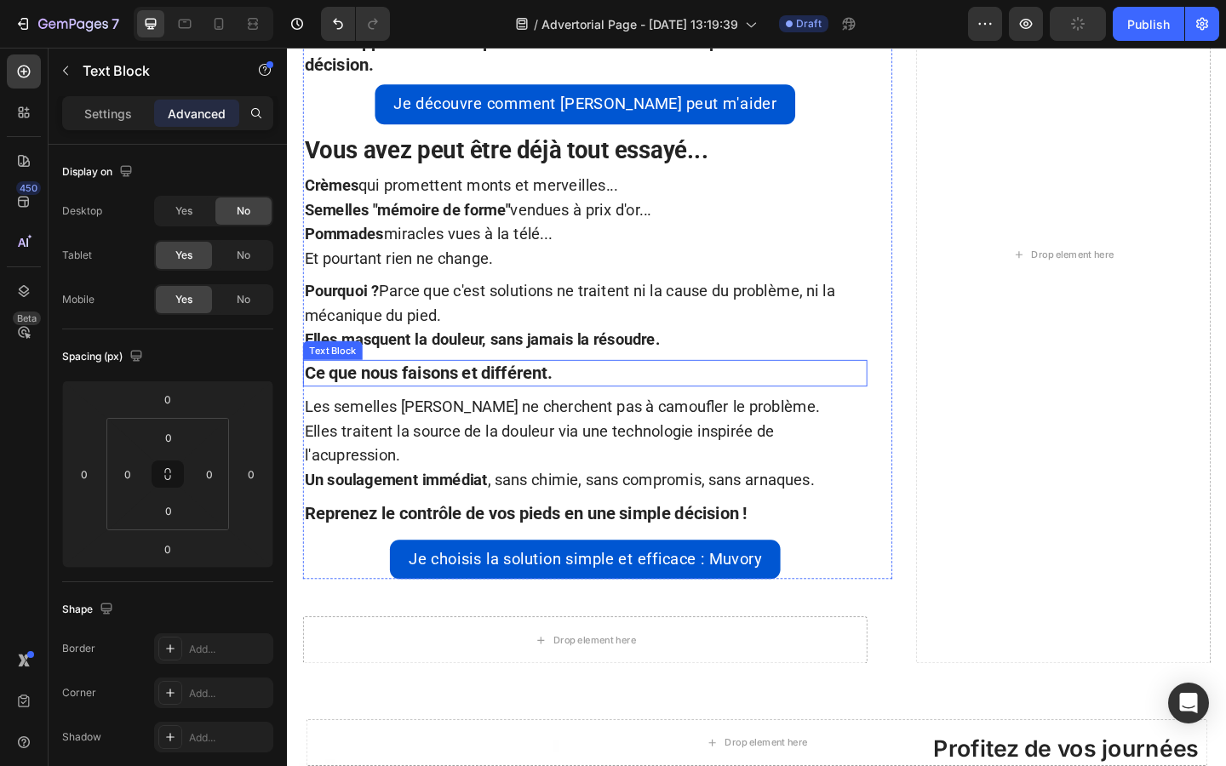
click at [478, 403] on strong "Ce que nous faisons et différent." at bounding box center [440, 401] width 269 height 21
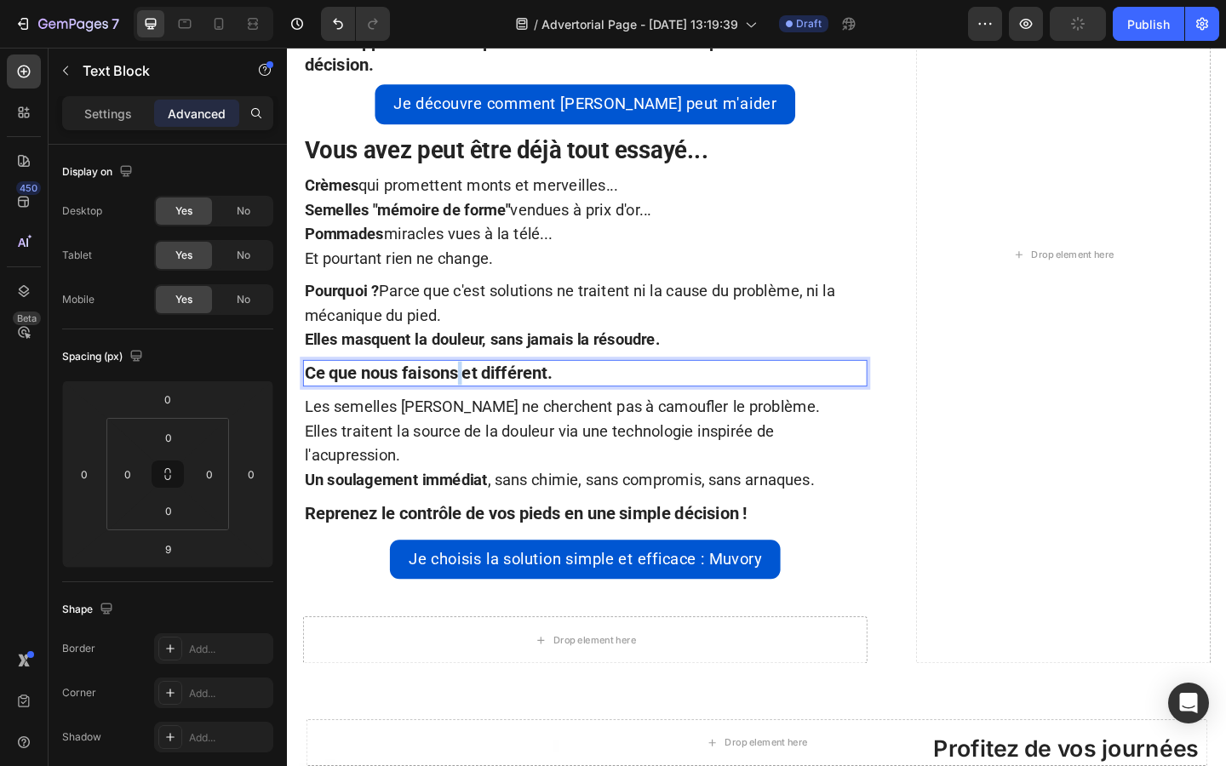
click at [478, 403] on strong "Ce que nous faisons et différent." at bounding box center [440, 401] width 269 height 21
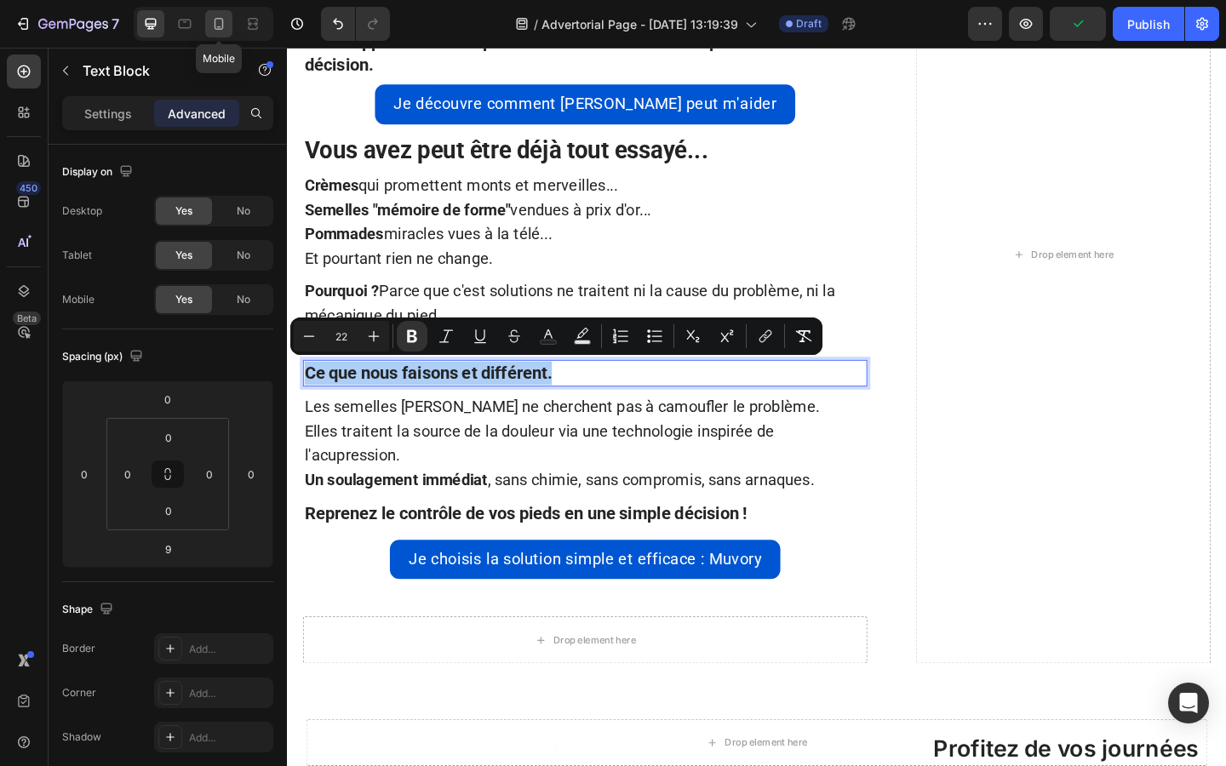
click at [215, 28] on icon at bounding box center [218, 24] width 9 height 12
type input "14"
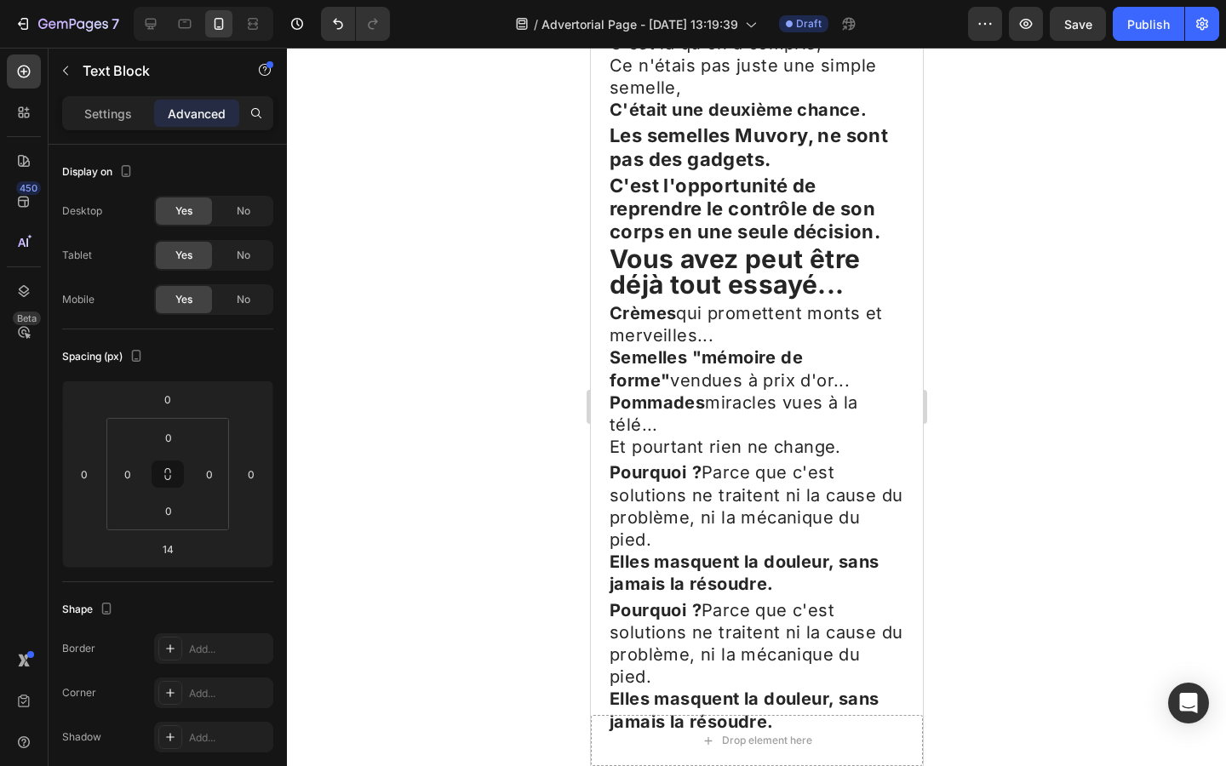
scroll to position [3778, 0]
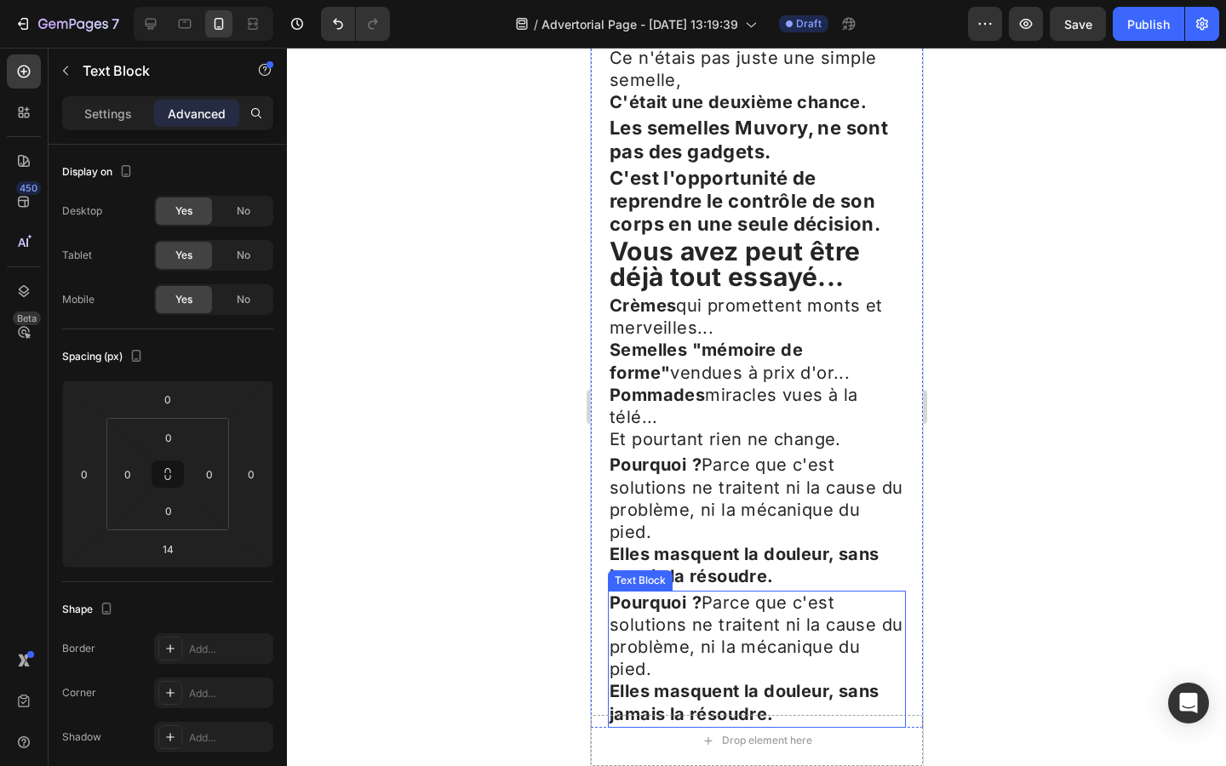
click at [682, 592] on span "Pourquoi ? Parce que c'est solutions ne traitent ni la cause du problème, ni la…" at bounding box center [755, 636] width 293 height 88
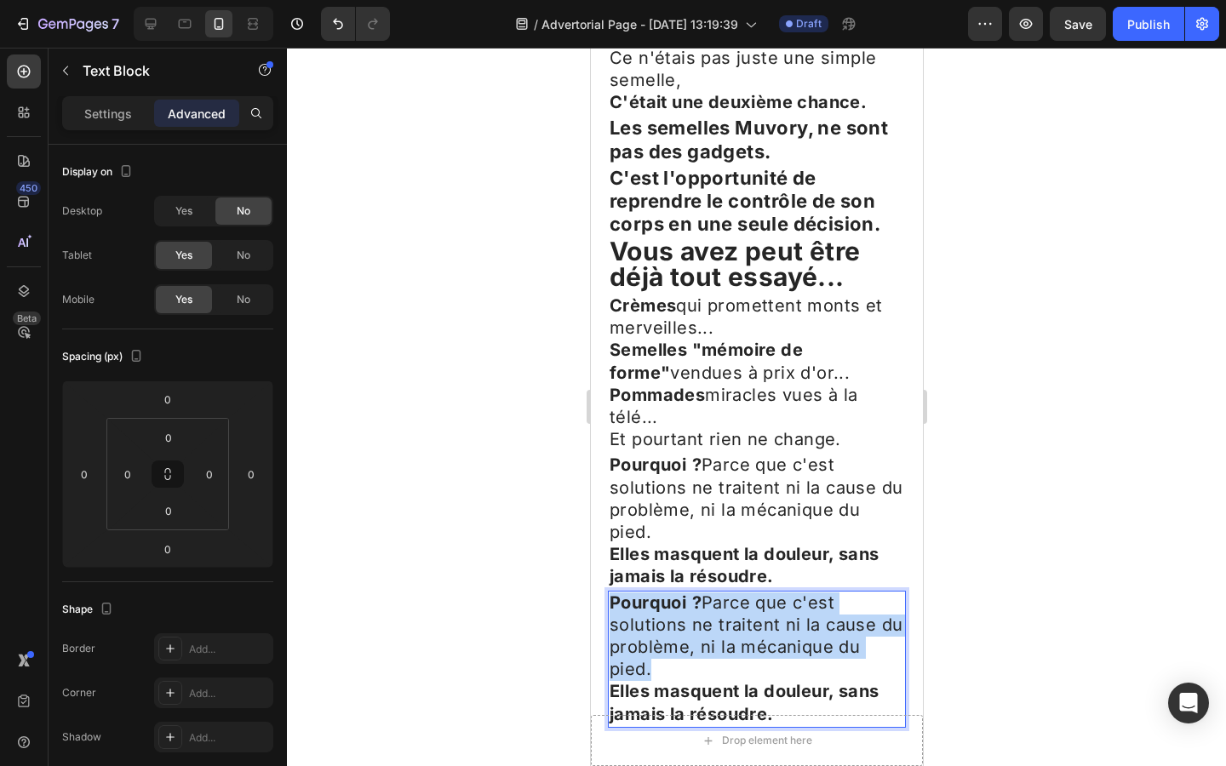
click at [682, 592] on span "Pourquoi ? Parce que c'est solutions ne traitent ni la cause du problème, ni la…" at bounding box center [755, 636] width 293 height 88
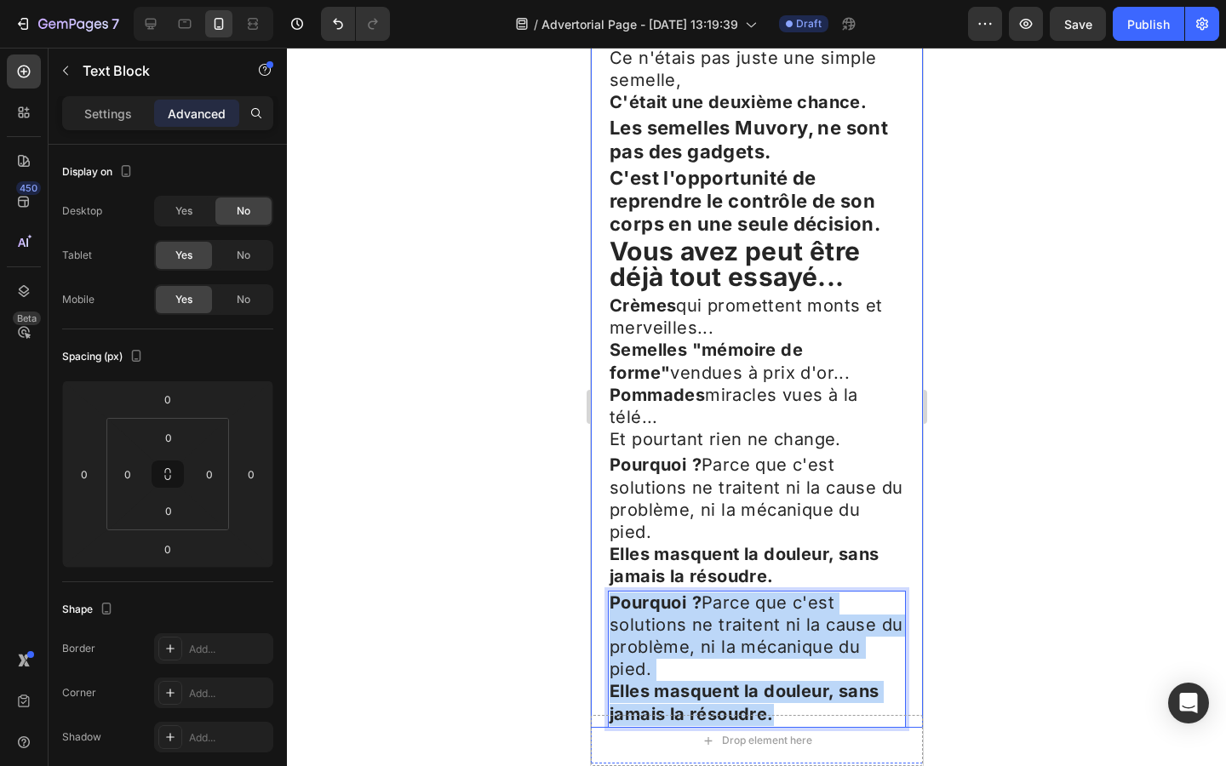
drag, startPoint x: 786, startPoint y: 545, endPoint x: 601, endPoint y: 445, distance: 209.8
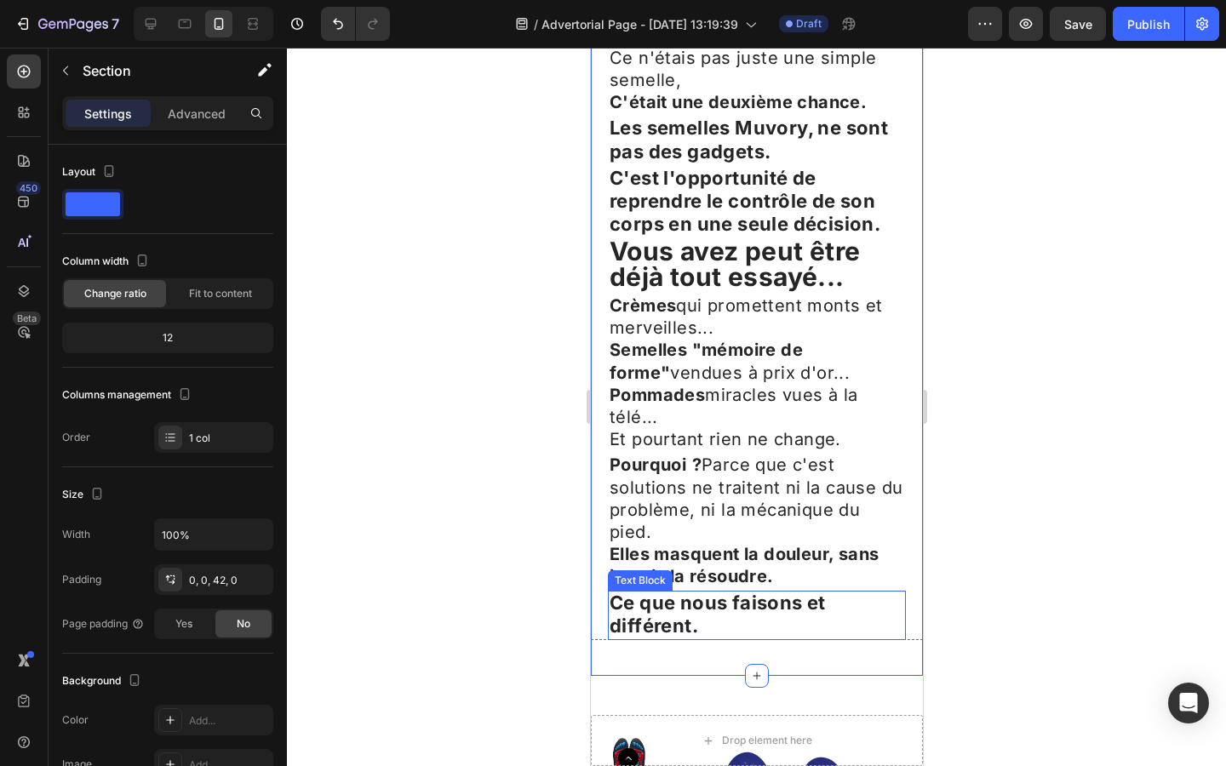
click at [666, 592] on strong "Ce que nous faisons et différent." at bounding box center [717, 614] width 216 height 45
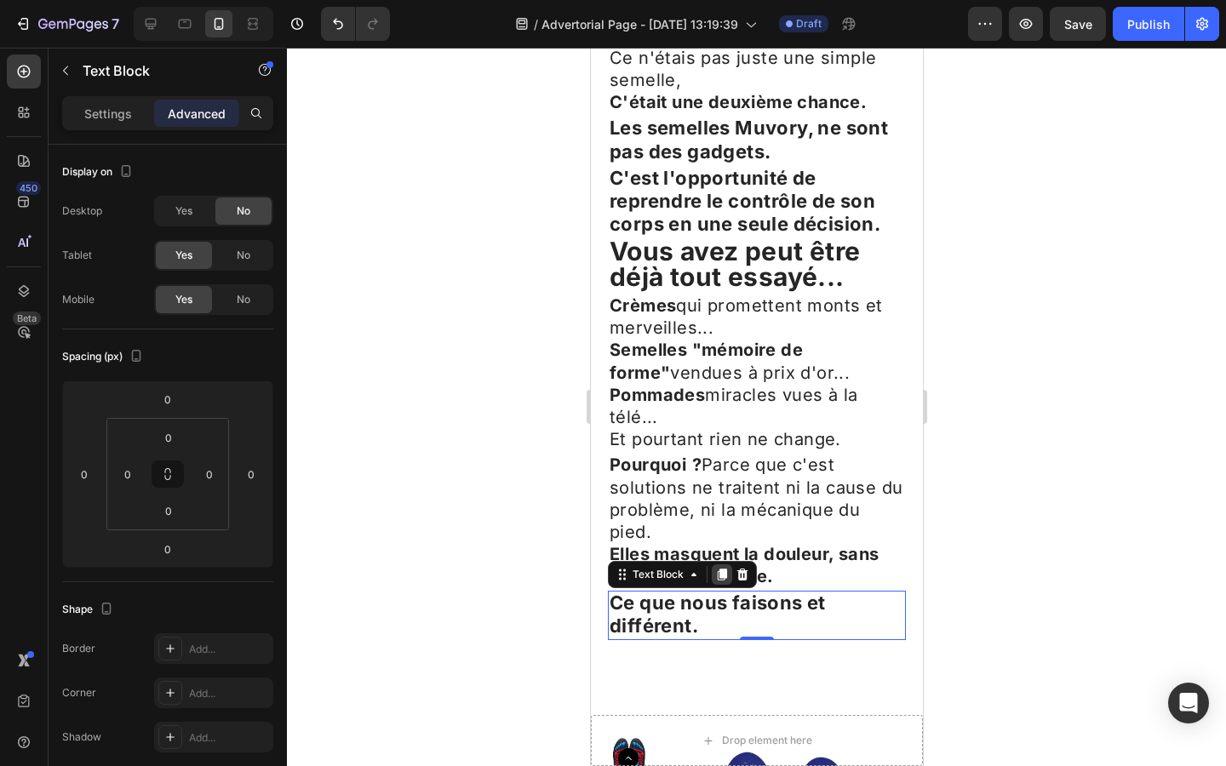
click at [718, 568] on icon at bounding box center [721, 575] width 14 height 14
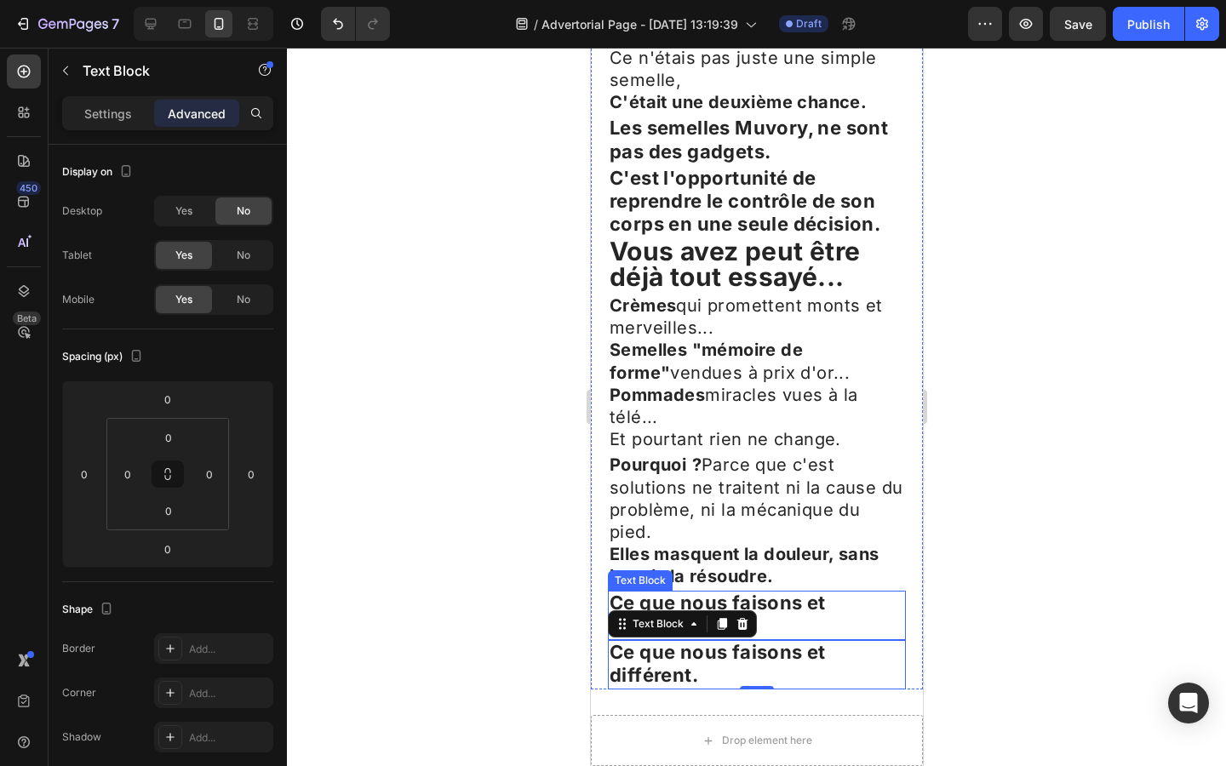
click at [818, 592] on strong "Ce que nous faisons et différent." at bounding box center [717, 614] width 216 height 45
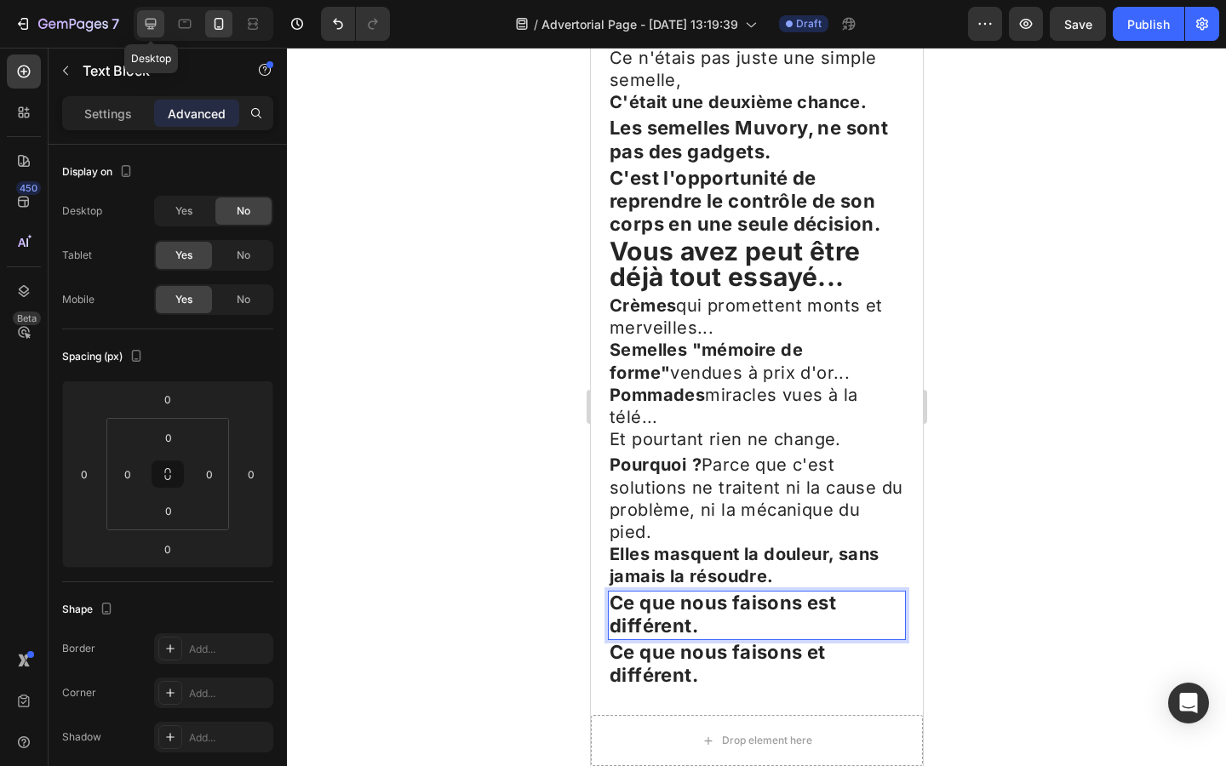
click at [146, 17] on icon at bounding box center [150, 23] width 17 height 17
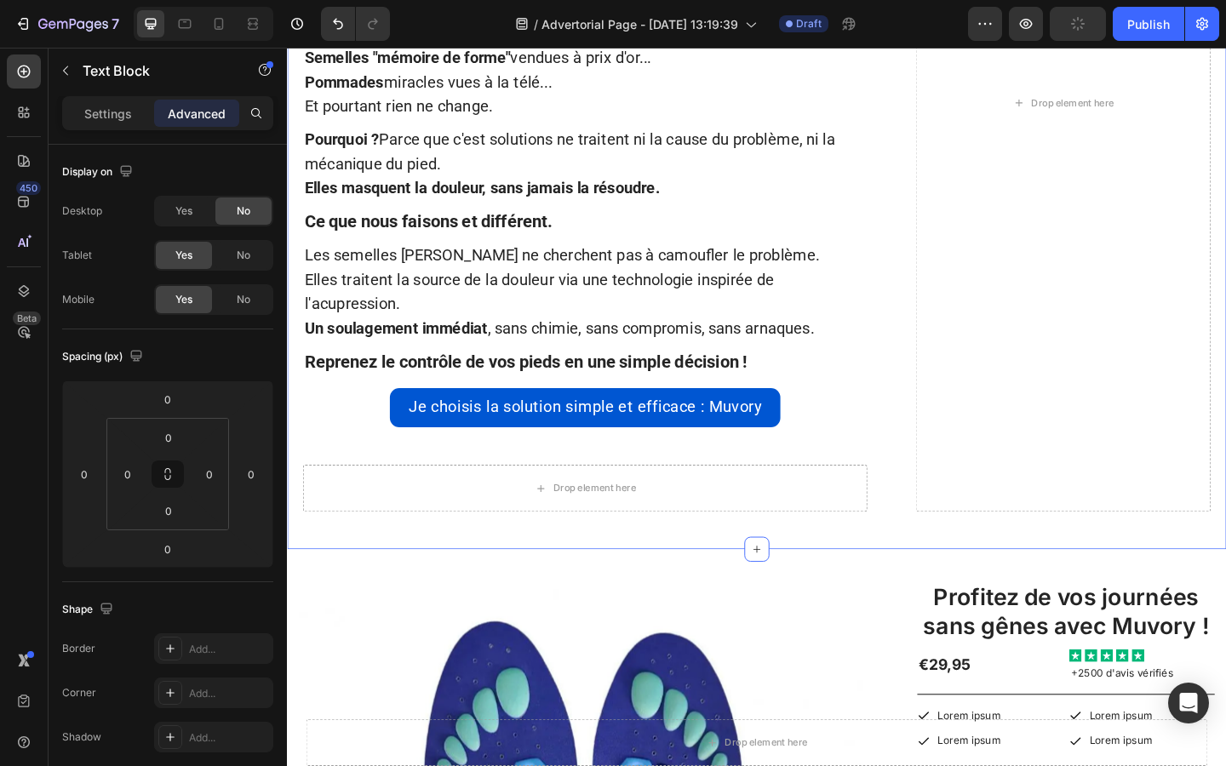
scroll to position [2796, 0]
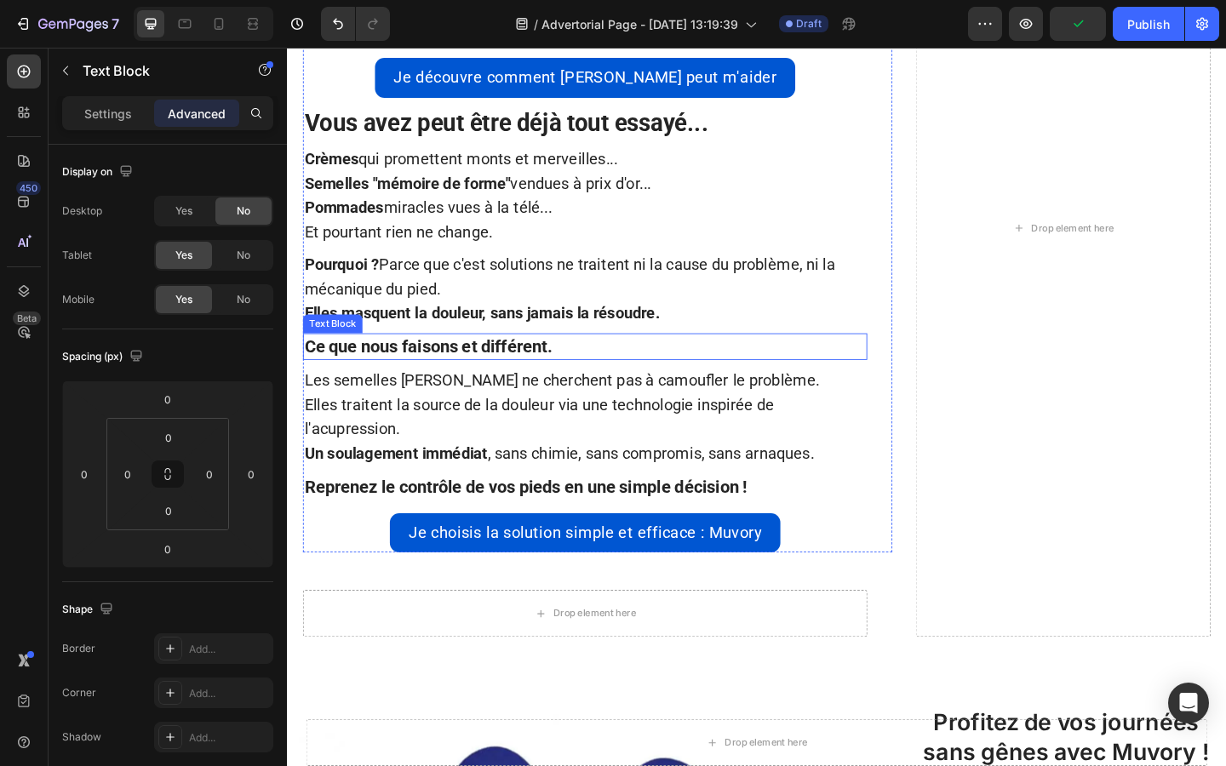
click at [488, 372] on strong "Ce que nous faisons et différent." at bounding box center [440, 372] width 269 height 21
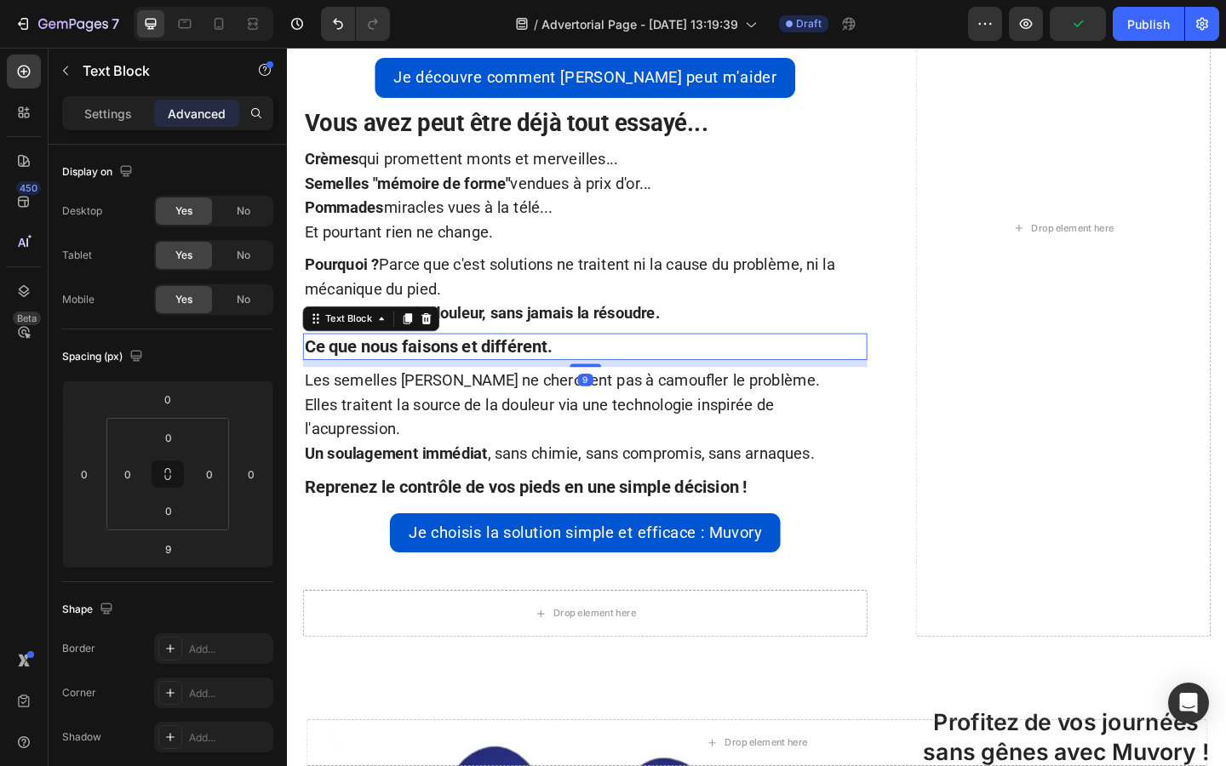
click at [488, 372] on strong "Ce que nous faisons et différent." at bounding box center [440, 372] width 269 height 21
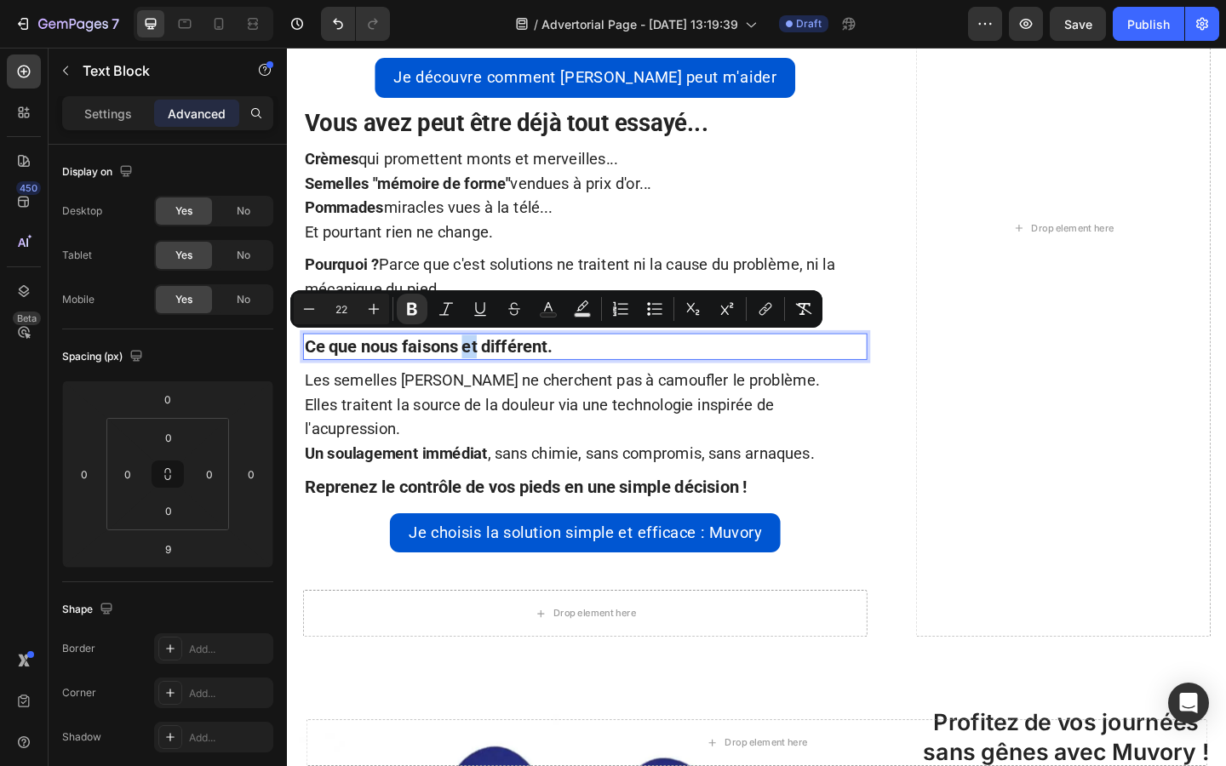
click at [488, 372] on strong "Ce que nous faisons et différent." at bounding box center [440, 372] width 269 height 21
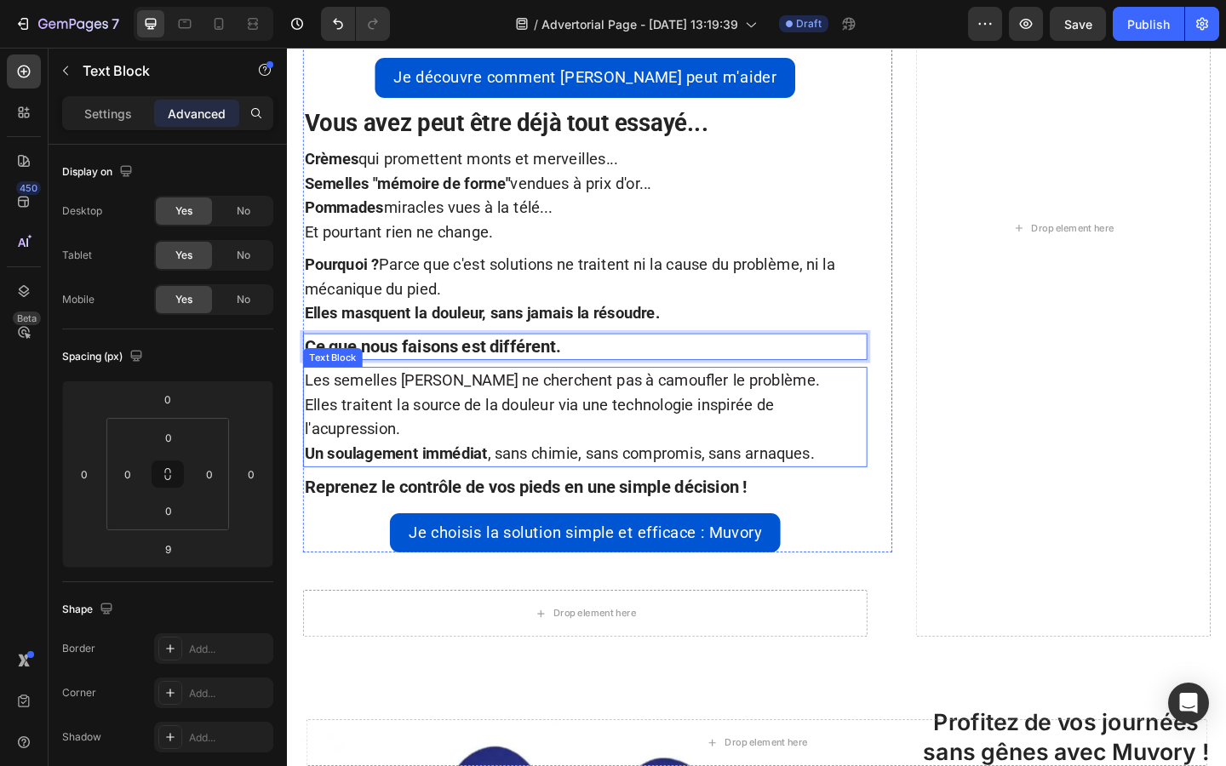
click at [311, 409] on span "Les semelles [PERSON_NAME] ne cherchent pas à camoufler le problème." at bounding box center [586, 409] width 560 height 20
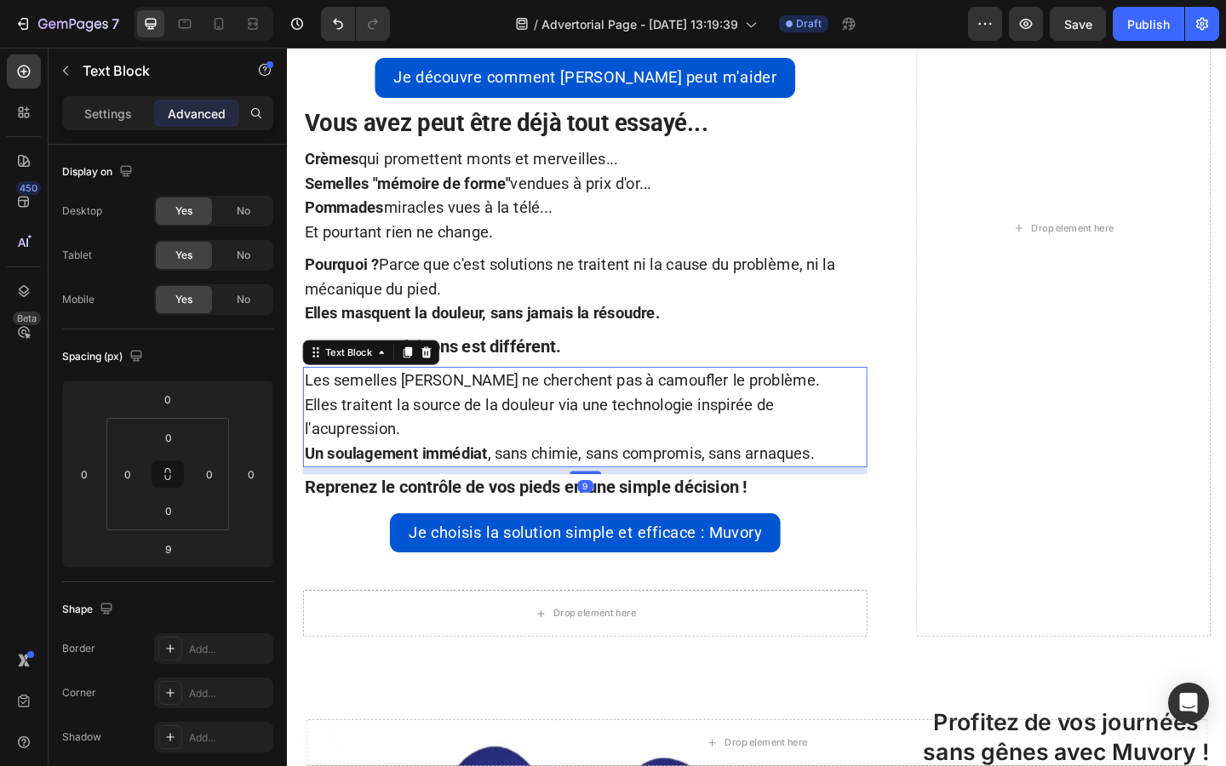
click at [311, 409] on span "Les semelles [PERSON_NAME] ne cherchent pas à camoufler le problème." at bounding box center [586, 409] width 560 height 20
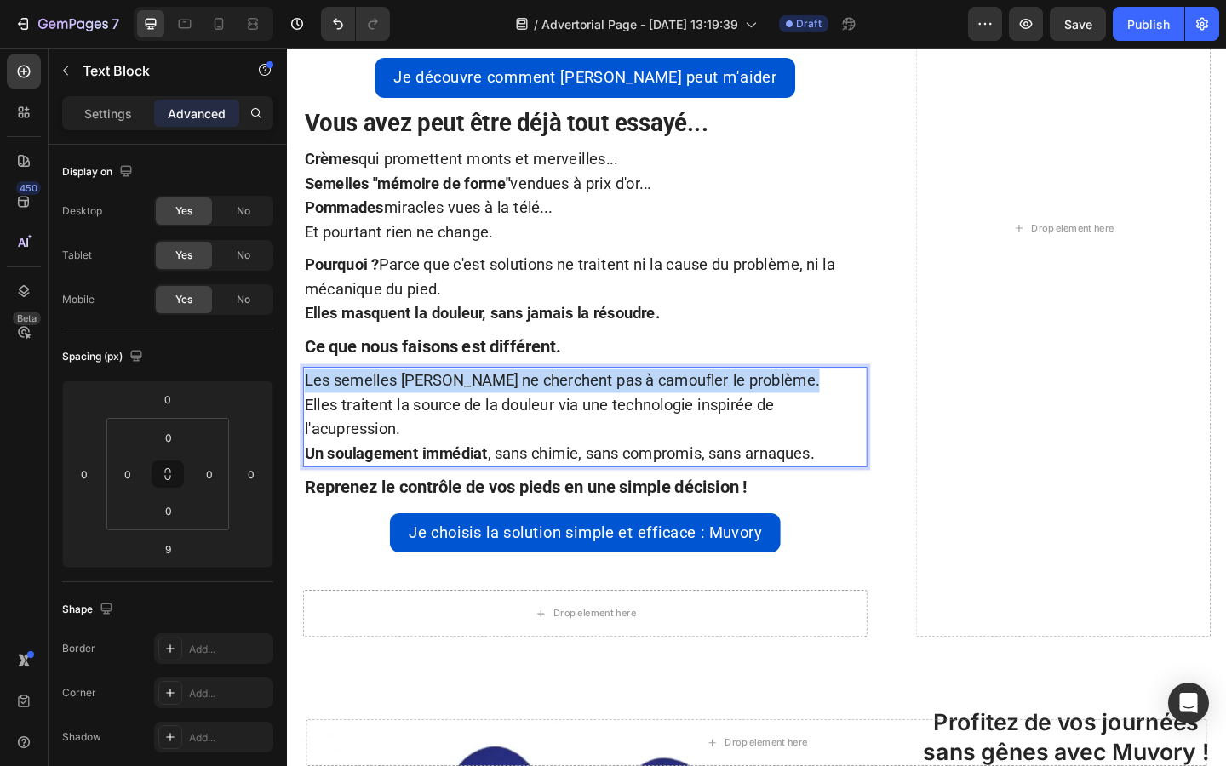
click at [311, 409] on span "Les semelles [PERSON_NAME] ne cherchent pas à camoufler le problème." at bounding box center [586, 409] width 560 height 20
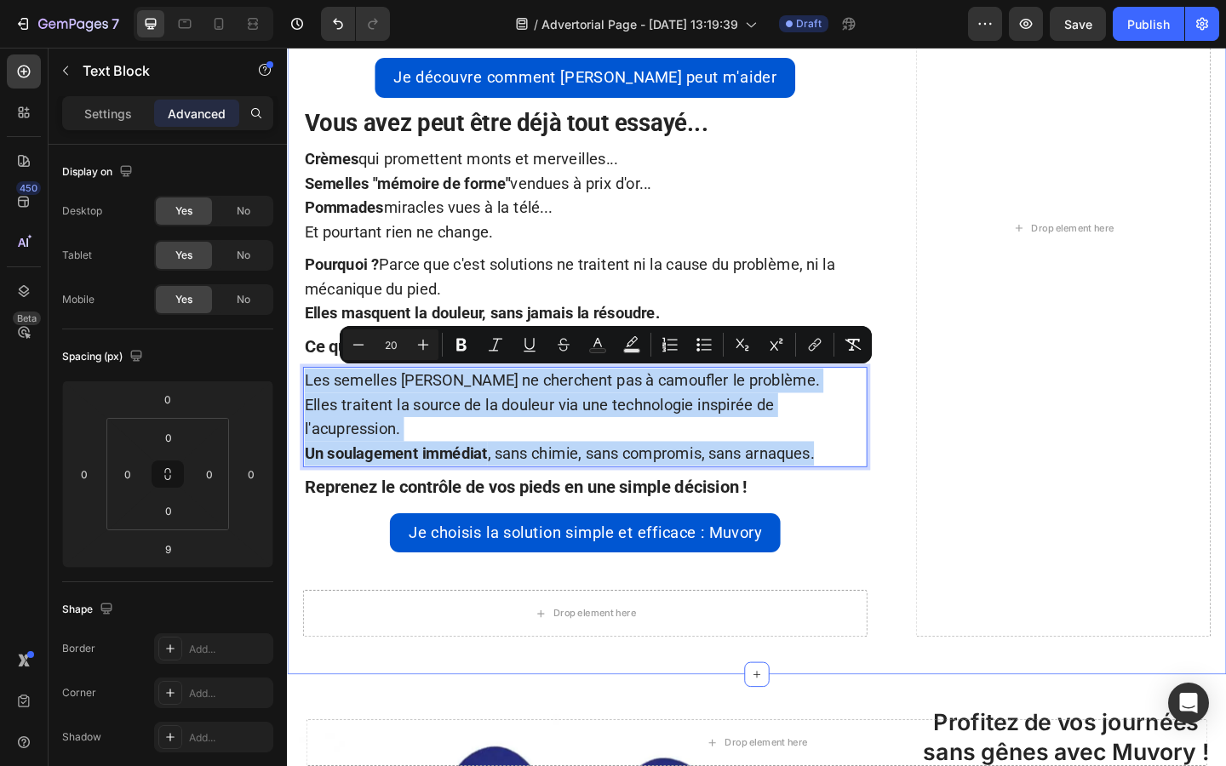
drag, startPoint x: 863, startPoint y: 489, endPoint x: 289, endPoint y: 409, distance: 579.2
click at [289, 409] on div "Au départ, on ne vendait rien. On distribuait des prototypes à nos proches. Et …" at bounding box center [797, 264] width 1021 height 930
copy div "Les semelles Muvory ne cherchent pas à camoufler le problème. Elles traitent la…"
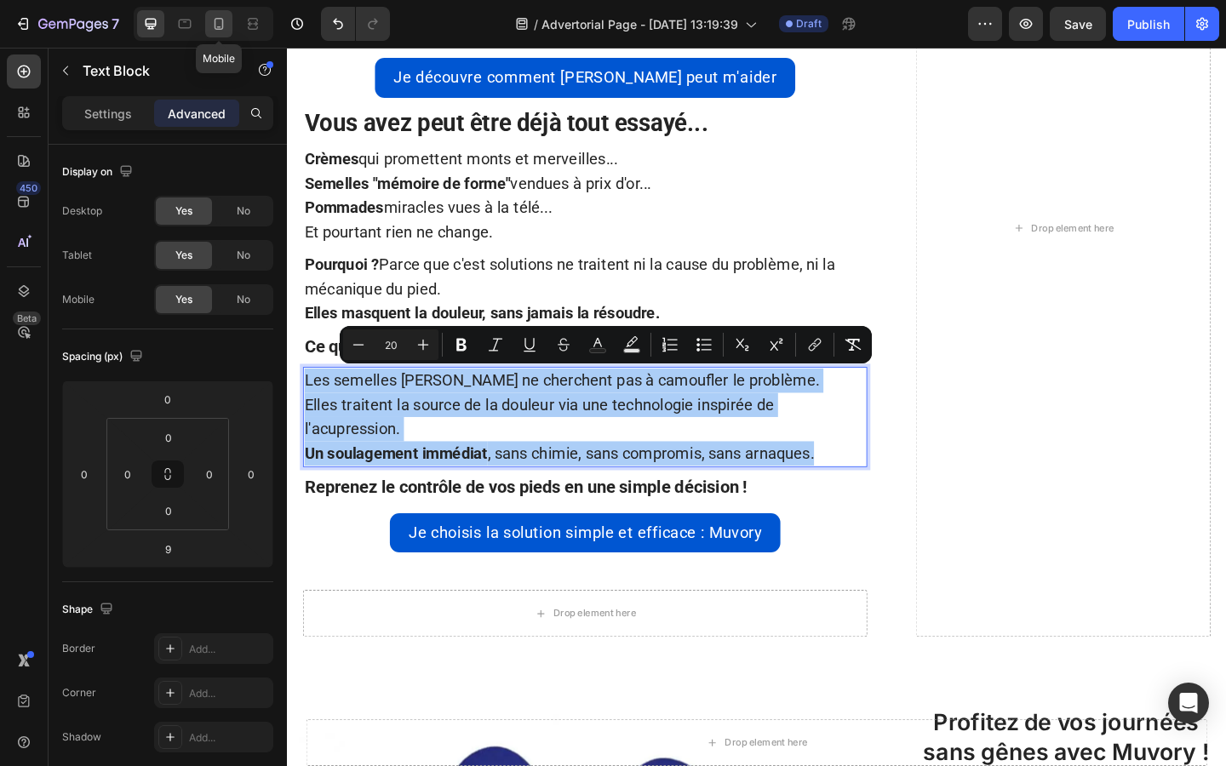
click at [213, 27] on icon at bounding box center [218, 23] width 17 height 17
type input "14"
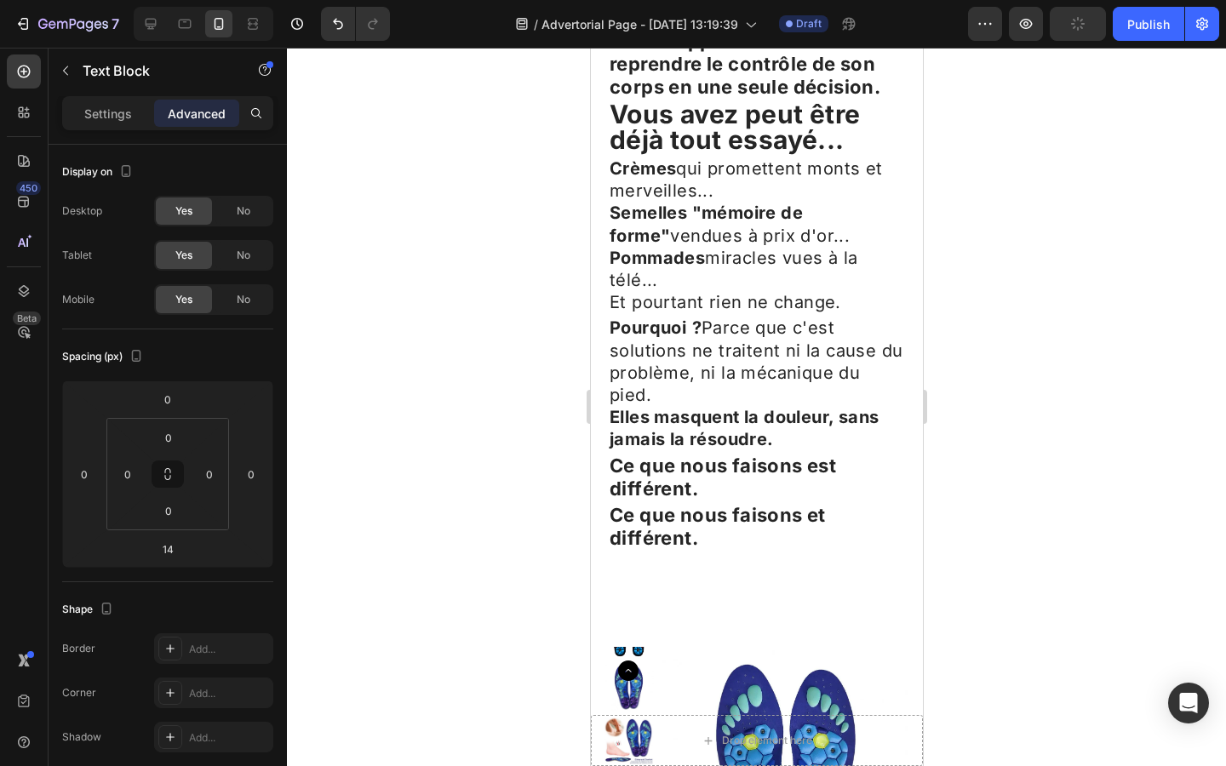
scroll to position [3951, 0]
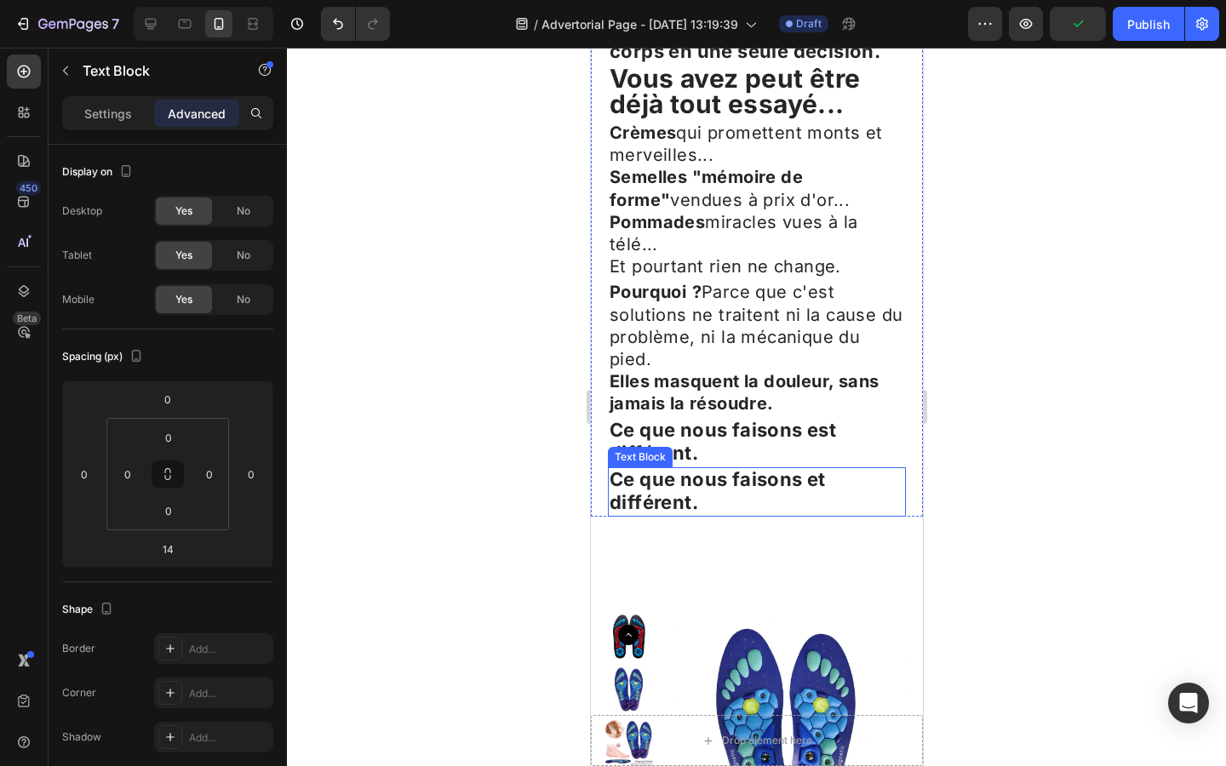
click at [655, 468] on strong "Ce que nous faisons et différent." at bounding box center [717, 490] width 216 height 45
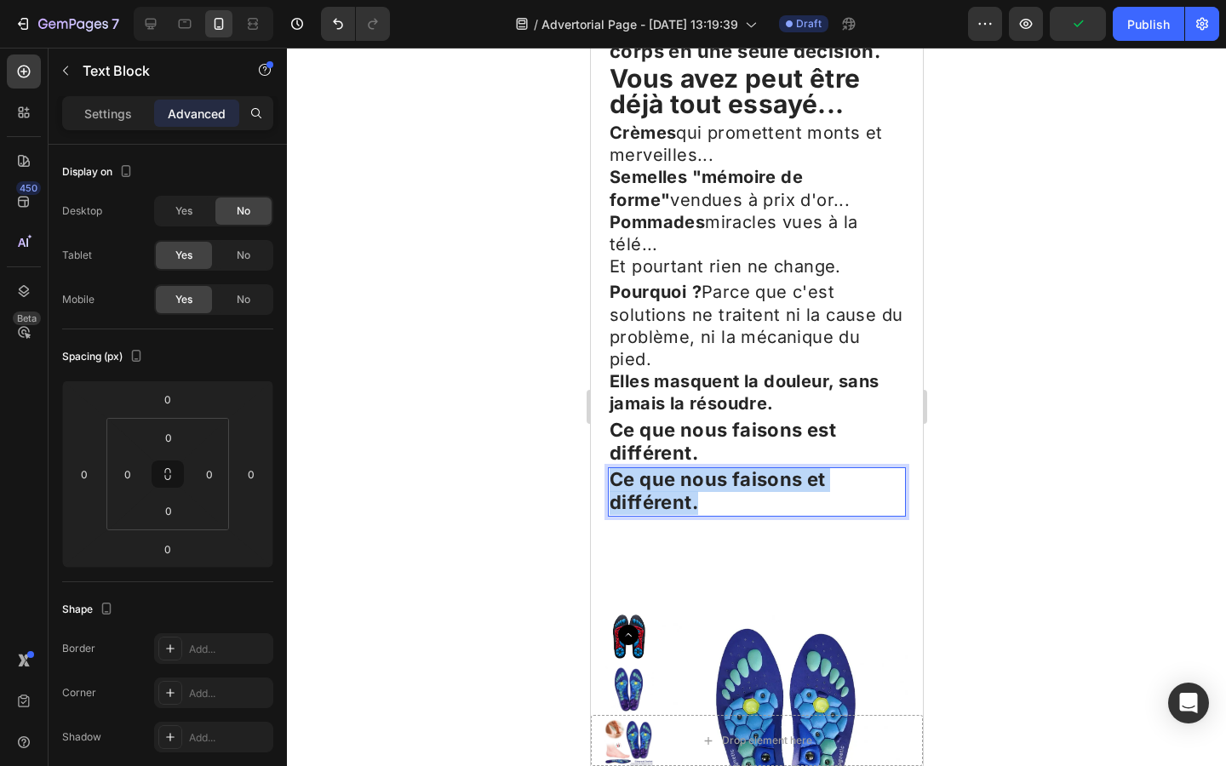
click at [655, 468] on strong "Ce que nous faisons et différent." at bounding box center [717, 490] width 216 height 45
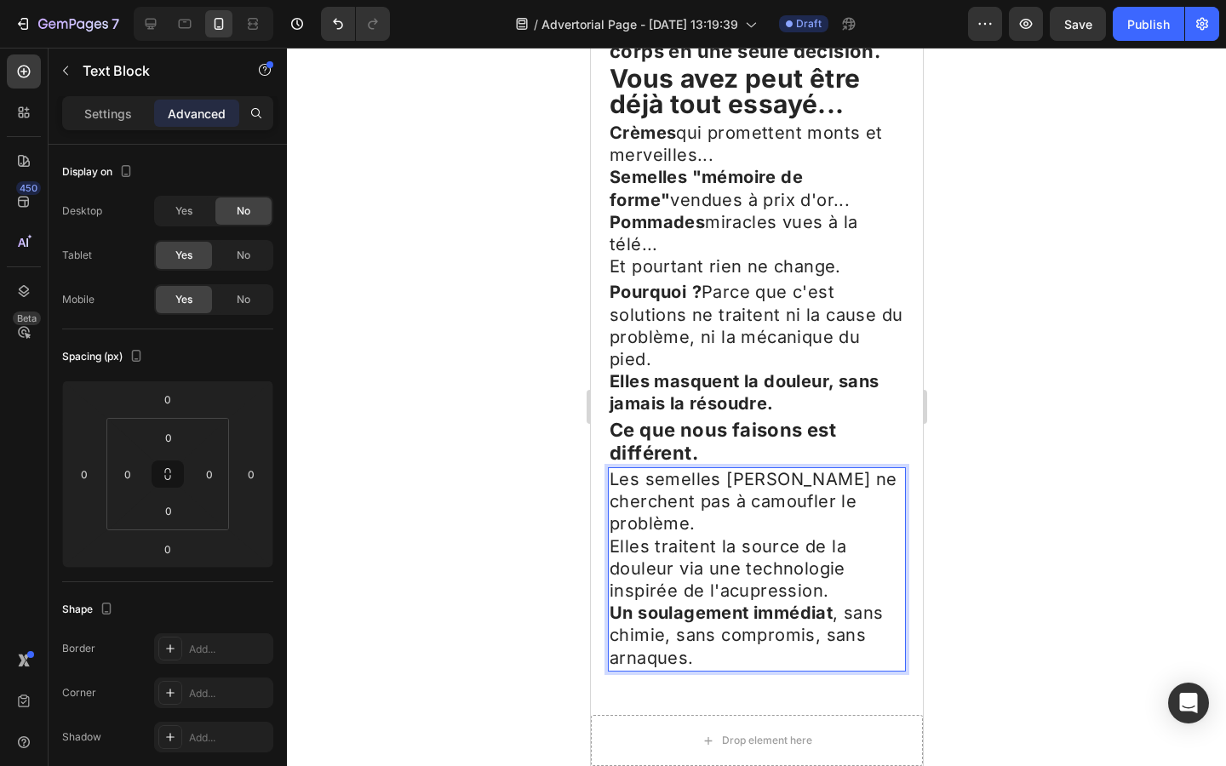
click at [493, 385] on div at bounding box center [756, 407] width 939 height 718
click at [680, 536] on span "Elles traitent la source de la douleur via une technologie inspirée de l'acupre…" at bounding box center [727, 568] width 237 height 65
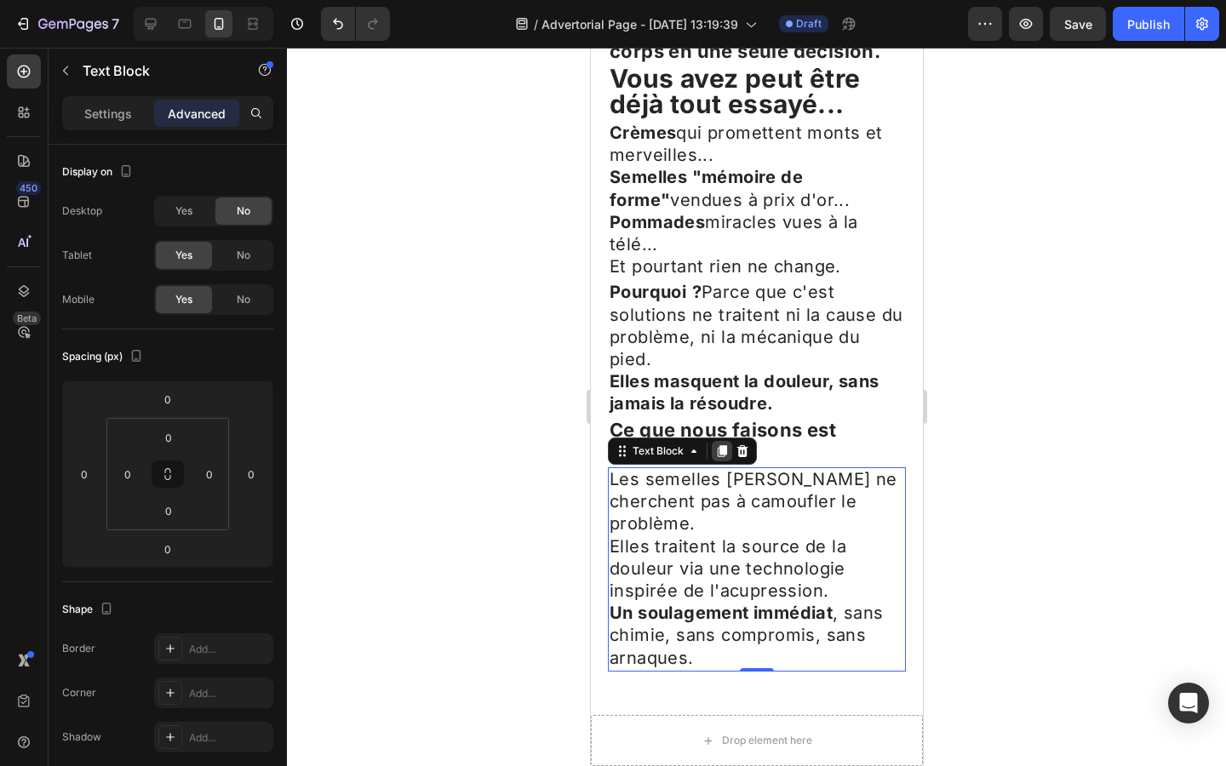
click at [721, 445] on icon at bounding box center [721, 451] width 9 height 12
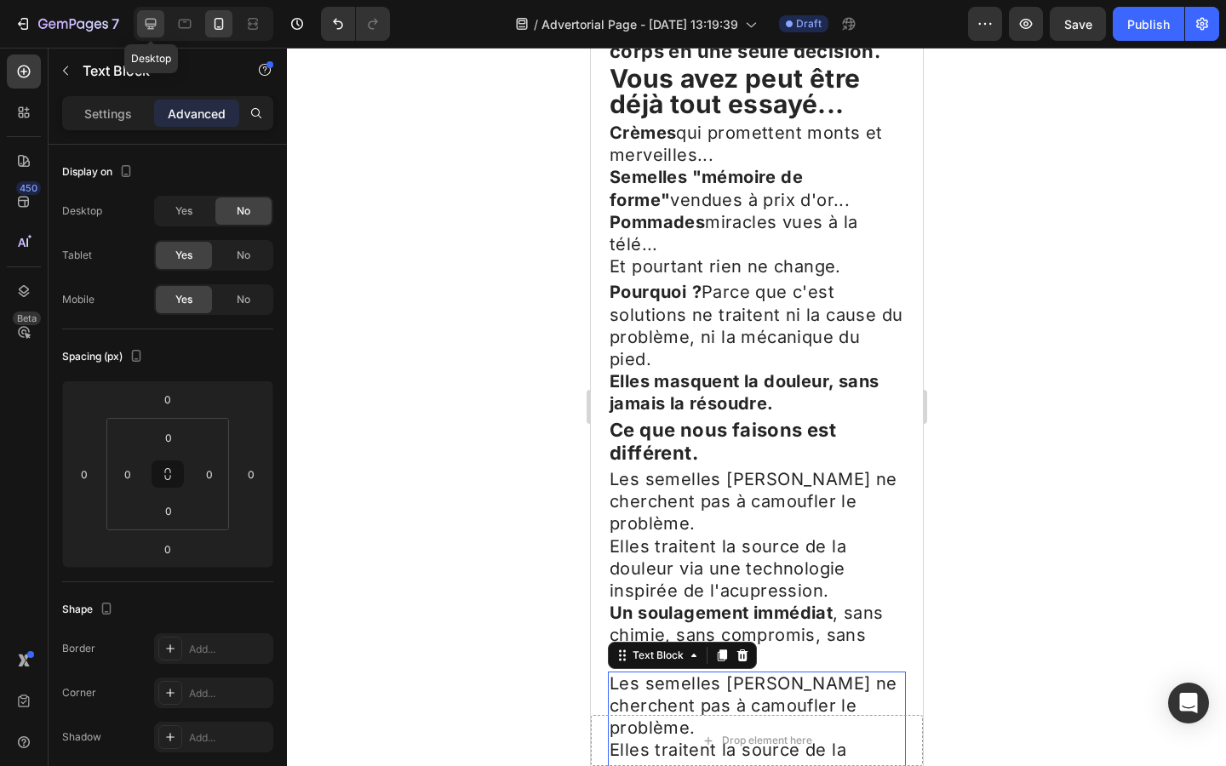
click at [152, 17] on icon at bounding box center [150, 23] width 17 height 17
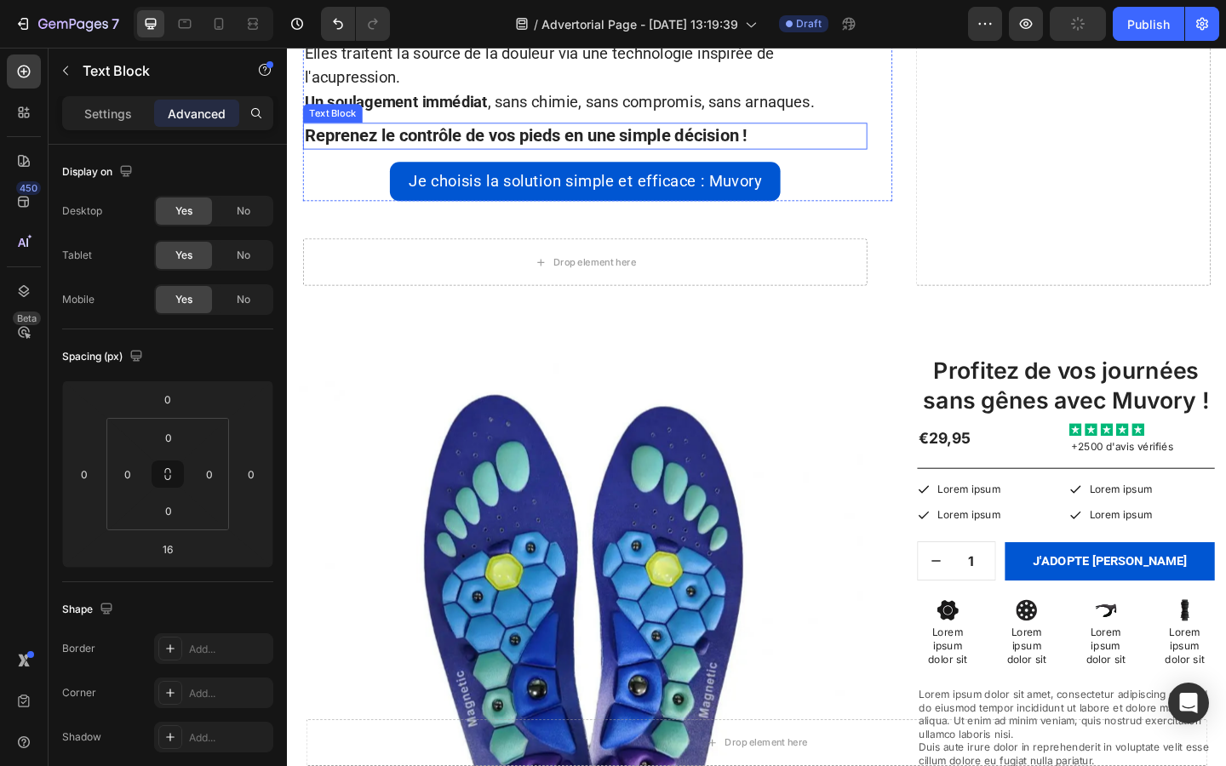
click at [509, 140] on strong "Reprenez le contrôle de vos pieds en une simple décision !" at bounding box center [547, 143] width 482 height 21
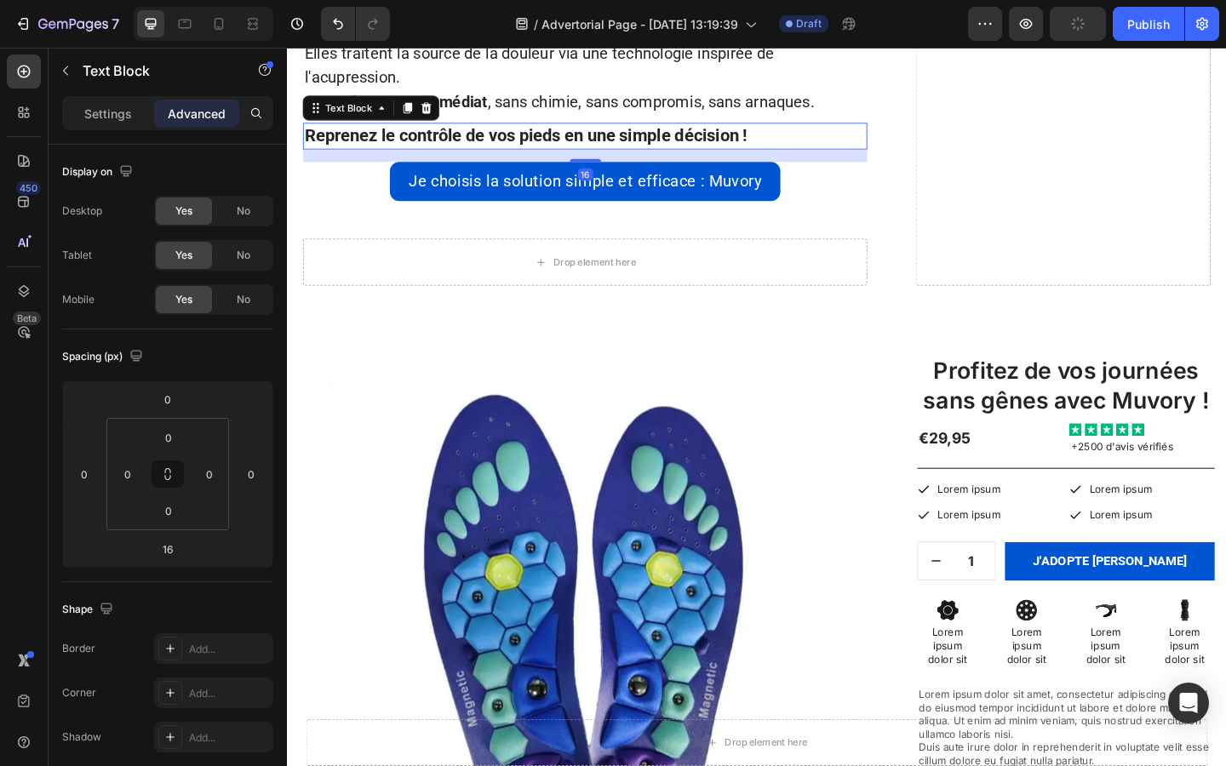
click at [509, 140] on strong "Reprenez le contrôle de vos pieds en une simple décision !" at bounding box center [547, 143] width 482 height 21
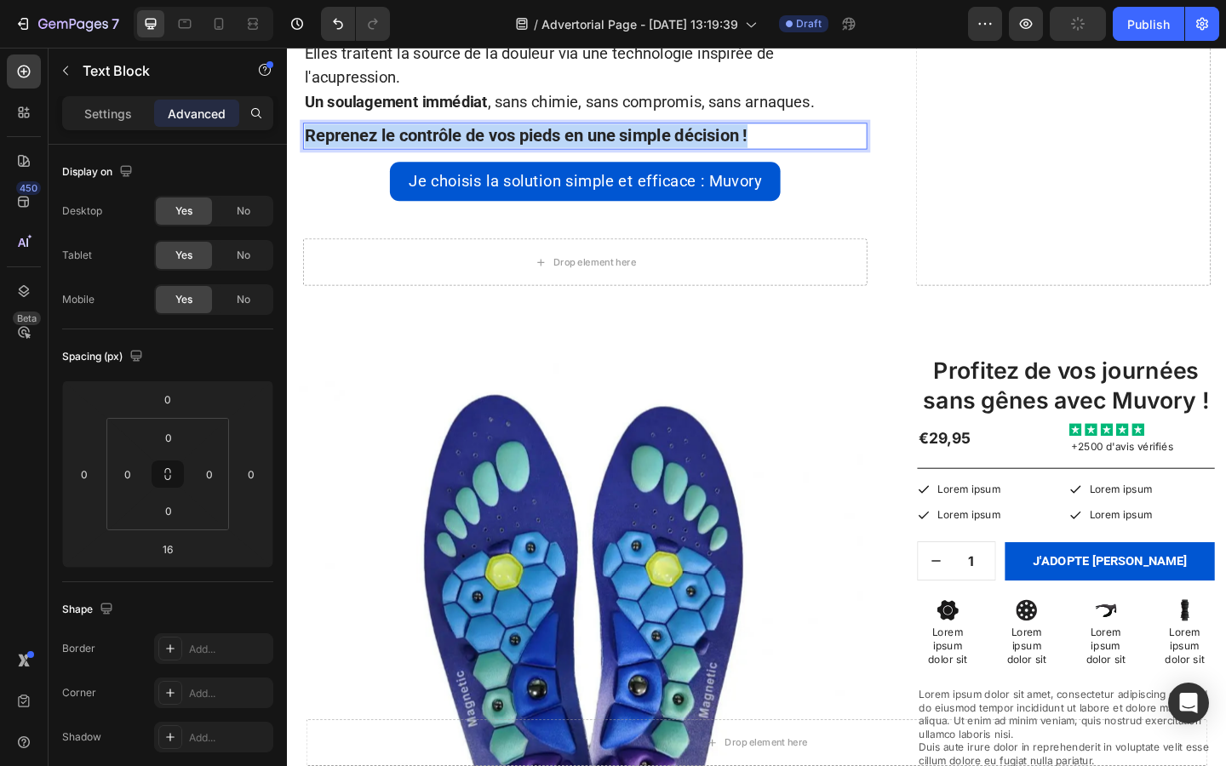
click at [509, 140] on strong "Reprenez le contrôle de vos pieds en une simple décision !" at bounding box center [547, 143] width 482 height 21
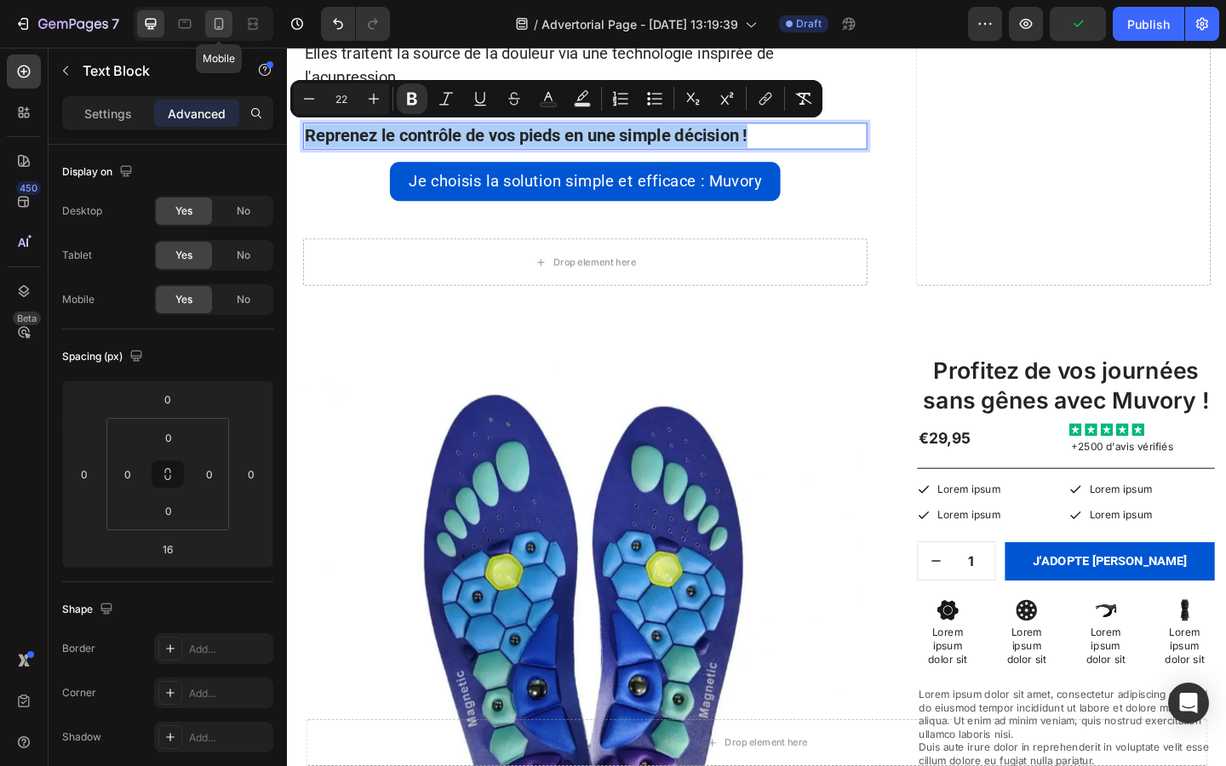
click at [218, 24] on icon at bounding box center [218, 23] width 17 height 17
type input "14"
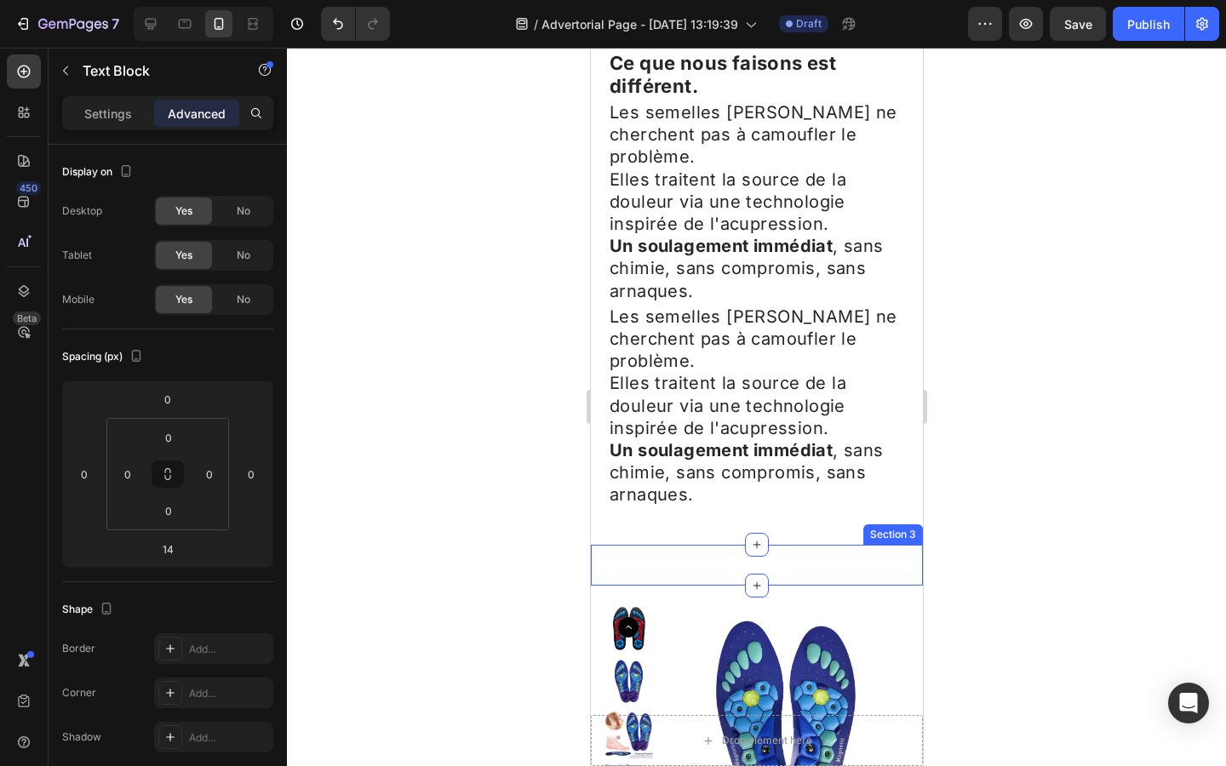
scroll to position [4319, 0]
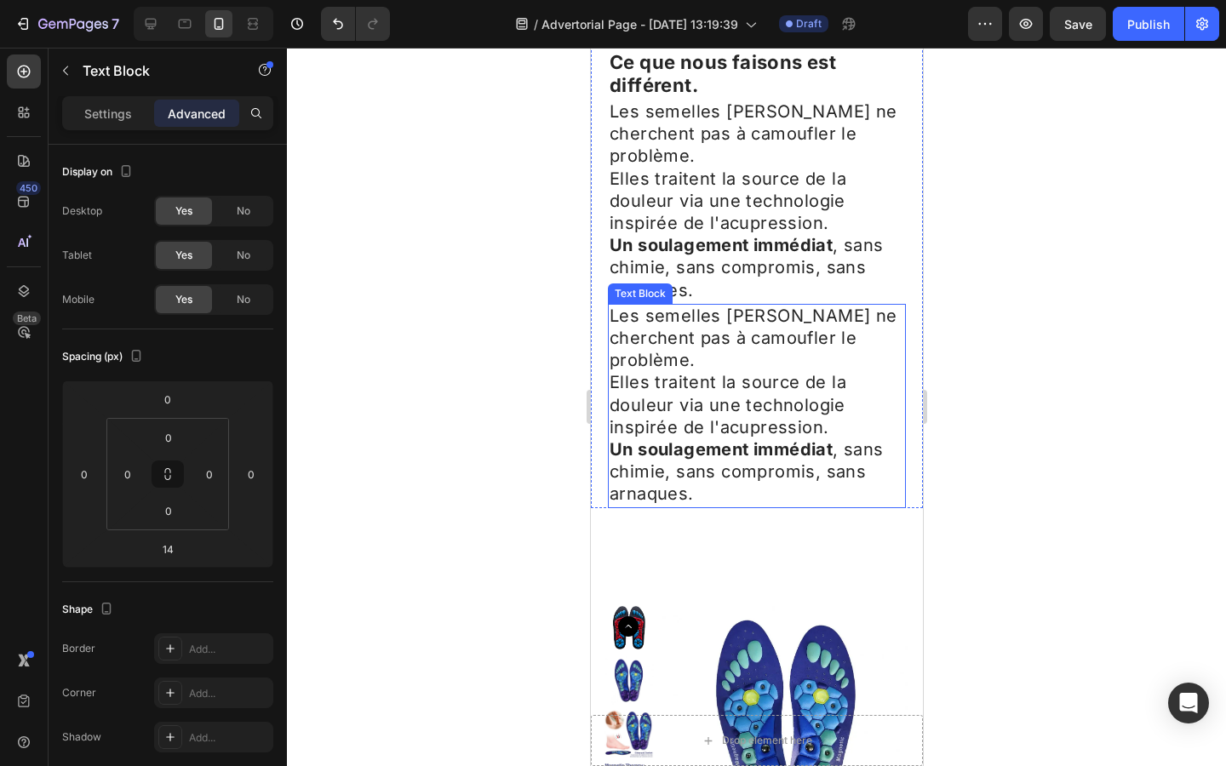
click at [667, 439] on strong "Un soulagement immédiat" at bounding box center [720, 449] width 223 height 20
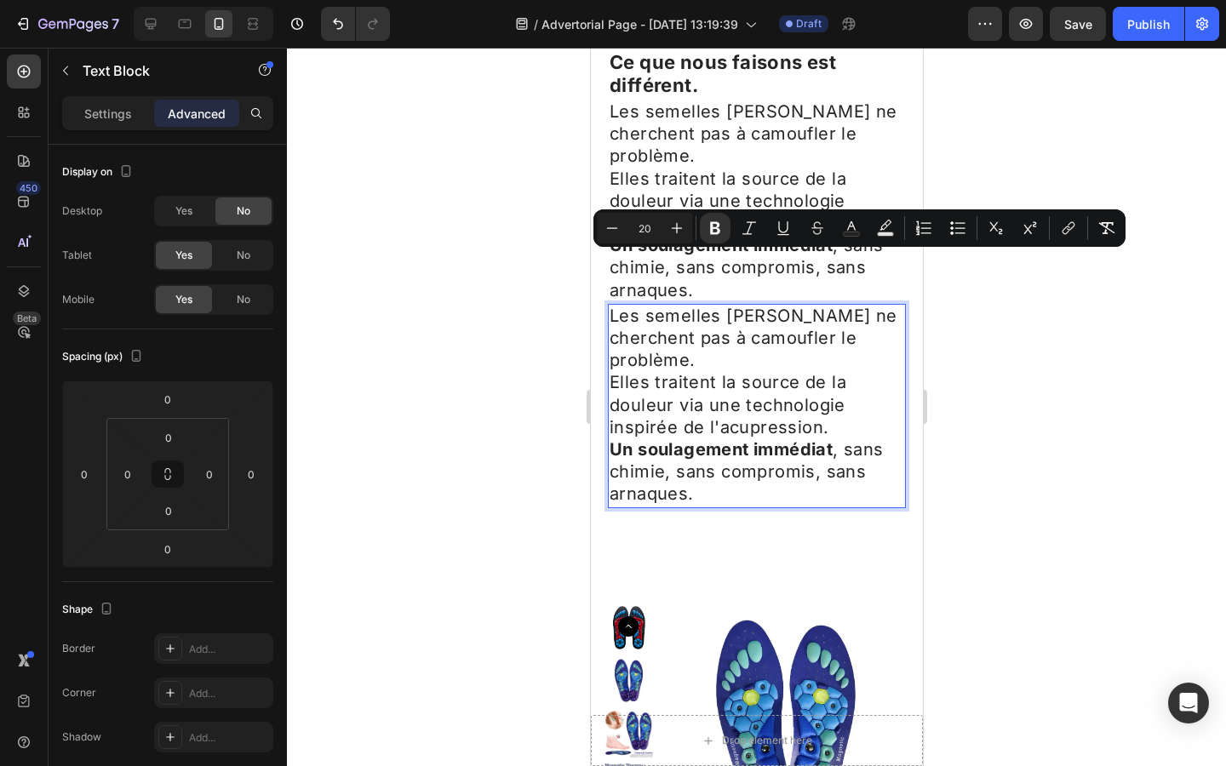
drag, startPoint x: 709, startPoint y: 304, endPoint x: 692, endPoint y: 304, distance: 17.0
click at [692, 439] on p "Un soulagement immédiat , sans chimie, sans compromis, sans arnaques." at bounding box center [756, 472] width 294 height 67
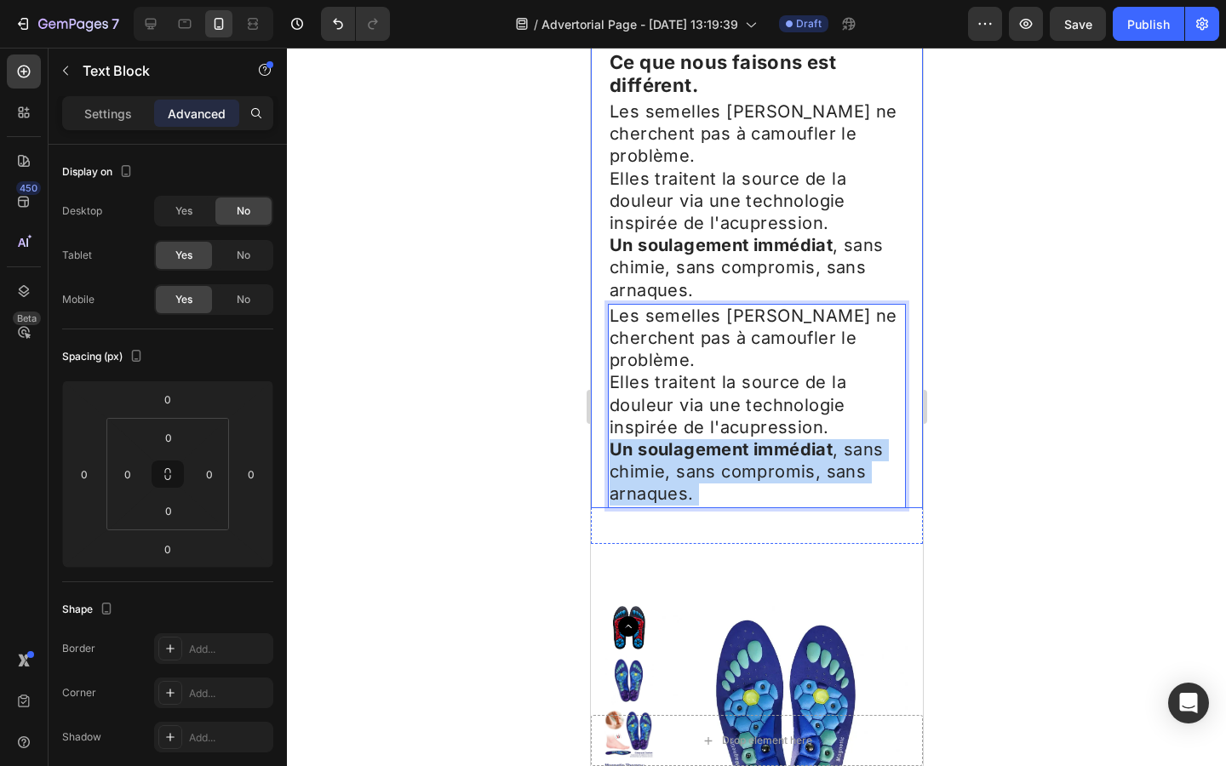
drag, startPoint x: 696, startPoint y: 310, endPoint x: 598, endPoint y: 139, distance: 197.1
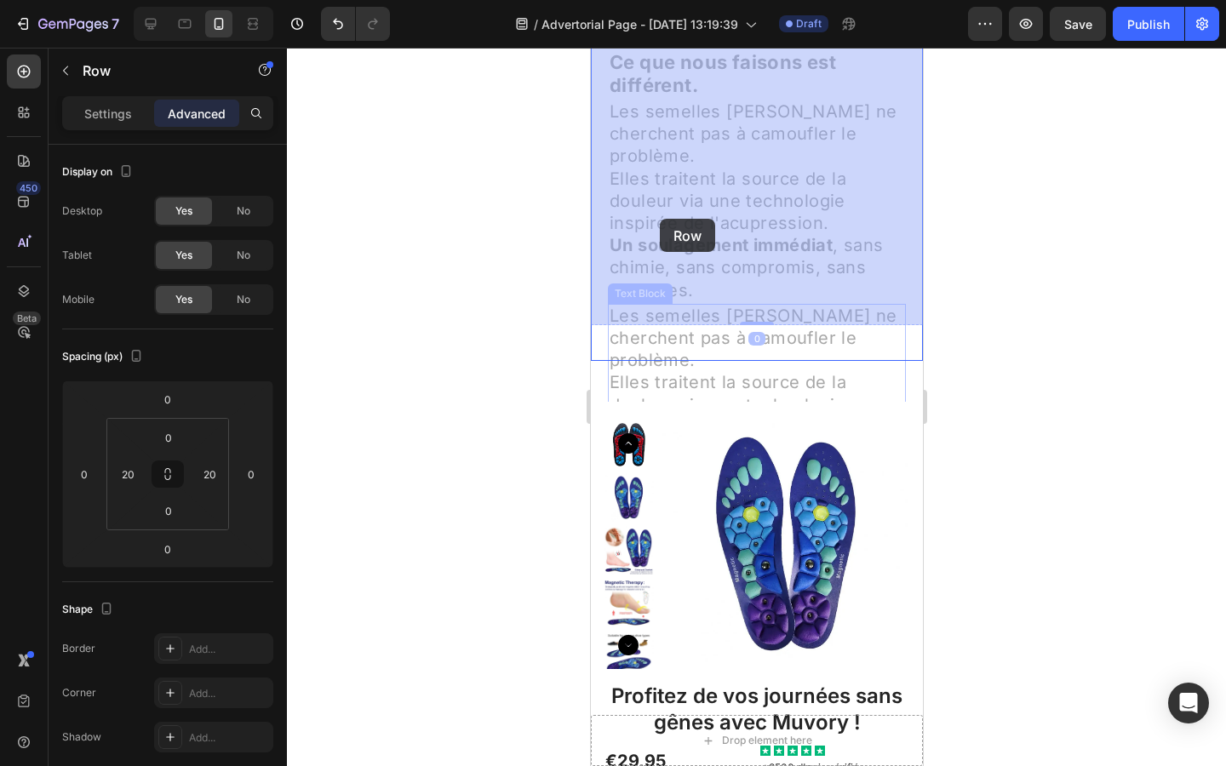
drag, startPoint x: 605, startPoint y: 143, endPoint x: 659, endPoint y: 218, distance: 92.1
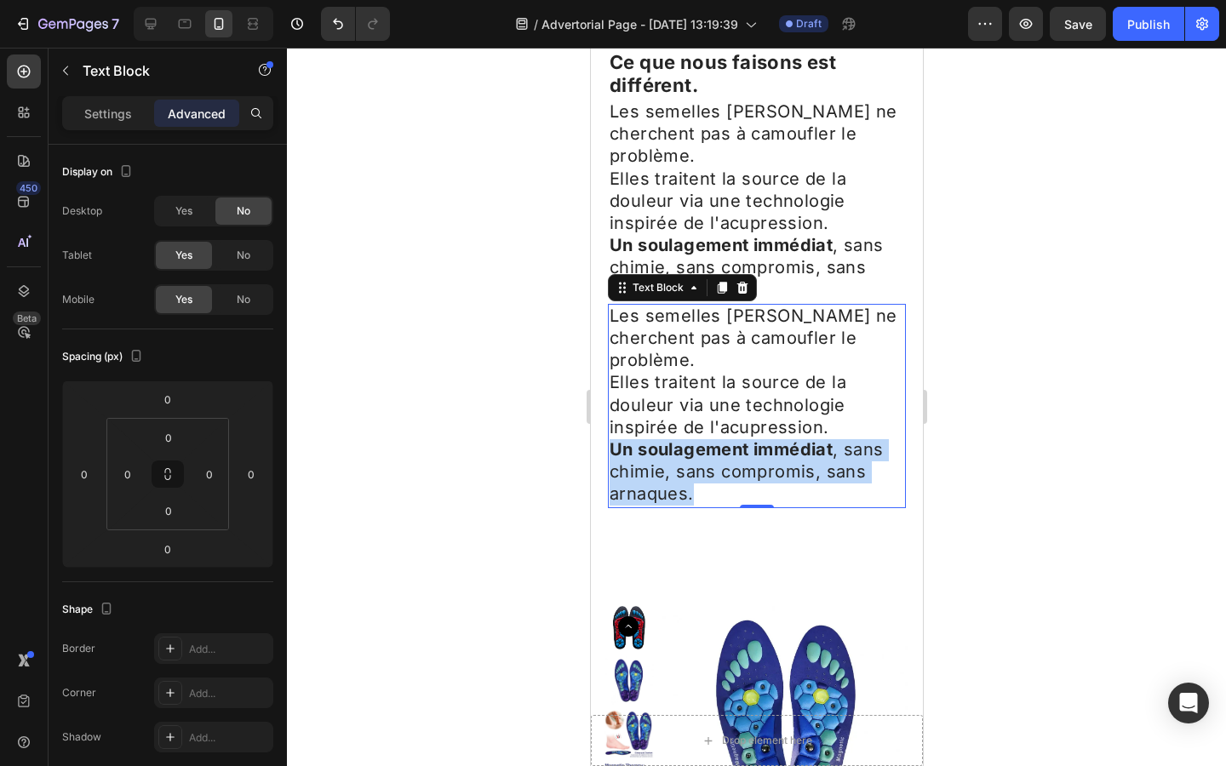
click at [700, 439] on p "Un soulagement immédiat , sans chimie, sans compromis, sans arnaques." at bounding box center [756, 472] width 294 height 67
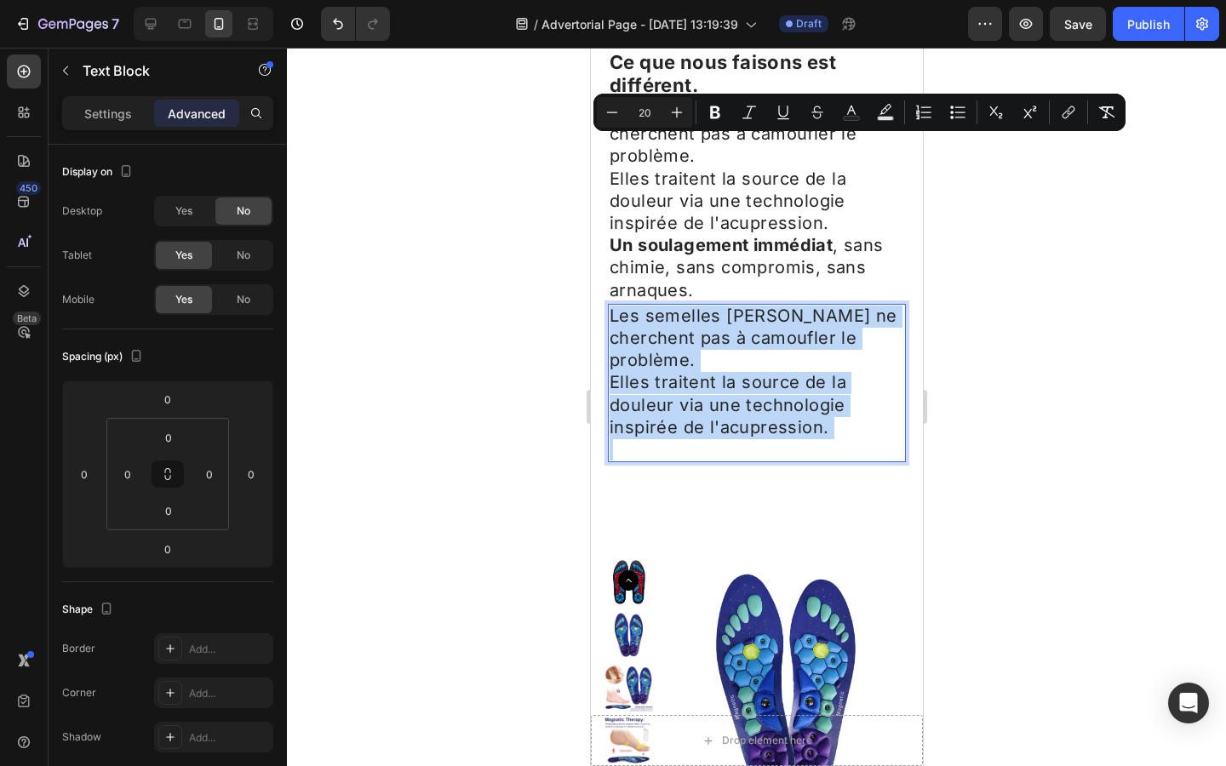
drag, startPoint x: 610, startPoint y: 146, endPoint x: 825, endPoint y: 260, distance: 243.3
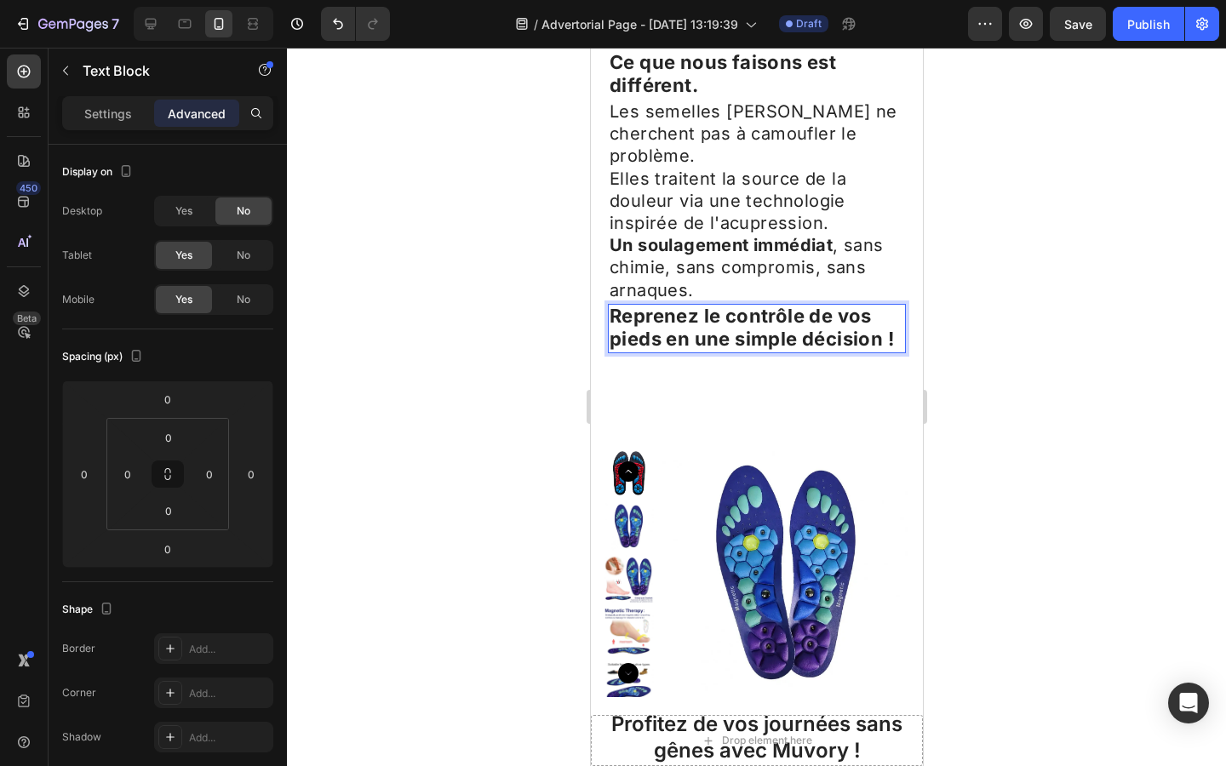
click at [1012, 277] on div at bounding box center [756, 407] width 939 height 718
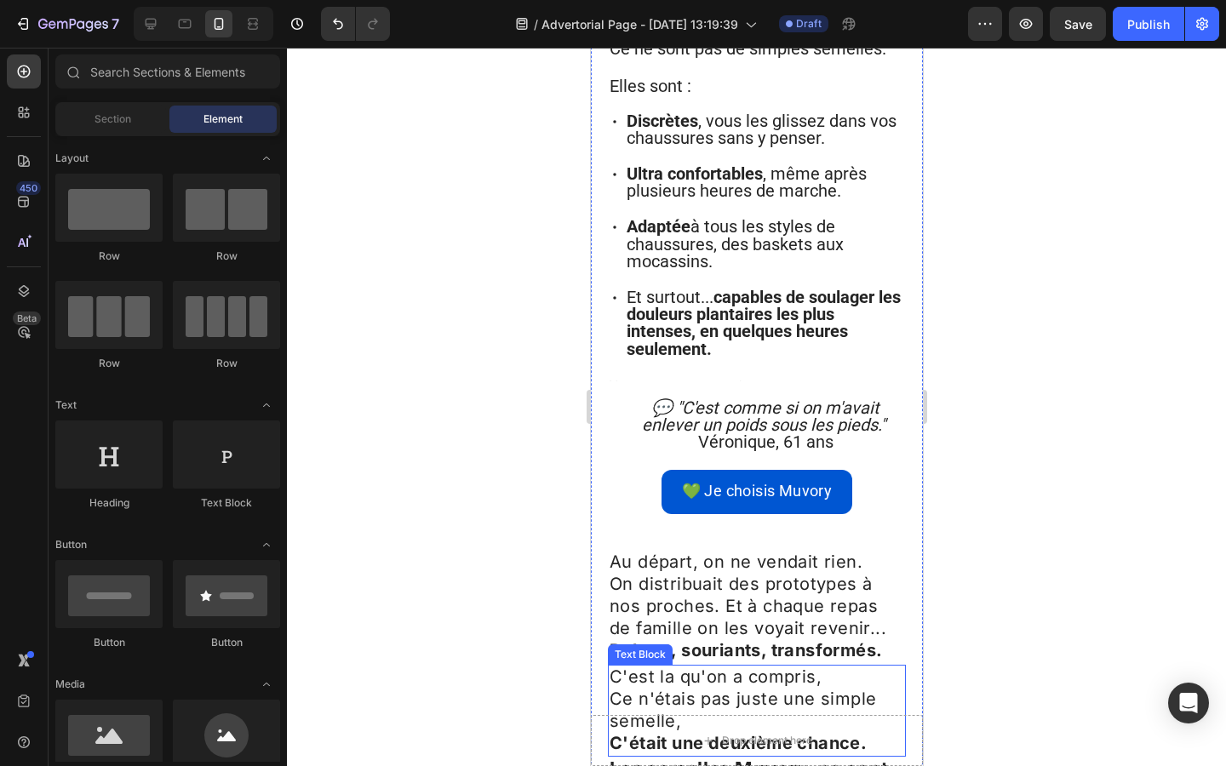
scroll to position [2969, 0]
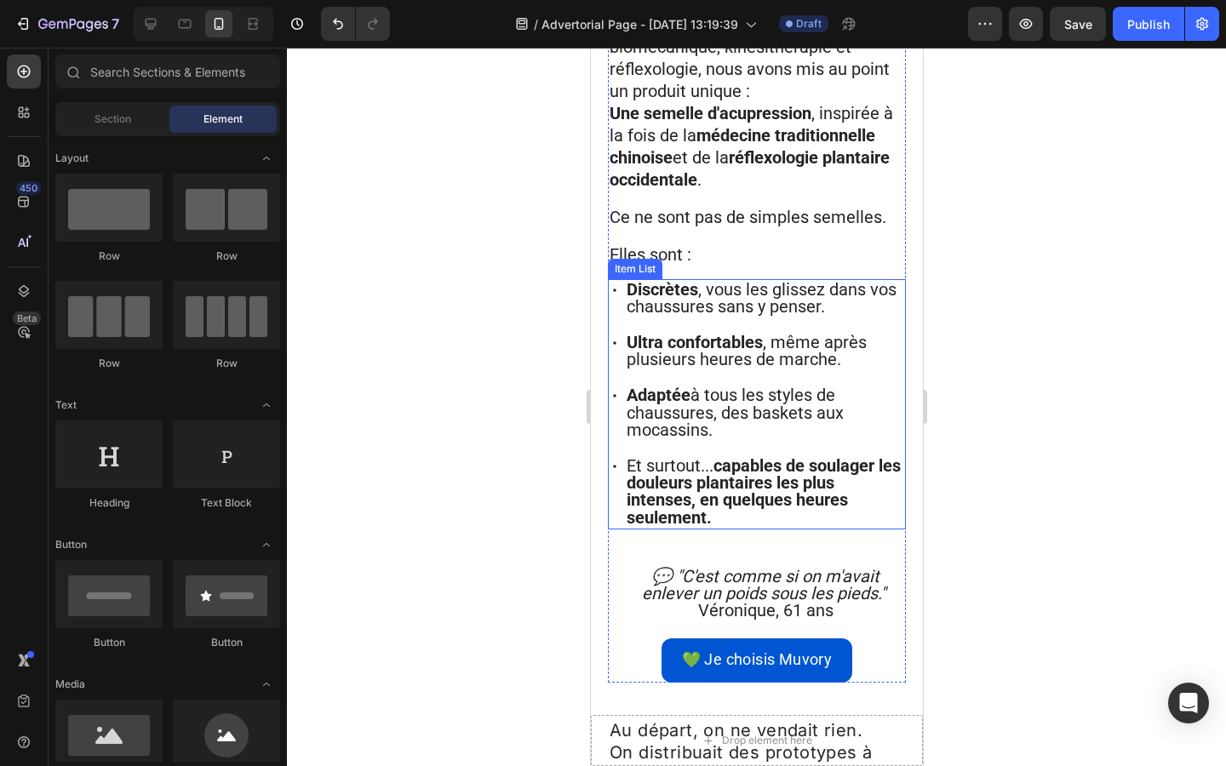
click at [728, 385] on span "Adaptée à tous les styles de chaussures, des baskets aux mocassins." at bounding box center [734, 412] width 217 height 54
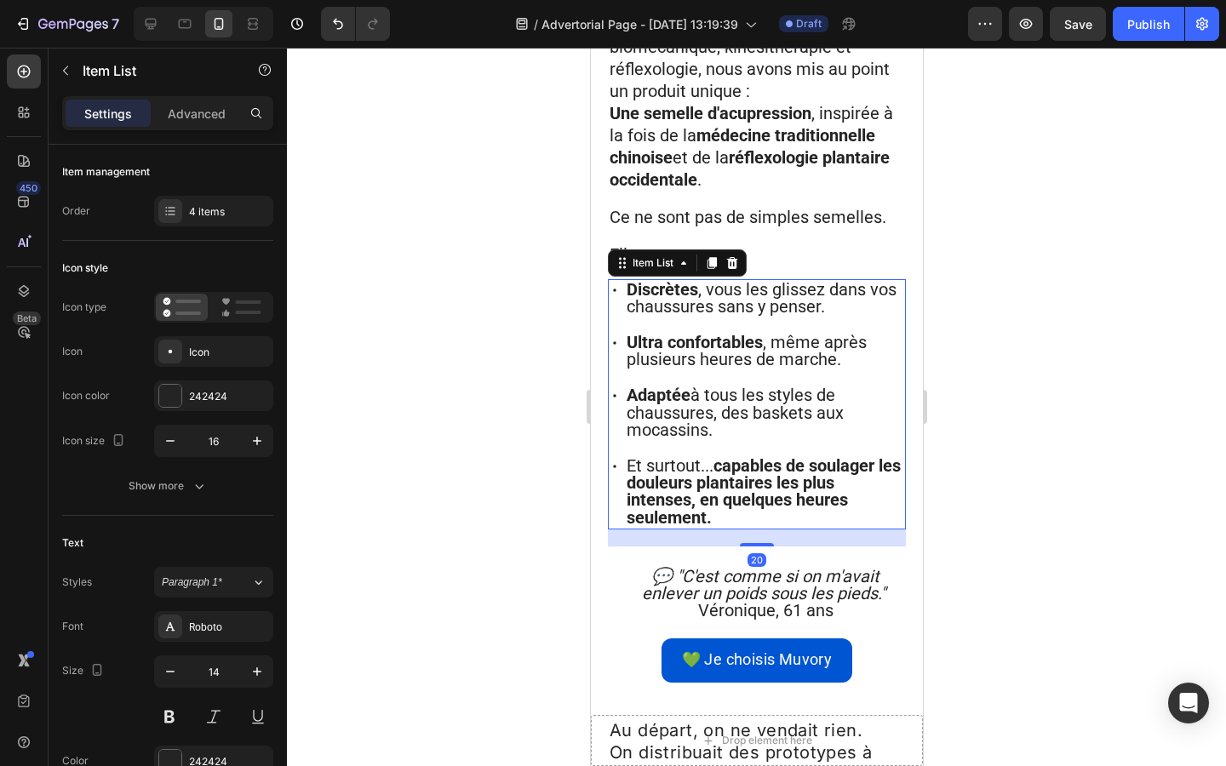
click at [728, 385] on span "Adaptée à tous les styles de chaussures, des baskets aux mocassins." at bounding box center [734, 412] width 217 height 54
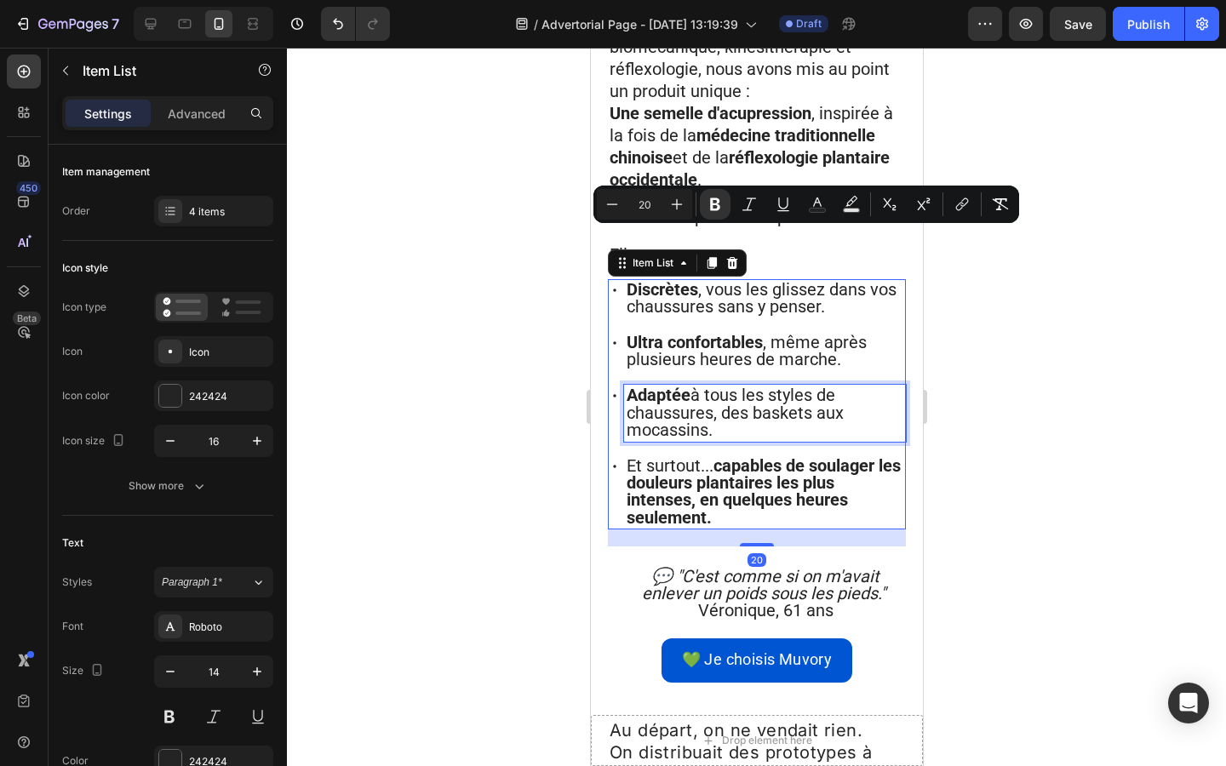
click at [728, 385] on span "Adaptée à tous les styles de chaussures, des baskets aux mocassins." at bounding box center [734, 412] width 217 height 54
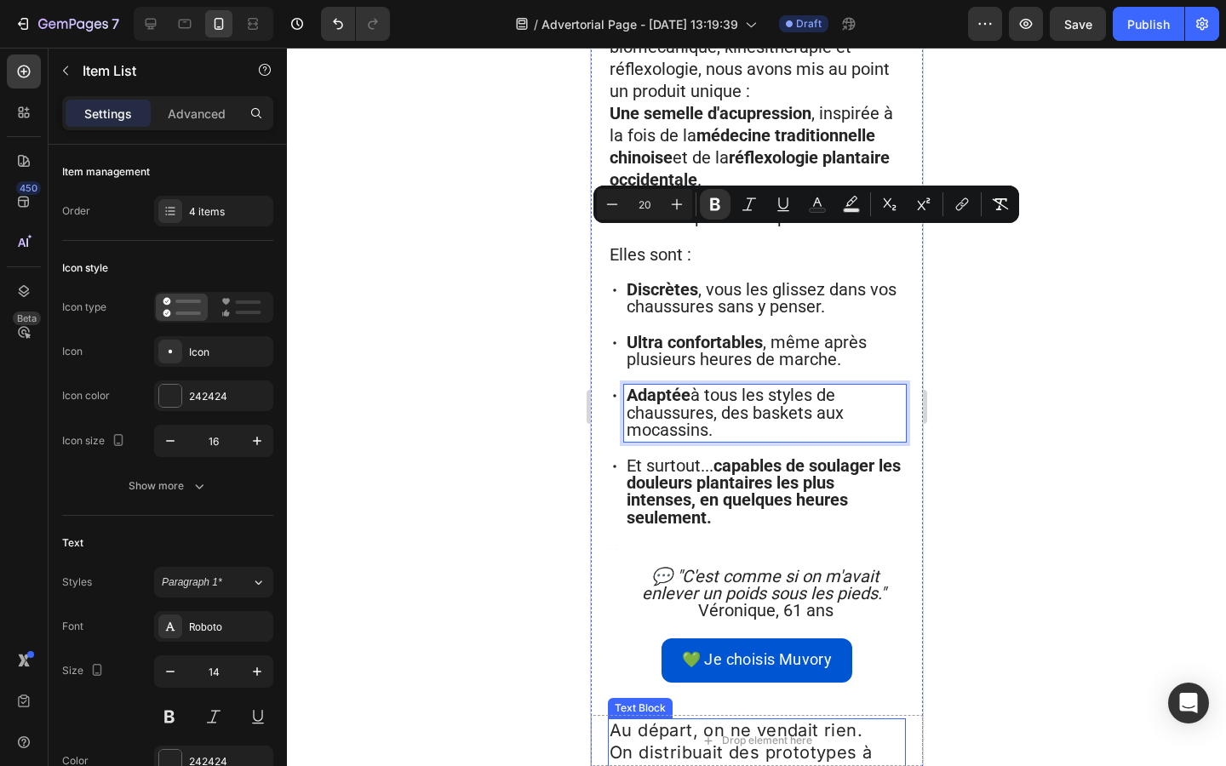
click at [692, 742] on span "On distribuait des prototypes à nos proches. Et à chaque repas de famille on le…" at bounding box center [747, 774] width 277 height 65
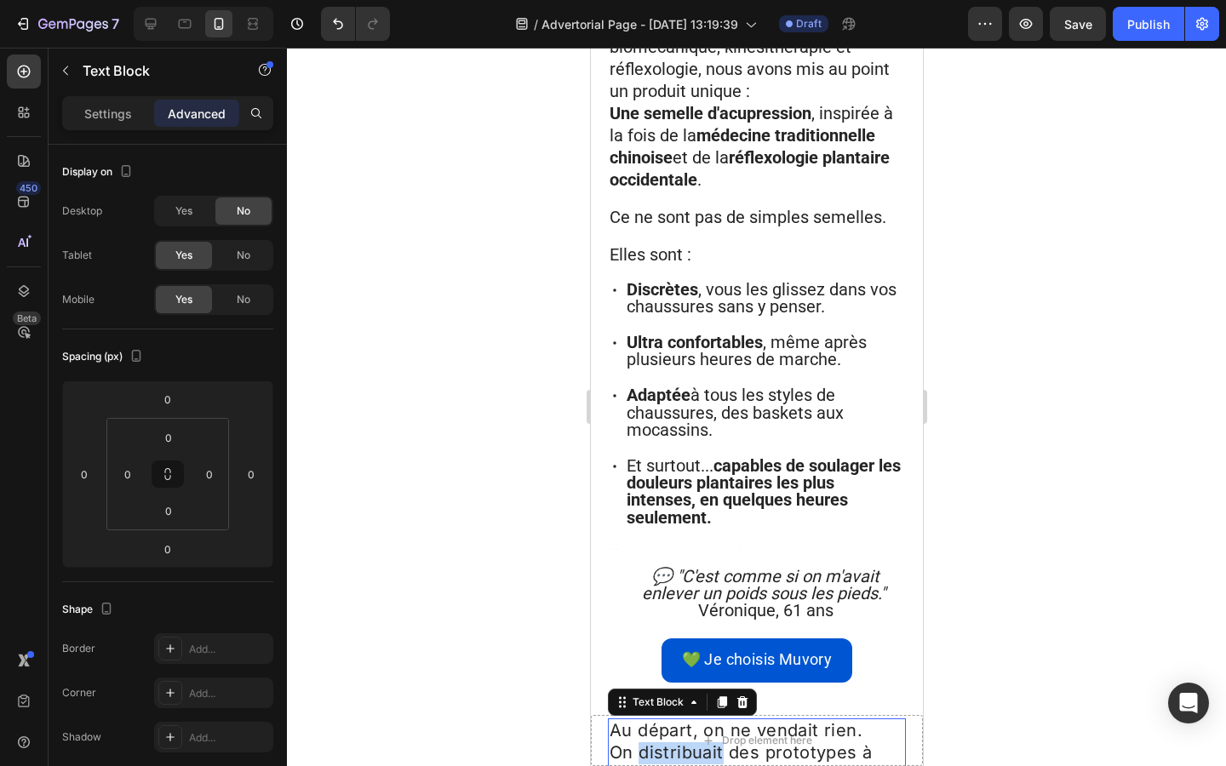
click at [692, 742] on span "On distribuait des prototypes à nos proches. Et à chaque repas de famille on le…" at bounding box center [747, 774] width 277 height 65
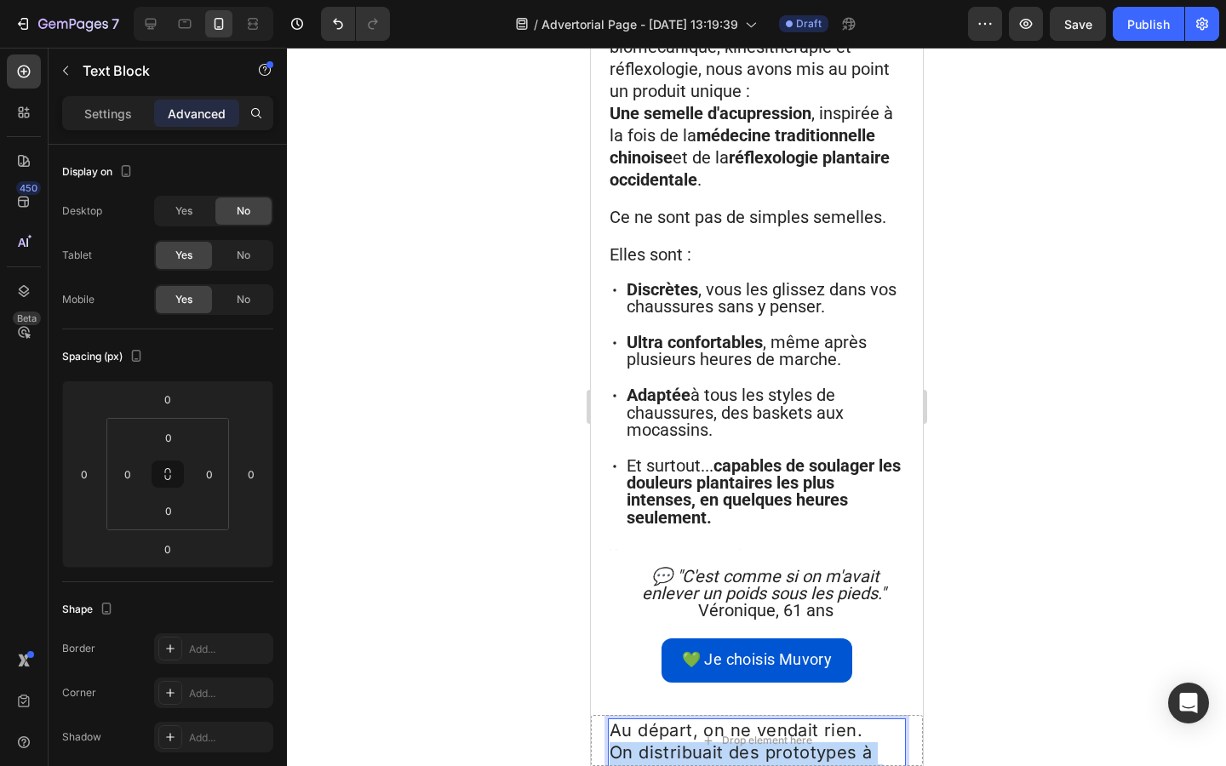
click at [692, 742] on span "On distribuait des prototypes à nos proches. Et à chaque repas de famille on le…" at bounding box center [747, 774] width 277 height 65
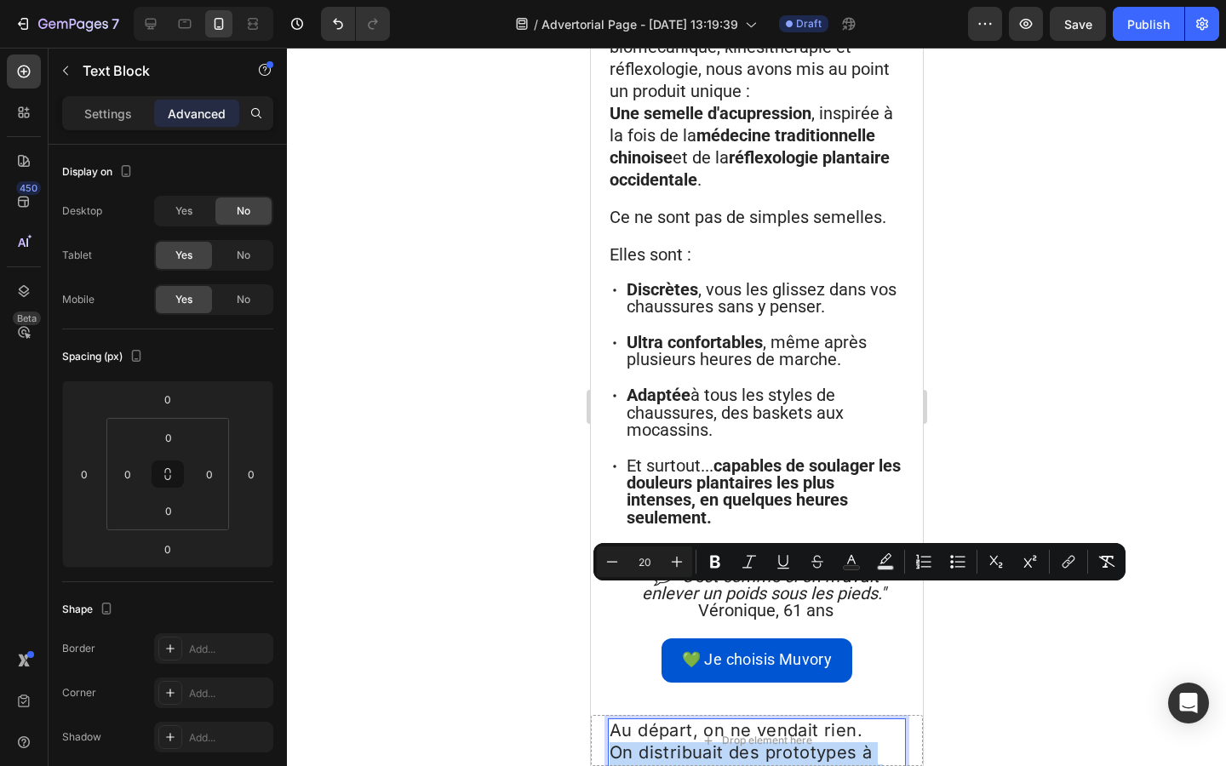
click at [747, 742] on span "On distribuait des prototypes à nos proches. Et à chaque repas de famille on le…" at bounding box center [747, 774] width 277 height 65
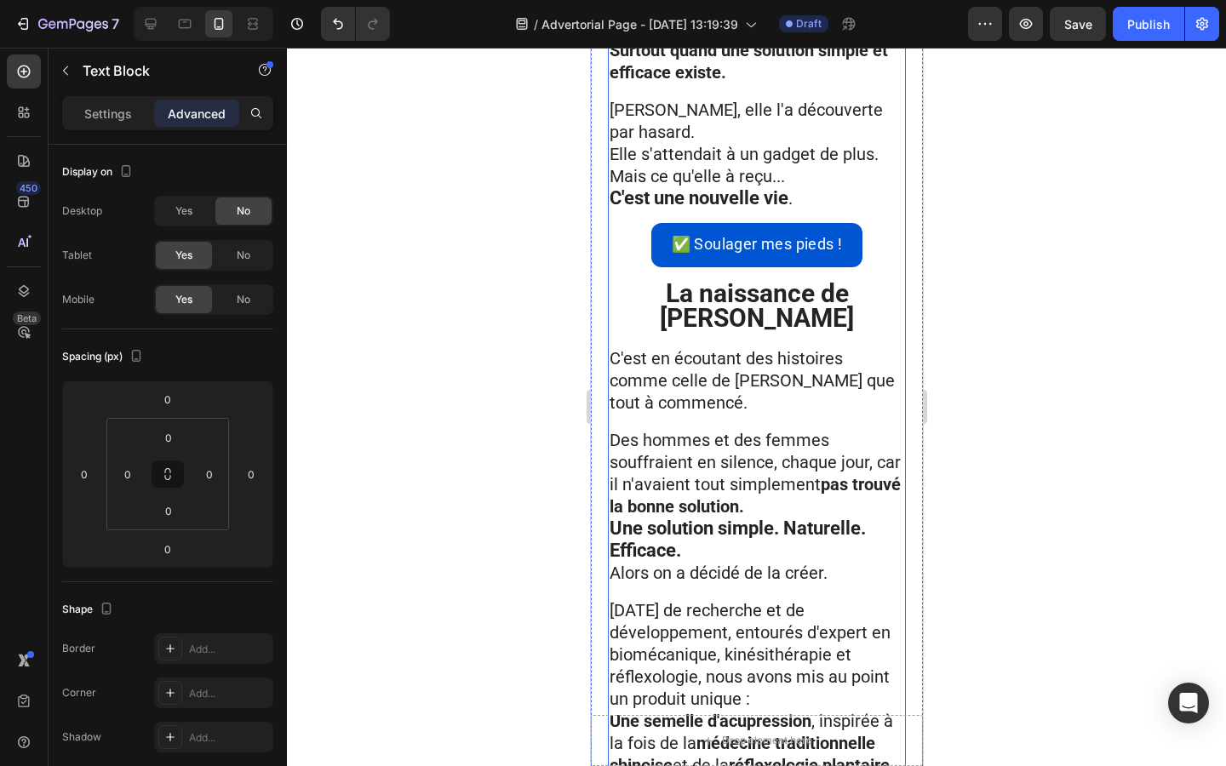
scroll to position [2351, 0]
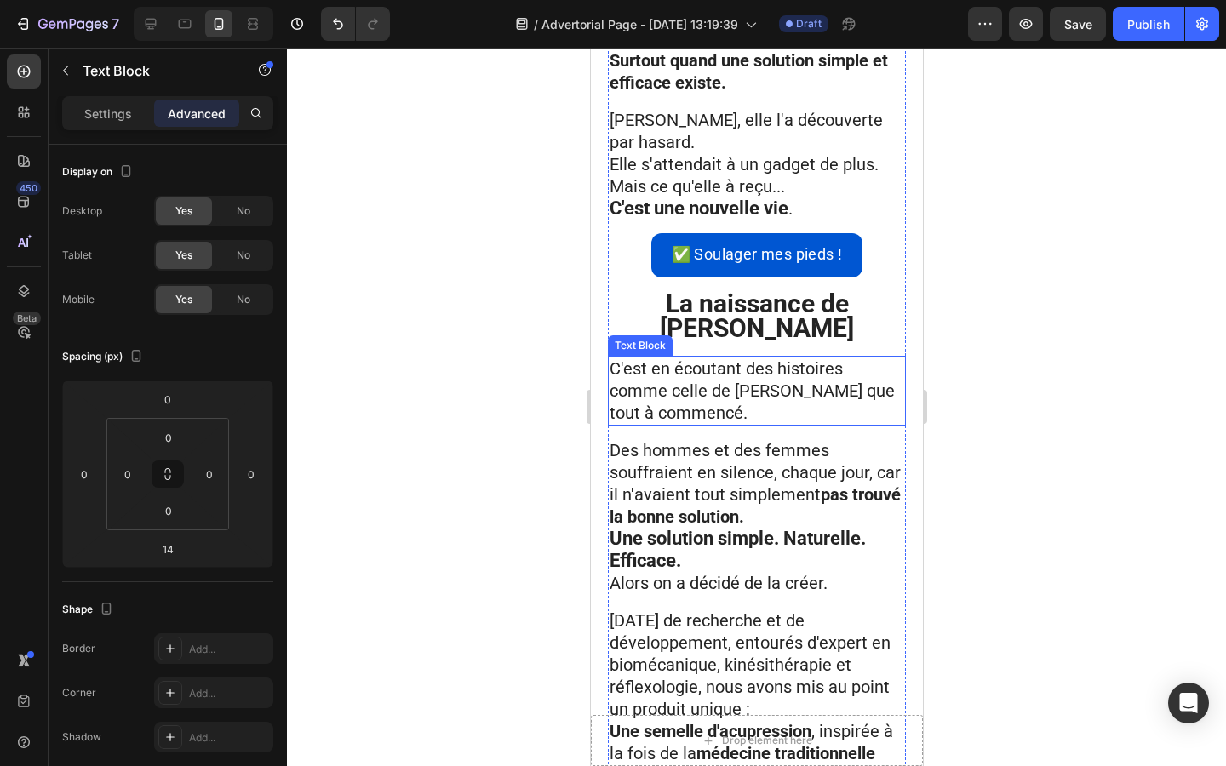
click at [660, 358] on span "C'est en écoutant des histoires comme celle de [PERSON_NAME] que tout à commenc…" at bounding box center [751, 390] width 285 height 65
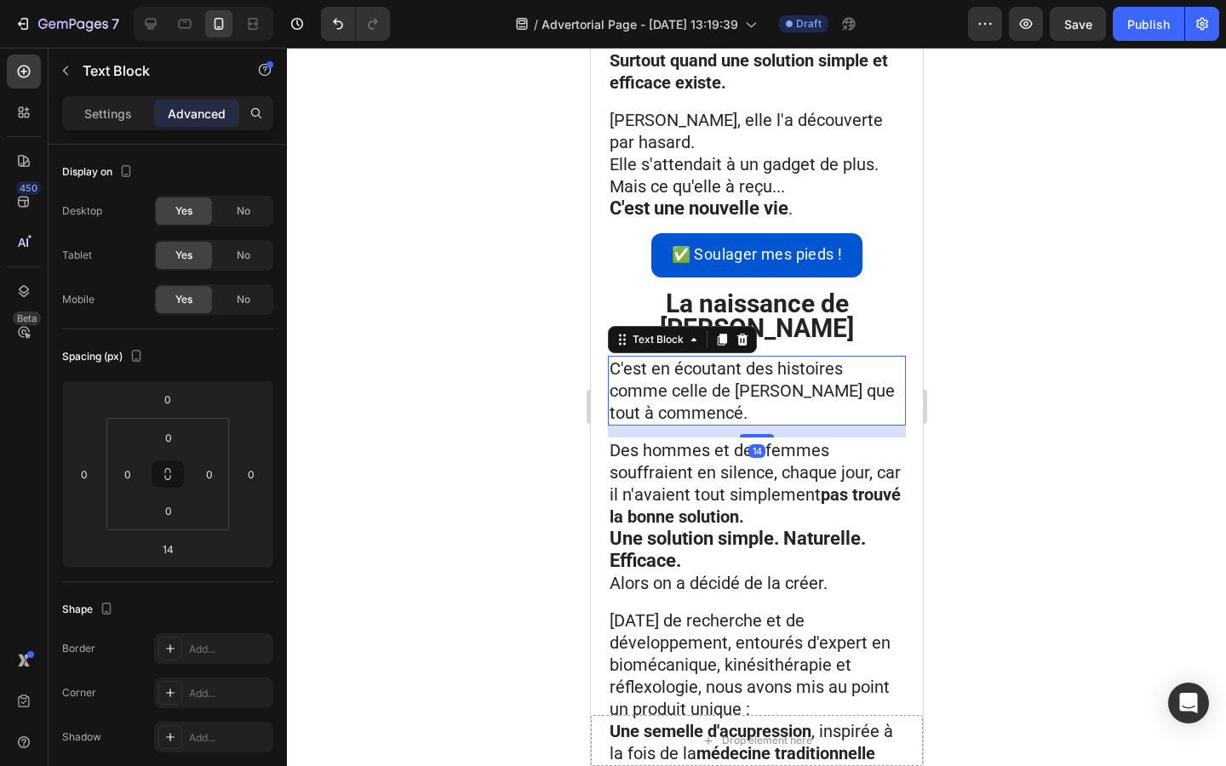
click at [660, 358] on span "C'est en écoutant des histoires comme celle de [PERSON_NAME] que tout à commenc…" at bounding box center [751, 390] width 285 height 65
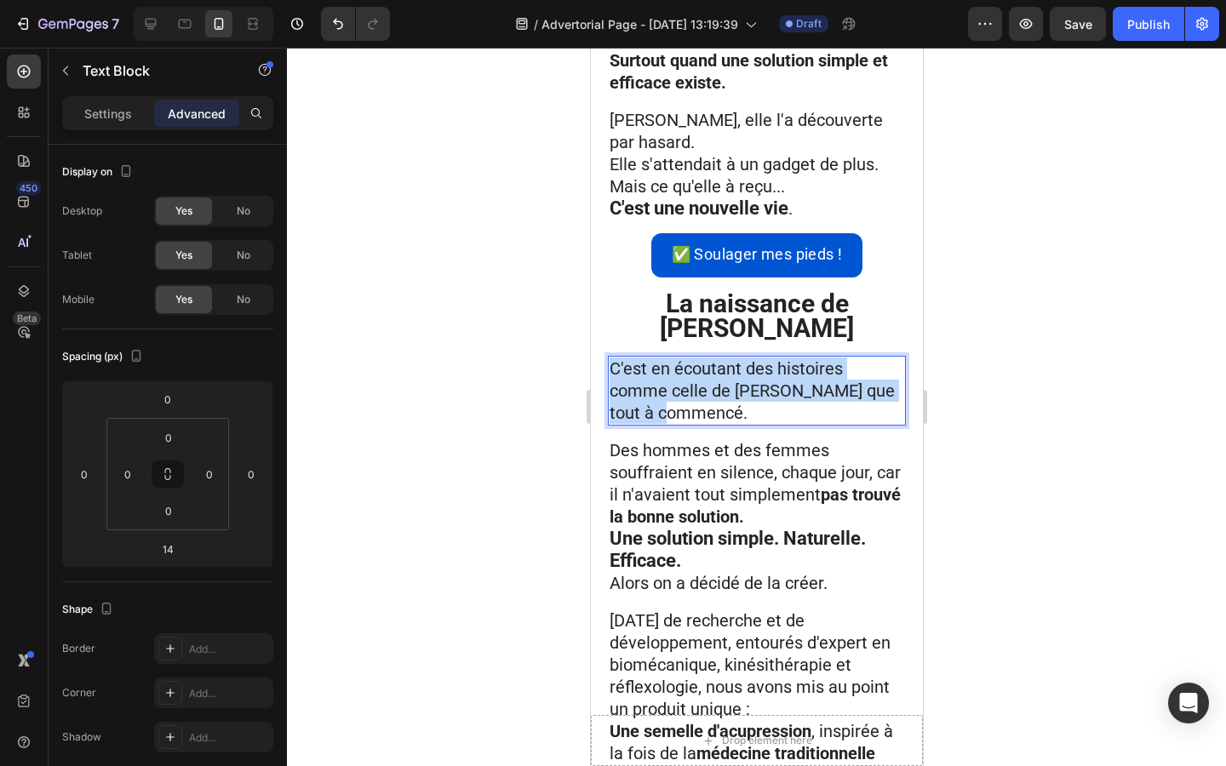
click at [660, 358] on span "C'est en écoutant des histoires comme celle de [PERSON_NAME] que tout à commenc…" at bounding box center [751, 390] width 285 height 65
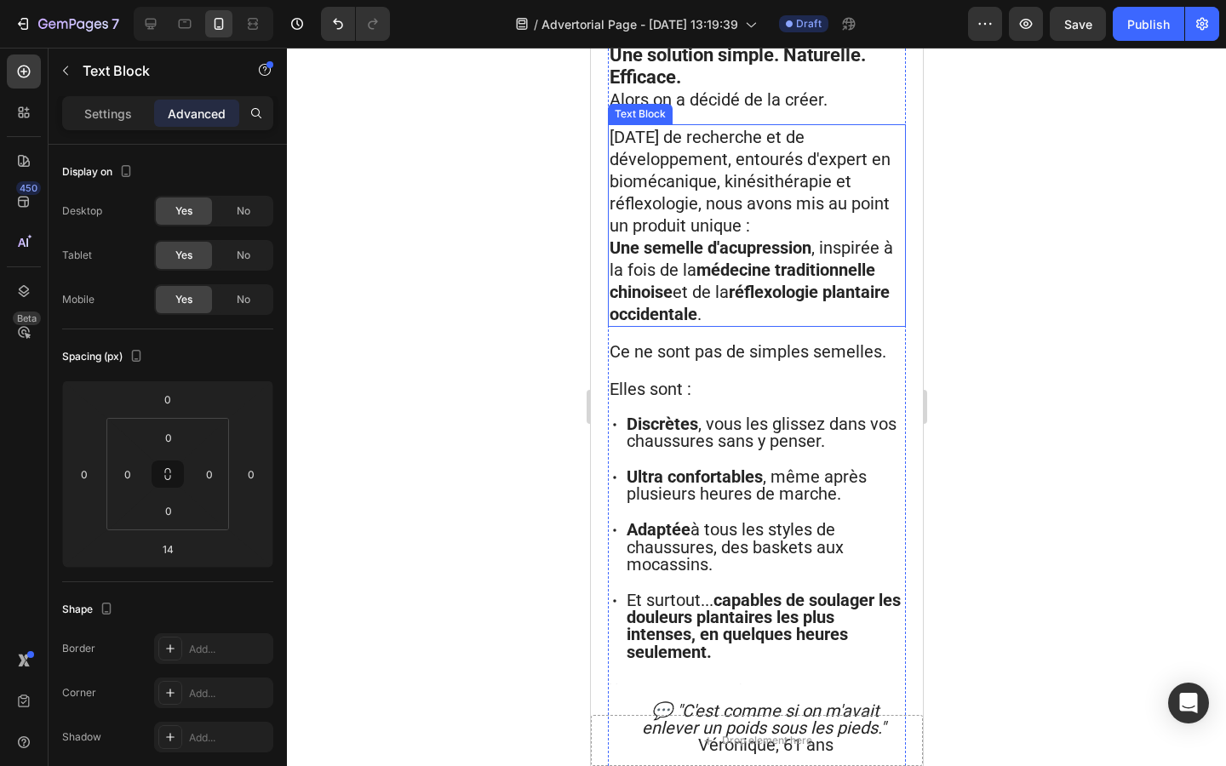
scroll to position [2845, 0]
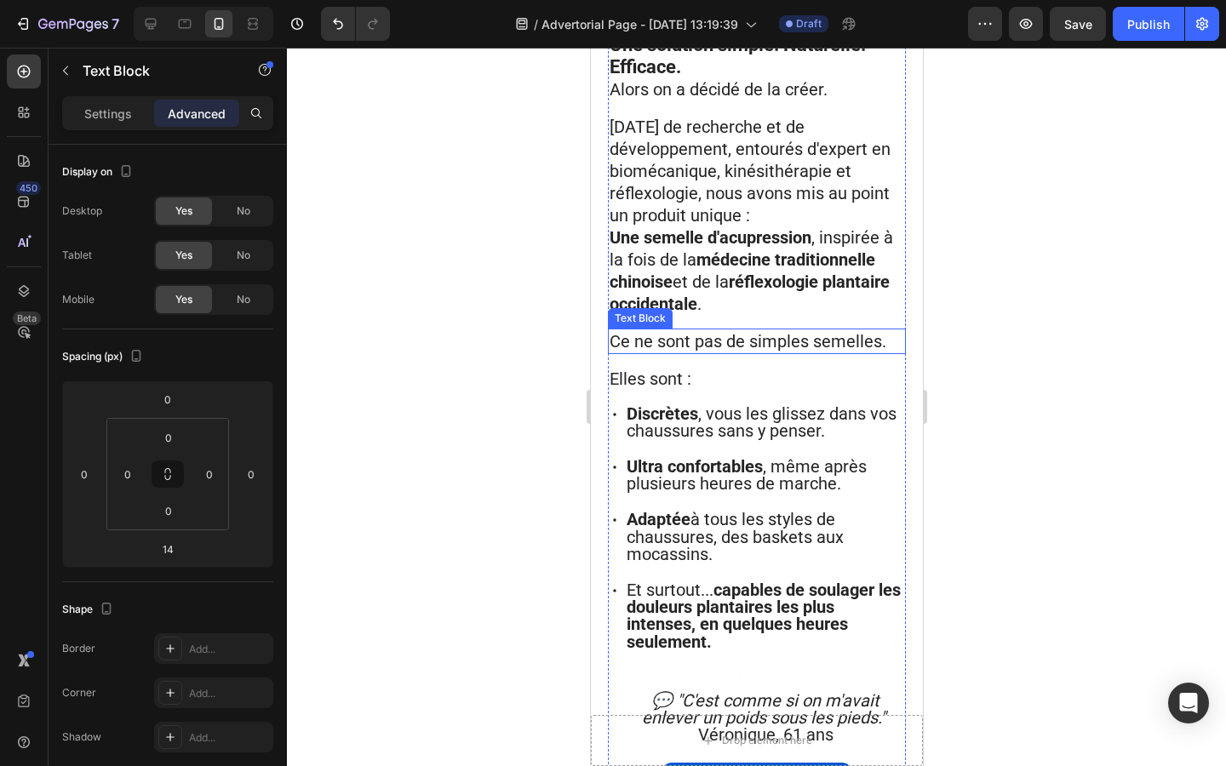
click at [655, 331] on span "Ce ne sont pas de simples semelles." at bounding box center [747, 341] width 277 height 20
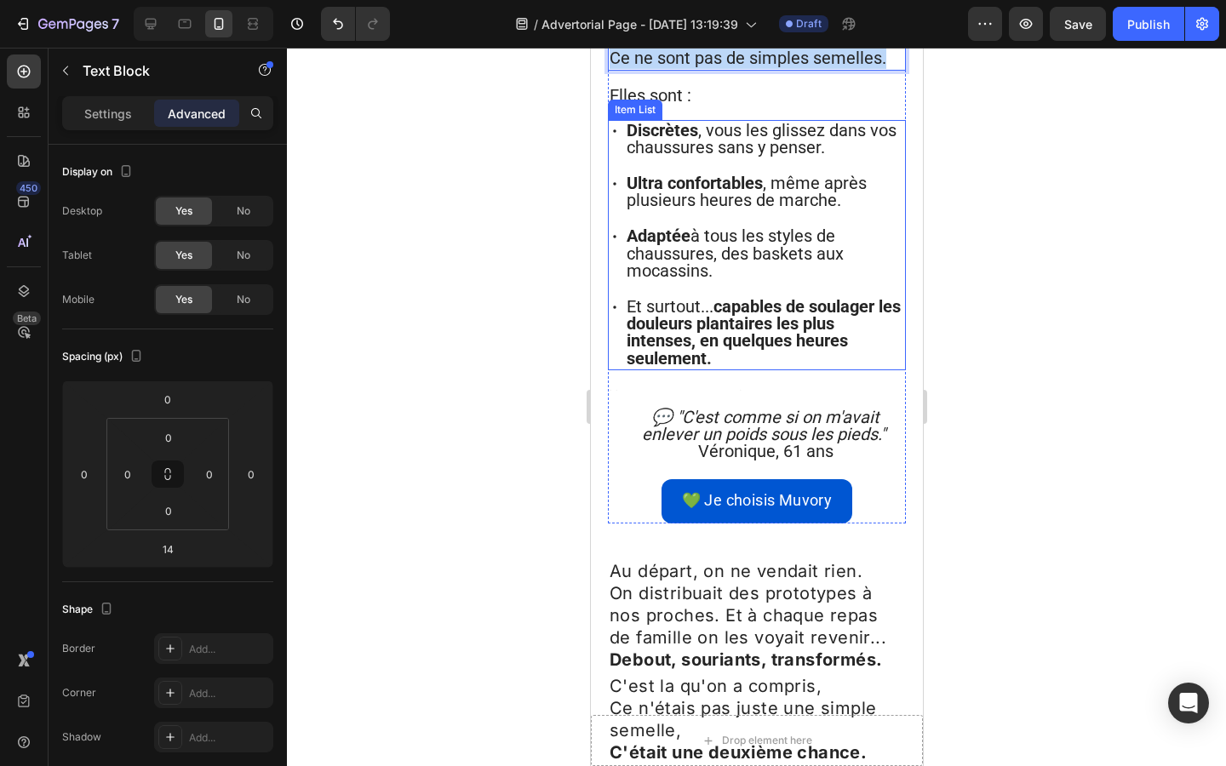
scroll to position [3155, 0]
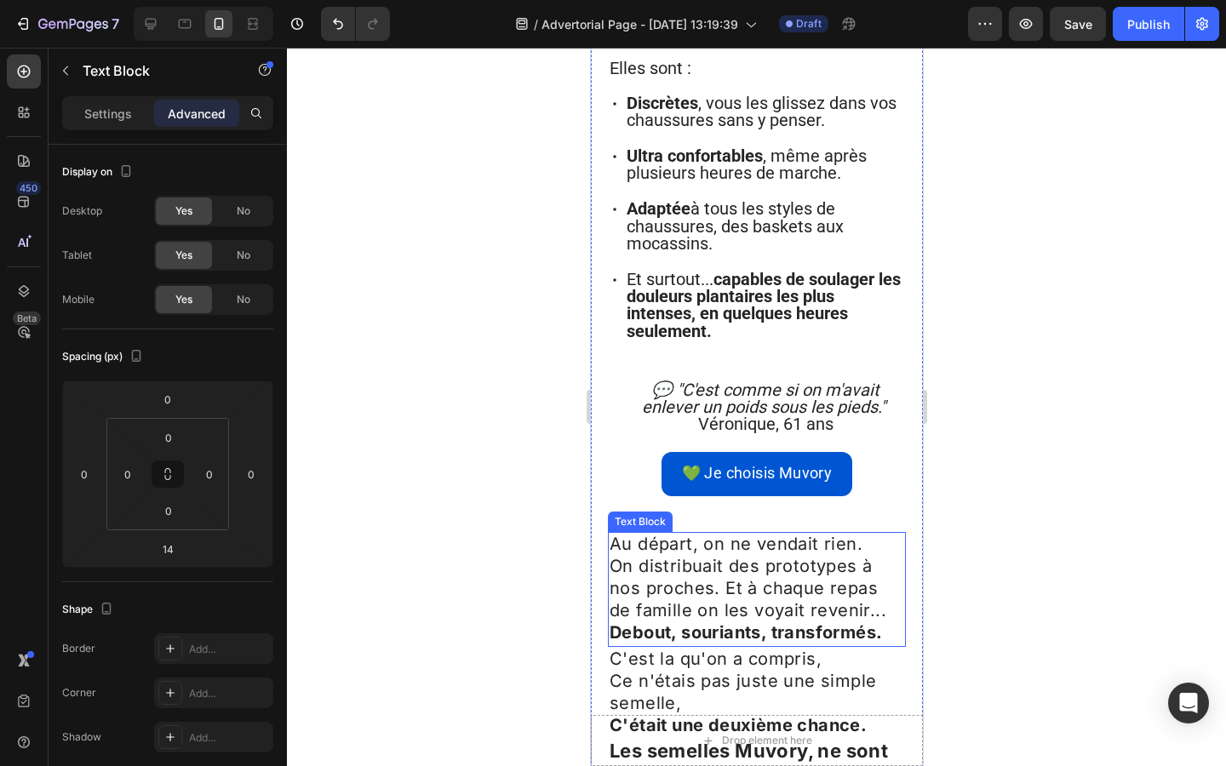
click at [648, 556] on p "On distribuait des prototypes à nos proches. Et à chaque repas de famille on le…" at bounding box center [756, 589] width 294 height 67
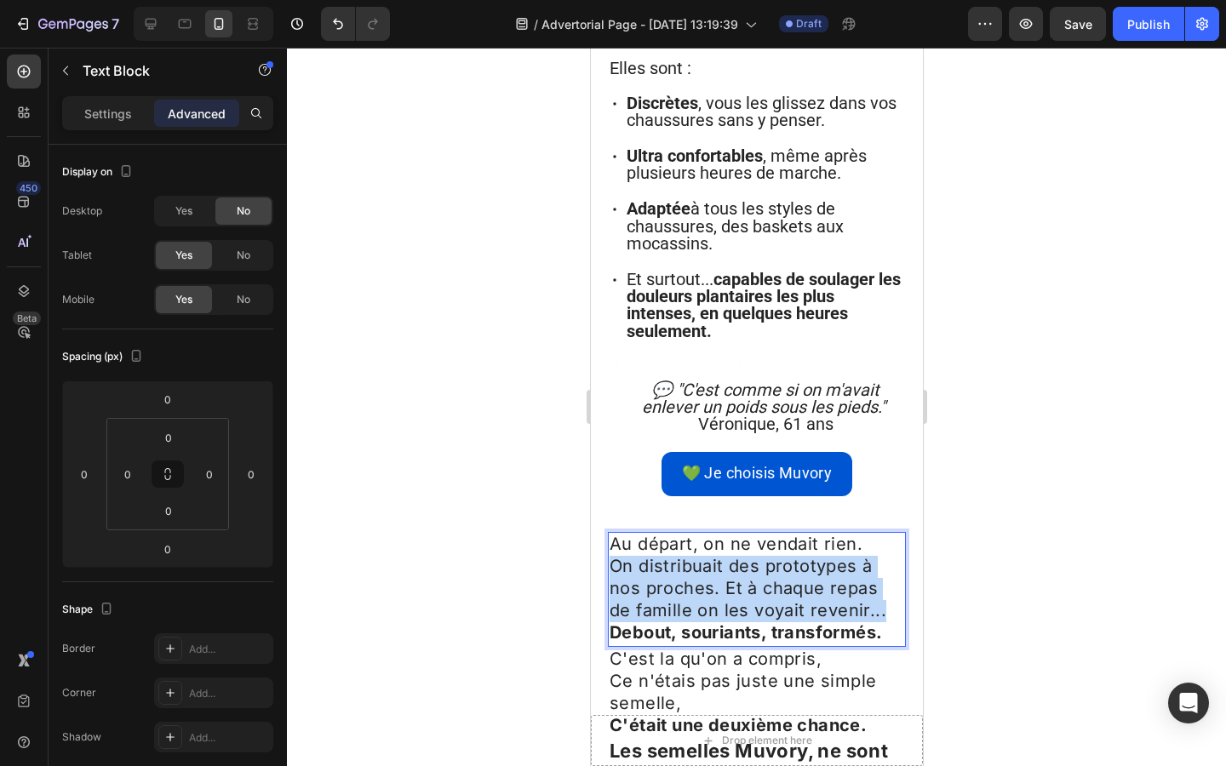
click at [648, 556] on p "On distribuait des prototypes à nos proches. Et à chaque repas de famille on le…" at bounding box center [756, 589] width 294 height 67
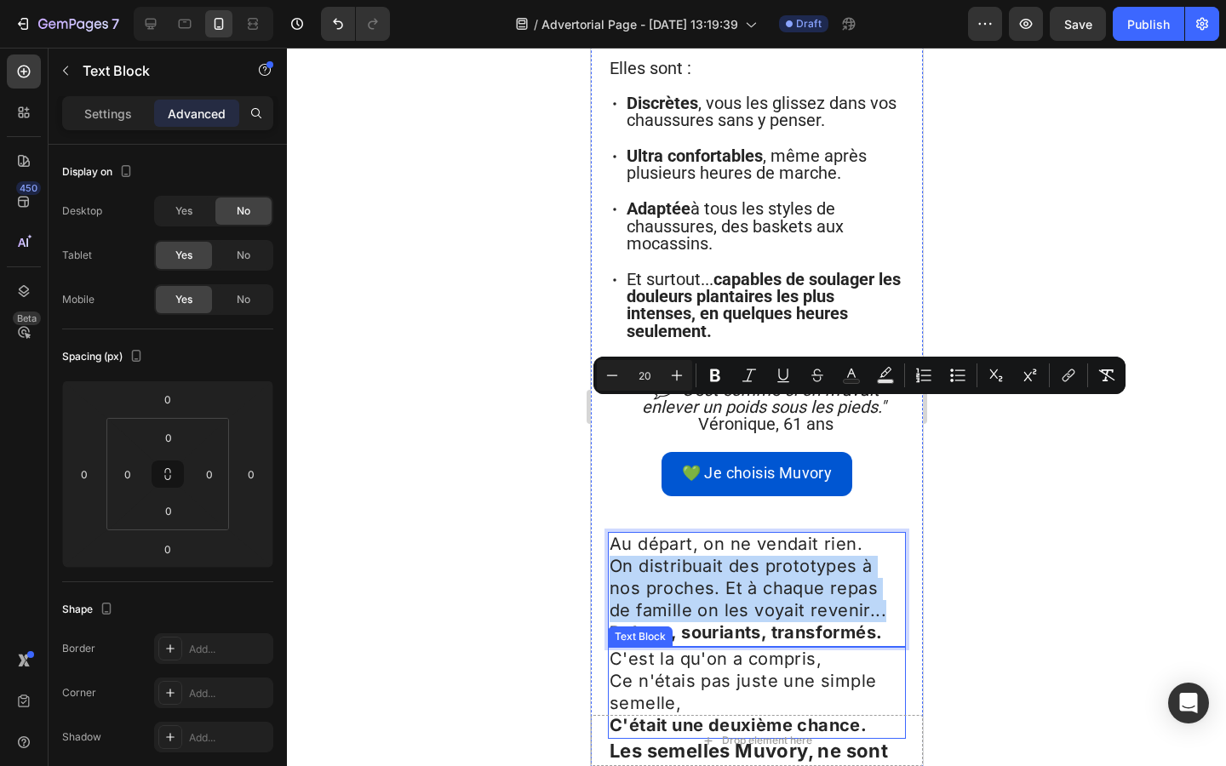
click at [706, 671] on span "Ce n'étais pas juste une simple semelle," at bounding box center [742, 692] width 266 height 43
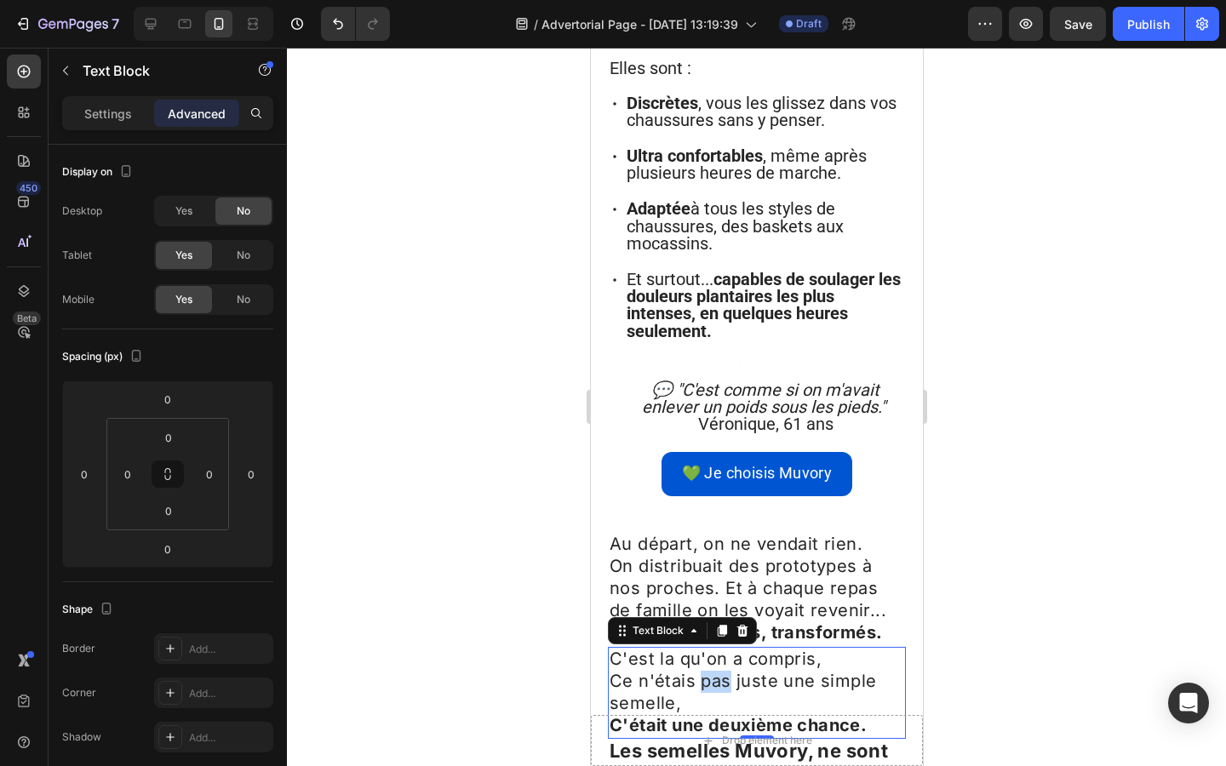
click at [706, 671] on span "Ce n'étais pas juste une simple semelle," at bounding box center [742, 692] width 266 height 43
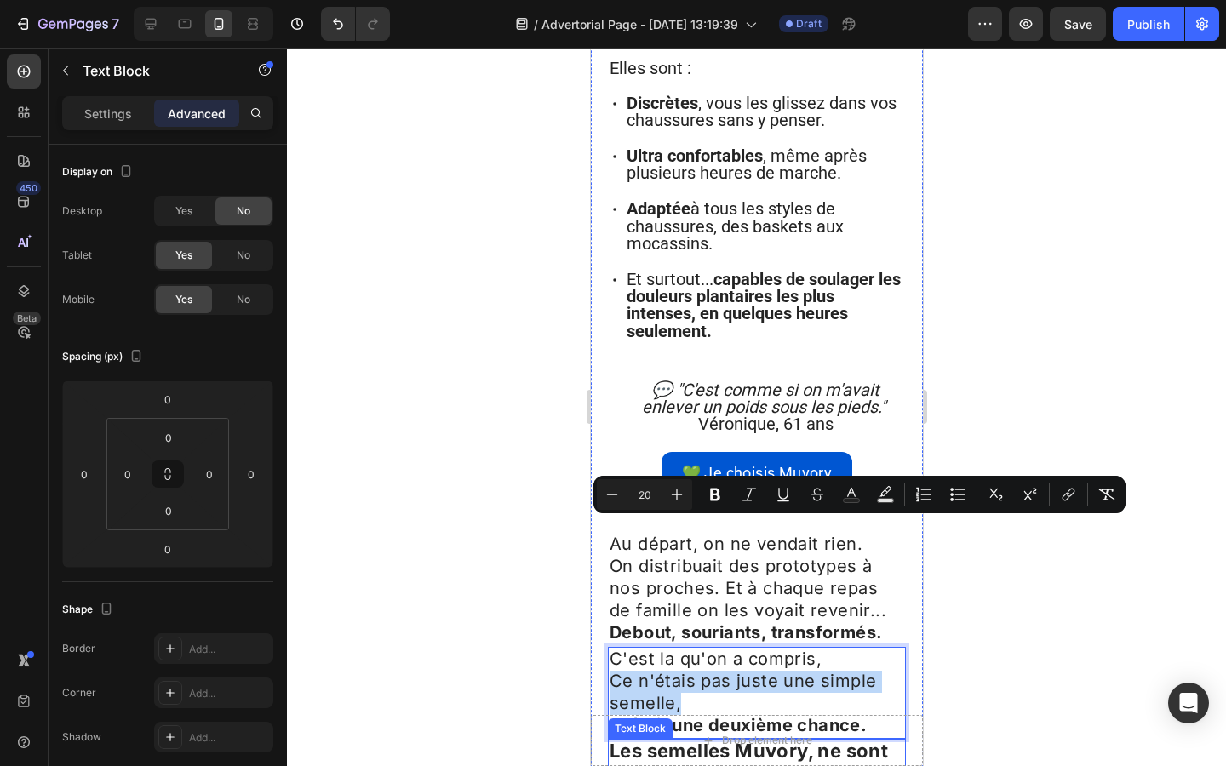
scroll to position [3265, 0]
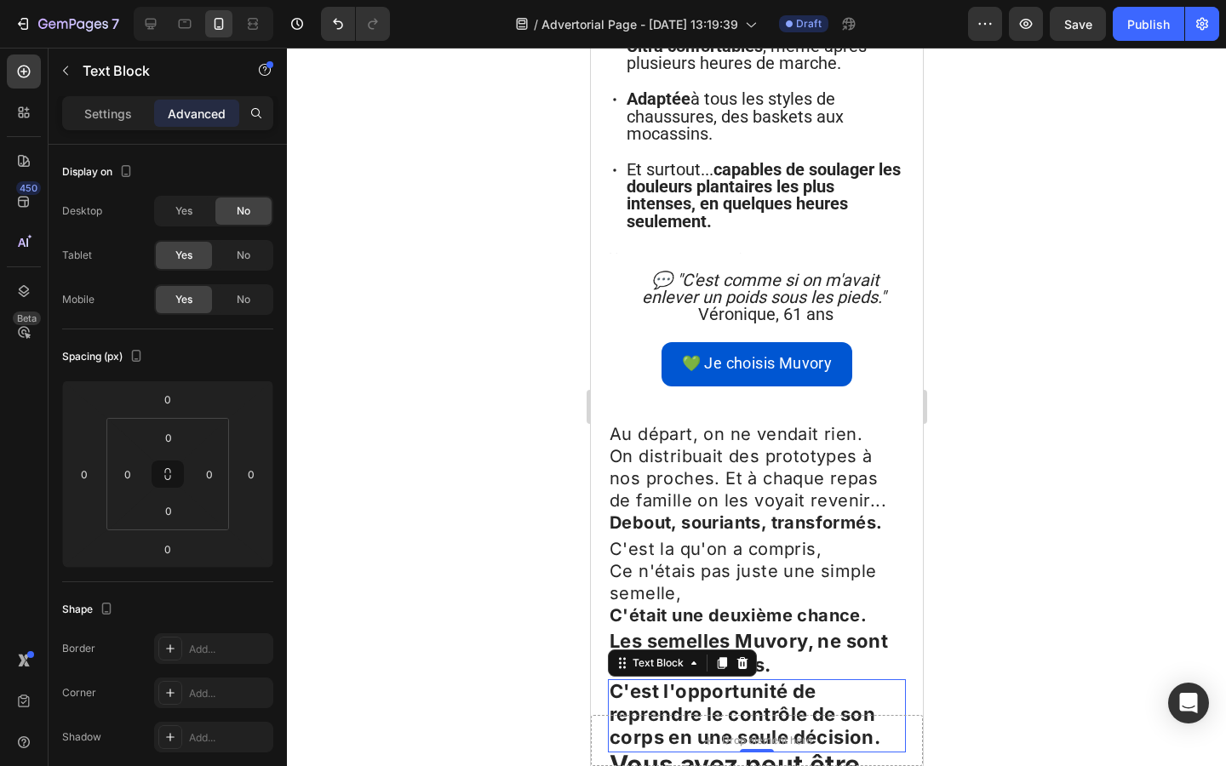
click at [699, 680] on strong "C'est l'opportunité de reprendre le contrôle de son corps en une seule décision." at bounding box center [744, 714] width 271 height 68
click at [735, 749] on strong "Vous avez peut être déjà tout essayé..." at bounding box center [734, 777] width 251 height 56
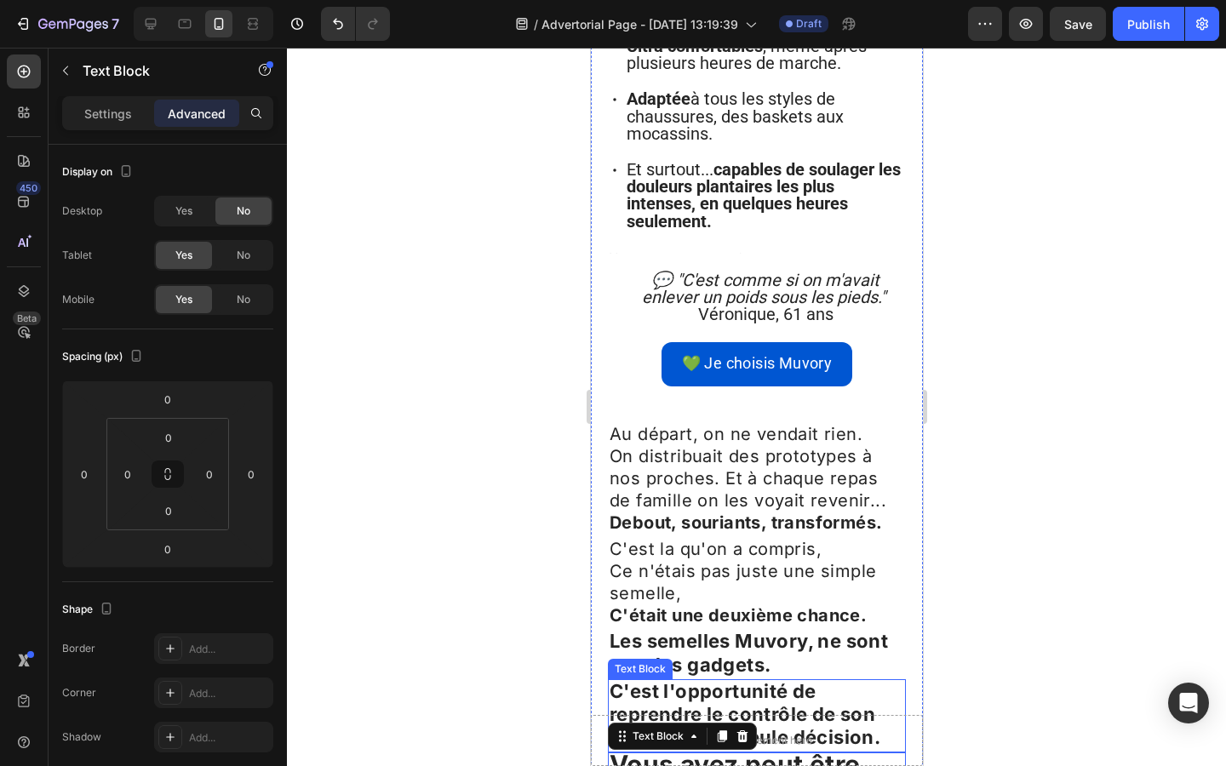
click at [778, 680] on strong "C'est l'opportunité de reprendre le contrôle de son corps en une seule décision." at bounding box center [744, 714] width 271 height 68
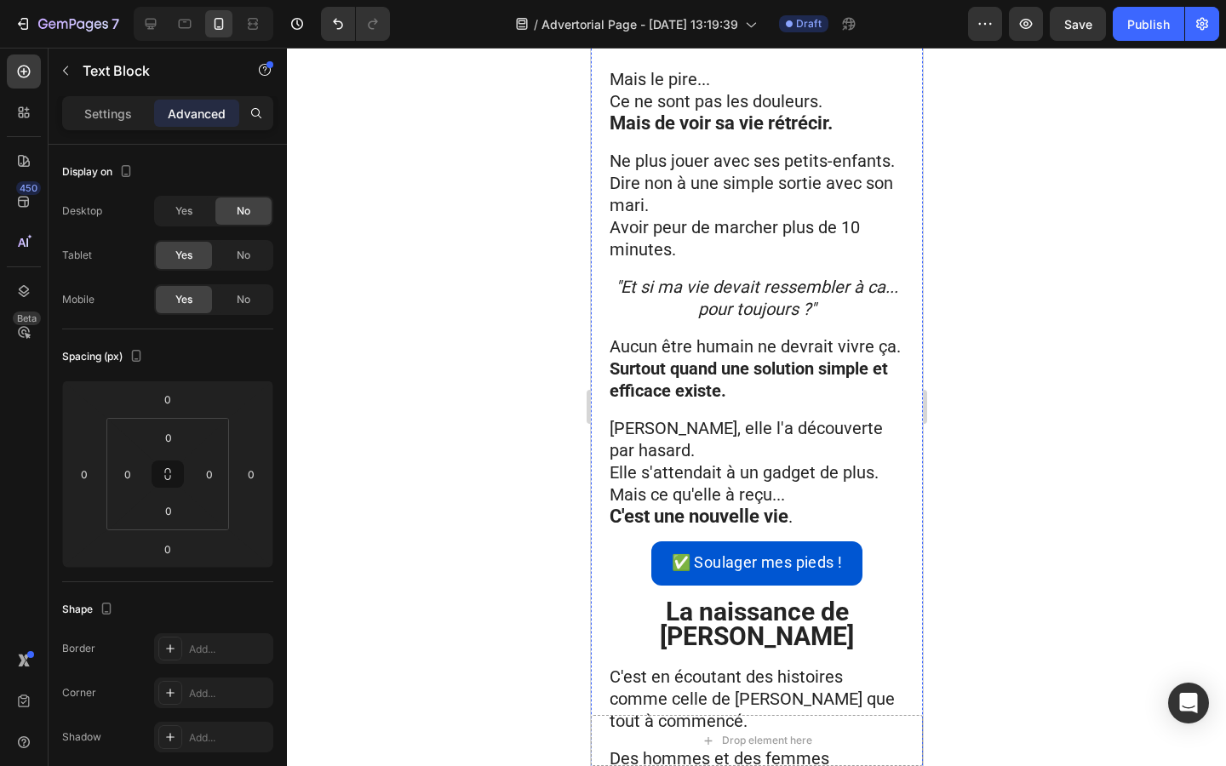
scroll to position [2040, 0]
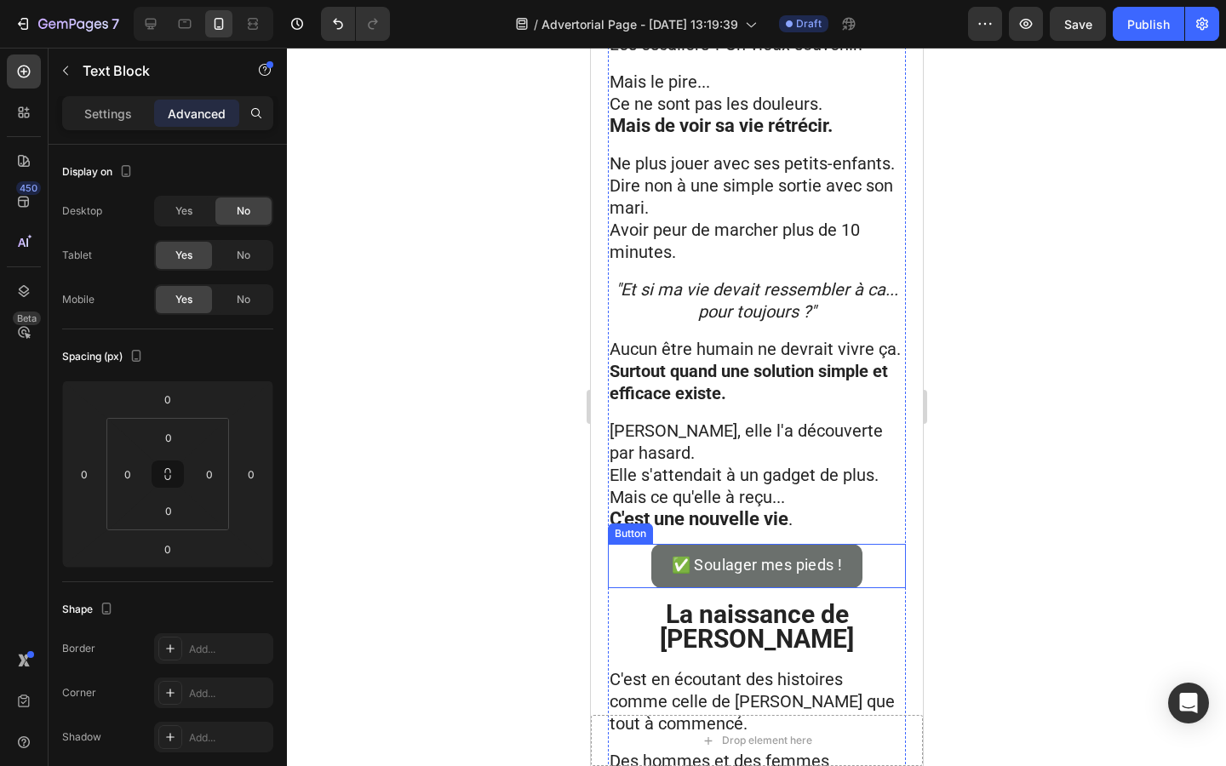
click at [750, 544] on button "✅ Soulager mes pieds !" at bounding box center [756, 565] width 212 height 43
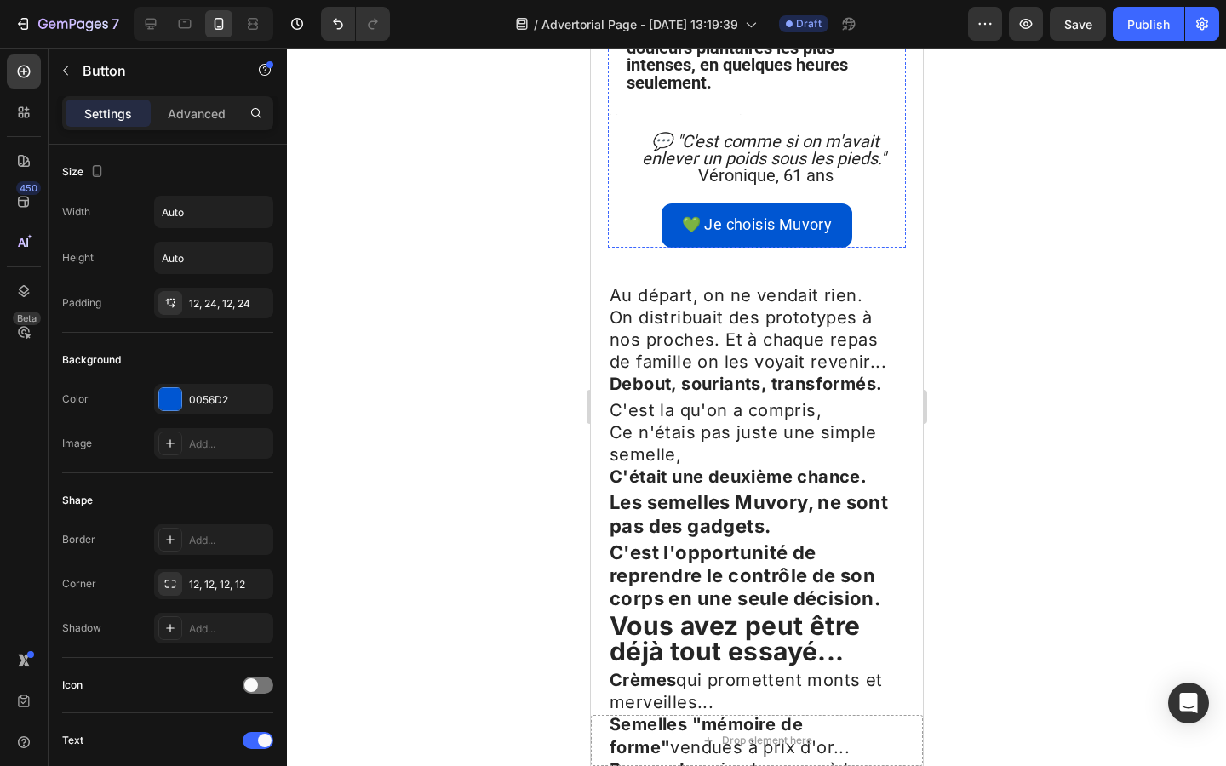
scroll to position [3433, 0]
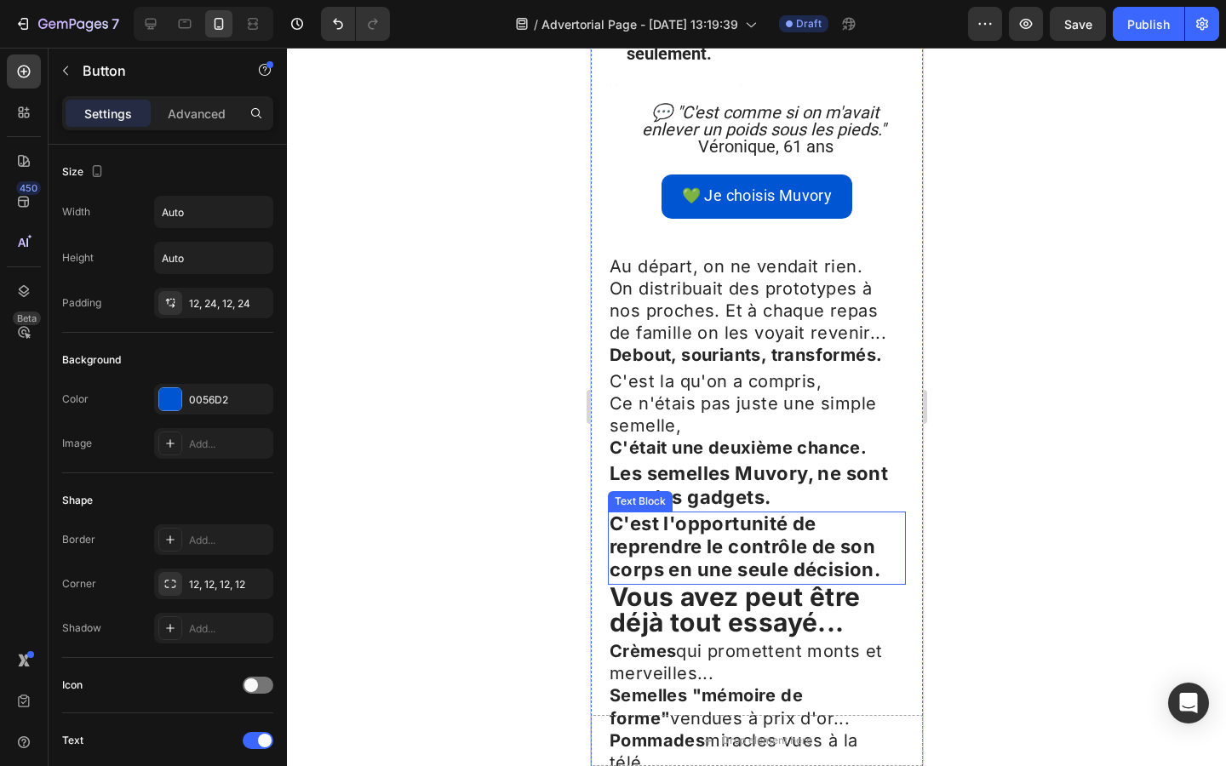
click at [739, 512] on strong "C'est l'opportunité de reprendre le contrôle de son corps en une seule décision." at bounding box center [744, 546] width 271 height 68
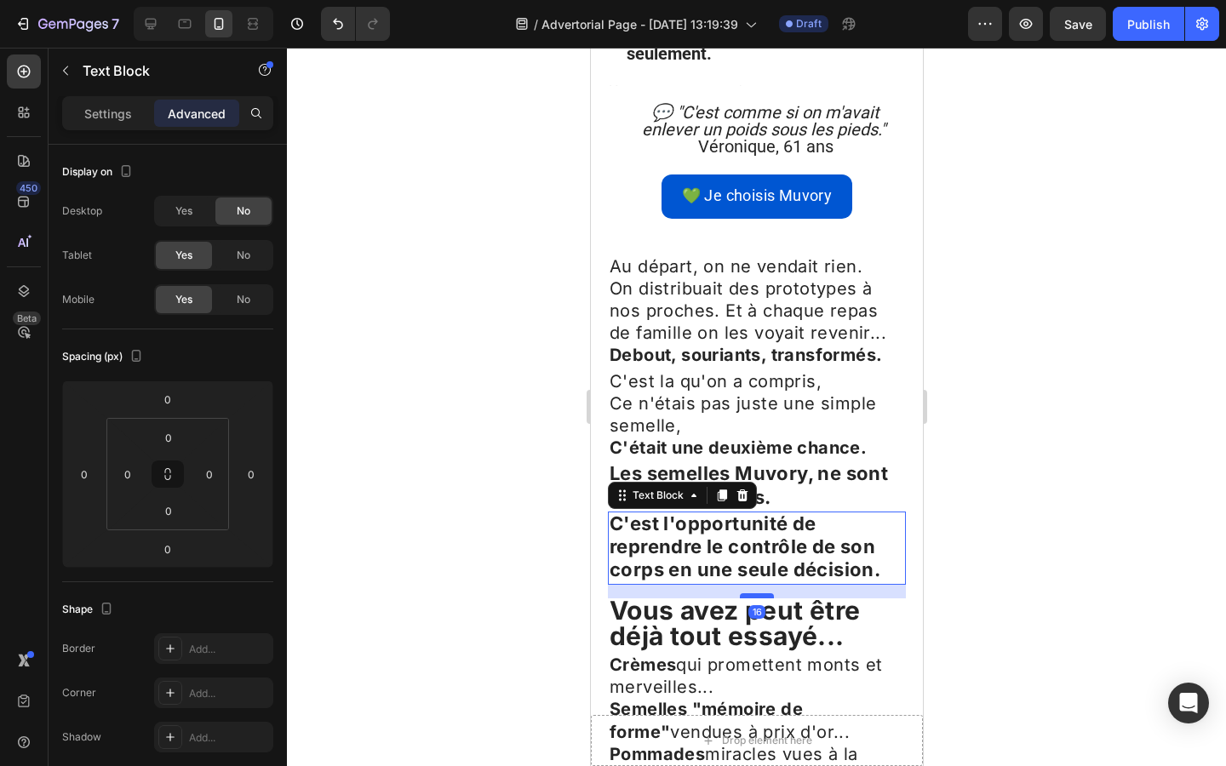
drag, startPoint x: 753, startPoint y: 440, endPoint x: 754, endPoint y: 454, distance: 13.6
click at [754, 593] on div at bounding box center [756, 595] width 34 height 5
type input "16"
click at [725, 595] on strong "Vous avez peut être déjà tout essayé..." at bounding box center [734, 623] width 251 height 56
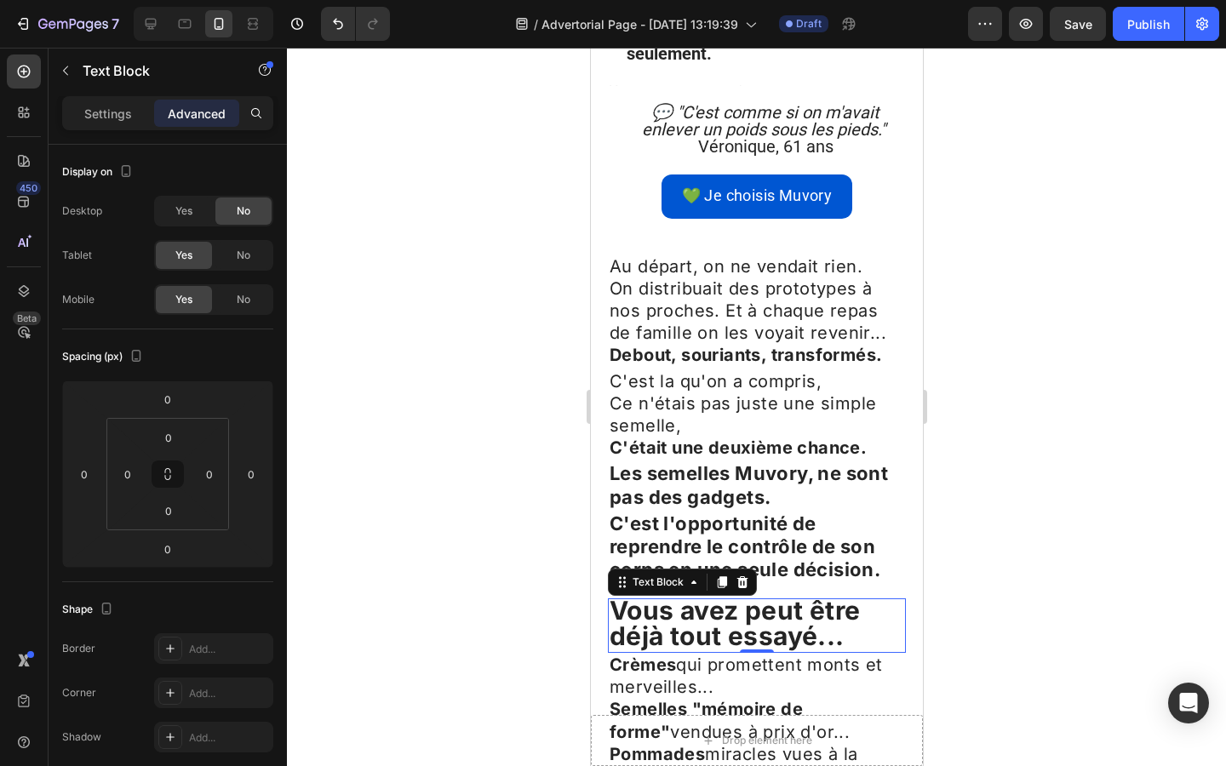
click at [725, 595] on strong "Vous avez peut être déjà tout essayé..." at bounding box center [734, 623] width 251 height 56
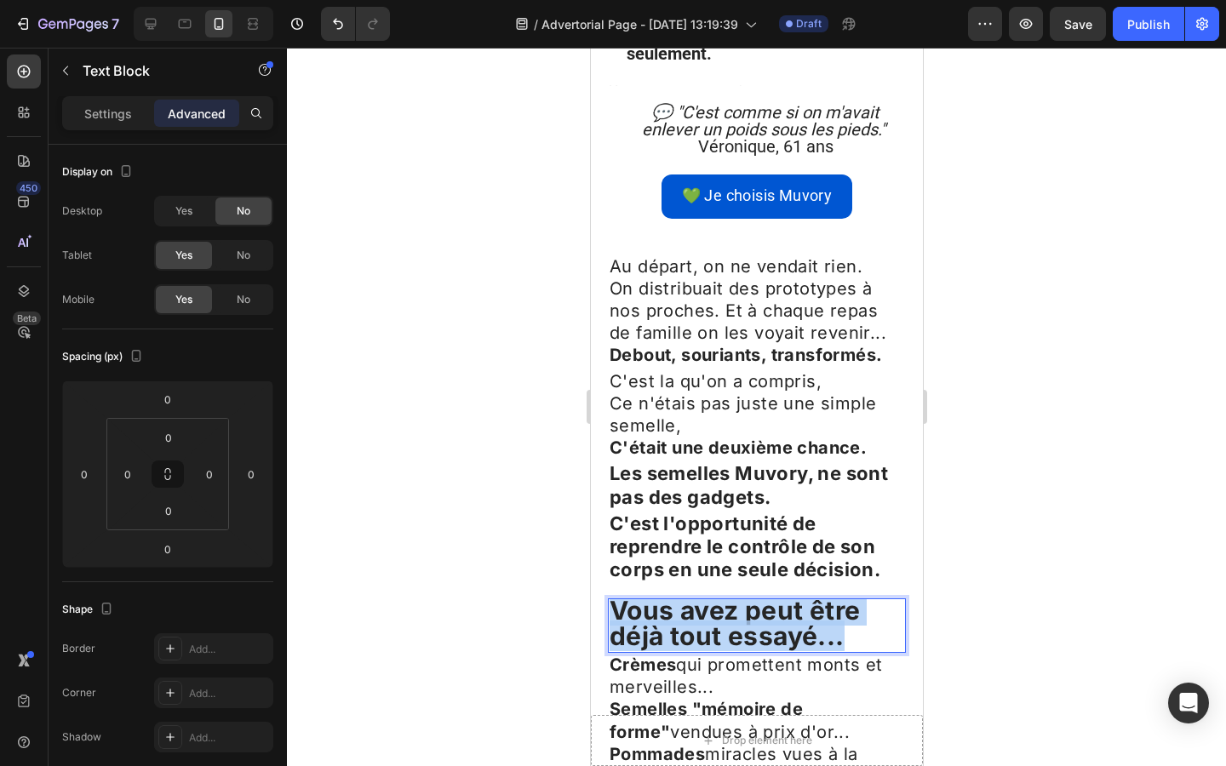
click at [725, 595] on strong "Vous avez peut être déjà tout essayé..." at bounding box center [734, 623] width 251 height 56
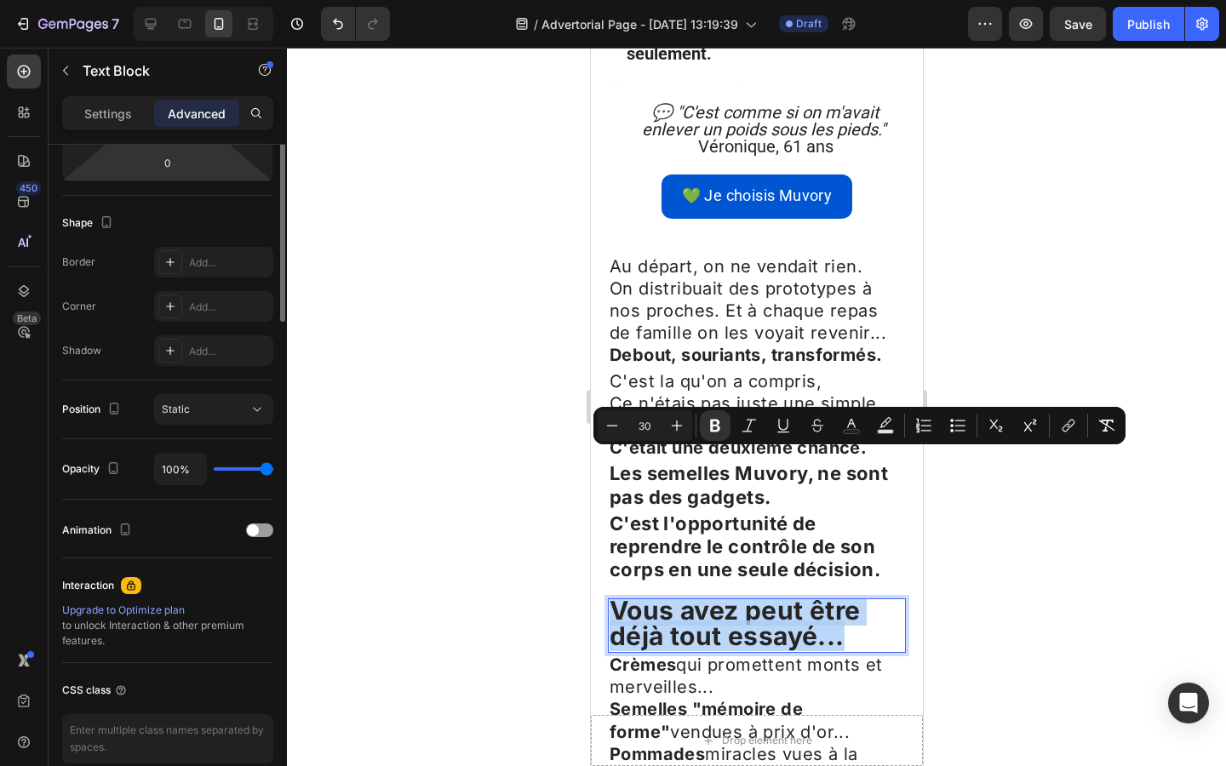
scroll to position [466, 0]
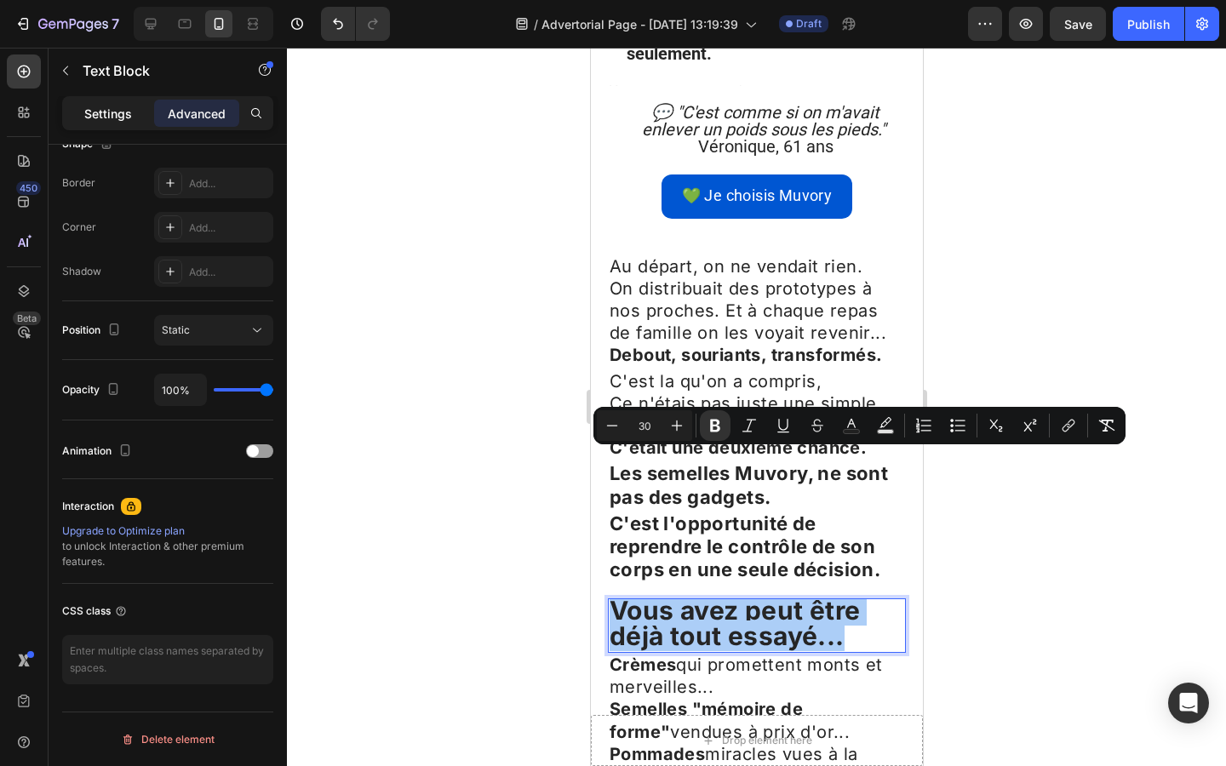
click at [102, 115] on p "Settings" at bounding box center [108, 114] width 48 height 18
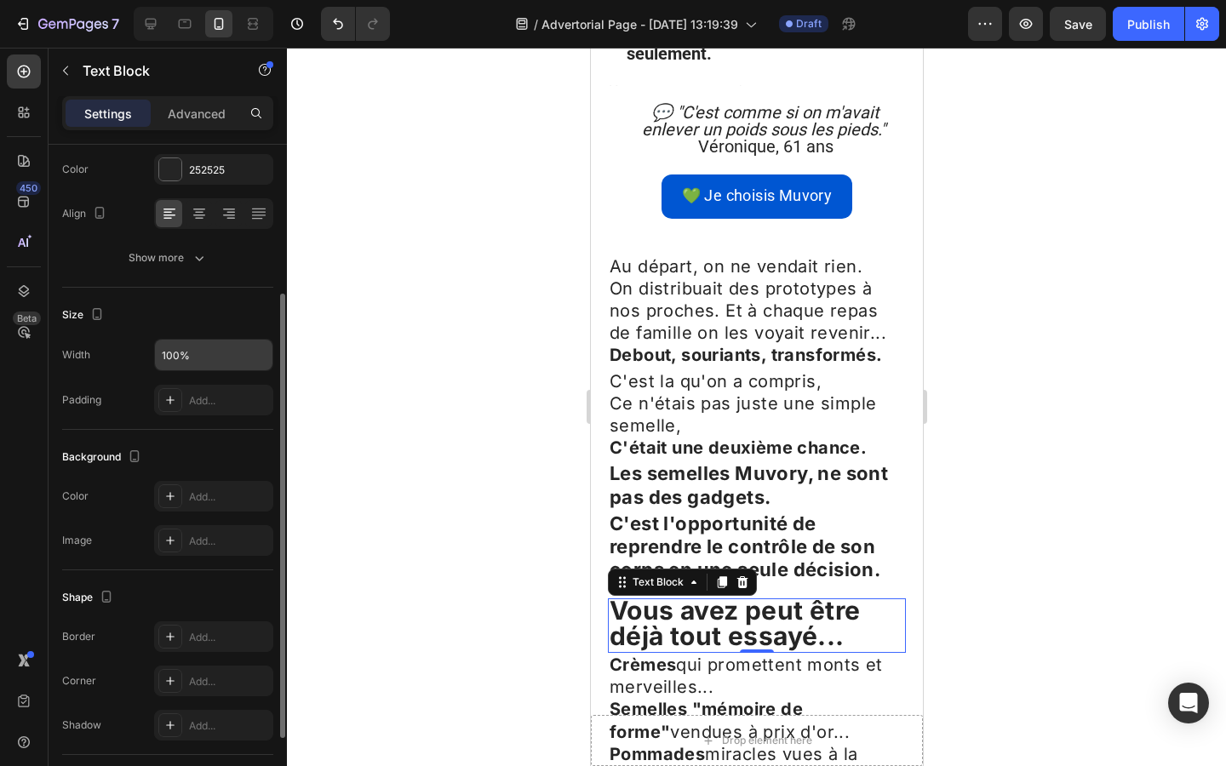
scroll to position [0, 0]
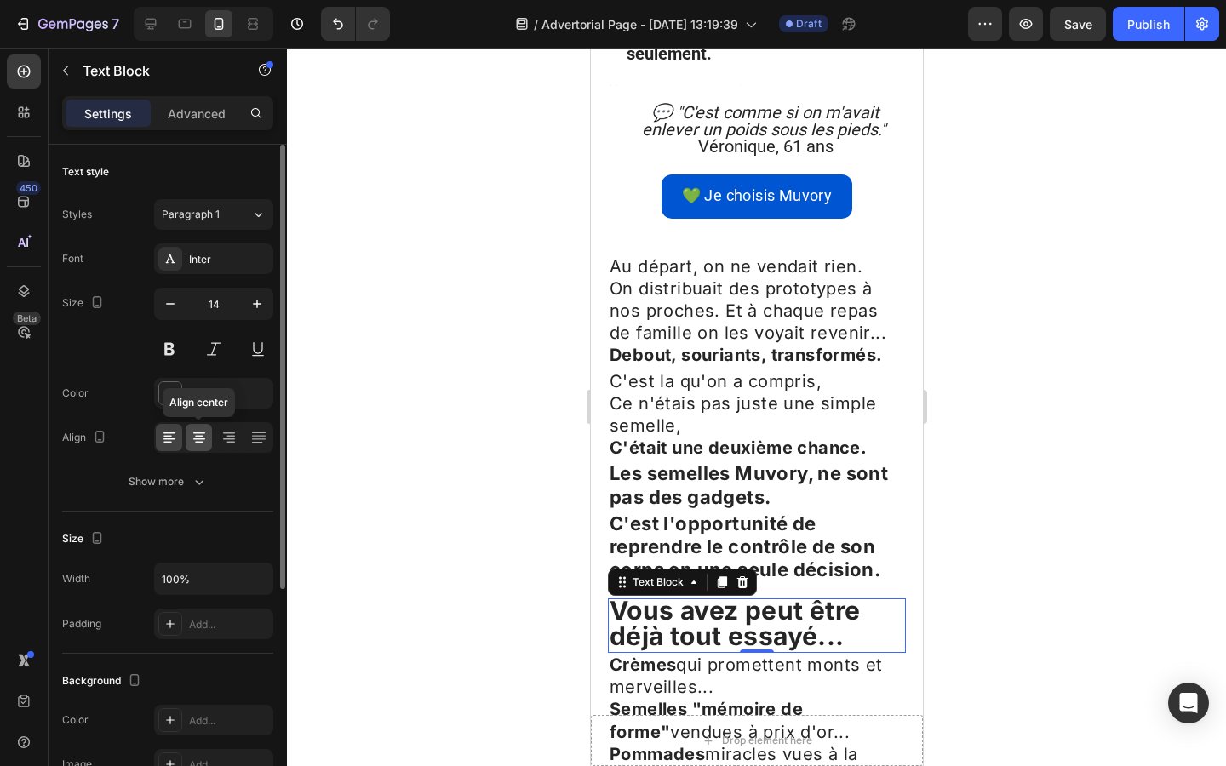
click at [197, 439] on icon at bounding box center [199, 437] width 17 height 17
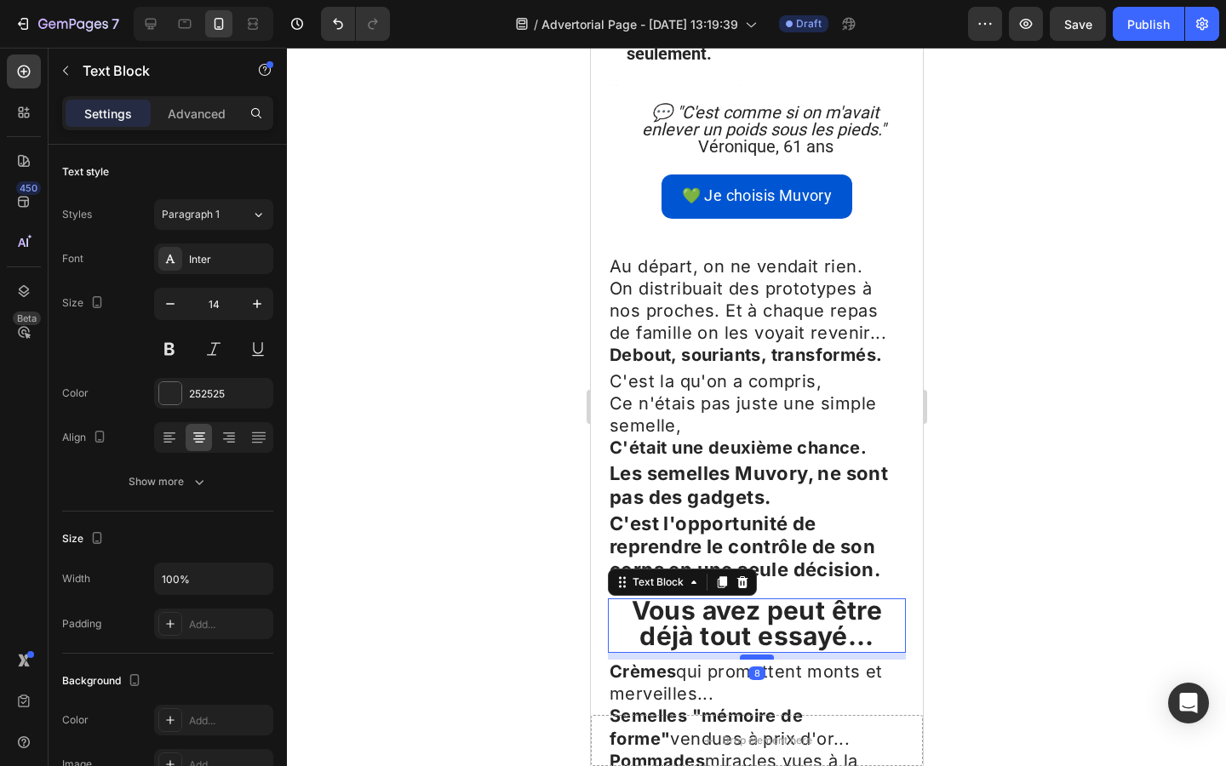
click at [751, 655] on div at bounding box center [756, 657] width 34 height 5
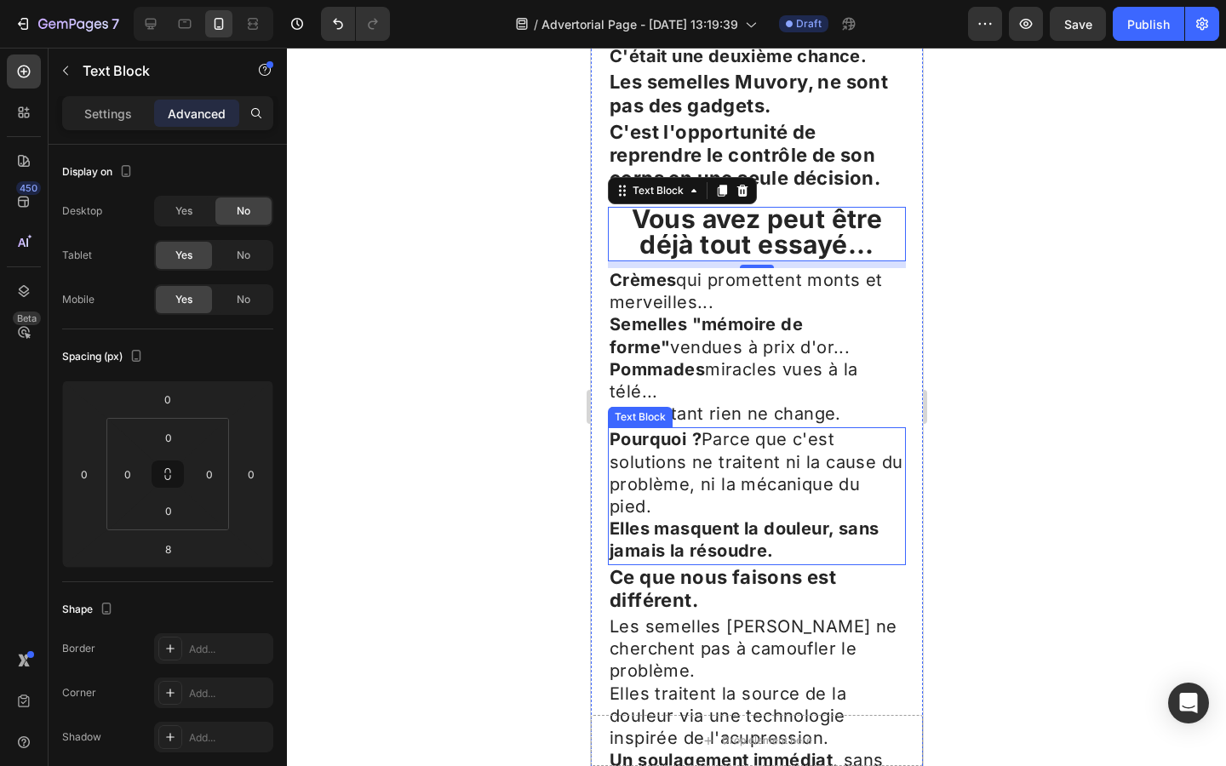
scroll to position [3950, 0]
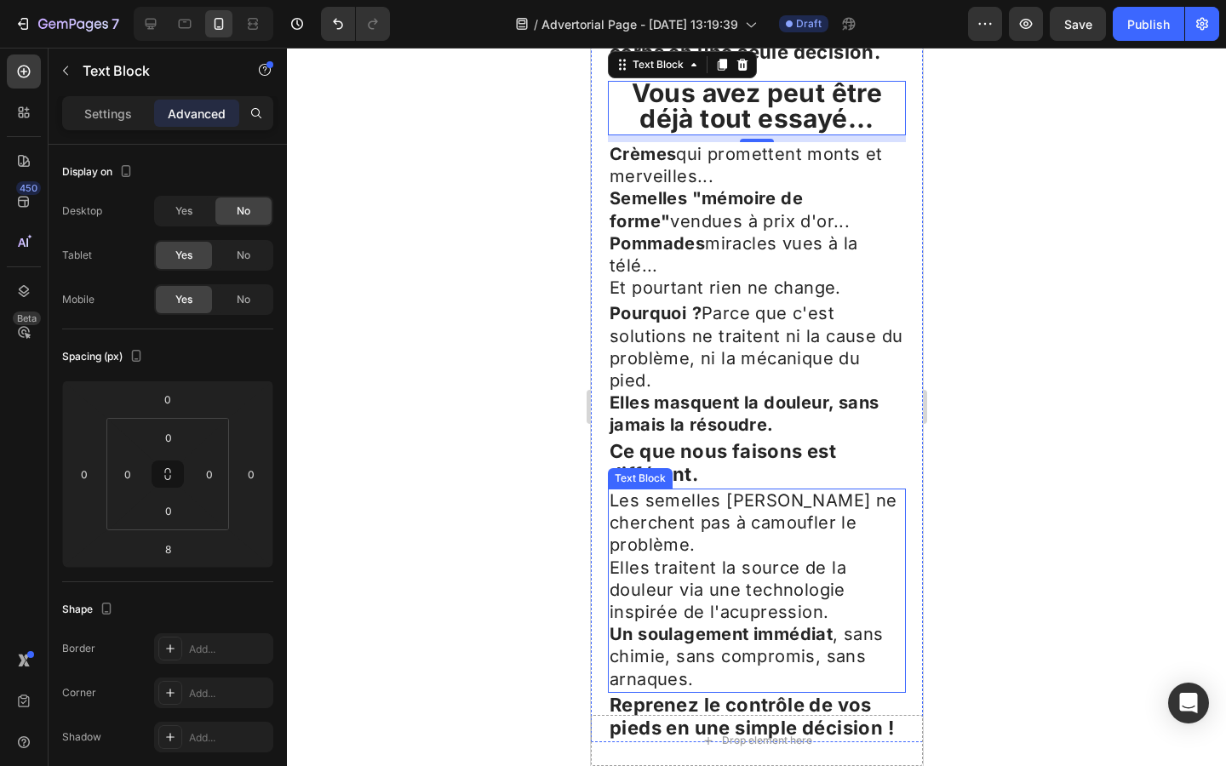
click at [712, 624] on span "Un soulagement immédiat , sans chimie, sans compromis, sans arnaques." at bounding box center [746, 656] width 274 height 65
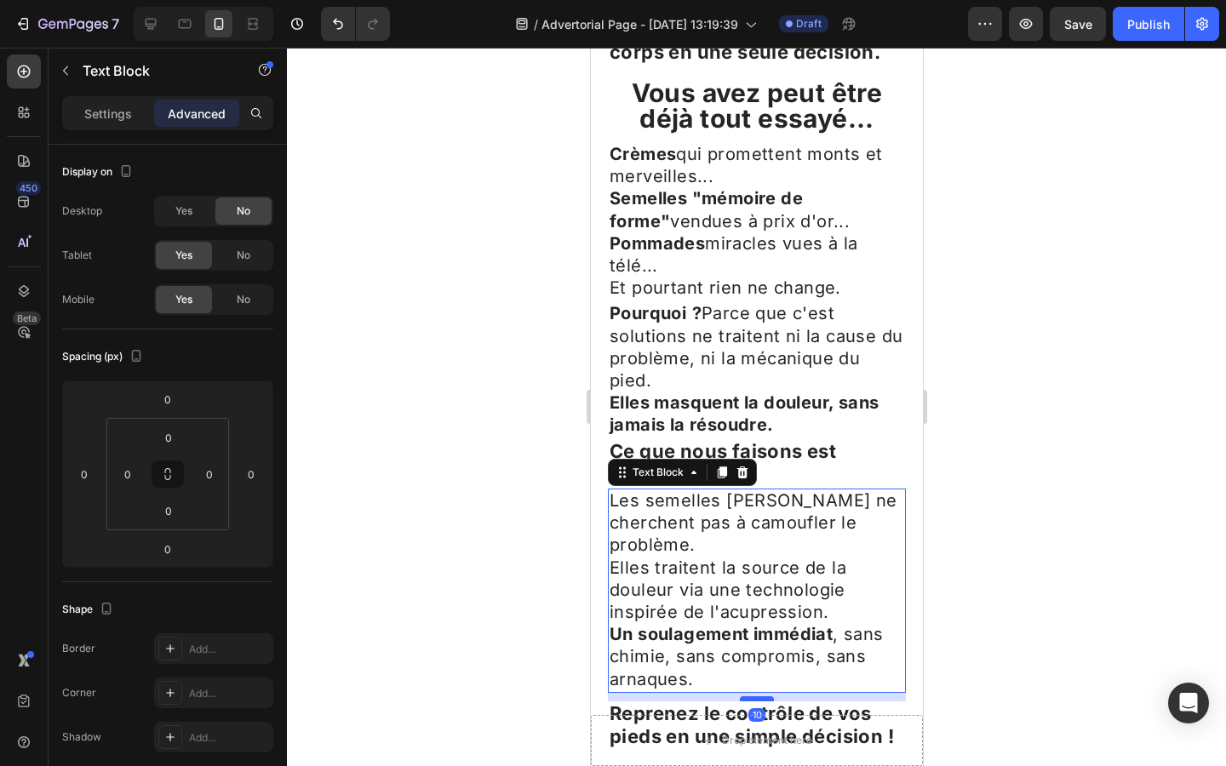
click at [758, 696] on div at bounding box center [756, 698] width 34 height 5
click at [145, 13] on div at bounding box center [150, 23] width 27 height 27
type input "0"
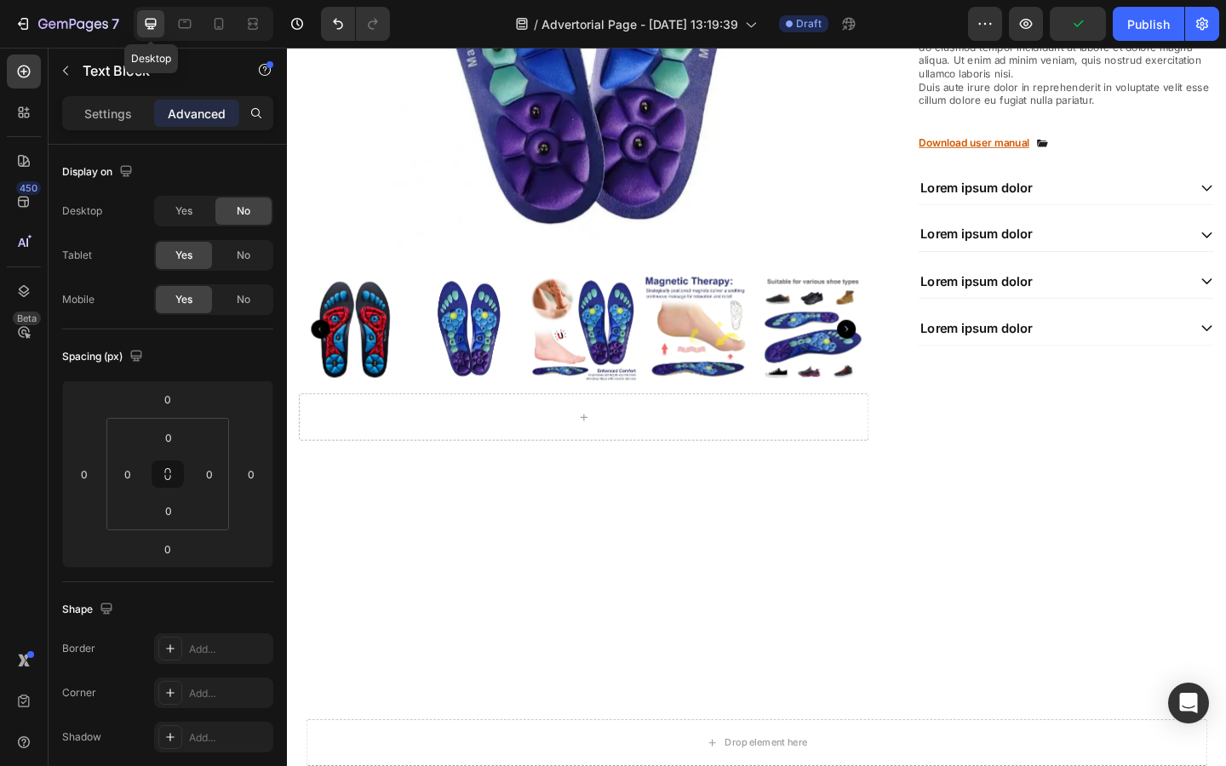
scroll to position [2837, 0]
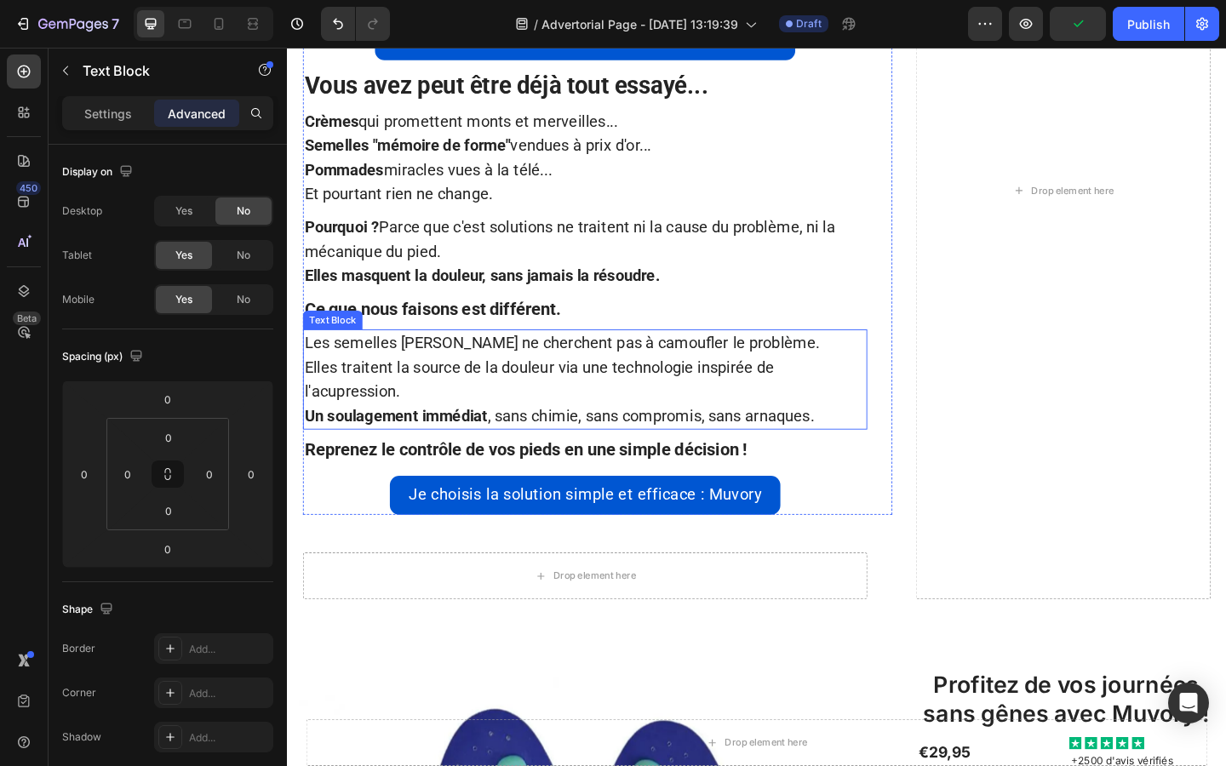
click at [629, 449] on span "Un soulagement immédiat , sans chimie, sans compromis, sans arnaques." at bounding box center [583, 447] width 554 height 20
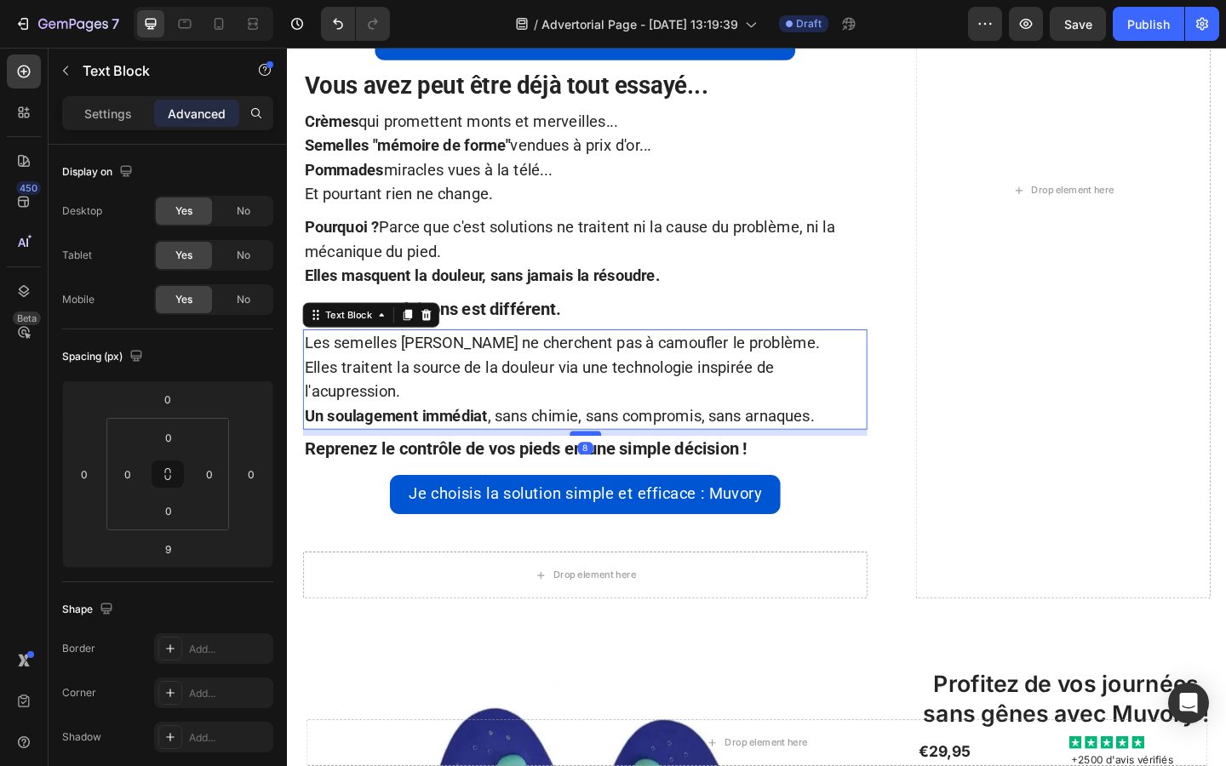
click at [611, 466] on div at bounding box center [611, 467] width 34 height 5
type input "8"
click at [629, 483] on strong "Reprenez le contrôle de vos pieds en une simple décision !" at bounding box center [547, 483] width 482 height 21
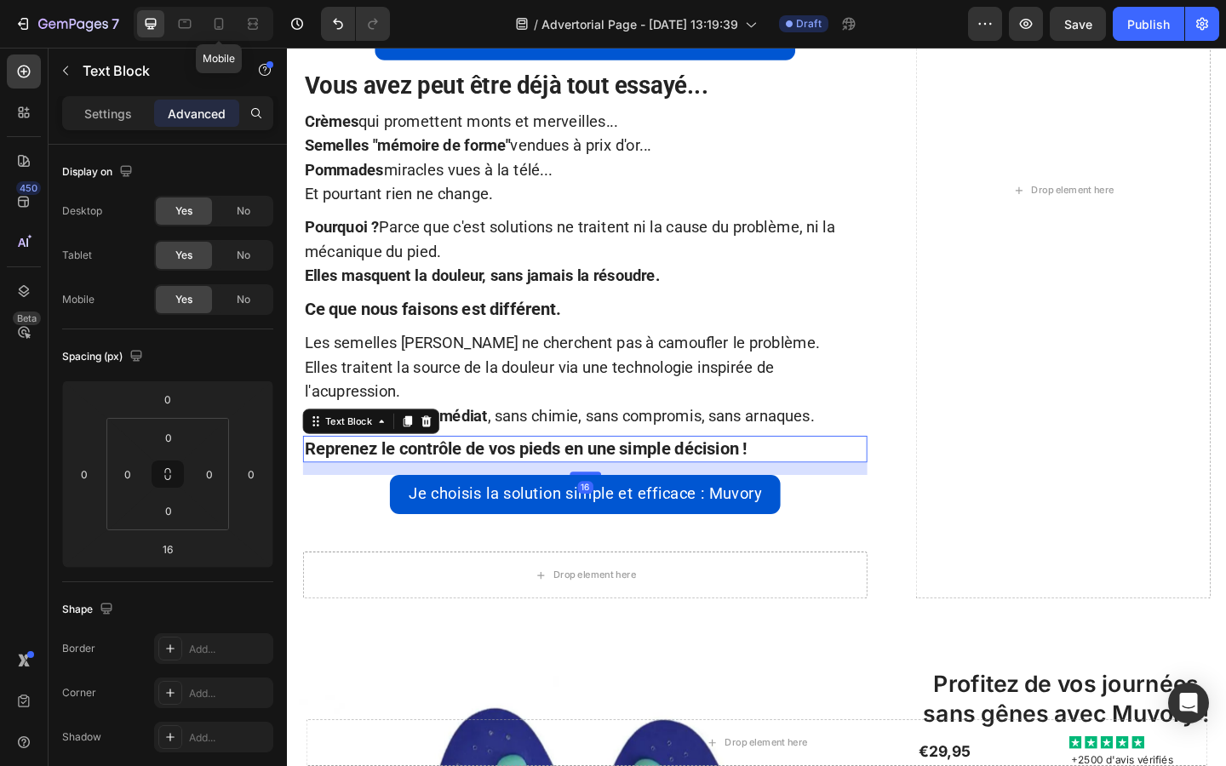
drag, startPoint x: 221, startPoint y: 27, endPoint x: 295, endPoint y: 90, distance: 97.2
click at [221, 27] on icon at bounding box center [218, 23] width 17 height 17
type input "14"
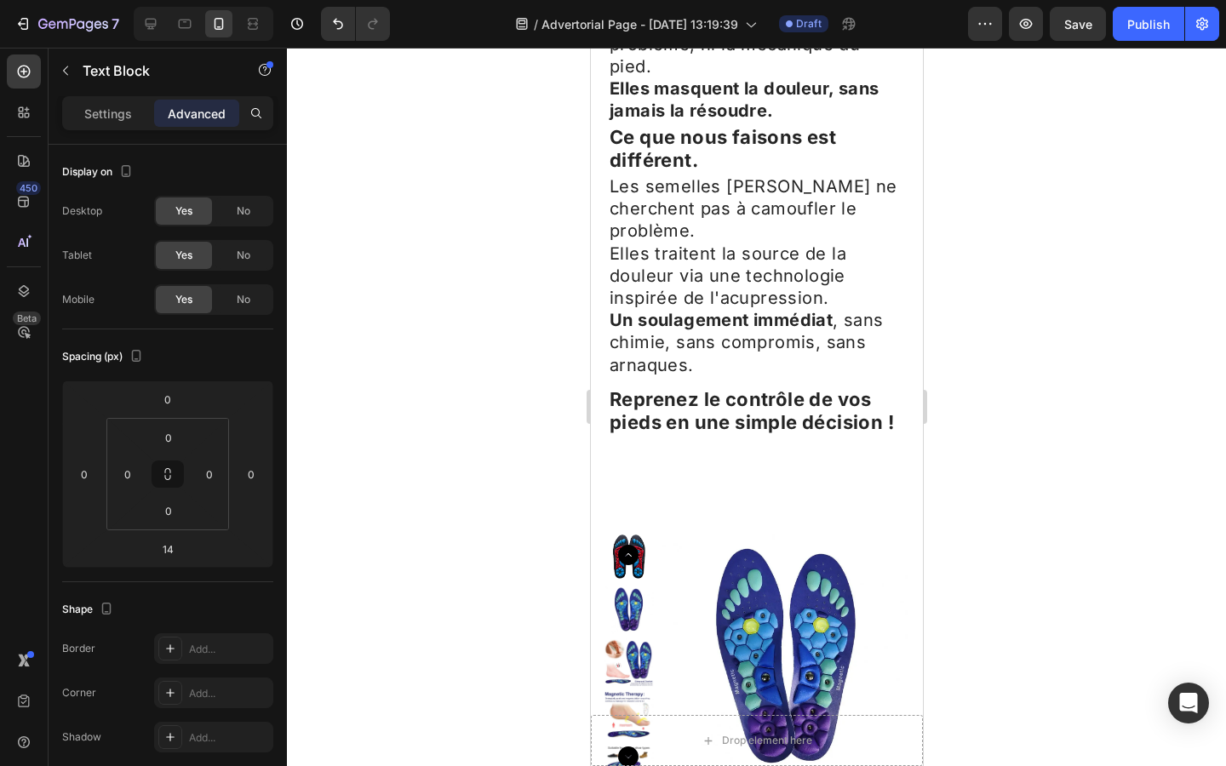
scroll to position [4259, 0]
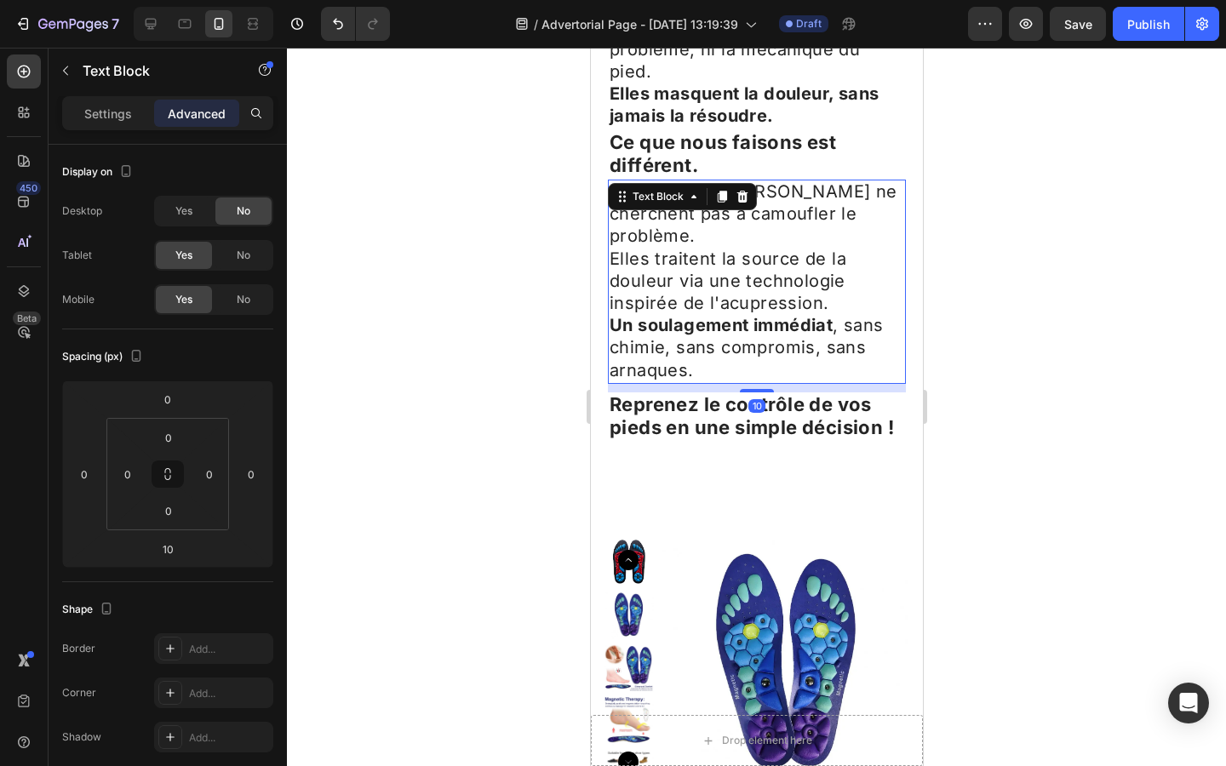
click at [729, 315] on p "Un soulagement immédiat , sans chimie, sans compromis, sans arnaques." at bounding box center [756, 348] width 294 height 67
click at [752, 386] on div at bounding box center [756, 388] width 34 height 5
type input "8"
click at [497, 341] on div at bounding box center [756, 407] width 939 height 718
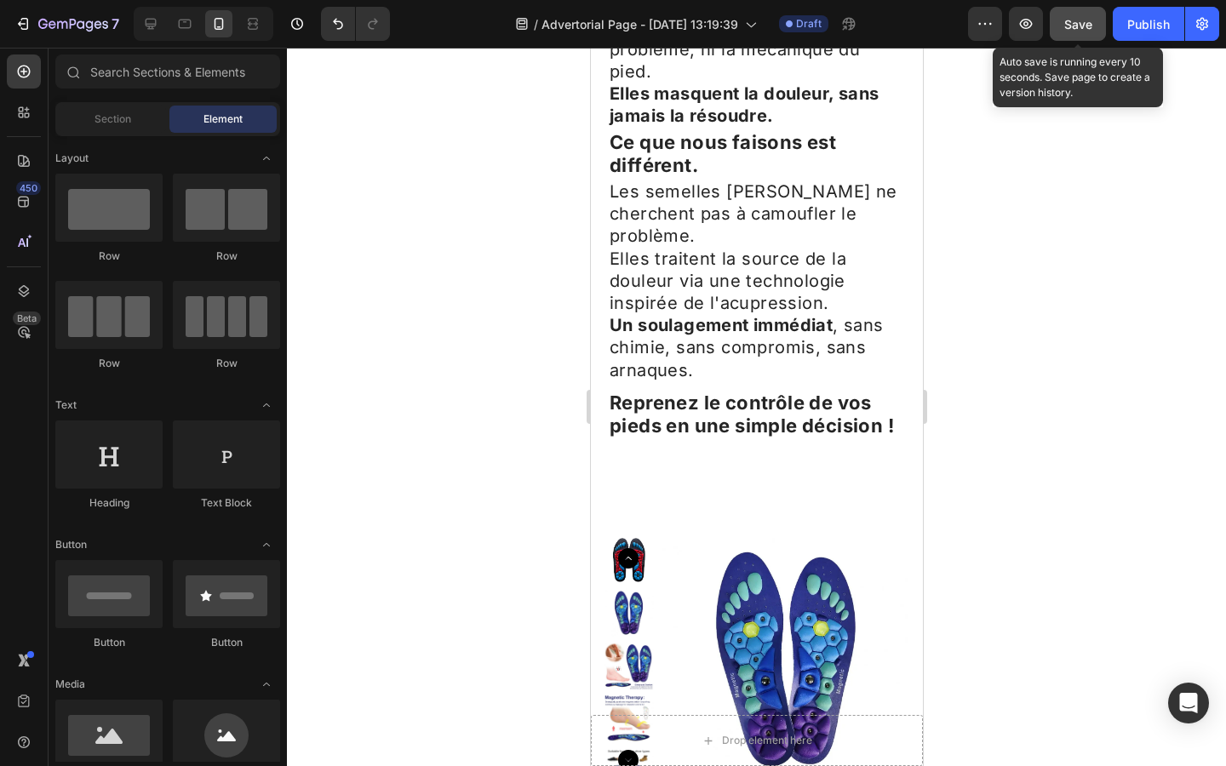
click at [1089, 25] on span "Save" at bounding box center [1078, 24] width 28 height 14
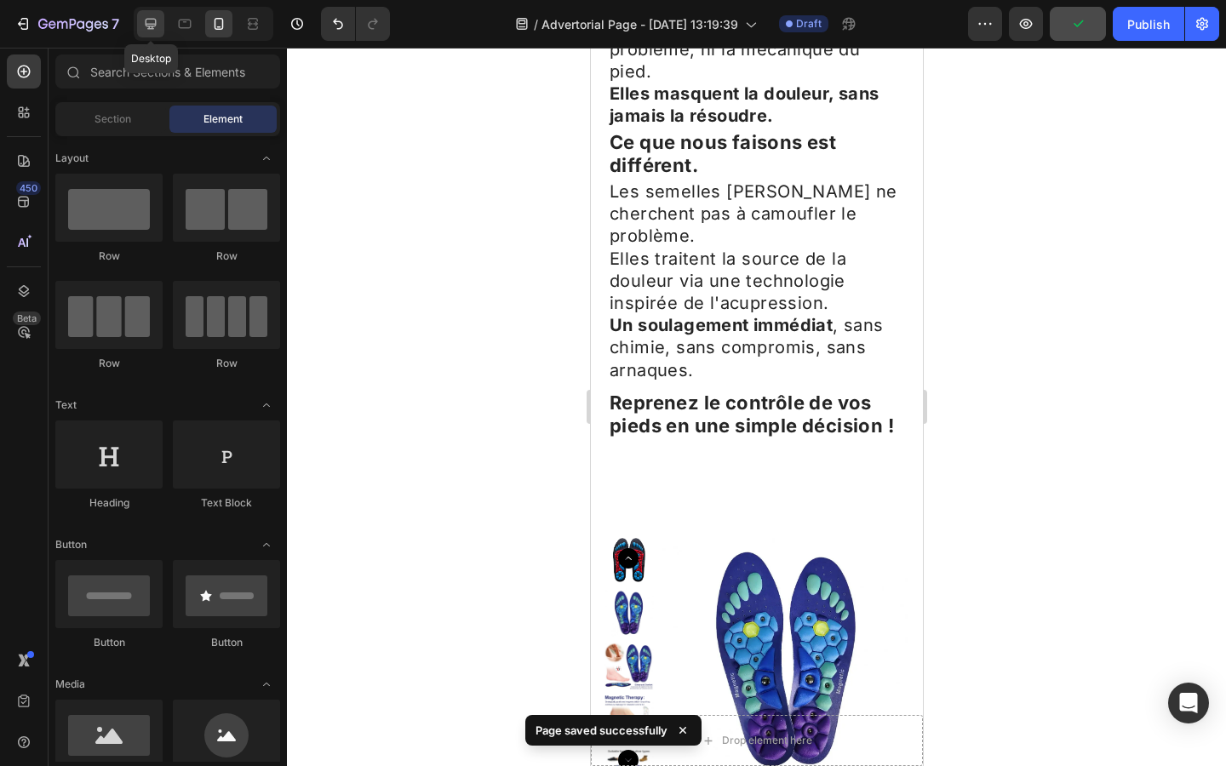
click at [160, 21] on div at bounding box center [150, 23] width 27 height 27
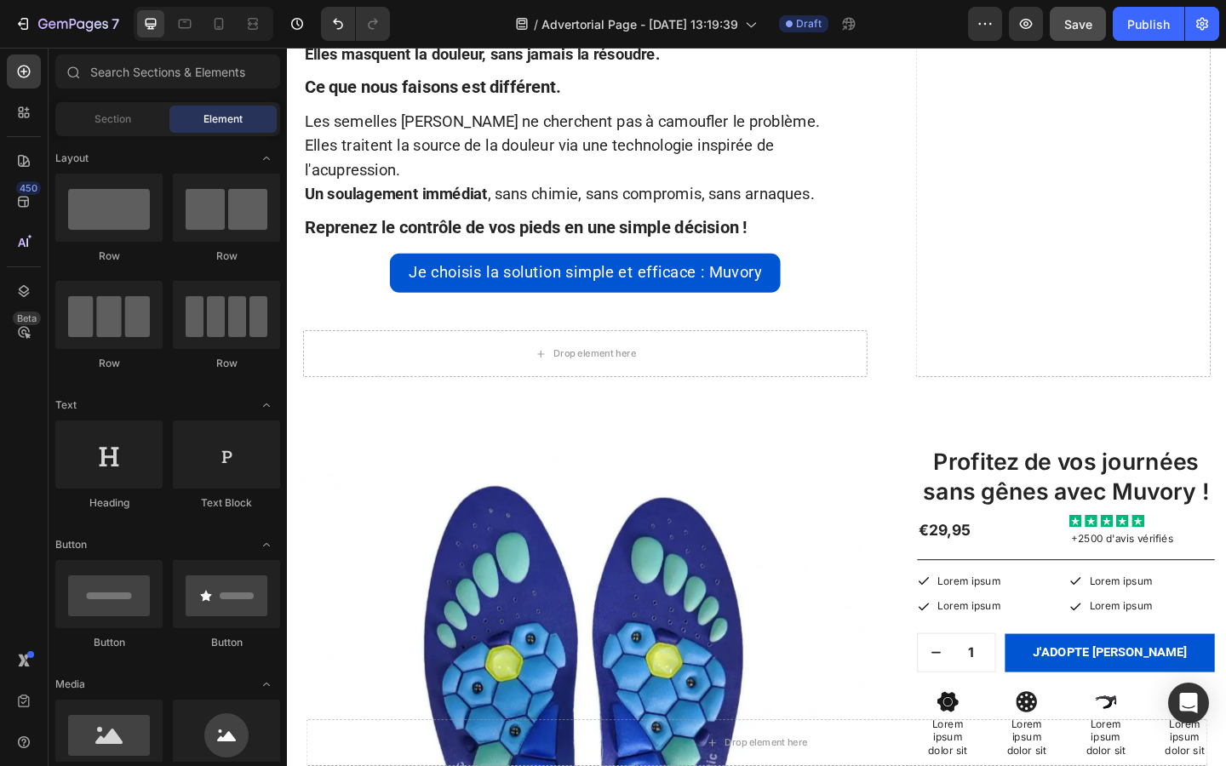
scroll to position [3079, 0]
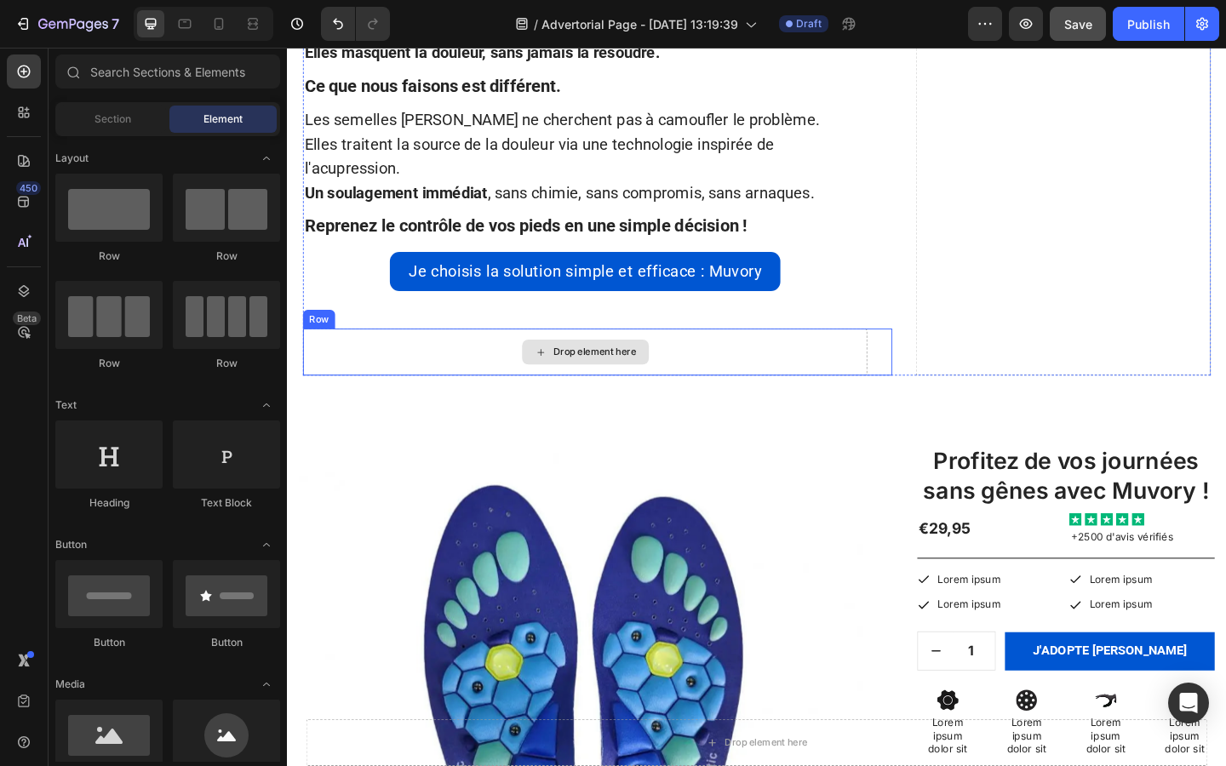
click at [741, 365] on div "Drop element here" at bounding box center [611, 378] width 614 height 51
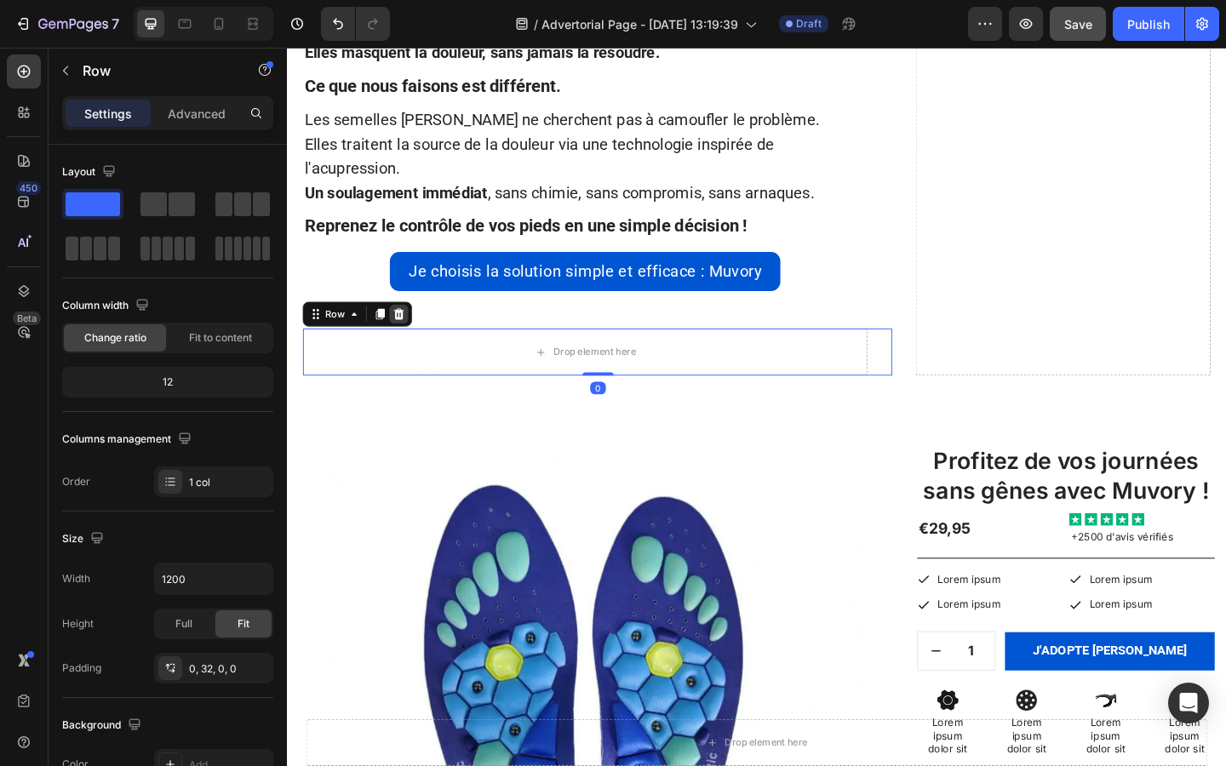
click at [412, 333] on icon at bounding box center [408, 337] width 11 height 12
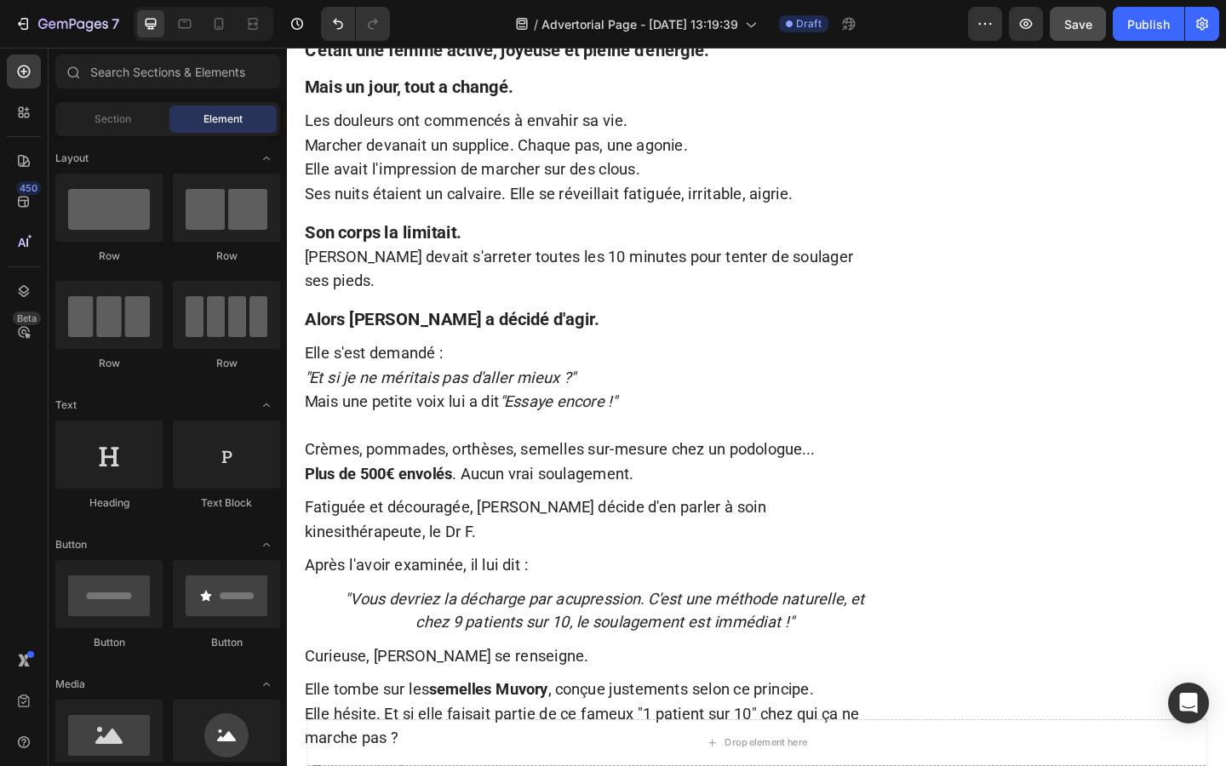
scroll to position [0, 0]
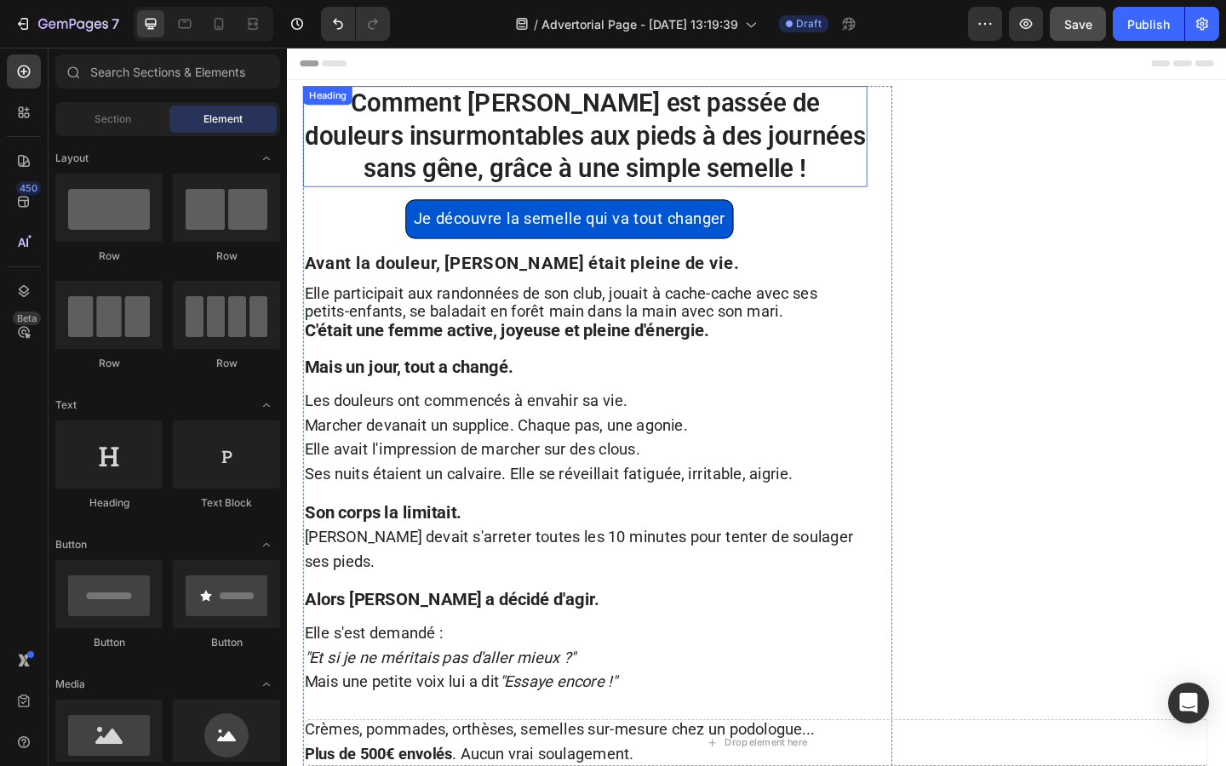
click at [781, 116] on span "Comment [PERSON_NAME] est passée de douleurs insurmontables aux pieds à des jou…" at bounding box center [610, 143] width 609 height 103
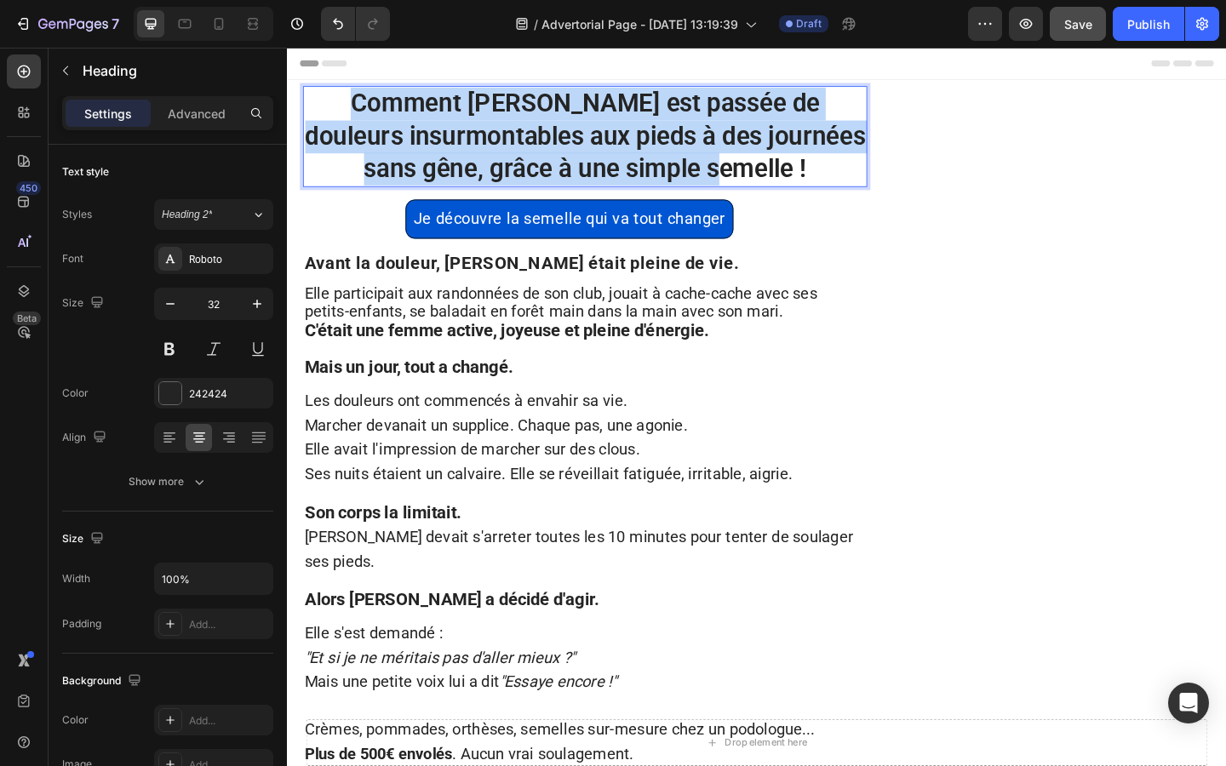
click at [781, 116] on span "Comment [PERSON_NAME] est passée de douleurs insurmontables aux pieds à des jou…" at bounding box center [610, 143] width 609 height 103
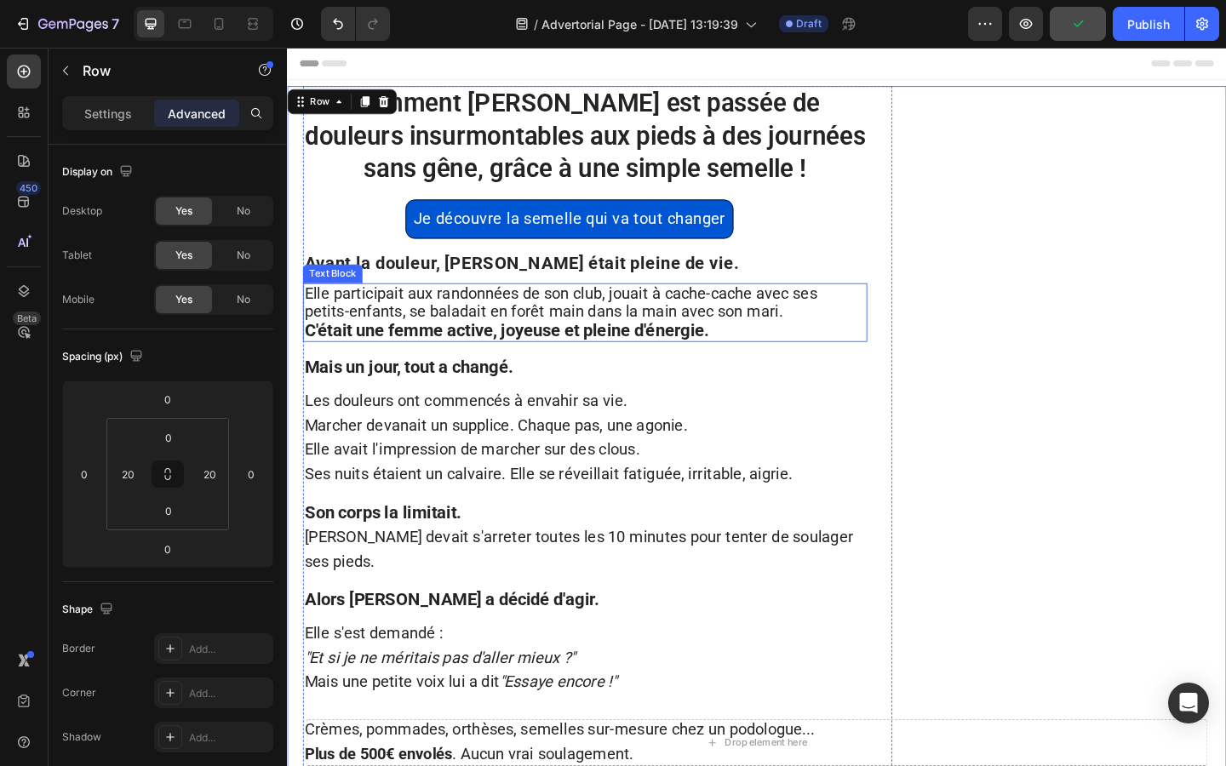
click at [857, 305] on span "Elle participait aux randonnées de son club, jouait à cache-cache avec ses" at bounding box center [585, 315] width 558 height 20
click at [112, 114] on p "Settings" at bounding box center [108, 114] width 48 height 18
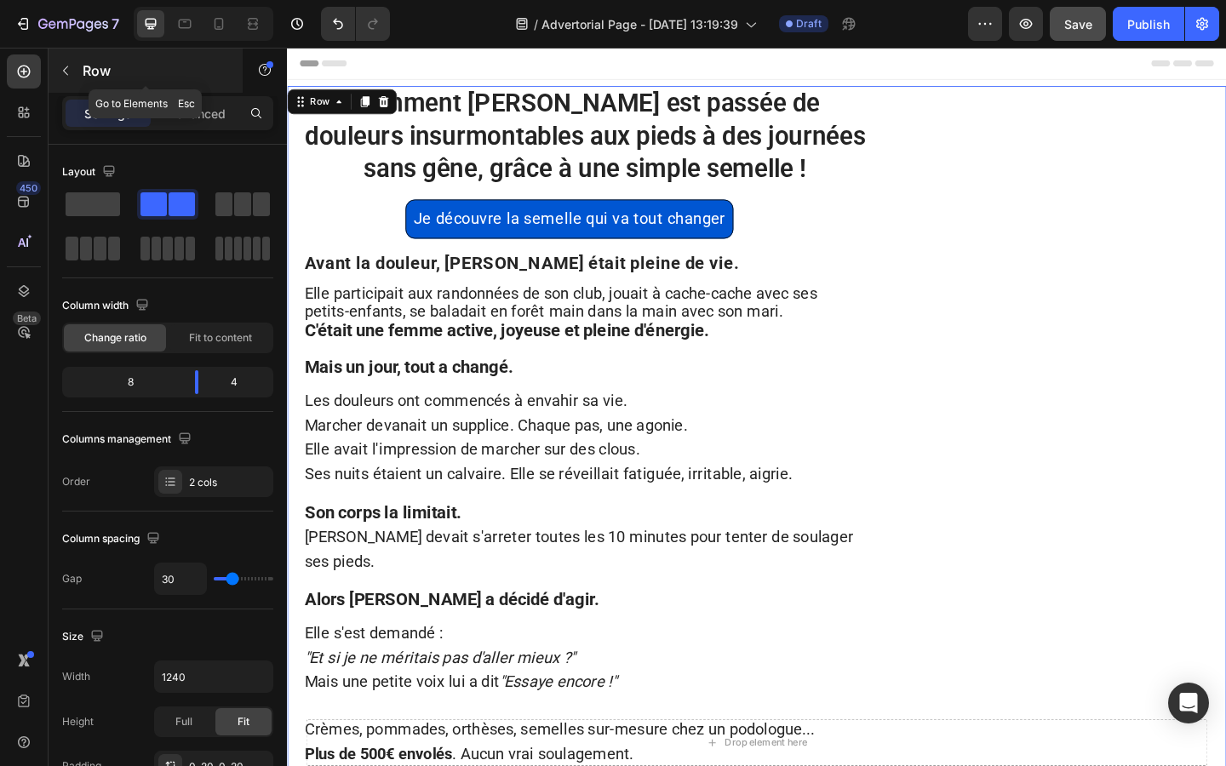
click at [73, 73] on button "button" at bounding box center [65, 70] width 27 height 27
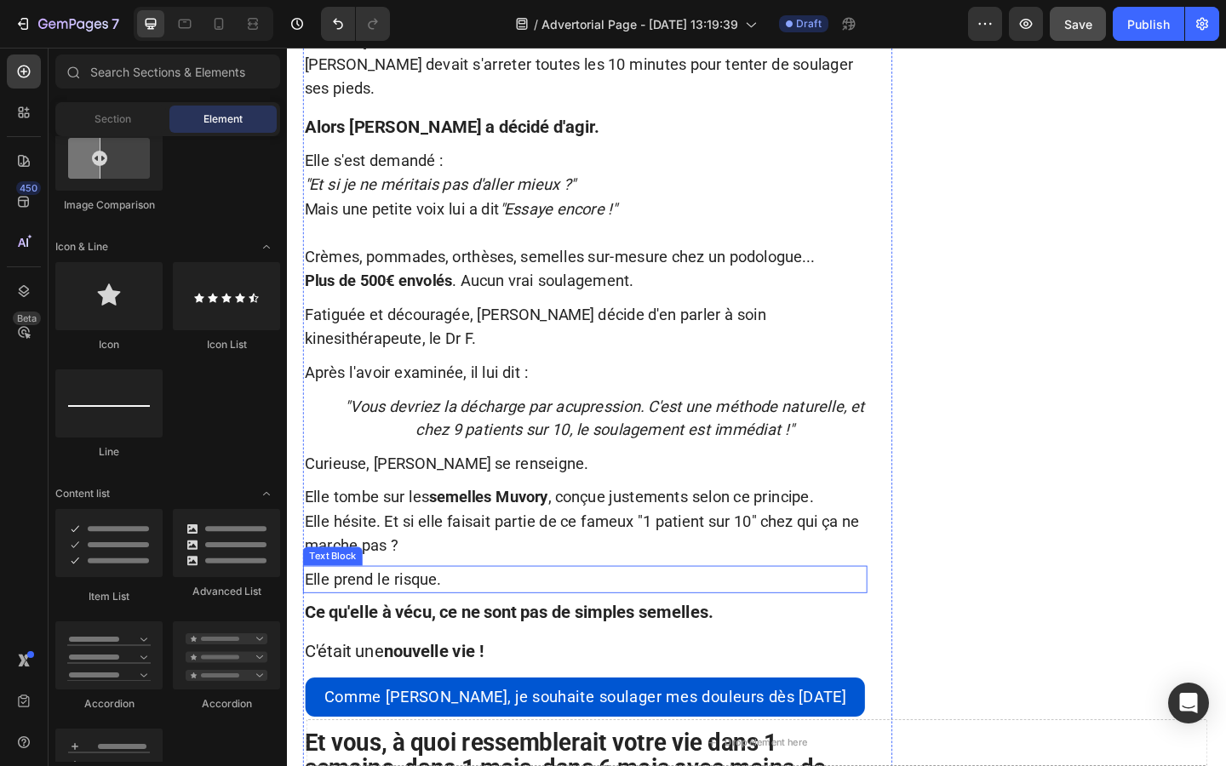
scroll to position [517, 0]
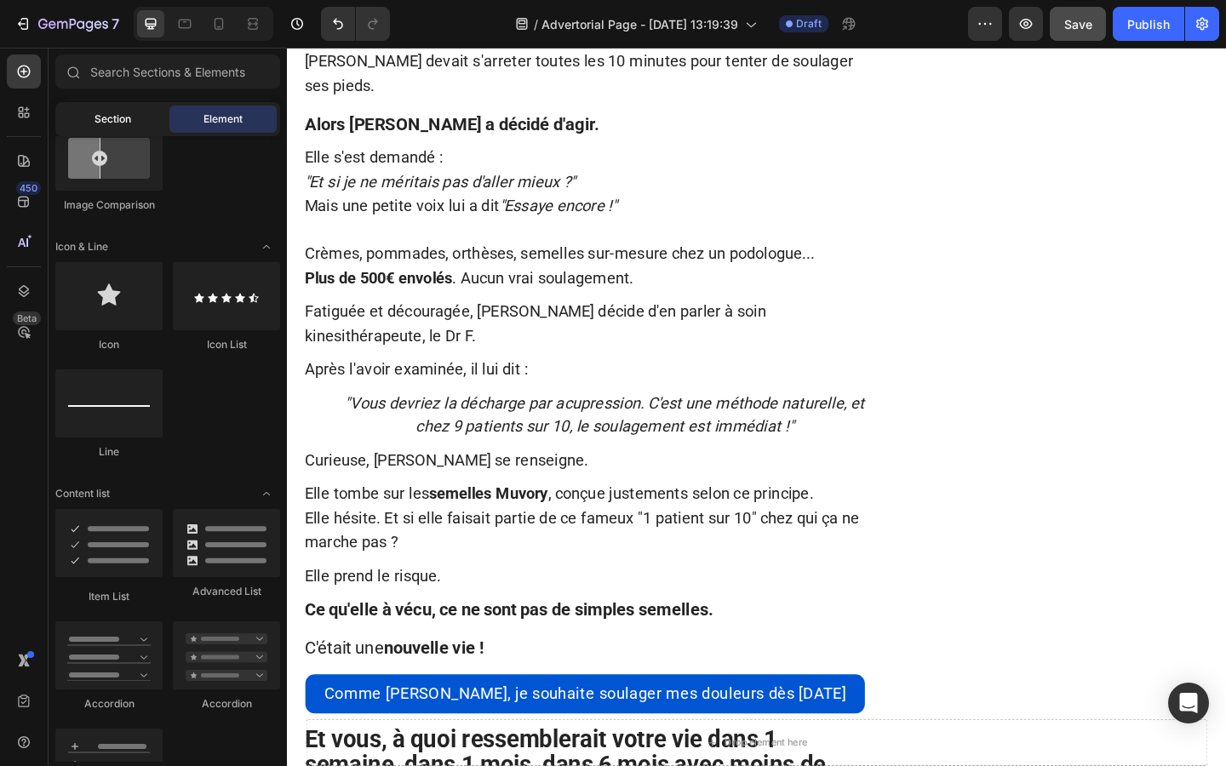
click at [85, 122] on div "Section" at bounding box center [112, 119] width 107 height 27
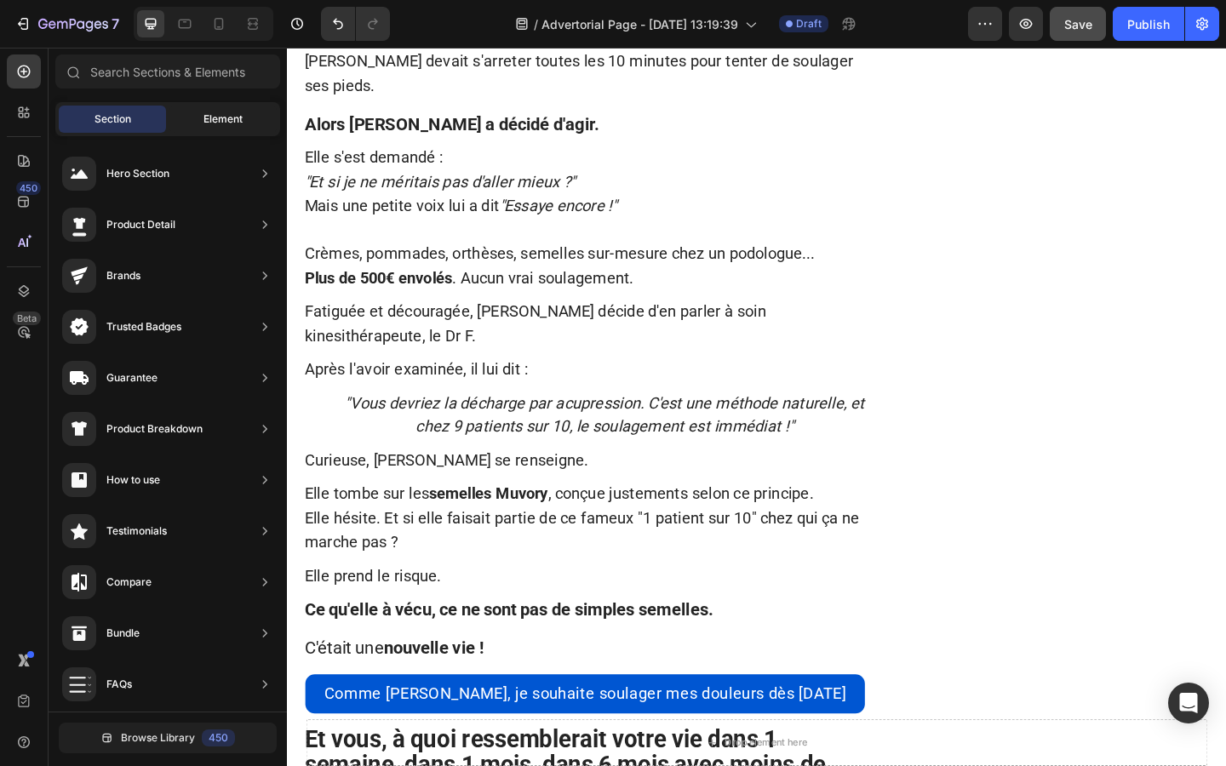
click at [186, 111] on div "Element" at bounding box center [222, 119] width 107 height 27
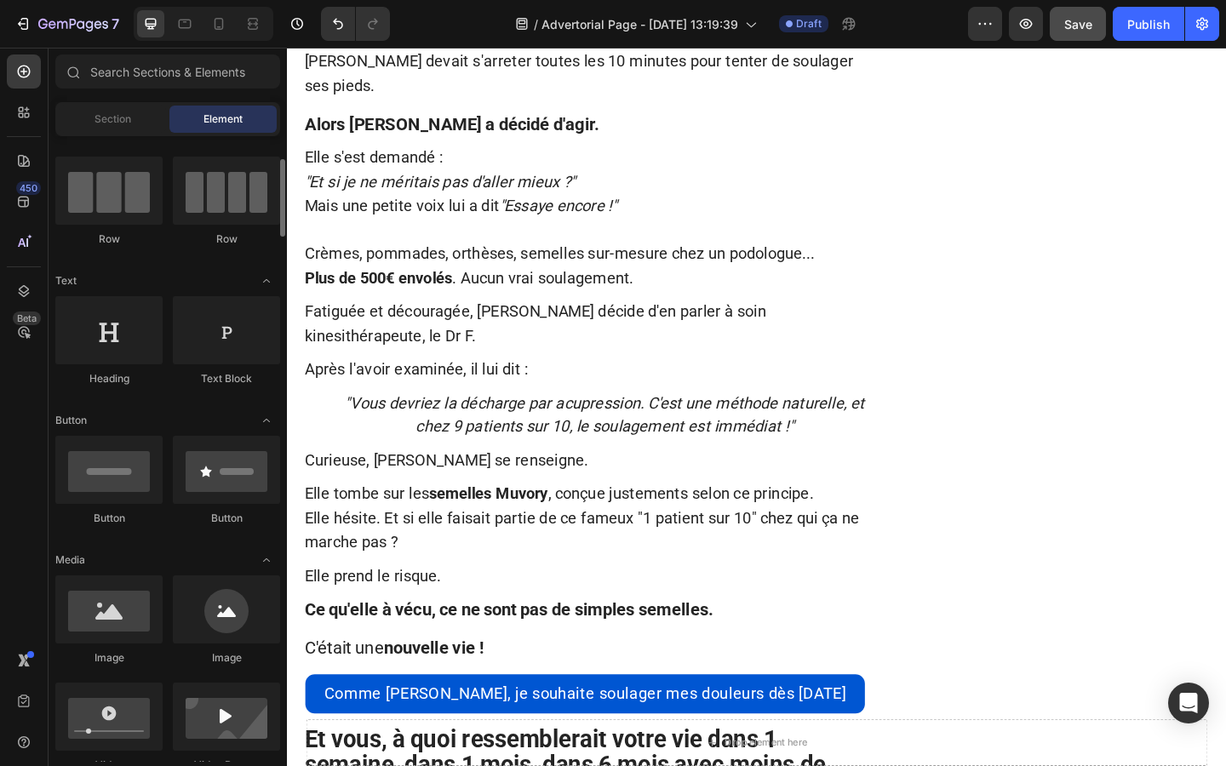
scroll to position [253, 0]
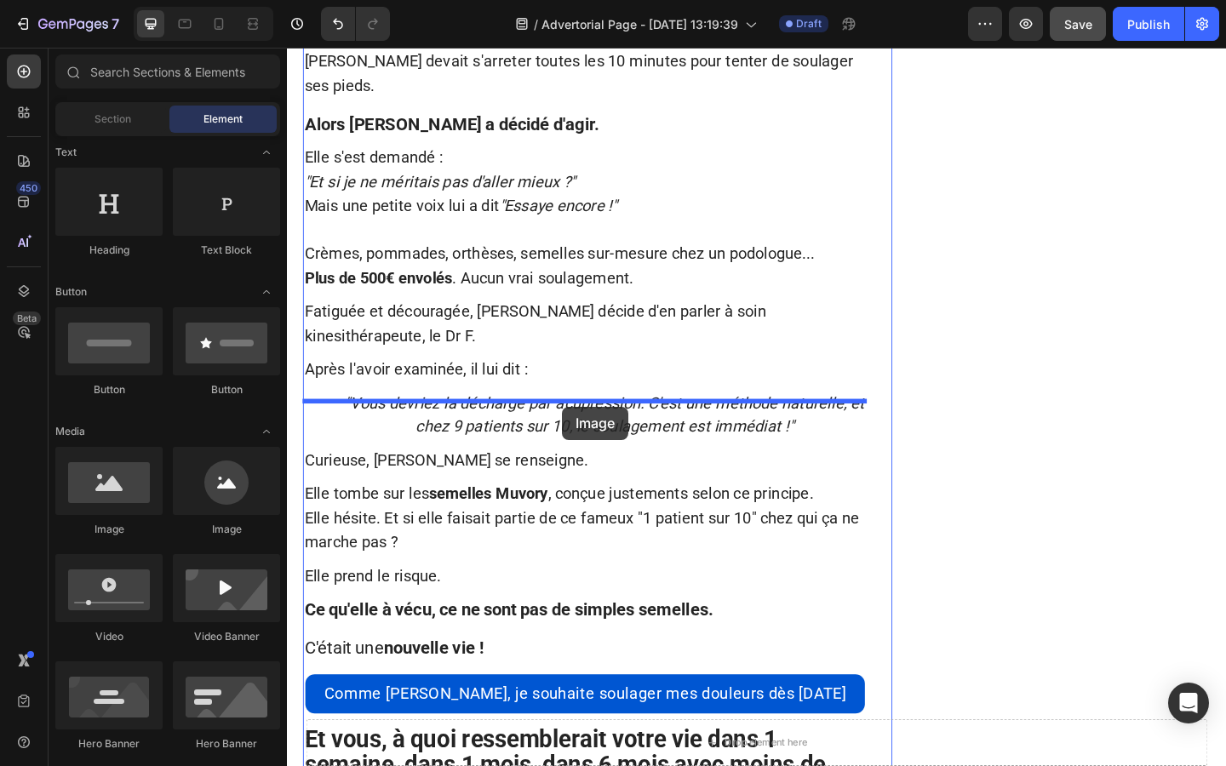
drag, startPoint x: 388, startPoint y: 540, endPoint x: 586, endPoint y: 438, distance: 221.9
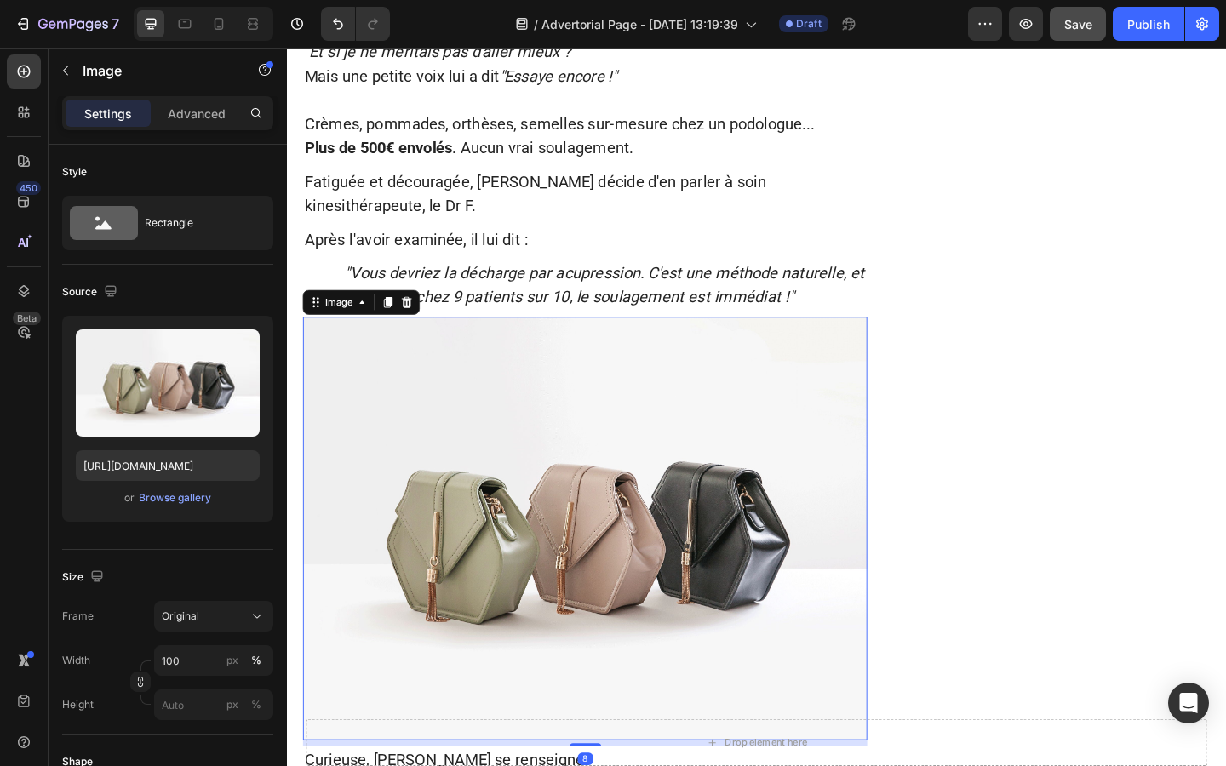
scroll to position [660, 0]
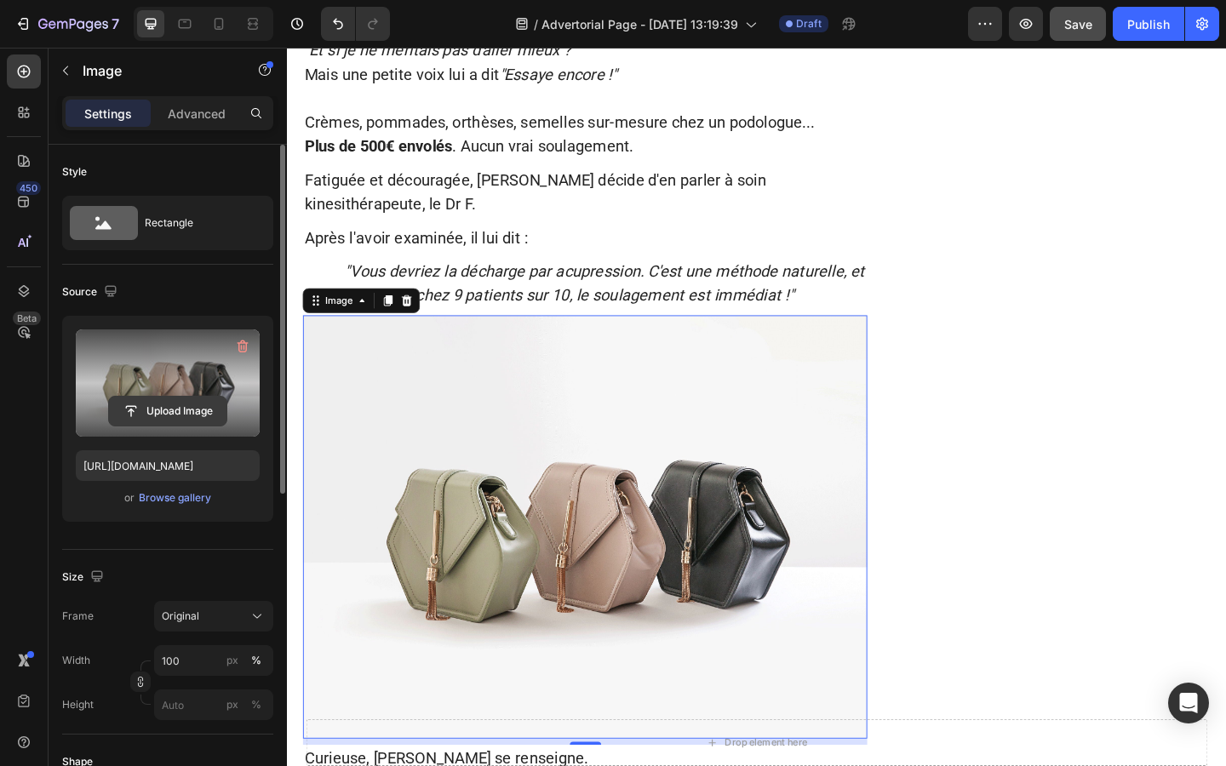
click at [147, 419] on input "file" at bounding box center [167, 411] width 117 height 29
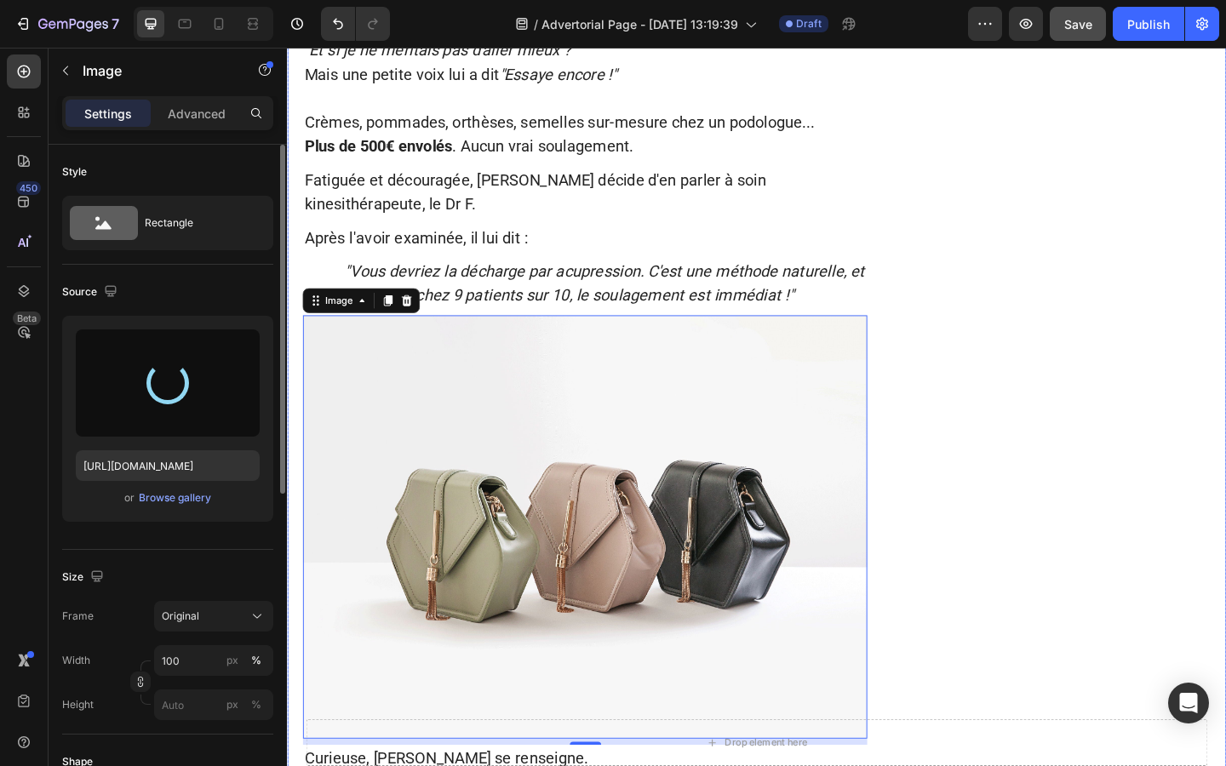
type input "https://cdn.shopify.com/s/files/1/0927/4104/2559/files/gempages_578042650951680…"
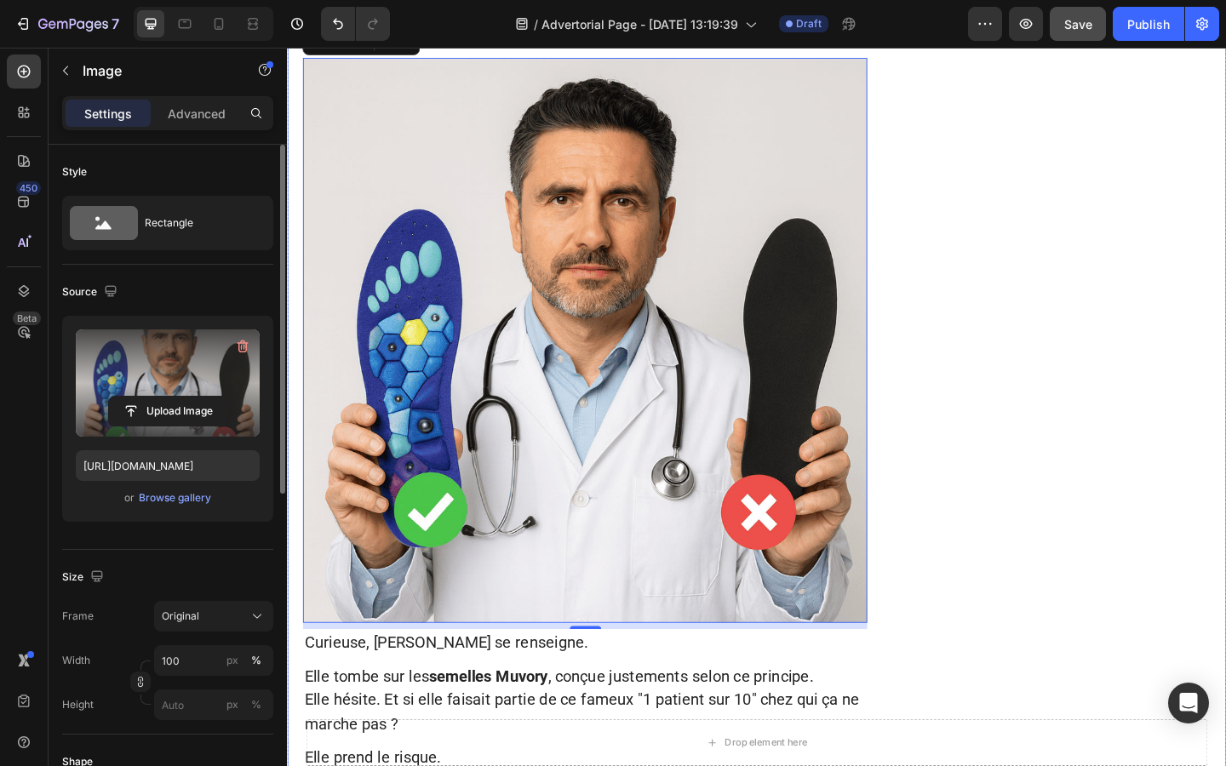
scroll to position [940, 0]
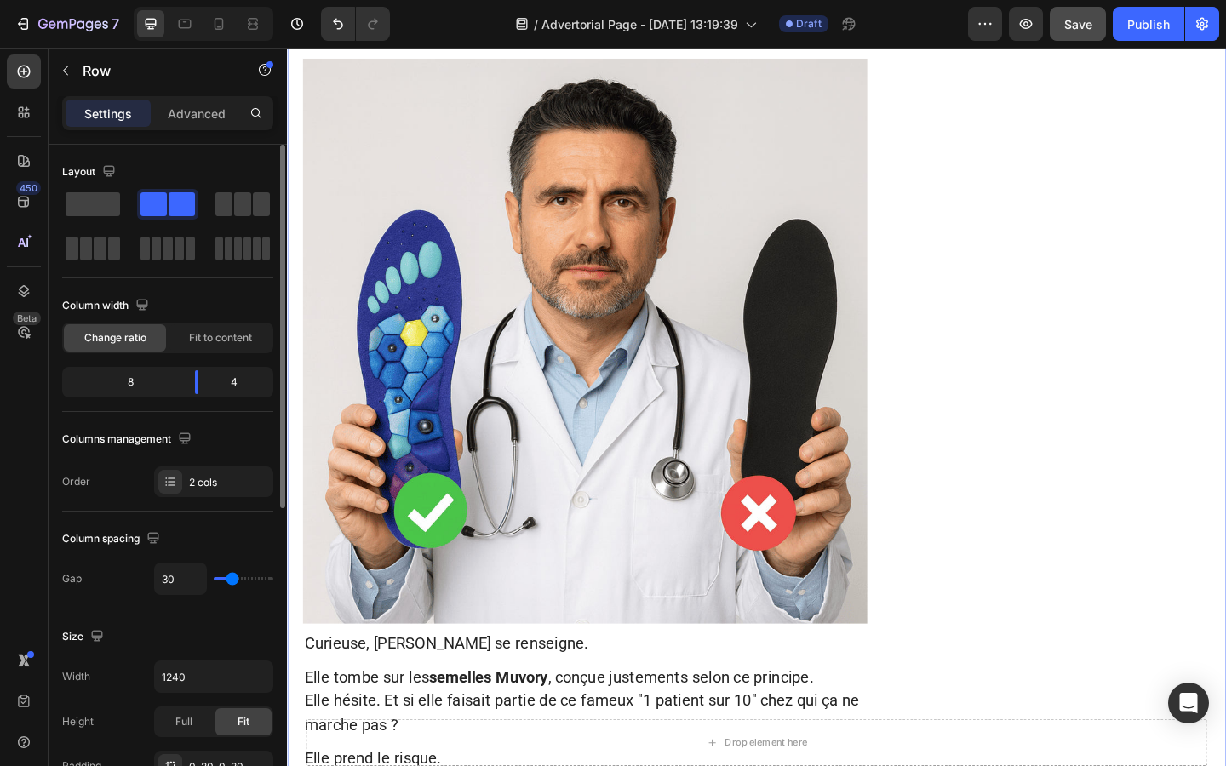
click at [1115, 519] on div "Au départ, on ne vendait rien. On distribuait des prototypes à nos proches. Et …" at bounding box center [1130, 737] width 321 height 3174
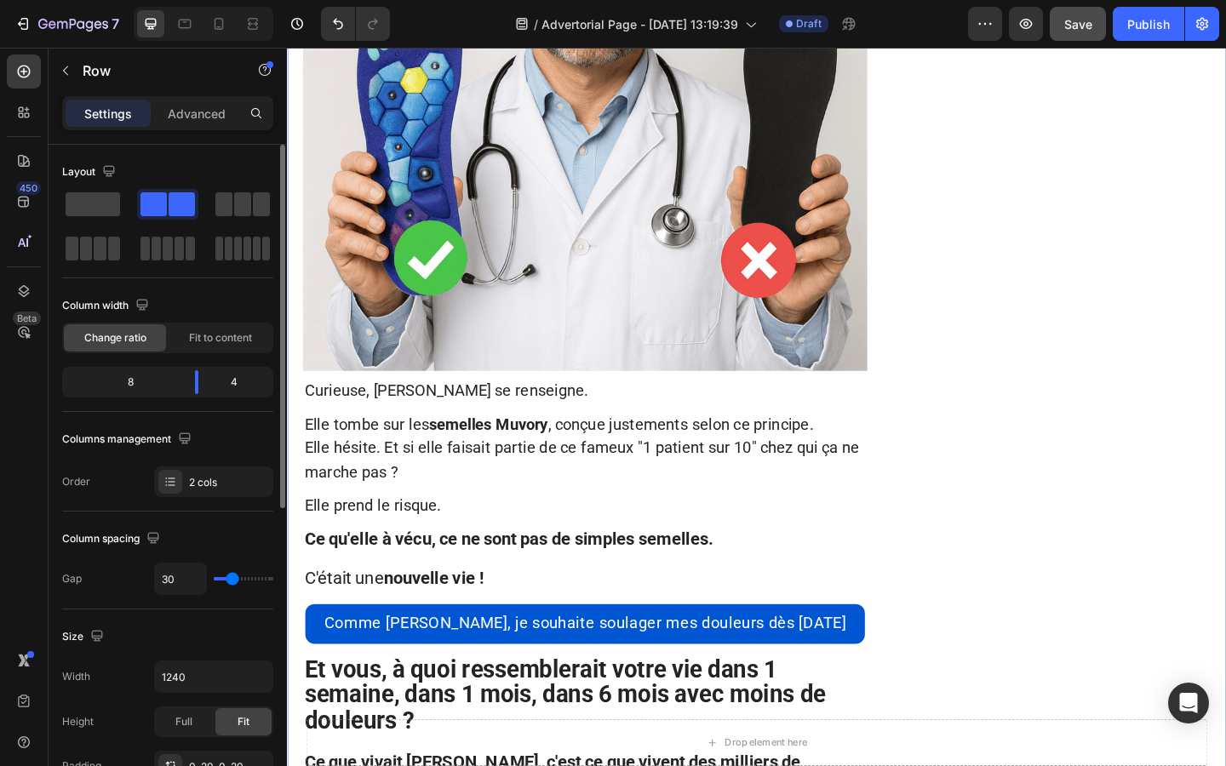
scroll to position [1263, 0]
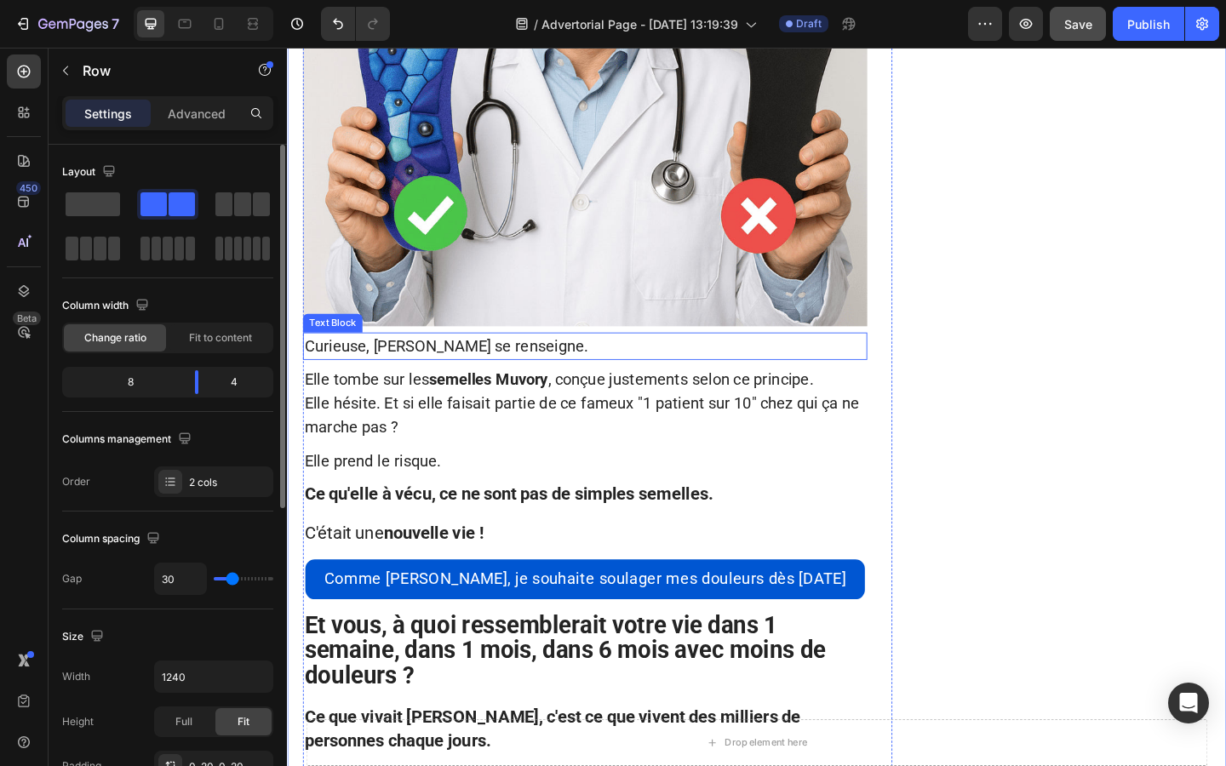
click at [704, 359] on p "Curieuse, [PERSON_NAME] se renseigne." at bounding box center [611, 372] width 610 height 26
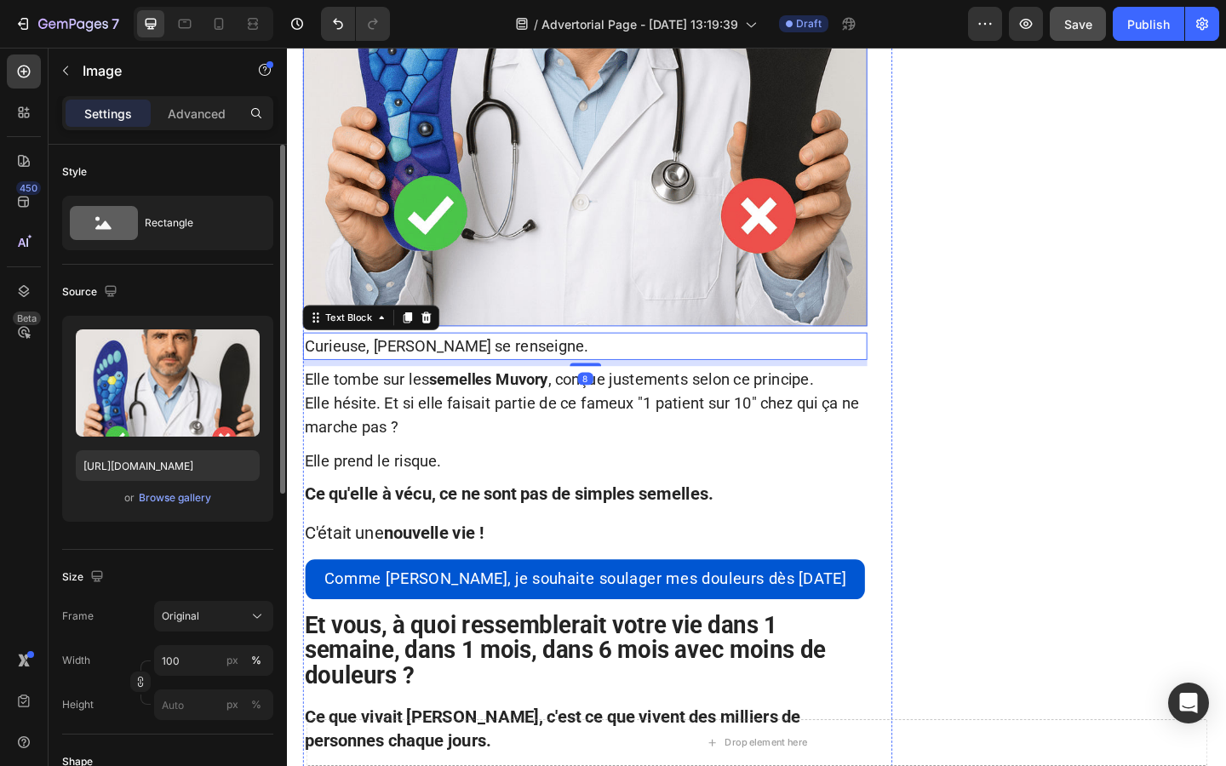
click at [615, 289] on img at bounding box center [611, 43] width 614 height 614
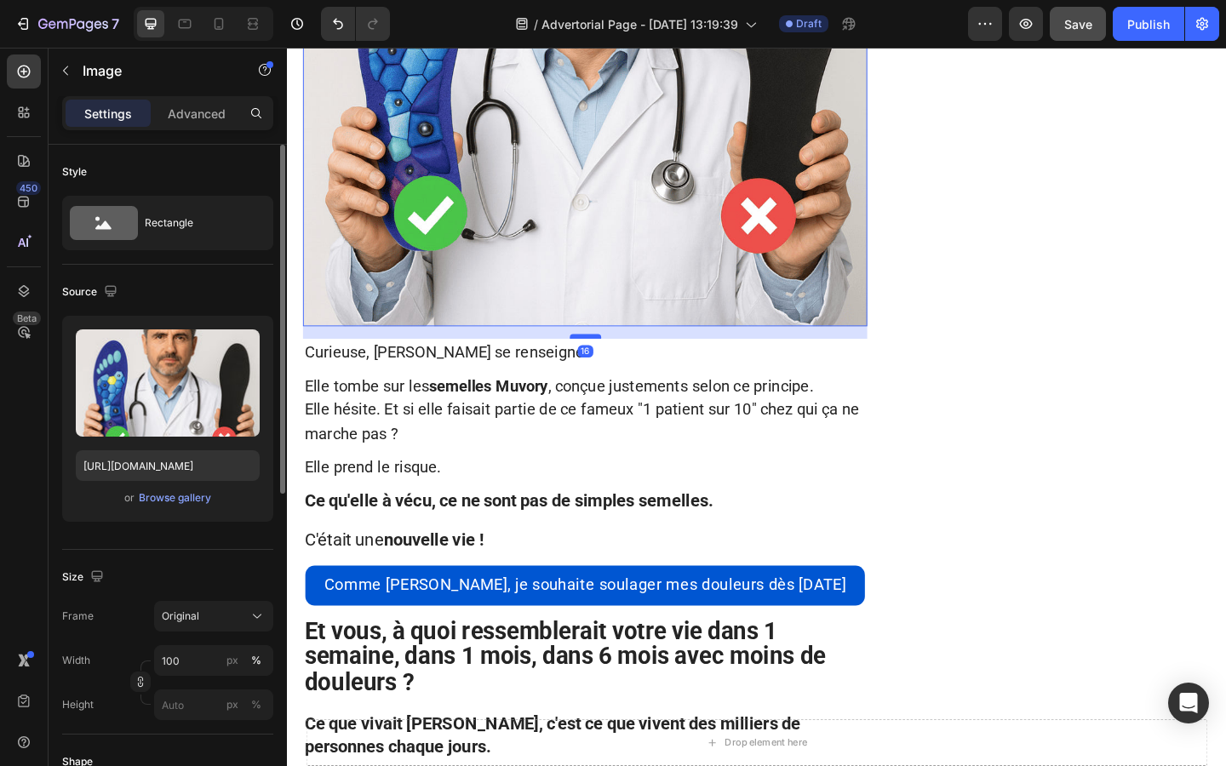
click at [611, 359] on div at bounding box center [611, 361] width 34 height 5
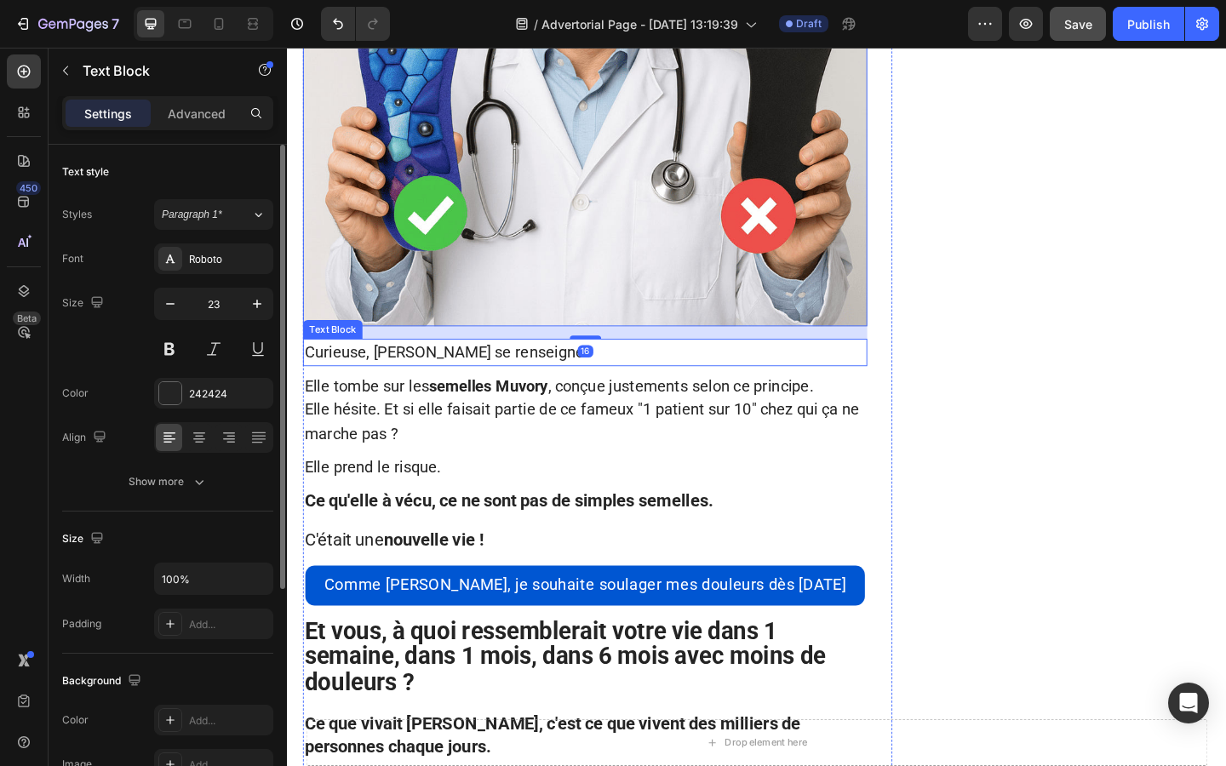
click at [809, 405] on span "Elle tombe sur les semelles Muvory , conçue justements selon ce principe." at bounding box center [582, 415] width 553 height 20
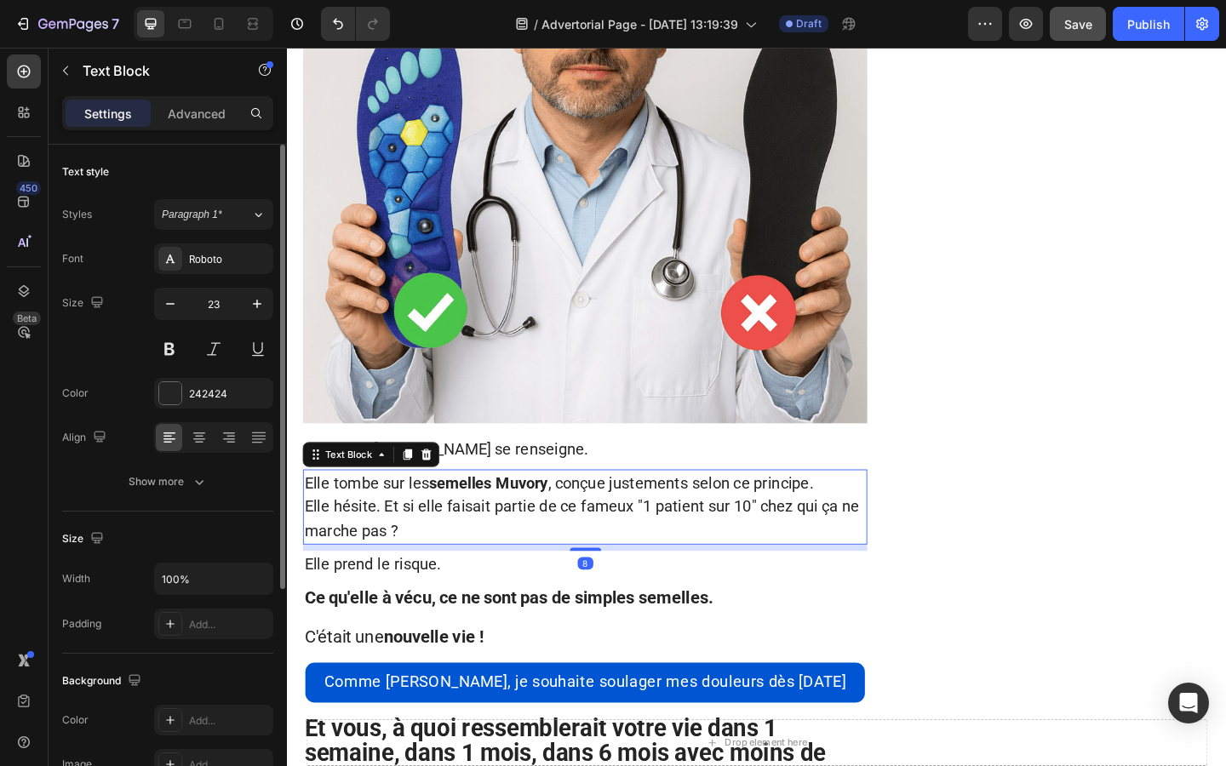
scroll to position [680, 0]
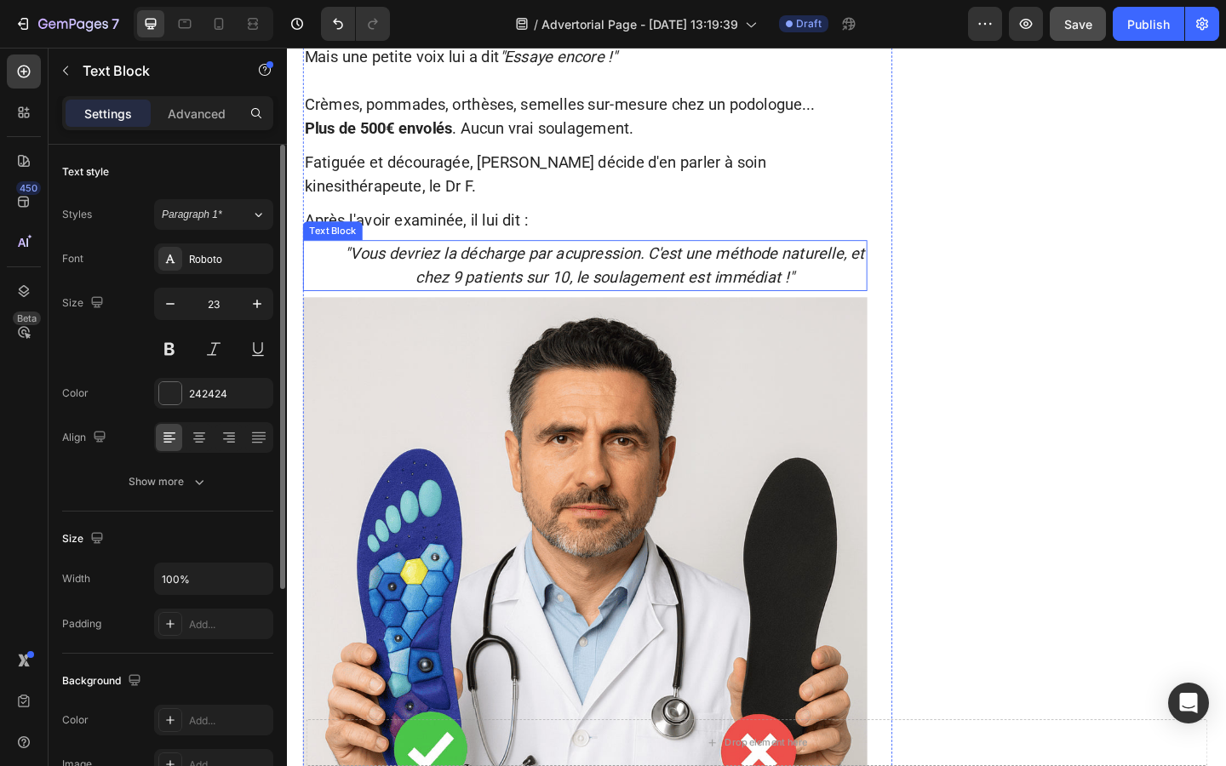
click at [635, 261] on span ""Vous devriez la décharge par acupression. C'est une méthode naturelle, et chez…" at bounding box center [632, 284] width 565 height 47
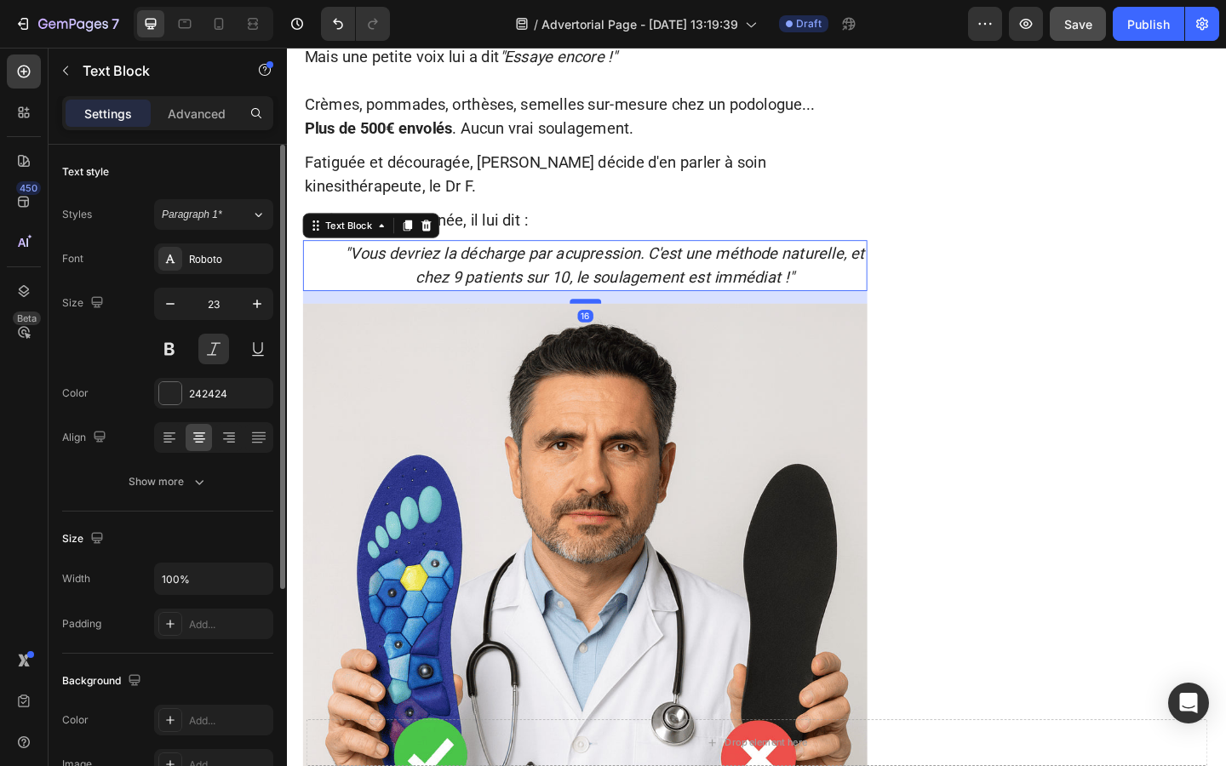
click at [603, 321] on div at bounding box center [611, 323] width 34 height 5
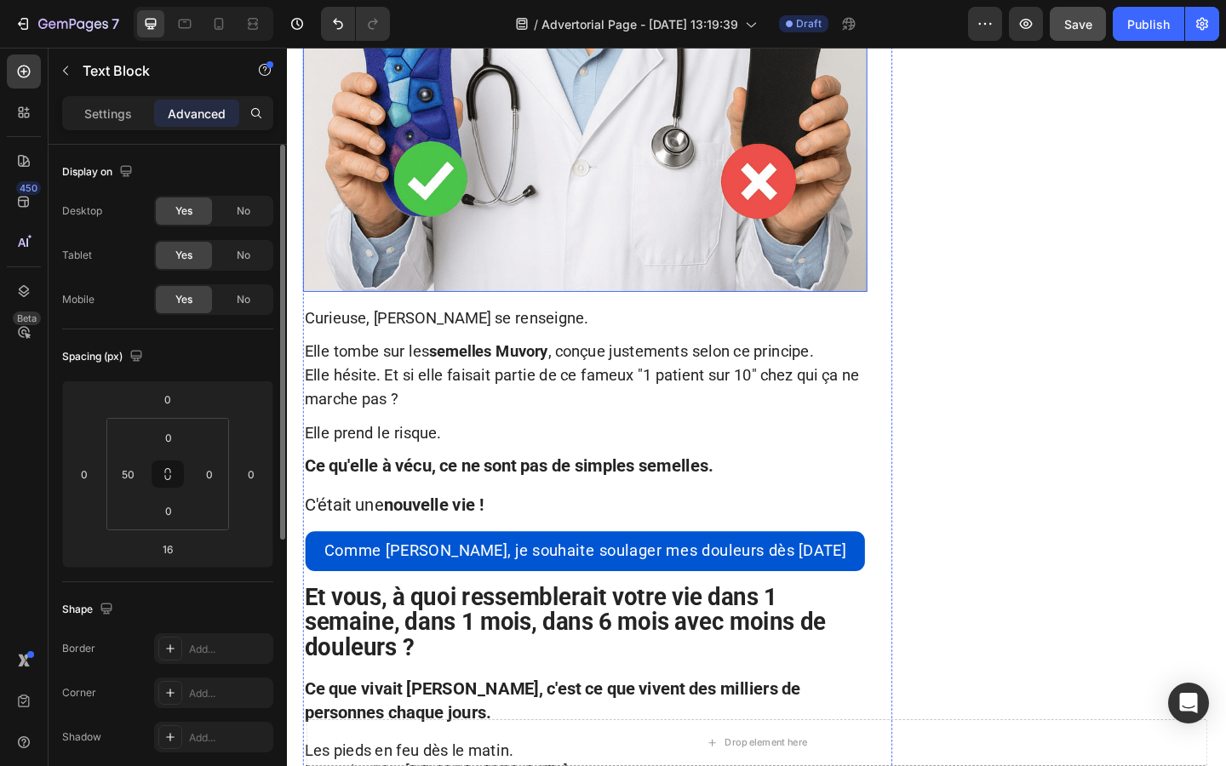
scroll to position [1309, 0]
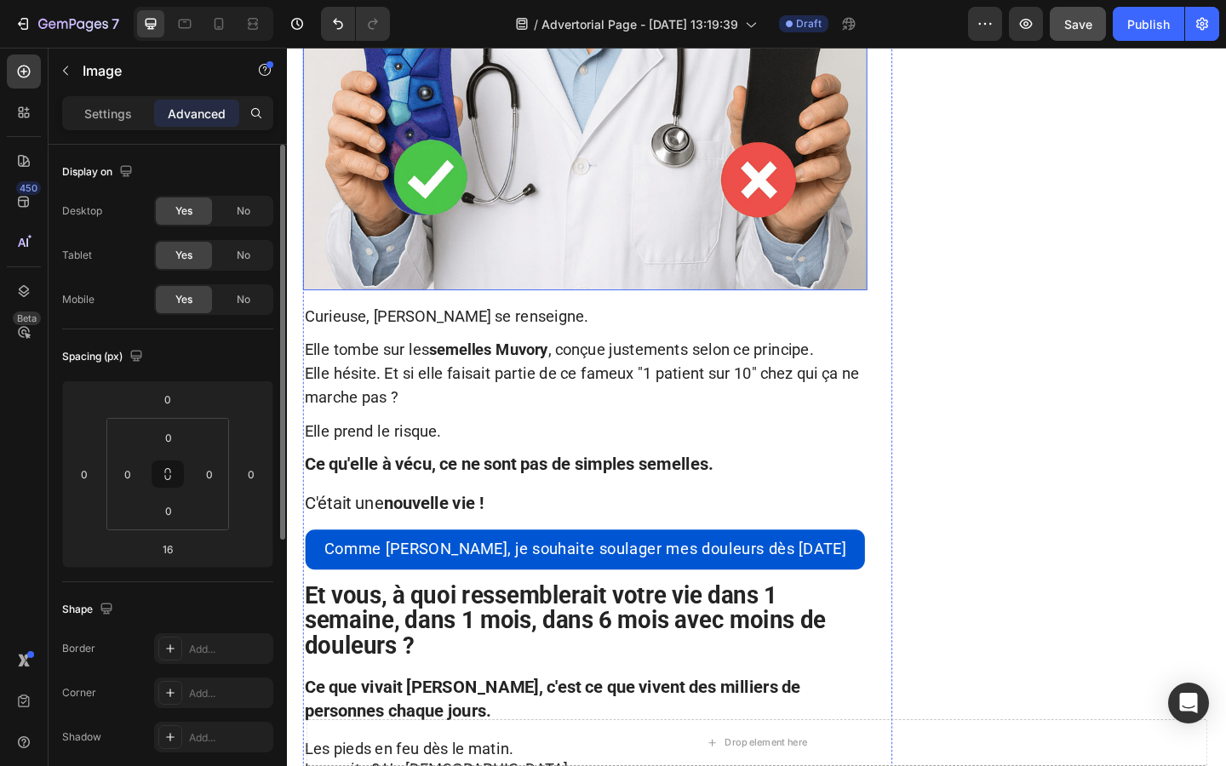
click at [582, 229] on img at bounding box center [611, 4] width 614 height 614
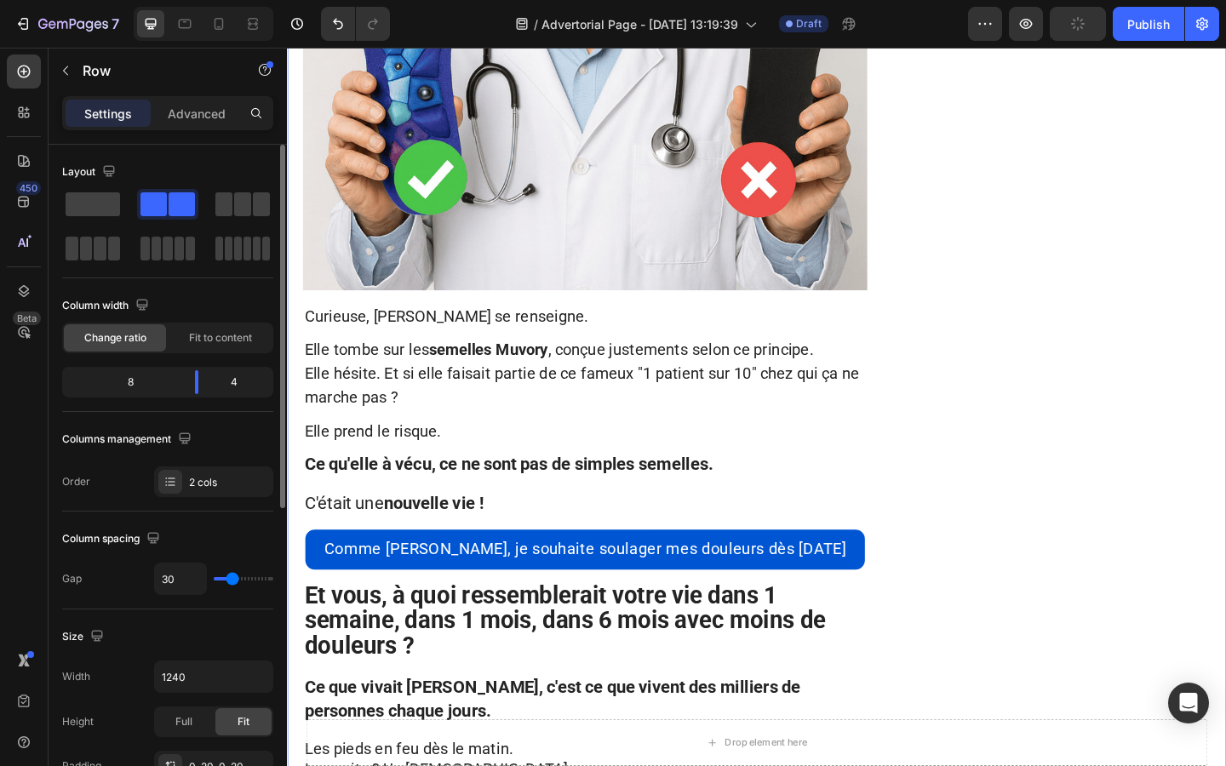
click at [1057, 300] on div "Au départ, on ne vendait rien. On distribuait des prototypes à nos proches. Et …" at bounding box center [1130, 374] width 321 height 3188
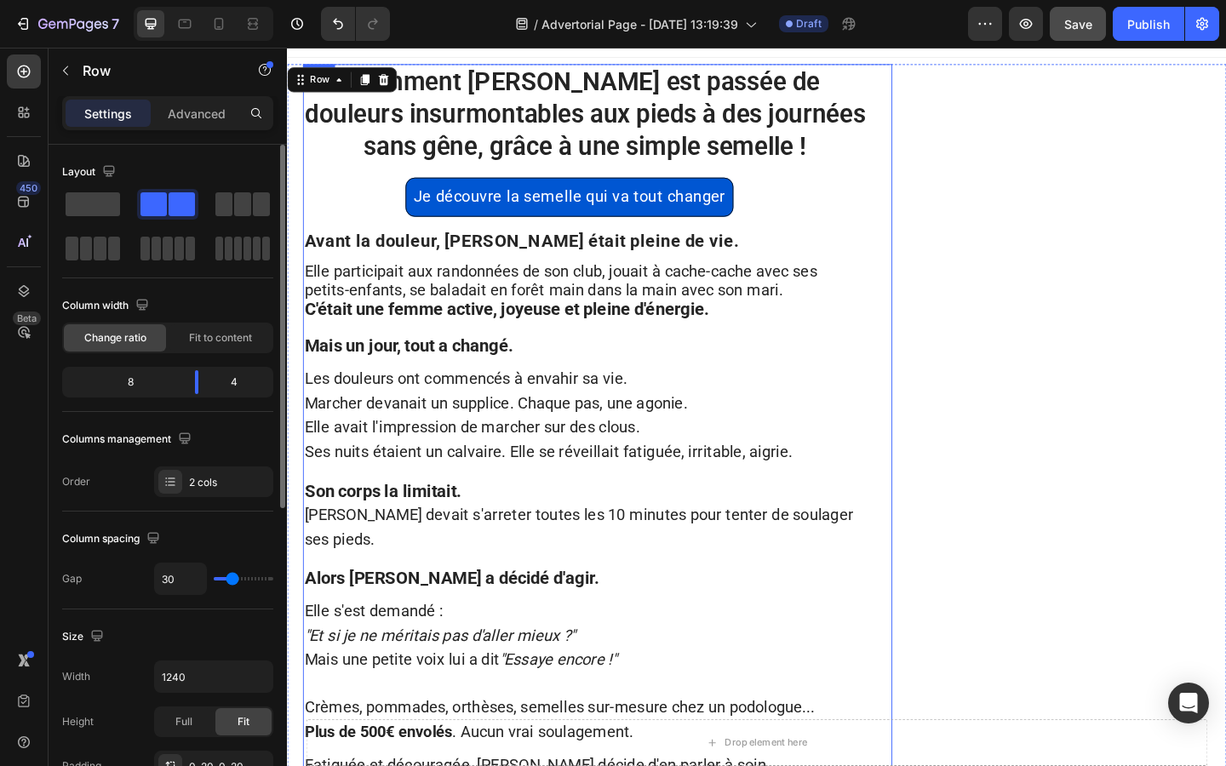
scroll to position [19, 0]
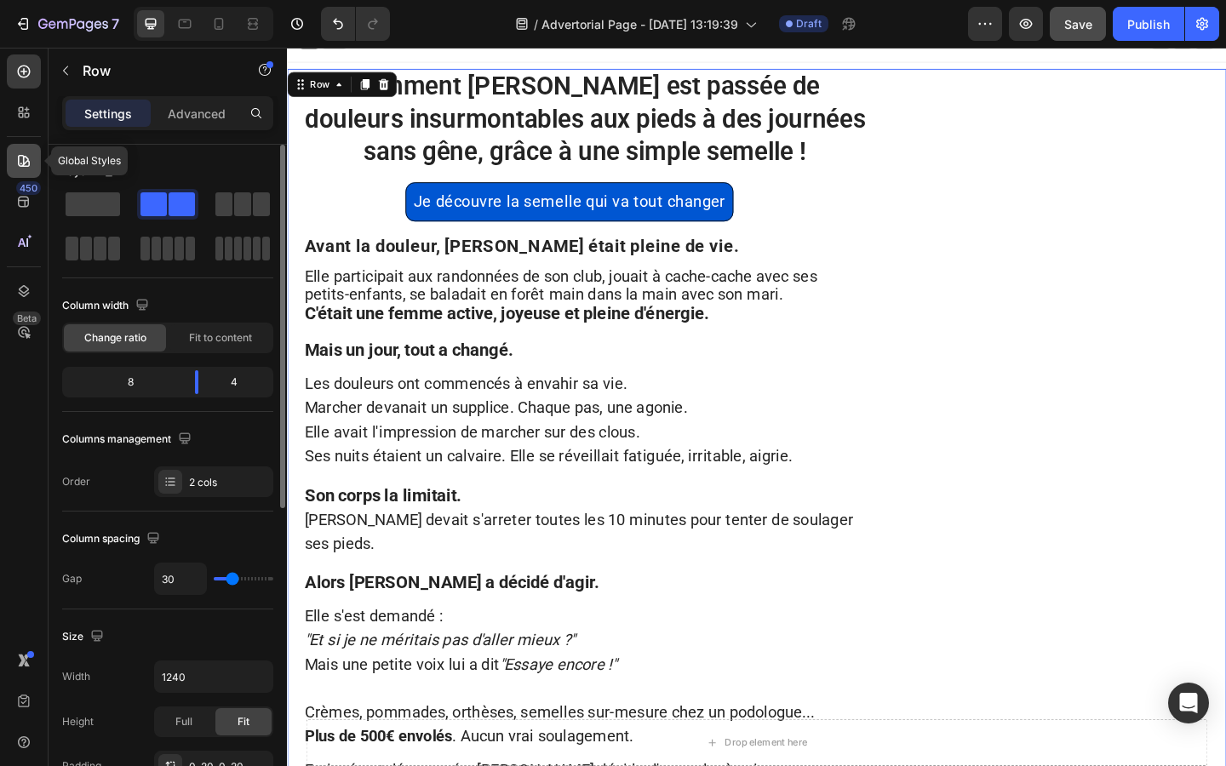
click at [29, 169] on icon at bounding box center [23, 160] width 17 height 17
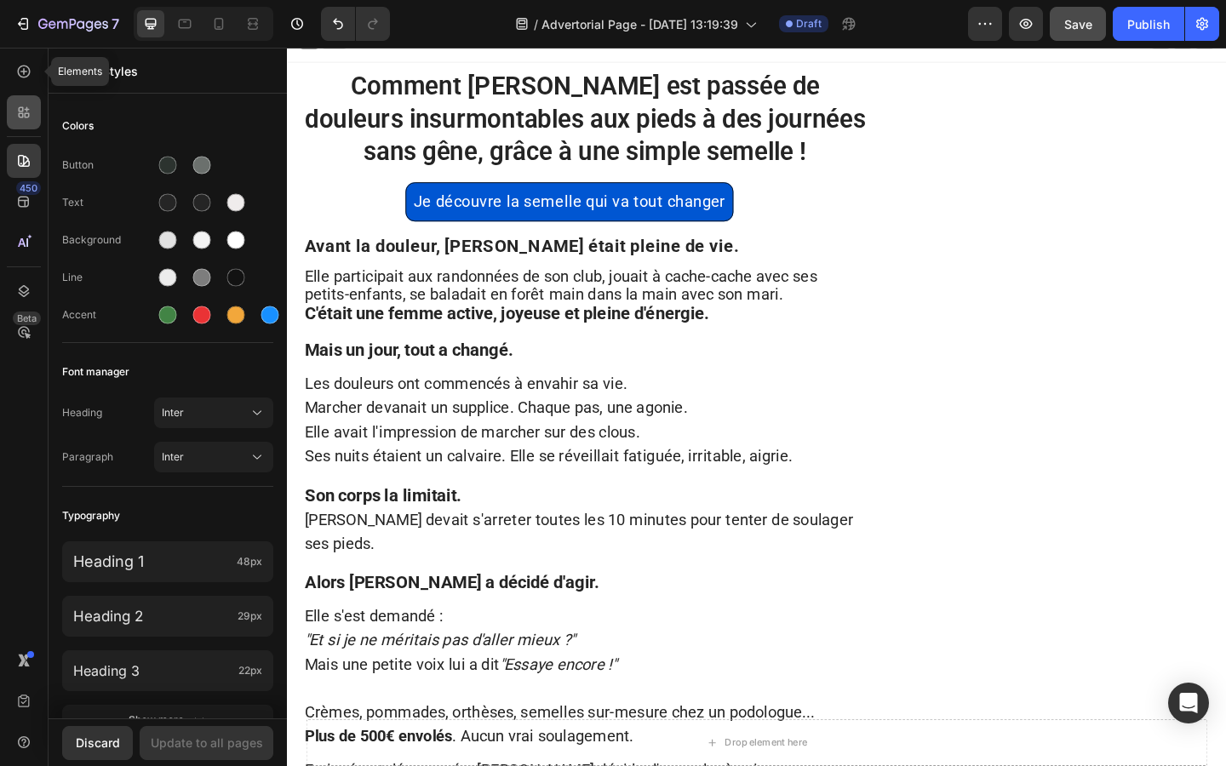
click at [20, 113] on icon at bounding box center [21, 115] width 5 height 5
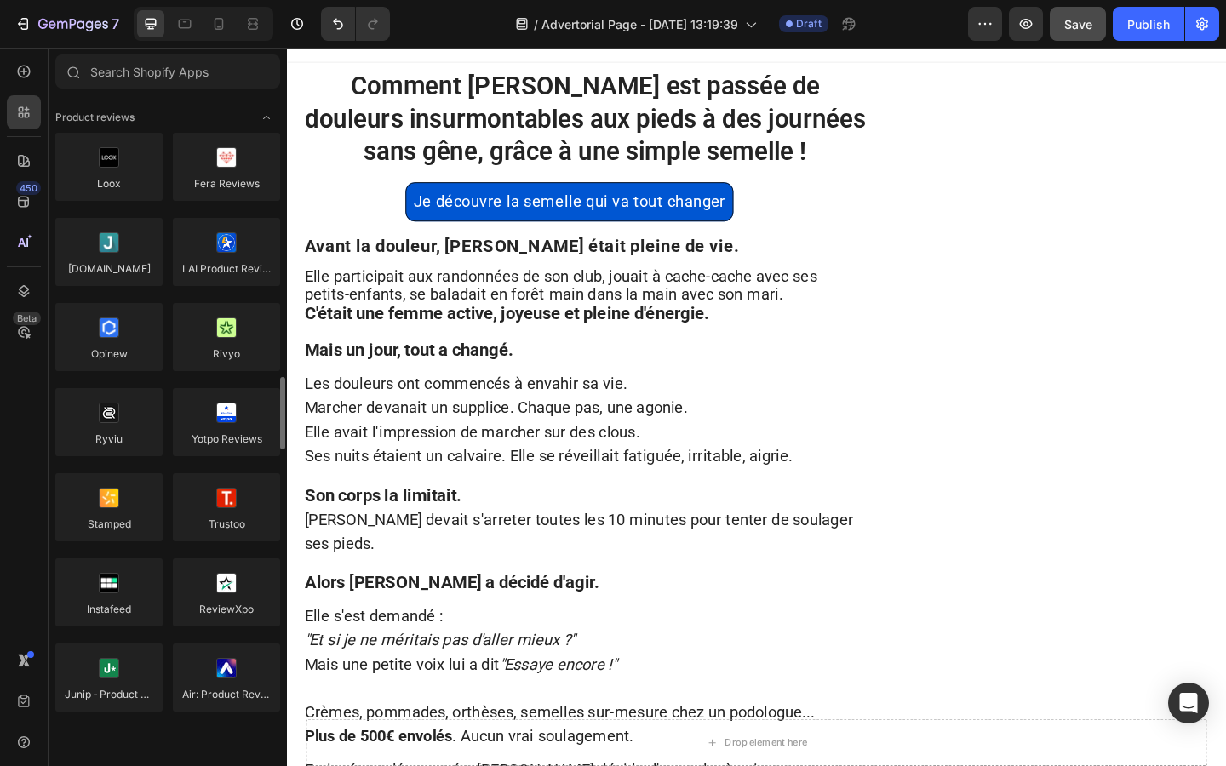
scroll to position [253, 0]
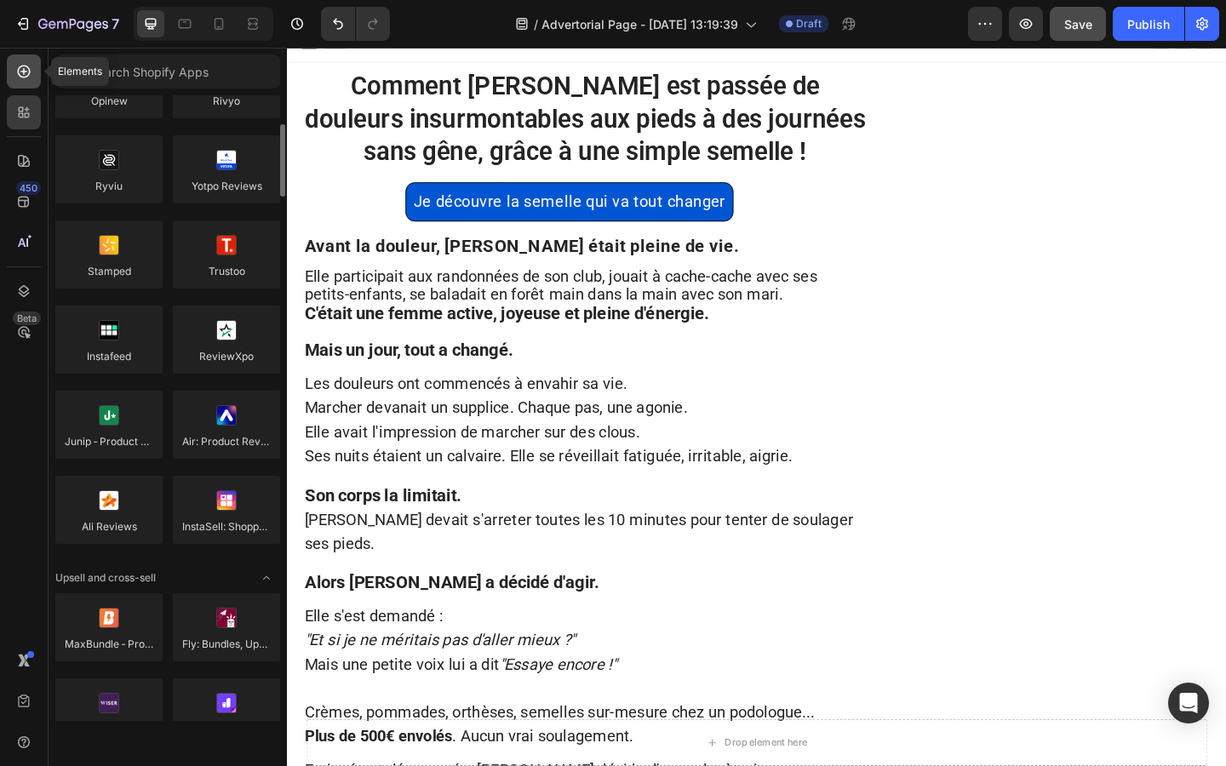
click at [28, 74] on icon at bounding box center [24, 72] width 13 height 13
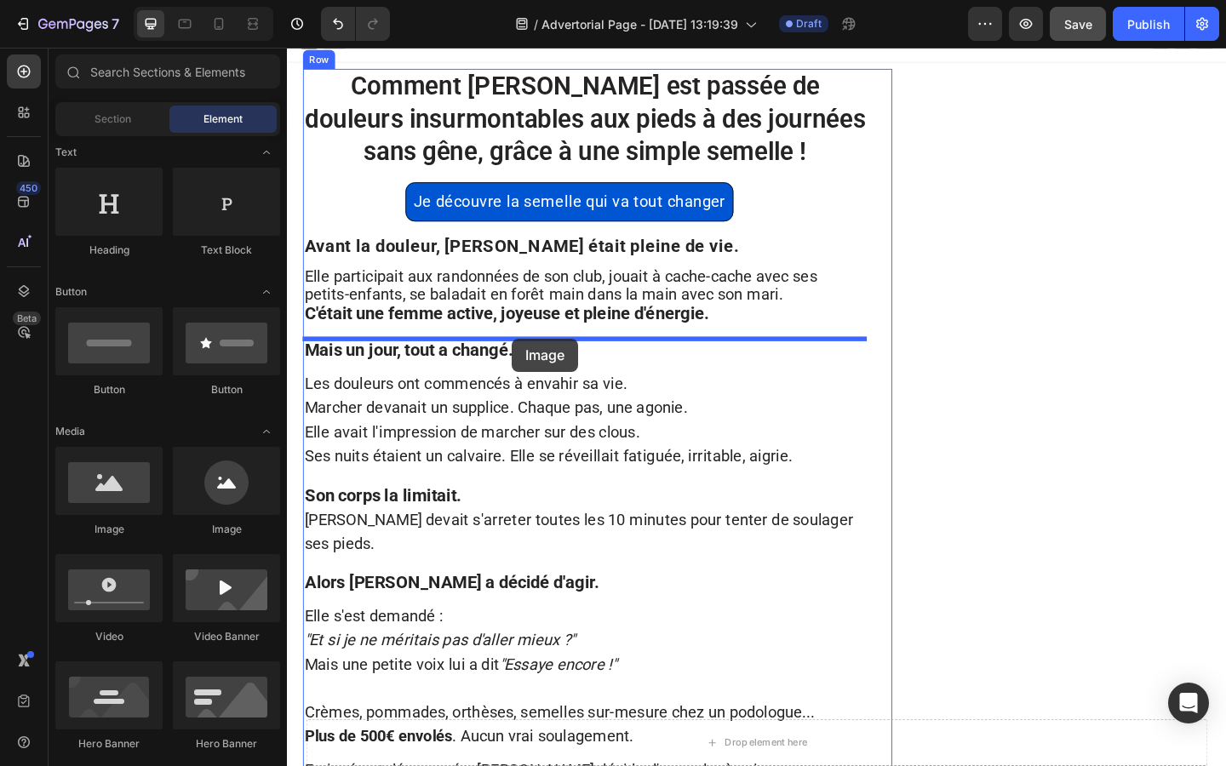
drag, startPoint x: 388, startPoint y: 546, endPoint x: 531, endPoint y: 365, distance: 230.9
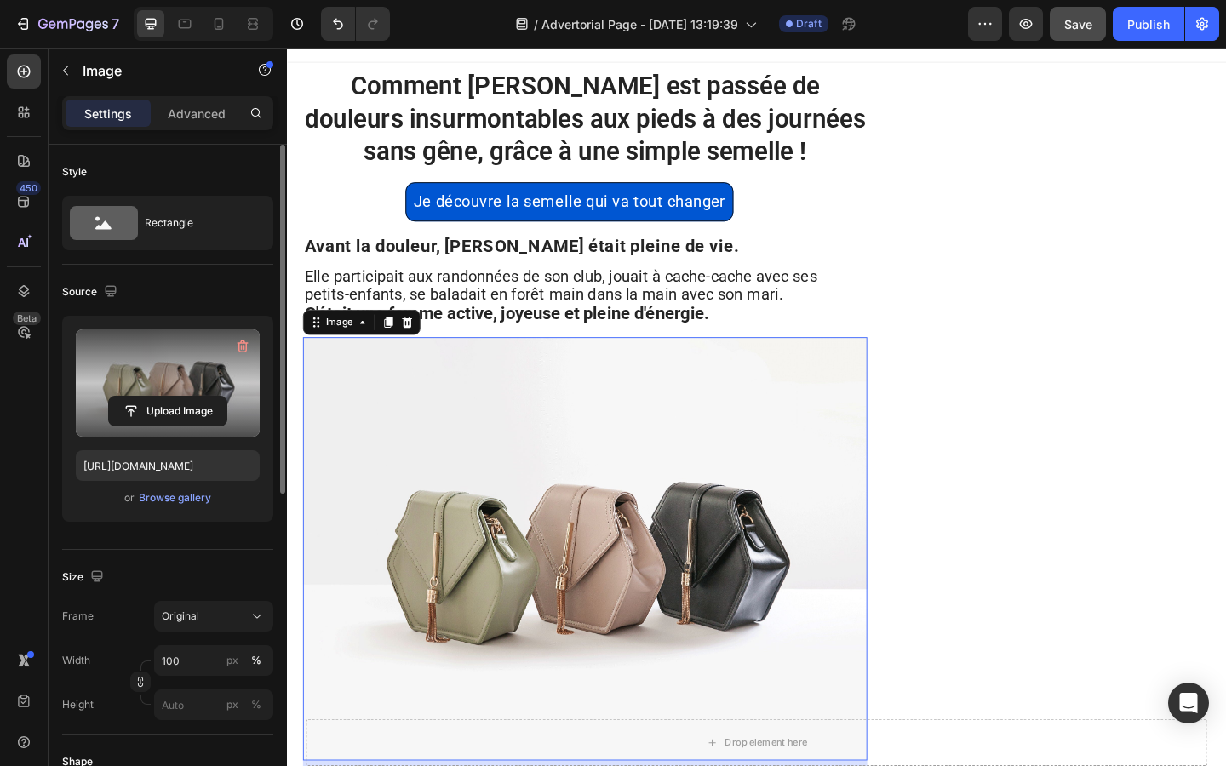
click at [207, 379] on label at bounding box center [168, 382] width 184 height 107
click at [207, 397] on input "file" at bounding box center [167, 411] width 117 height 29
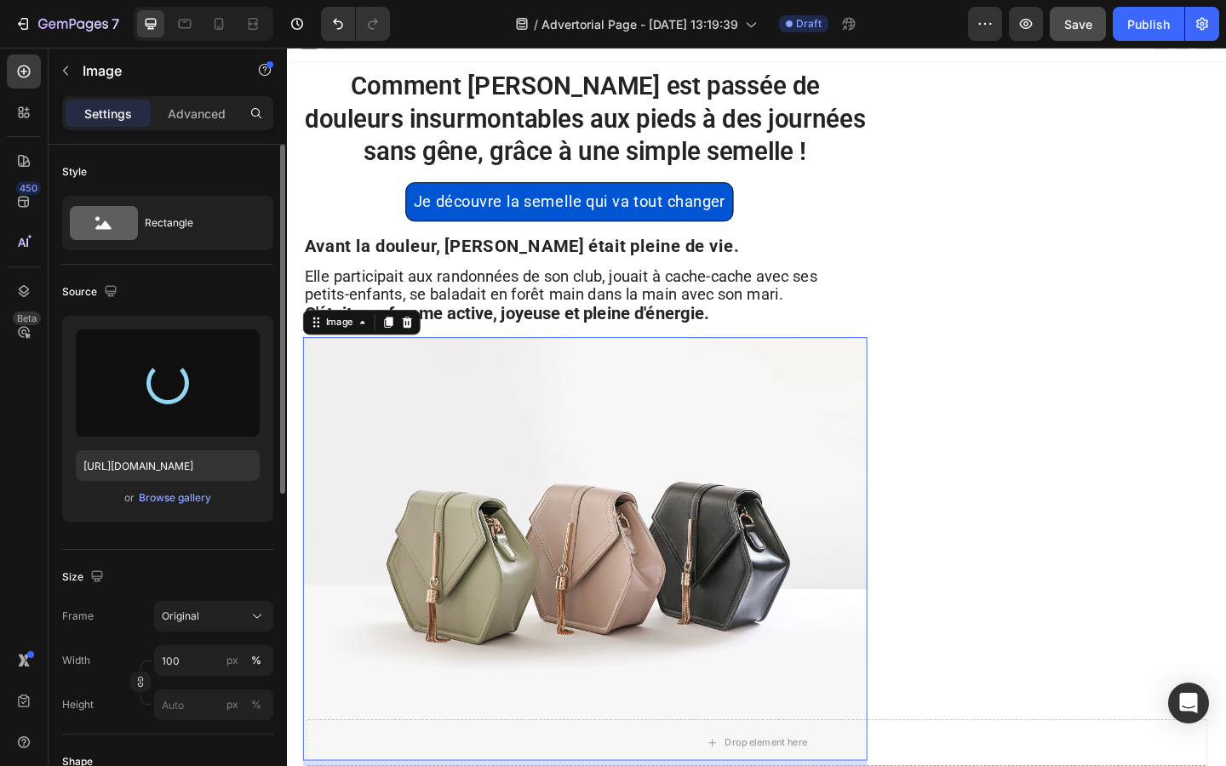
type input "https://cdn.shopify.com/s/files/1/0927/4104/2559/files/gempages_578042650951680…"
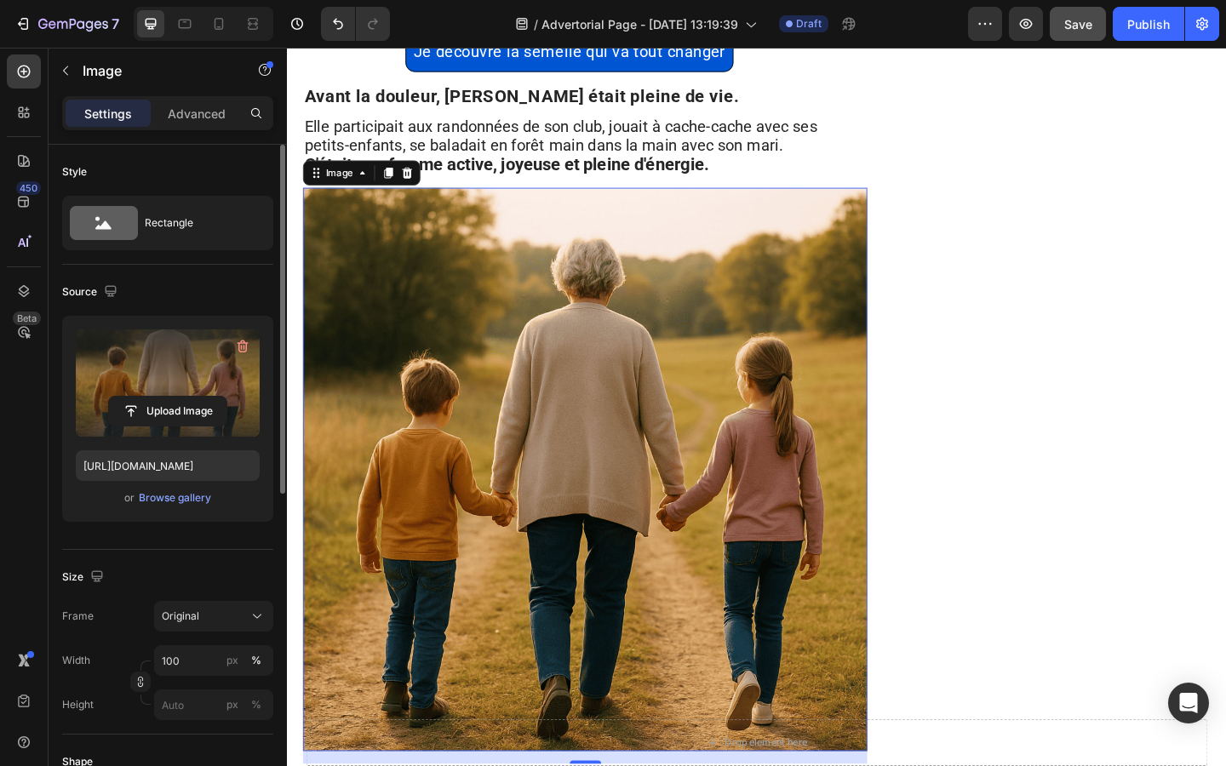
scroll to position [225, 0]
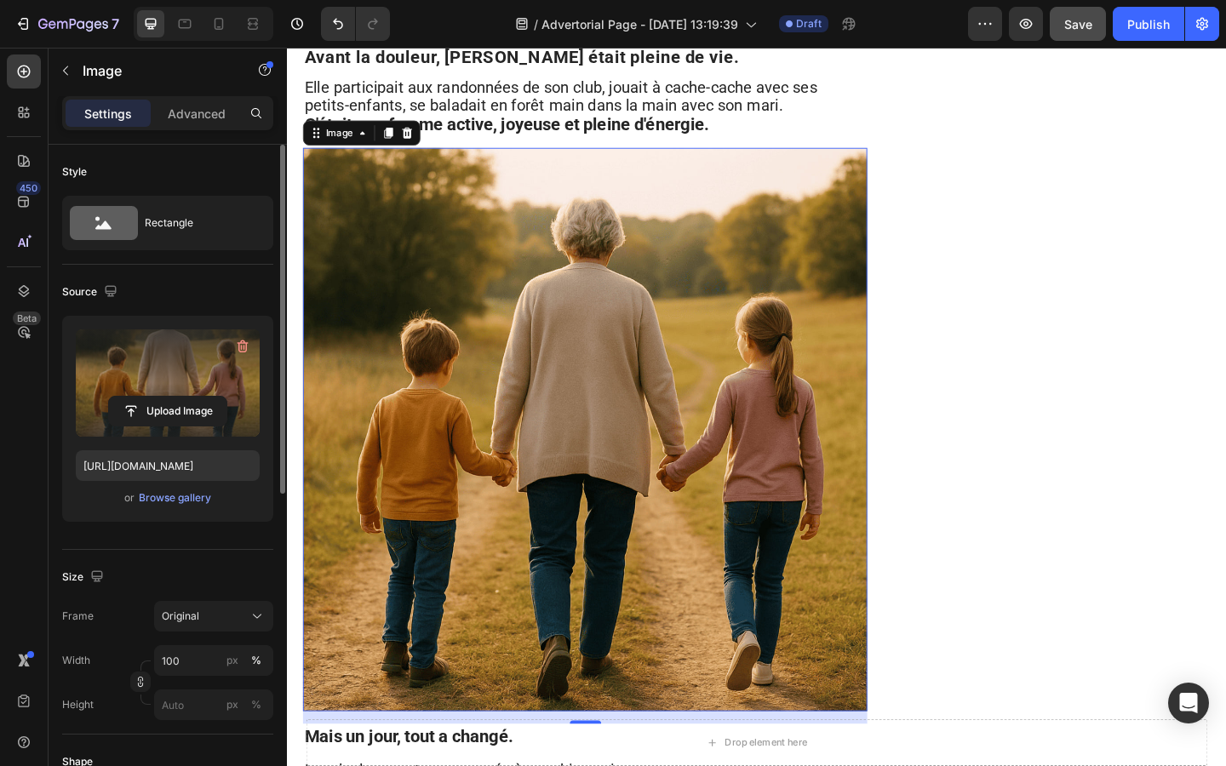
click at [917, 765] on img at bounding box center [611, 463] width 614 height 613
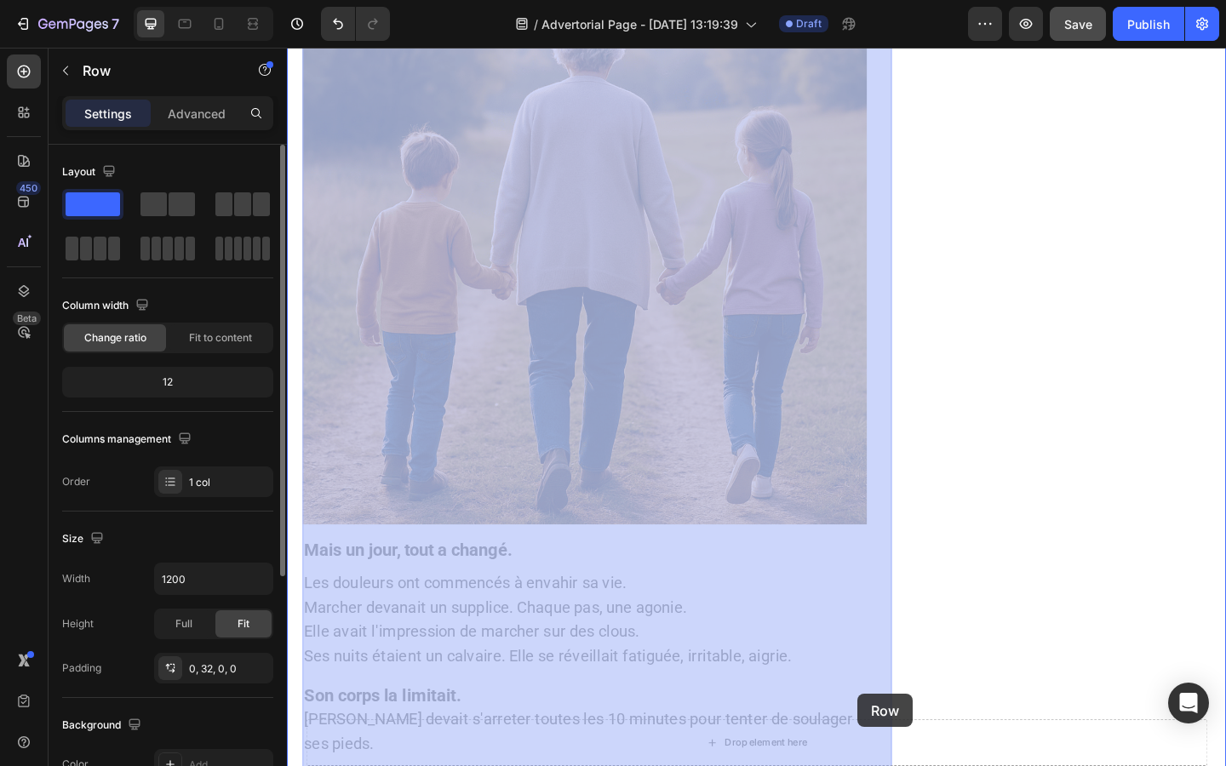
scroll to position [579, 0]
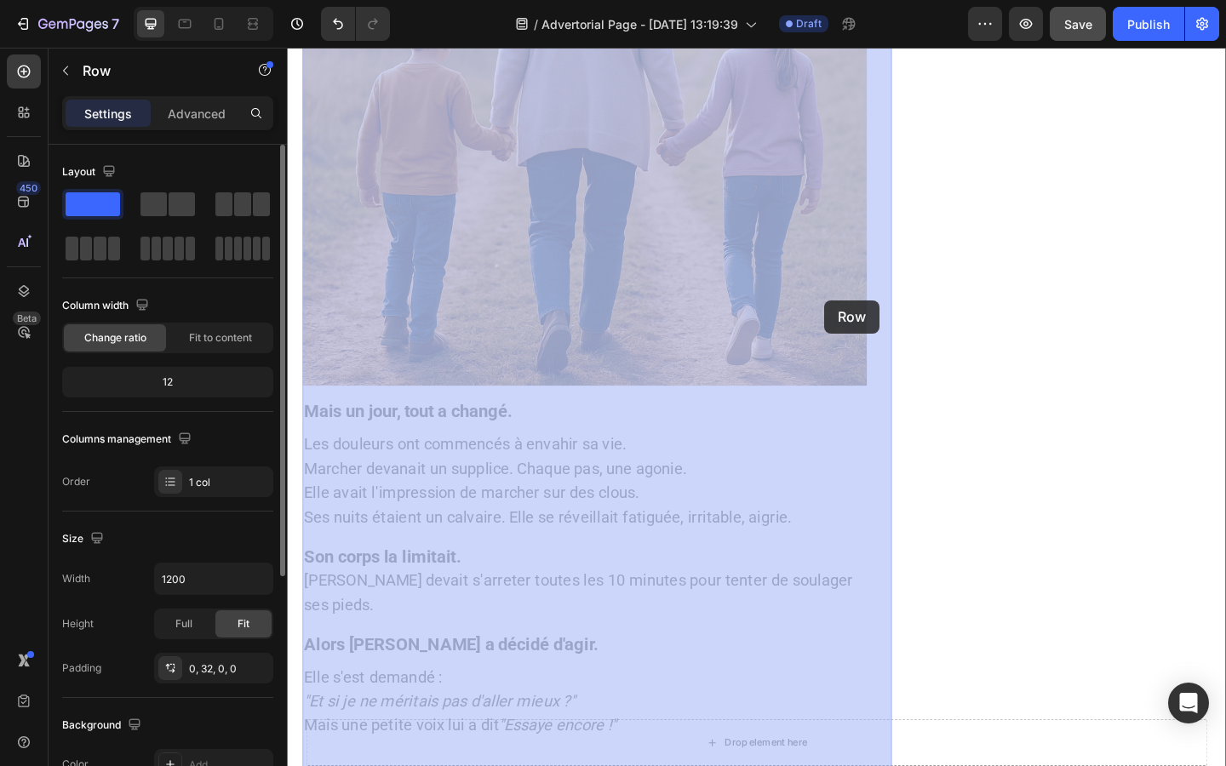
drag, startPoint x: 918, startPoint y: 769, endPoint x: 872, endPoint y: 323, distance: 449.3
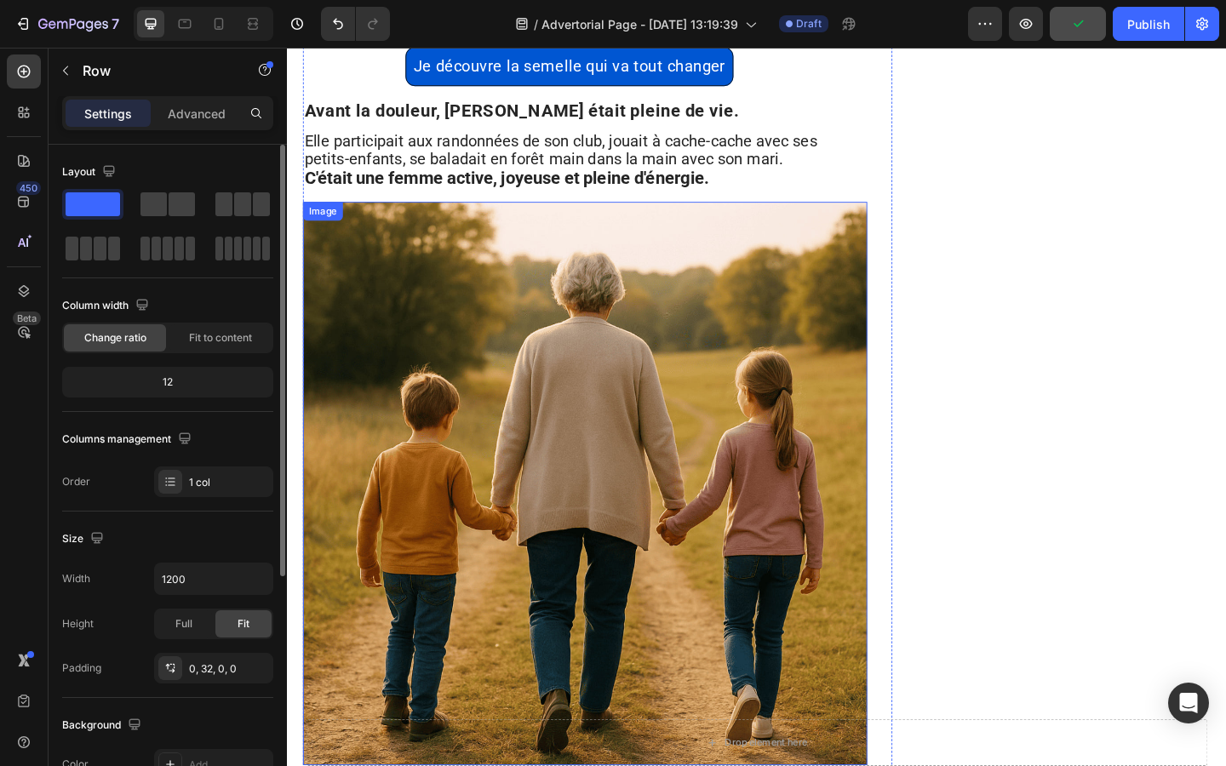
scroll to position [0, 0]
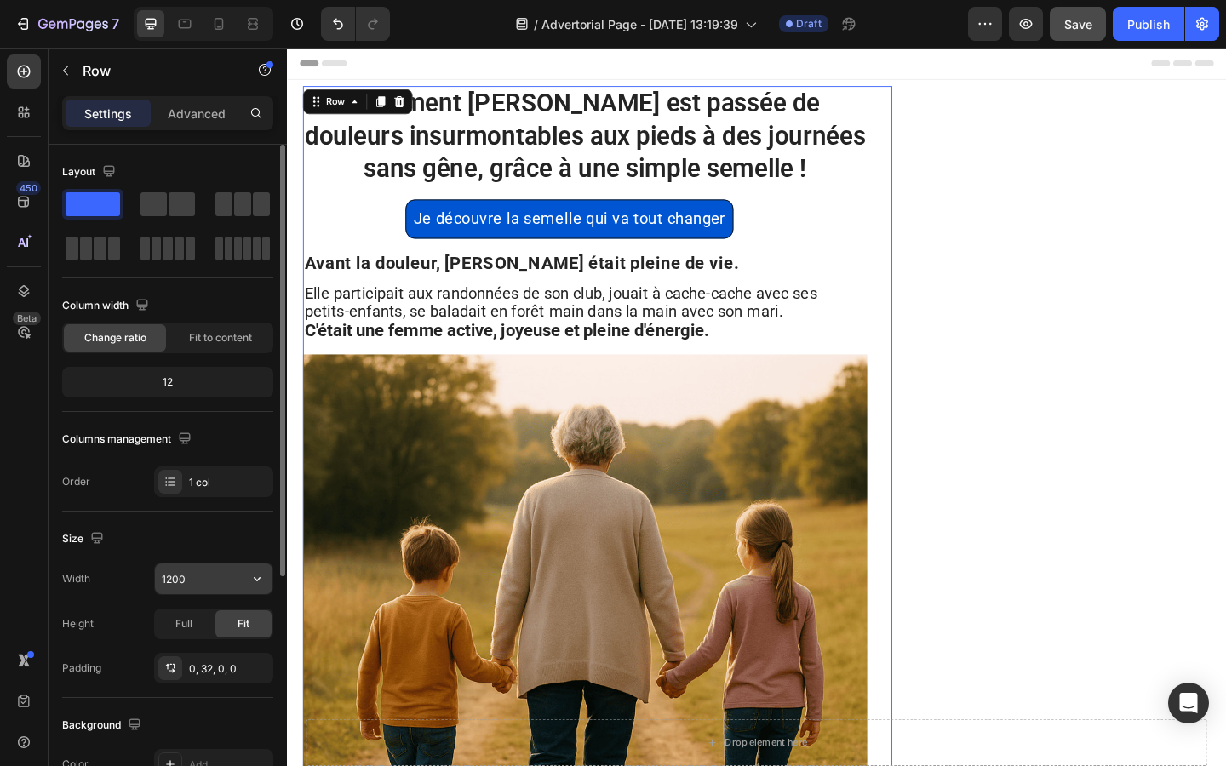
click at [192, 573] on input "1200" at bounding box center [213, 578] width 117 height 31
click at [260, 580] on icon "button" at bounding box center [257, 578] width 17 height 17
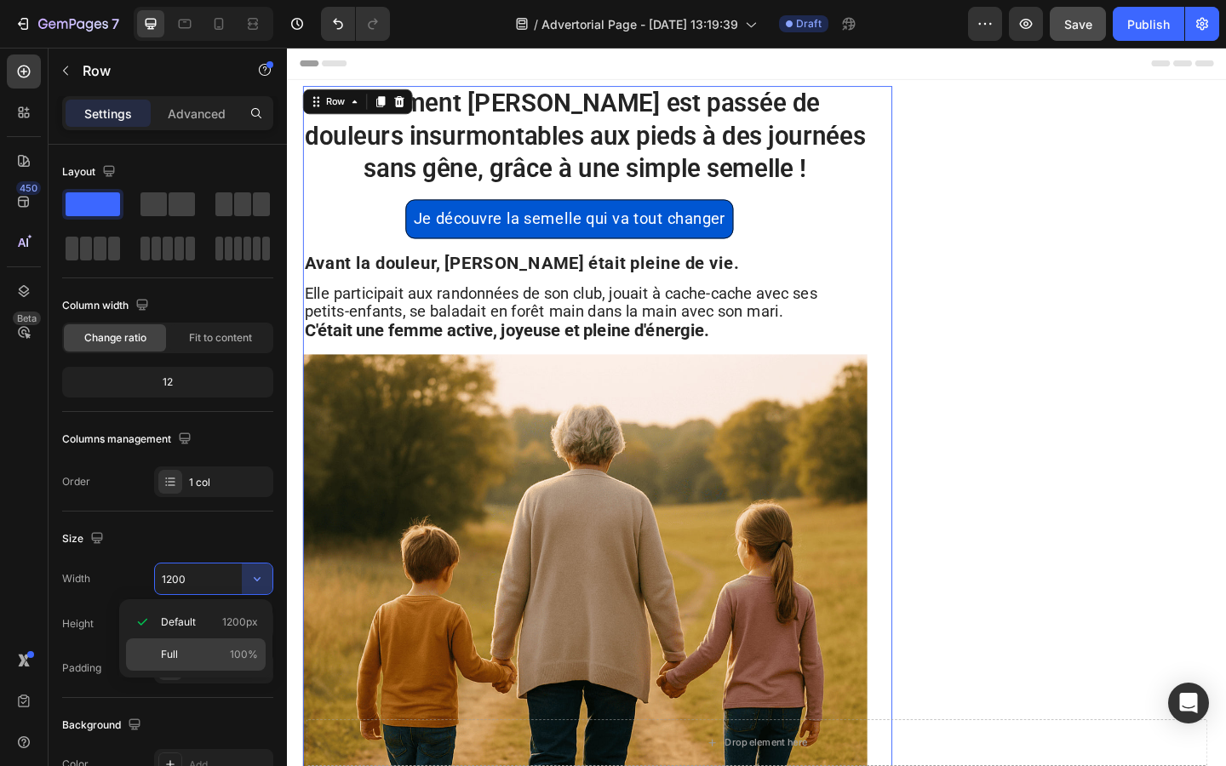
click at [246, 640] on div "Full 100%" at bounding box center [196, 654] width 140 height 32
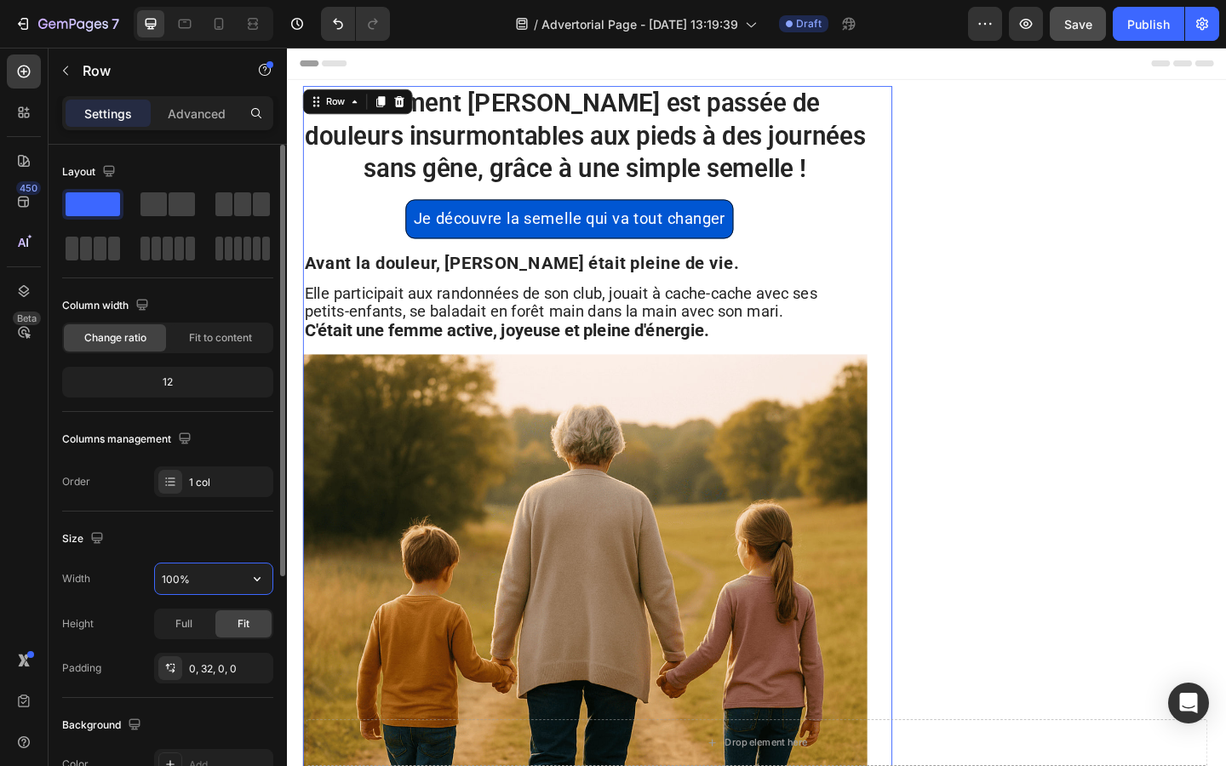
click at [224, 586] on input "100%" at bounding box center [213, 578] width 117 height 31
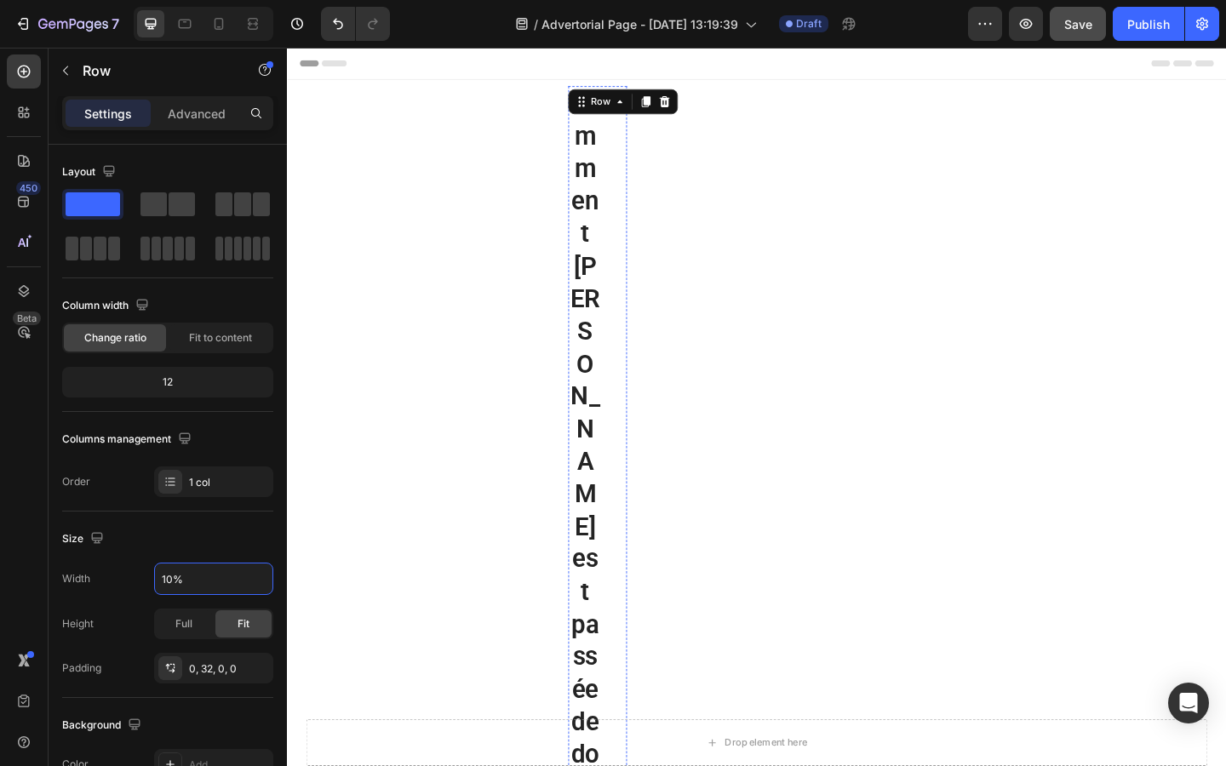
type input "100%"
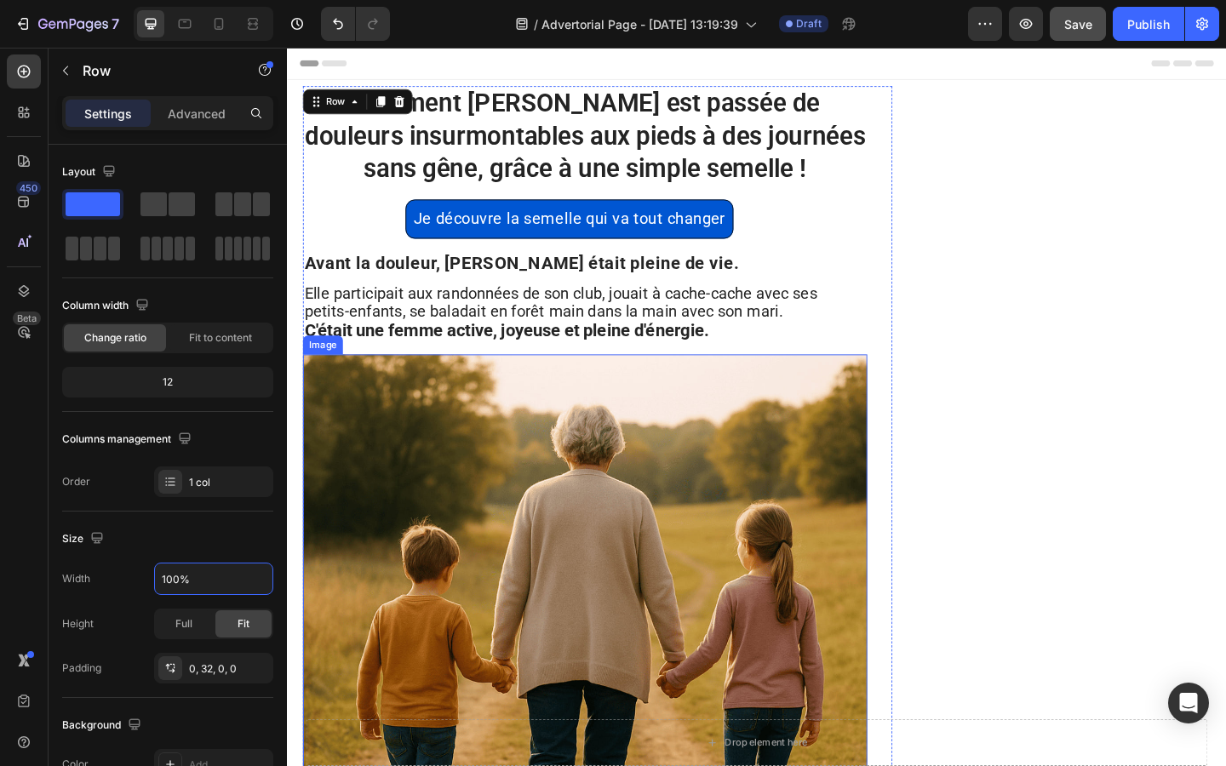
click at [647, 602] on img at bounding box center [611, 687] width 614 height 613
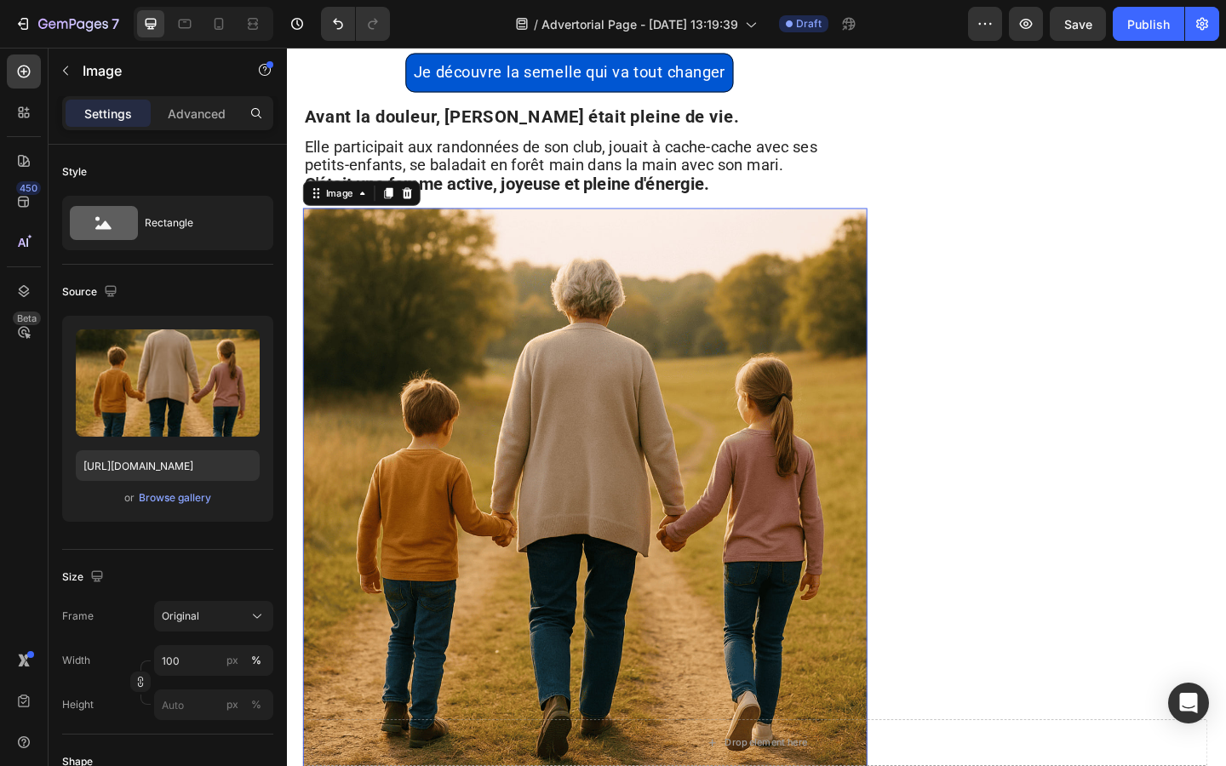
scroll to position [163, 0]
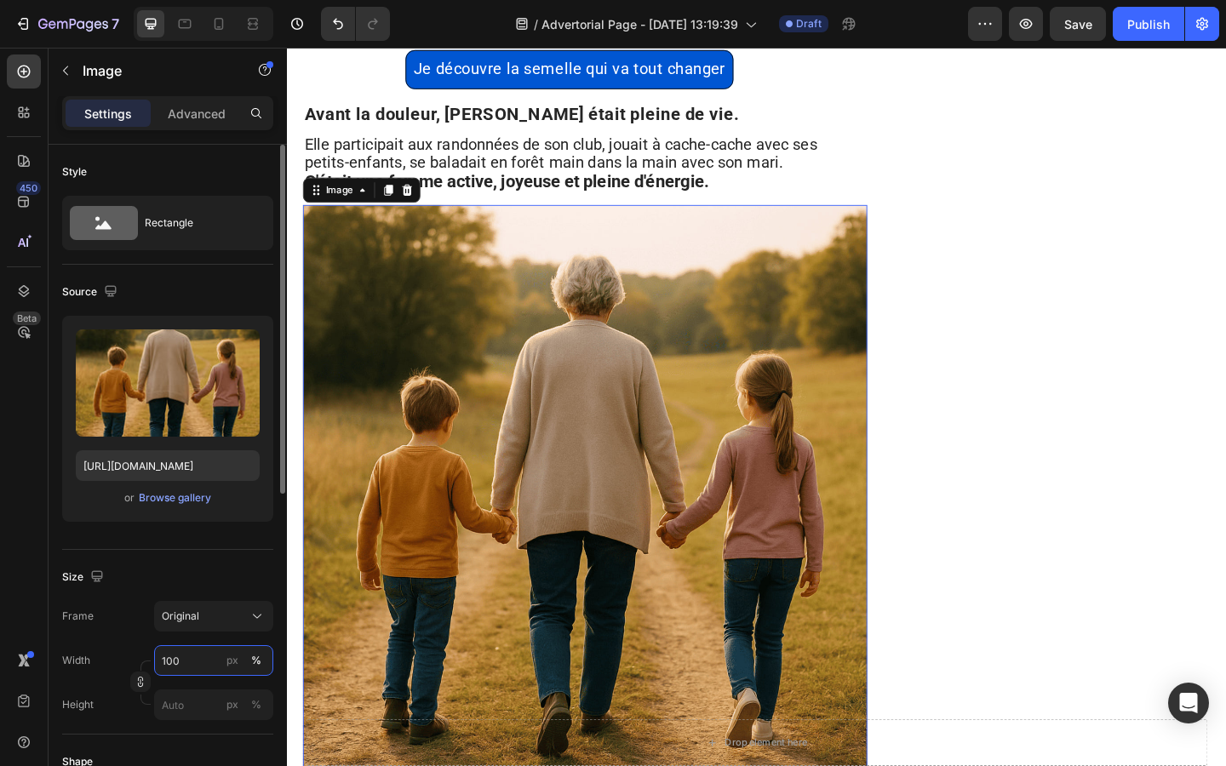
click at [186, 665] on input "100" at bounding box center [213, 660] width 119 height 31
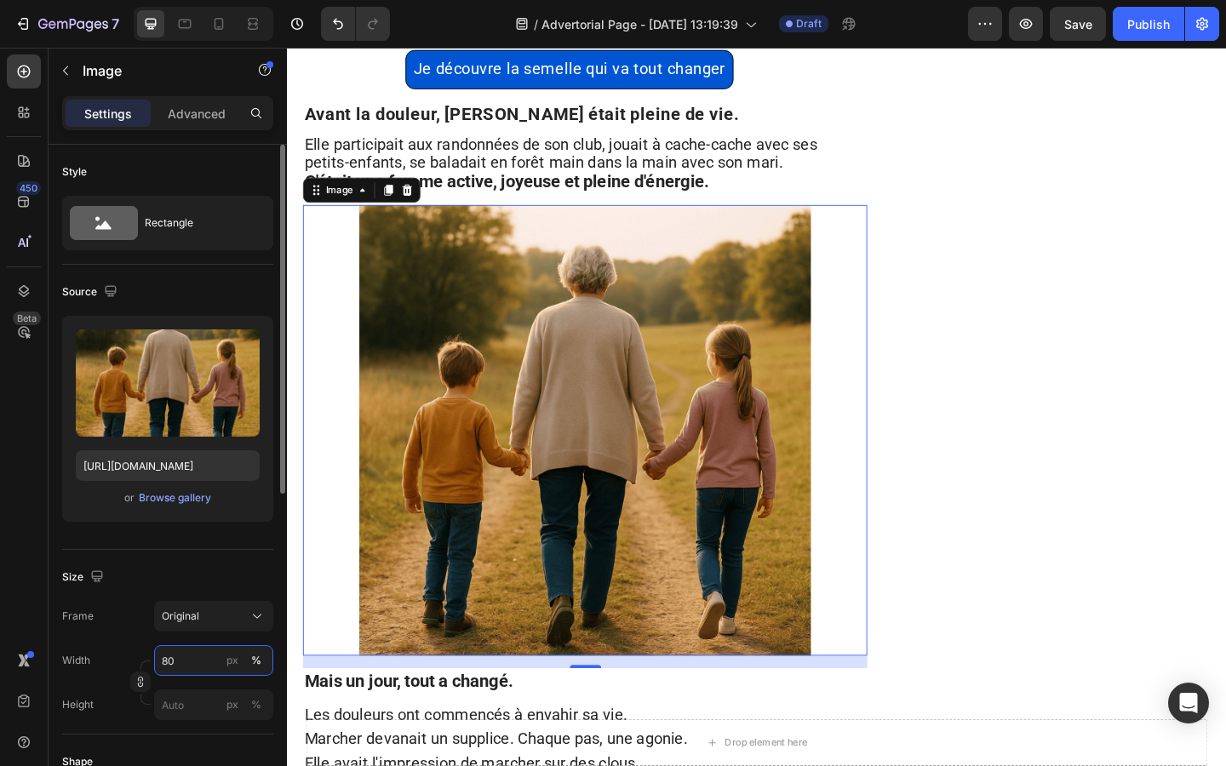
type input "8"
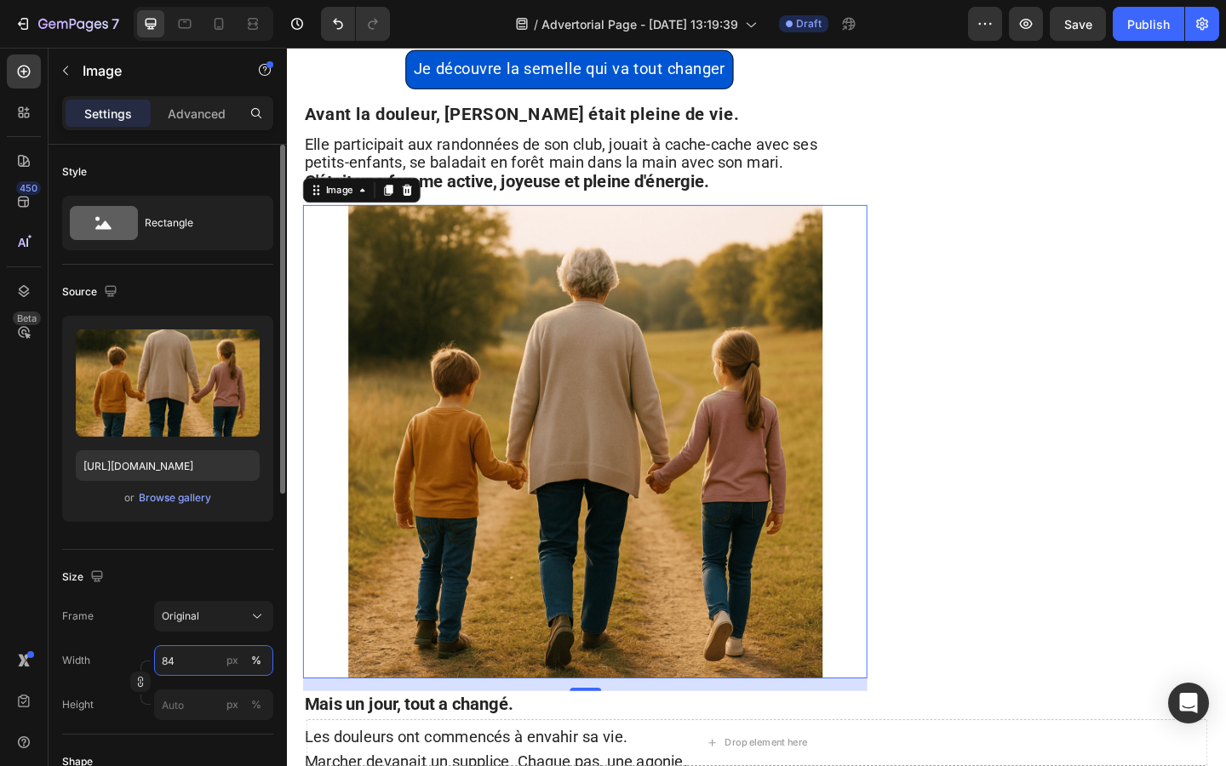
type input "8"
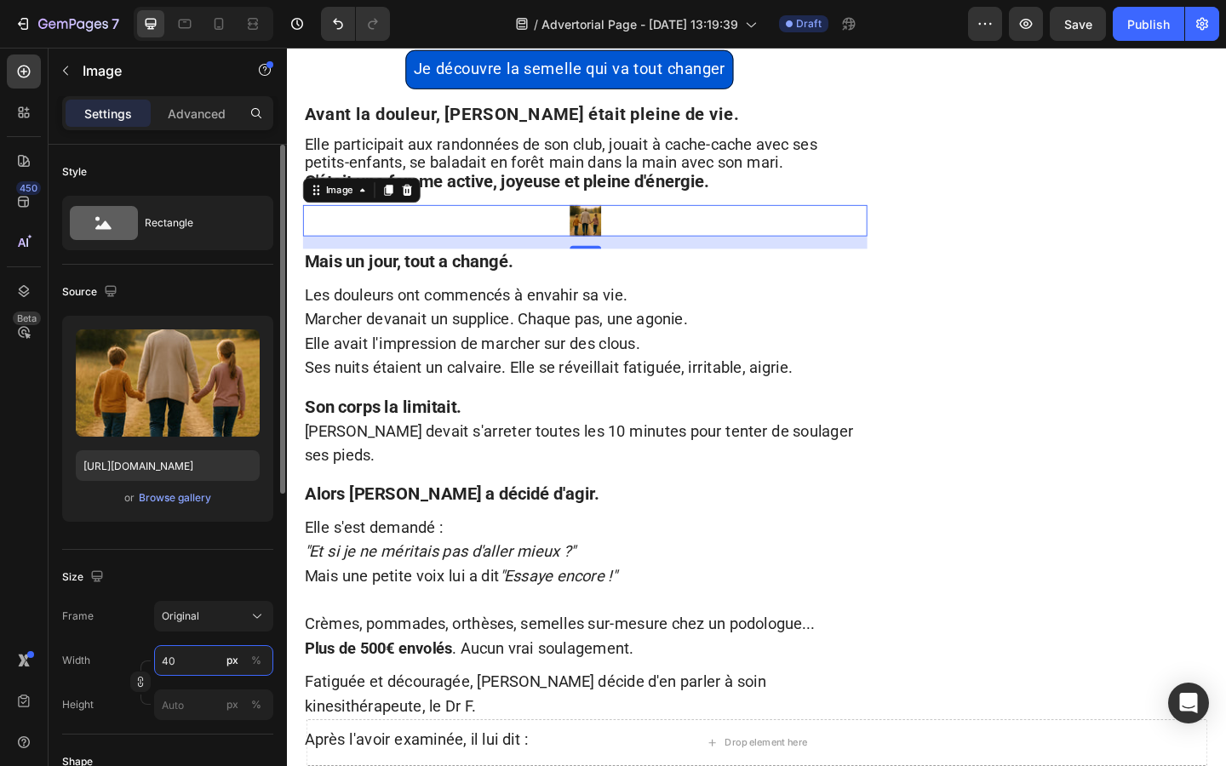
type input "4"
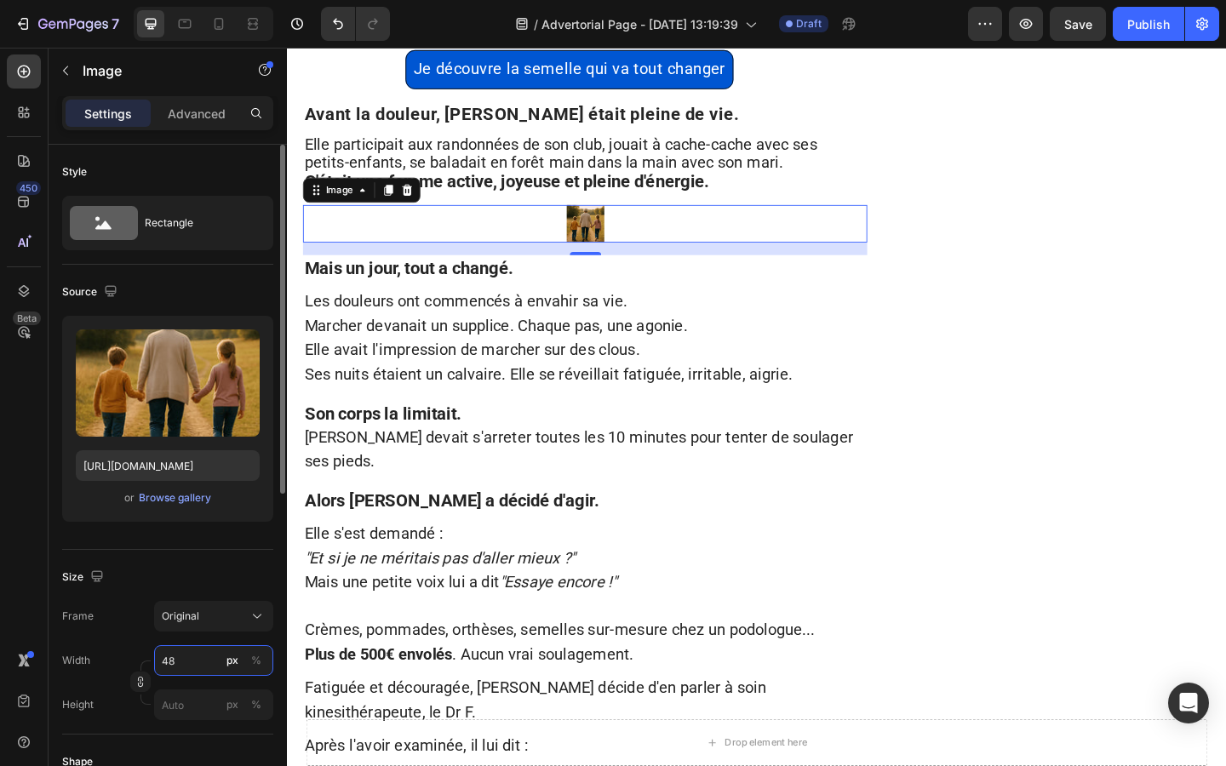
type input "480"
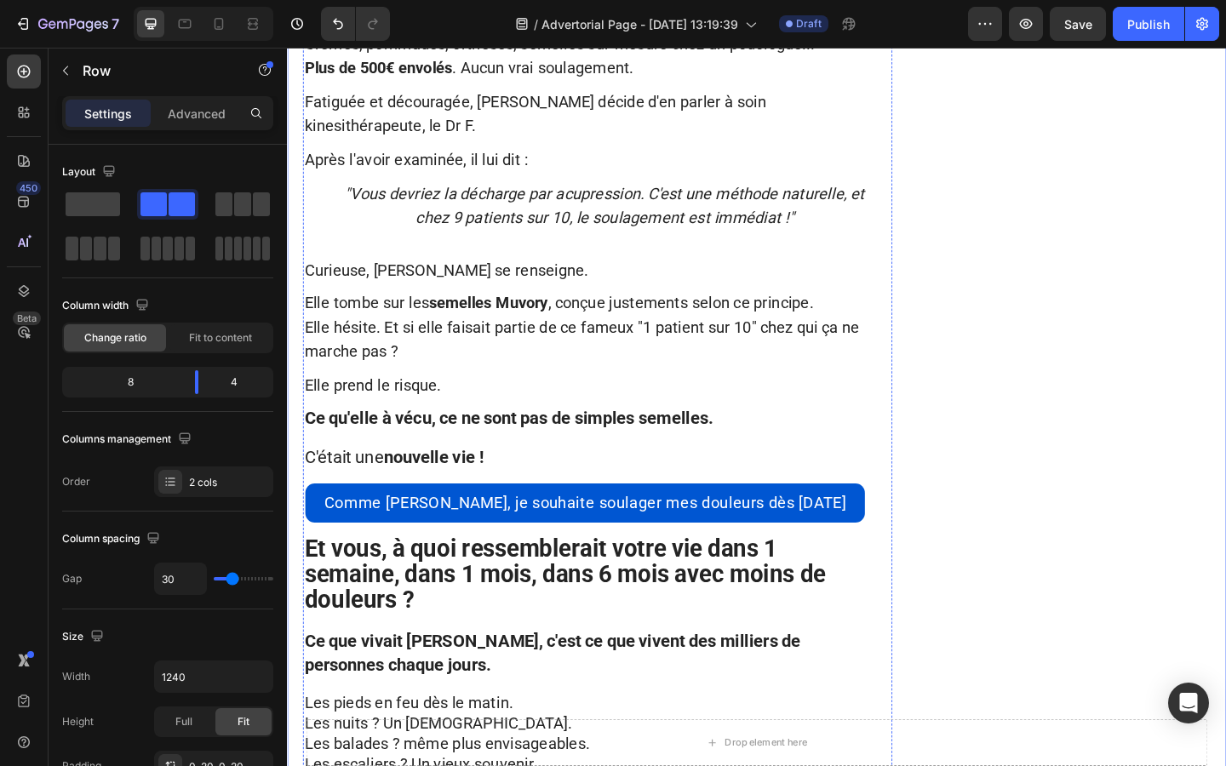
scroll to position [1249, 0]
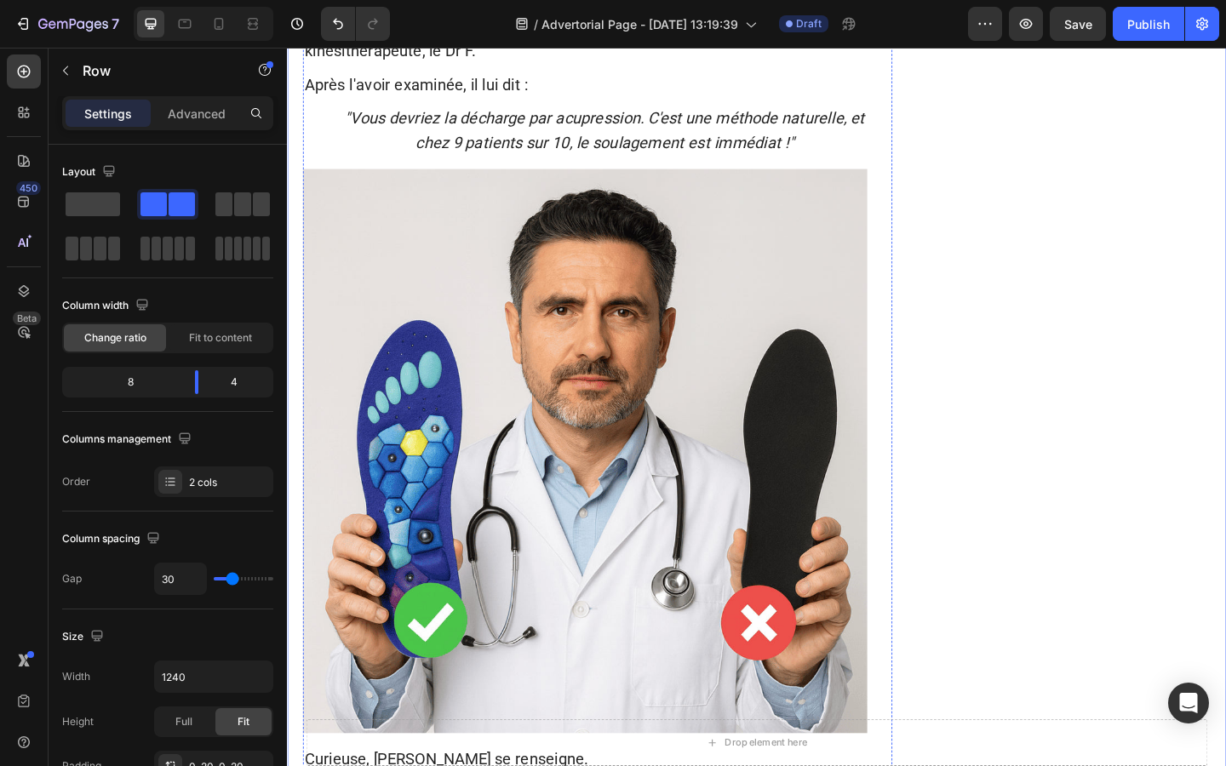
click at [560, 538] on img at bounding box center [611, 487] width 614 height 614
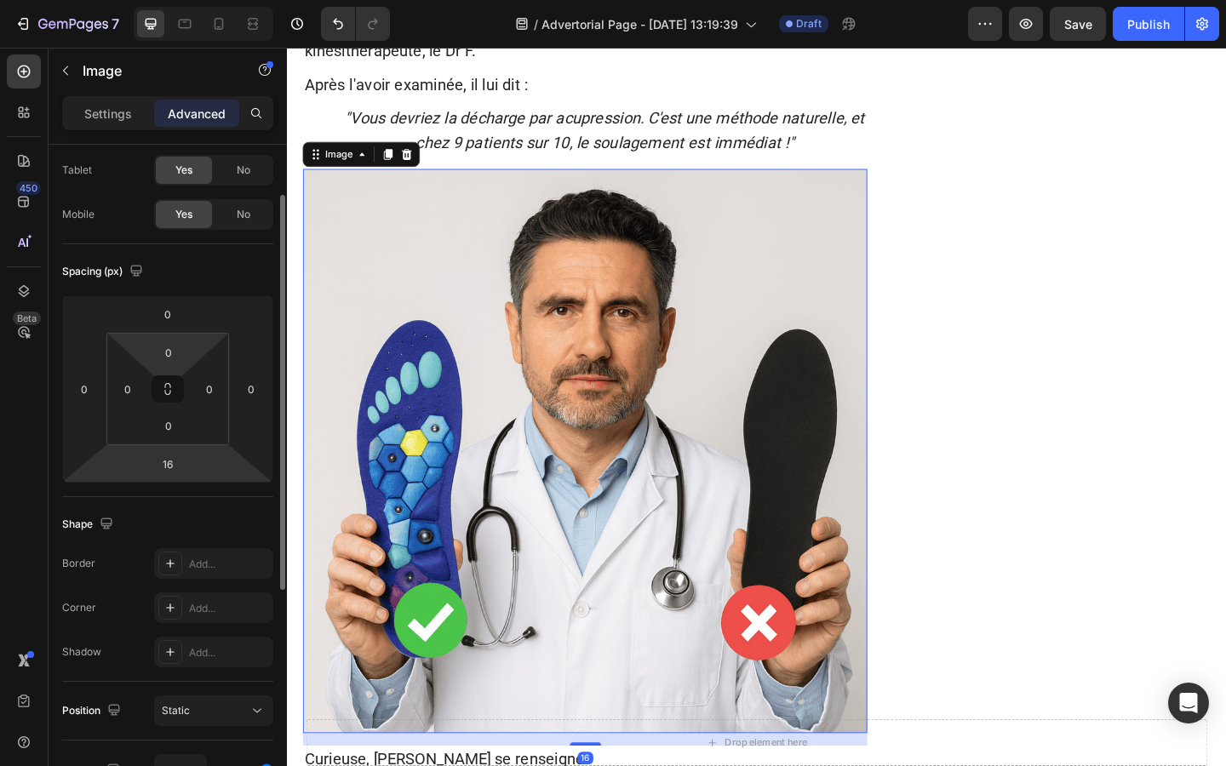
scroll to position [83, 0]
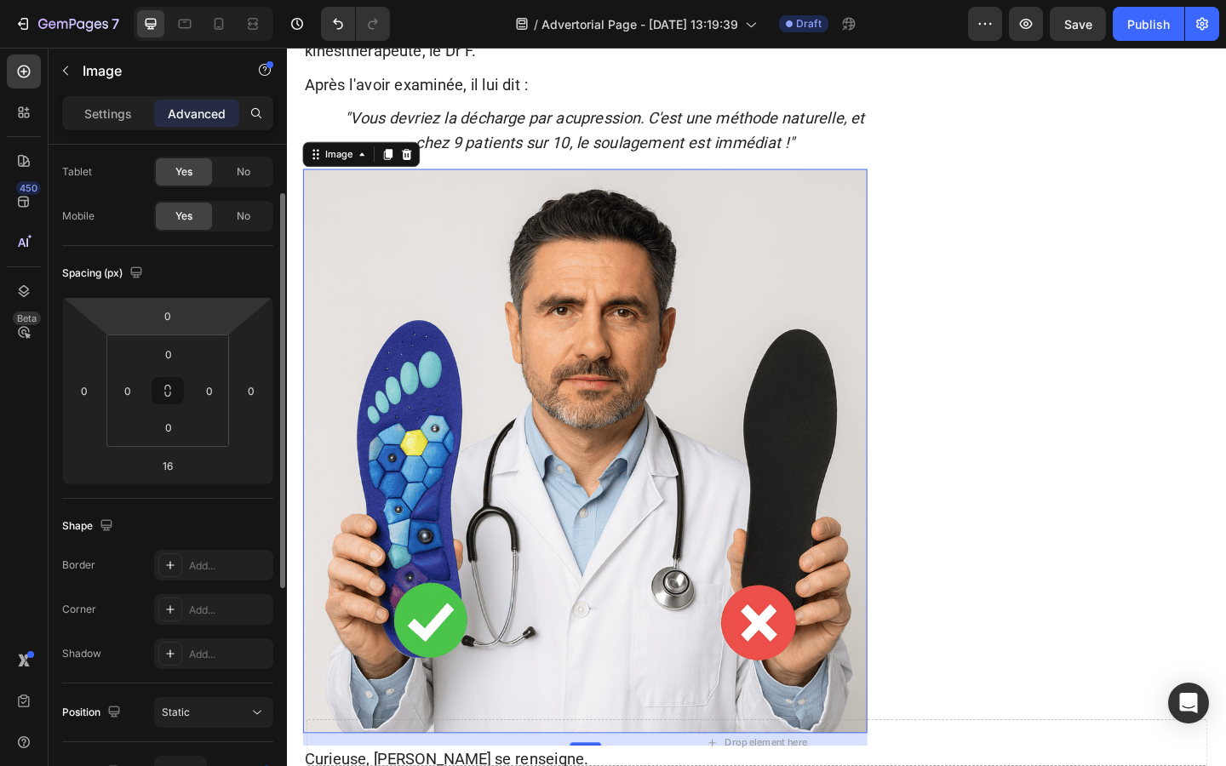
click at [118, 124] on div "Settings" at bounding box center [108, 113] width 85 height 27
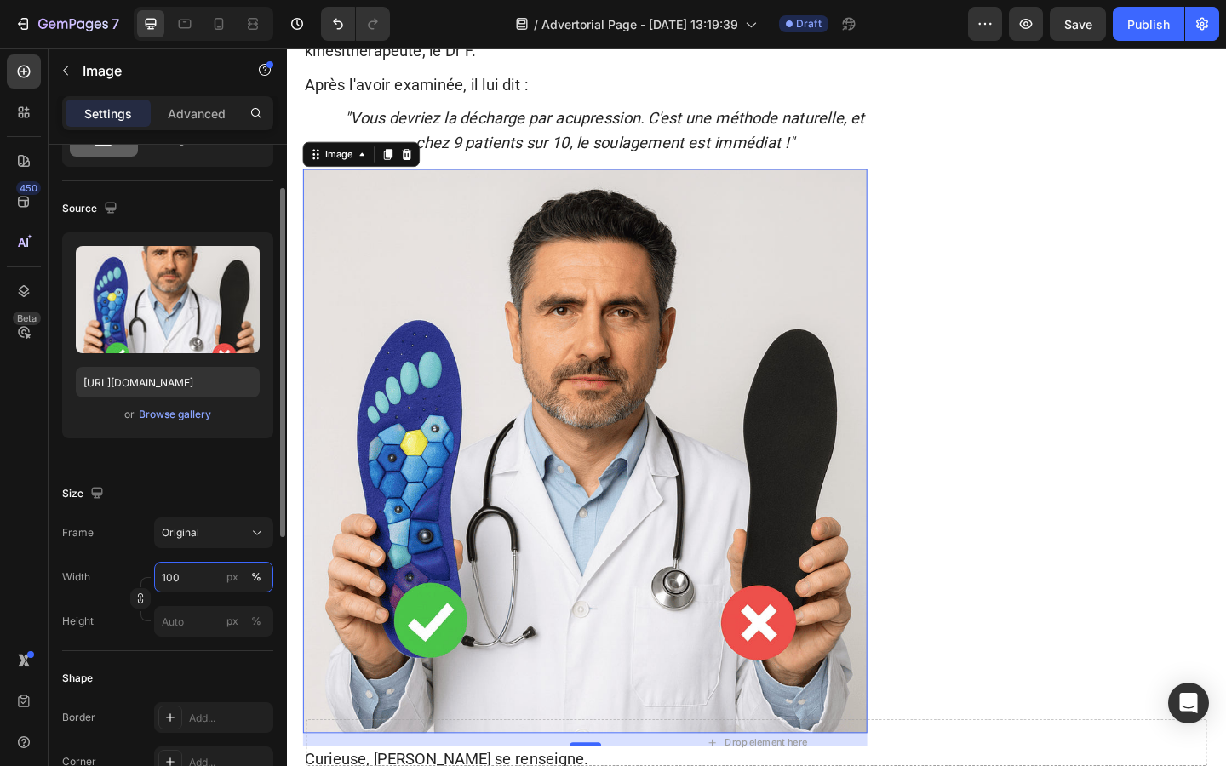
click at [192, 575] on input "100" at bounding box center [213, 577] width 119 height 31
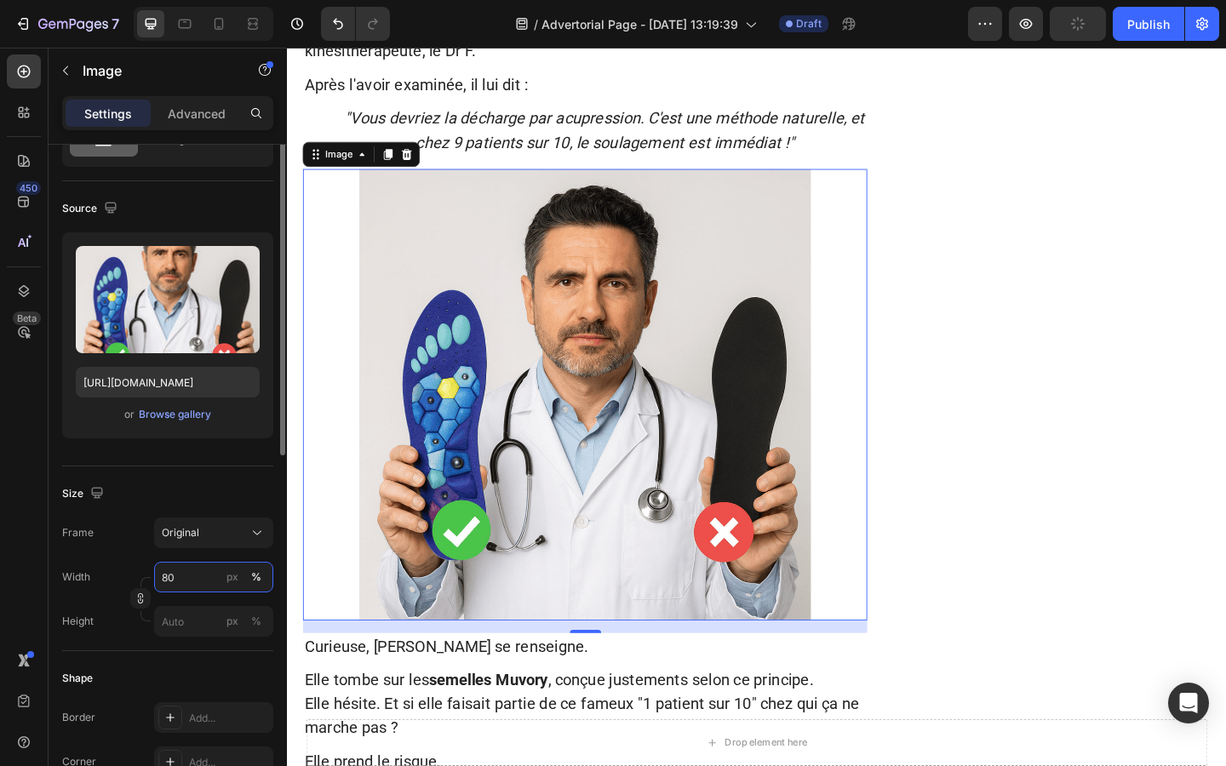
scroll to position [0, 0]
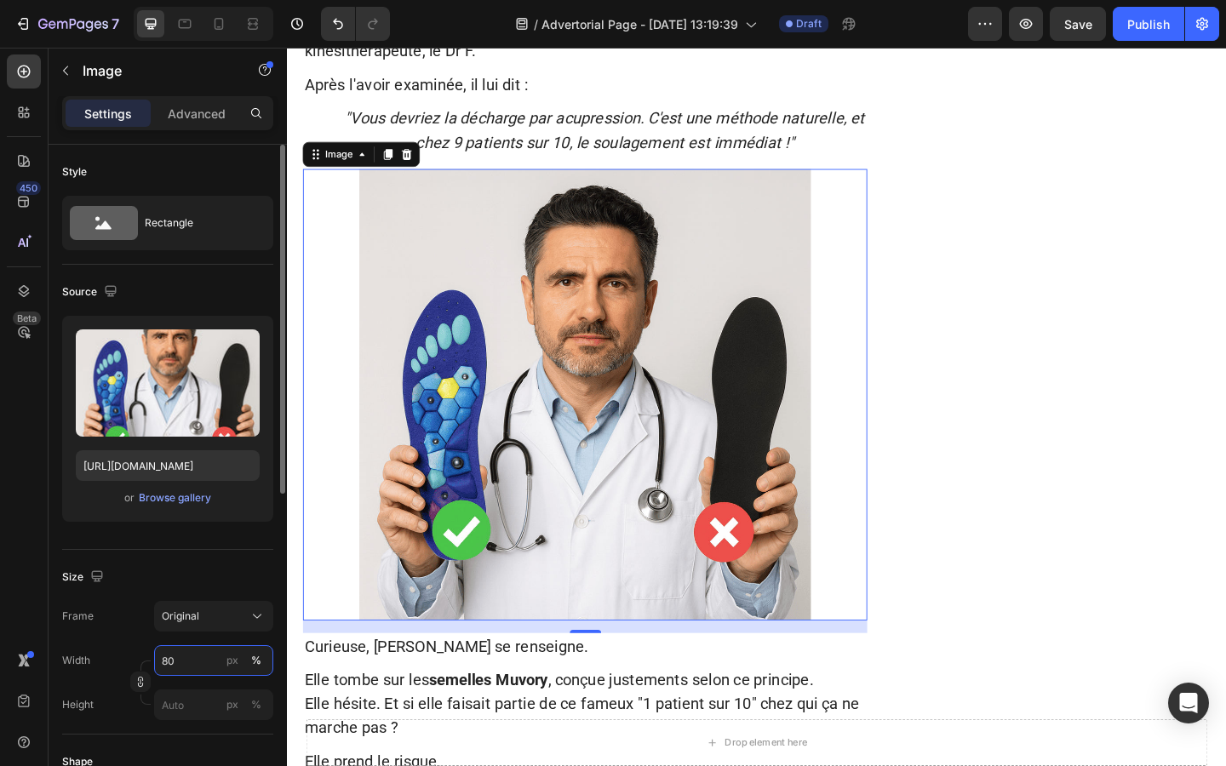
type input "80"
click at [336, 506] on div at bounding box center [611, 425] width 614 height 491
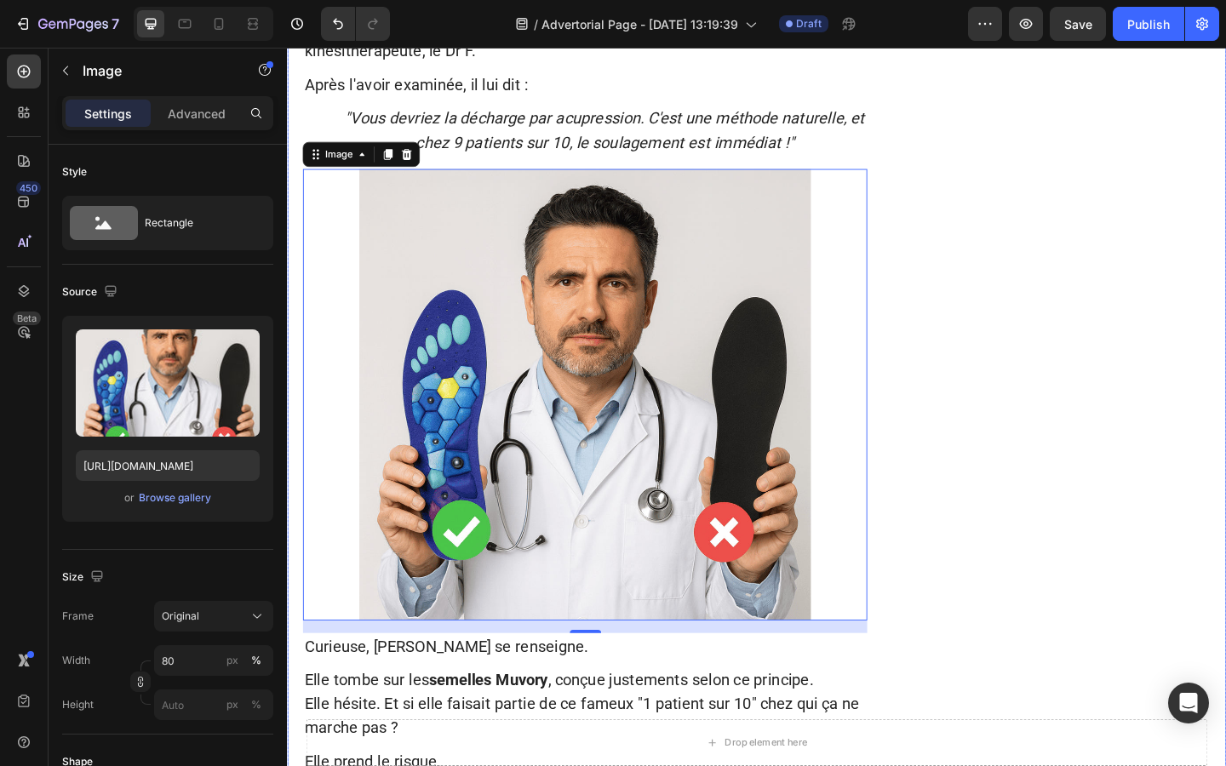
click at [1026, 560] on div "Au départ, on ne vendait rien. On distribuait des prototypes à nos proches. Et …" at bounding box center [1130, 584] width 321 height 3486
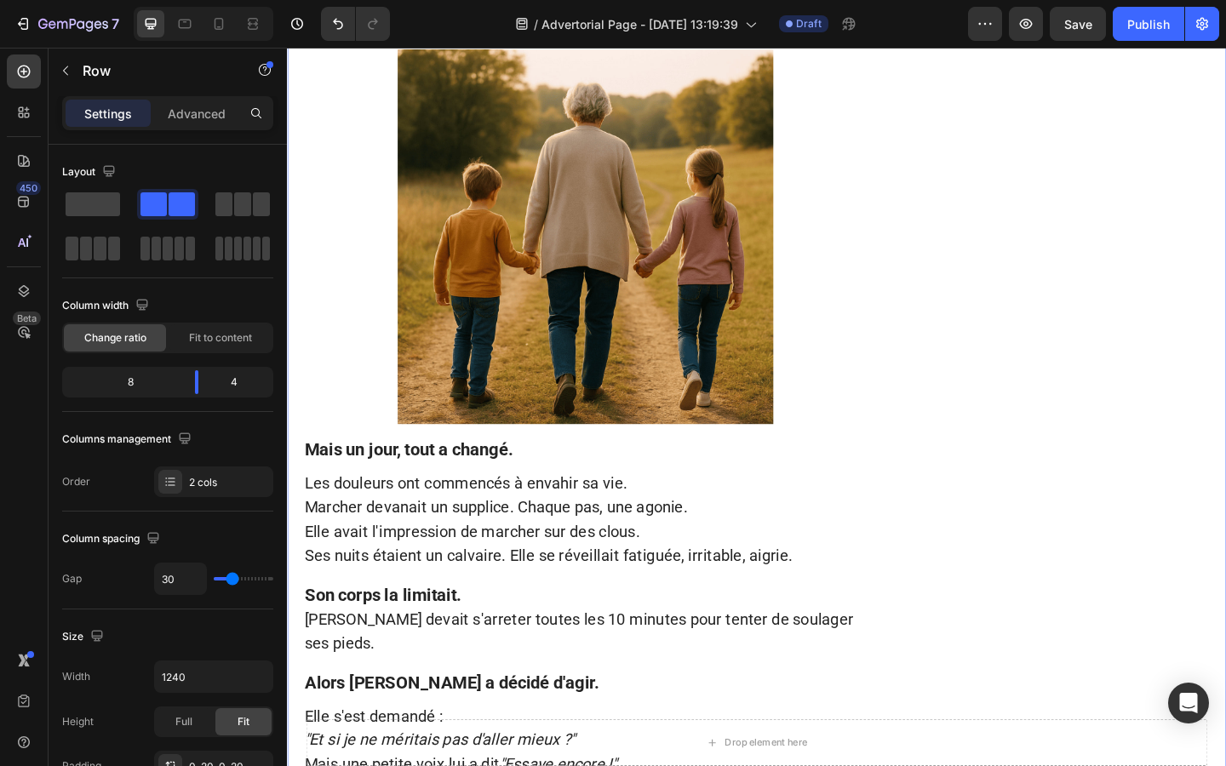
scroll to position [192, 0]
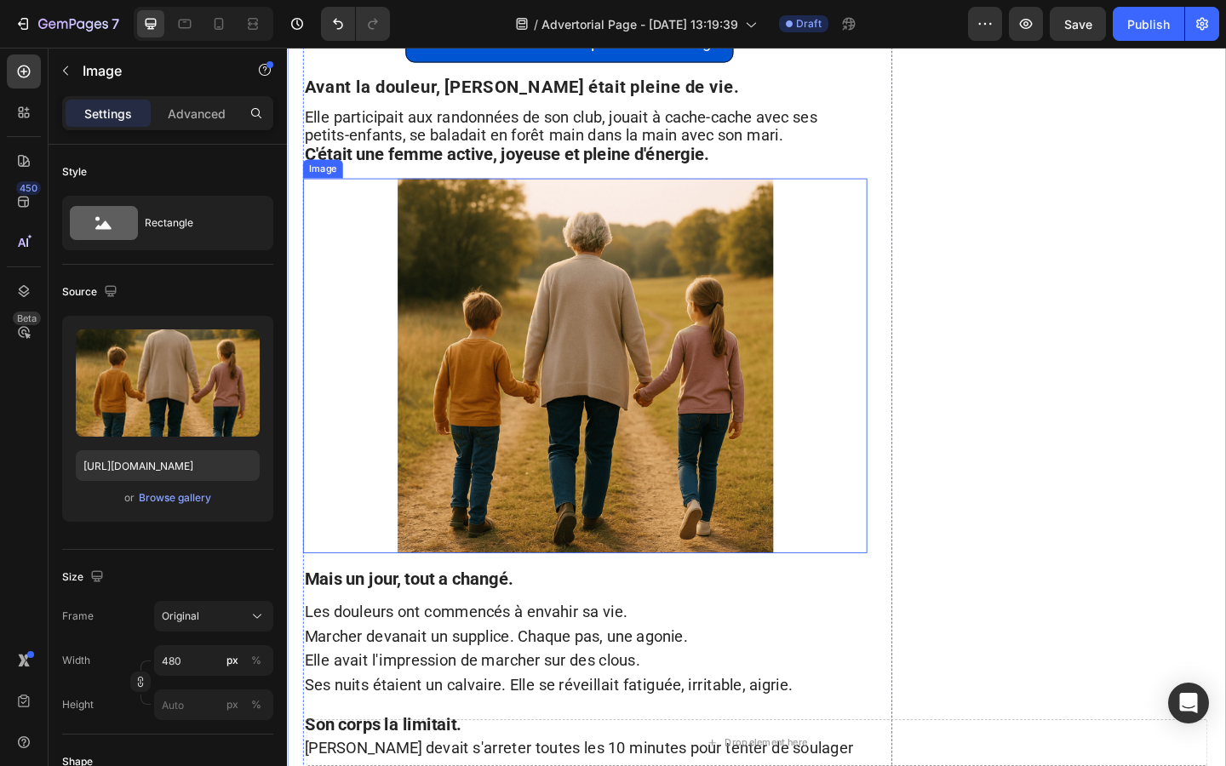
click at [712, 459] on img at bounding box center [611, 394] width 409 height 408
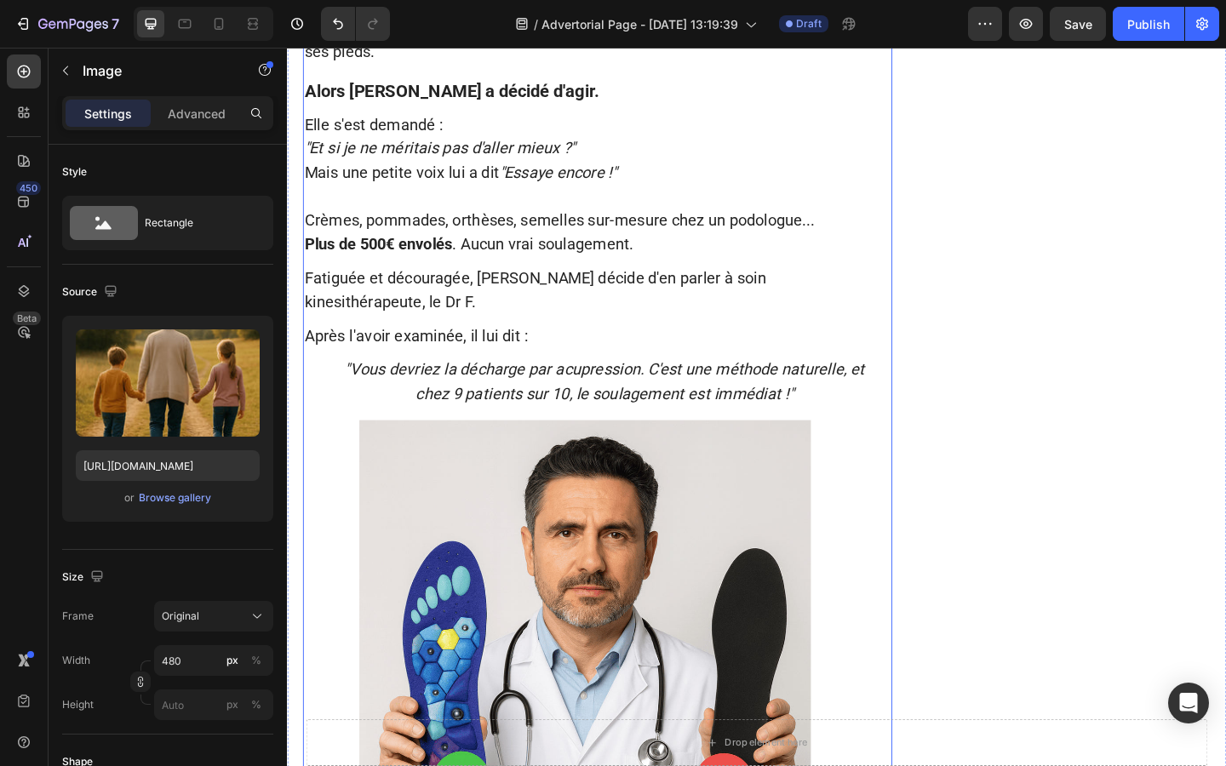
scroll to position [1070, 0]
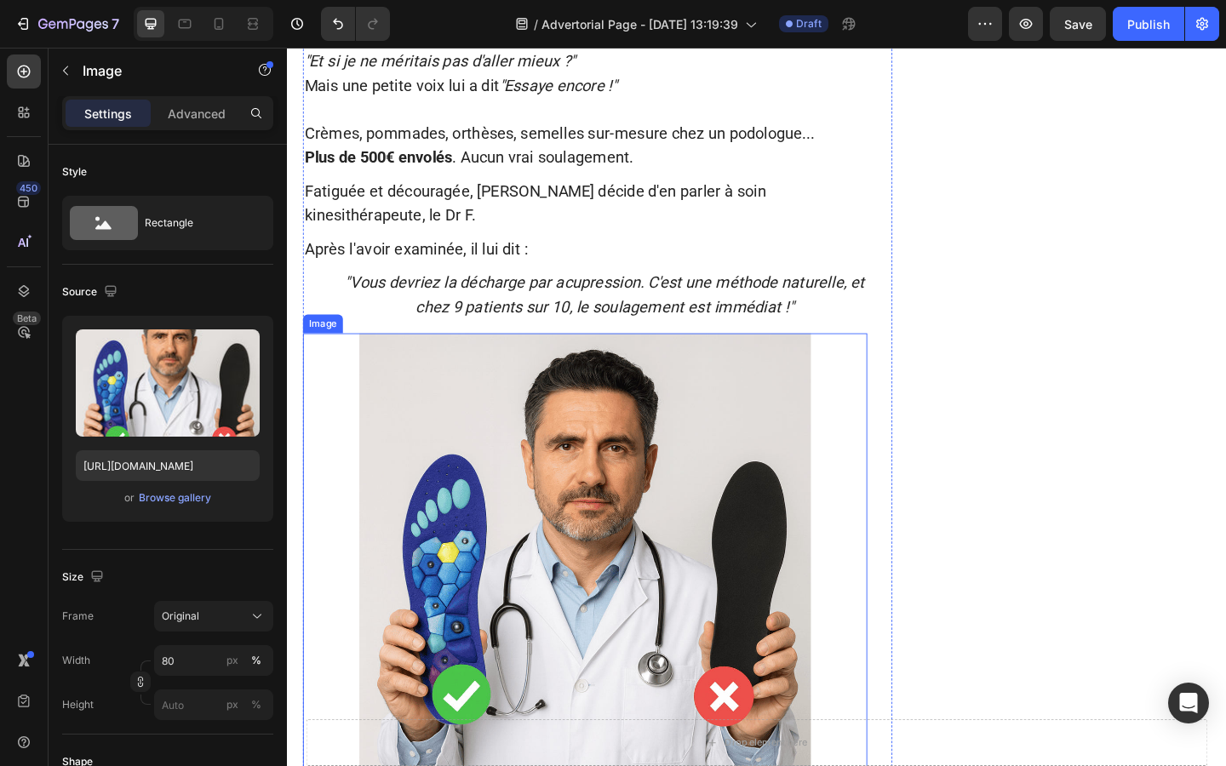
click at [438, 671] on img at bounding box center [610, 603] width 491 height 491
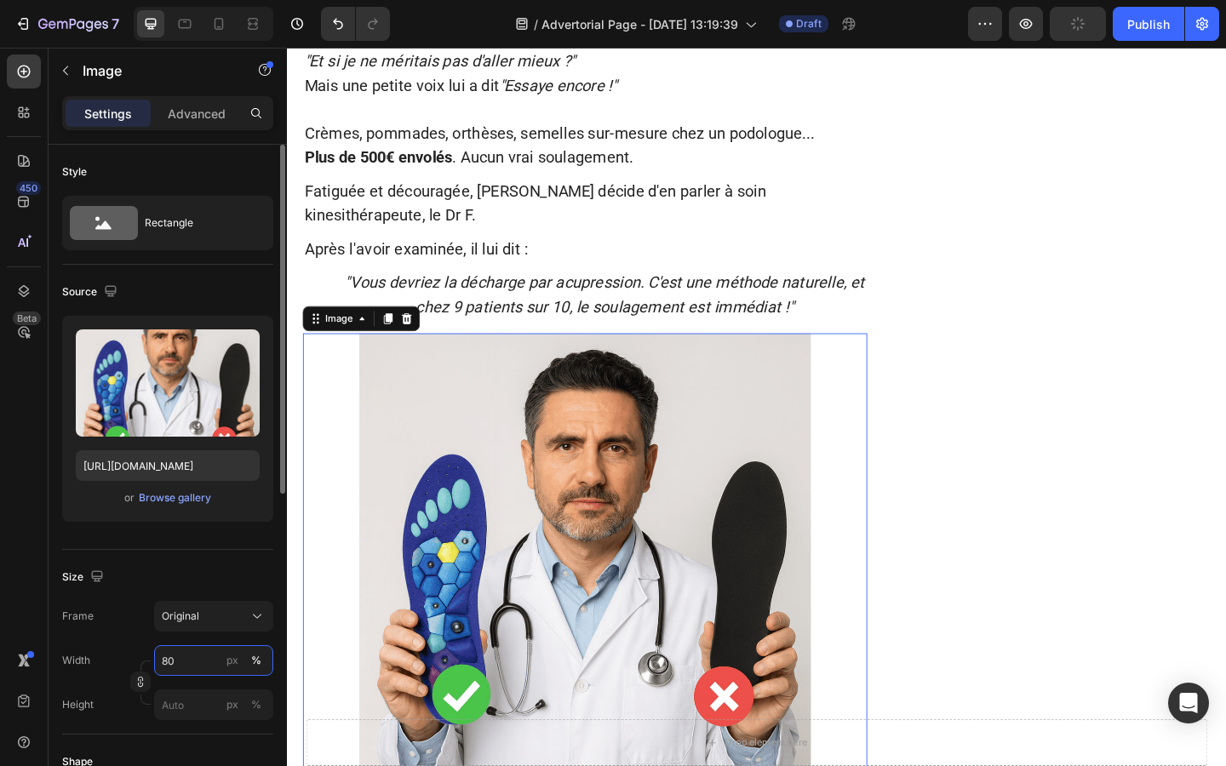
click at [180, 663] on input "80" at bounding box center [213, 660] width 119 height 31
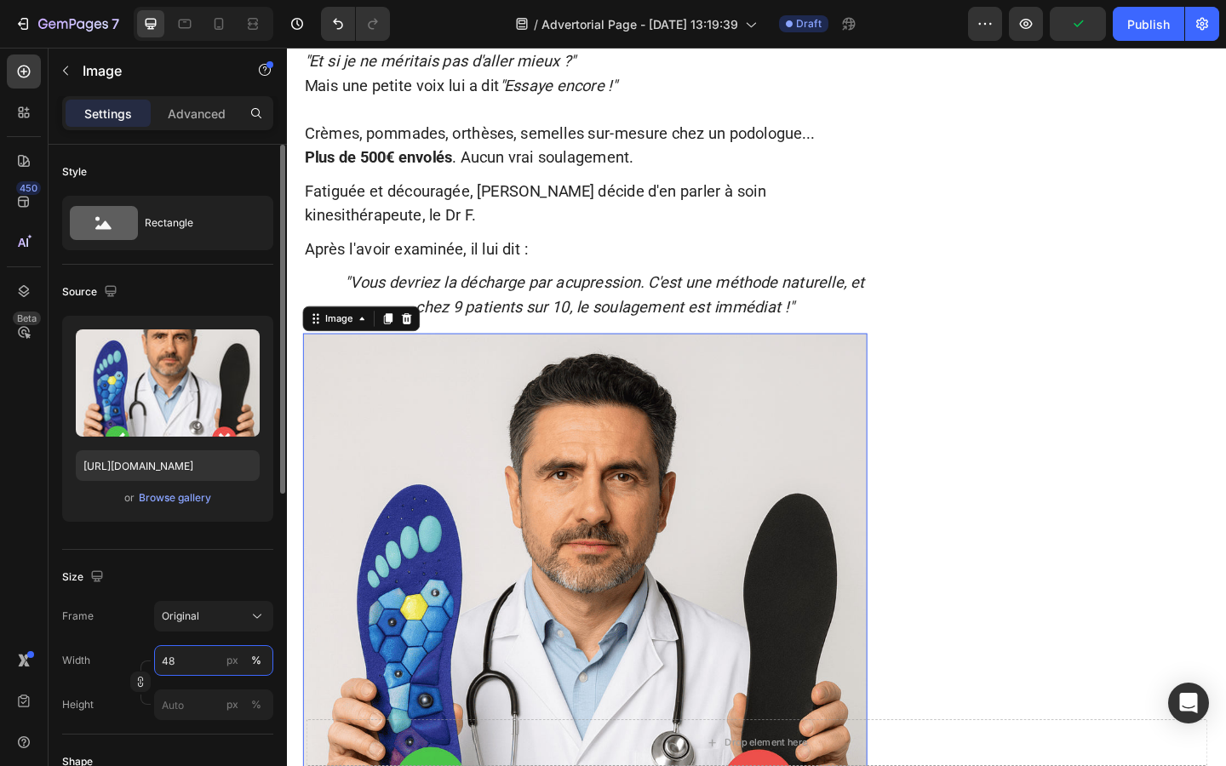
type input "480"
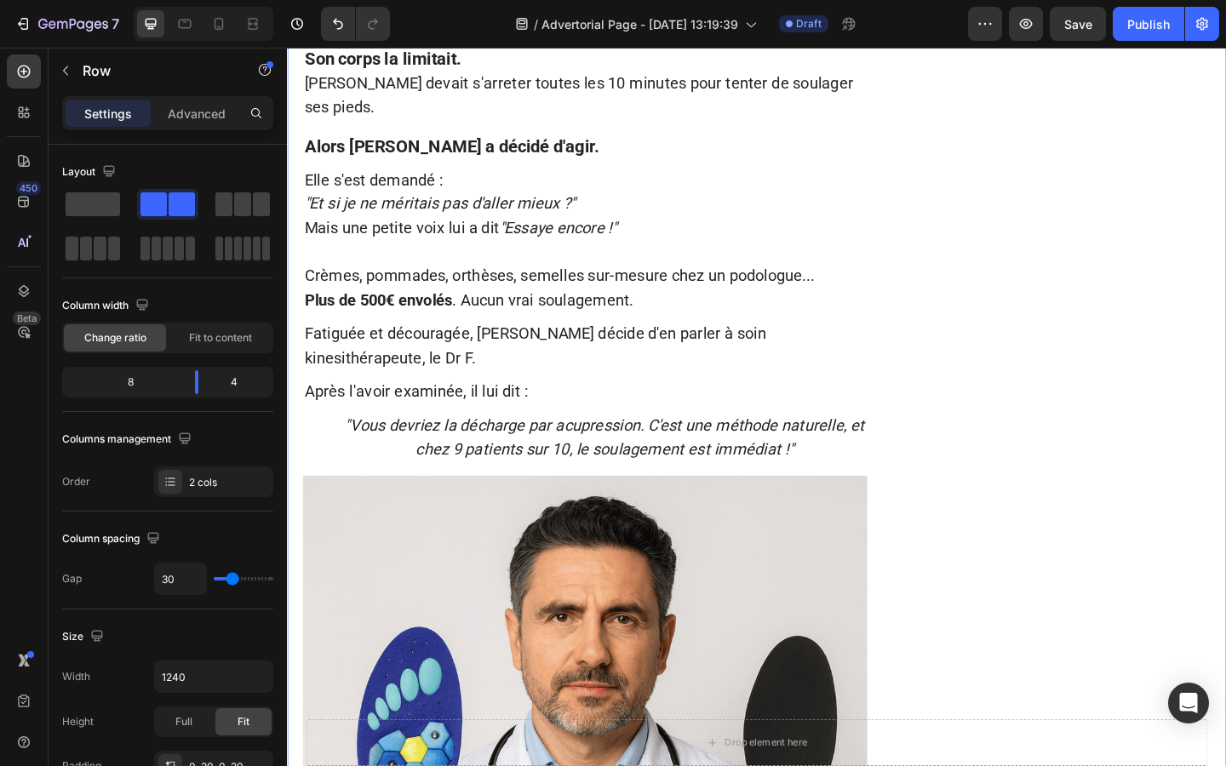
scroll to position [934, 0]
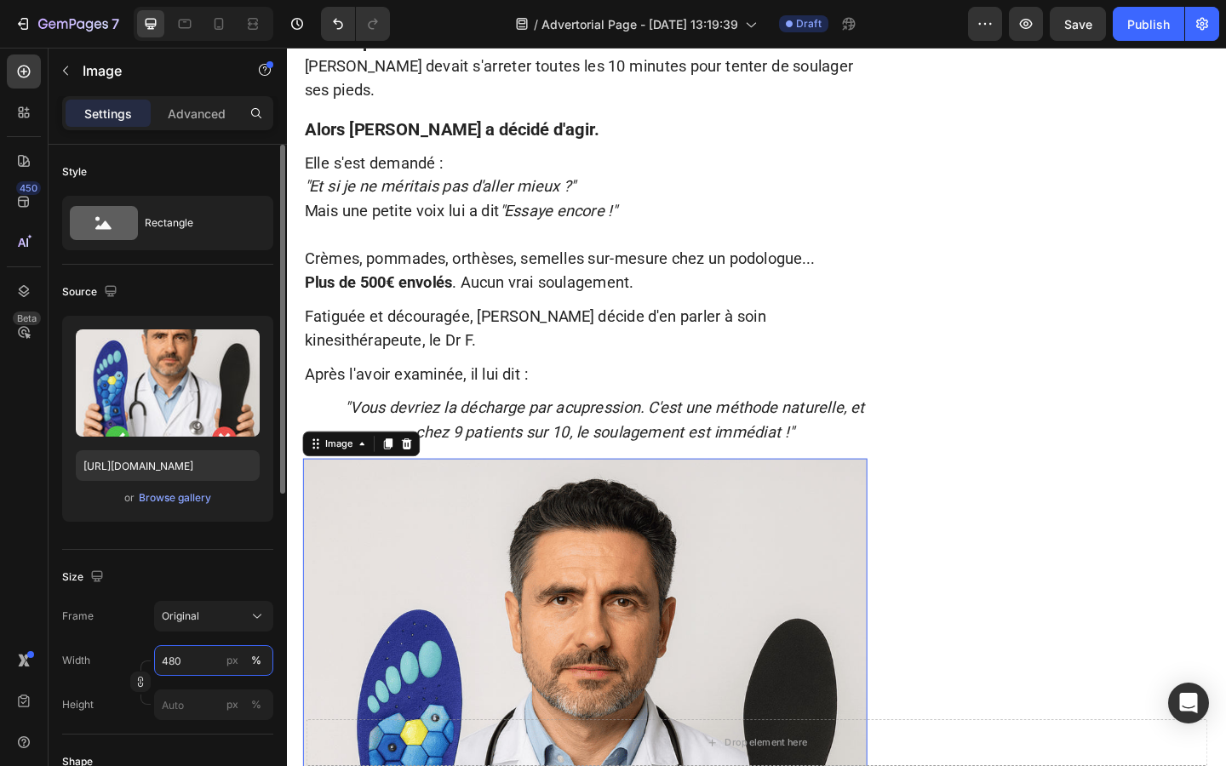
click at [194, 659] on input "480" at bounding box center [213, 660] width 119 height 31
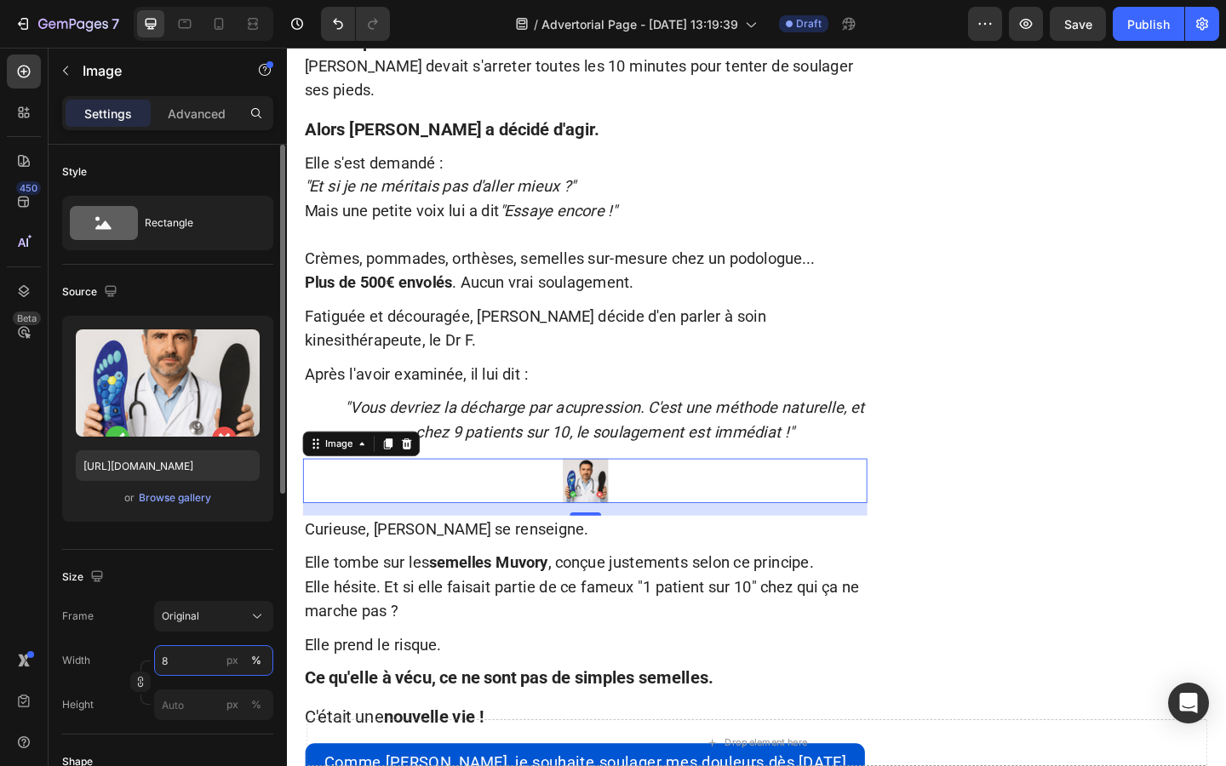
type input "80"
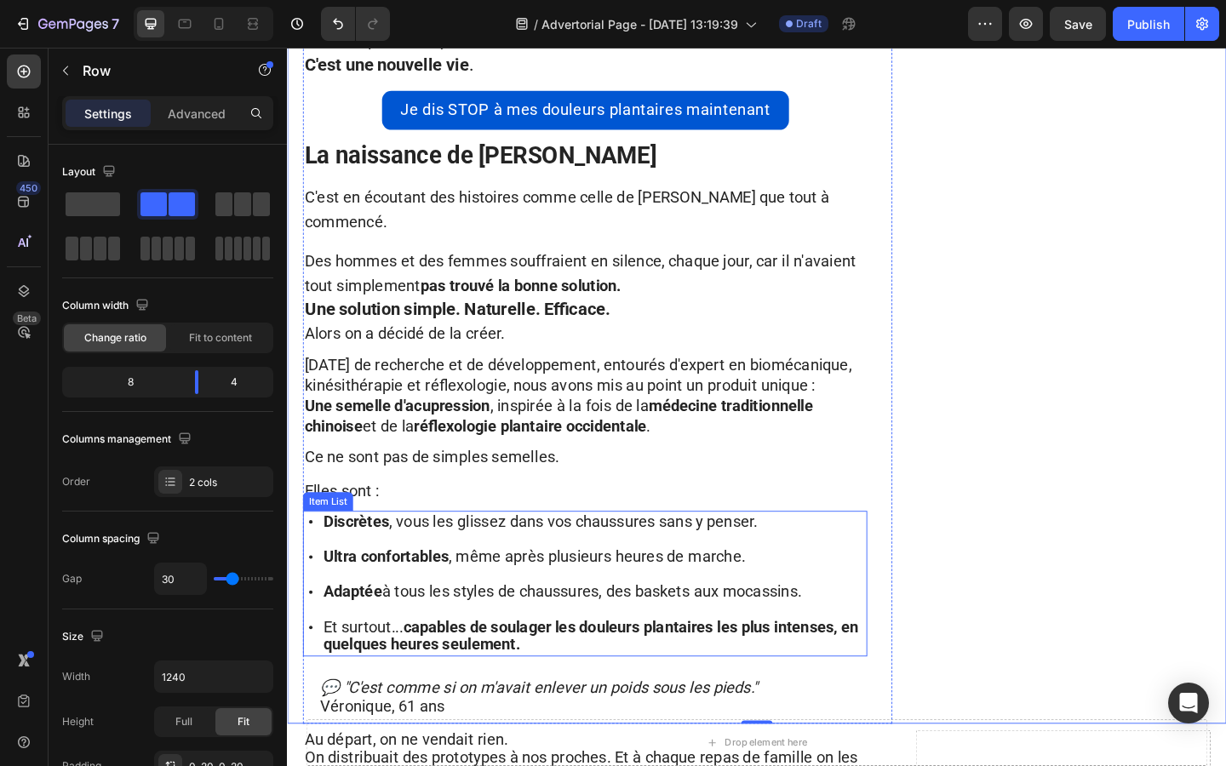
scroll to position [2811, 0]
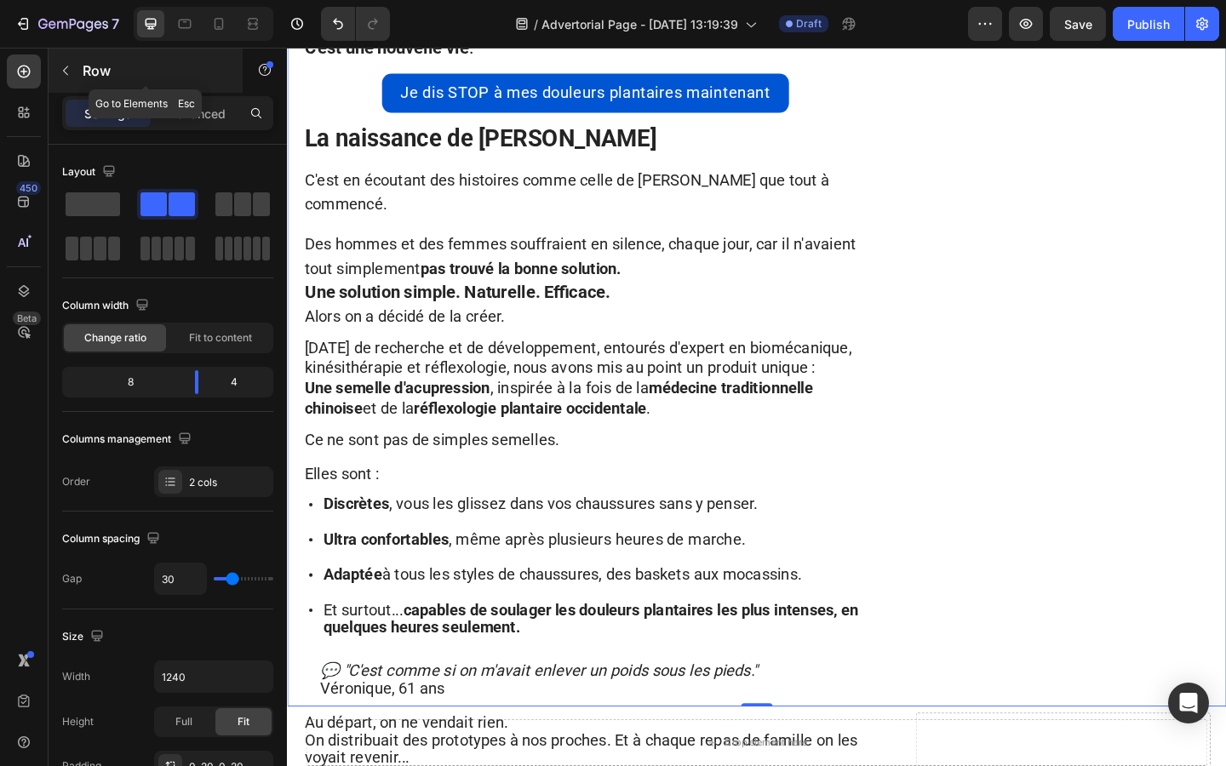
click at [60, 66] on icon "button" at bounding box center [66, 71] width 14 height 14
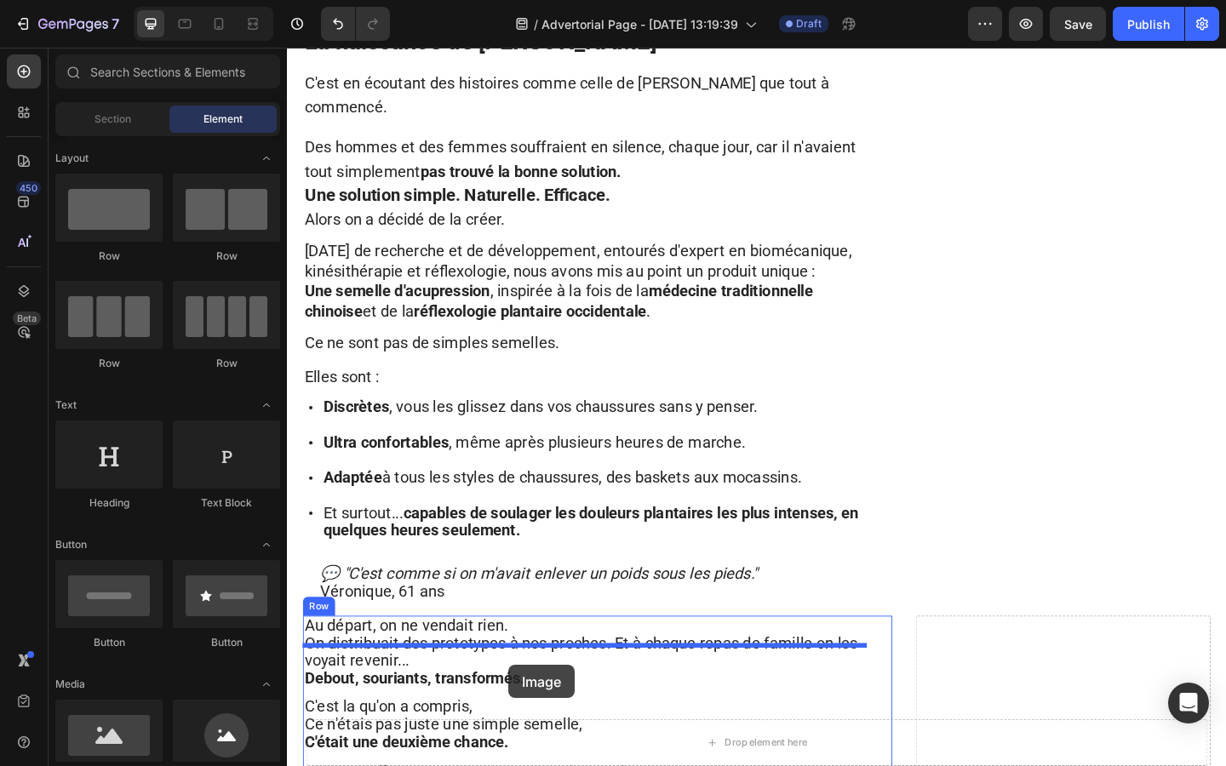
scroll to position [2942, 0]
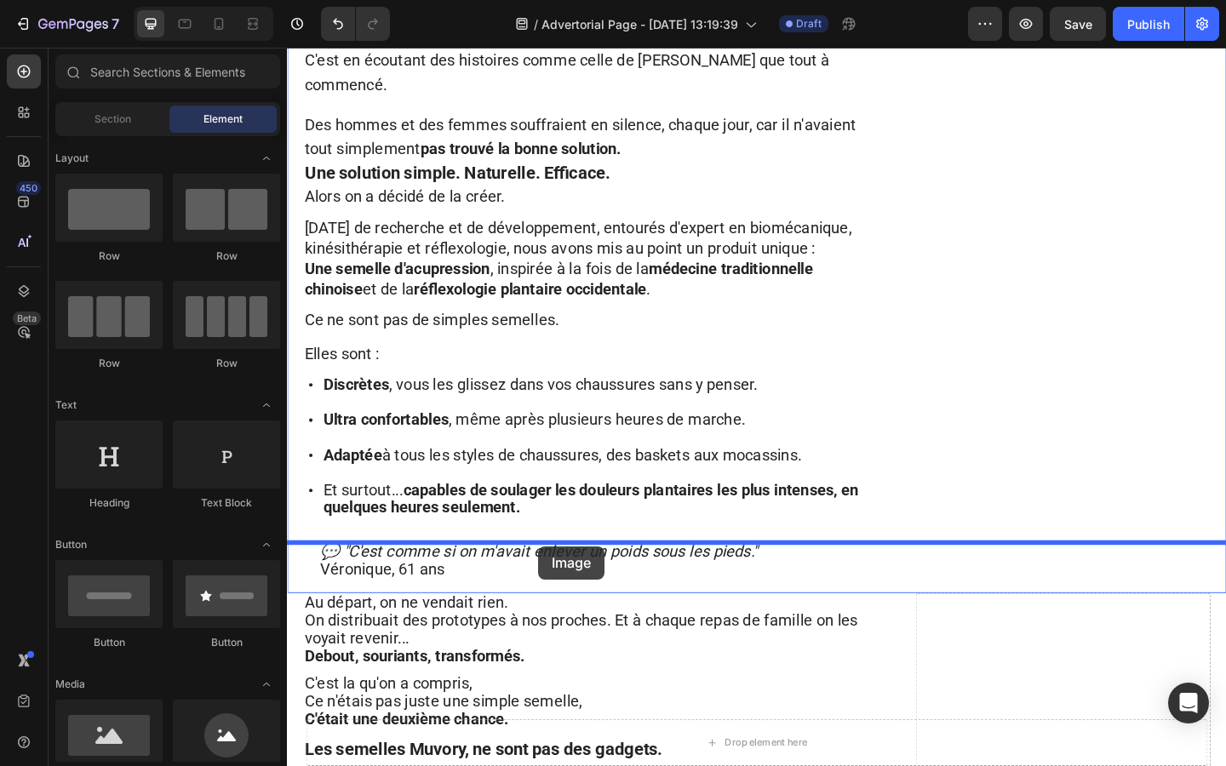
drag, startPoint x: 383, startPoint y: 555, endPoint x: 561, endPoint y: 587, distance: 180.8
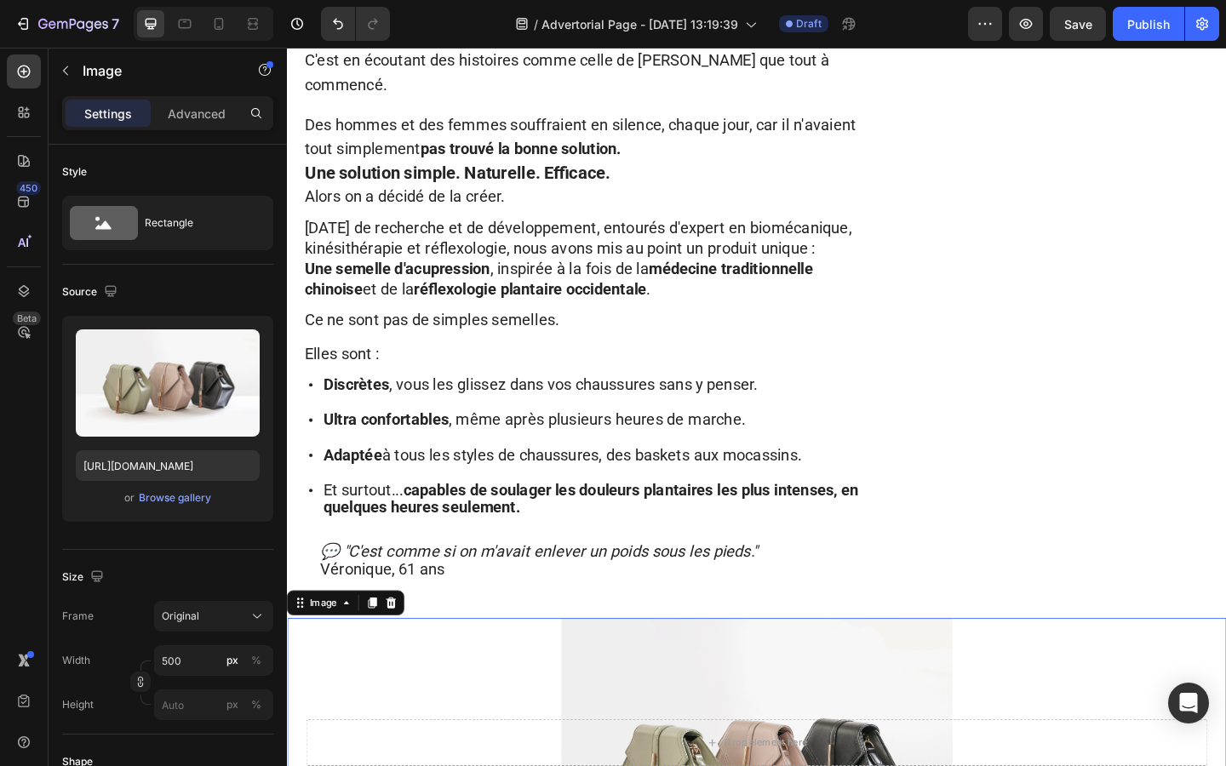
scroll to position [3269, 0]
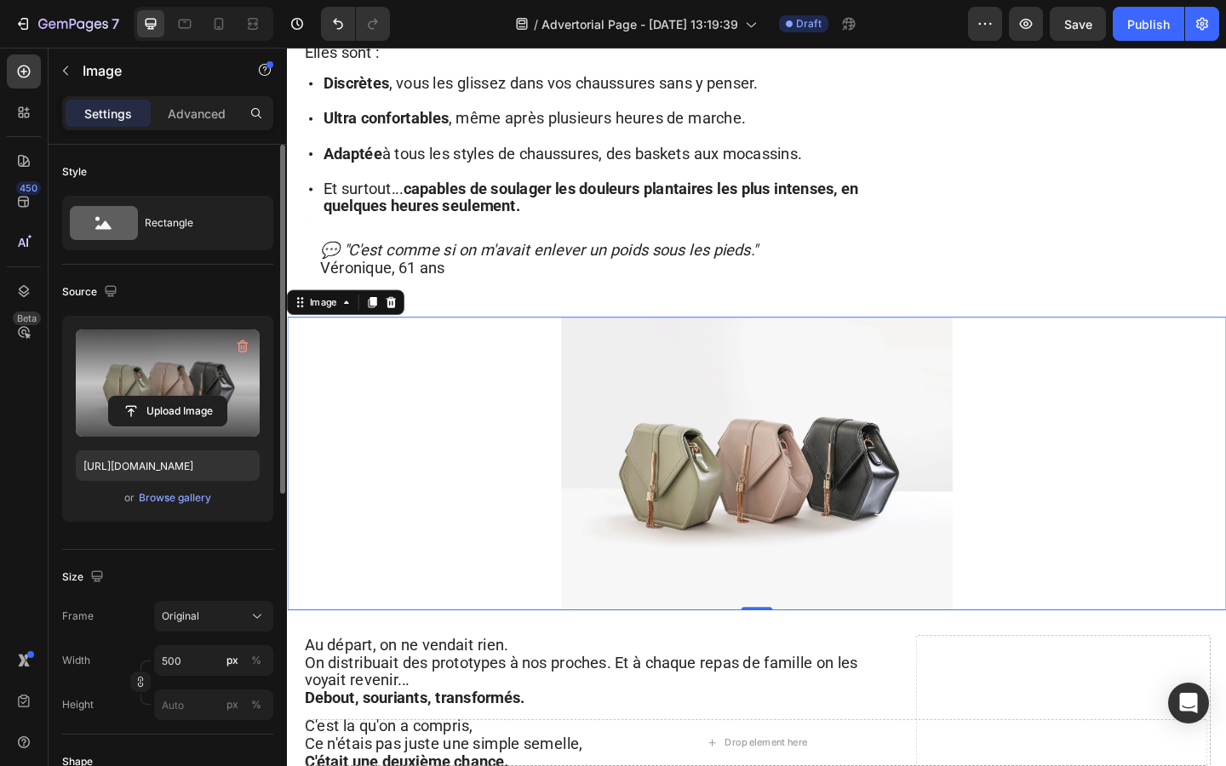
click at [127, 346] on label at bounding box center [168, 382] width 184 height 107
click at [127, 397] on input "file" at bounding box center [167, 411] width 117 height 29
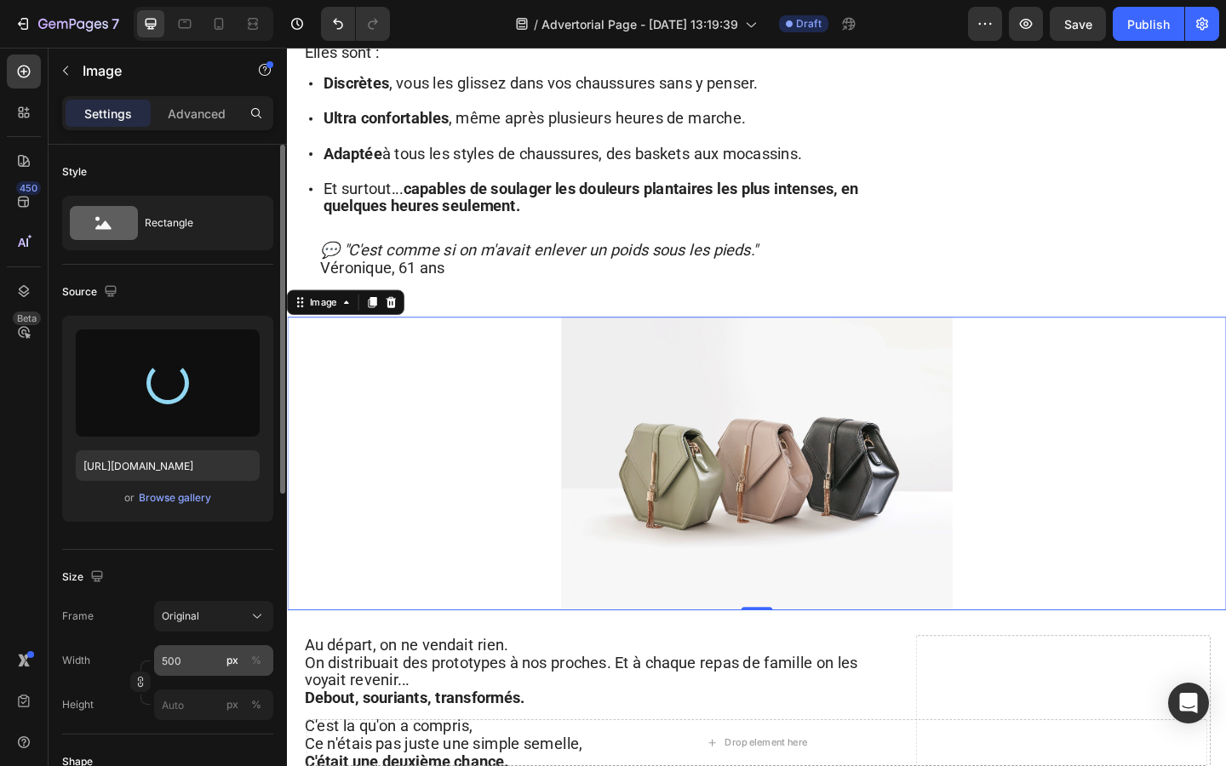
type input "https://cdn.shopify.com/s/files/1/0927/4104/2559/files/gempages_578042650951680…"
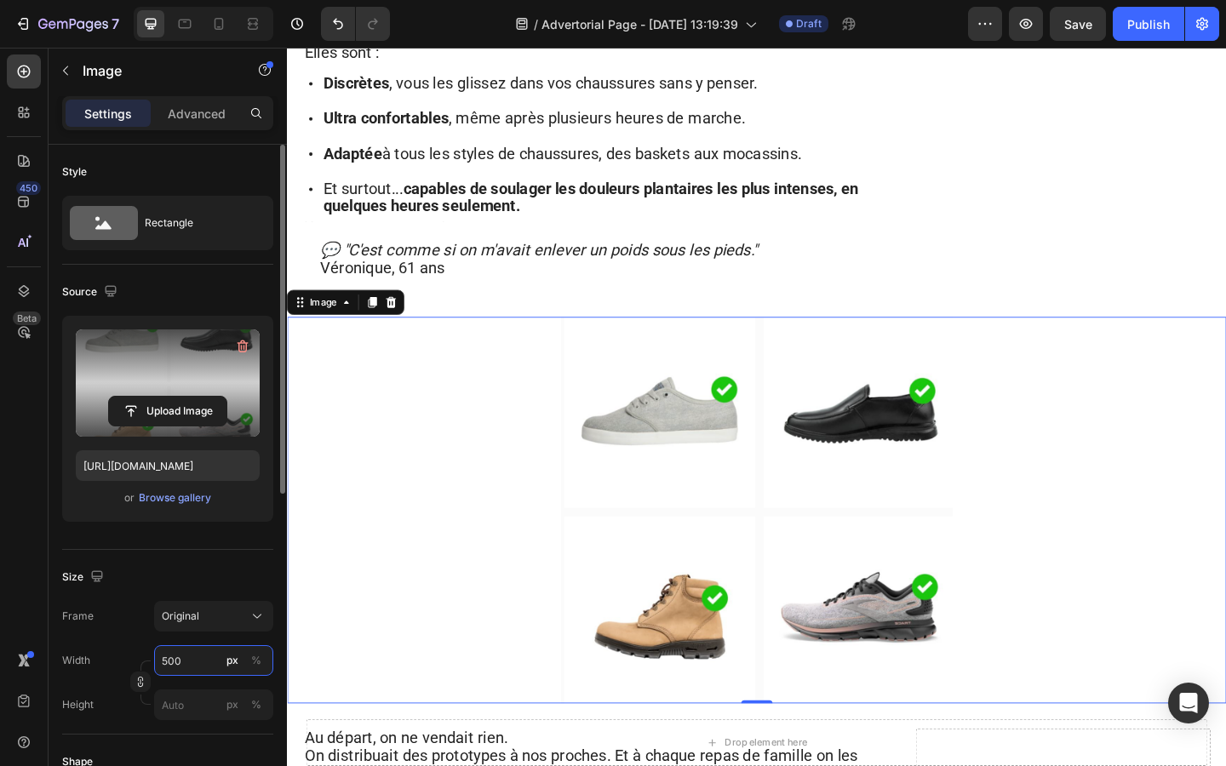
click at [203, 660] on input "500" at bounding box center [213, 660] width 119 height 31
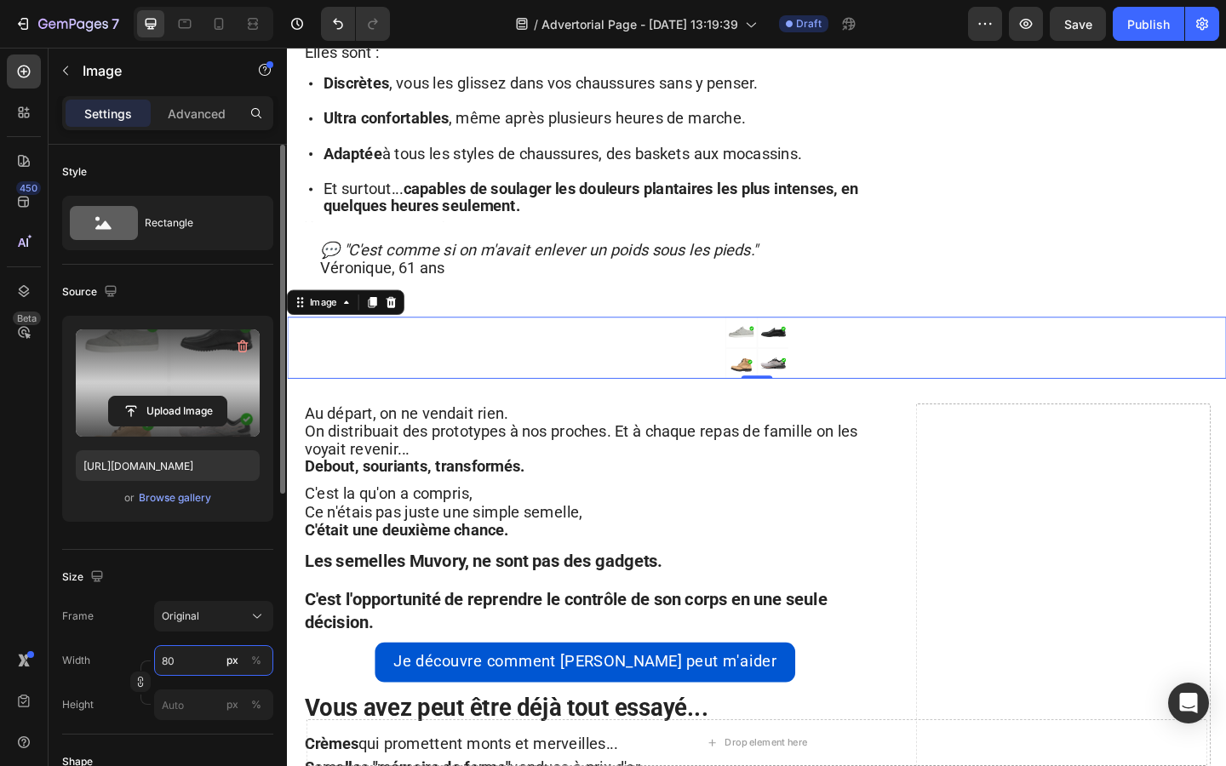
type input "8"
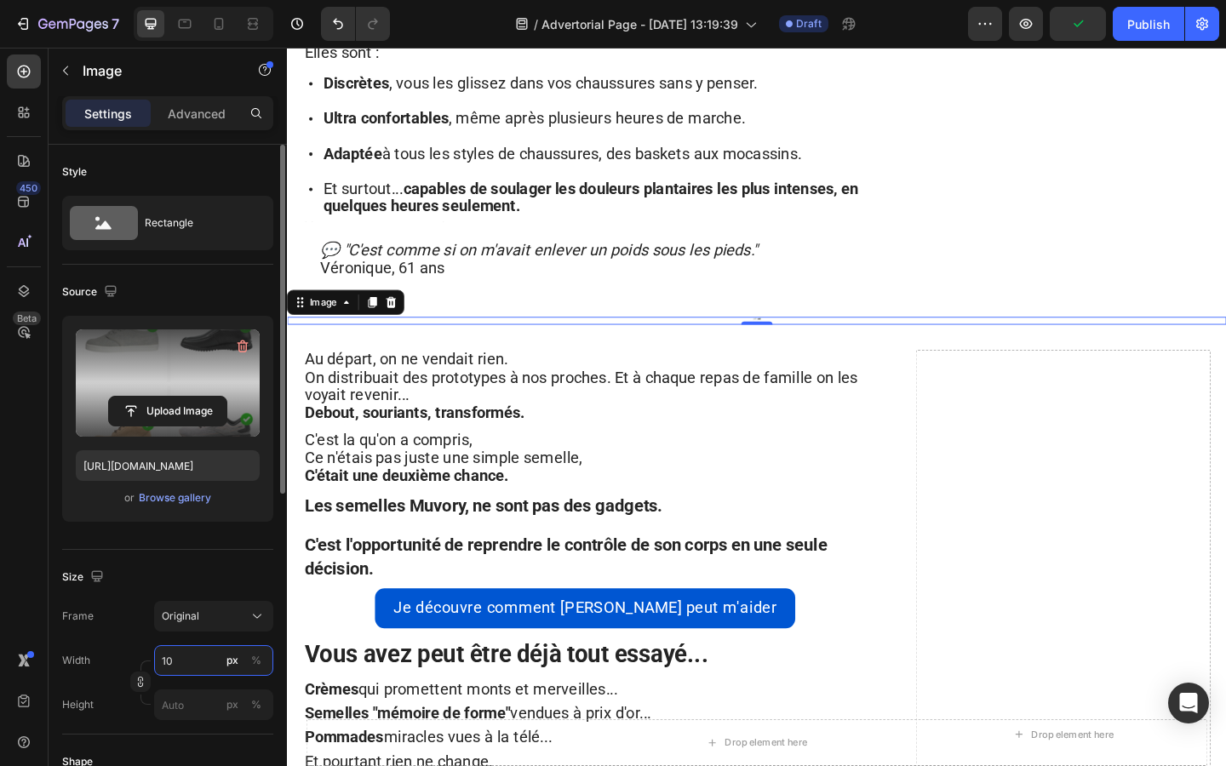
type input "1"
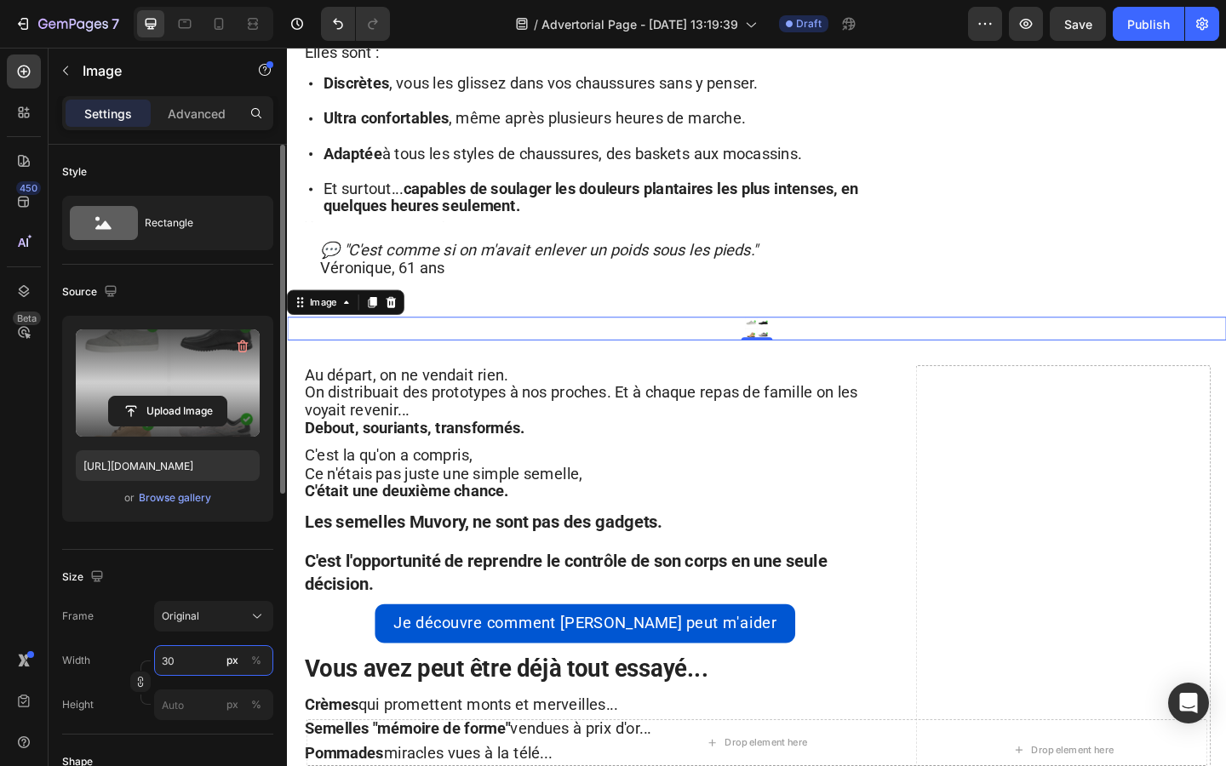
type input "3"
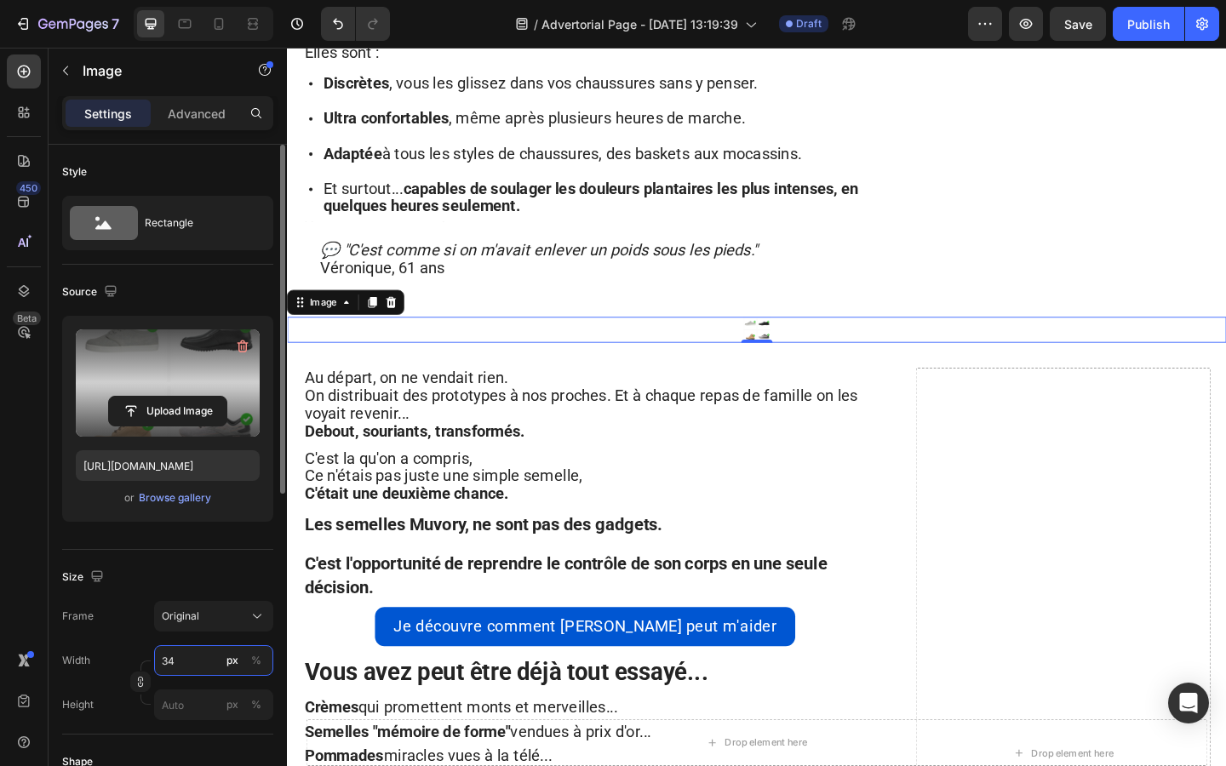
type input "3"
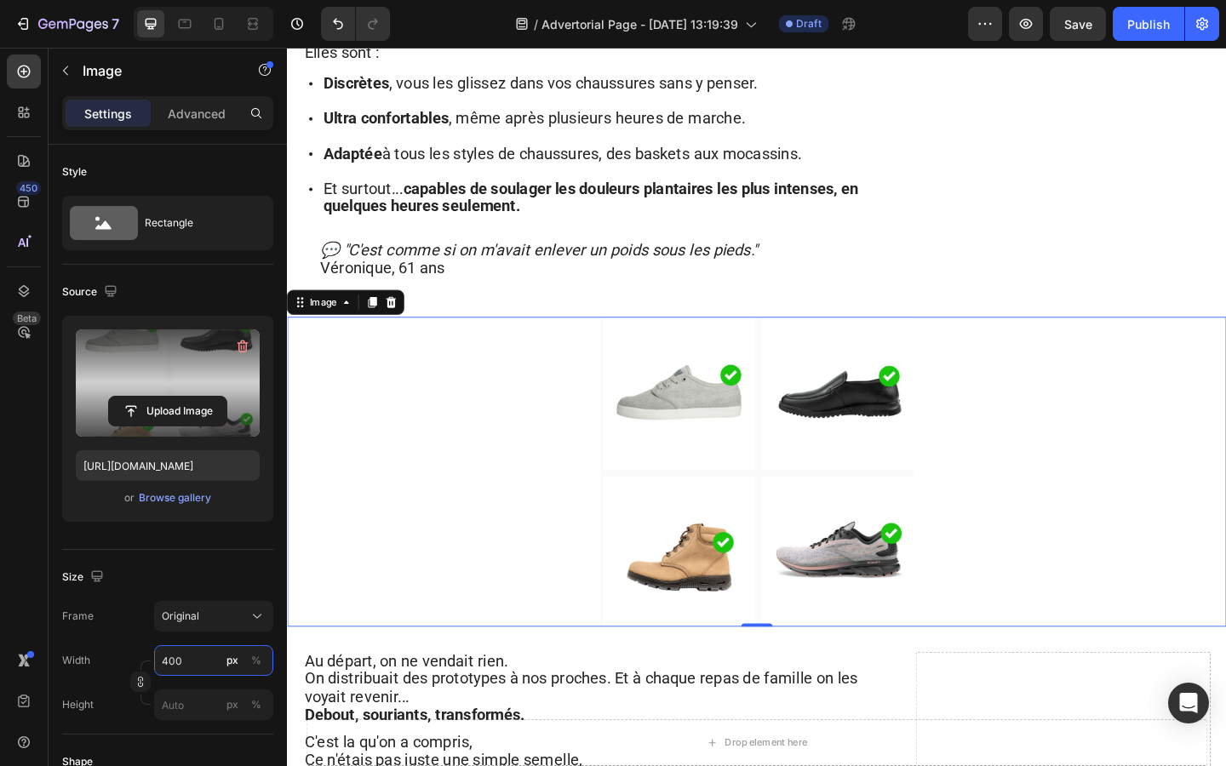
type input "400"
click at [1095, 467] on div at bounding box center [797, 508] width 1021 height 337
click at [455, 723] on span "On distribuait des prototypes à nos proches. Et à chaque repas de famille on le…" at bounding box center [607, 743] width 602 height 40
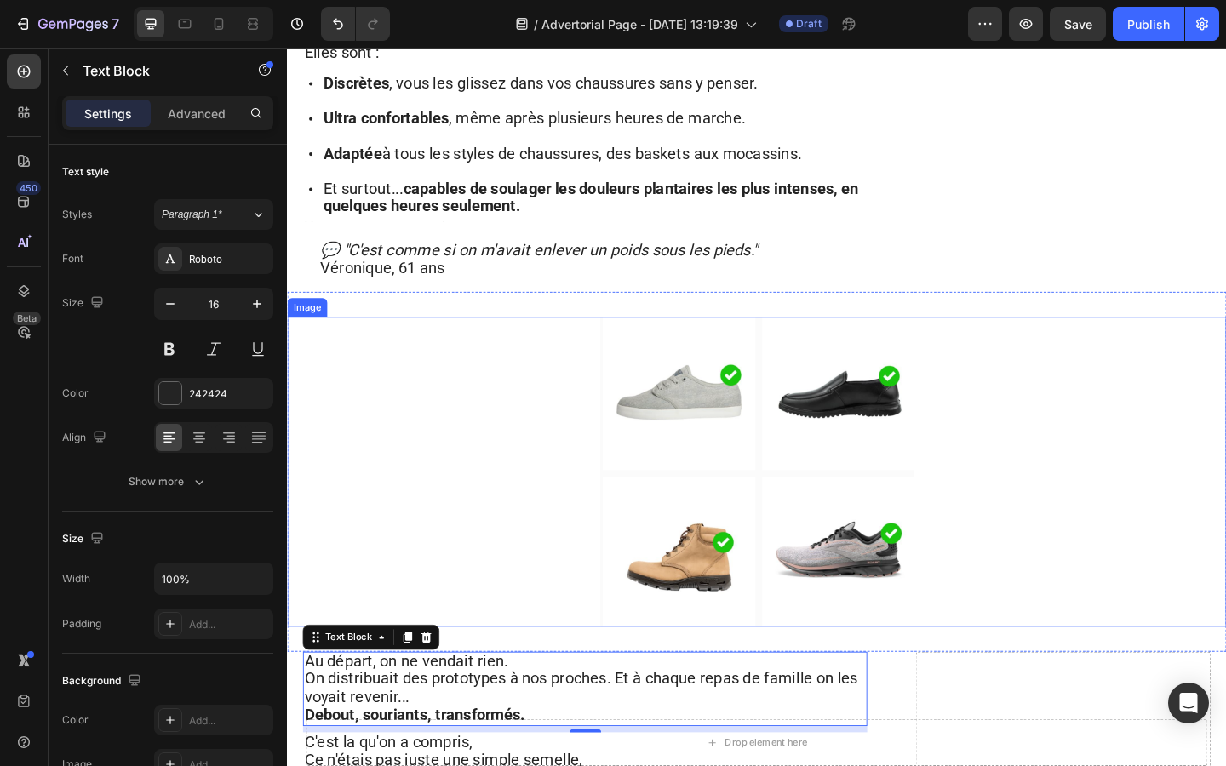
click at [543, 517] on div at bounding box center [797, 508] width 1021 height 337
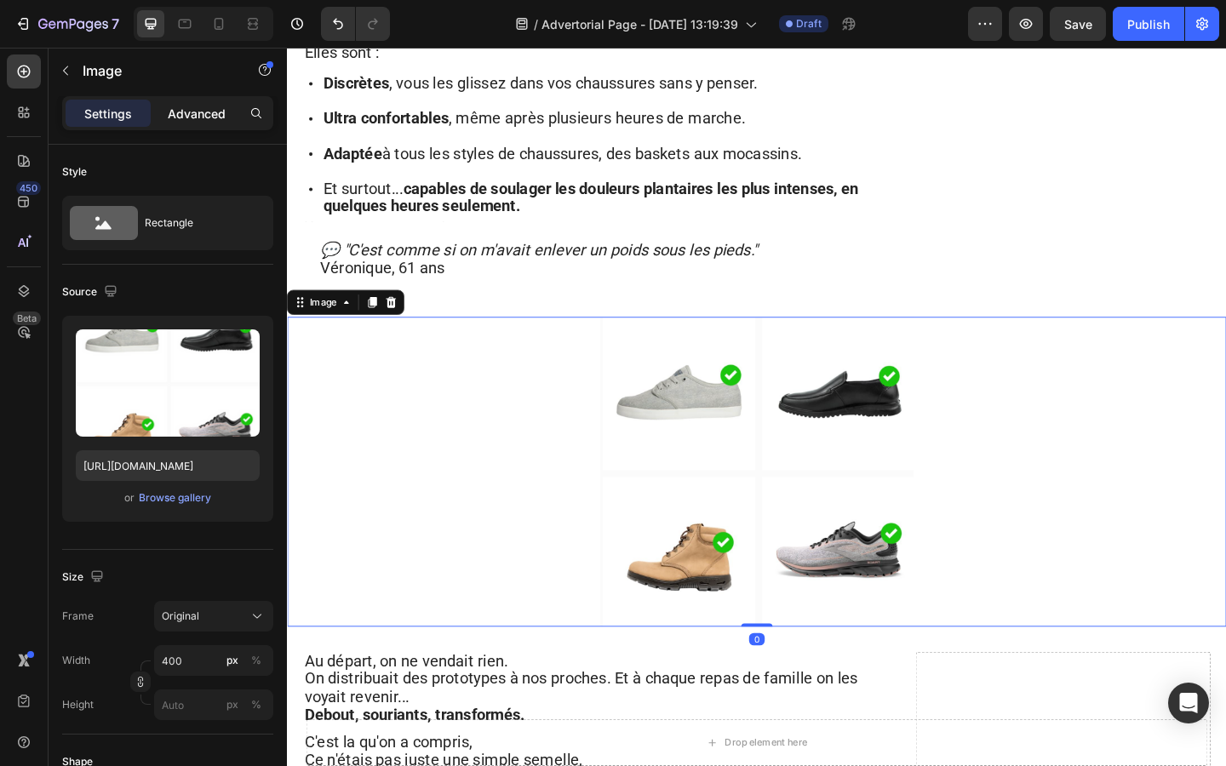
click at [179, 118] on p "Advanced" at bounding box center [197, 114] width 58 height 18
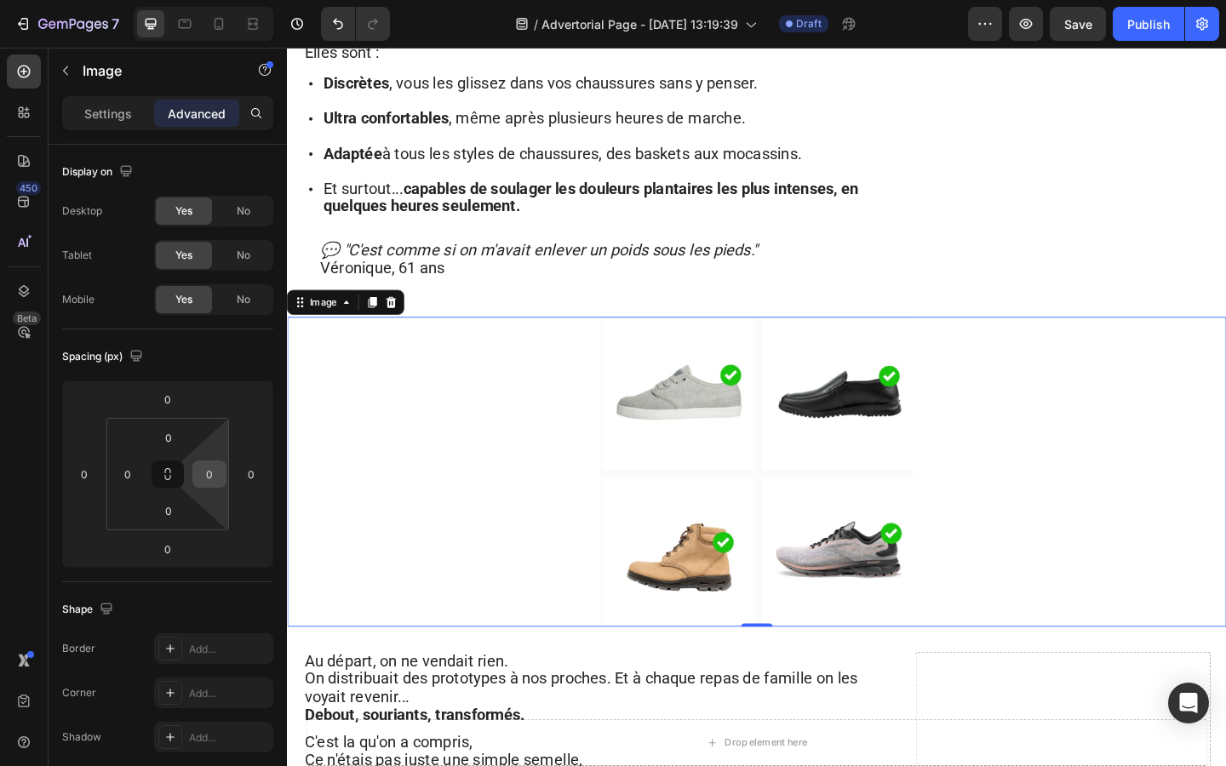
click at [210, 472] on input "0" at bounding box center [210, 474] width 26 height 26
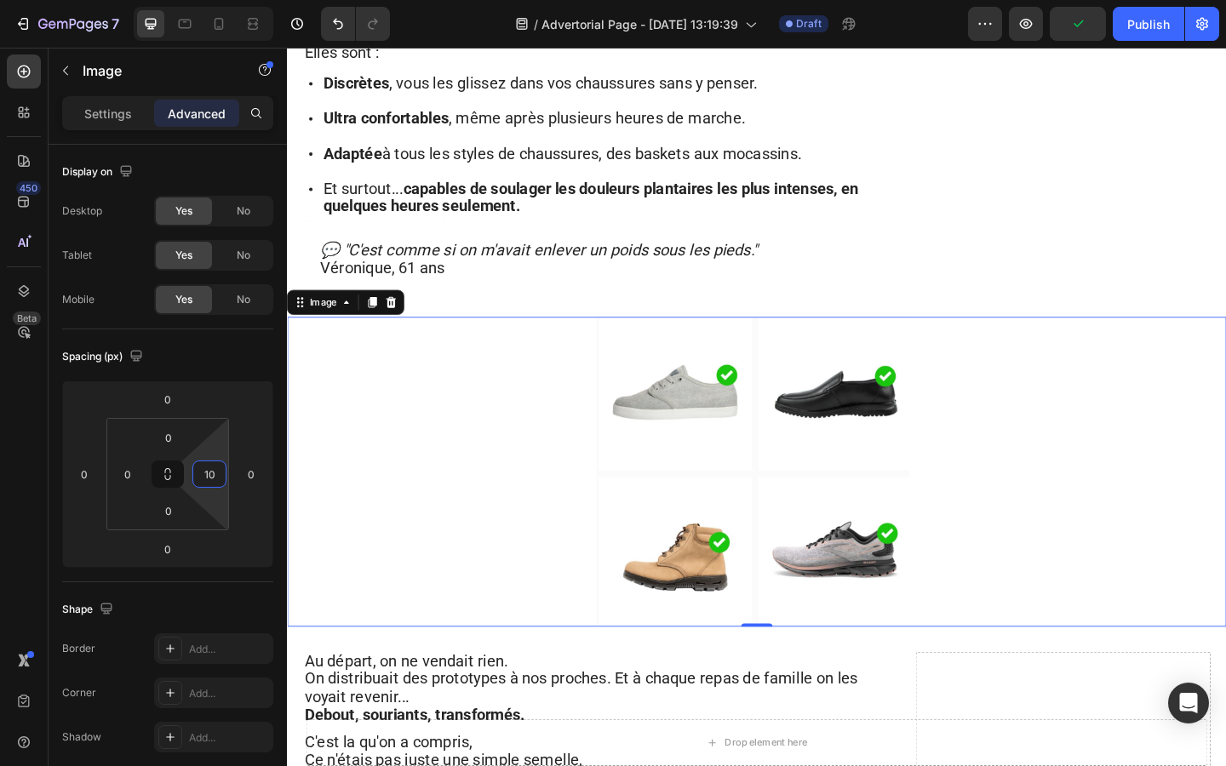
type input "1"
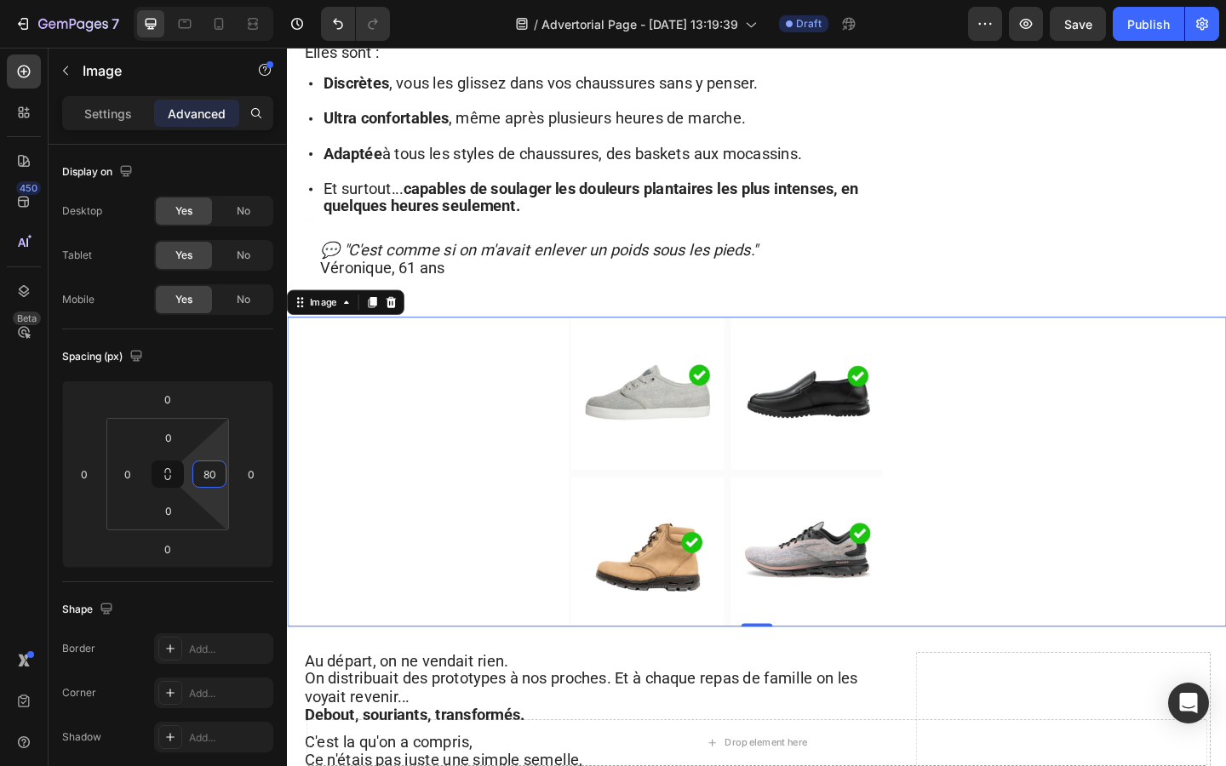
type input "8"
type input "7"
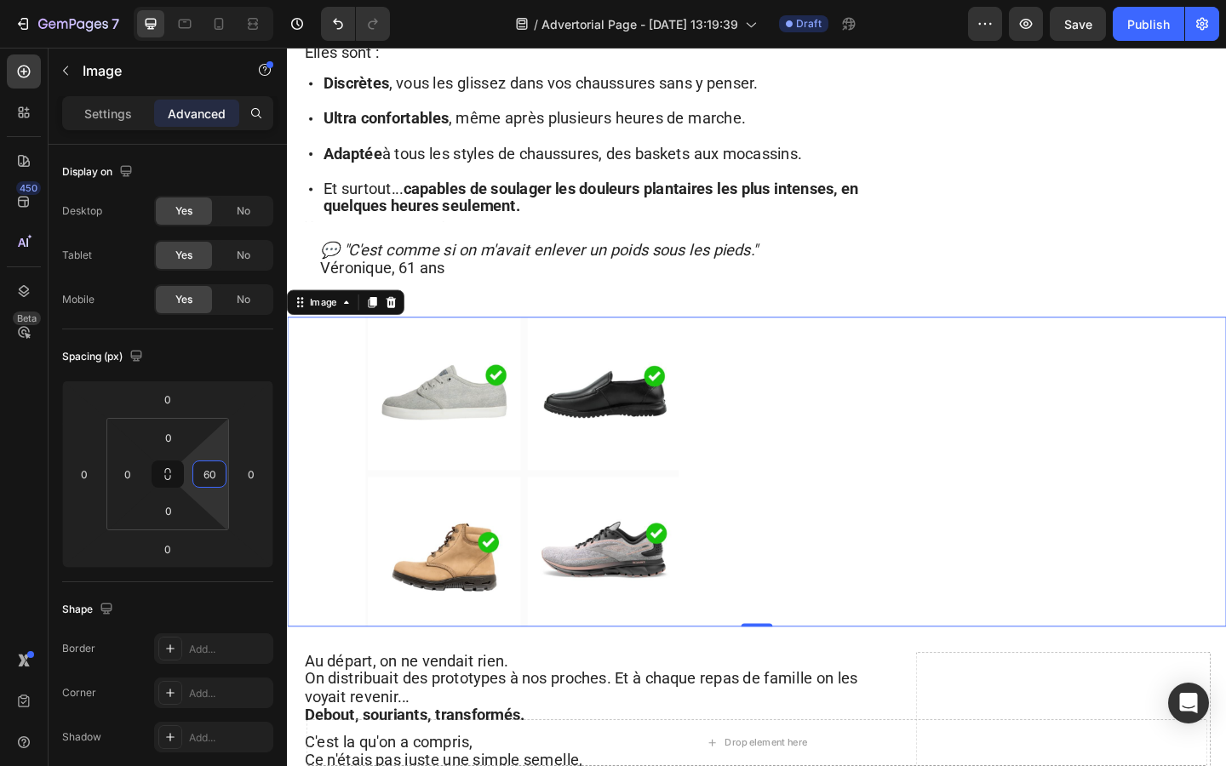
type input "6"
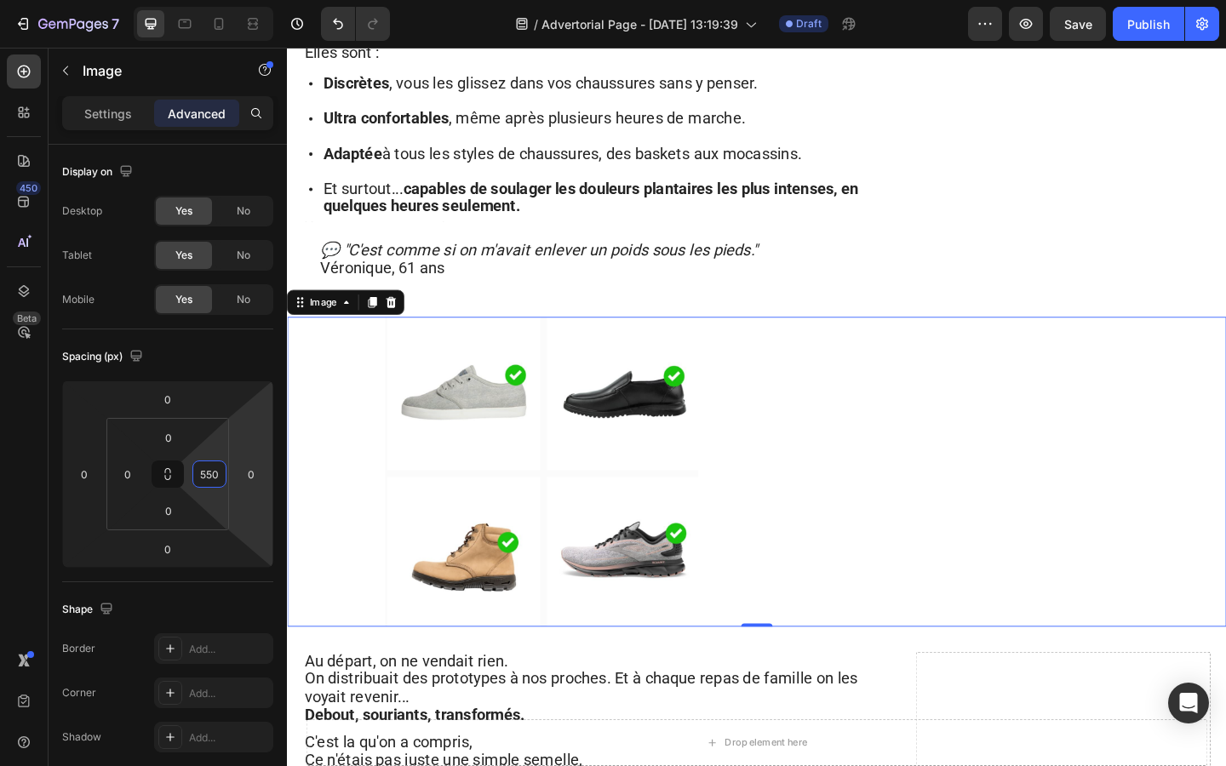
type input "550"
click at [890, 484] on div "Image 0" at bounding box center [797, 508] width 1021 height 337
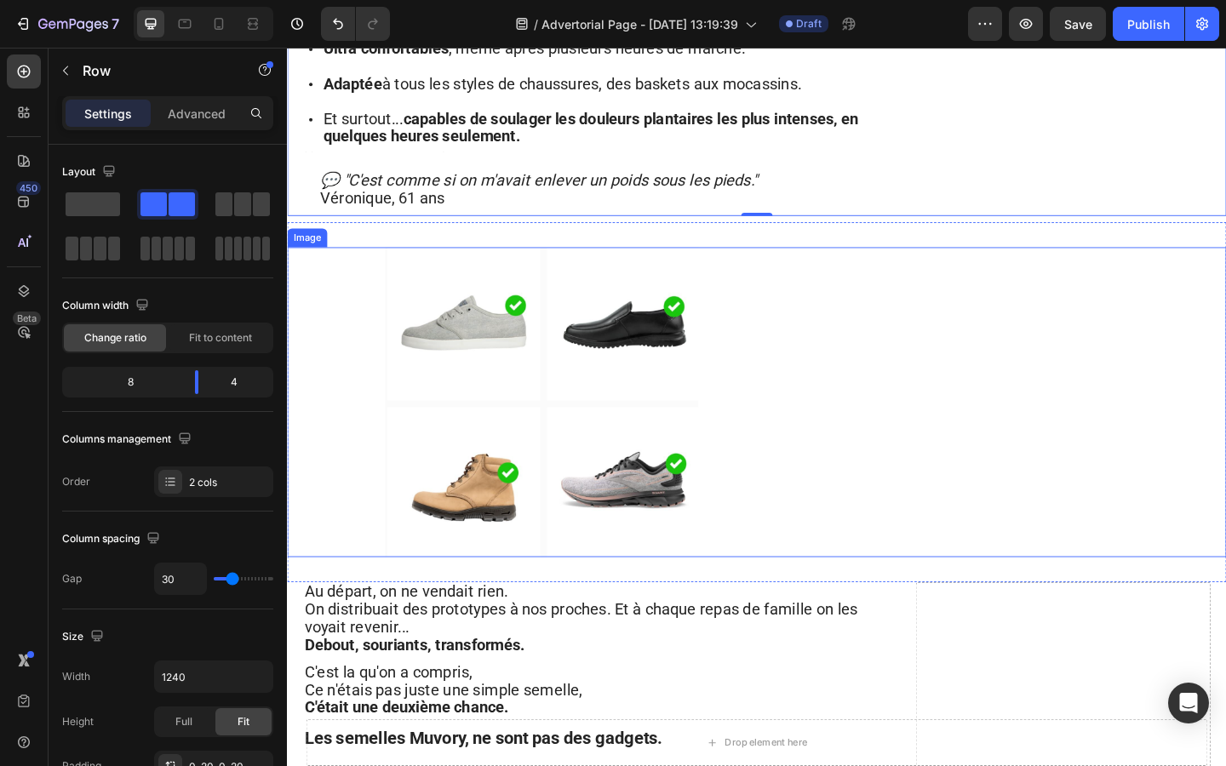
scroll to position [3346, 0]
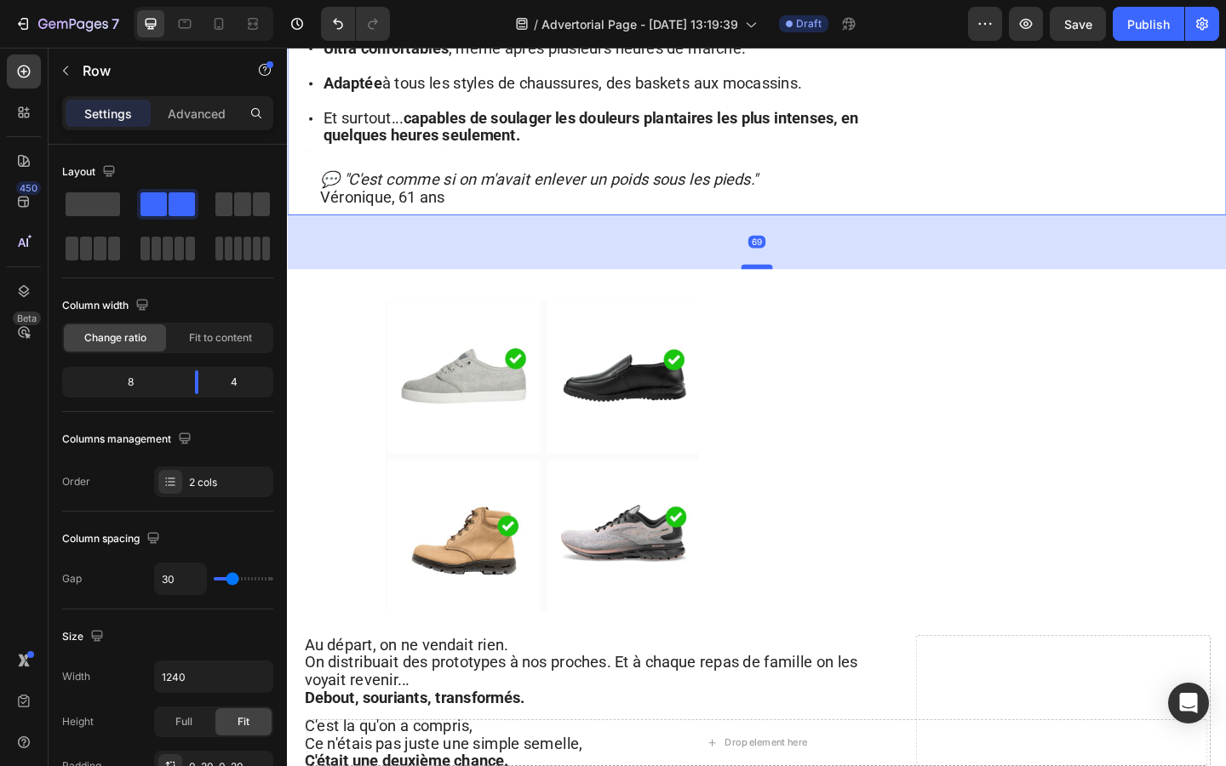
drag, startPoint x: 808, startPoint y: 173, endPoint x: 807, endPoint y: 232, distance: 58.7
click at [807, 283] on div at bounding box center [798, 285] width 34 height 5
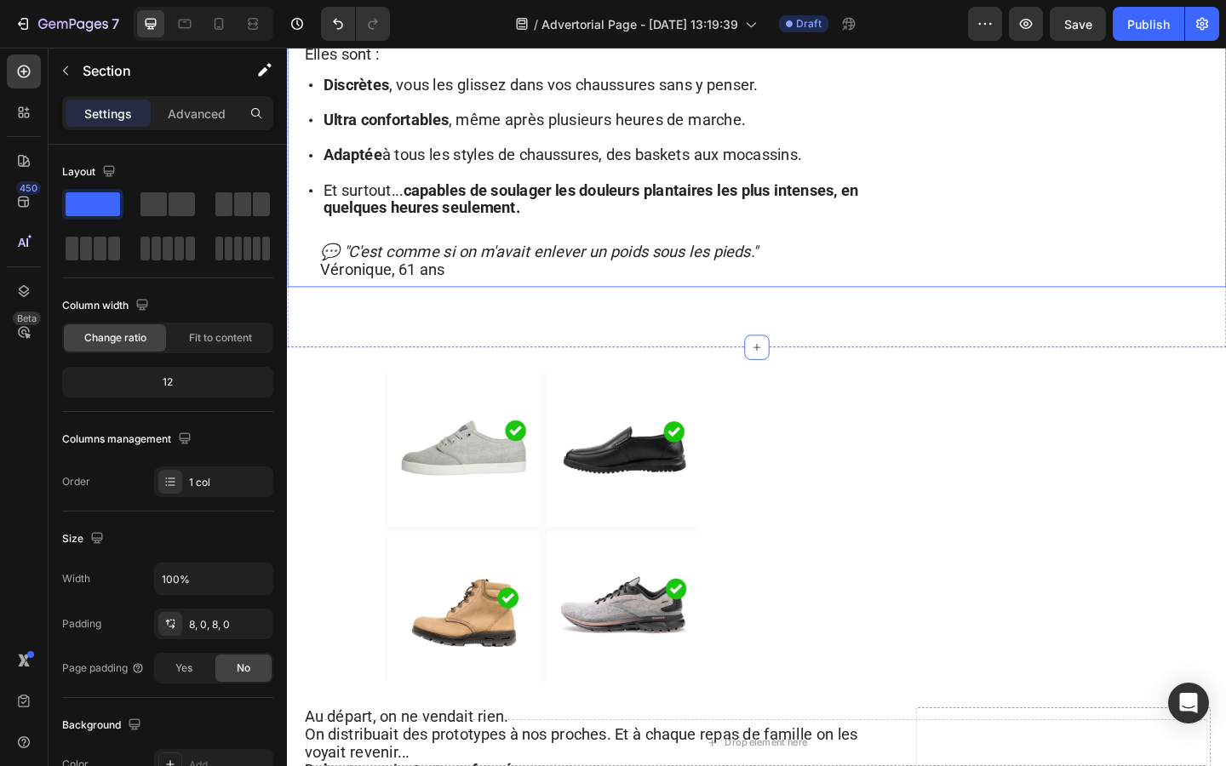
scroll to position [3224, 0]
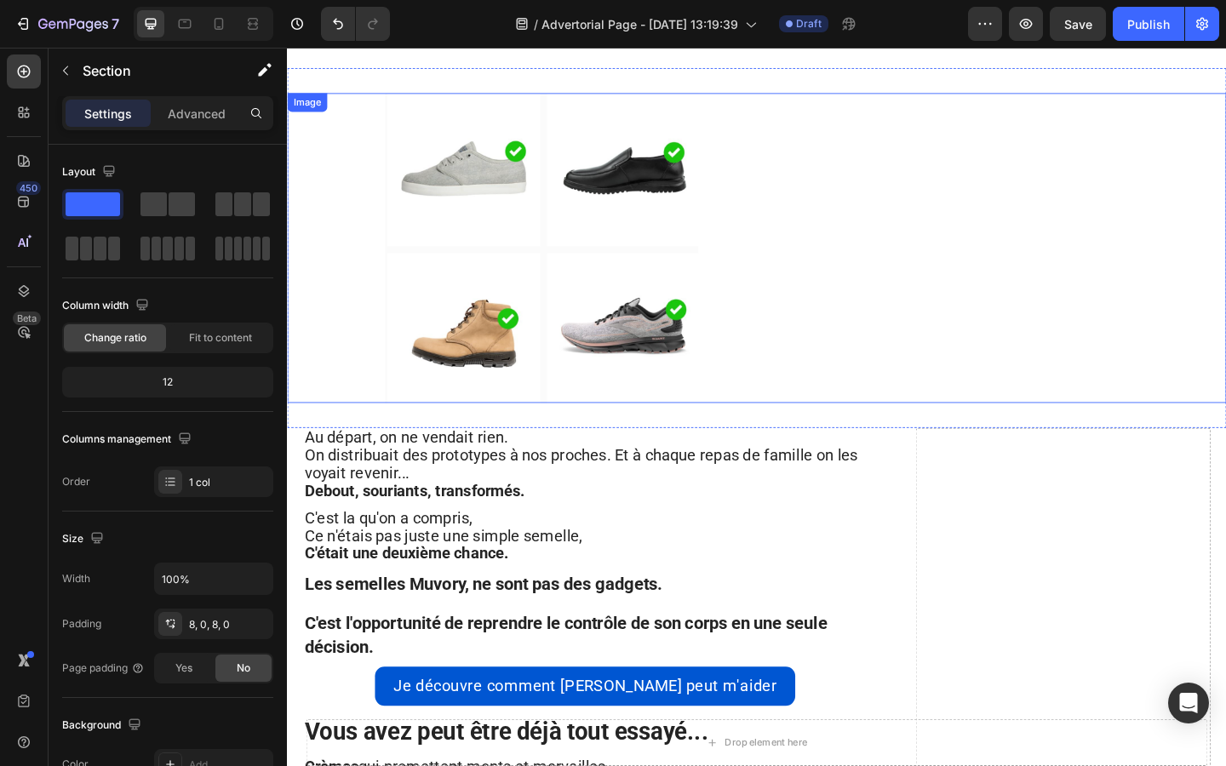
scroll to position [3528, 0]
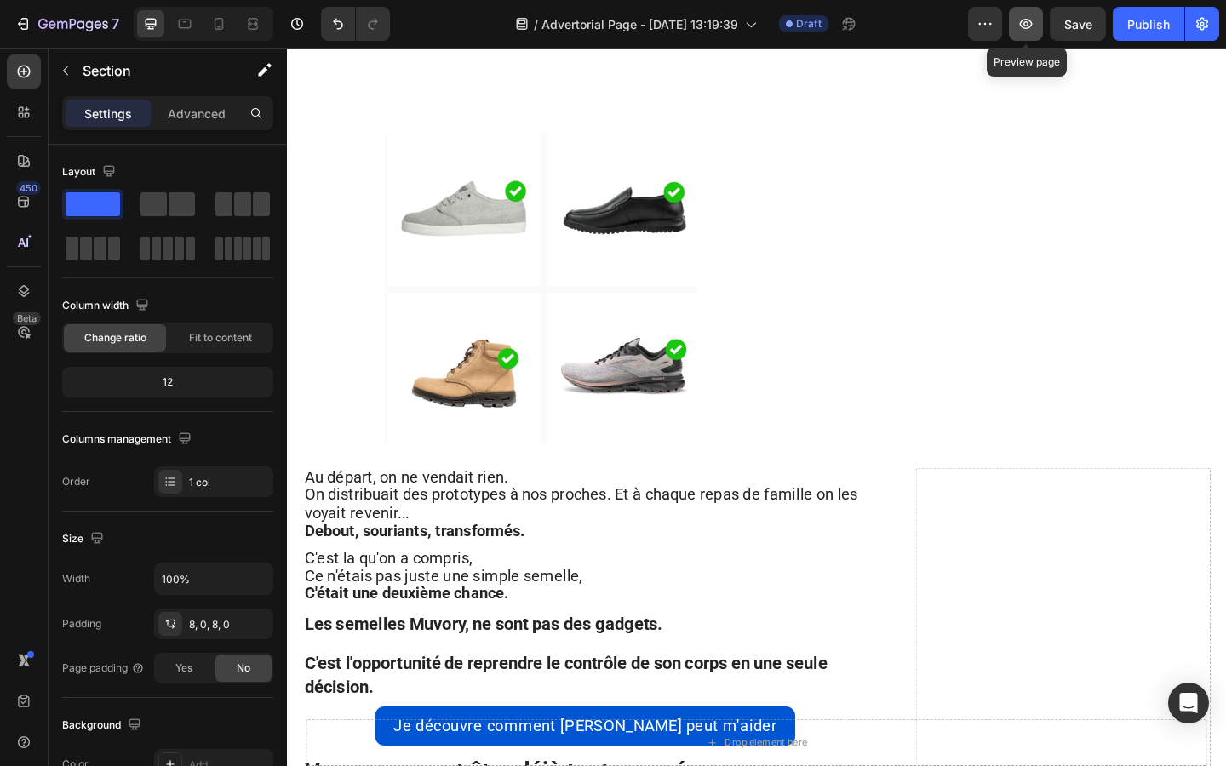
click at [1026, 22] on icon "button" at bounding box center [1026, 24] width 13 height 10
click at [503, 205] on img at bounding box center [563, 308] width 340 height 337
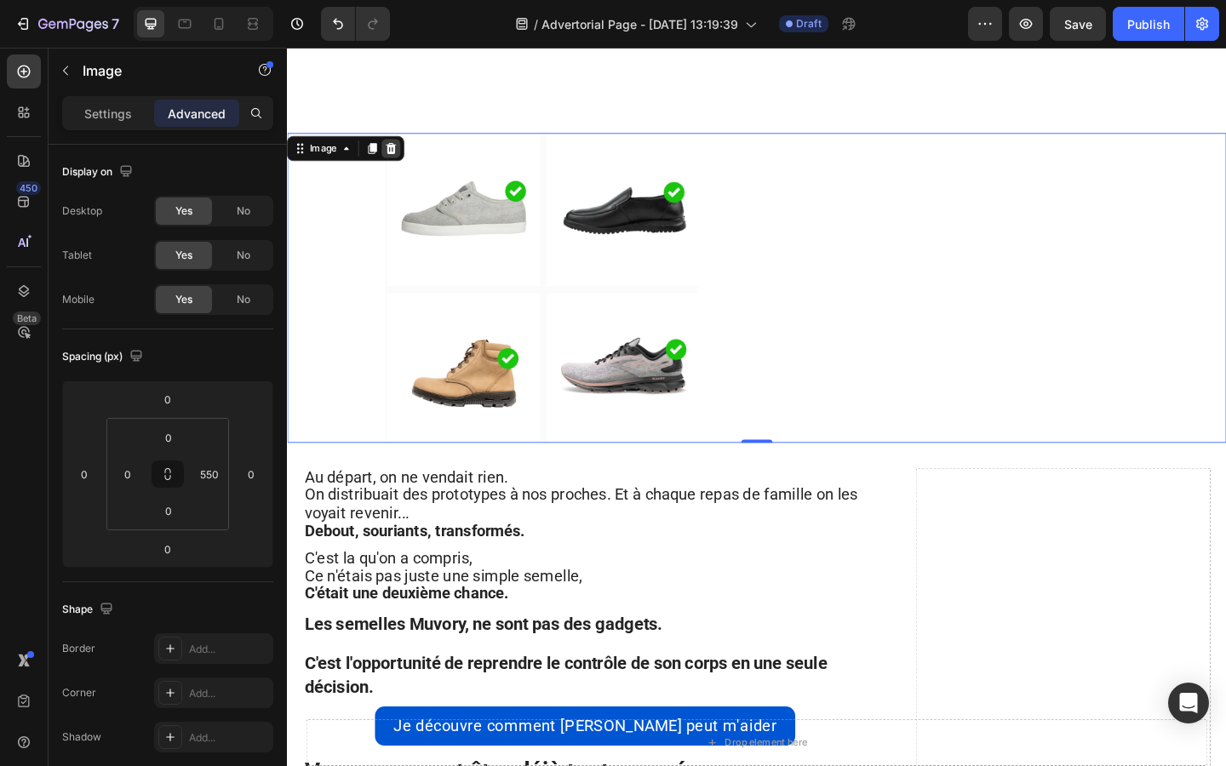
click at [397, 152] on icon at bounding box center [400, 158] width 11 height 12
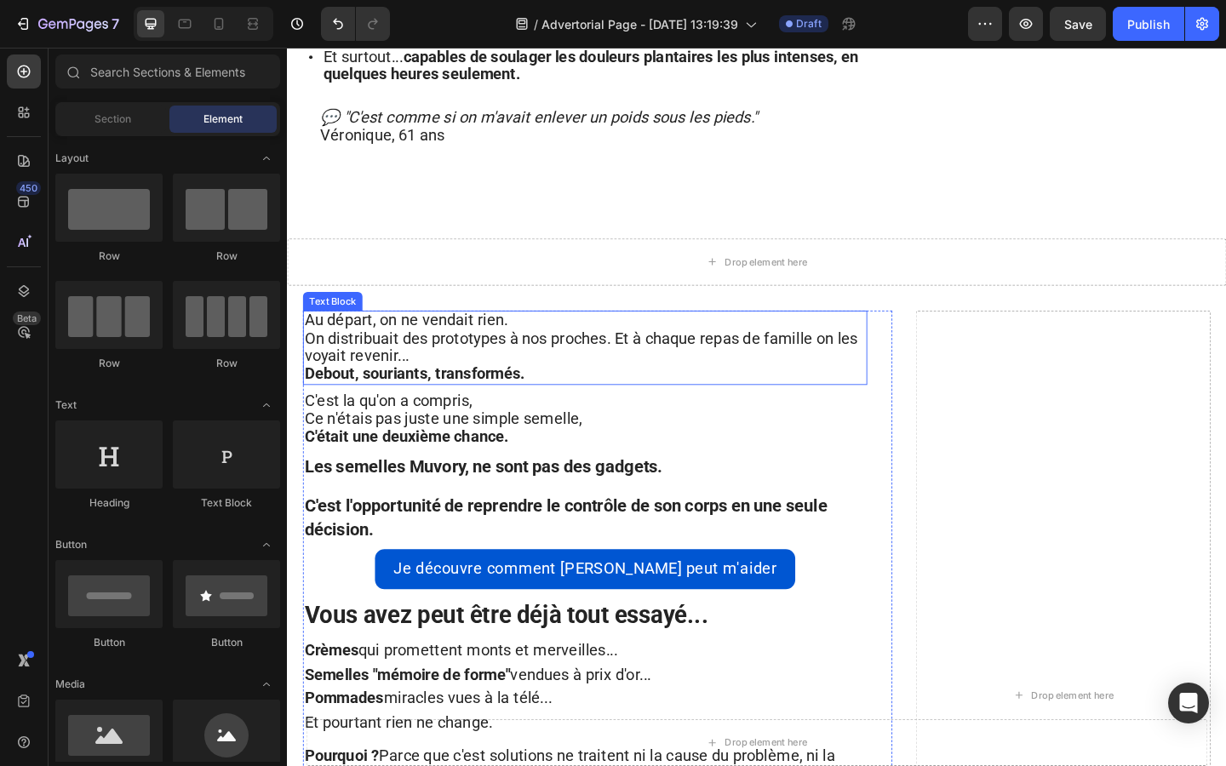
scroll to position [3411, 0]
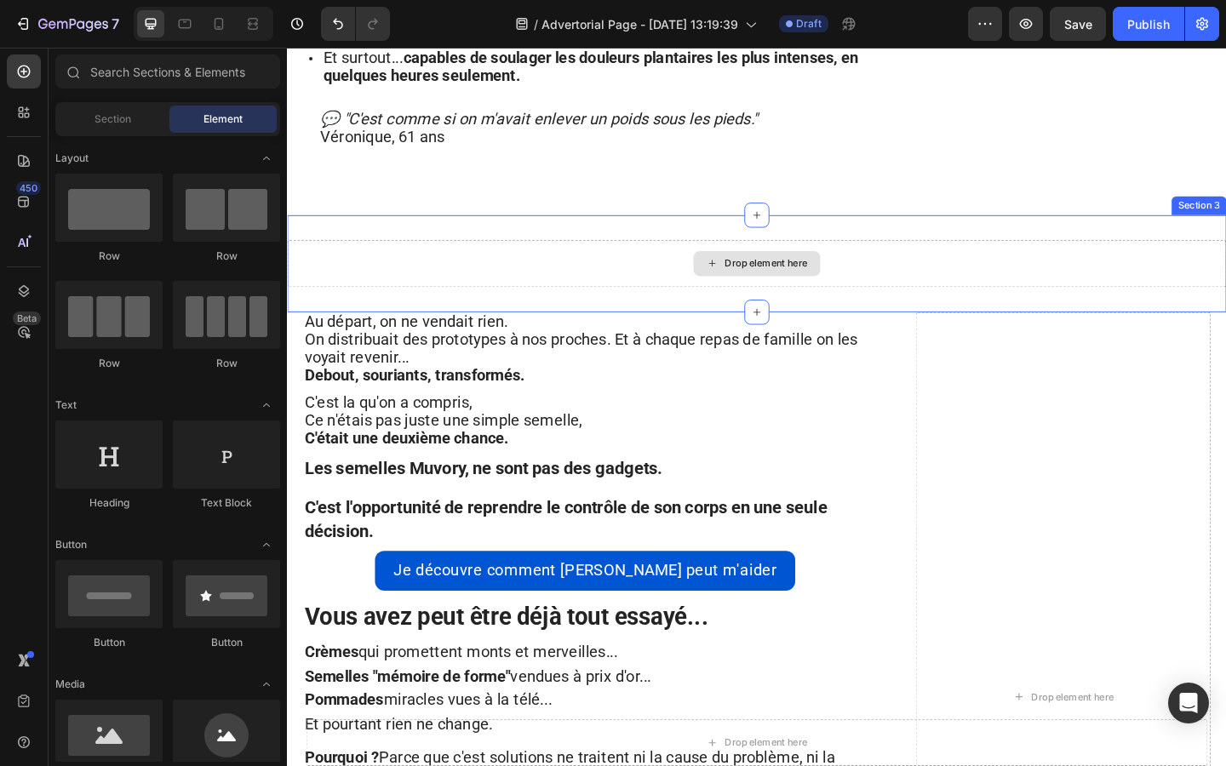
click at [601, 257] on div "Drop element here" at bounding box center [797, 282] width 1021 height 51
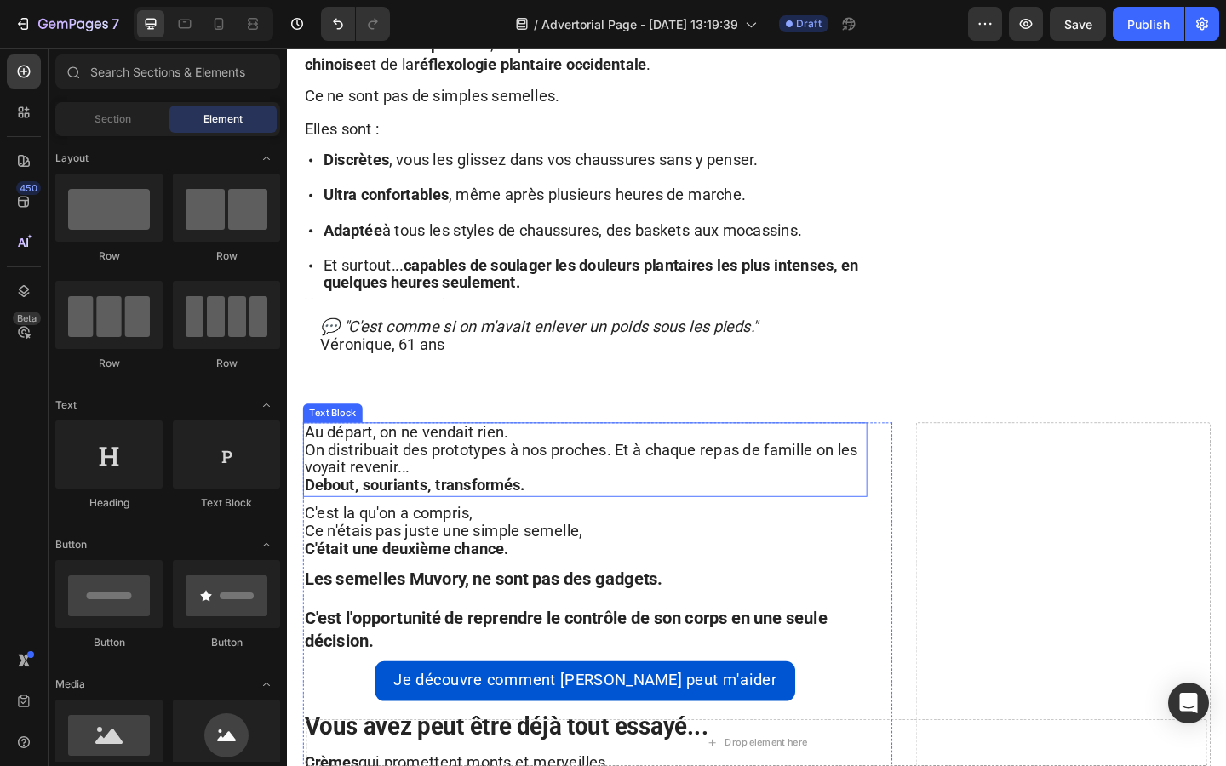
scroll to position [3180, 0]
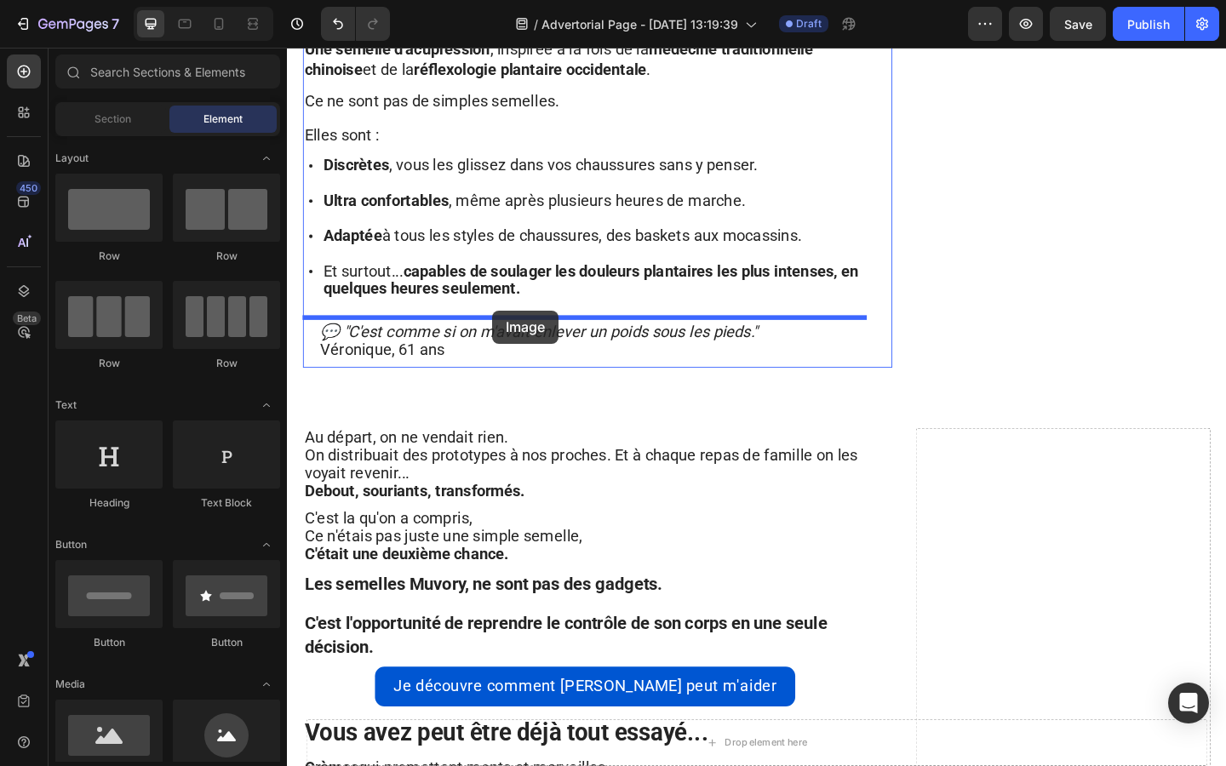
drag, startPoint x: 397, startPoint y: 538, endPoint x: 510, endPoint y: 334, distance: 233.1
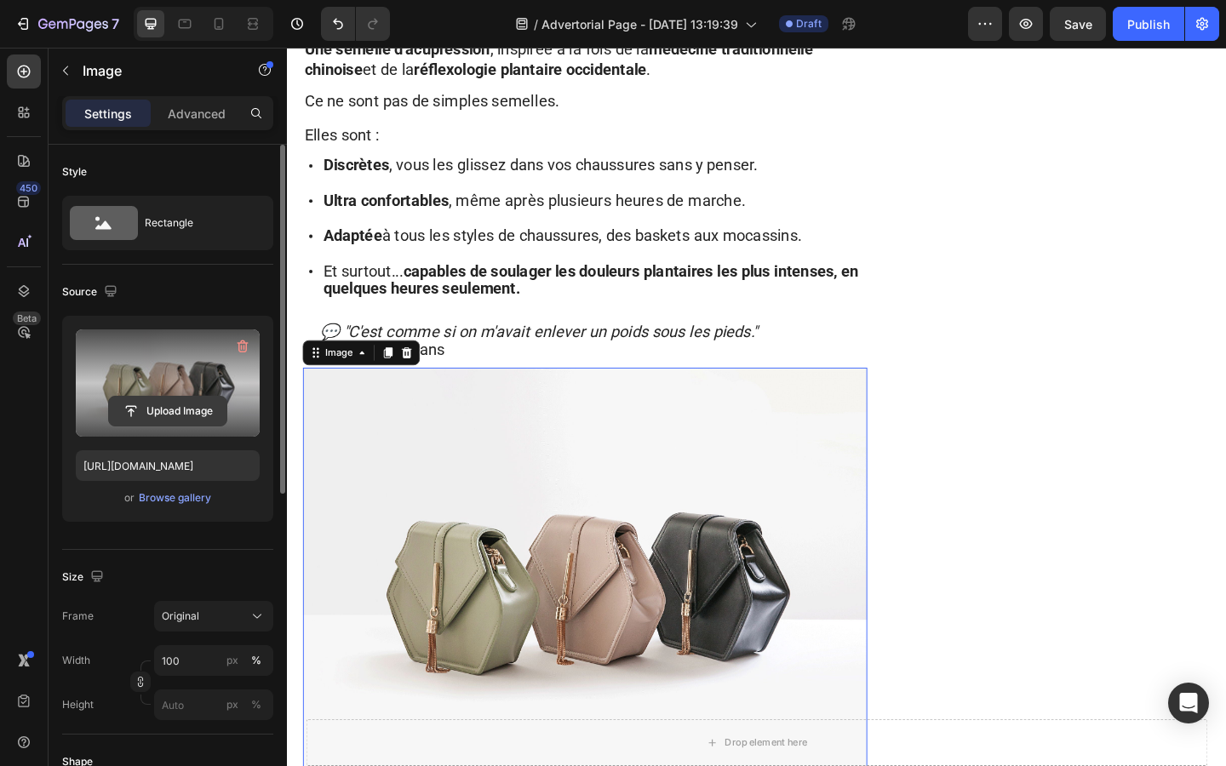
click at [164, 412] on input "file" at bounding box center [167, 411] width 117 height 29
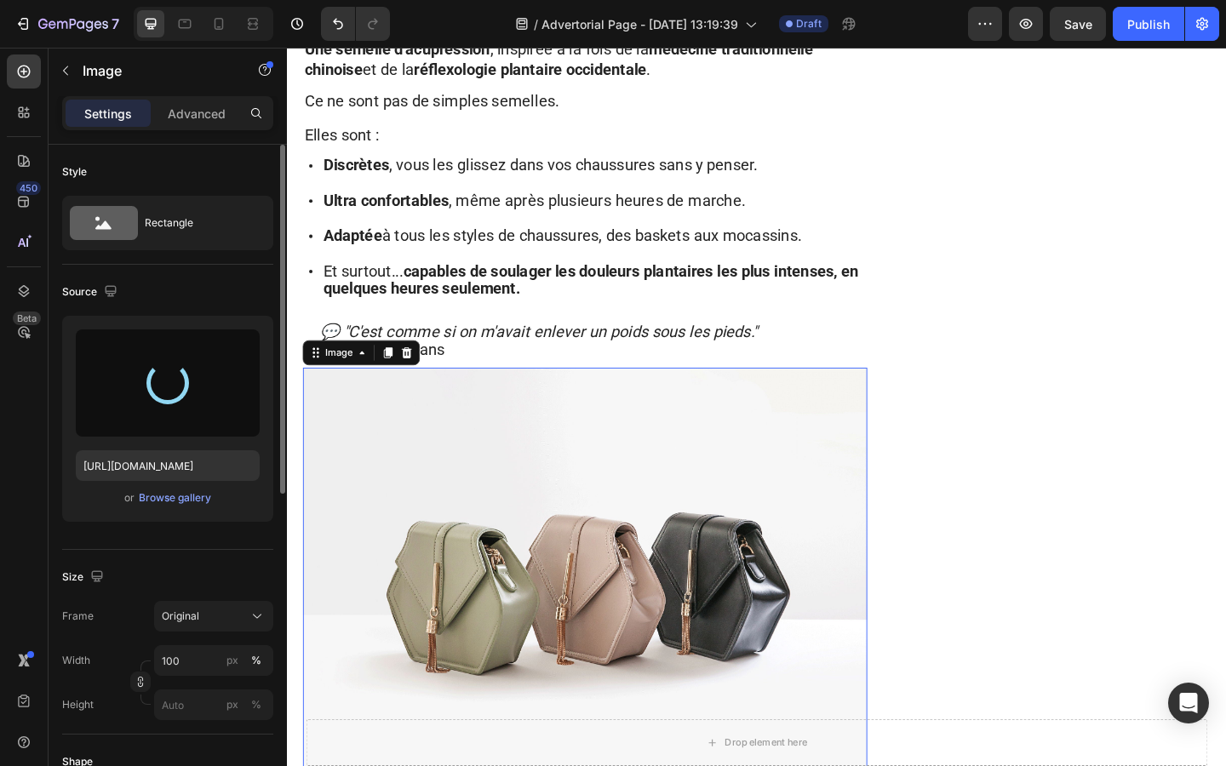
type input "https://cdn.shopify.com/s/files/1/0927/4104/2559/files/gempages_578042650951680…"
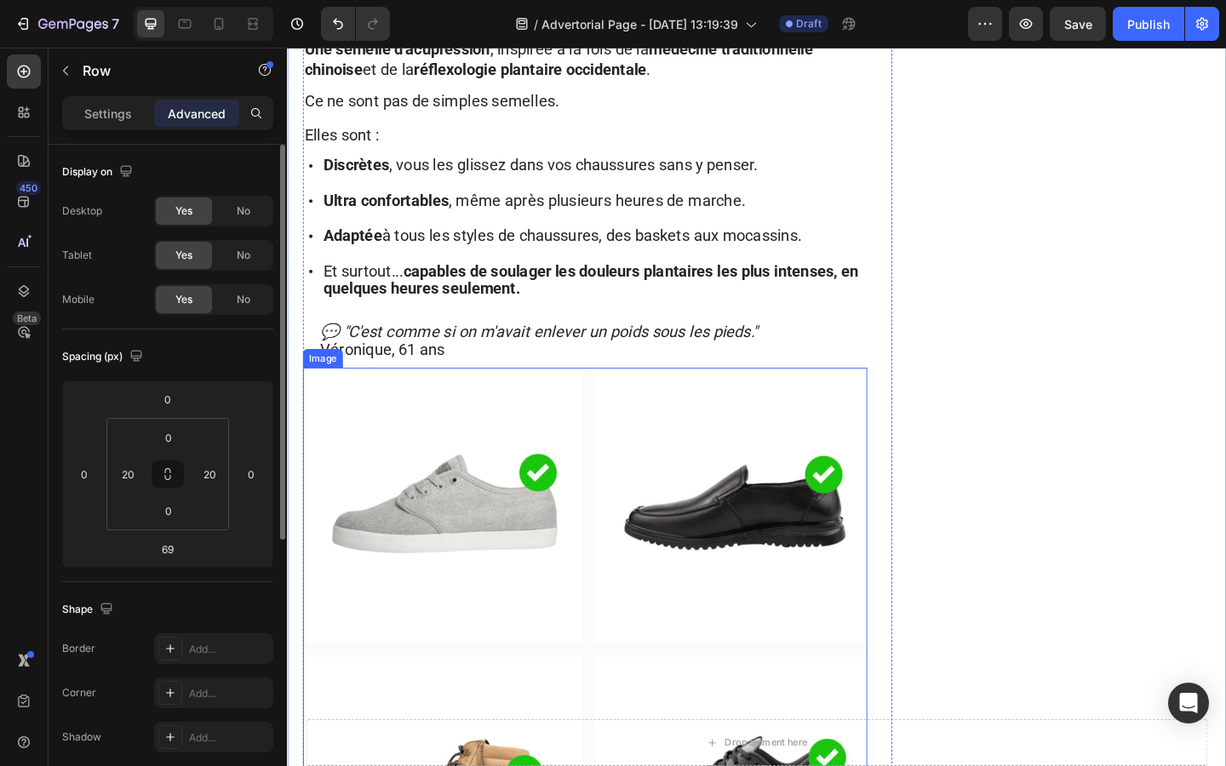
click at [752, 469] on img at bounding box center [611, 700] width 614 height 608
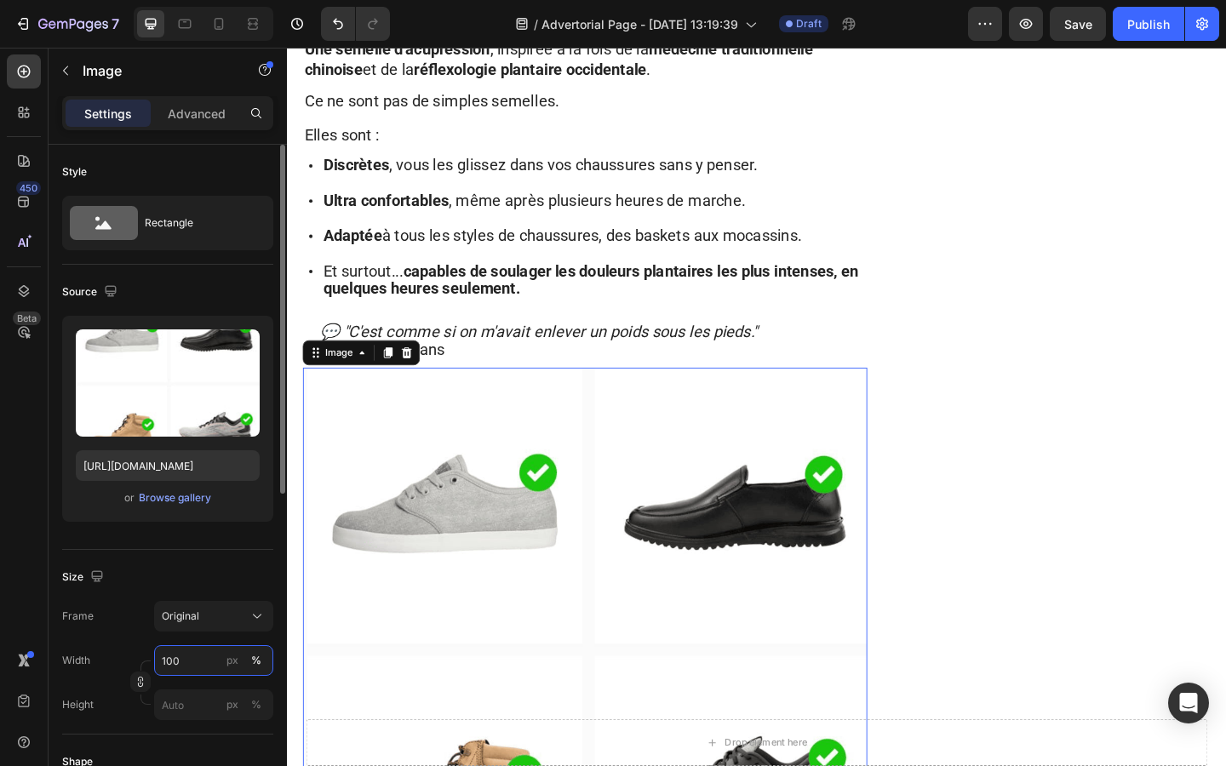
click at [186, 656] on input "100" at bounding box center [213, 660] width 119 height 31
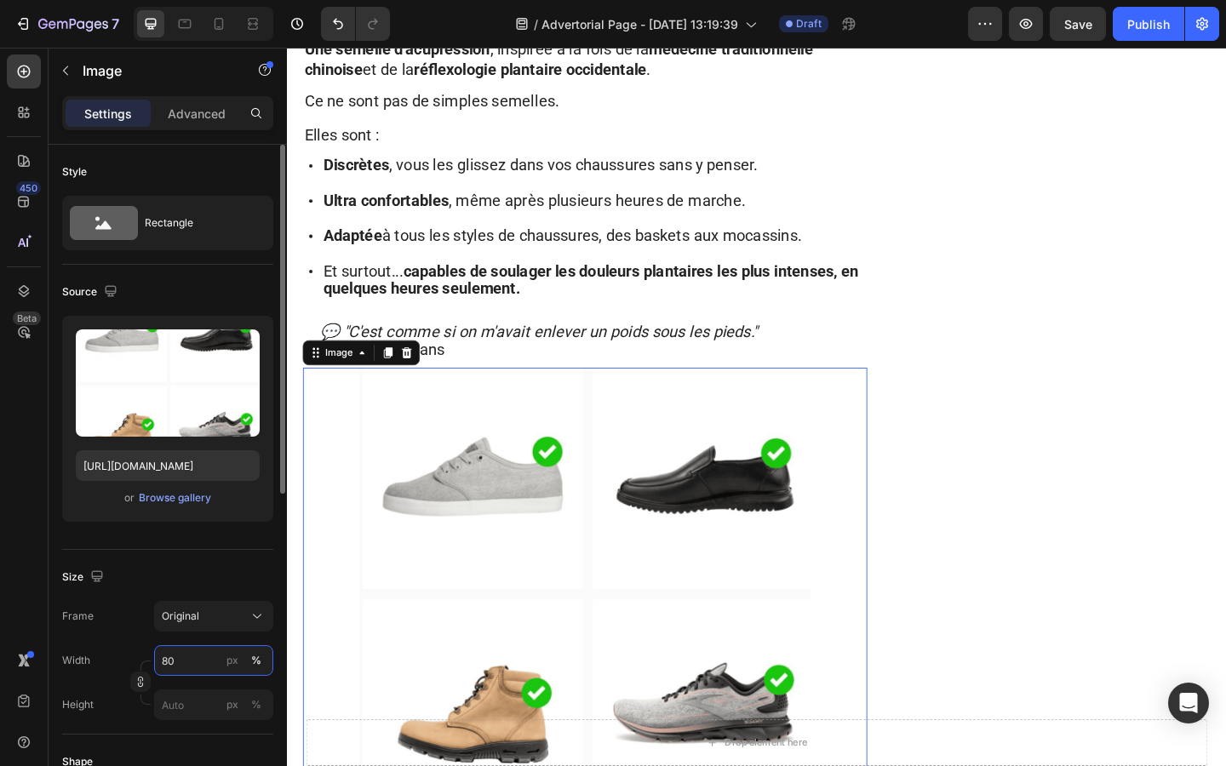
type input "8"
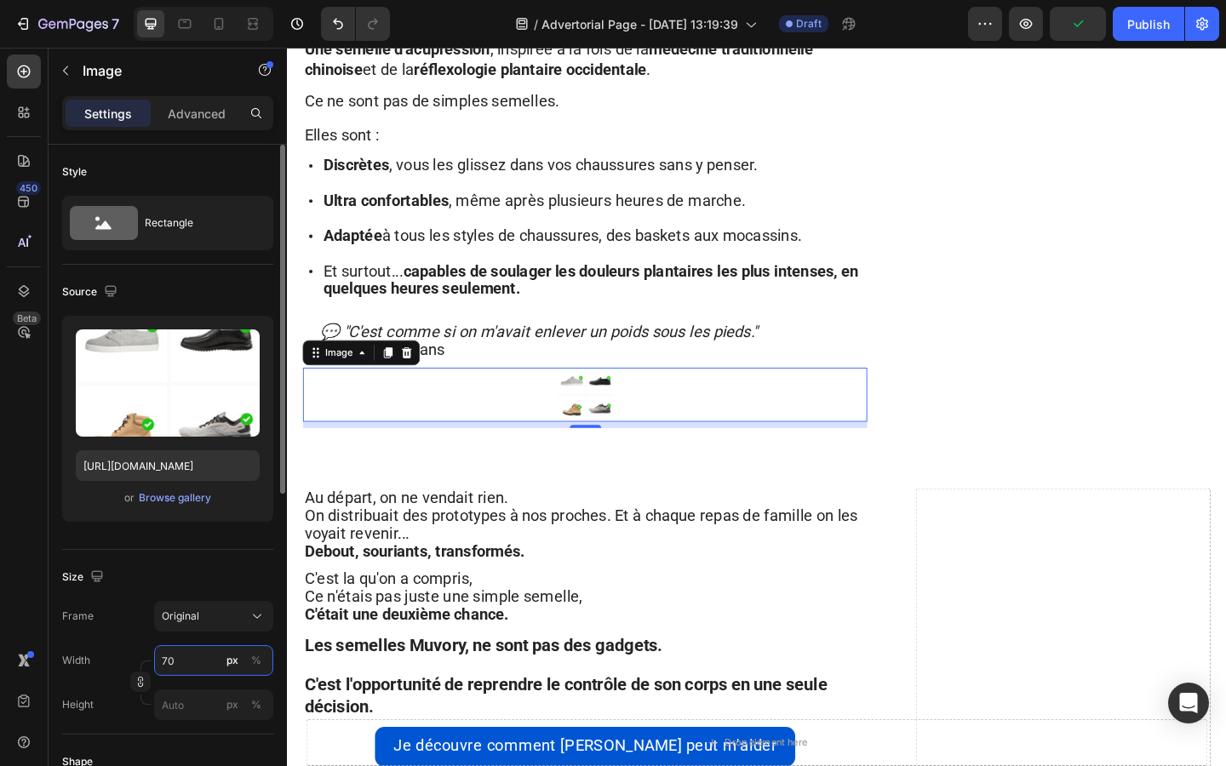
type input "7"
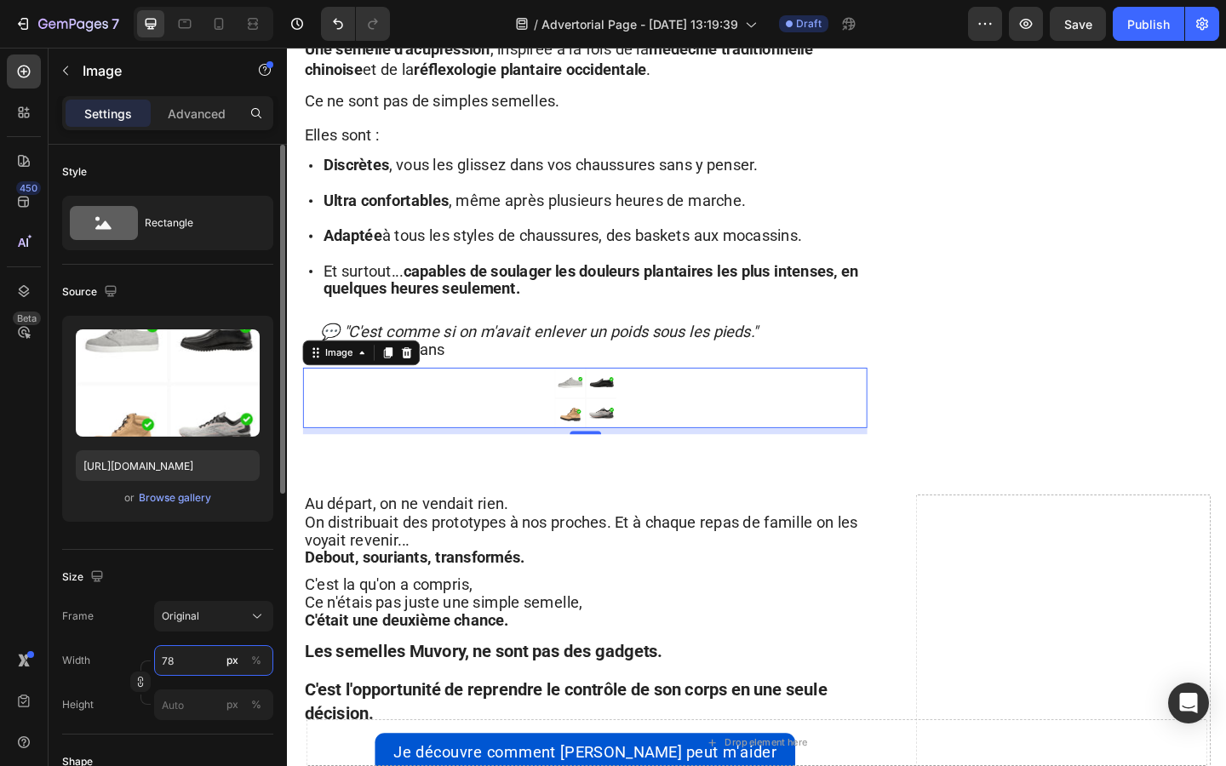
type input "7"
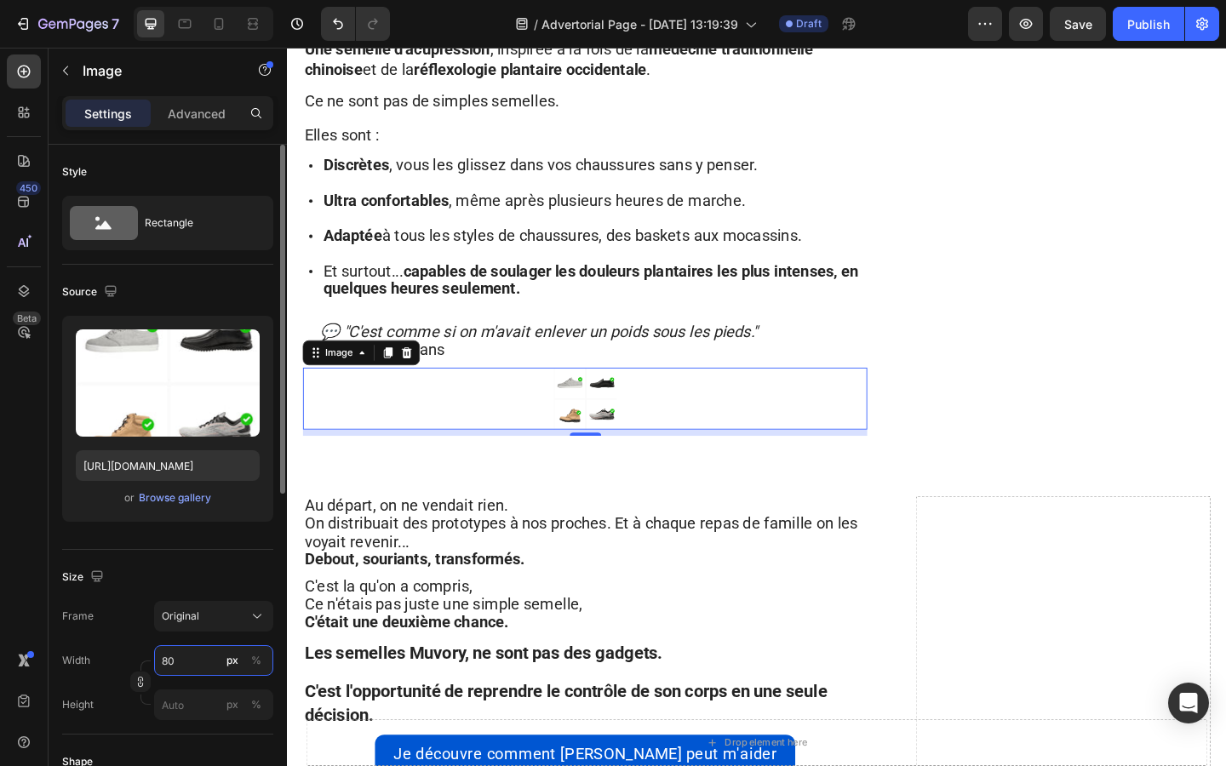
type input "8"
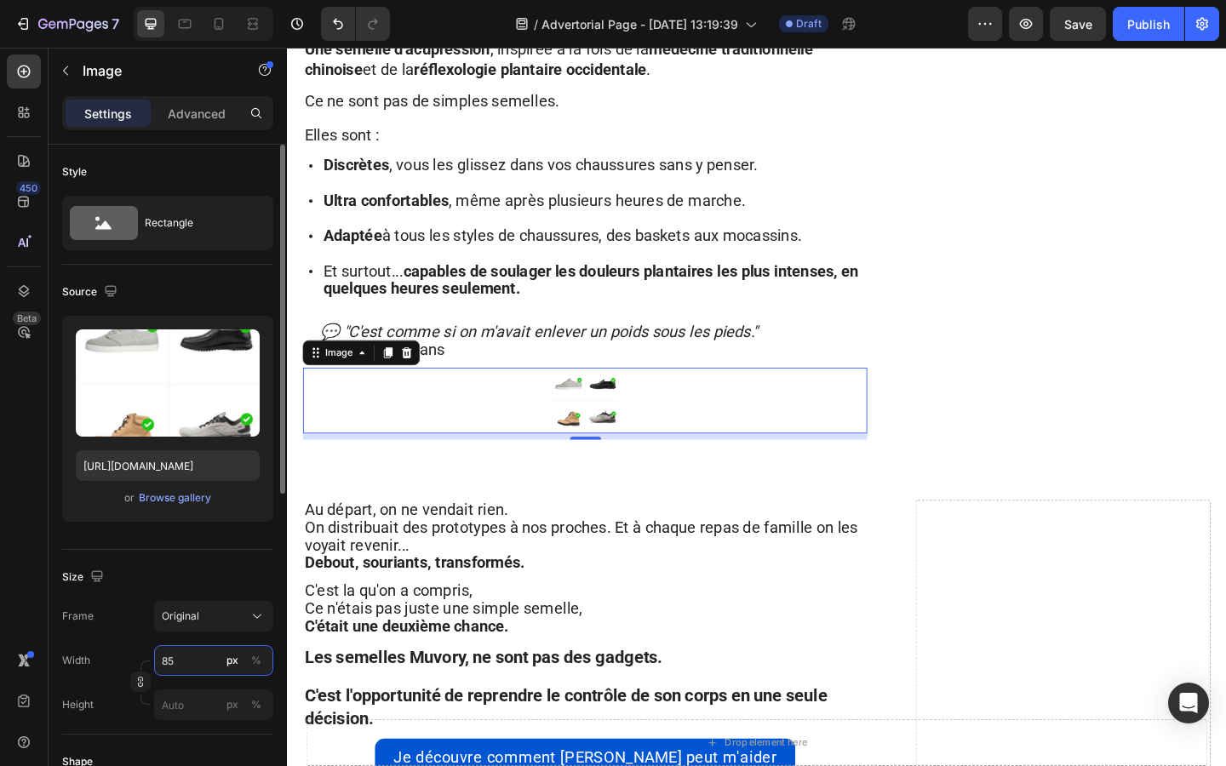
type input "8"
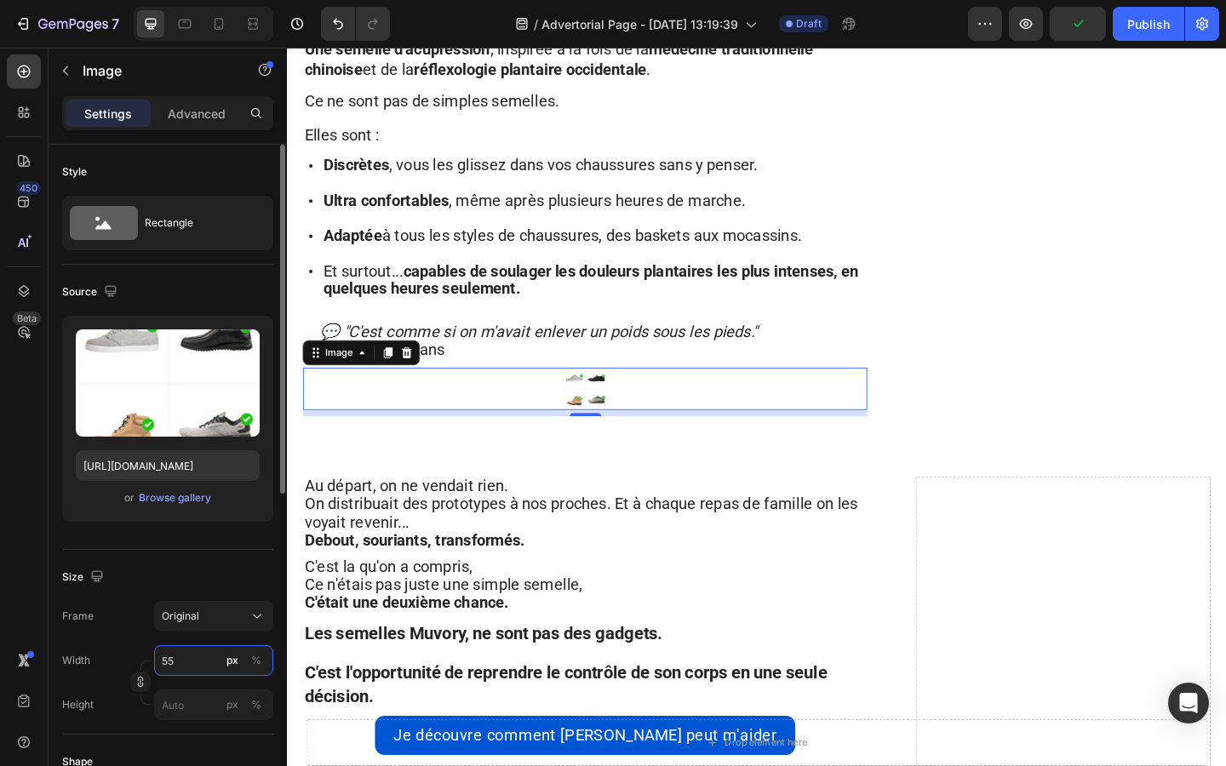
type input "550"
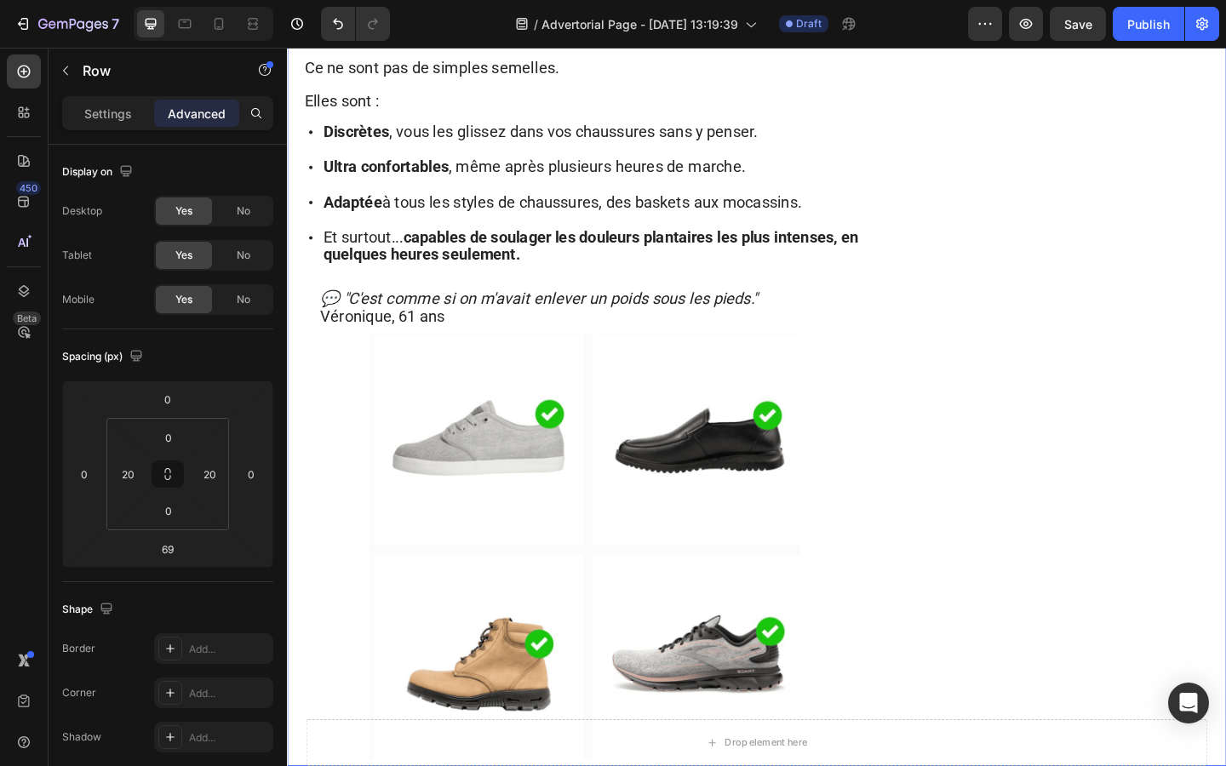
scroll to position [3238, 0]
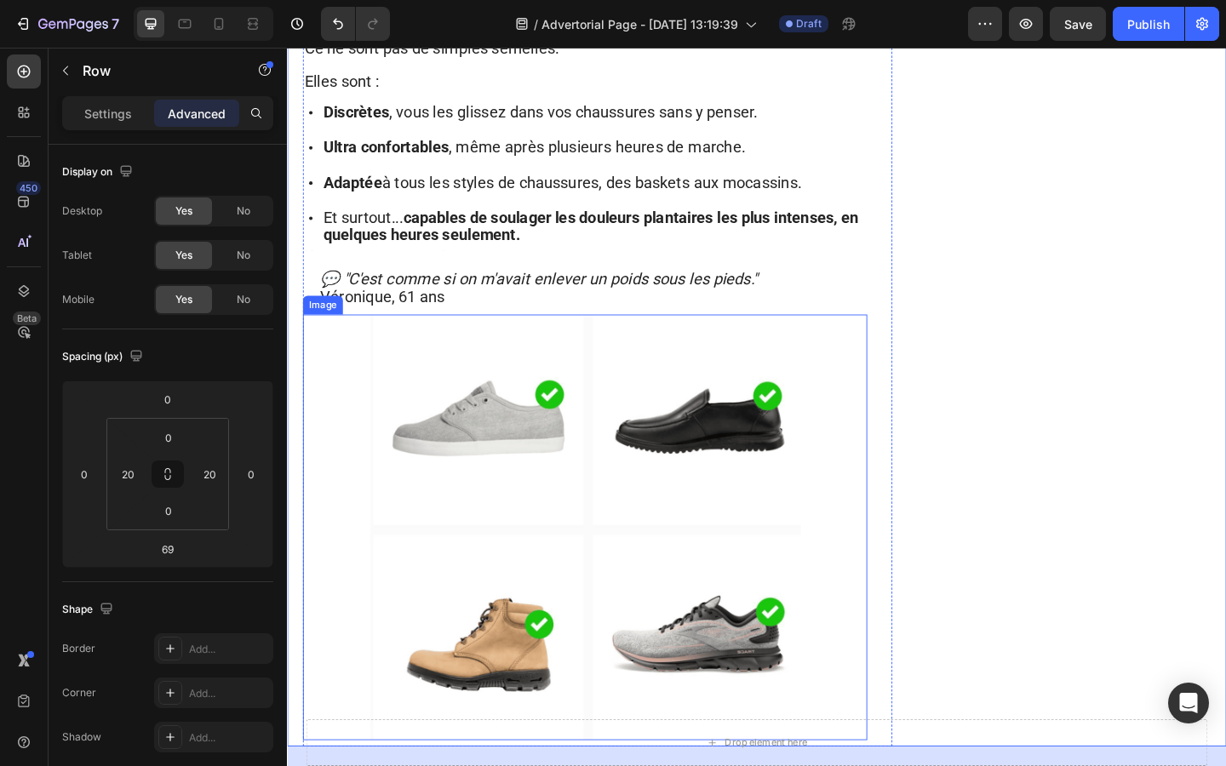
click at [700, 408] on img at bounding box center [611, 569] width 468 height 463
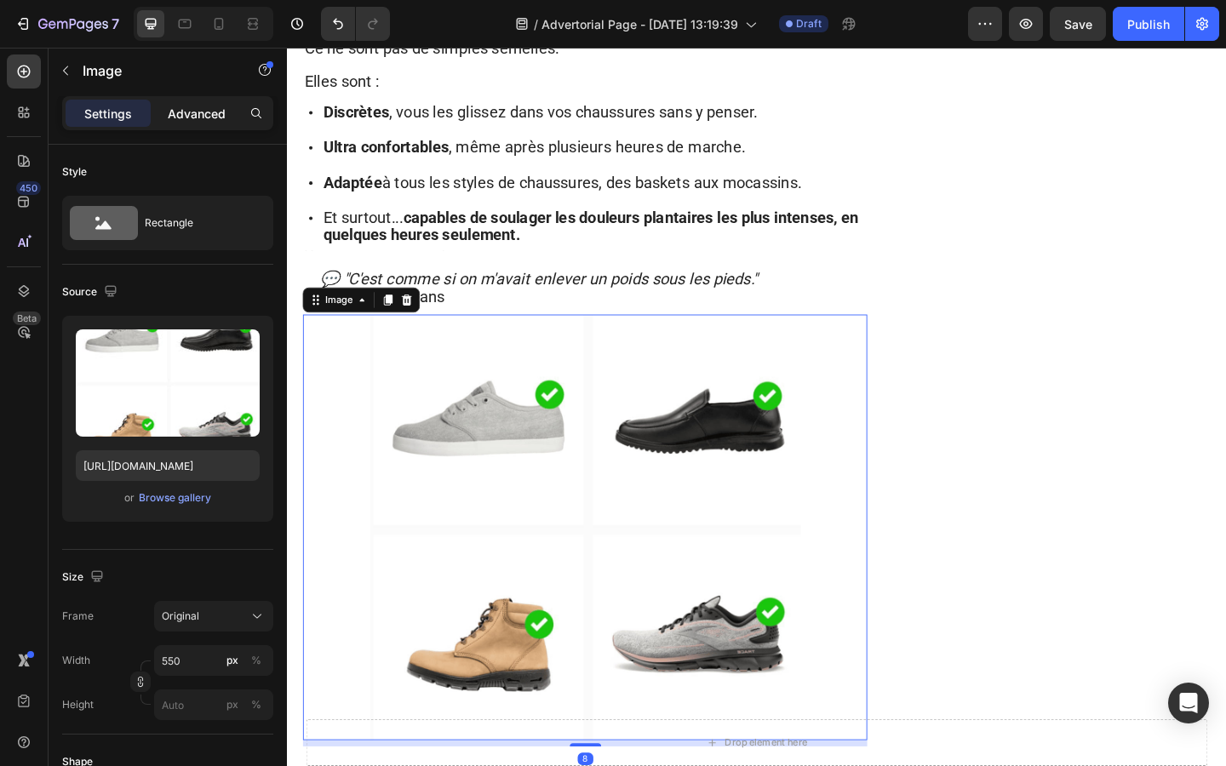
click at [184, 121] on p "Advanced" at bounding box center [197, 114] width 58 height 18
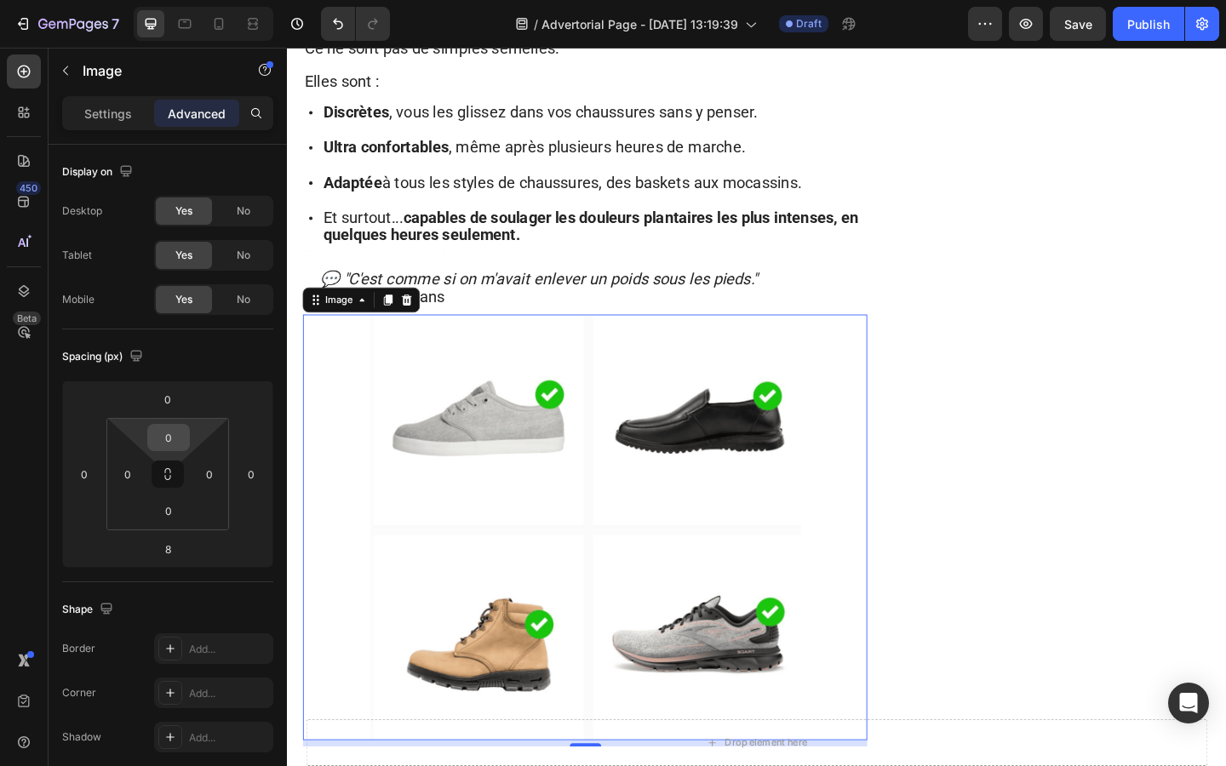
click at [169, 439] on input "0" at bounding box center [169, 438] width 34 height 26
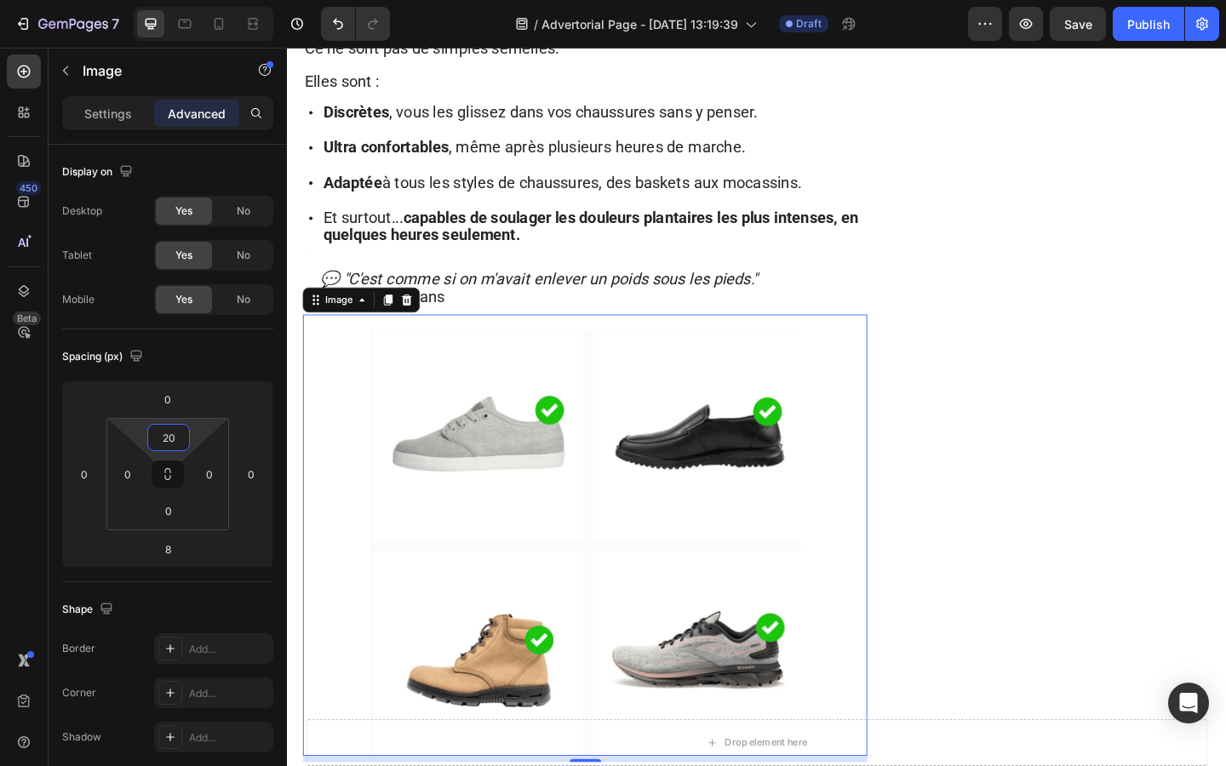
type input "20"
click at [342, 442] on div at bounding box center [611, 586] width 614 height 463
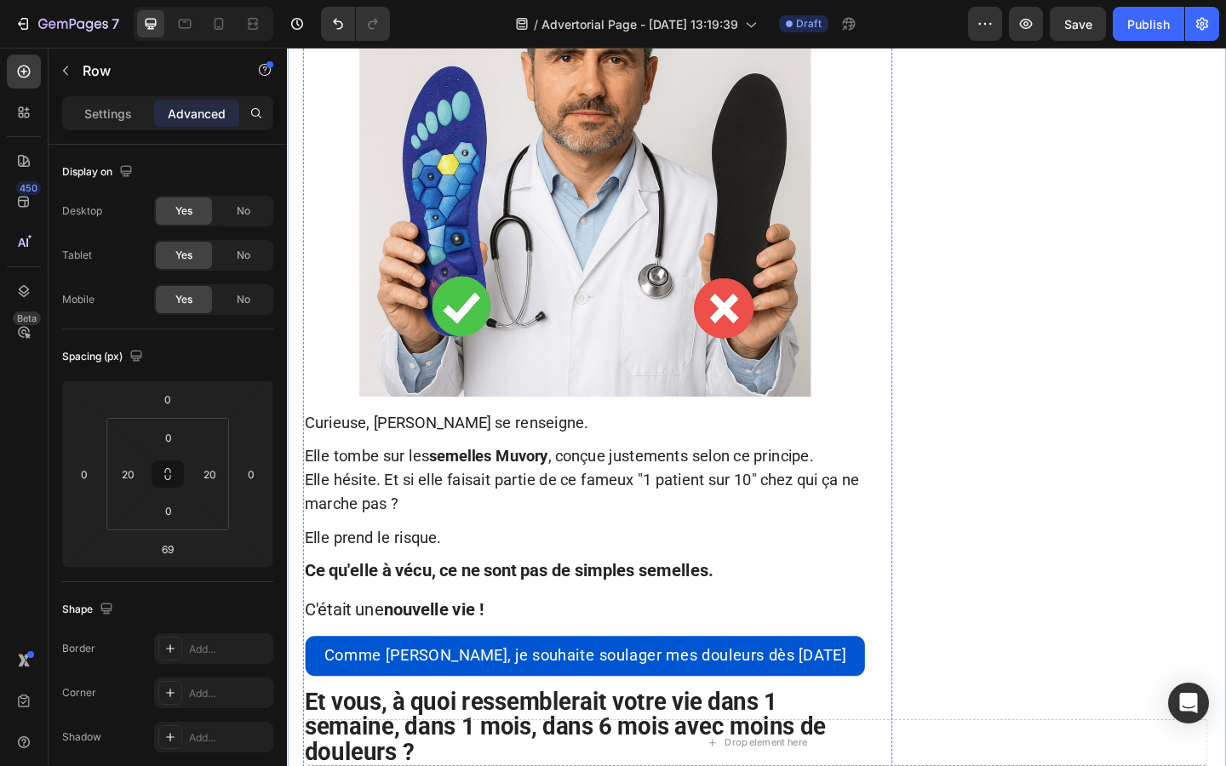
scroll to position [1264, 0]
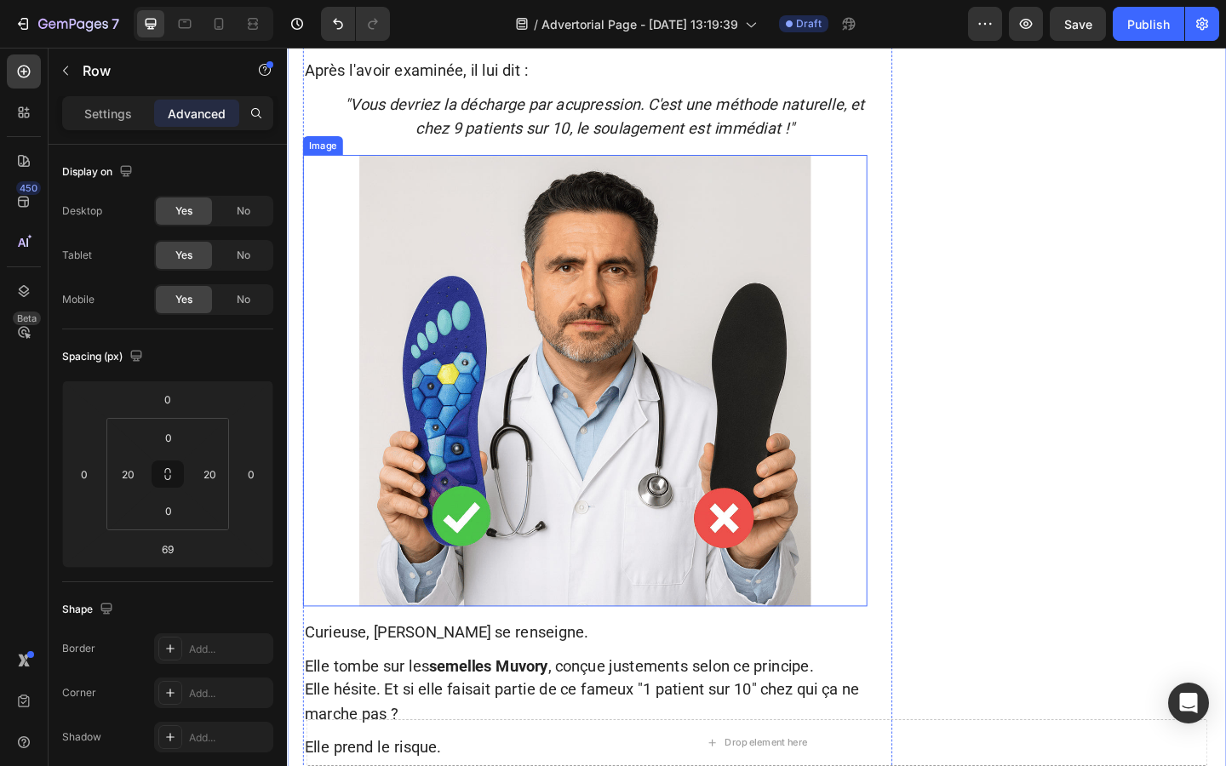
click at [623, 483] on img at bounding box center [610, 409] width 491 height 491
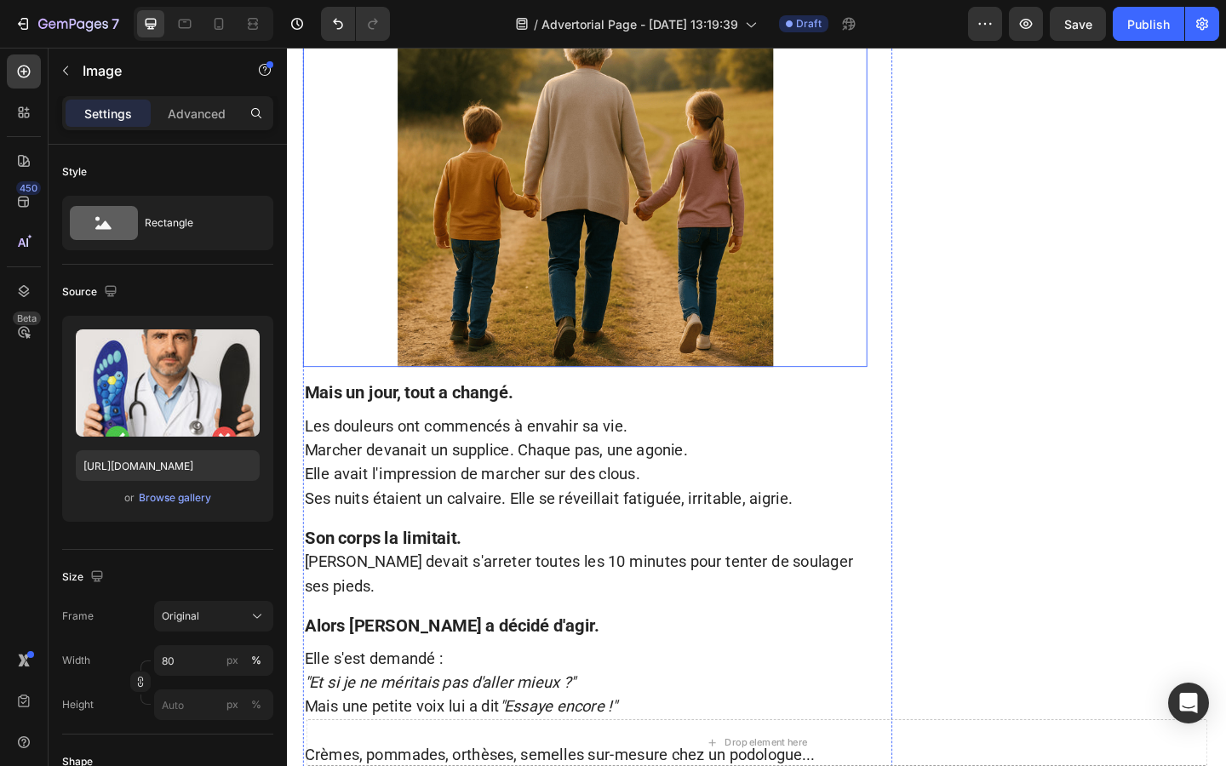
click at [582, 336] on img at bounding box center [611, 191] width 409 height 408
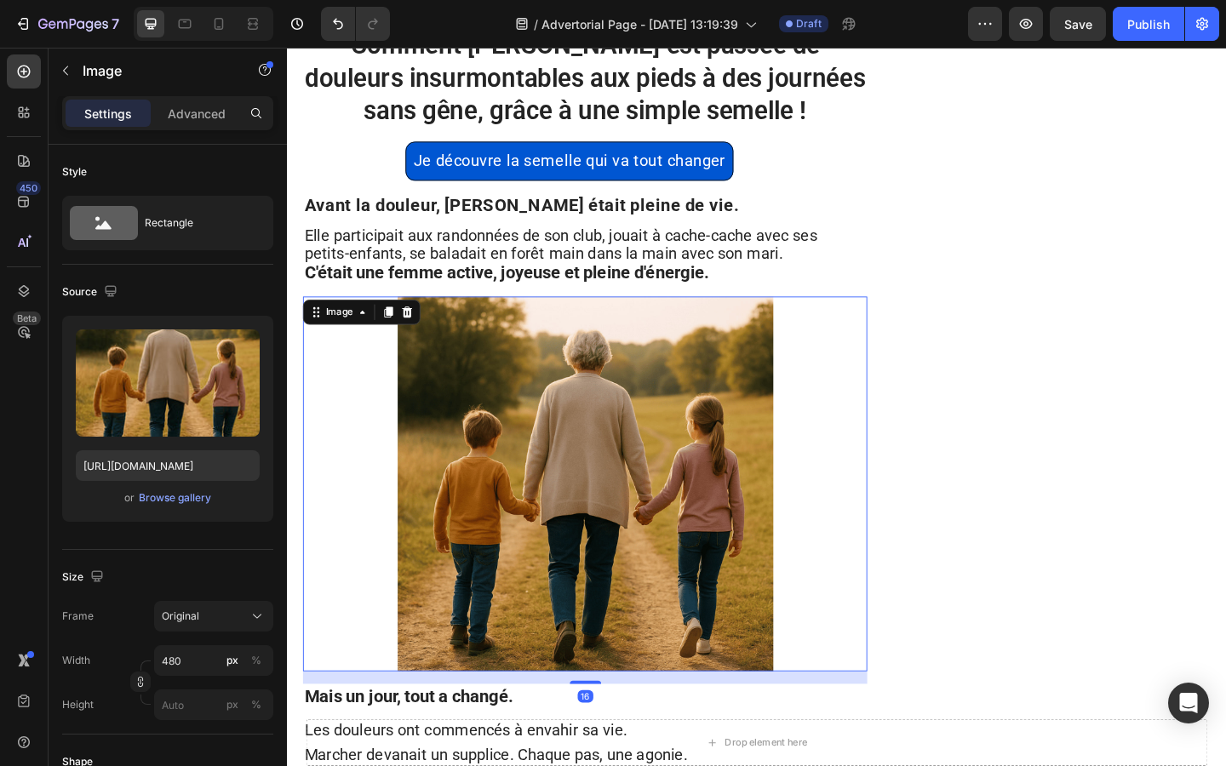
scroll to position [54, 0]
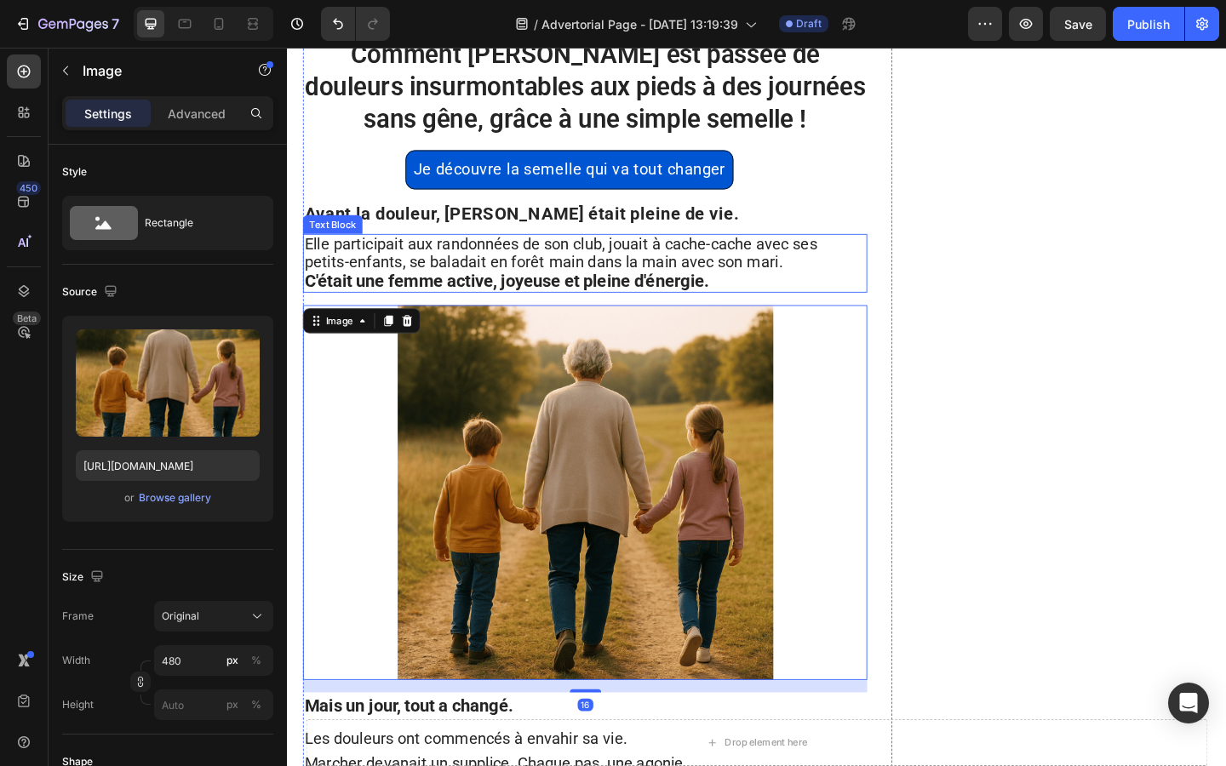
click at [575, 308] on strong "C'était une femme active, joyeuse et pleine d'énergie." at bounding box center [526, 301] width 440 height 21
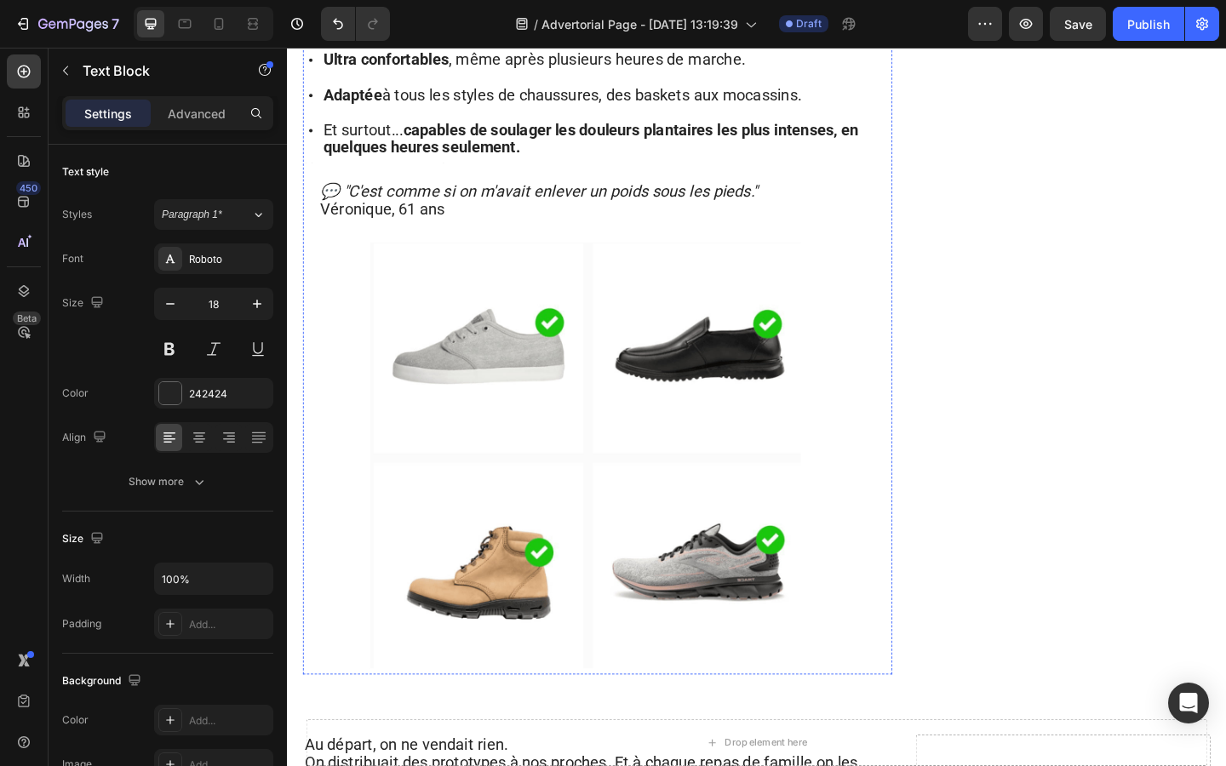
scroll to position [3334, 0]
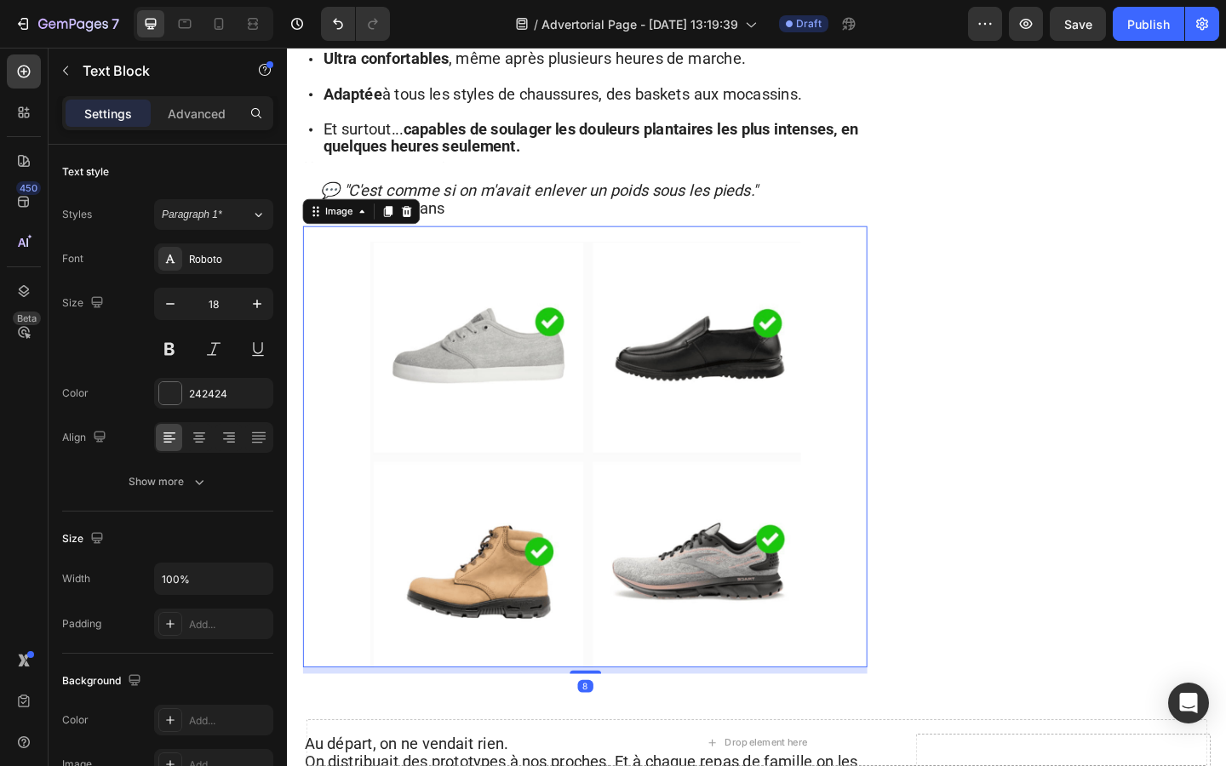
click at [553, 308] on img at bounding box center [611, 490] width 468 height 463
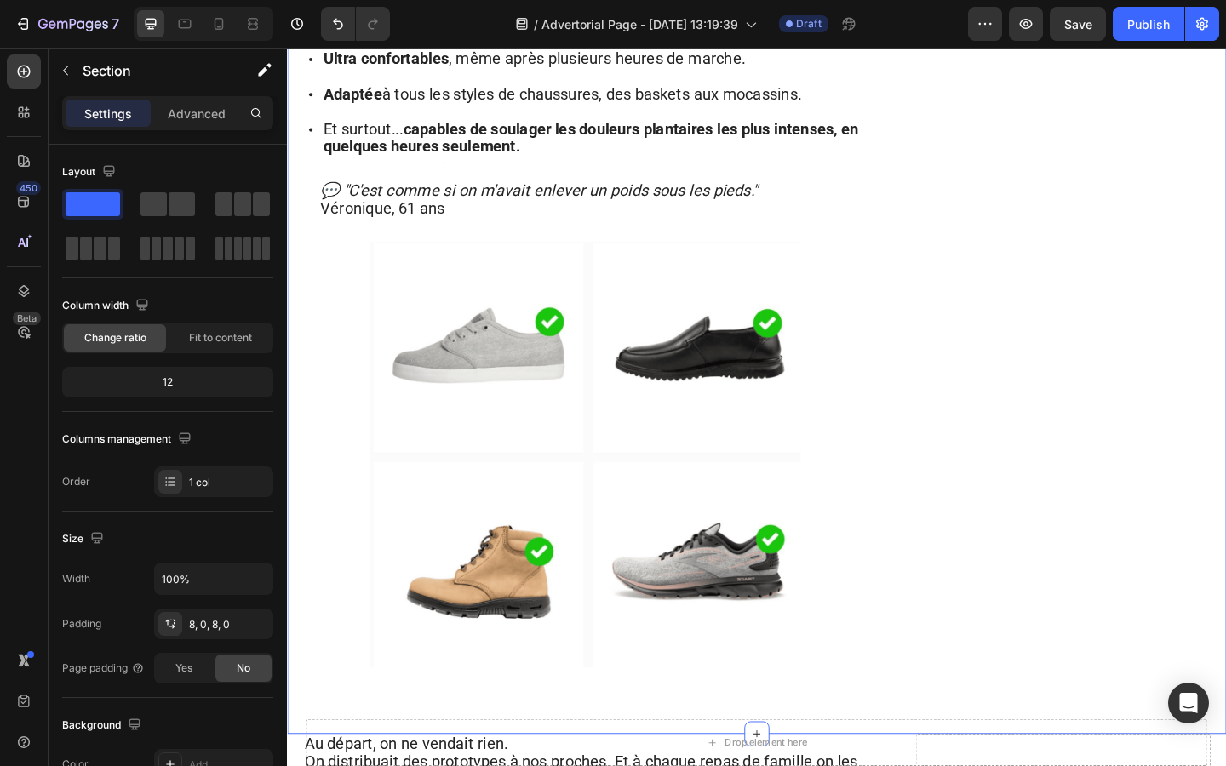
click at [192, 112] on p "Advanced" at bounding box center [197, 114] width 58 height 18
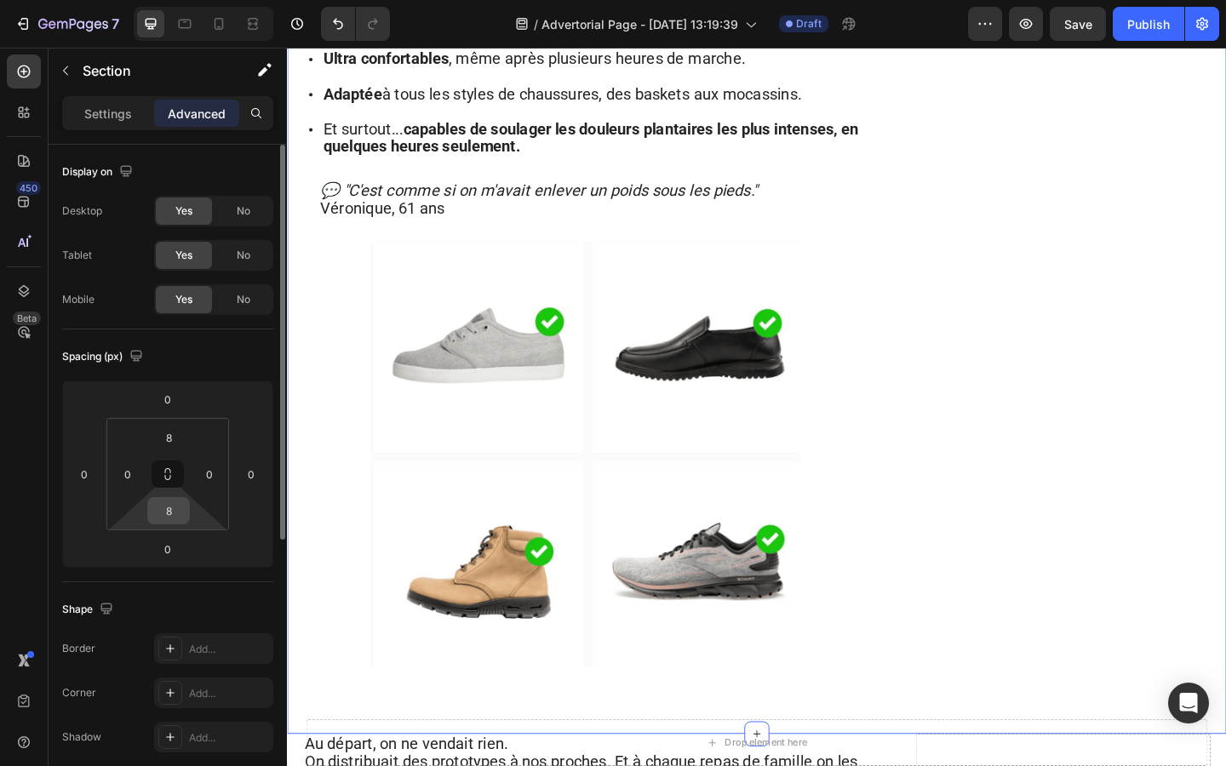
click at [176, 503] on input "8" at bounding box center [169, 511] width 34 height 26
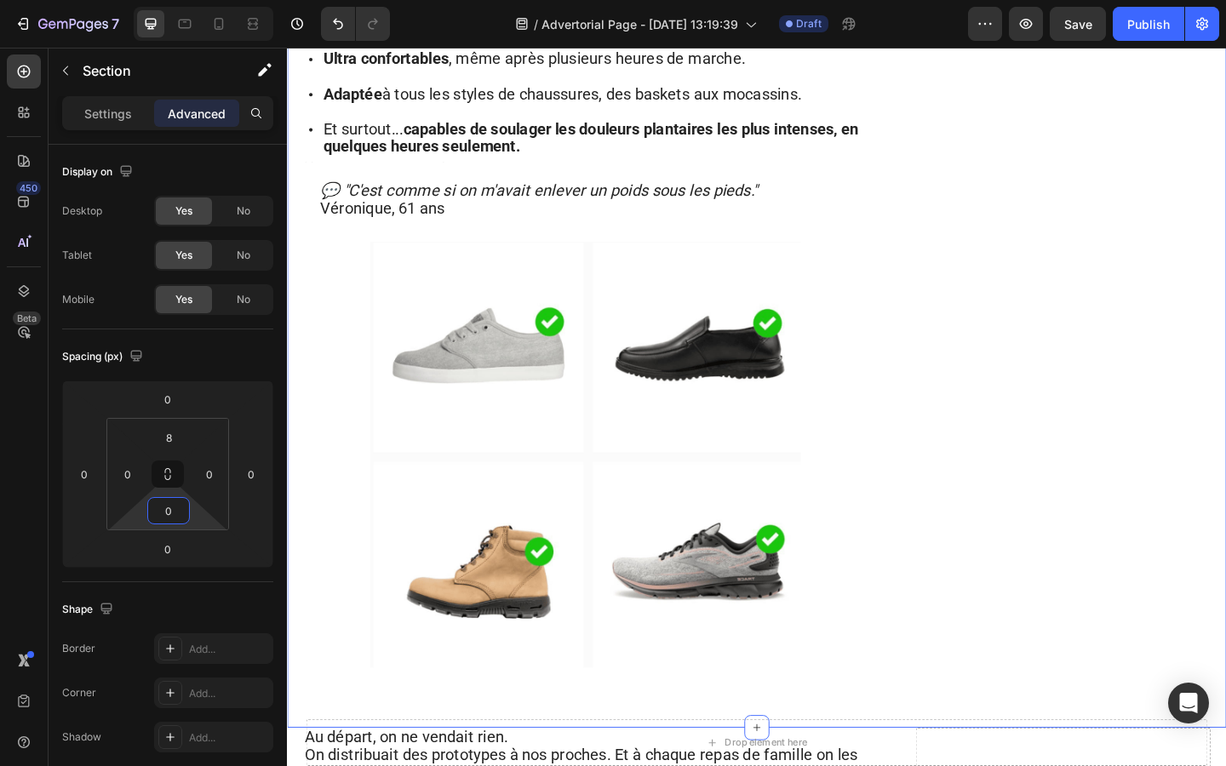
type input "0"
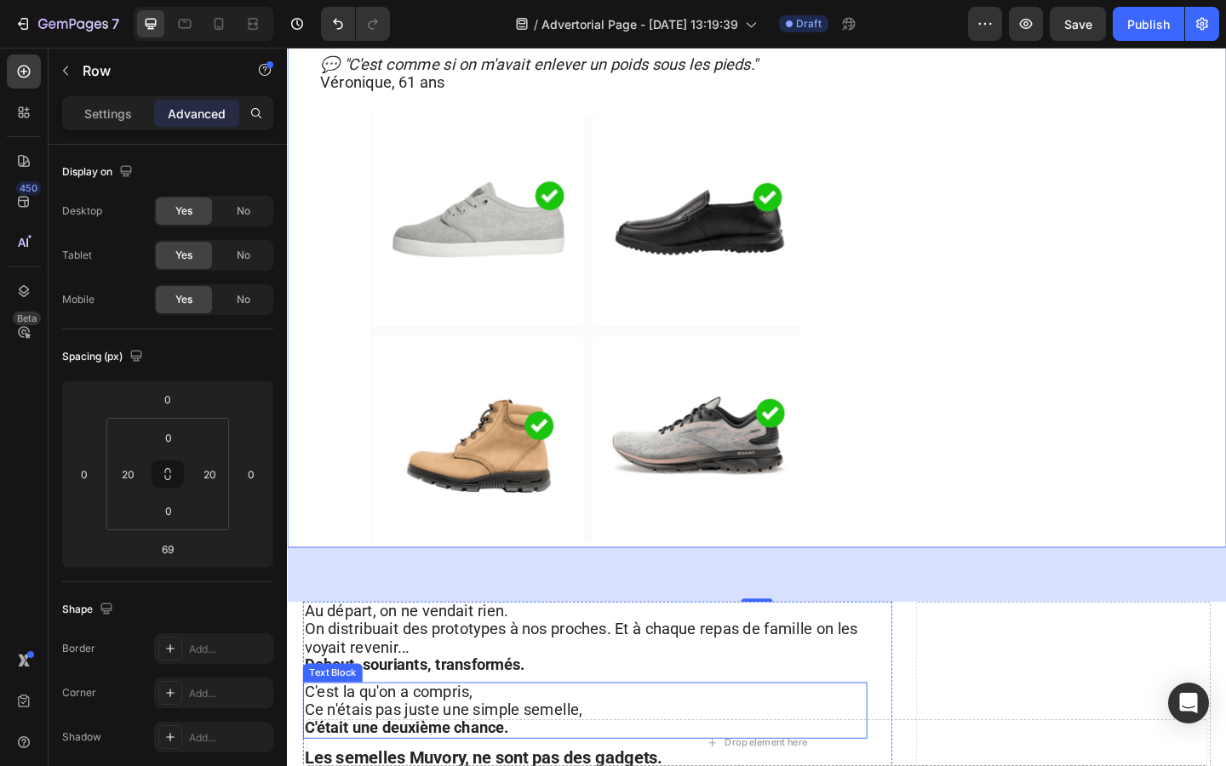
scroll to position [3877, 0]
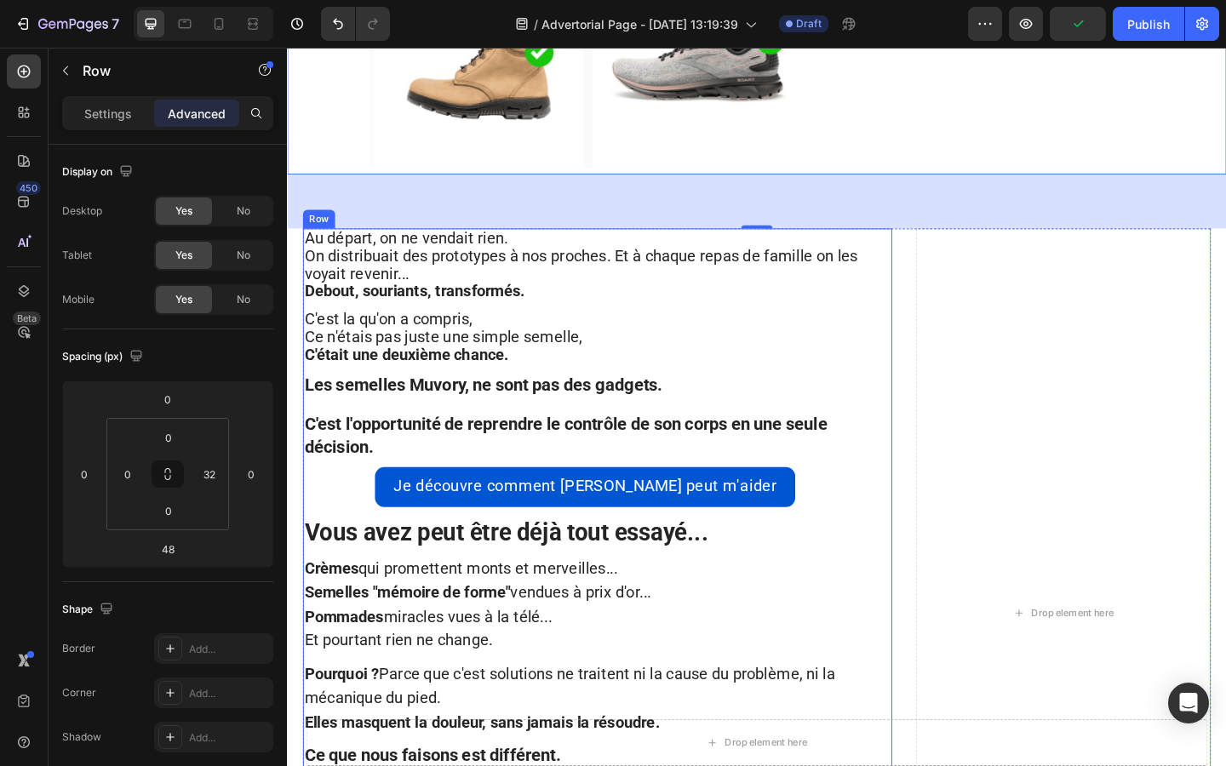
click at [929, 472] on div "Au départ, on ne vendait rien. On distribuait des prototypes à nos proches. Et …" at bounding box center [624, 642] width 641 height 797
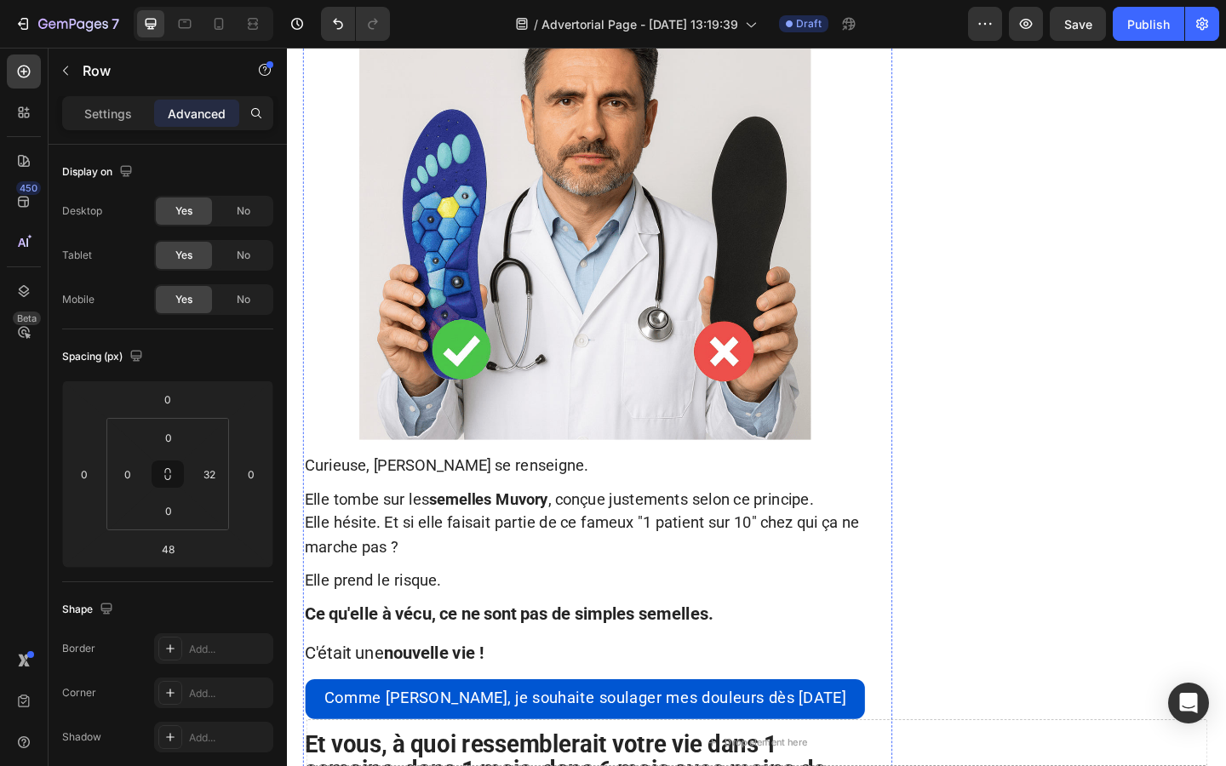
scroll to position [1441, 0]
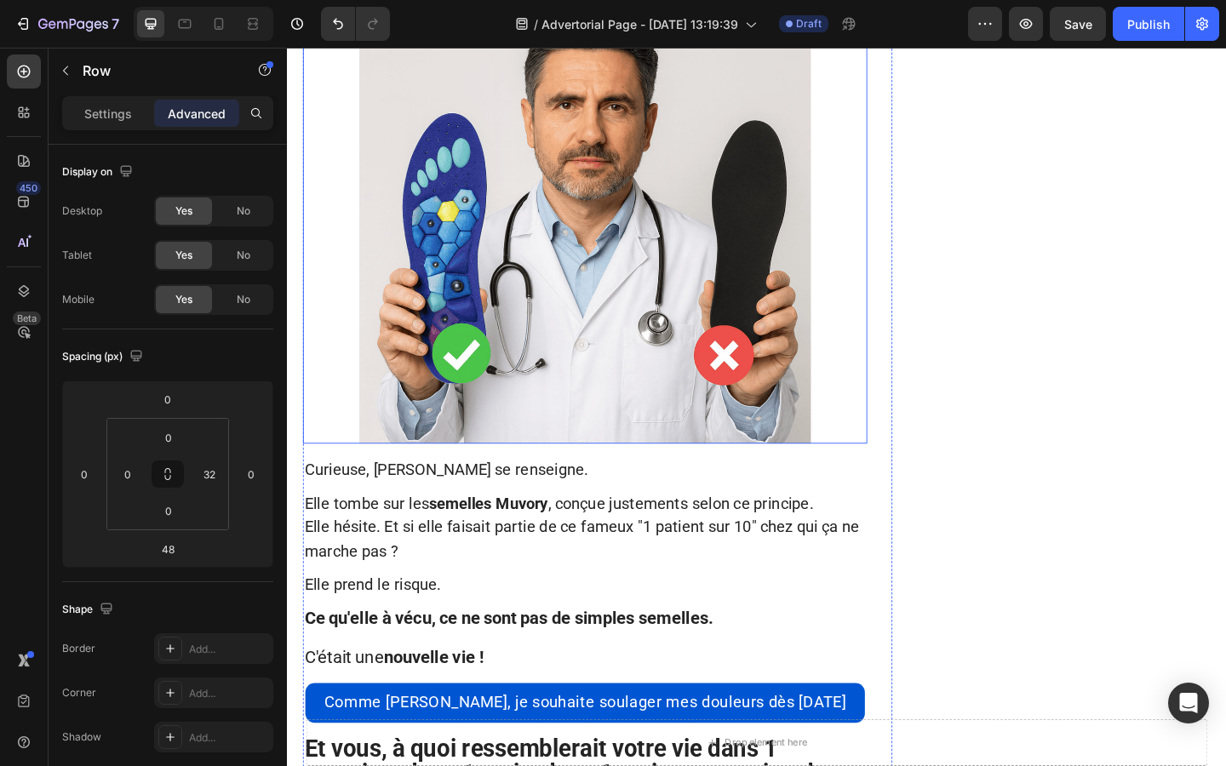
click at [355, 385] on div at bounding box center [611, 232] width 614 height 491
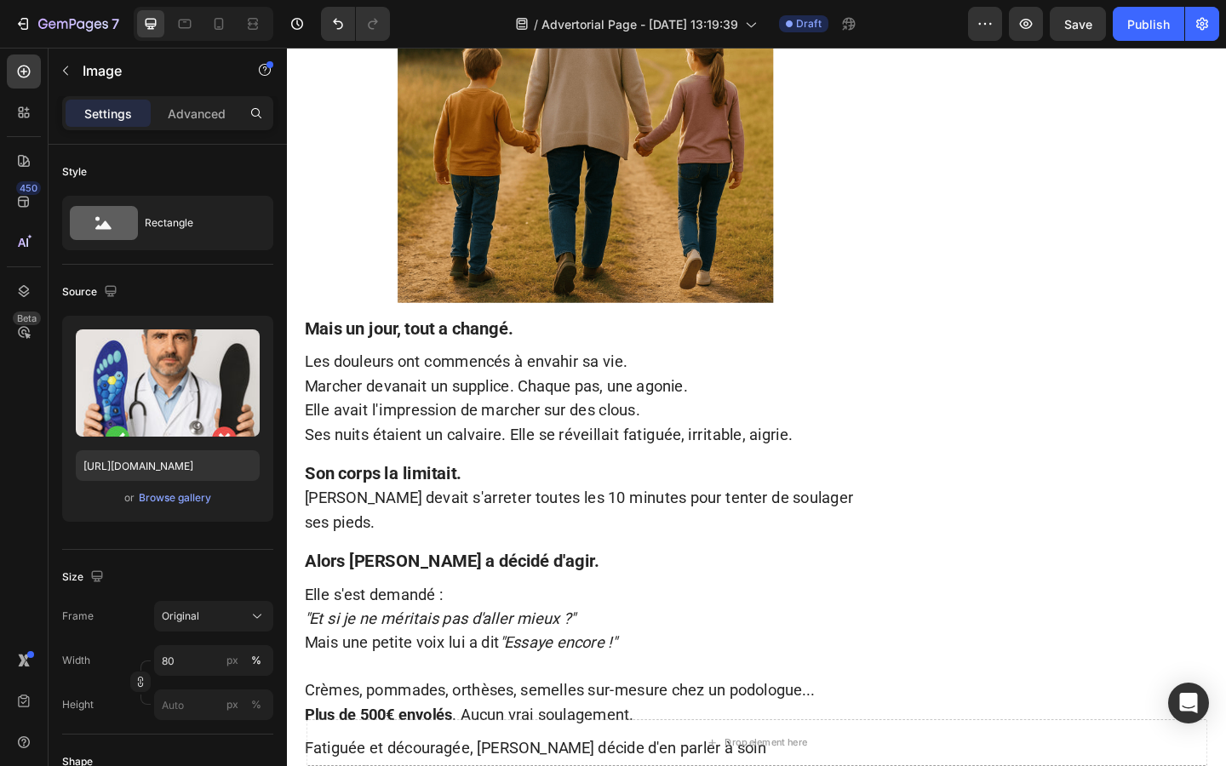
scroll to position [455, 0]
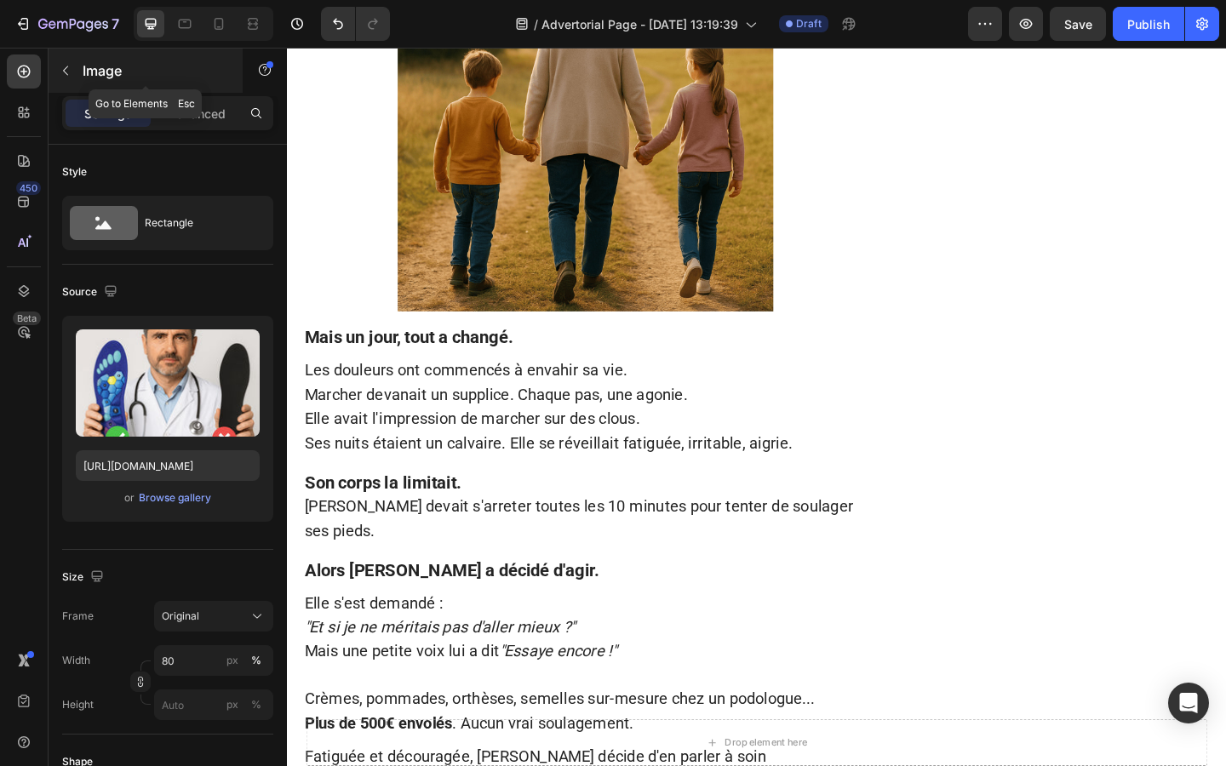
click at [60, 71] on icon "button" at bounding box center [66, 71] width 14 height 14
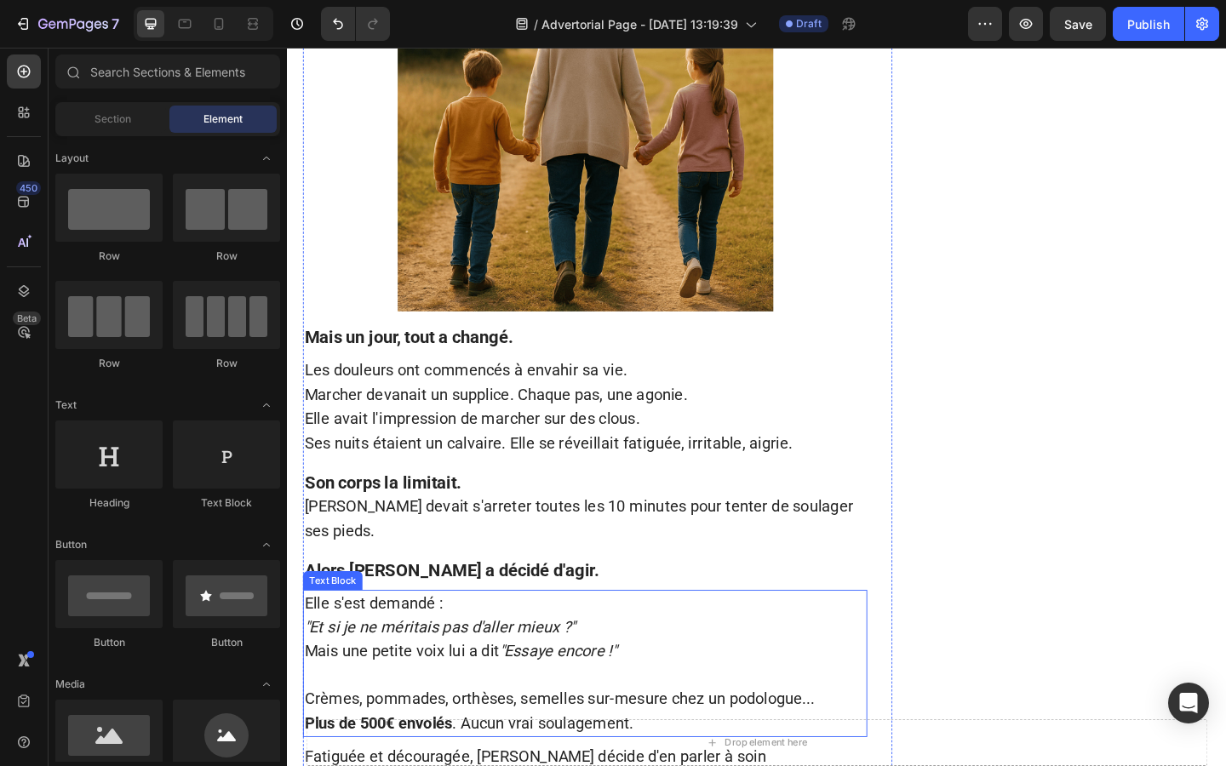
scroll to position [477, 0]
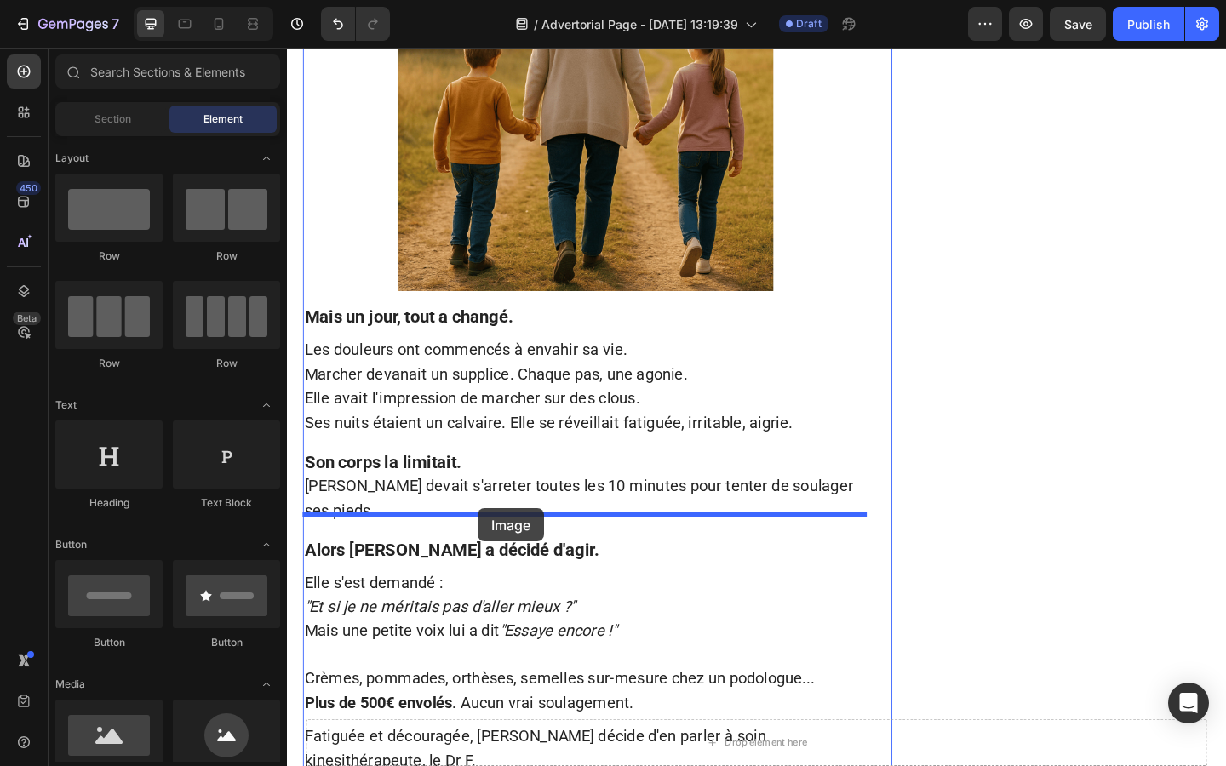
drag, startPoint x: 407, startPoint y: 536, endPoint x: 495, endPoint y: 550, distance: 88.7
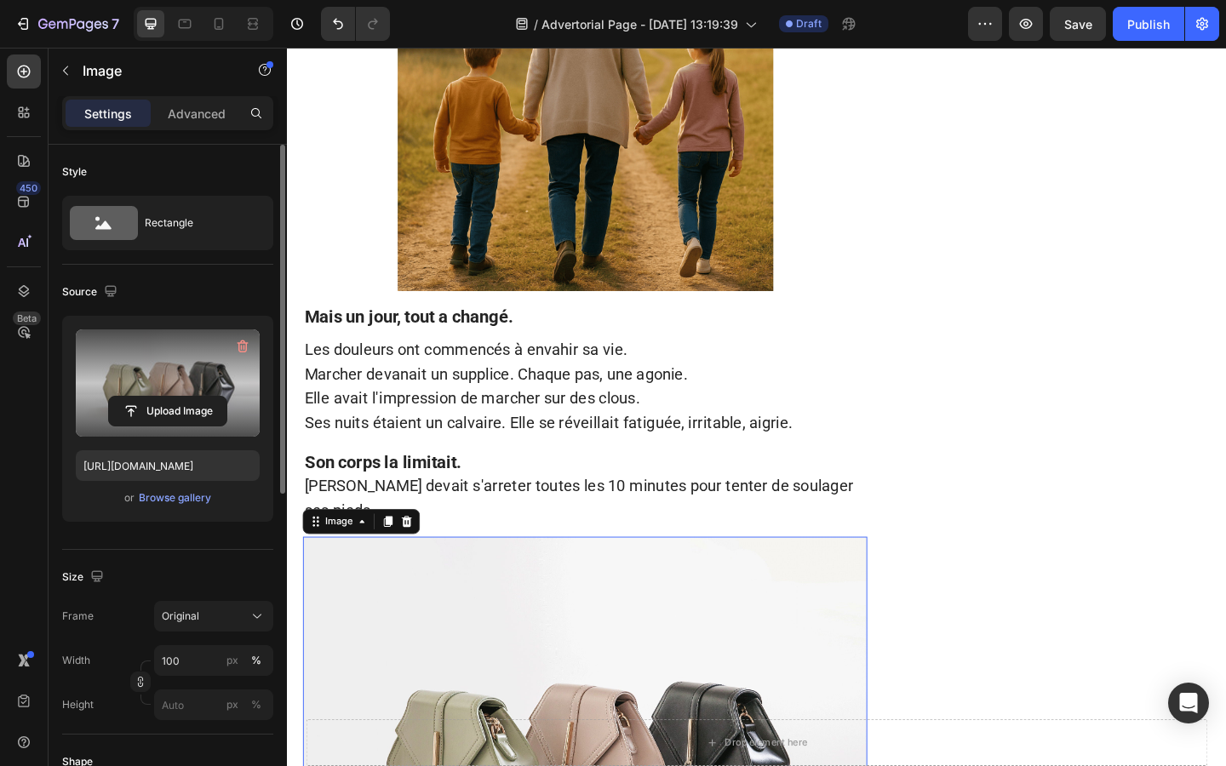
click at [149, 392] on label at bounding box center [168, 382] width 184 height 107
click at [149, 397] on input "file" at bounding box center [167, 411] width 117 height 29
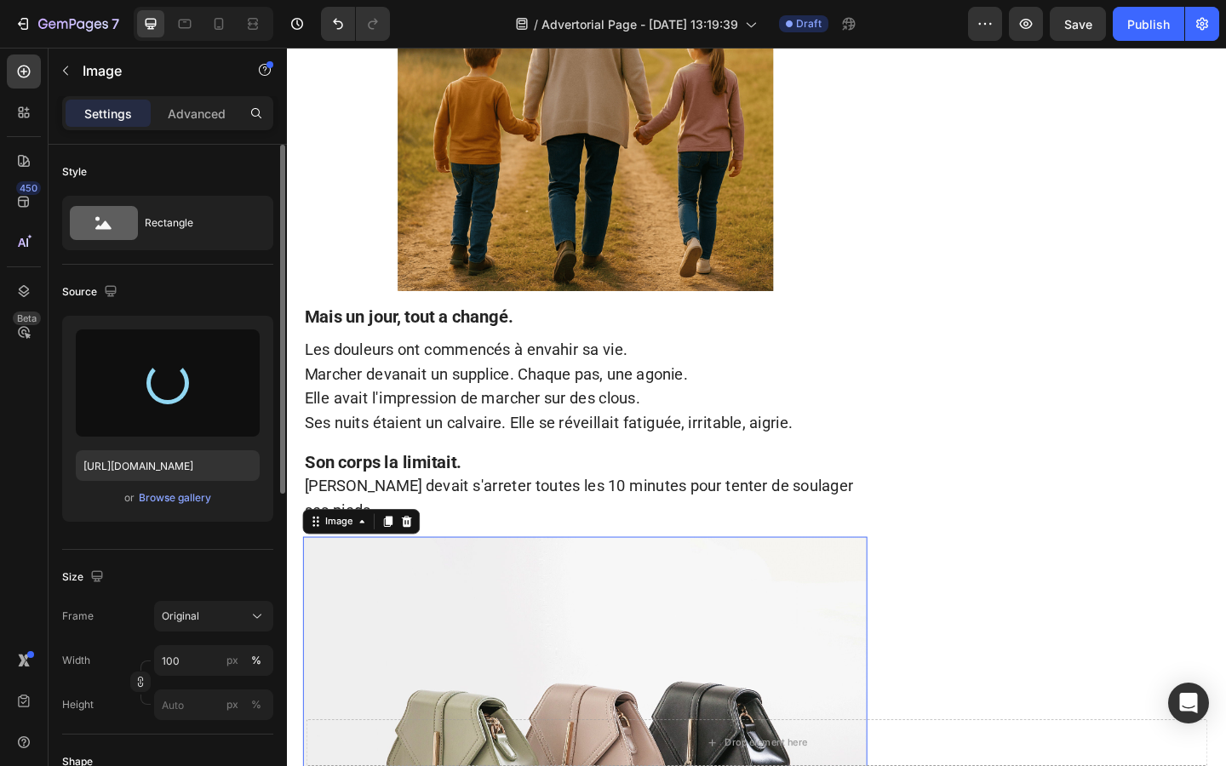
type input "https://cdn.shopify.com/s/files/1/0927/4104/2559/files/gempages_578042650951680…"
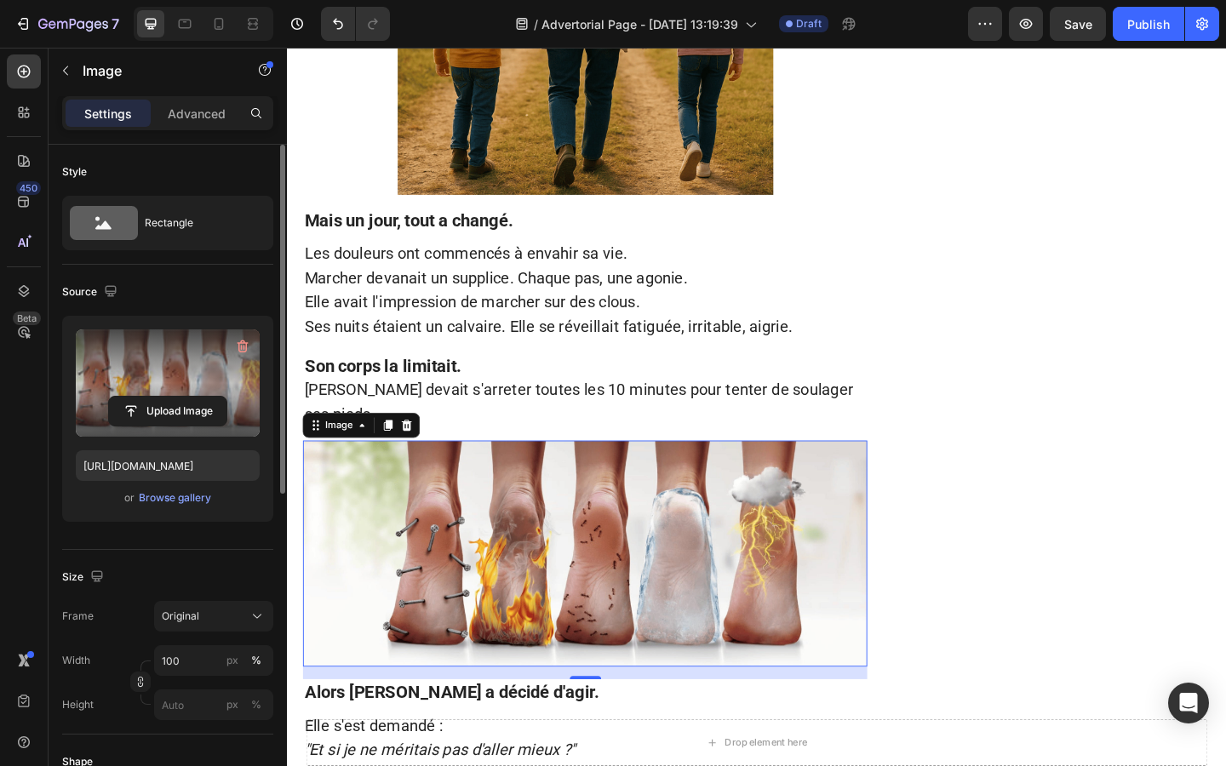
scroll to position [591, 0]
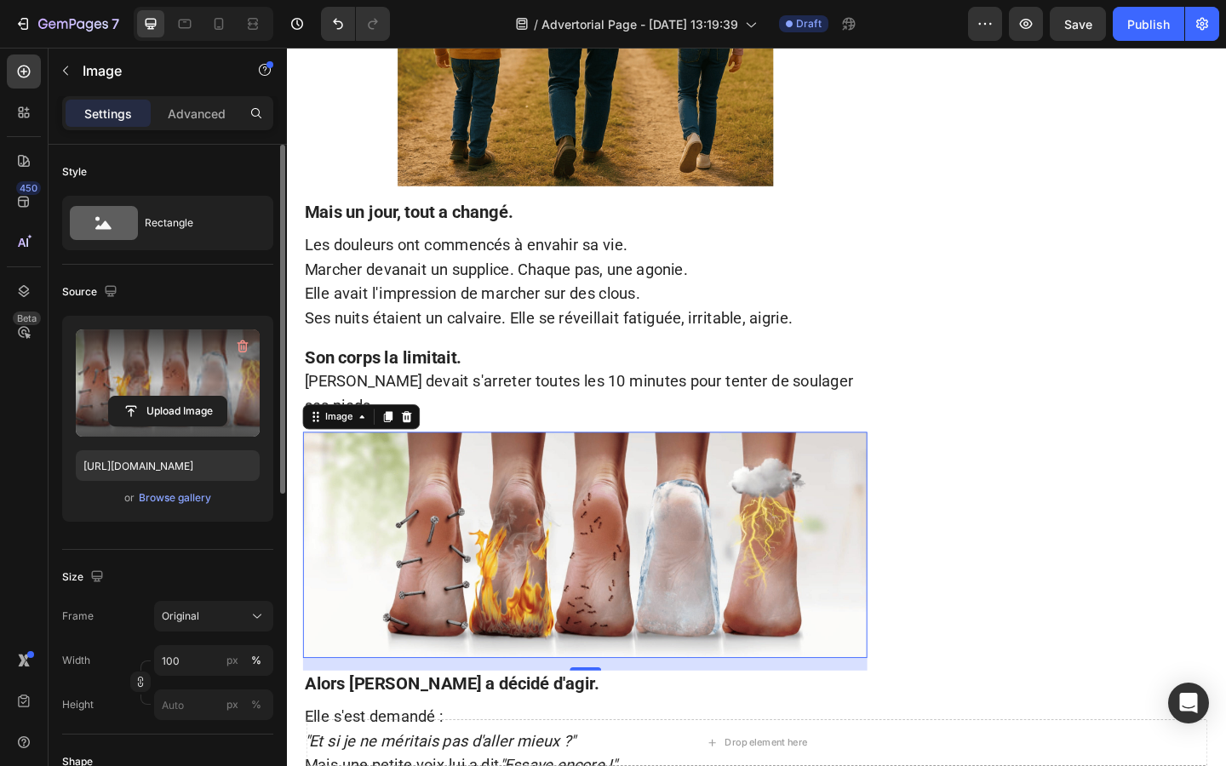
click at [620, 602] on img at bounding box center [611, 589] width 614 height 247
click at [593, 413] on span "[PERSON_NAME] devait s'arreter toutes les 10 minutes pour tenter de soulager se…" at bounding box center [604, 423] width 597 height 47
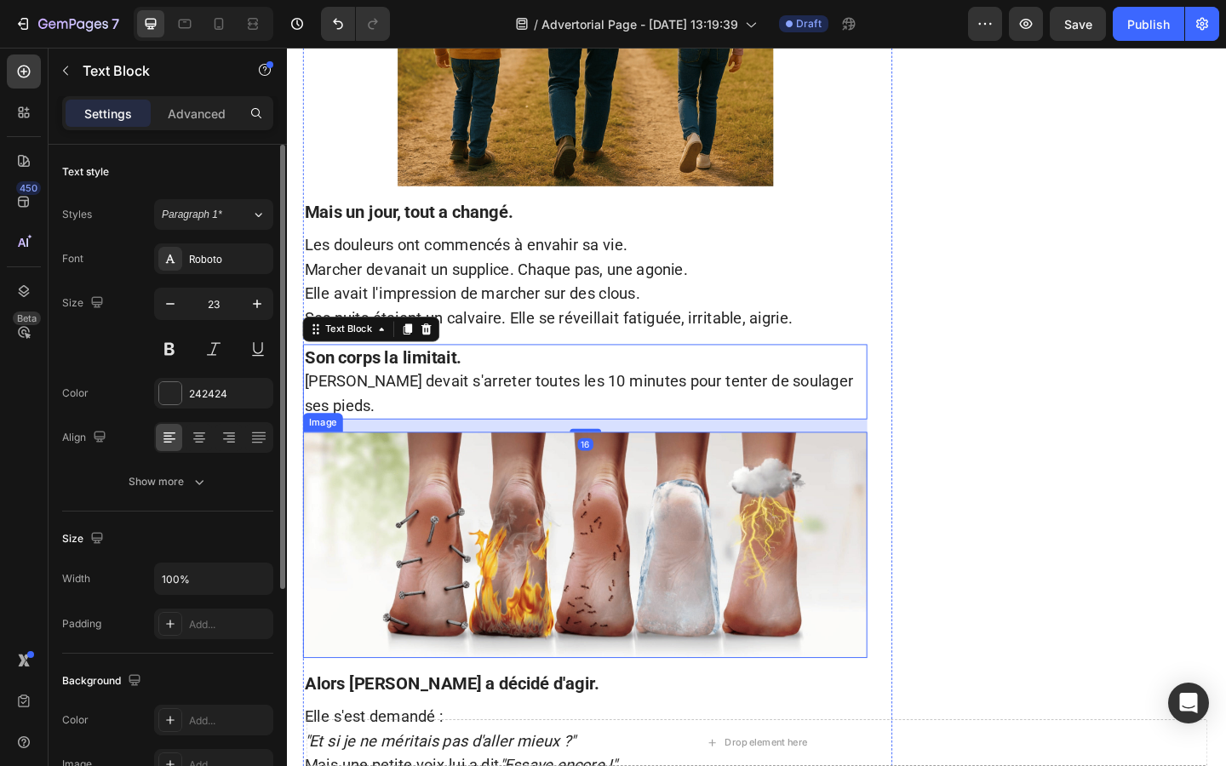
click at [609, 554] on img at bounding box center [611, 589] width 614 height 247
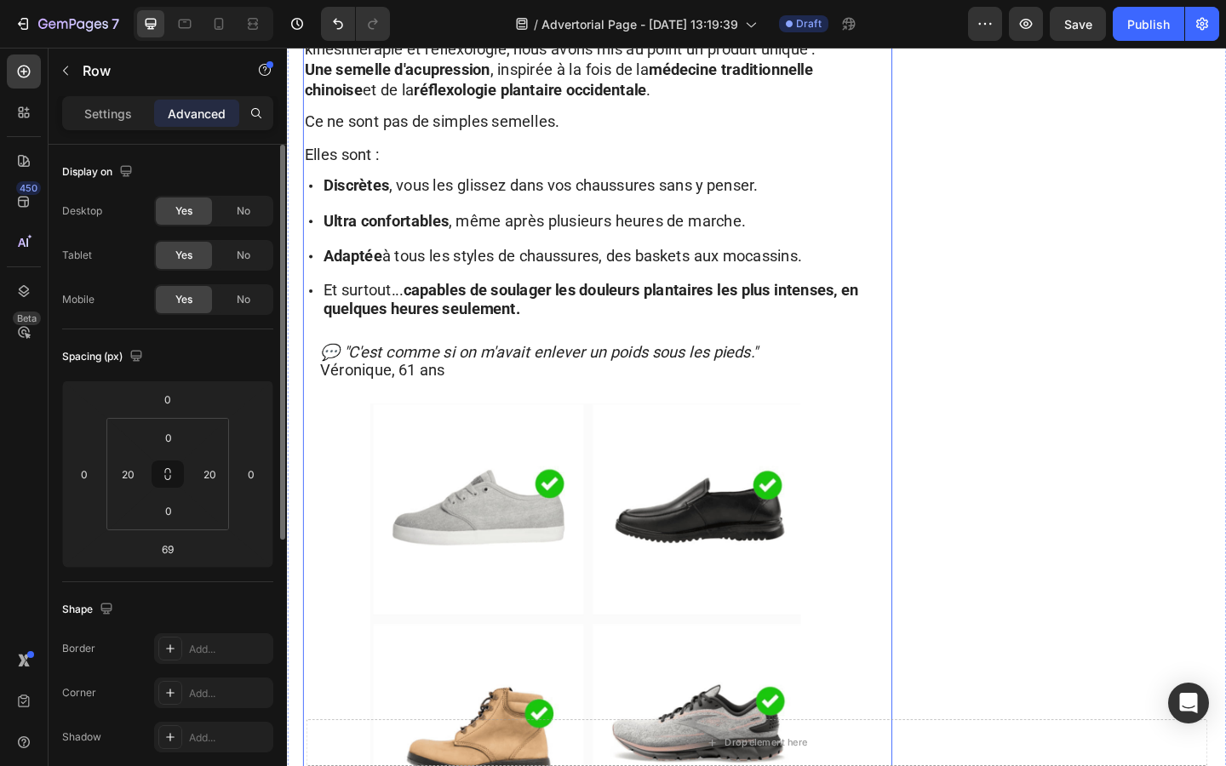
scroll to position [3670, 0]
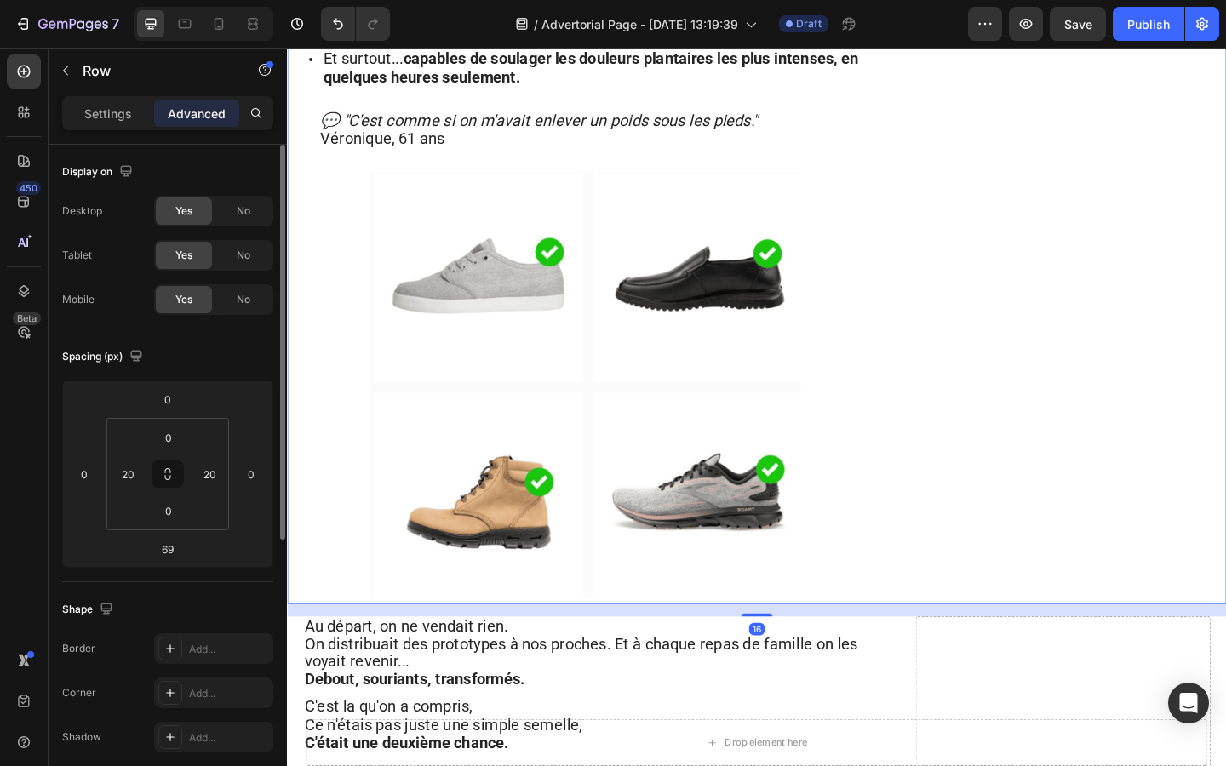
drag, startPoint x: 799, startPoint y: 656, endPoint x: 774, endPoint y: 611, distance: 51.8
click at [774, 653] on div "16" at bounding box center [797, 653] width 1021 height 0
type input "16"
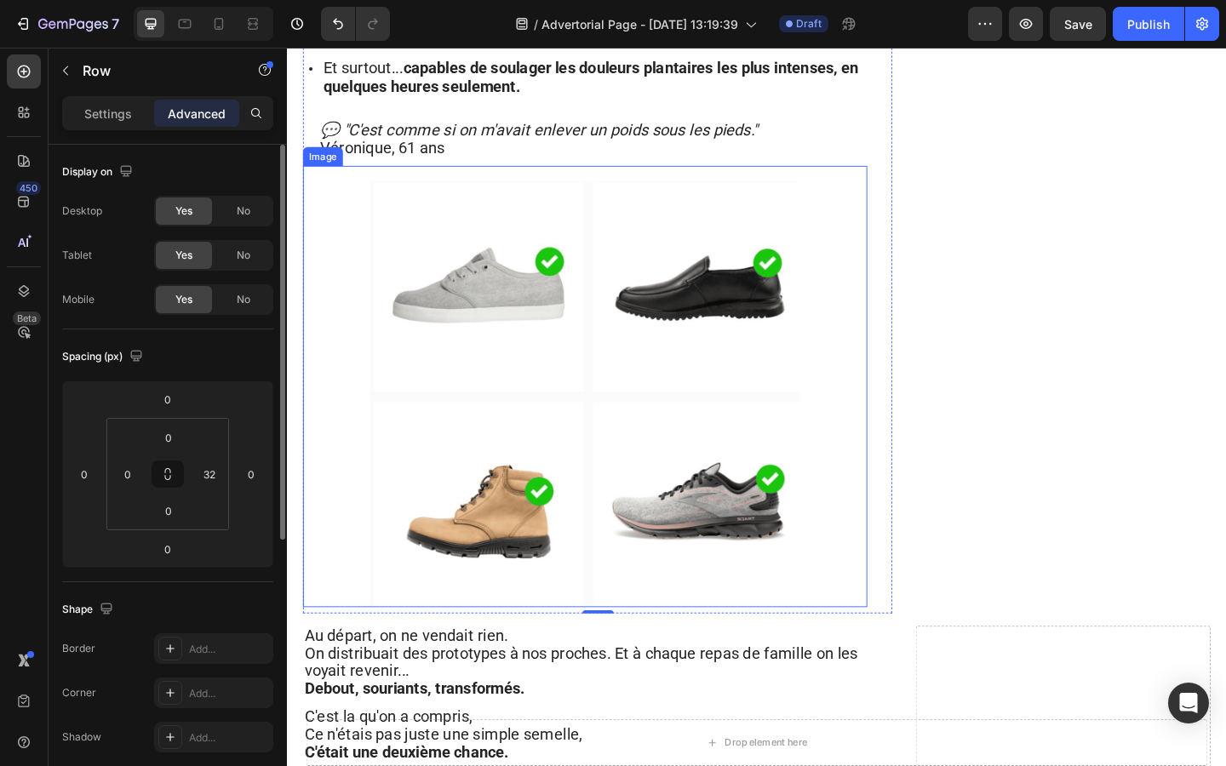
scroll to position [3657, 0]
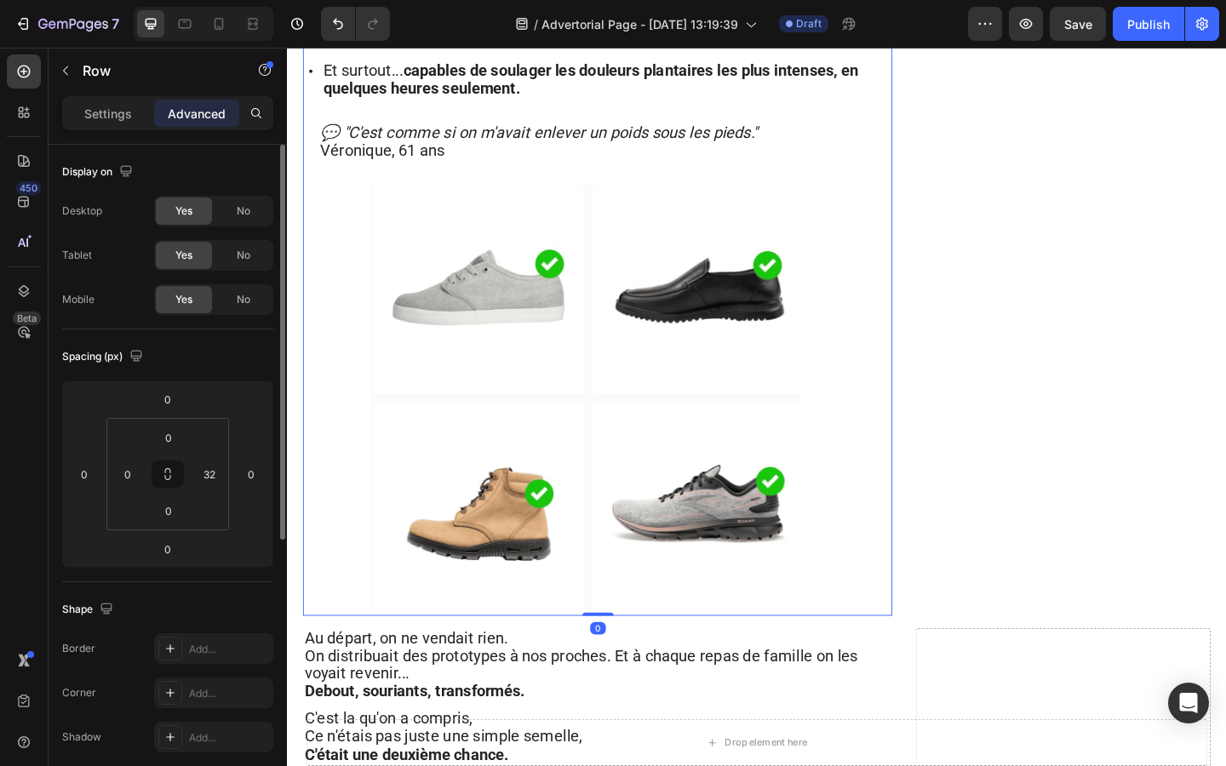
drag, startPoint x: 620, startPoint y: 610, endPoint x: 620, endPoint y: 597, distance: 13.6
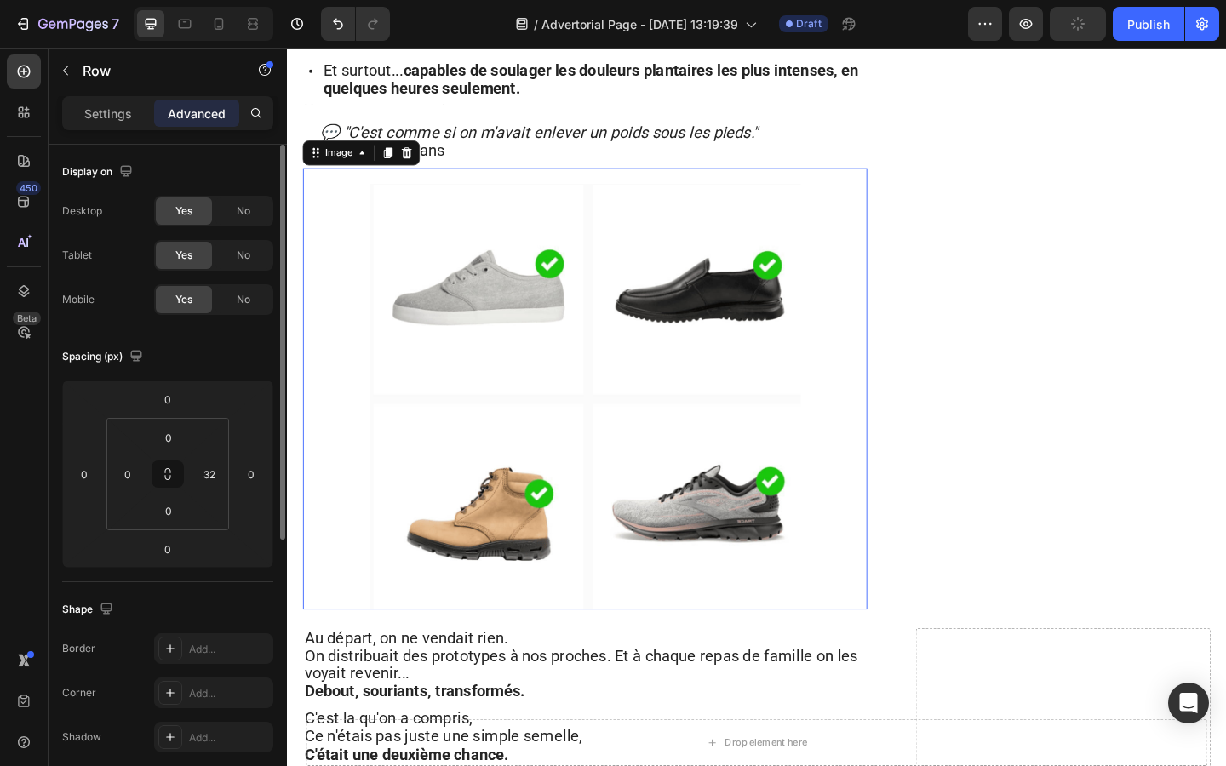
click at [632, 598] on img at bounding box center [611, 427] width 468 height 463
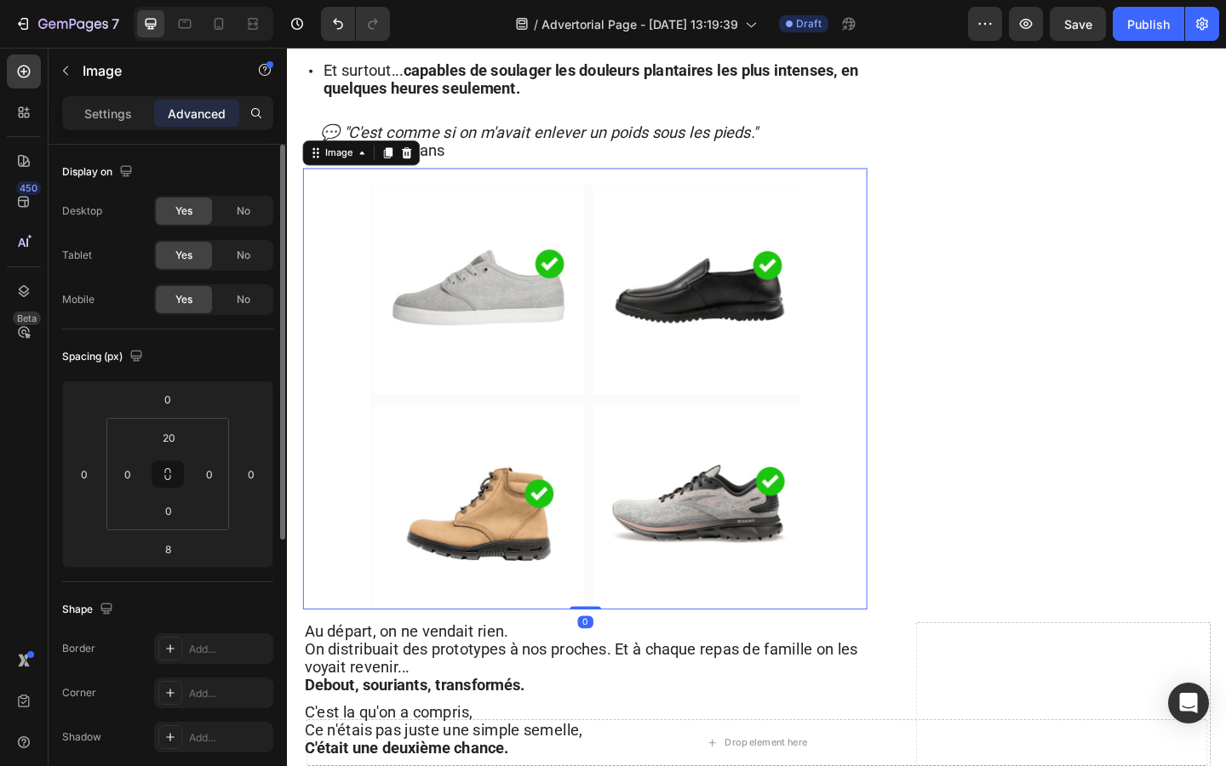
drag, startPoint x: 615, startPoint y: 609, endPoint x: 614, endPoint y: 597, distance: 12.0
click at [614, 597] on div "Image 0" at bounding box center [611, 419] width 614 height 480
type input "0"
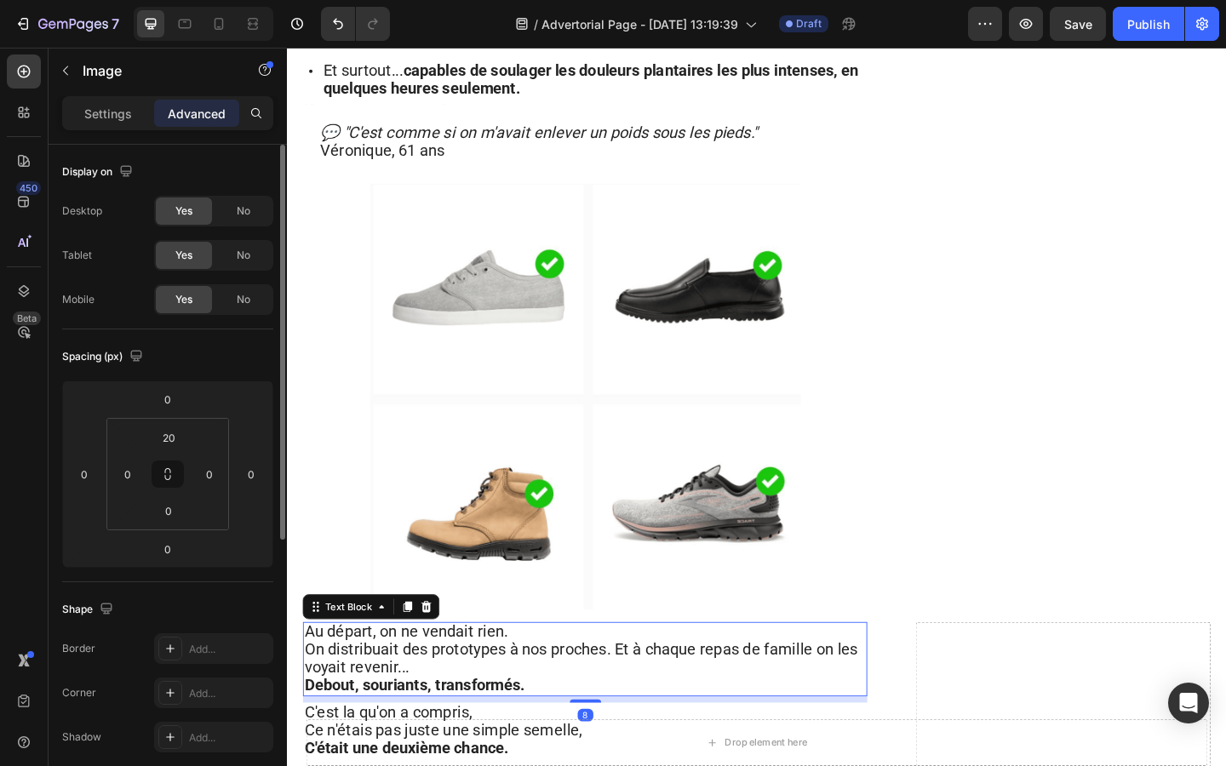
click at [701, 674] on p "Au départ, on ne vendait rien." at bounding box center [611, 684] width 610 height 20
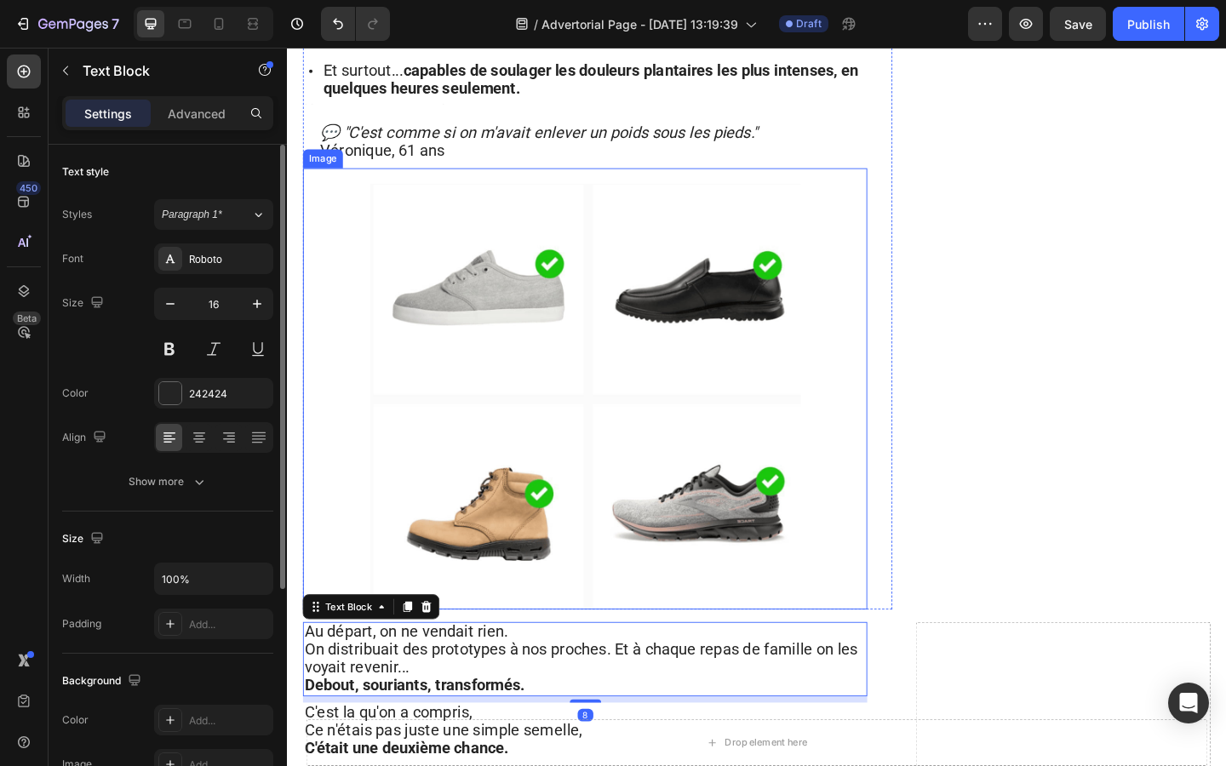
click at [672, 600] on img at bounding box center [611, 427] width 468 height 463
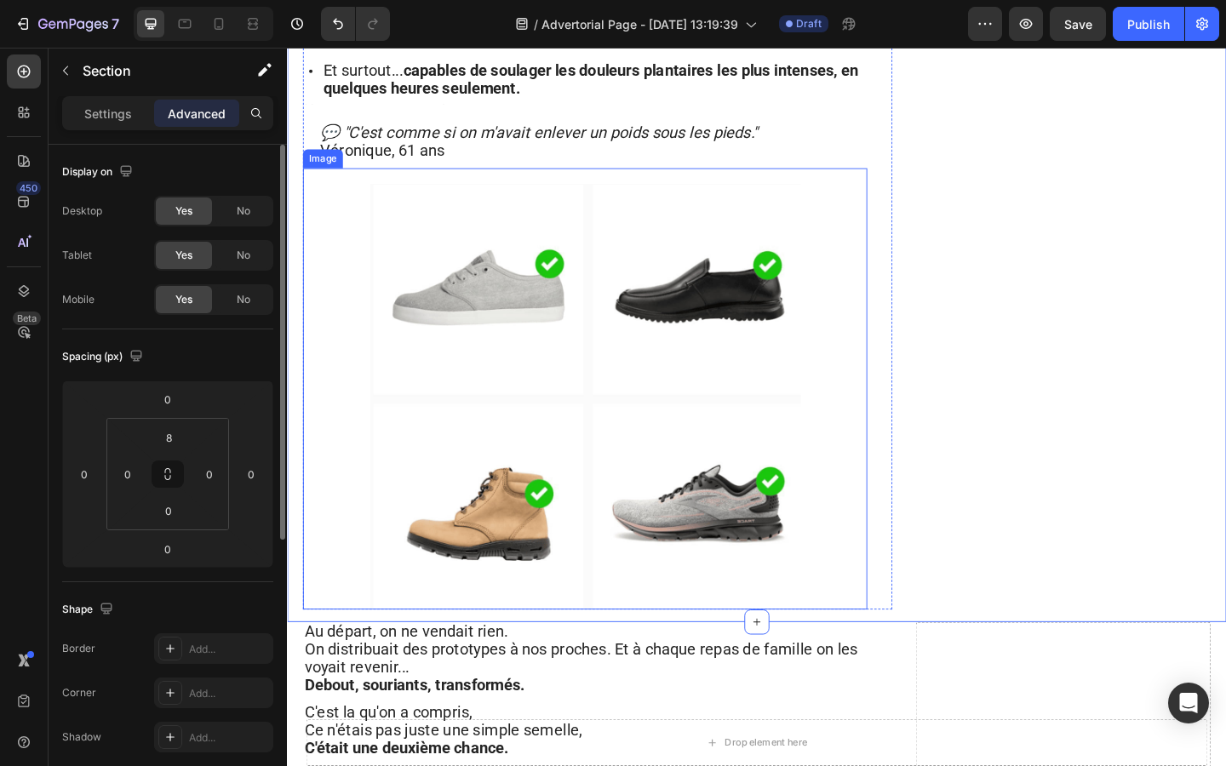
click at [668, 586] on img at bounding box center [611, 427] width 468 height 463
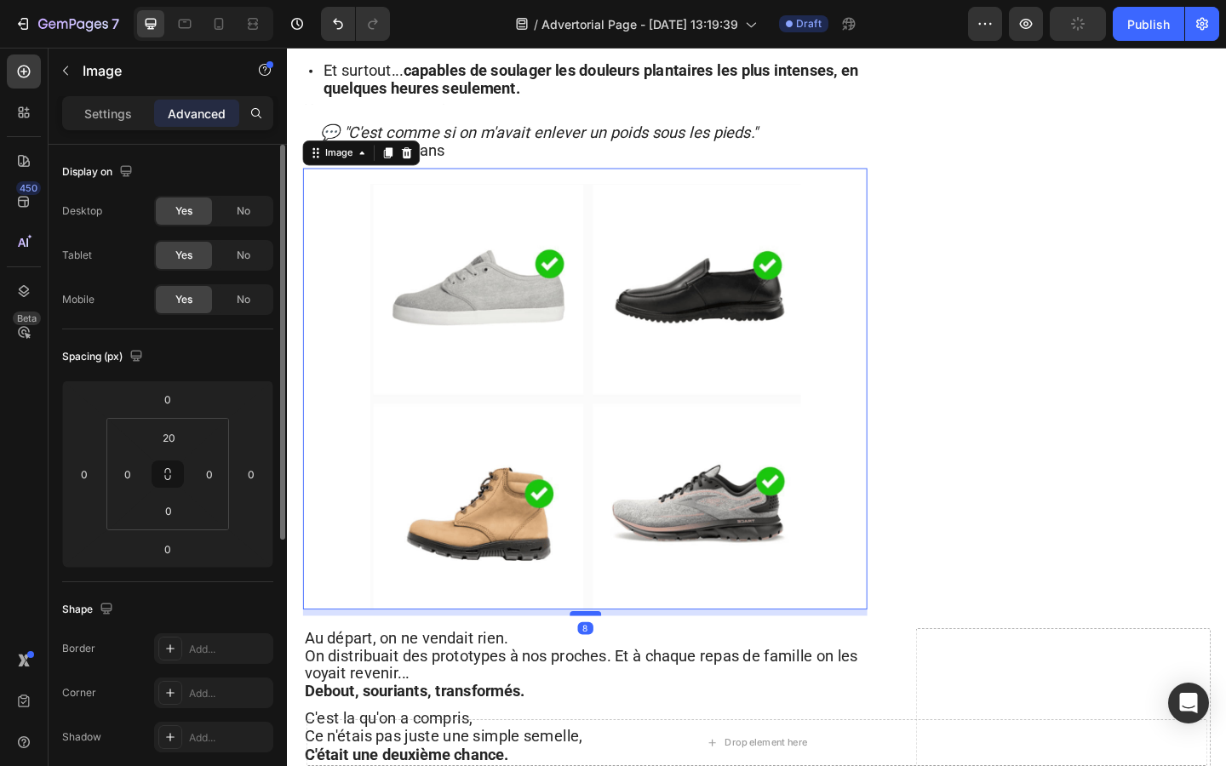
click at [609, 660] on div at bounding box center [611, 662] width 34 height 5
type input "8"
click at [524, 679] on span "Au départ, on ne vendait rien." at bounding box center [416, 689] width 221 height 20
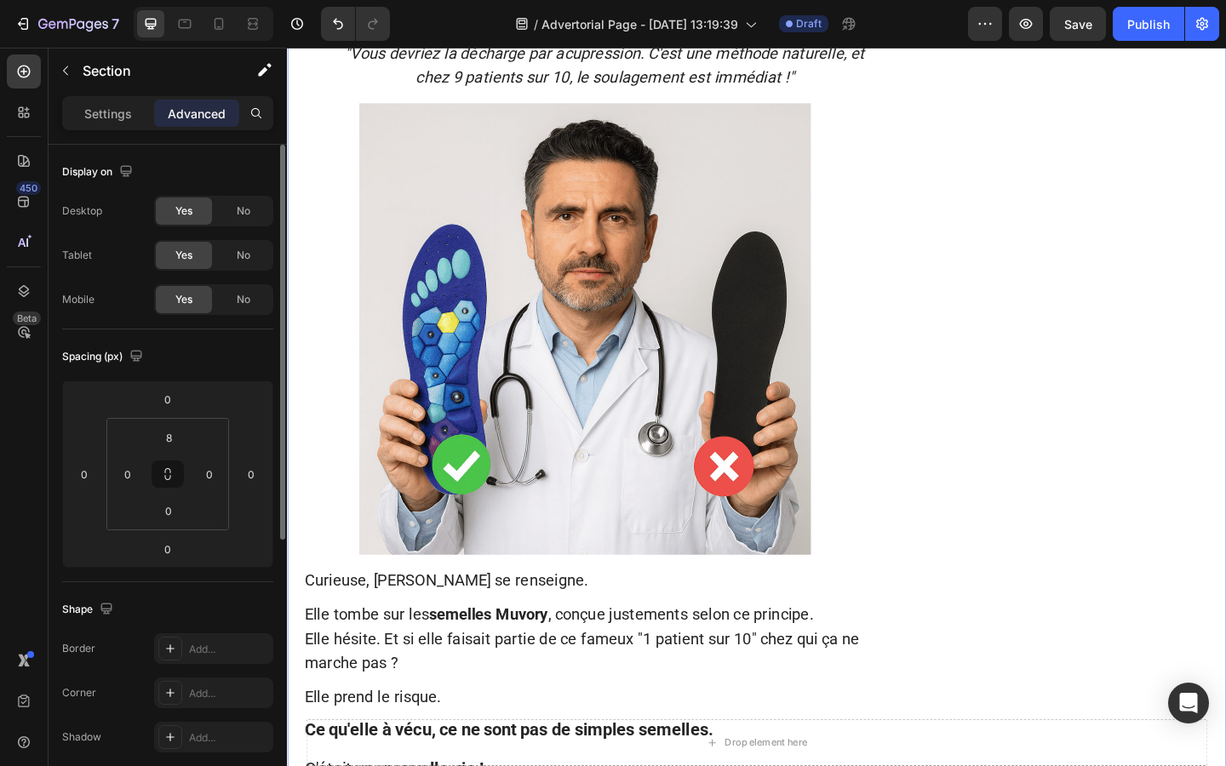
scroll to position [1578, 0]
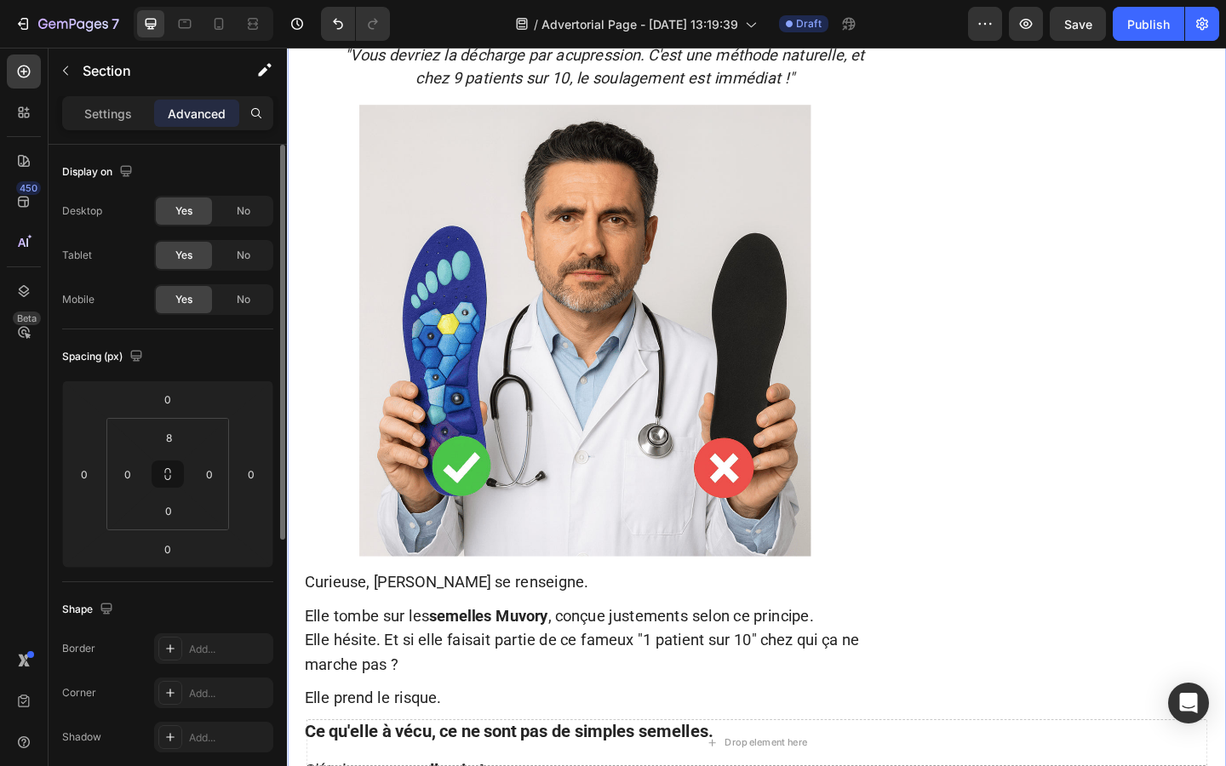
click at [495, 307] on img at bounding box center [610, 355] width 491 height 491
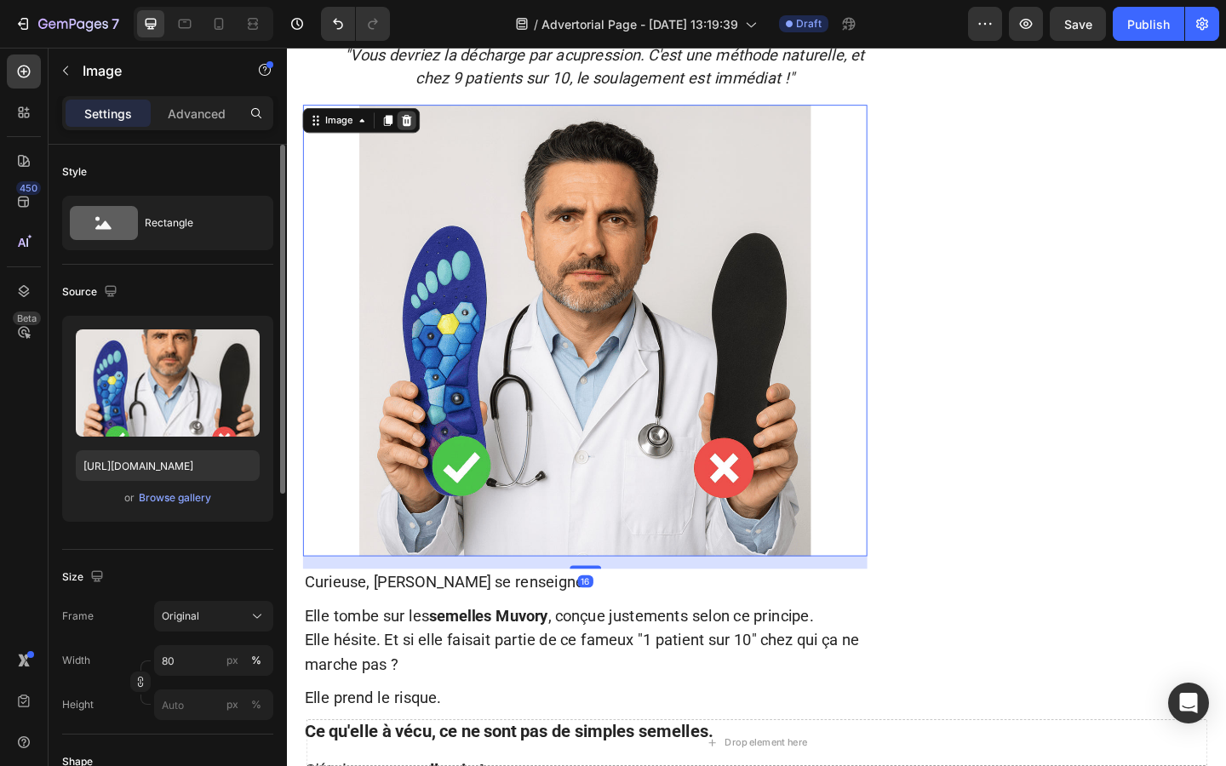
click at [421, 120] on icon at bounding box center [417, 127] width 14 height 14
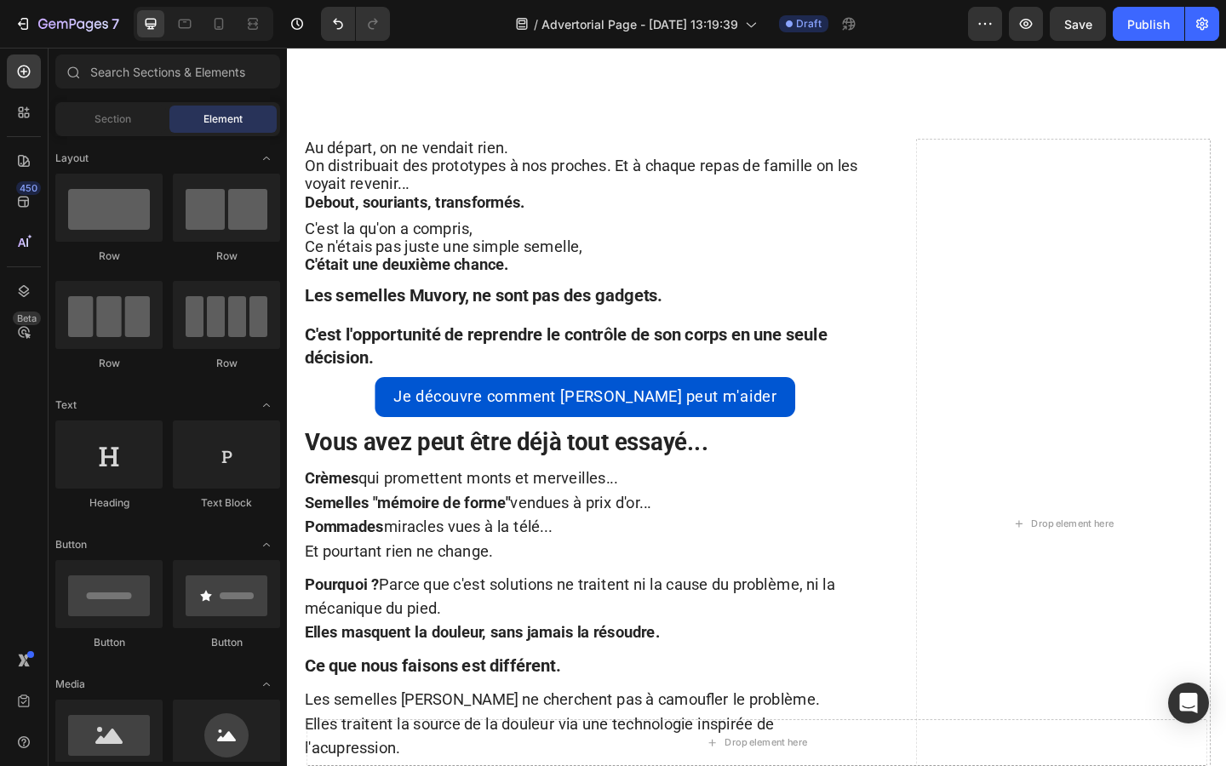
scroll to position [3849, 0]
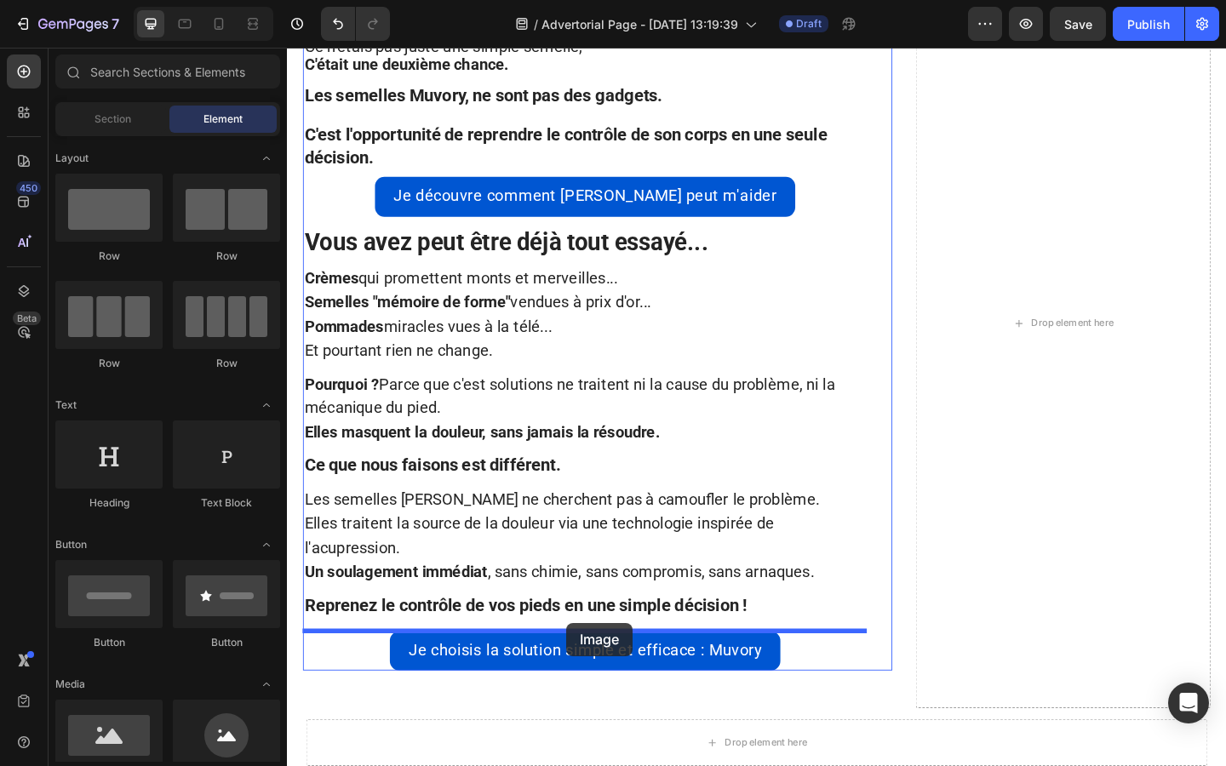
drag, startPoint x: 407, startPoint y: 533, endPoint x: 592, endPoint y: 673, distance: 232.0
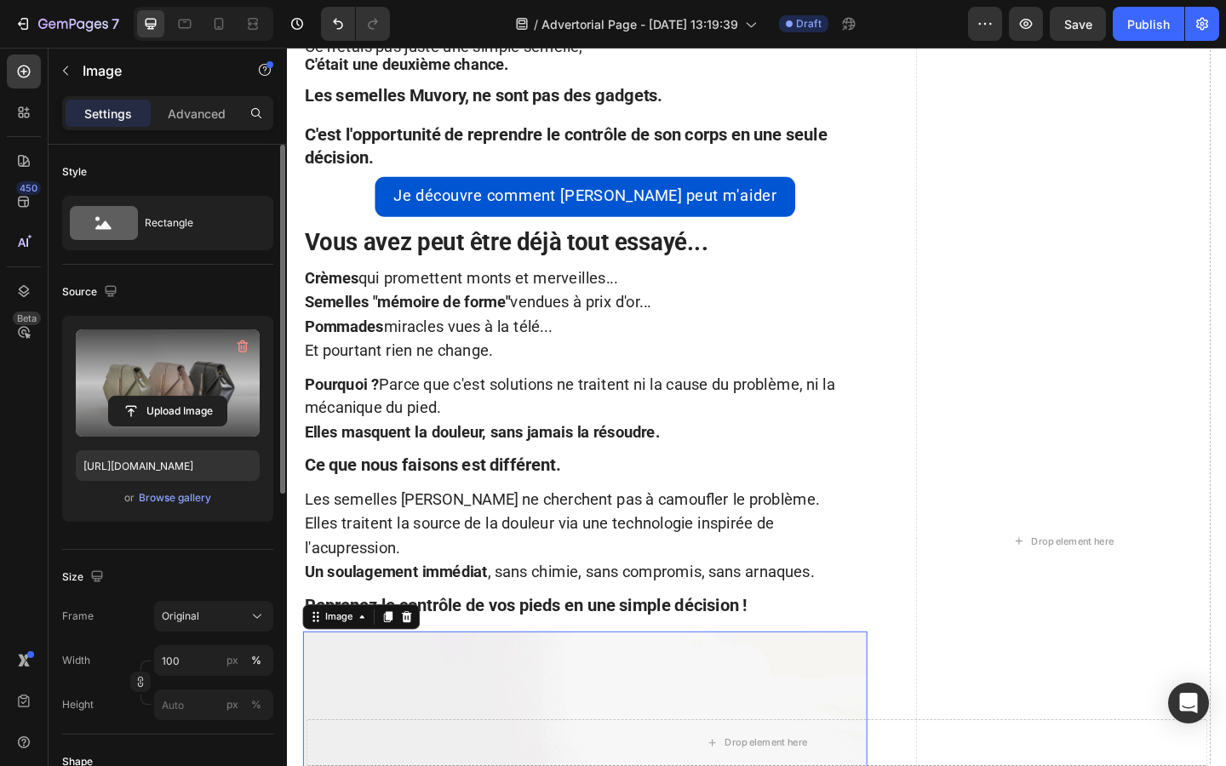
click at [180, 392] on label at bounding box center [168, 382] width 184 height 107
click at [180, 397] on input "file" at bounding box center [167, 411] width 117 height 29
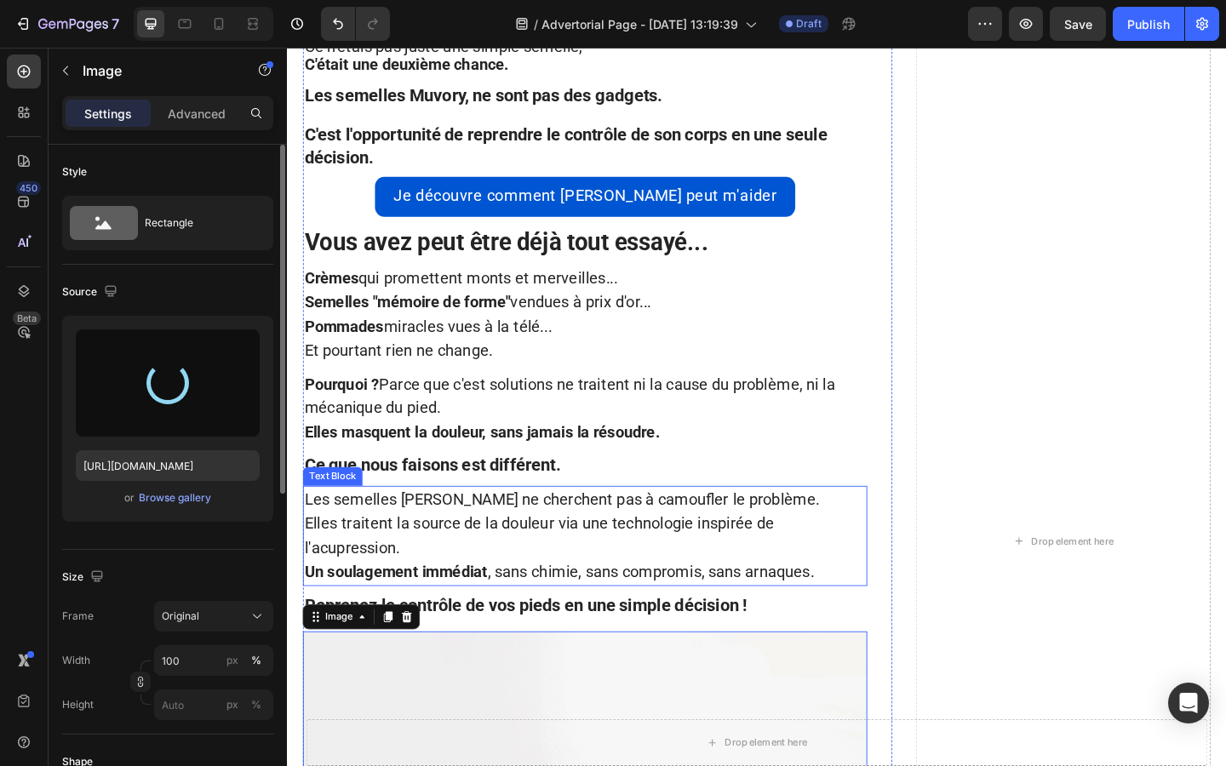
type input "https://cdn.shopify.com/s/files/1/0927/4104/2559/files/gempages_578042650951680…"
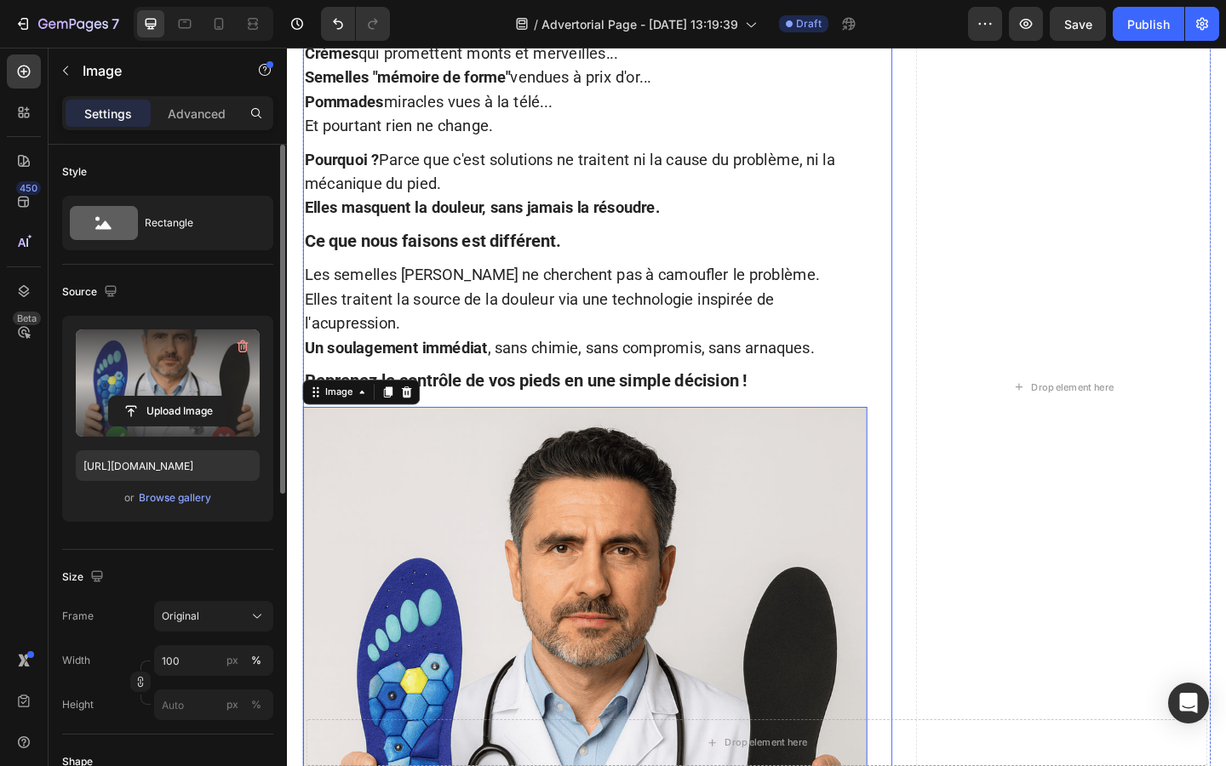
scroll to position [4116, 0]
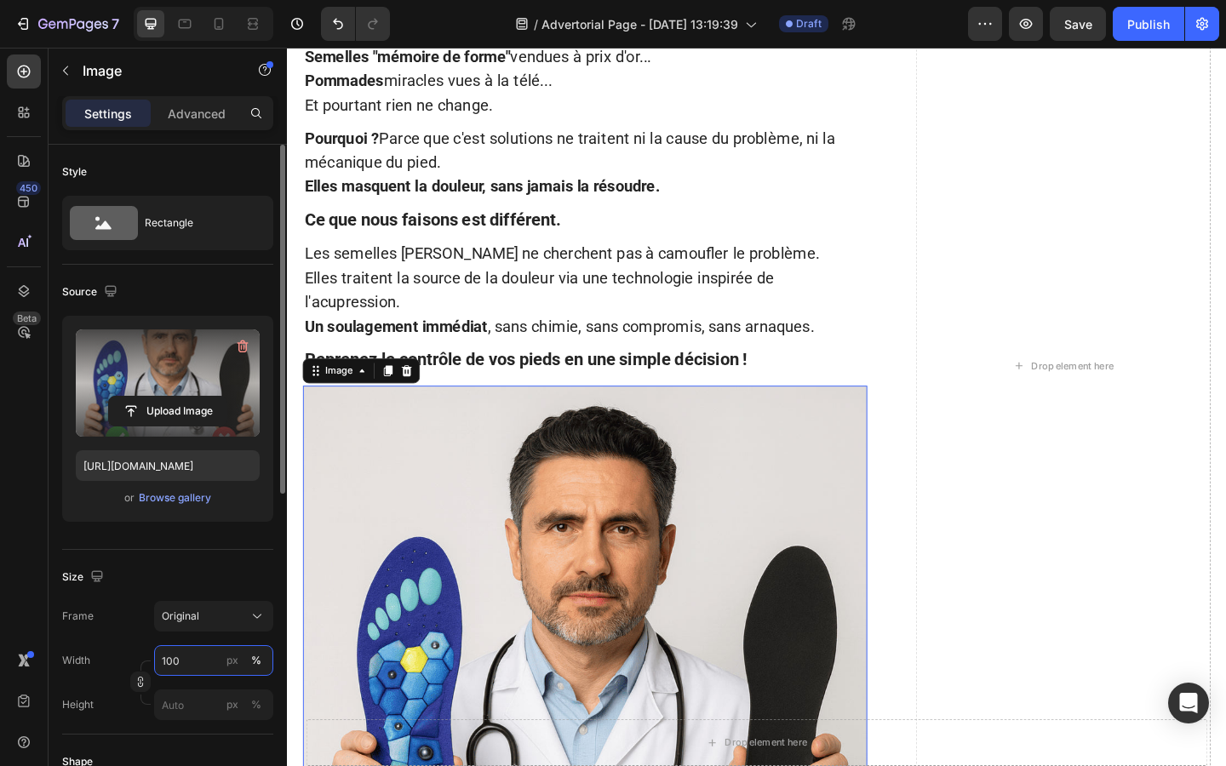
click at [194, 666] on input "100" at bounding box center [213, 660] width 119 height 31
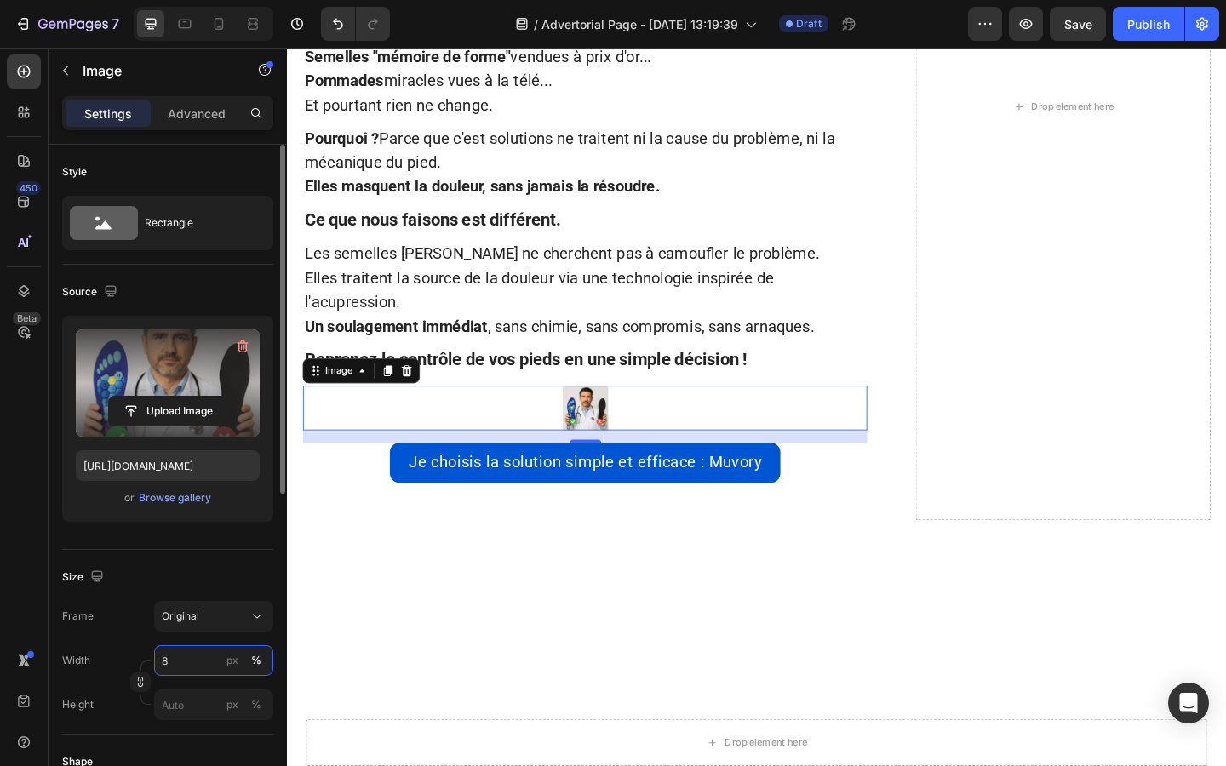
type input "80"
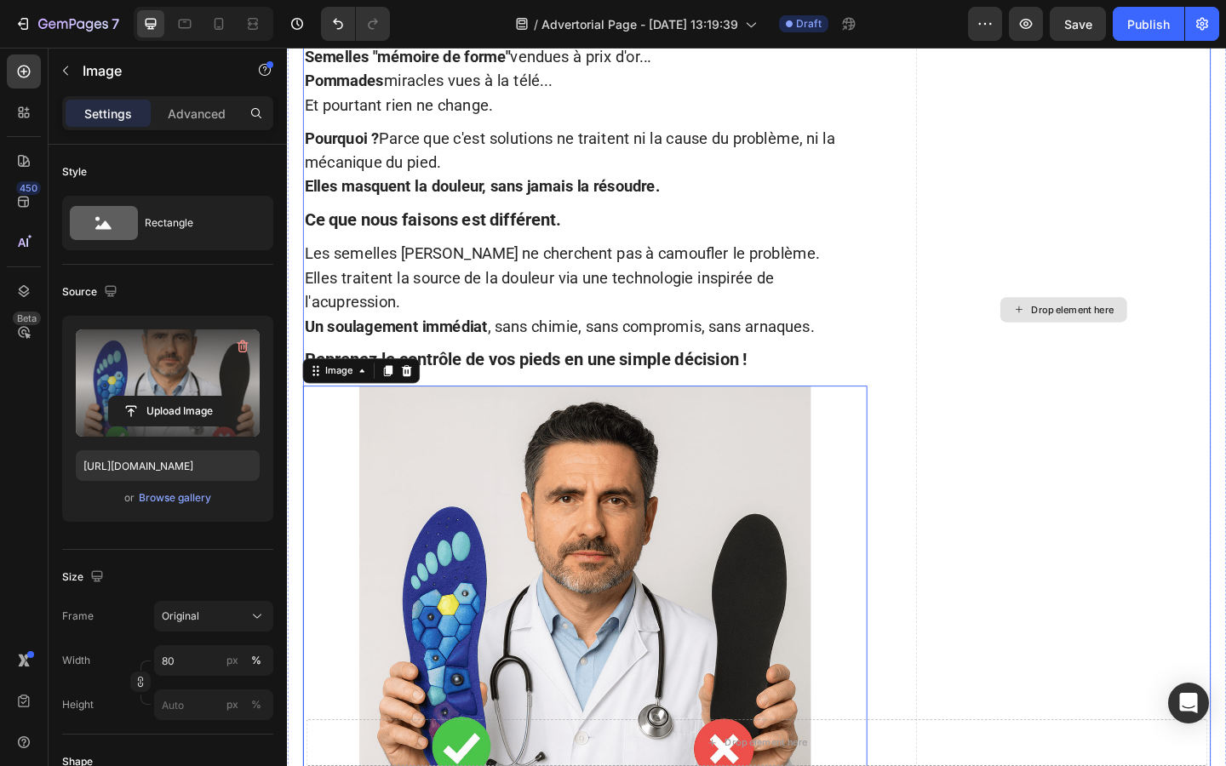
click at [1037, 457] on div "Drop element here" at bounding box center [1130, 332] width 321 height 1342
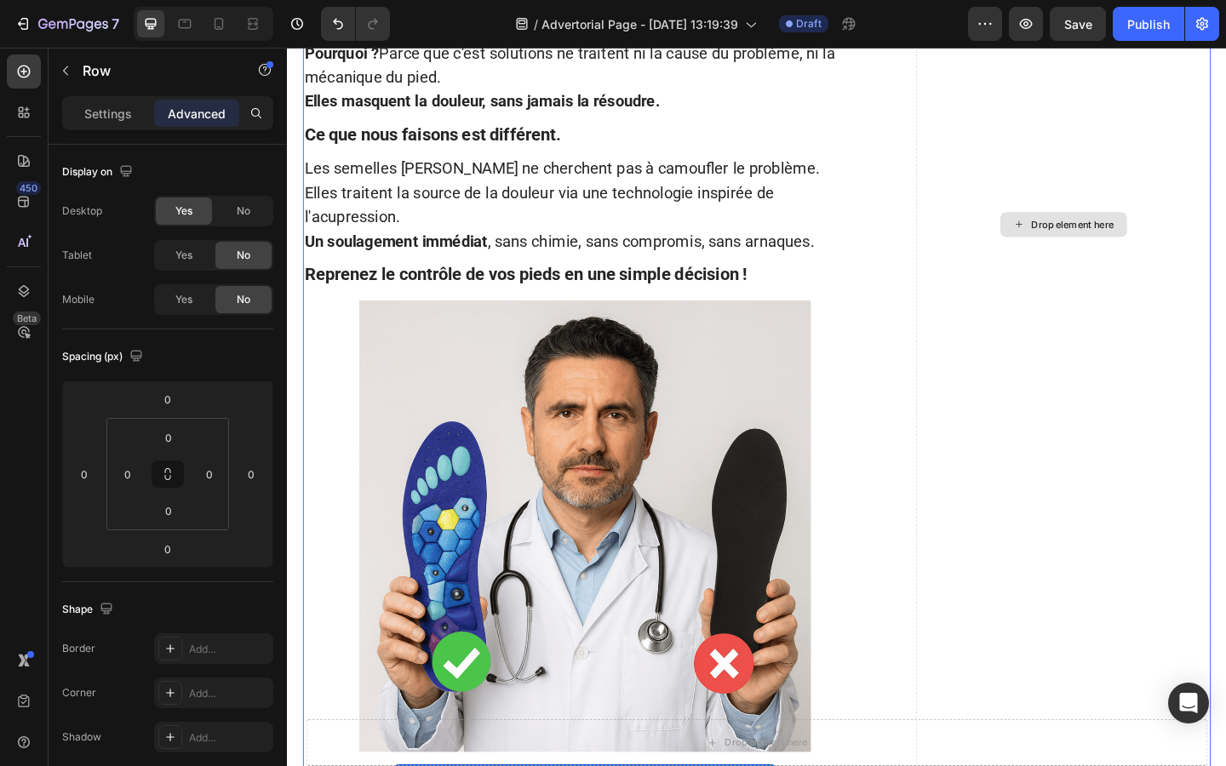
scroll to position [4420, 0]
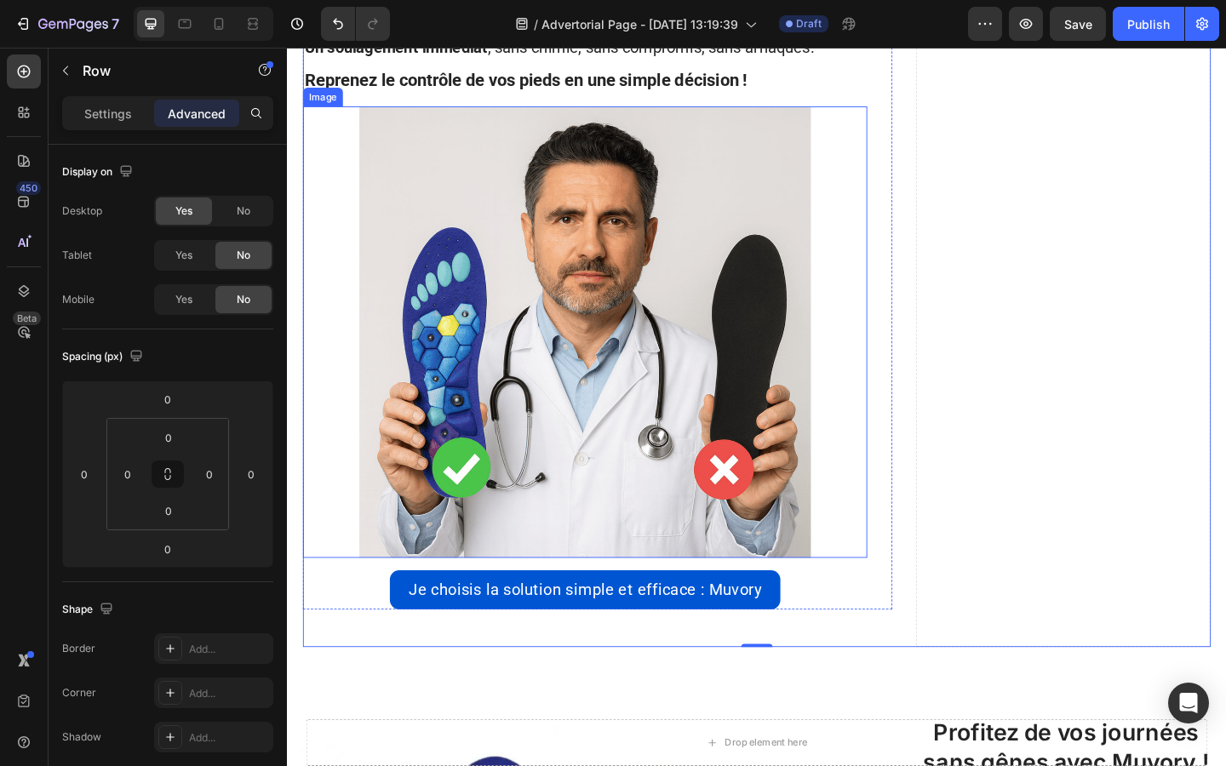
click at [623, 569] on img at bounding box center [610, 357] width 491 height 491
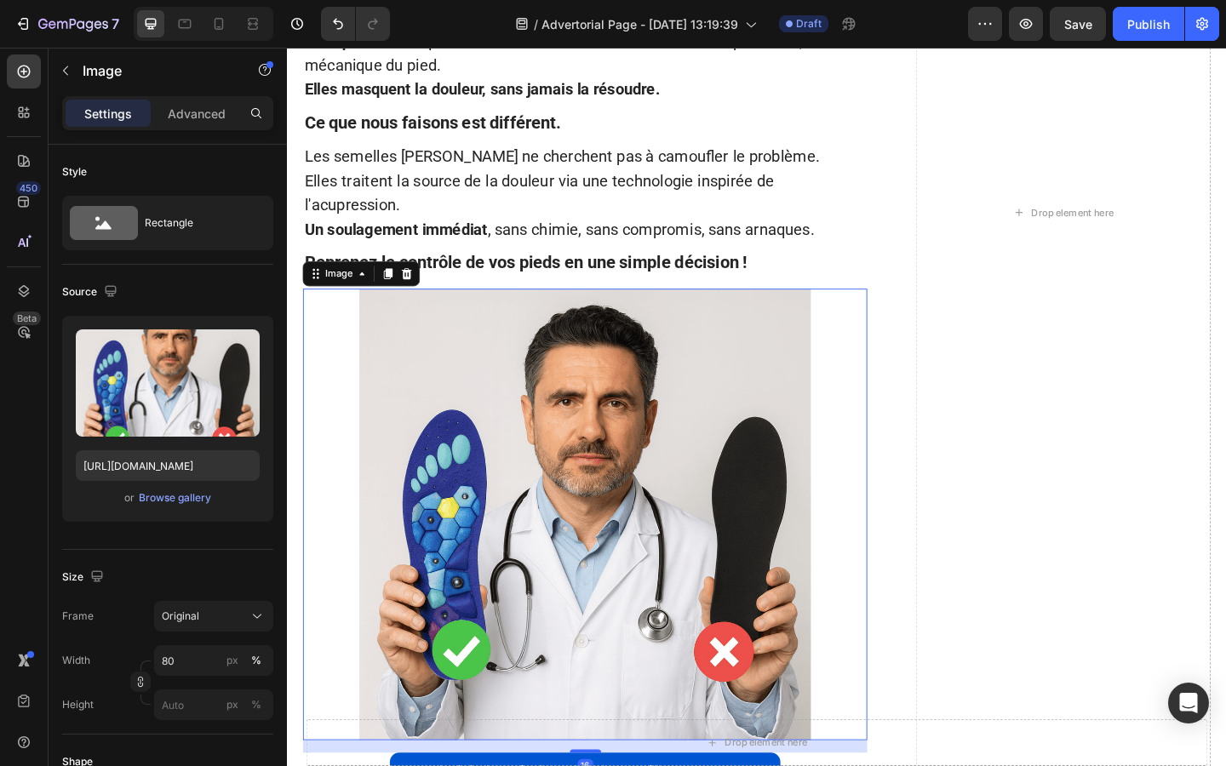
scroll to position [4220, 0]
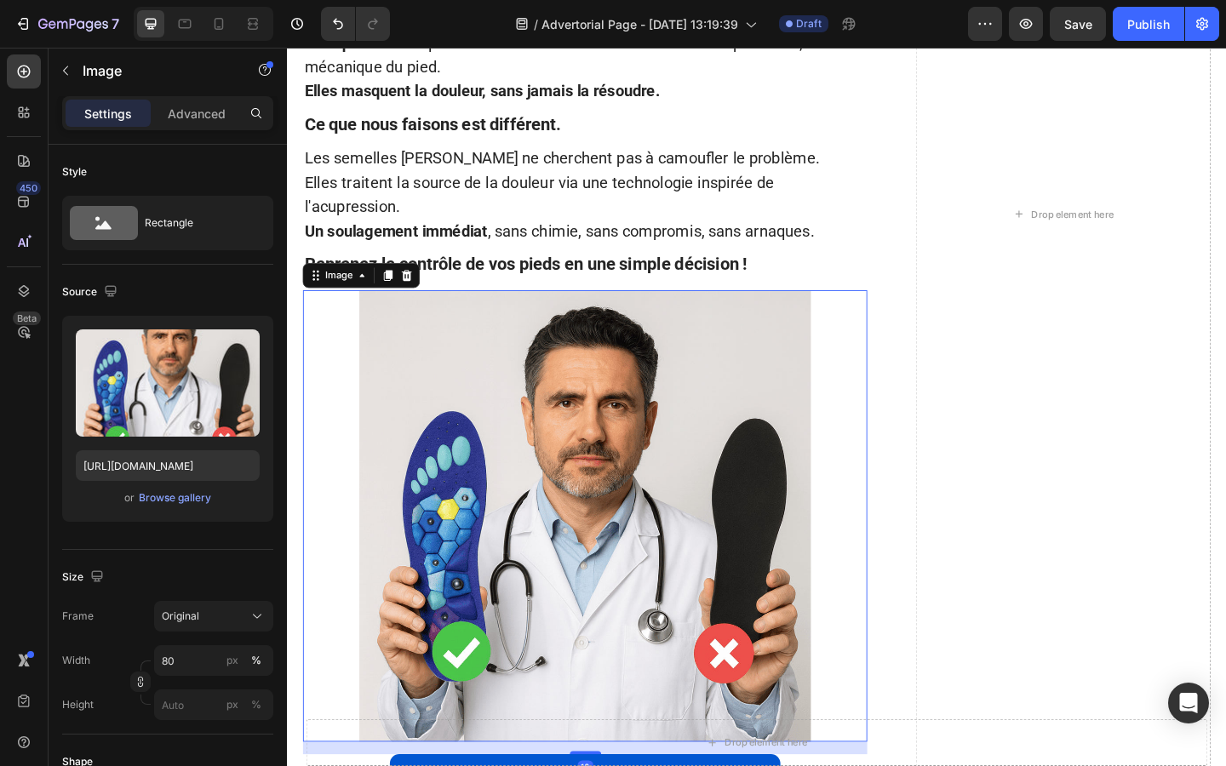
click at [571, 332] on img at bounding box center [610, 557] width 491 height 491
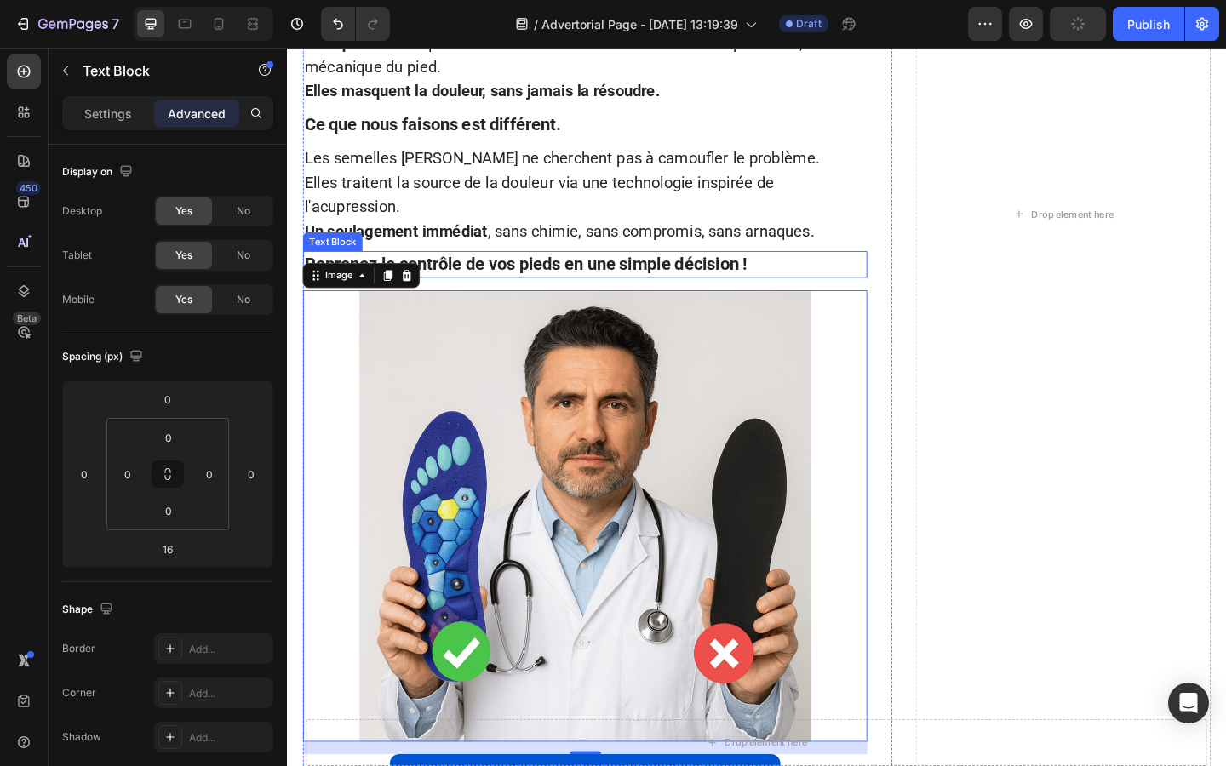
click at [579, 285] on strong "Reprenez le contrôle de vos pieds en une simple décision !" at bounding box center [547, 282] width 482 height 21
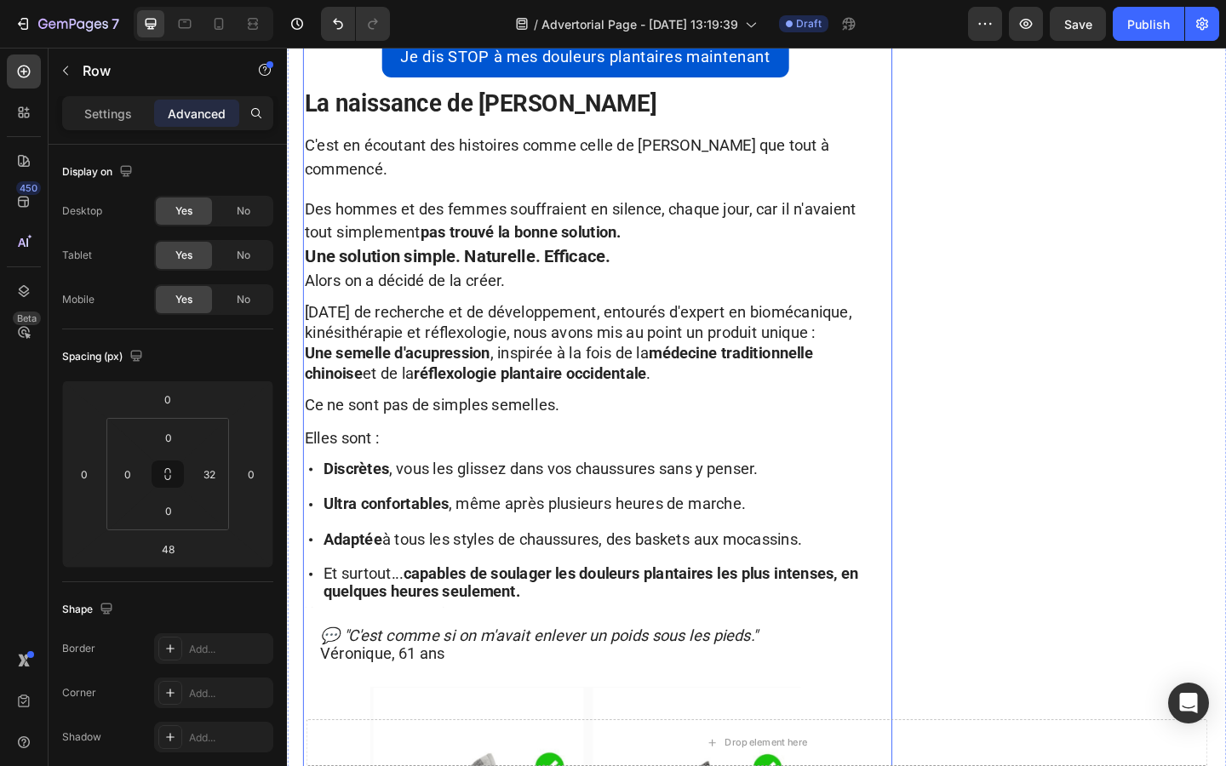
scroll to position [2610, 0]
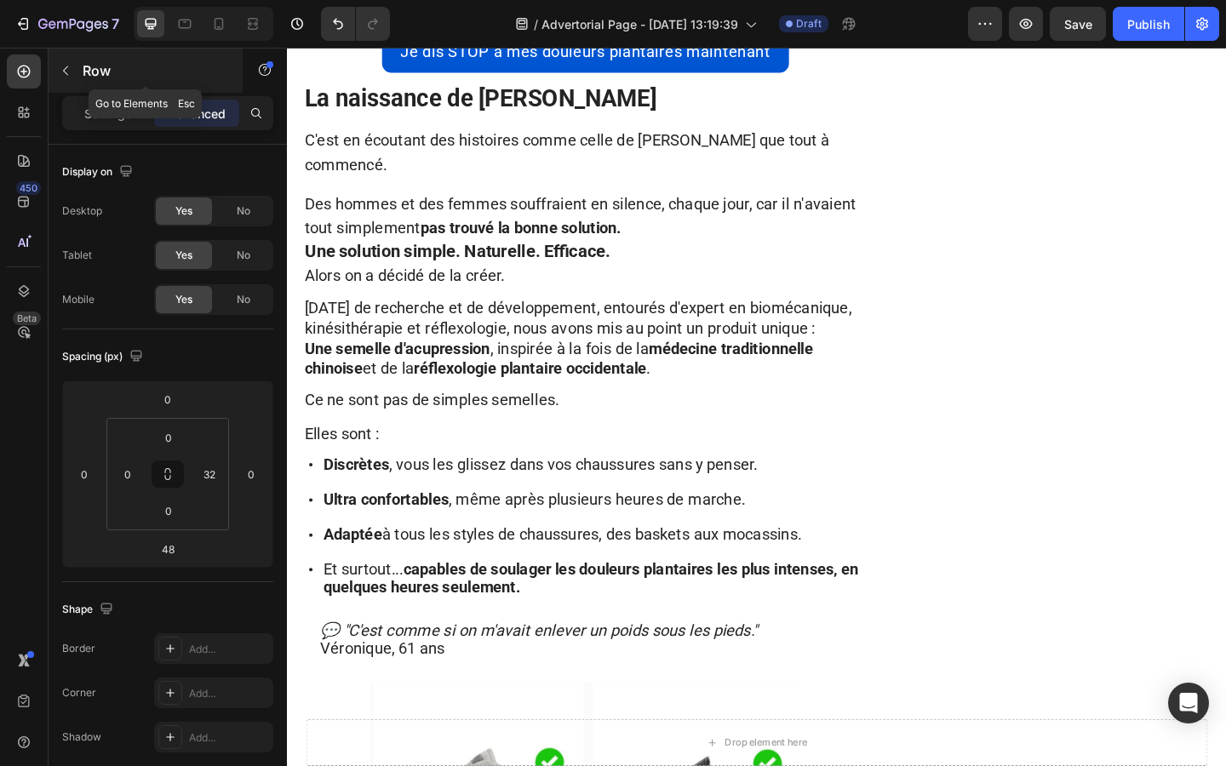
click at [62, 73] on icon "button" at bounding box center [66, 71] width 14 height 14
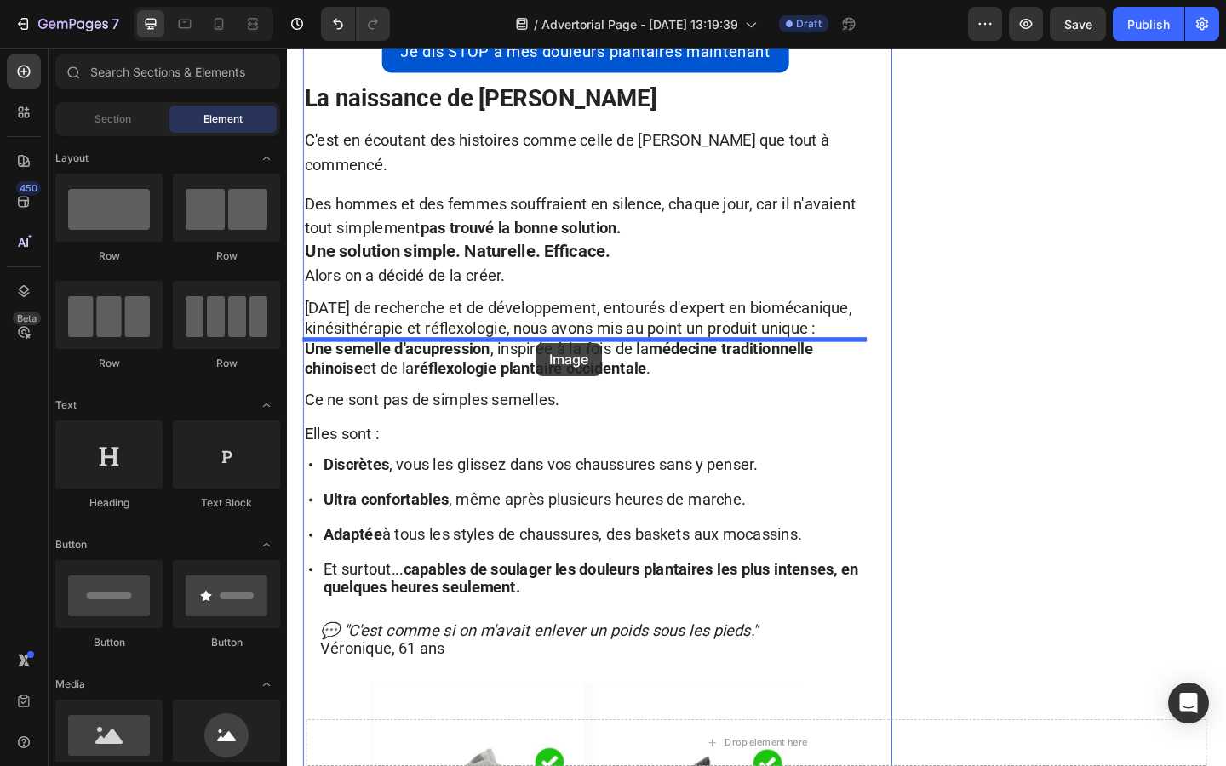
drag, startPoint x: 400, startPoint y: 537, endPoint x: 561, endPoint y: 367, distance: 234.2
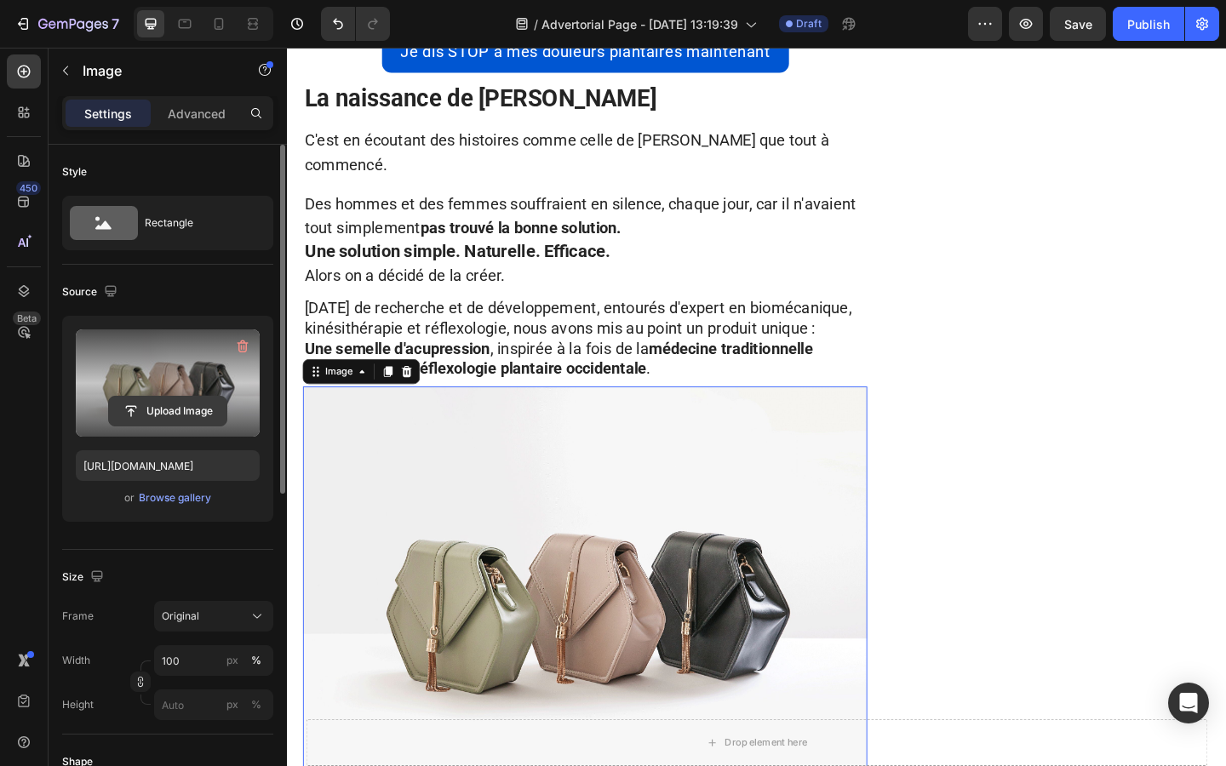
click at [170, 404] on input "file" at bounding box center [167, 411] width 117 height 29
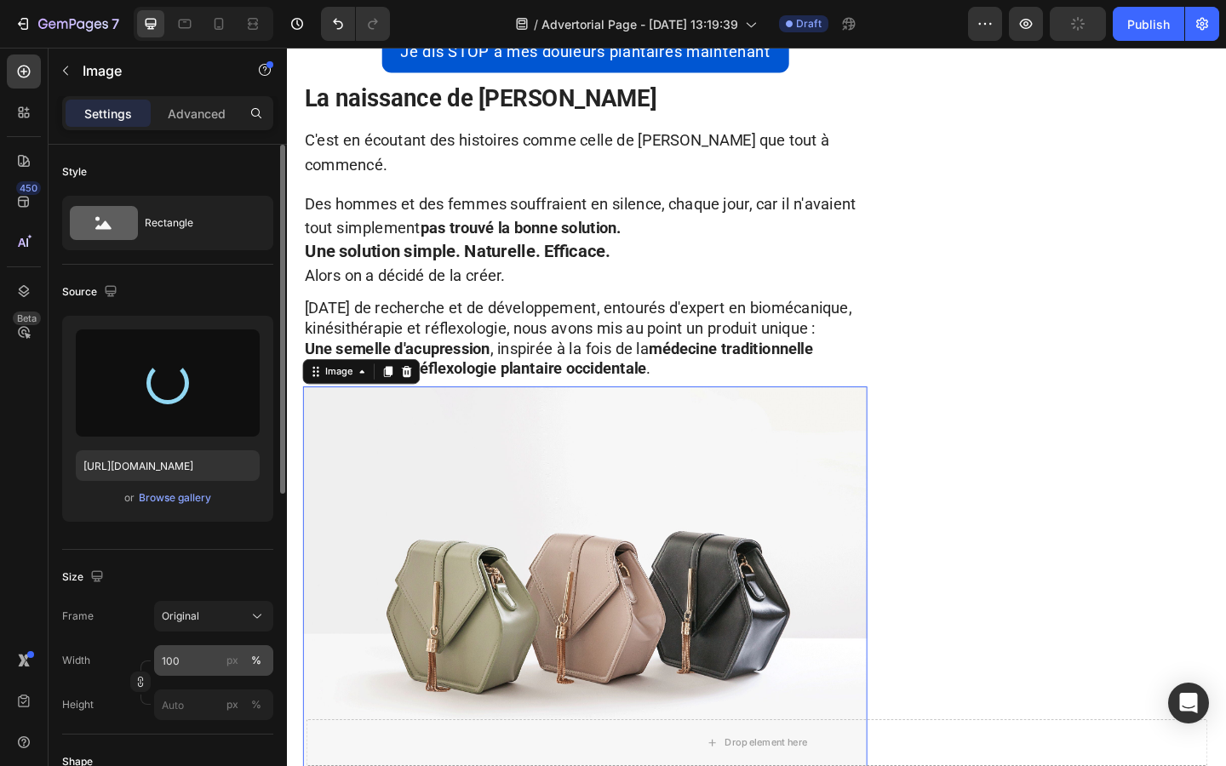
type input "https://cdn.shopify.com/s/files/1/0927/4104/2559/files/gempages_578042650951680…"
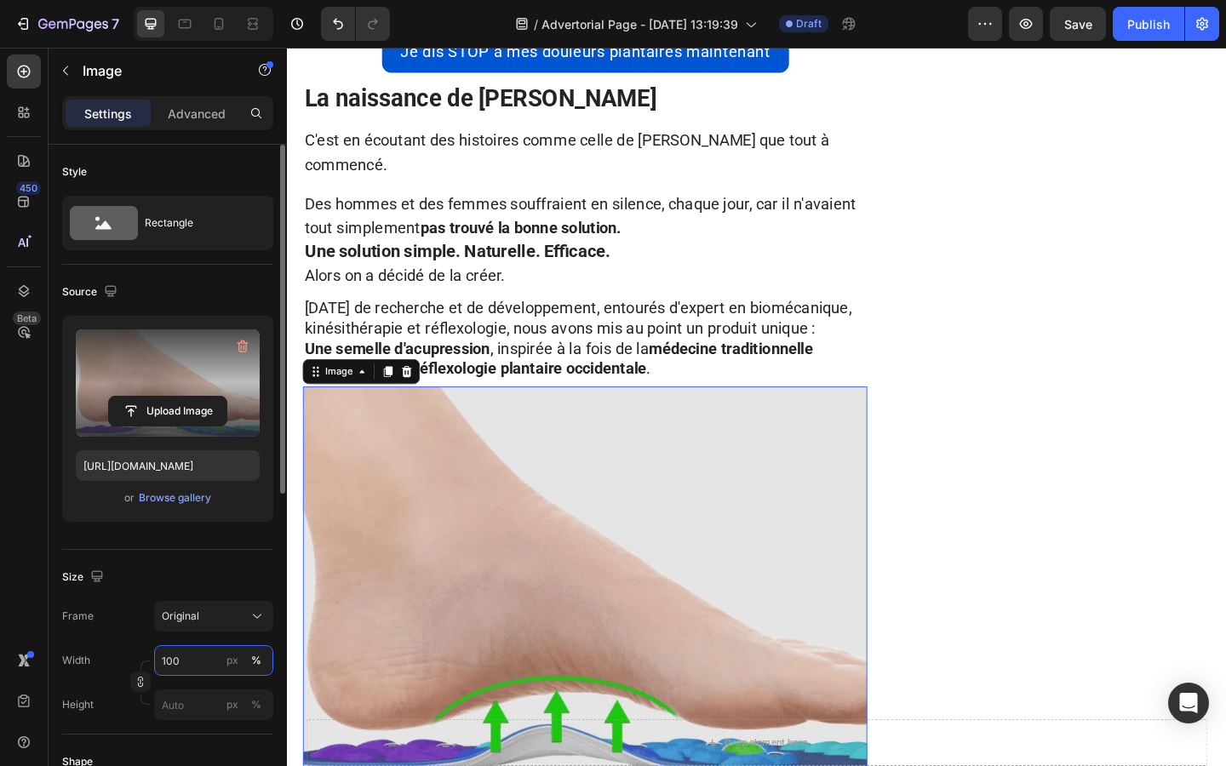
click at [184, 655] on input "100" at bounding box center [213, 660] width 119 height 31
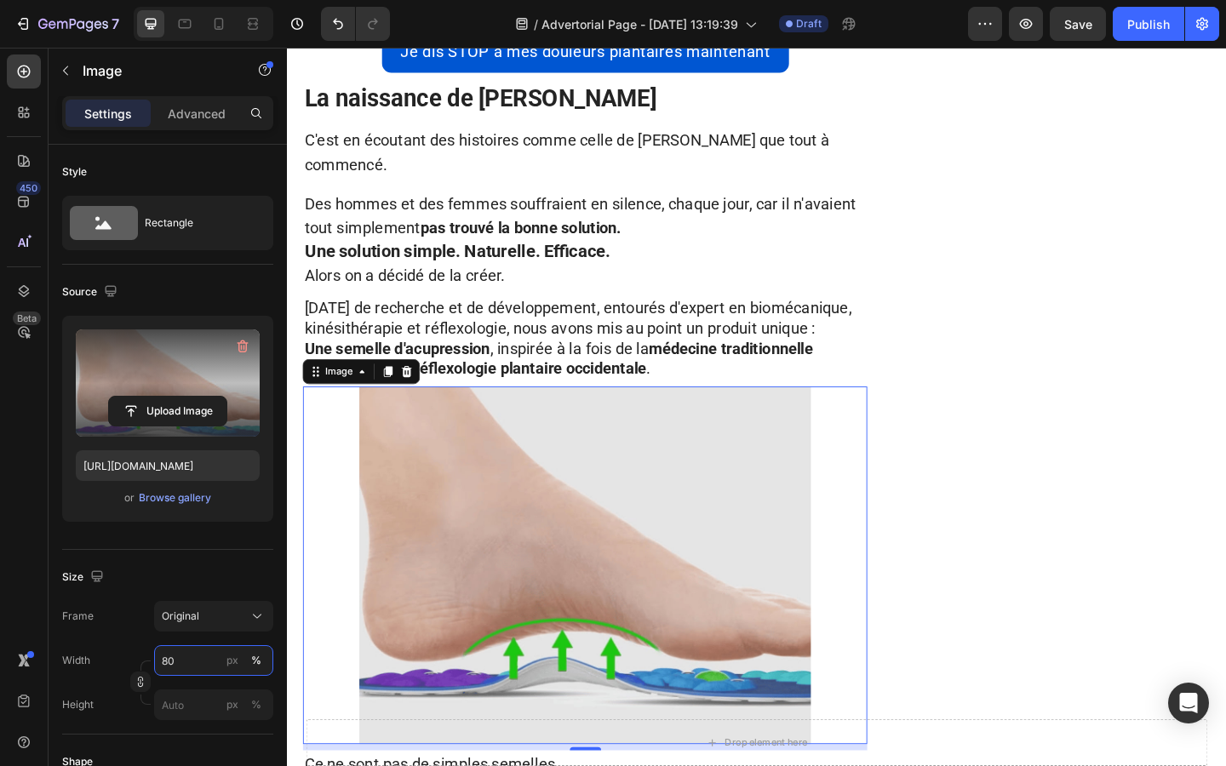
type input "80"
click at [419, 609] on img at bounding box center [610, 610] width 491 height 389
click at [417, 394] on icon at bounding box center [417, 400] width 11 height 12
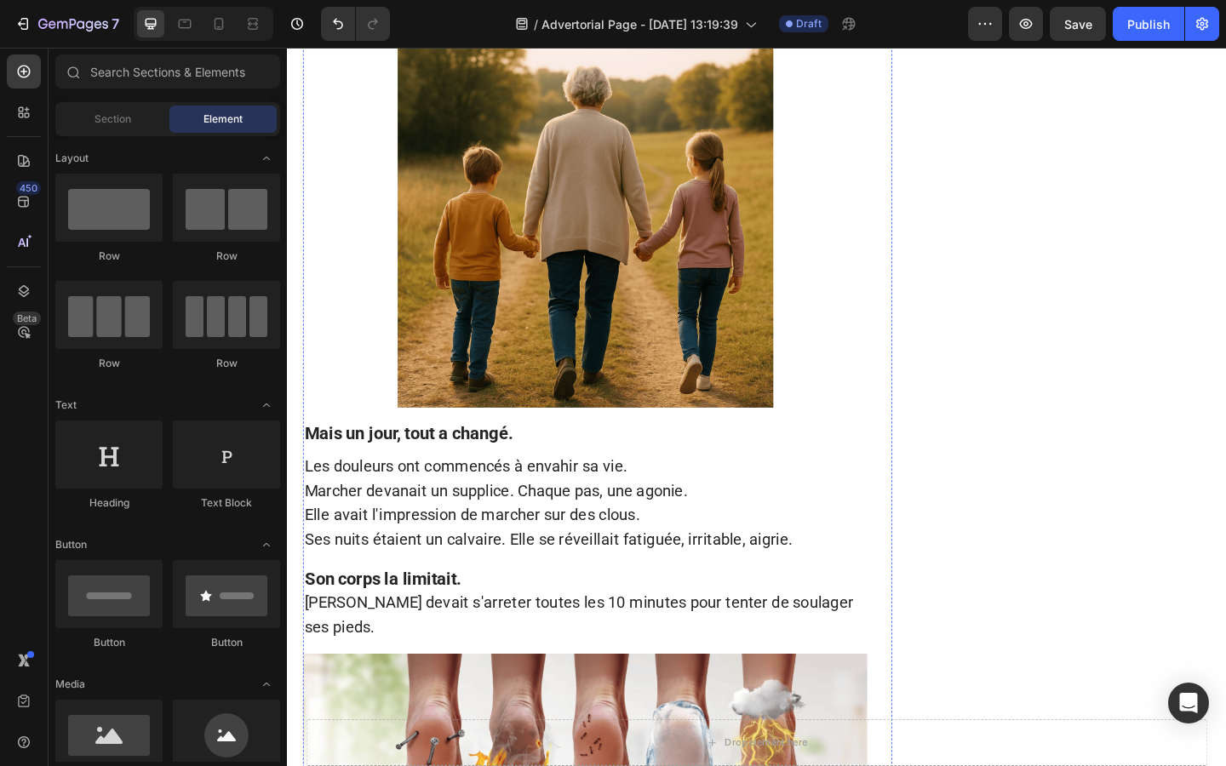
scroll to position [0, 0]
